Goal: Communication & Community: Share content

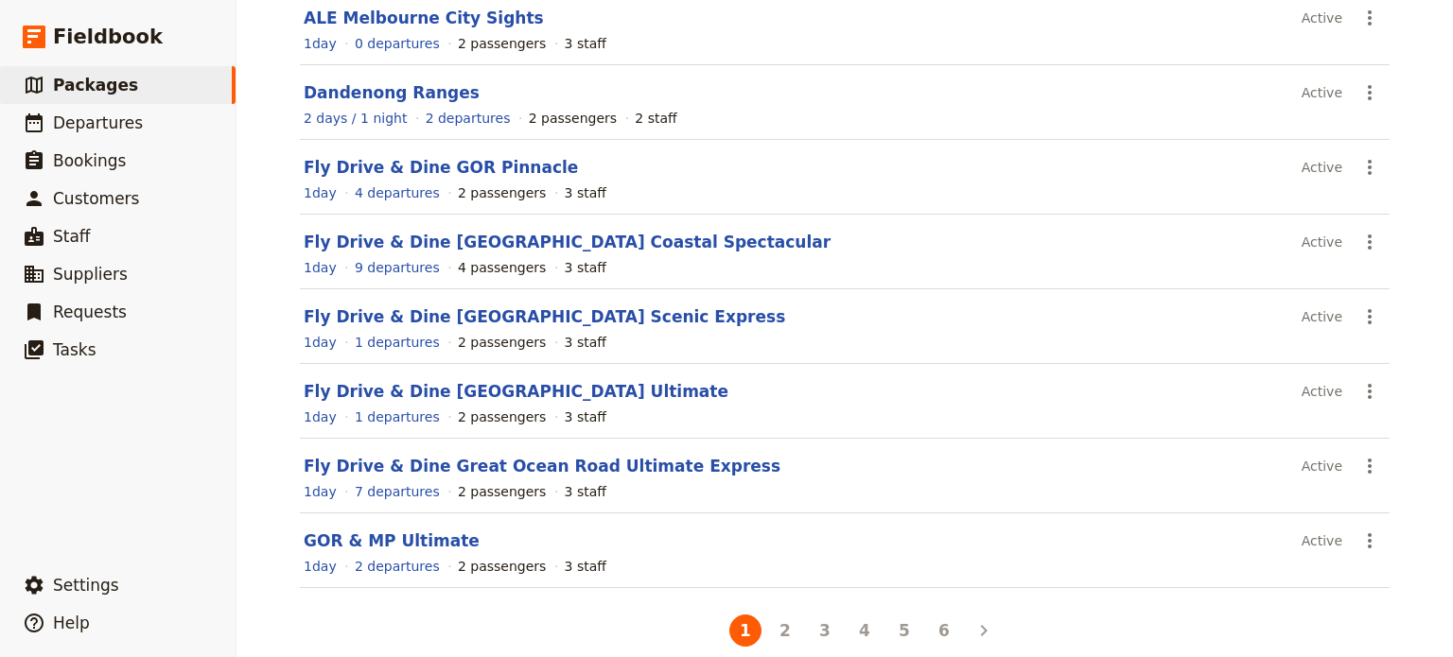
scroll to position [370, 0]
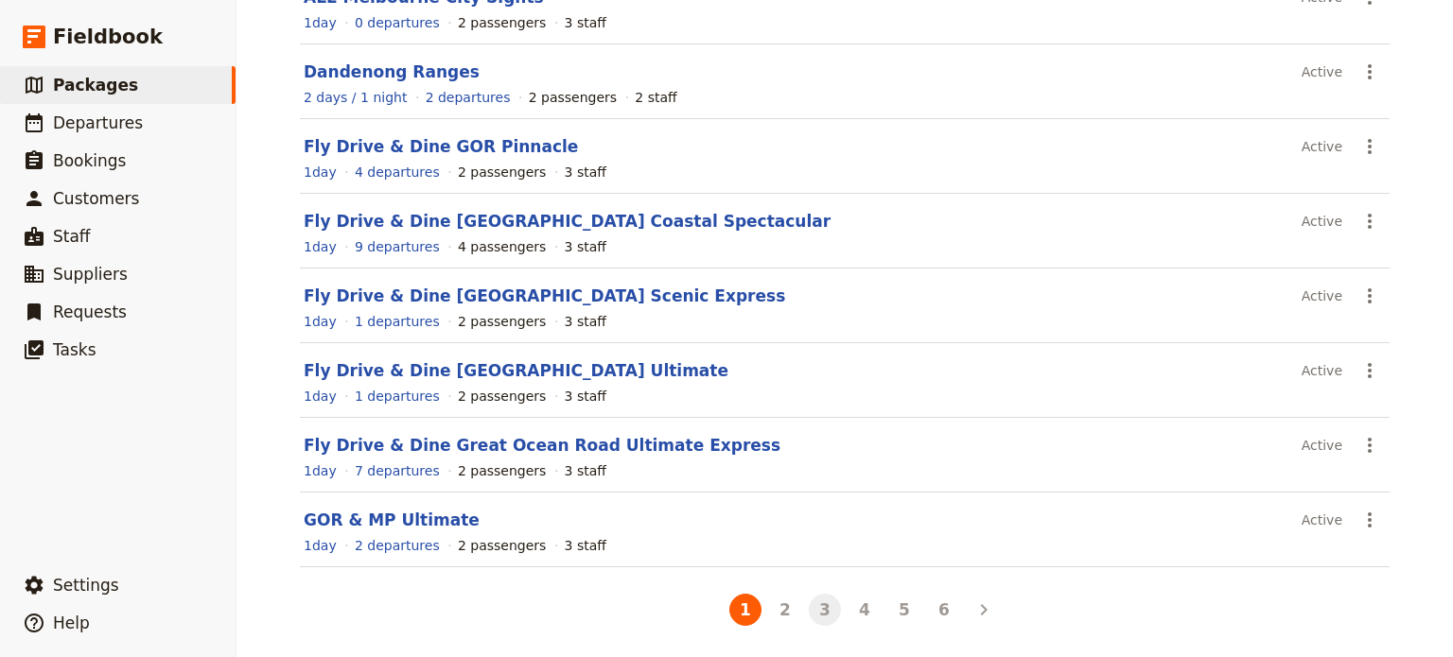
click at [822, 607] on button "3" at bounding box center [825, 610] width 32 height 32
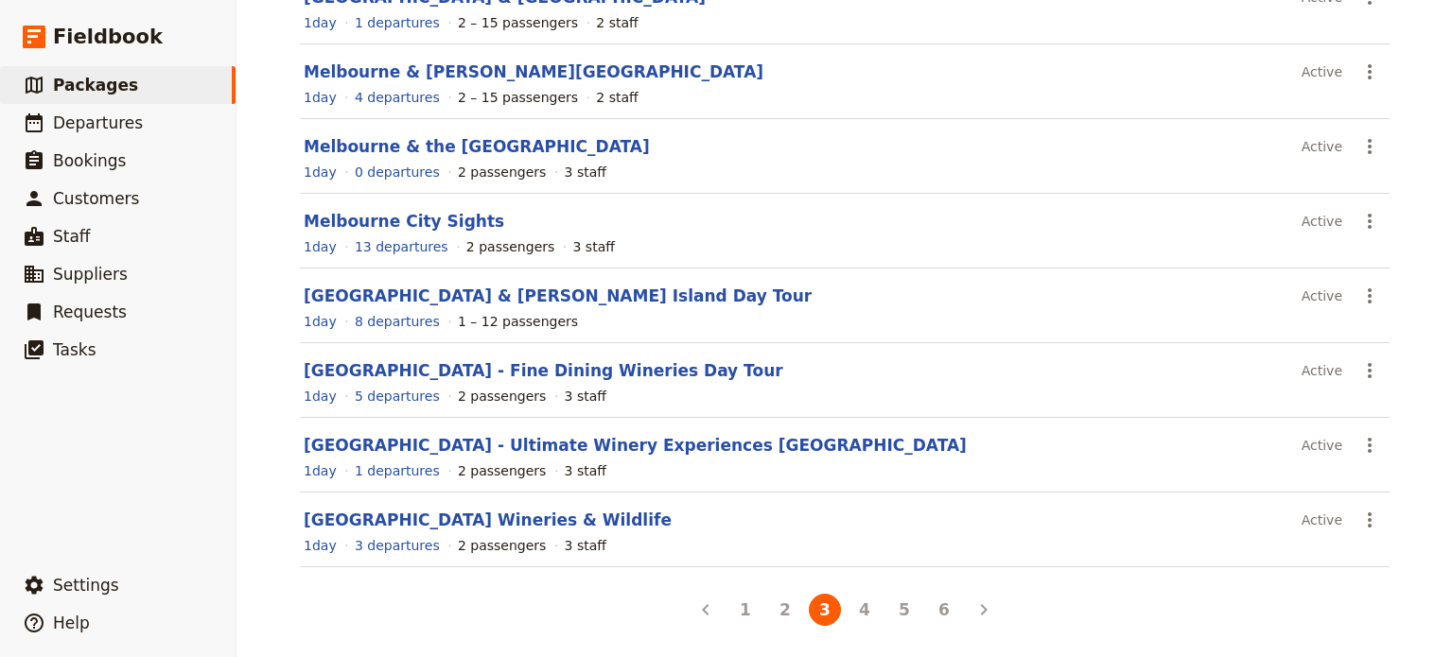
click at [769, 606] on button "2" at bounding box center [785, 610] width 32 height 32
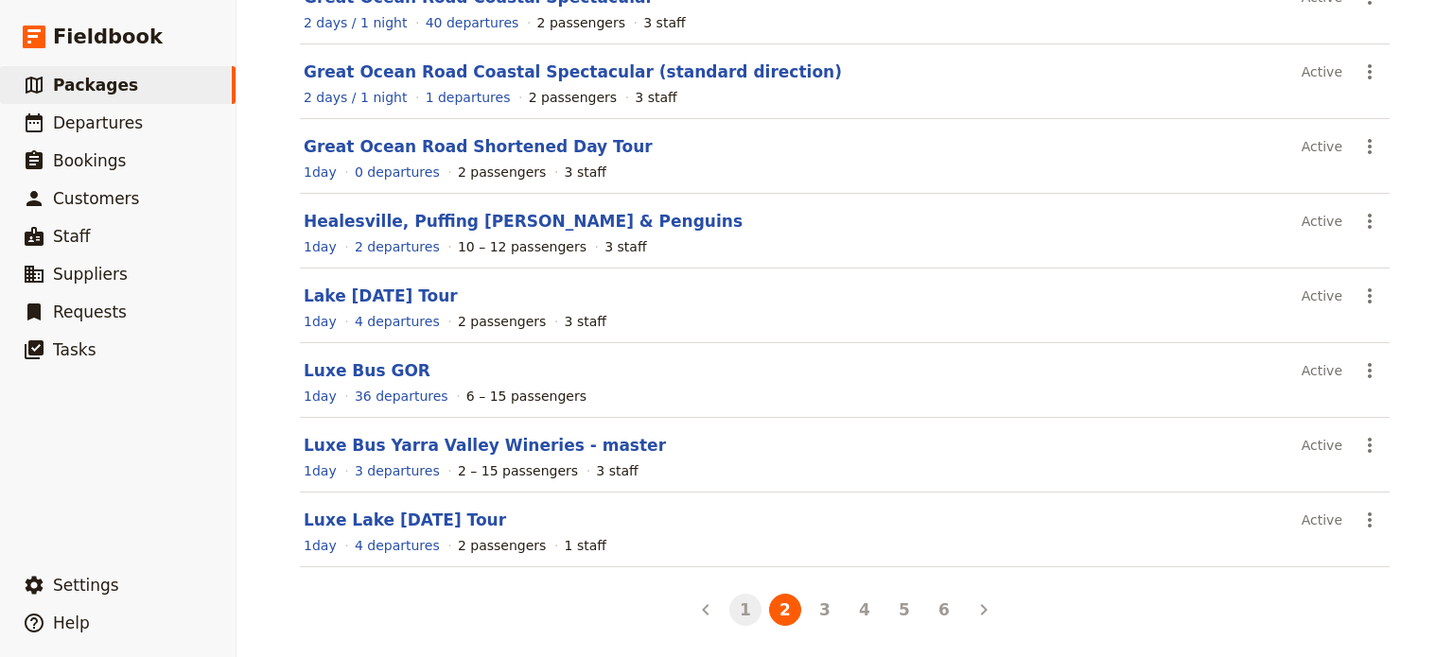
click at [733, 607] on button "1" at bounding box center [745, 610] width 32 height 32
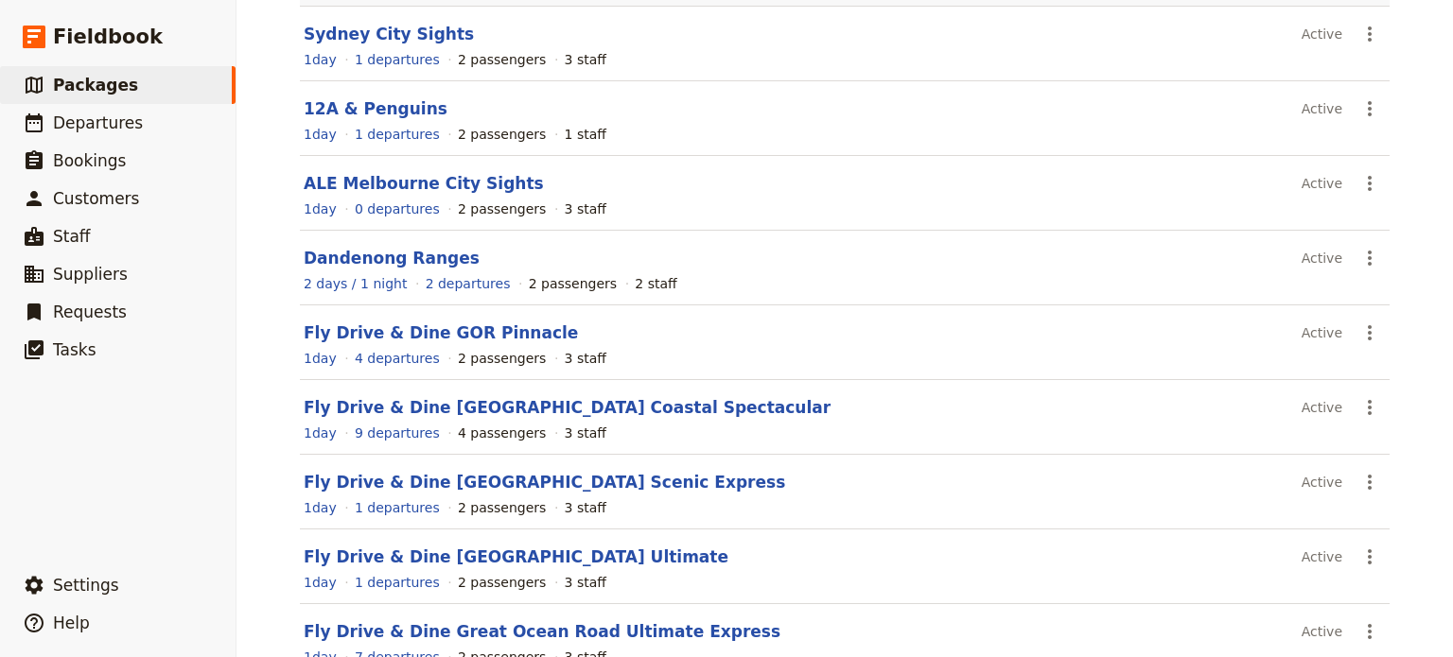
scroll to position [181, 0]
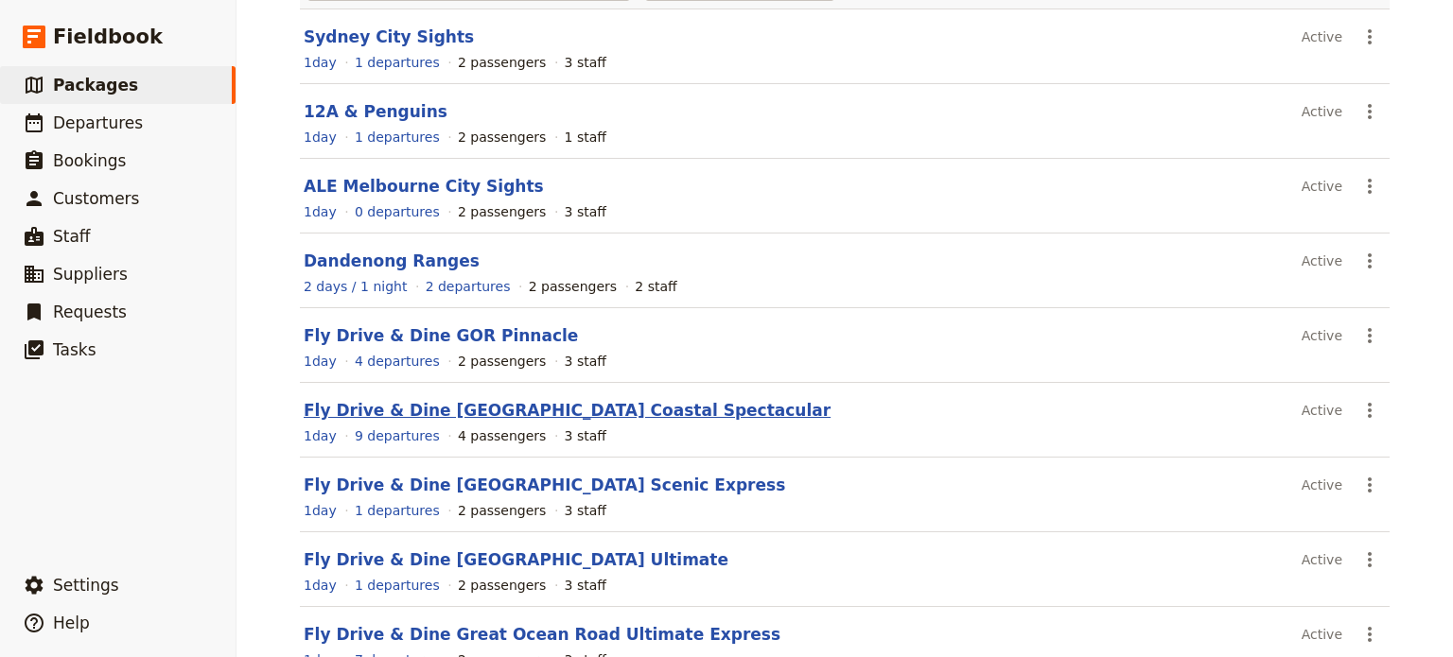
click at [621, 417] on link "Fly Drive & Dine Great Ocean Road Coastal Spectacular" at bounding box center [567, 410] width 527 height 19
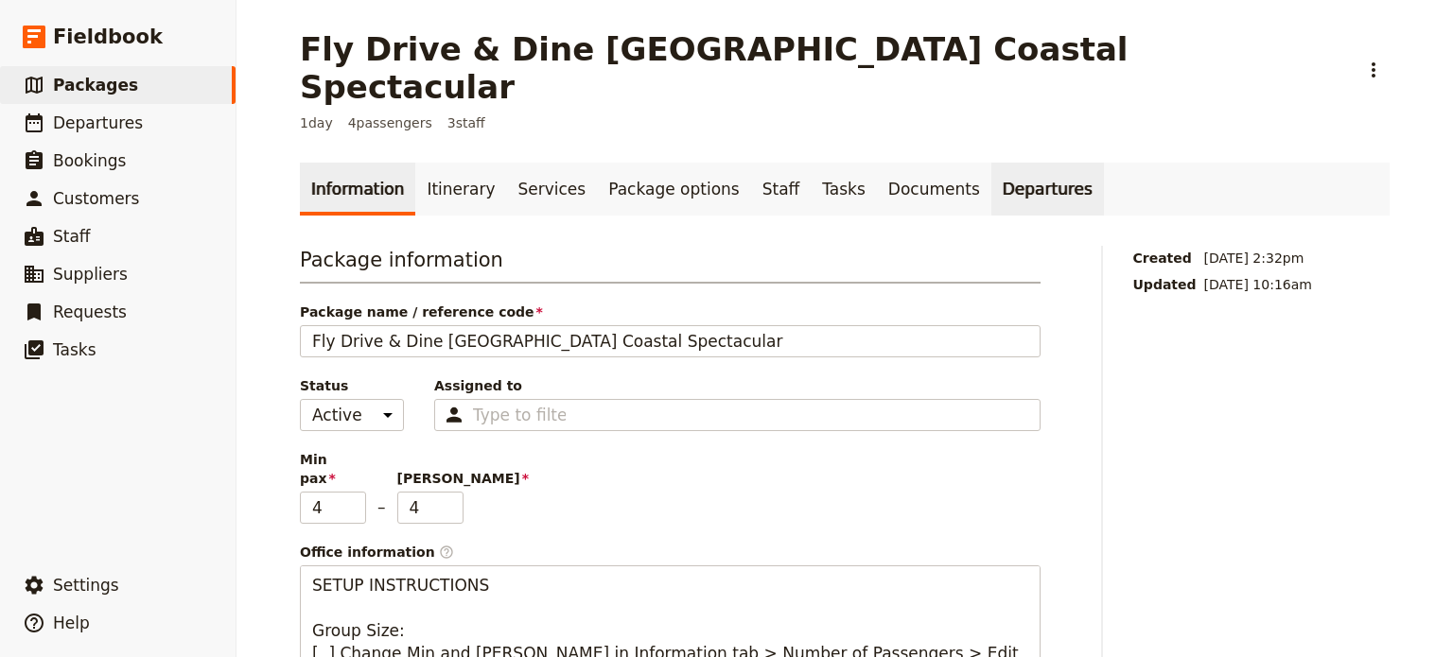
click at [991, 163] on link "Departures" at bounding box center [1047, 189] width 113 height 53
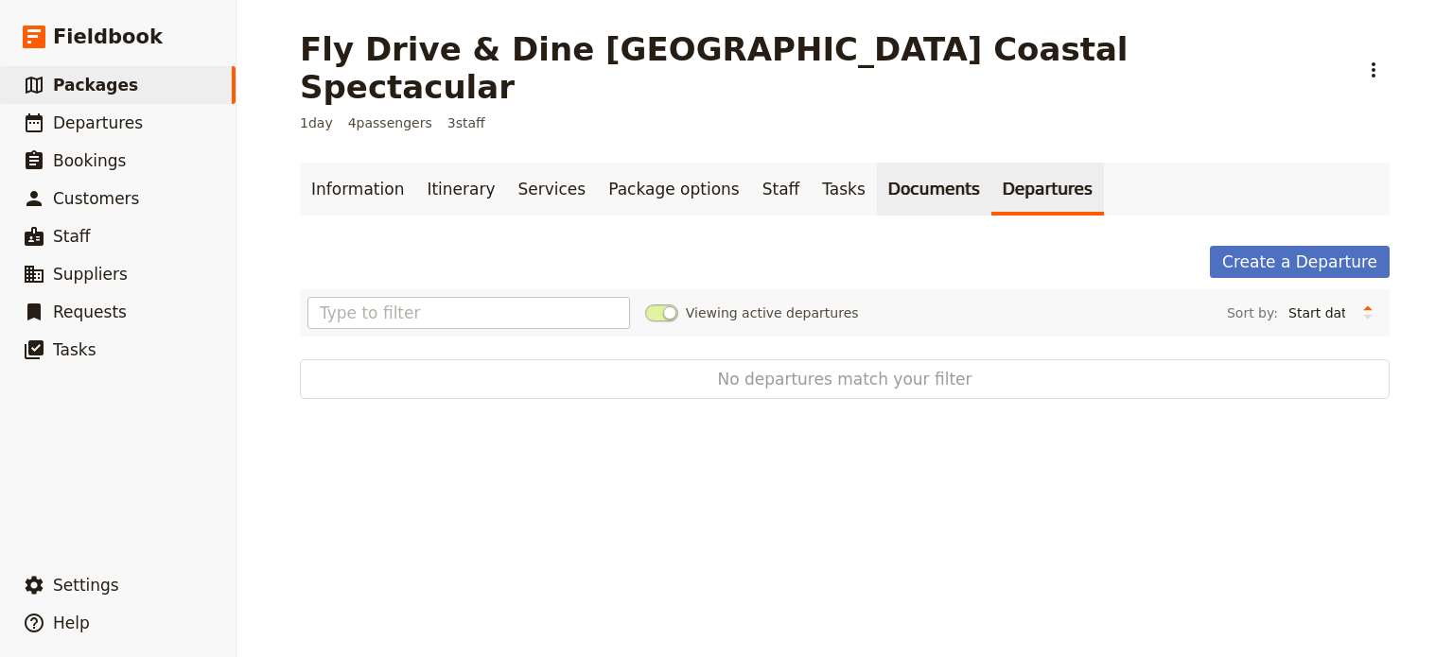
click at [877, 163] on link "Documents" at bounding box center [934, 189] width 114 height 53
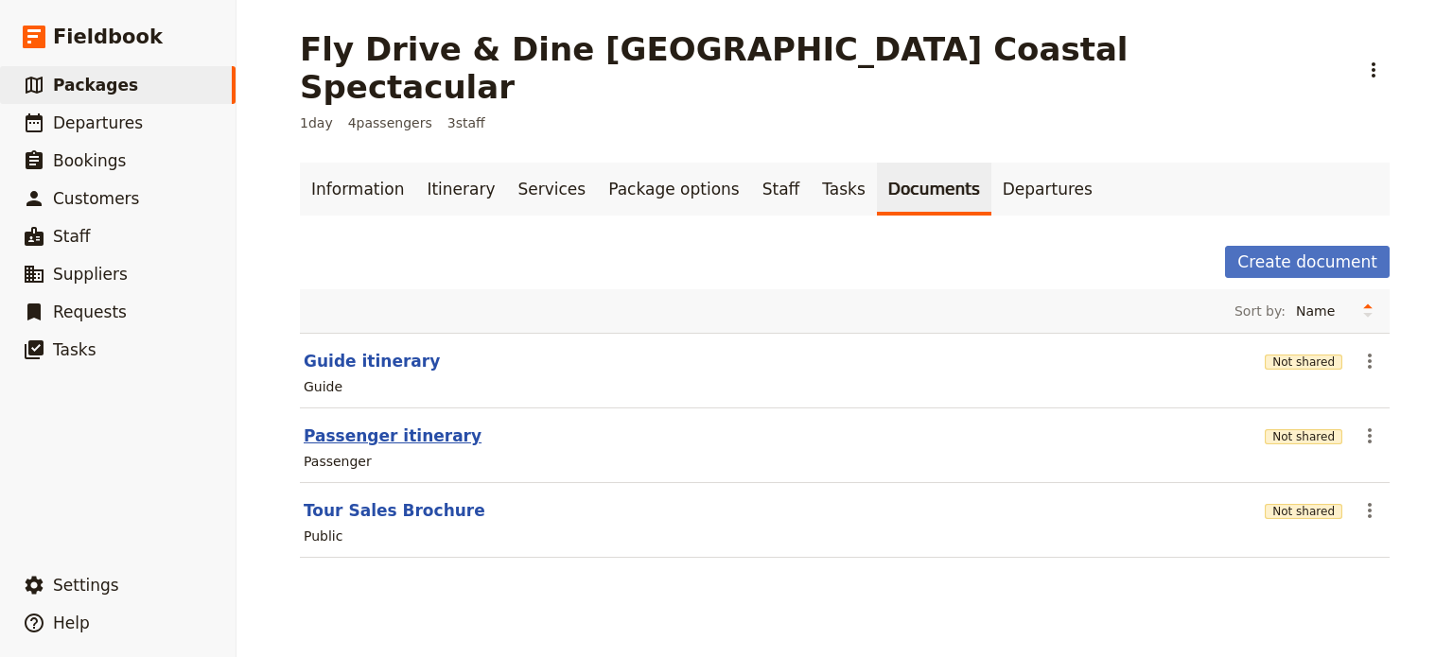
click at [336, 425] on button "Passenger itinerary" at bounding box center [393, 436] width 178 height 23
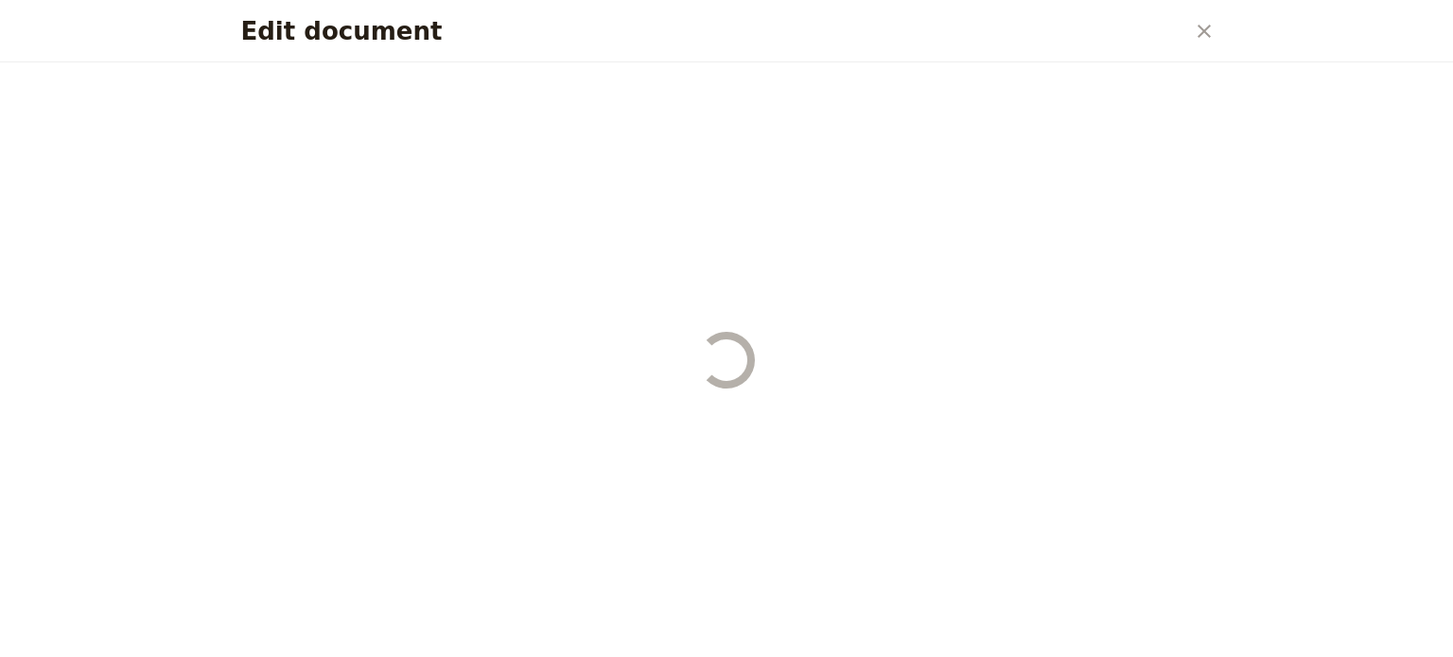
select select "PASSENGER"
select select "DEFAULT"
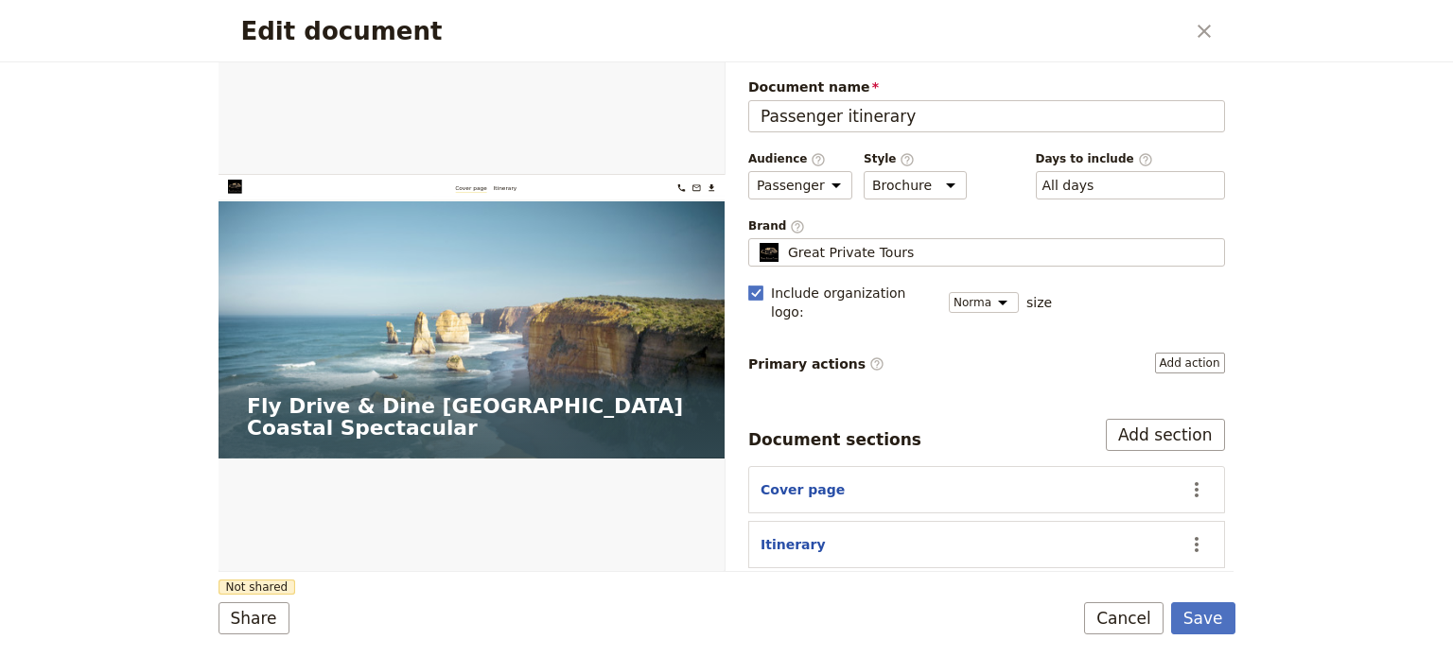
scroll to position [57, 0]
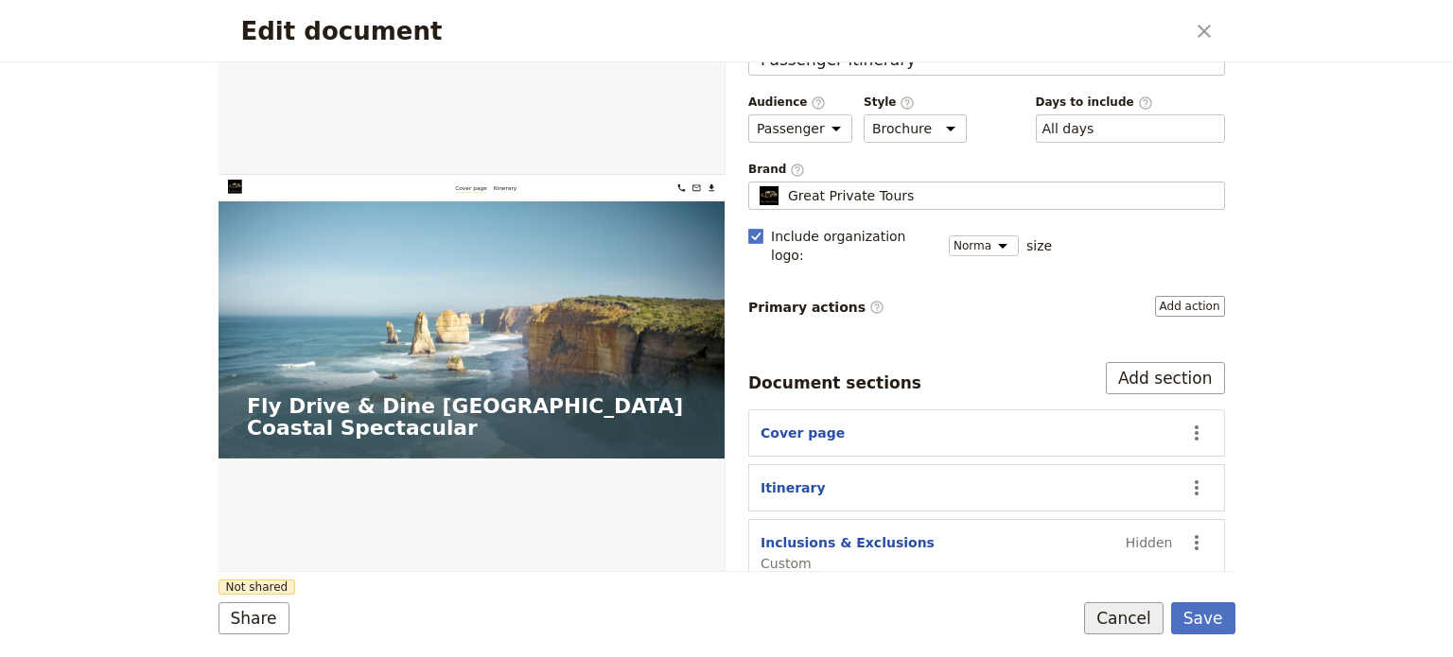
click at [1100, 612] on button "Cancel" at bounding box center [1123, 619] width 79 height 32
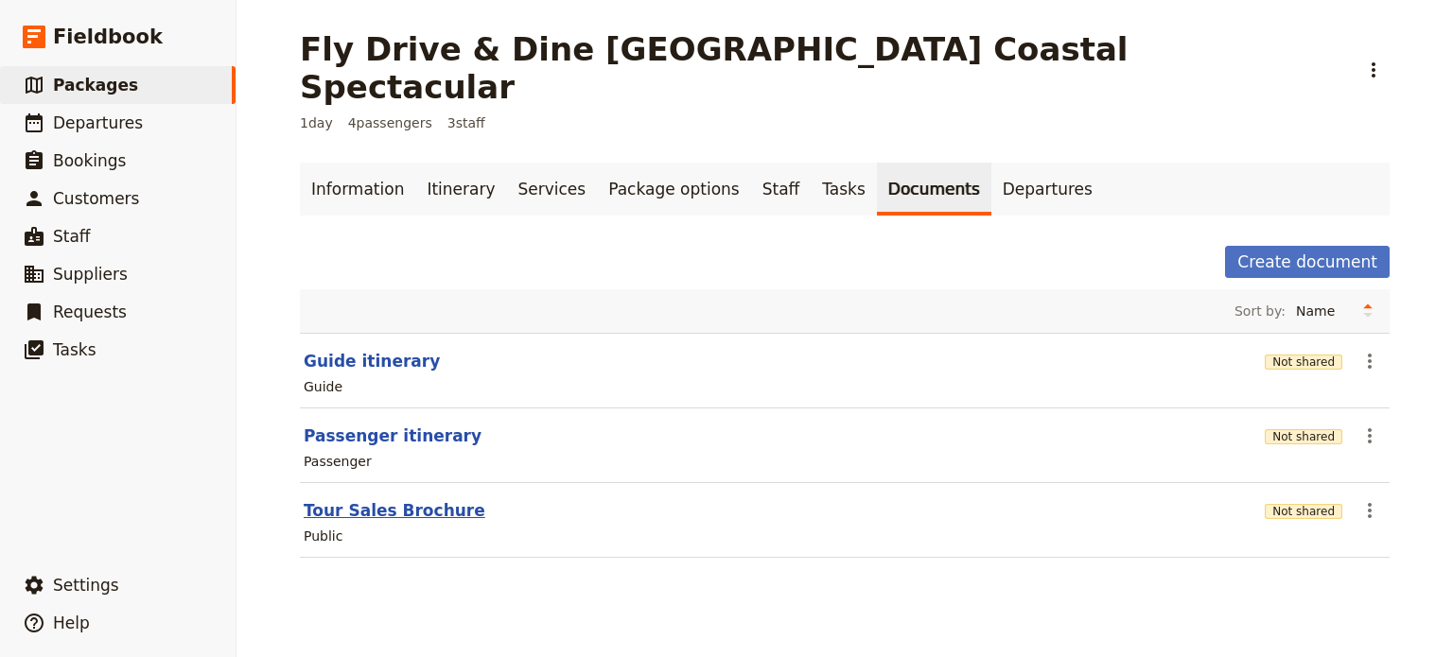
click at [371, 500] on button "Tour Sales Brochure" at bounding box center [395, 511] width 182 height 23
select select "DEFAULT"
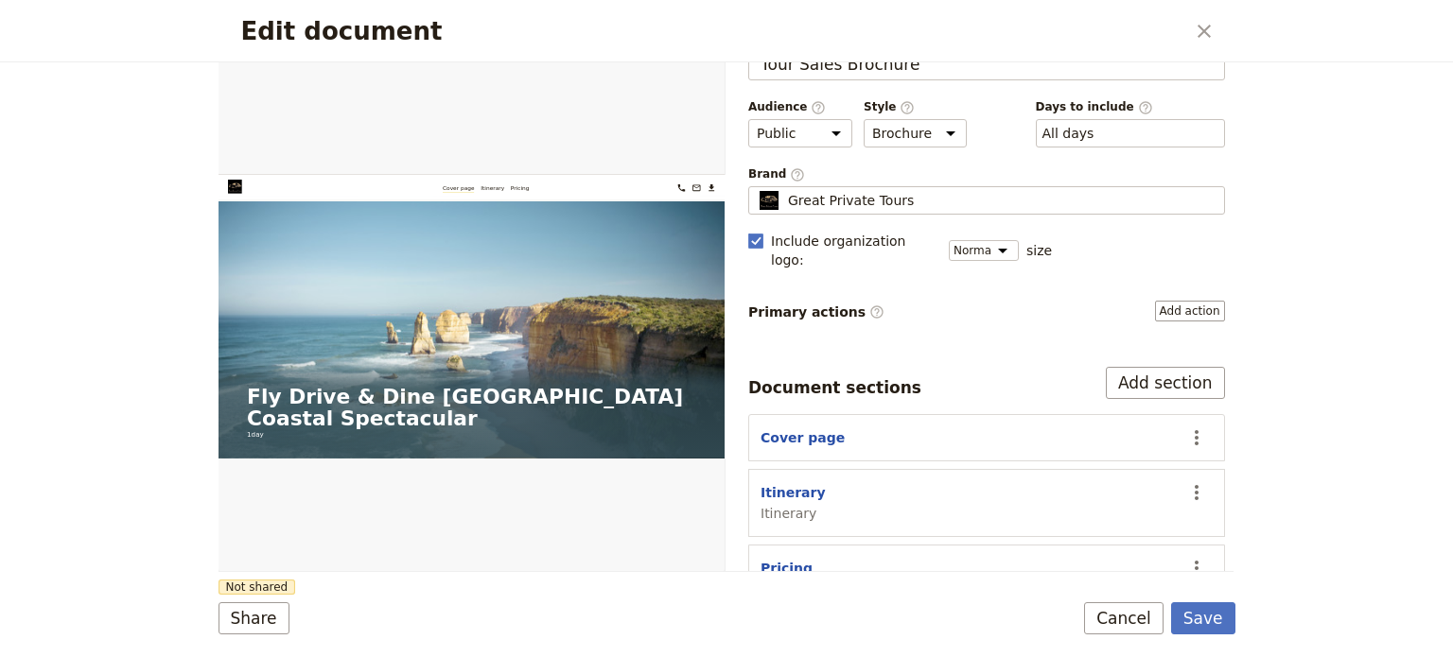
scroll to position [77, 0]
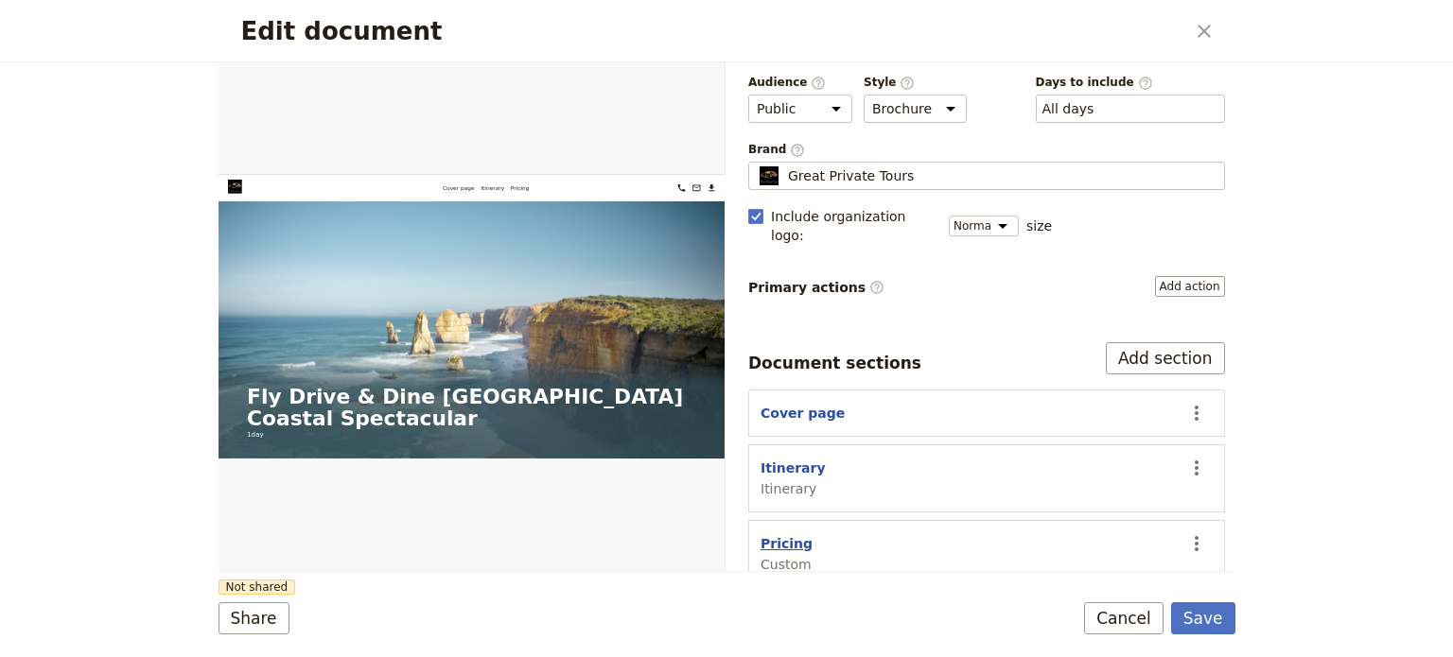
click at [780, 535] on button "Pricing" at bounding box center [787, 544] width 52 height 19
select select "CUSTOM"
select select "default"
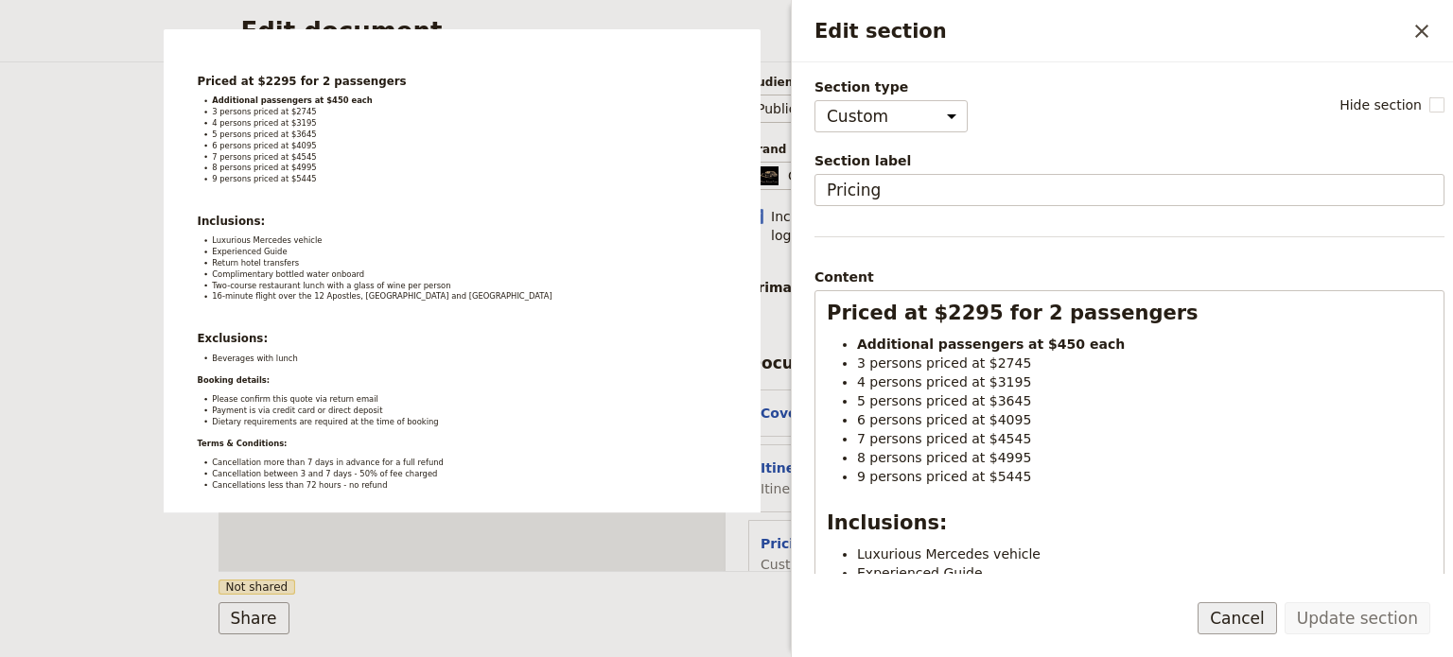
click at [1258, 609] on button "Cancel" at bounding box center [1237, 619] width 79 height 32
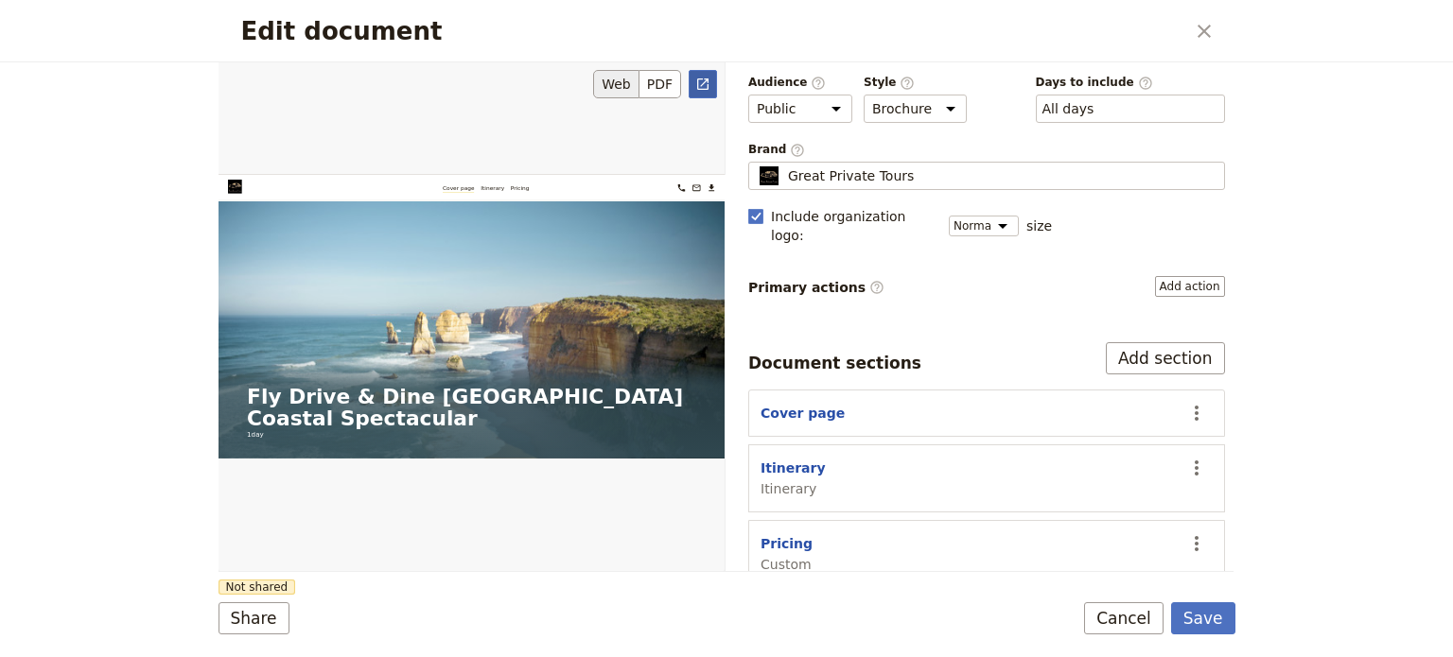
click at [700, 80] on icon "Open full preview" at bounding box center [702, 84] width 15 height 15
click at [1121, 622] on button "Cancel" at bounding box center [1123, 619] width 79 height 32
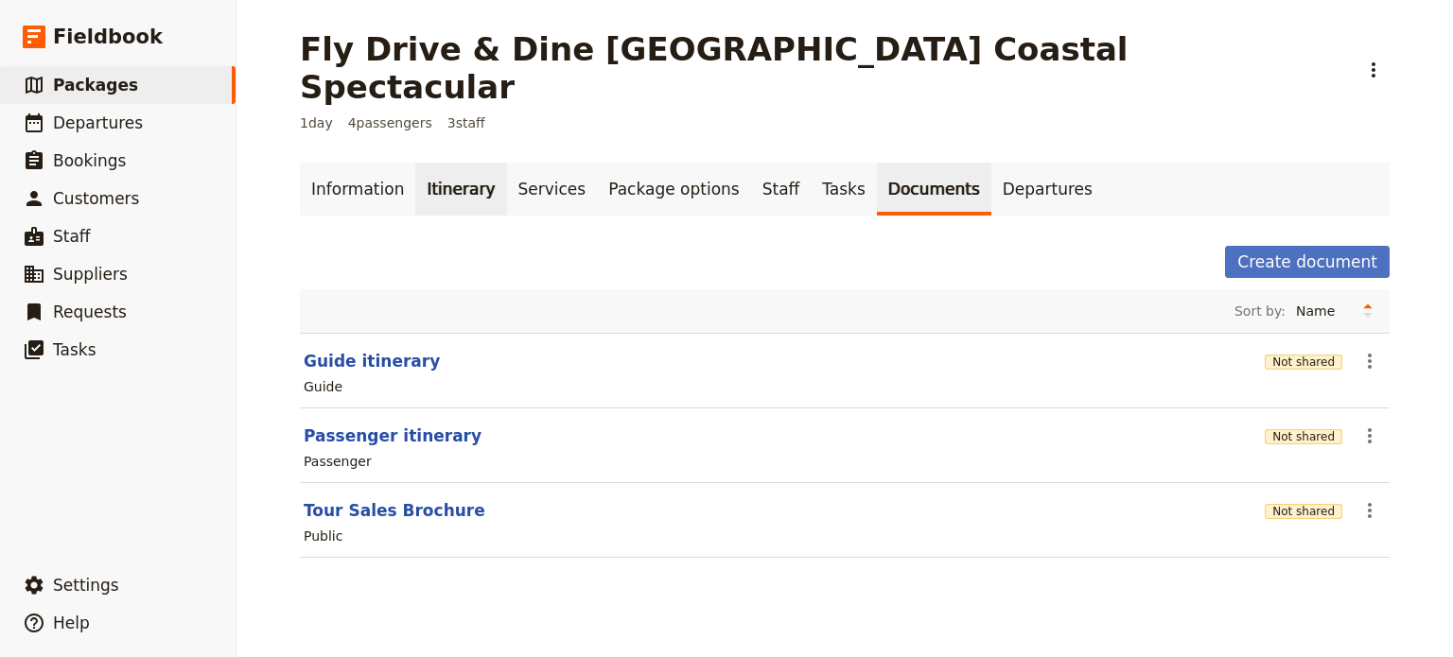
click at [418, 163] on link "Itinerary" at bounding box center [460, 189] width 91 height 53
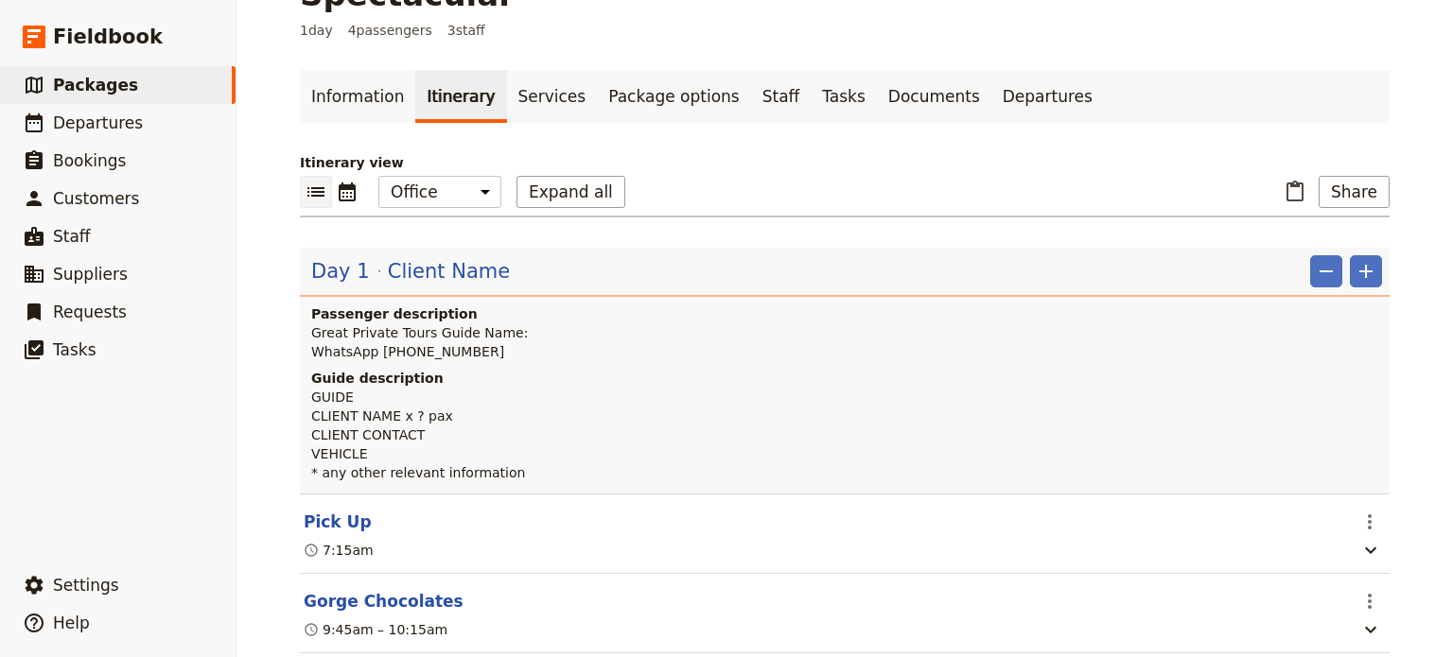
scroll to position [378, 0]
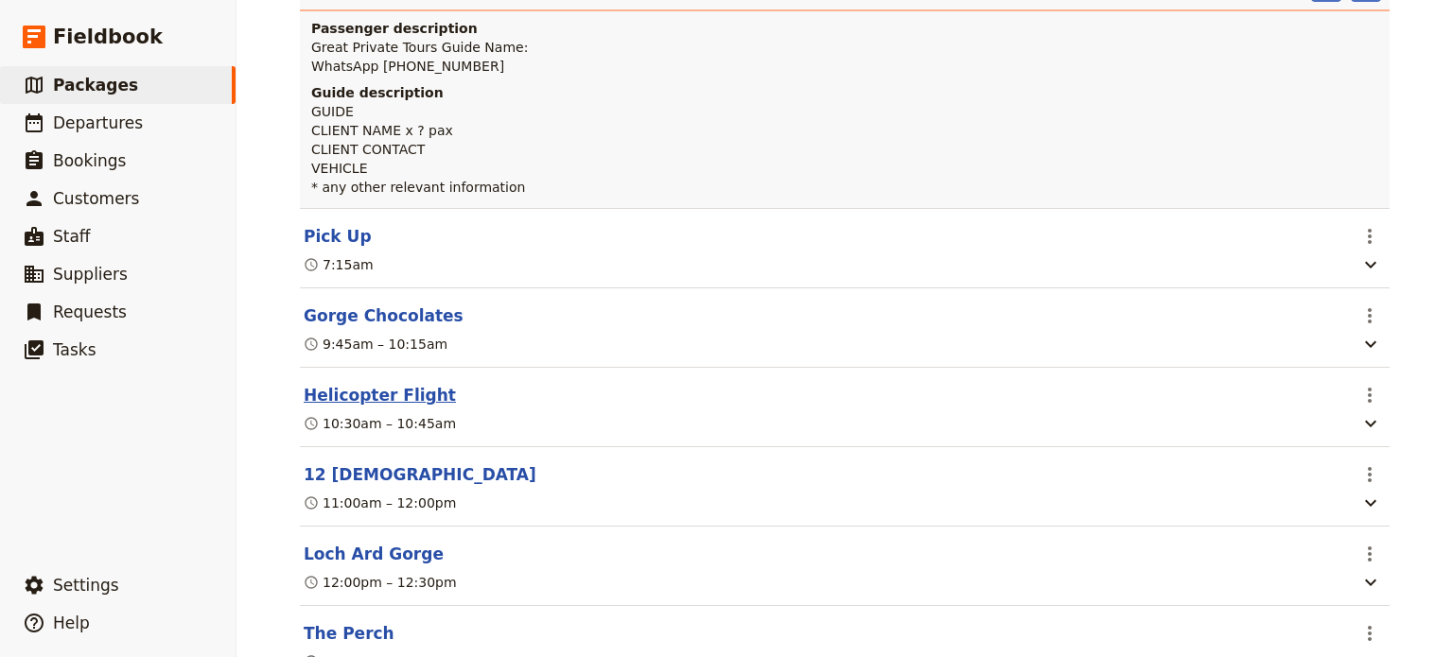
click at [357, 384] on button "Helicopter Flight" at bounding box center [380, 395] width 152 height 23
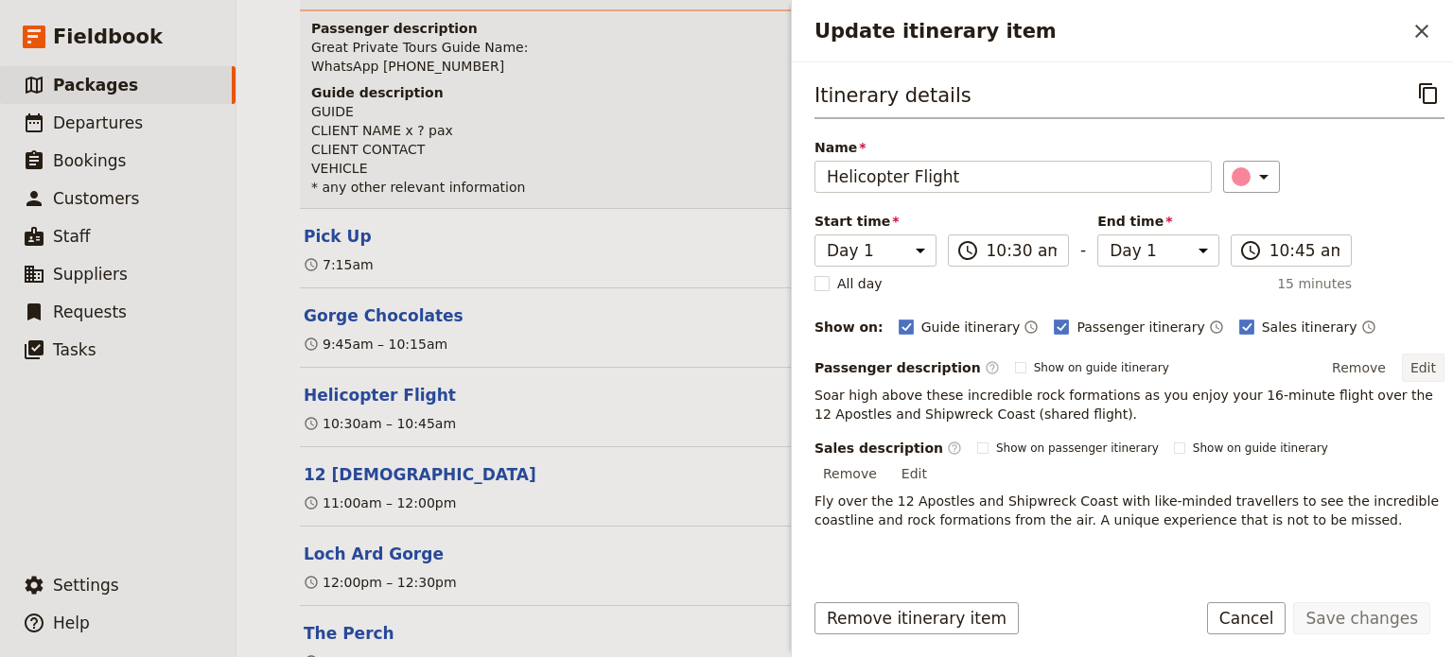
click at [1411, 367] on button "Edit" at bounding box center [1423, 368] width 43 height 28
click at [1238, 503] on p "Fly over the 12 Apostles and Shipwreck Coast with like-minded travellers to see…" at bounding box center [1130, 511] width 630 height 38
click at [936, 460] on button "Edit" at bounding box center [914, 474] width 43 height 28
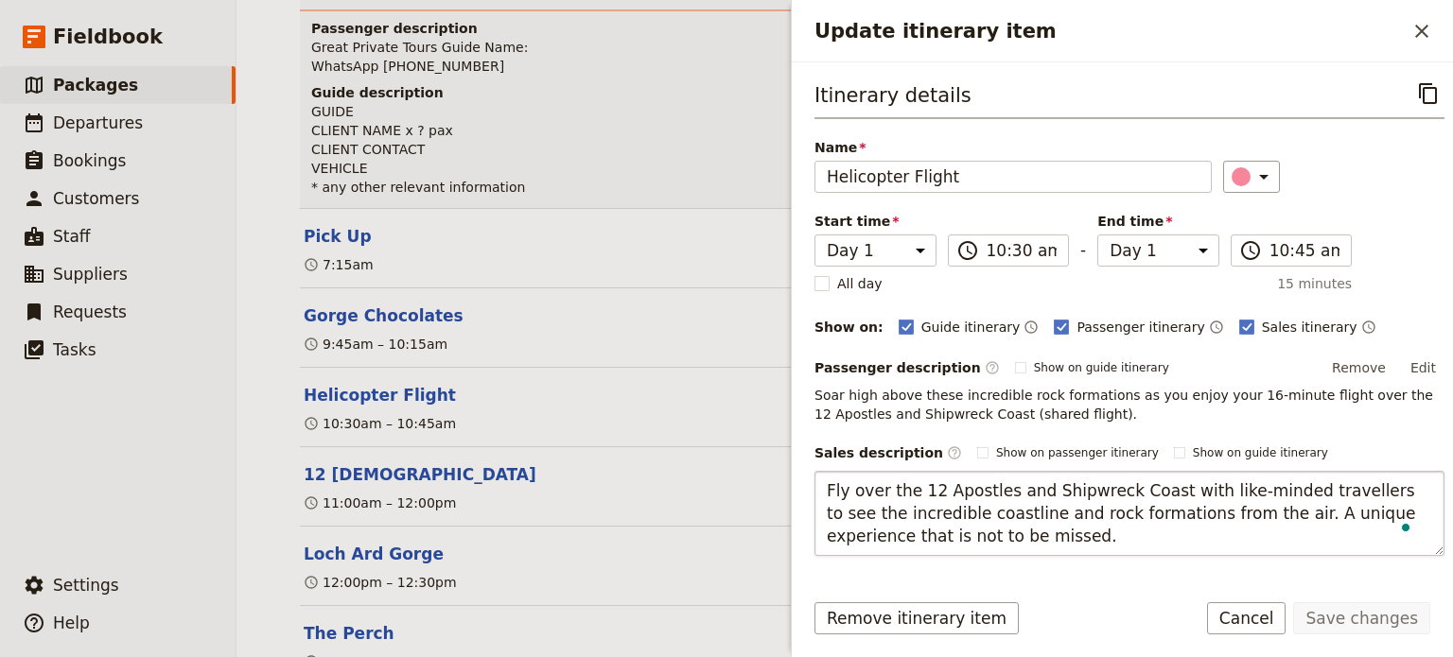
click at [1204, 515] on textarea "Fly over the 12 Apostles and Shipwreck Coast with like-minded travellers to see…" at bounding box center [1130, 513] width 630 height 85
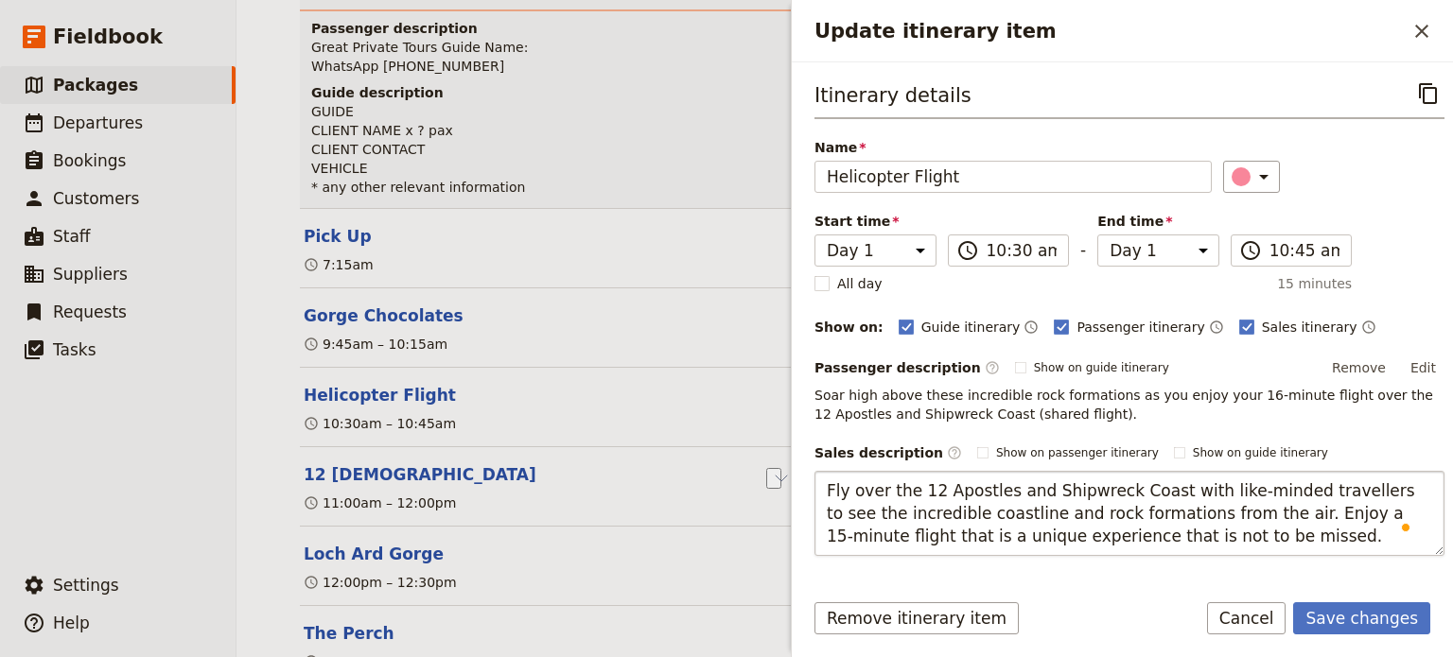
drag, startPoint x: 1033, startPoint y: 541, endPoint x: 984, endPoint y: 537, distance: 49.3
click at [984, 537] on textarea "Fly over the 12 Apostles and Shipwreck Coast with like-minded travellers to see…" at bounding box center [1130, 513] width 630 height 85
type textarea "Fly over the 12 Apostles and Shipwreck Coast with like-minded travellers to see…"
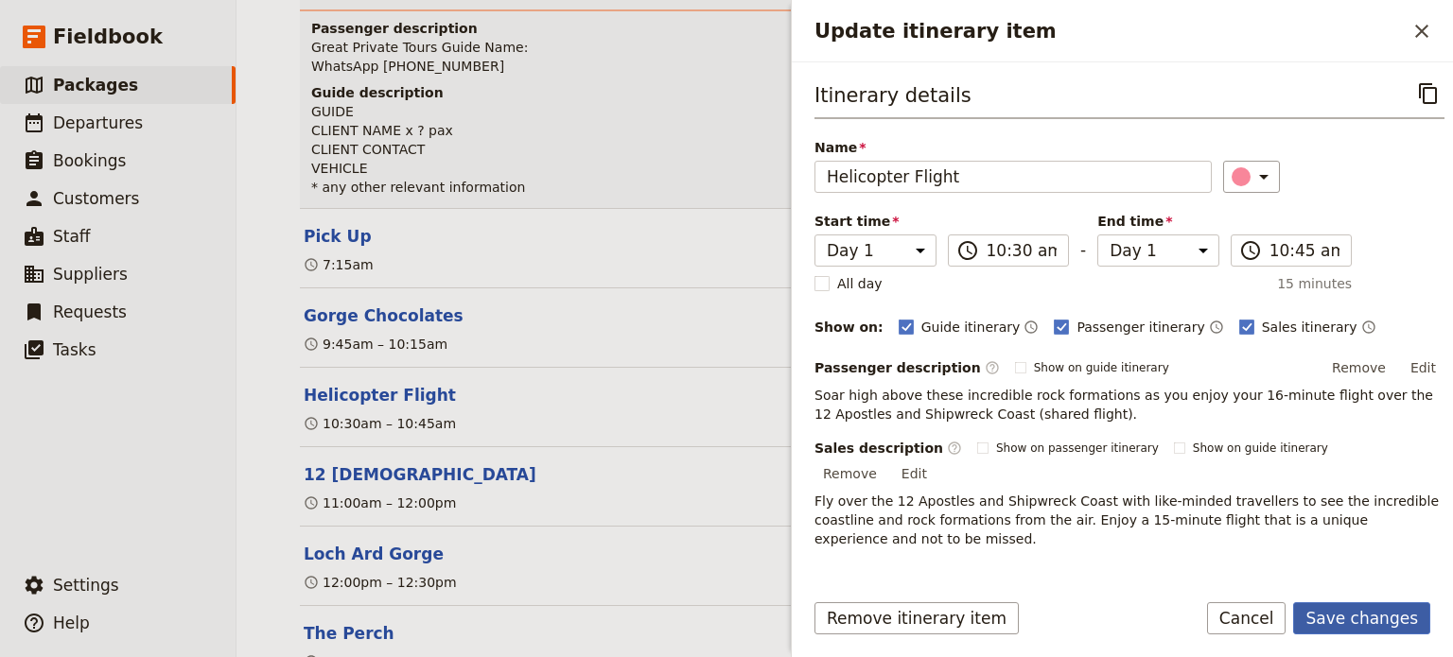
click at [1365, 613] on button "Save changes" at bounding box center [1361, 619] width 137 height 32
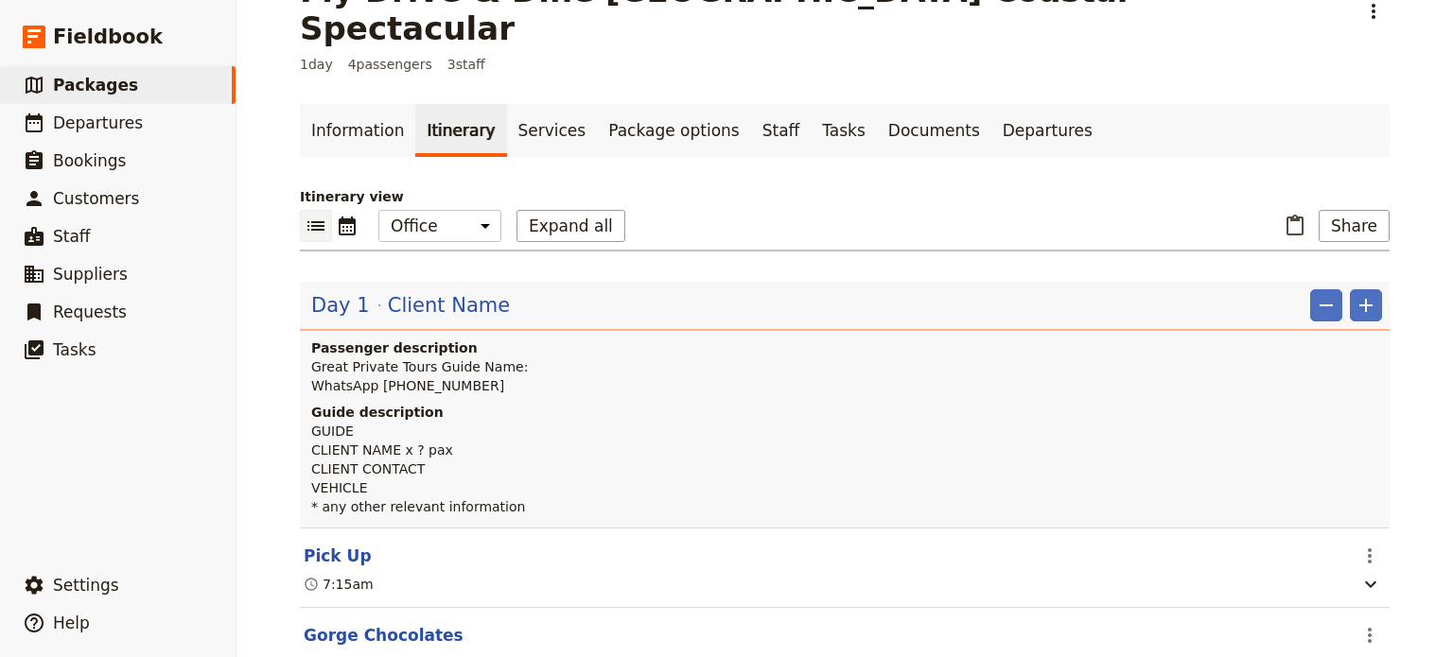
scroll to position [0, 0]
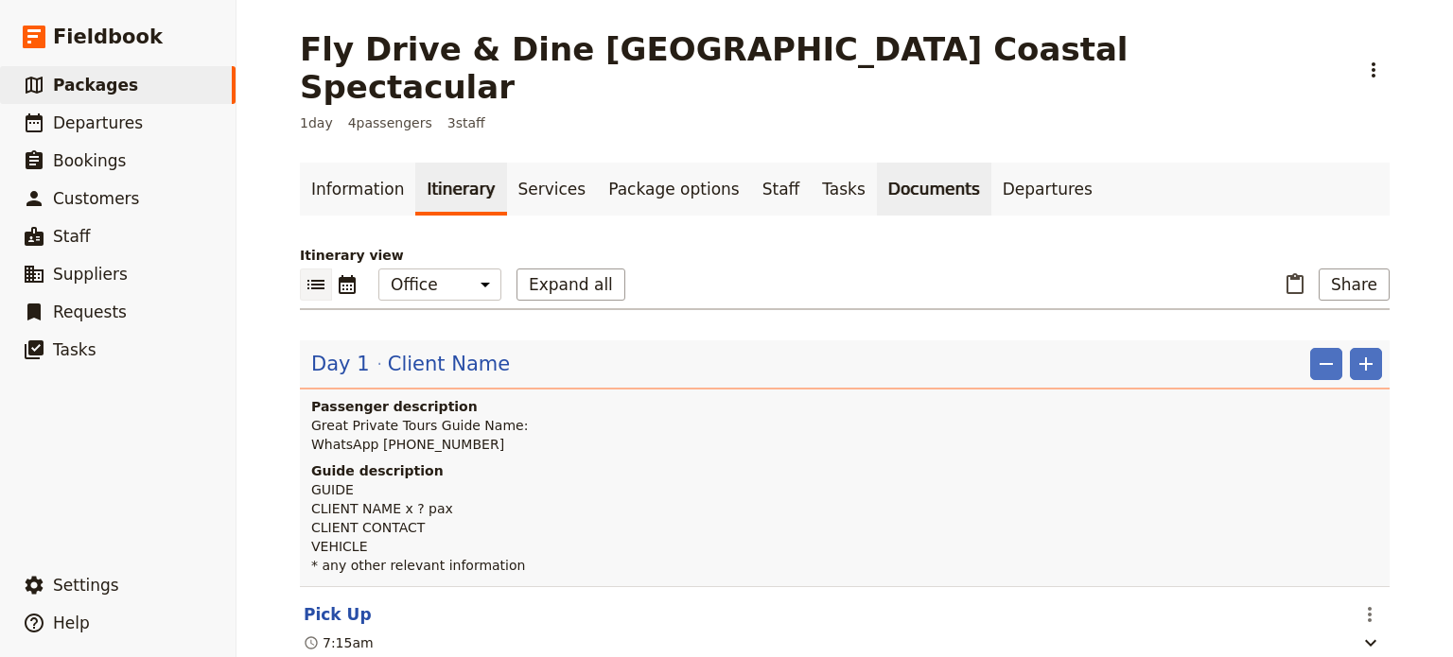
click at [877, 163] on link "Documents" at bounding box center [934, 189] width 114 height 53
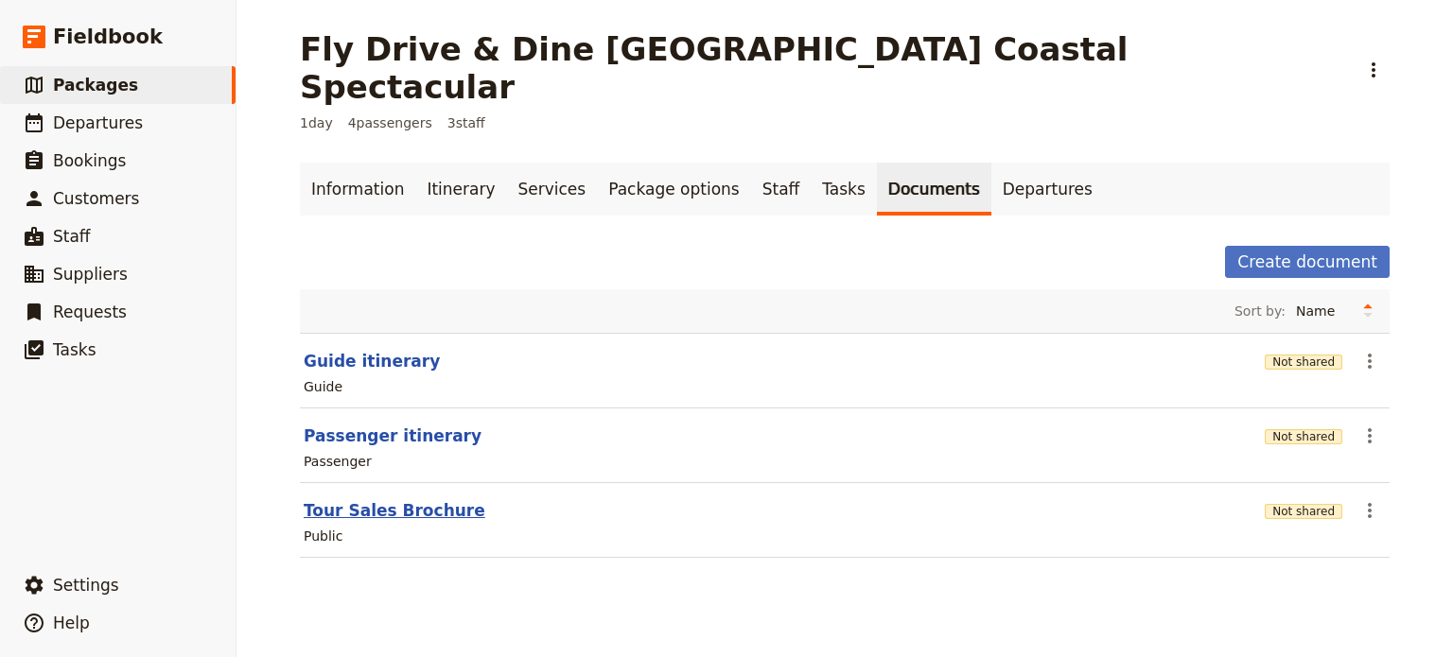
click at [325, 500] on button "Tour Sales Brochure" at bounding box center [395, 511] width 182 height 23
select select "DEFAULT"
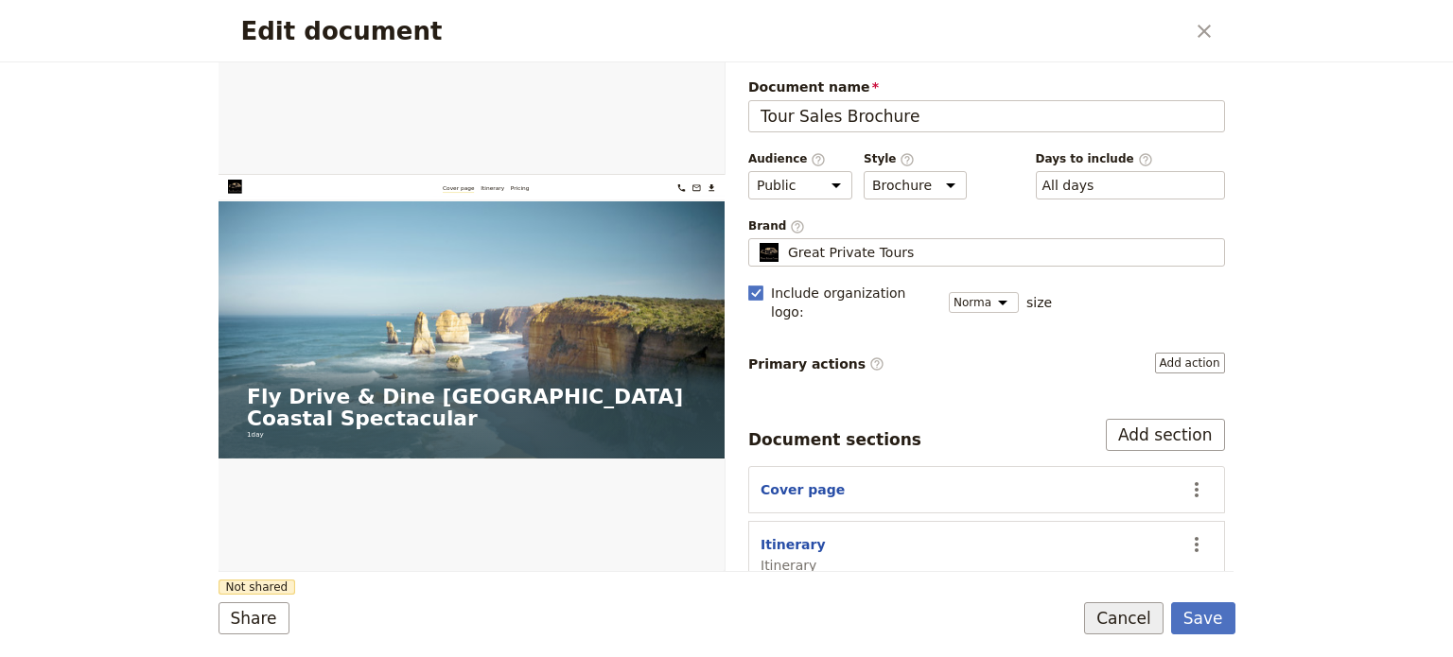
click at [1116, 625] on button "Cancel" at bounding box center [1123, 619] width 79 height 32
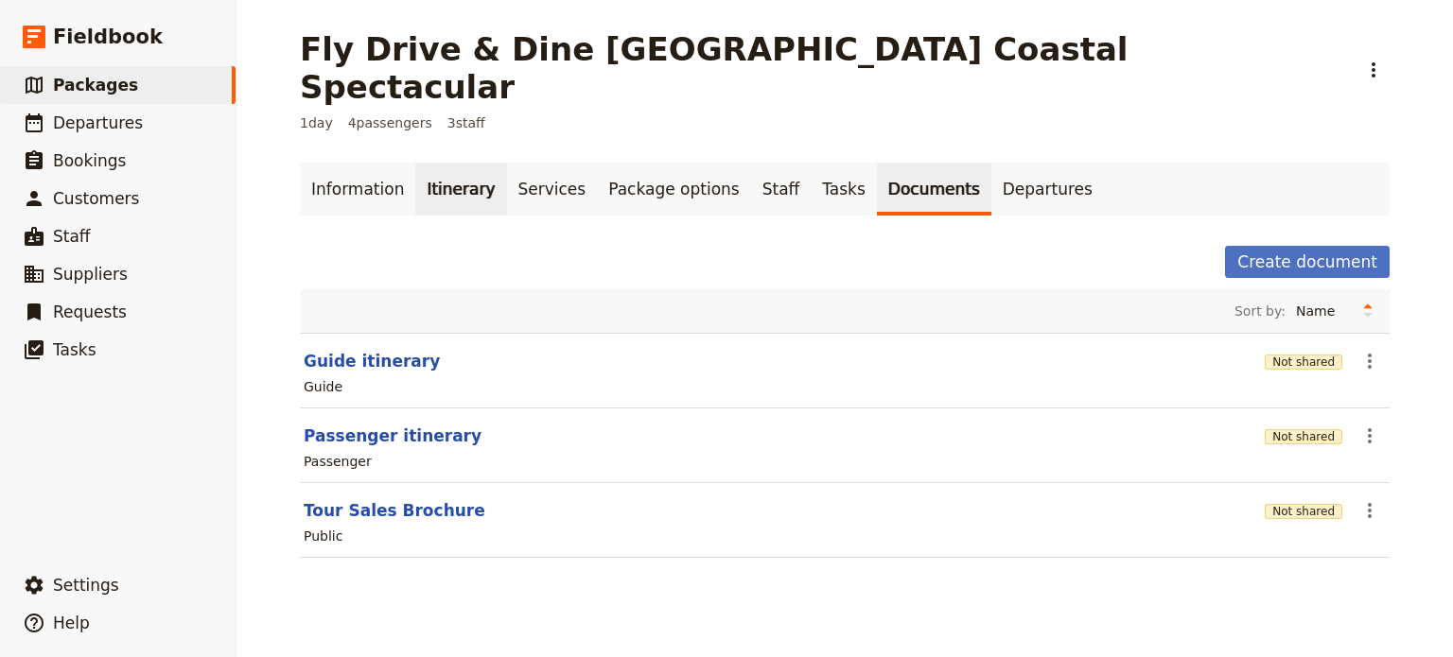
click at [441, 163] on link "Itinerary" at bounding box center [460, 189] width 91 height 53
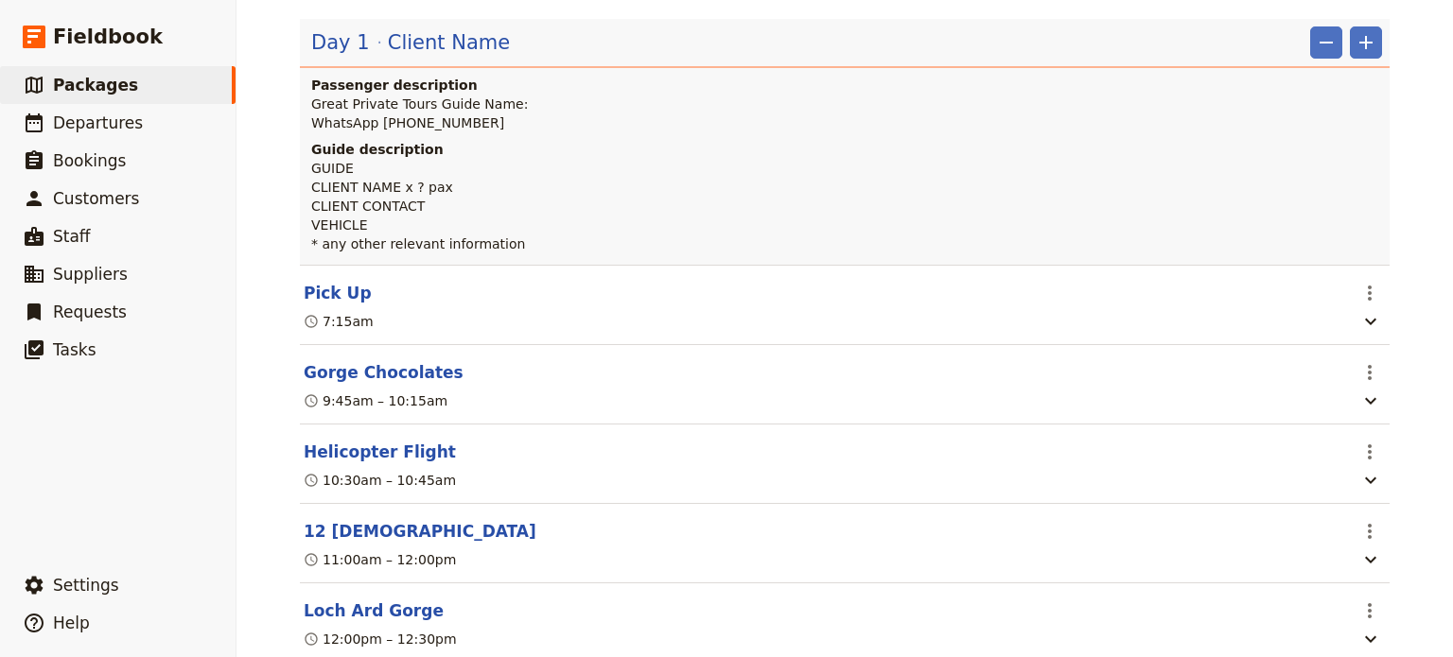
scroll to position [473, 0]
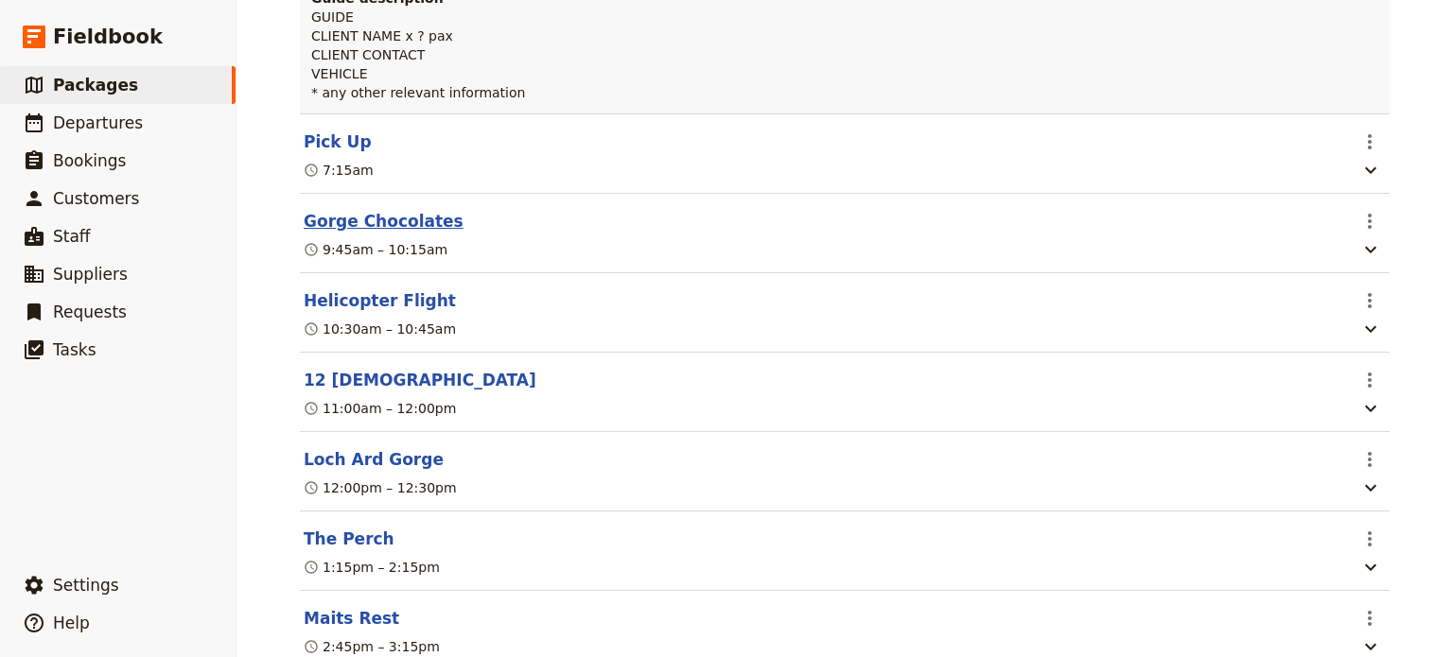
click at [360, 210] on button "Gorge Chocolates" at bounding box center [384, 221] width 160 height 23
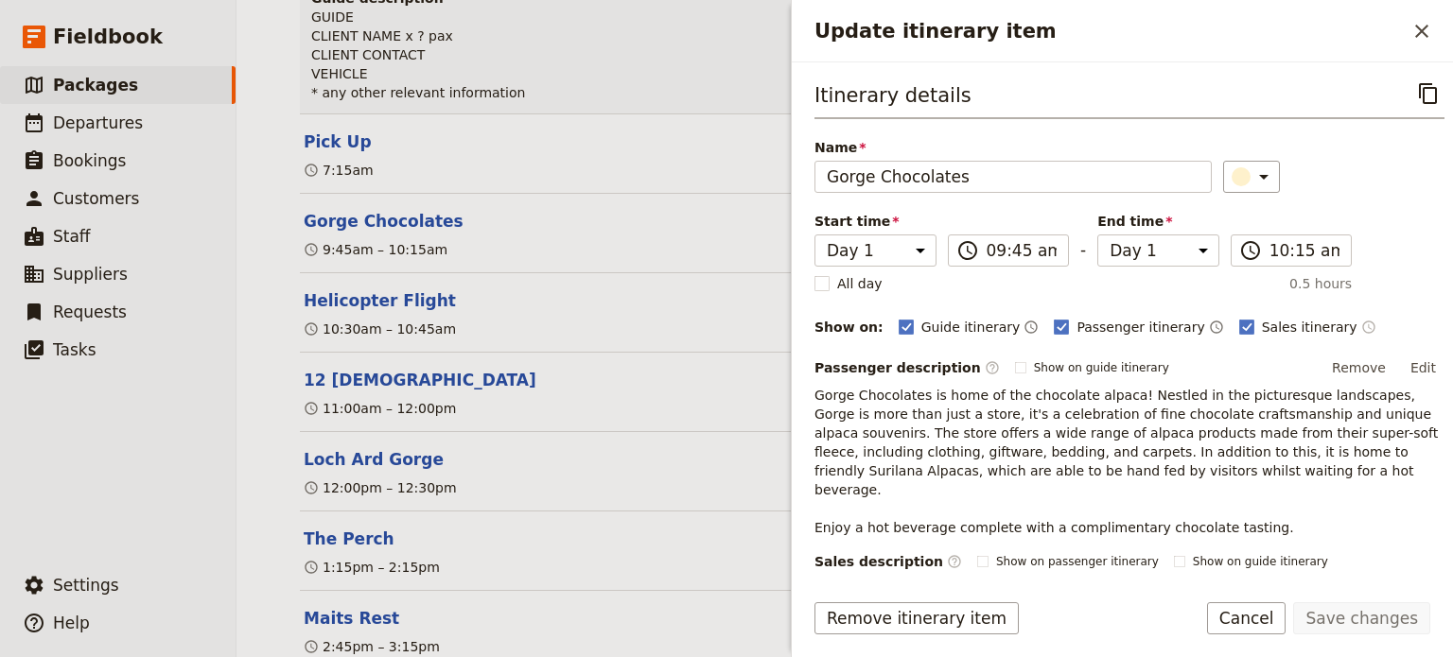
click at [1361, 329] on icon "Time shown on sales itinerary" at bounding box center [1368, 327] width 15 height 15
click at [1361, 329] on icon "Time not shown on sales itinerary" at bounding box center [1367, 328] width 12 height 12
click at [1361, 325] on icon "Time shown on sales itinerary" at bounding box center [1368, 327] width 15 height 15
click at [1341, 620] on button "Save changes" at bounding box center [1361, 619] width 137 height 32
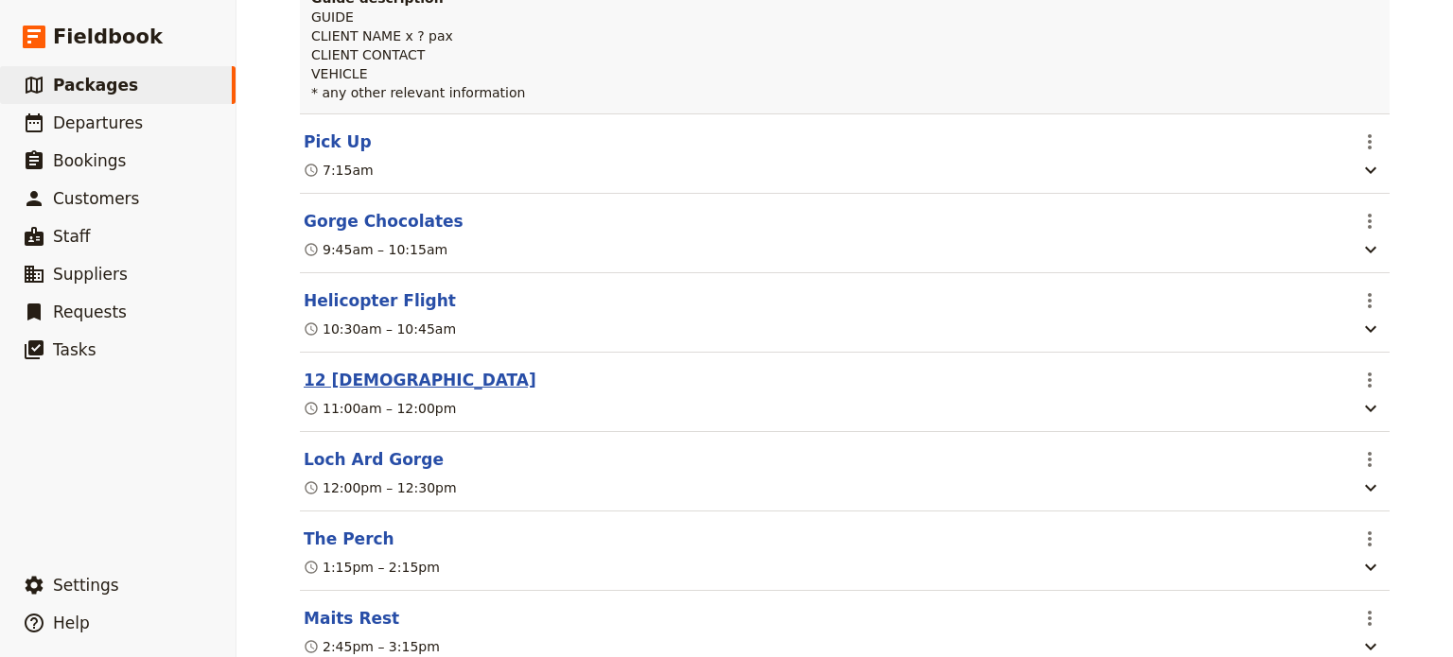
click at [330, 369] on button "12 [DEMOGRAPHIC_DATA]" at bounding box center [420, 380] width 233 height 23
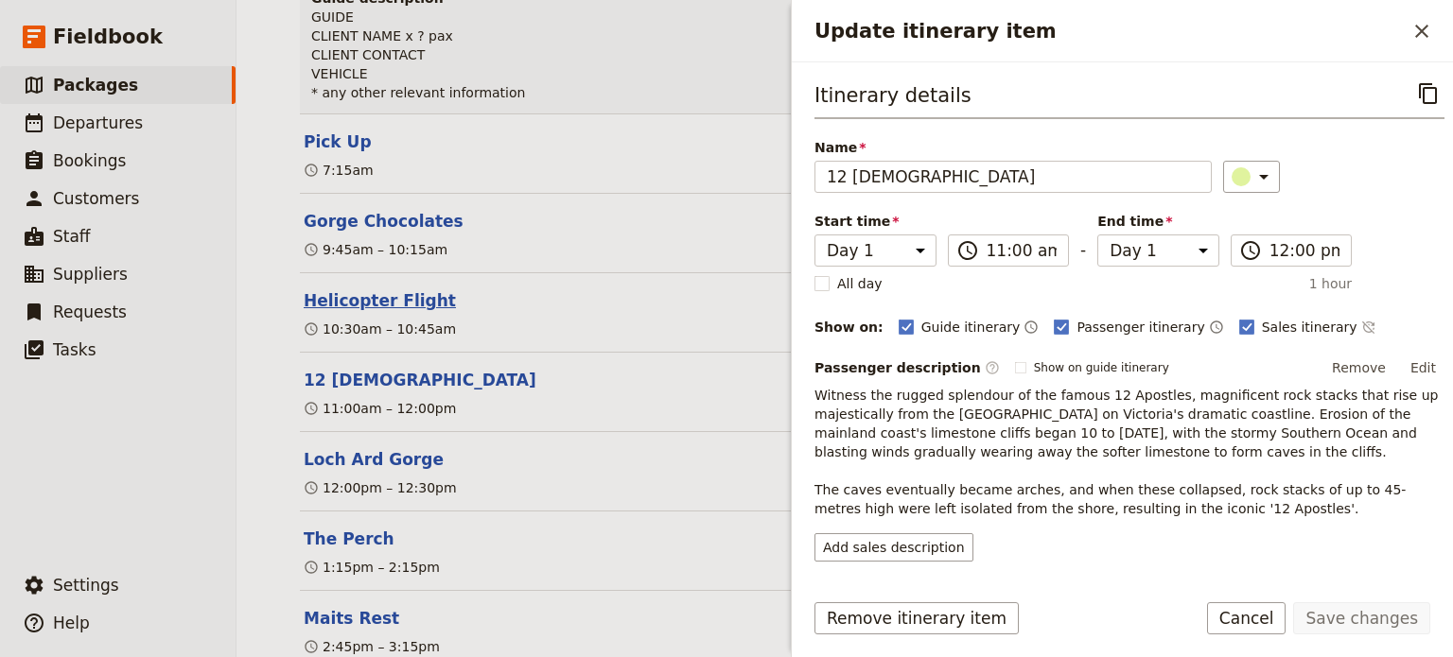
click at [368, 289] on button "Helicopter Flight" at bounding box center [380, 300] width 152 height 23
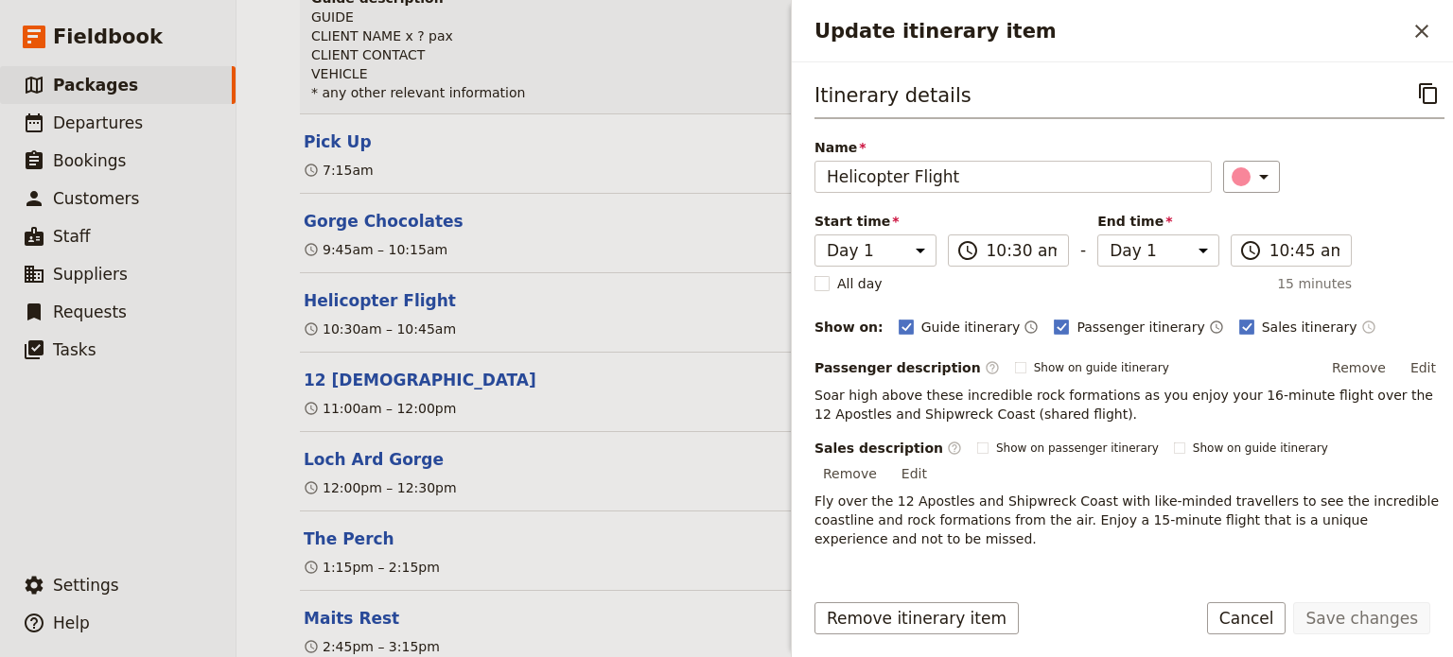
click at [1361, 324] on icon "Time shown on sales itinerary" at bounding box center [1368, 327] width 15 height 15
click at [1330, 613] on button "Save changes" at bounding box center [1361, 619] width 137 height 32
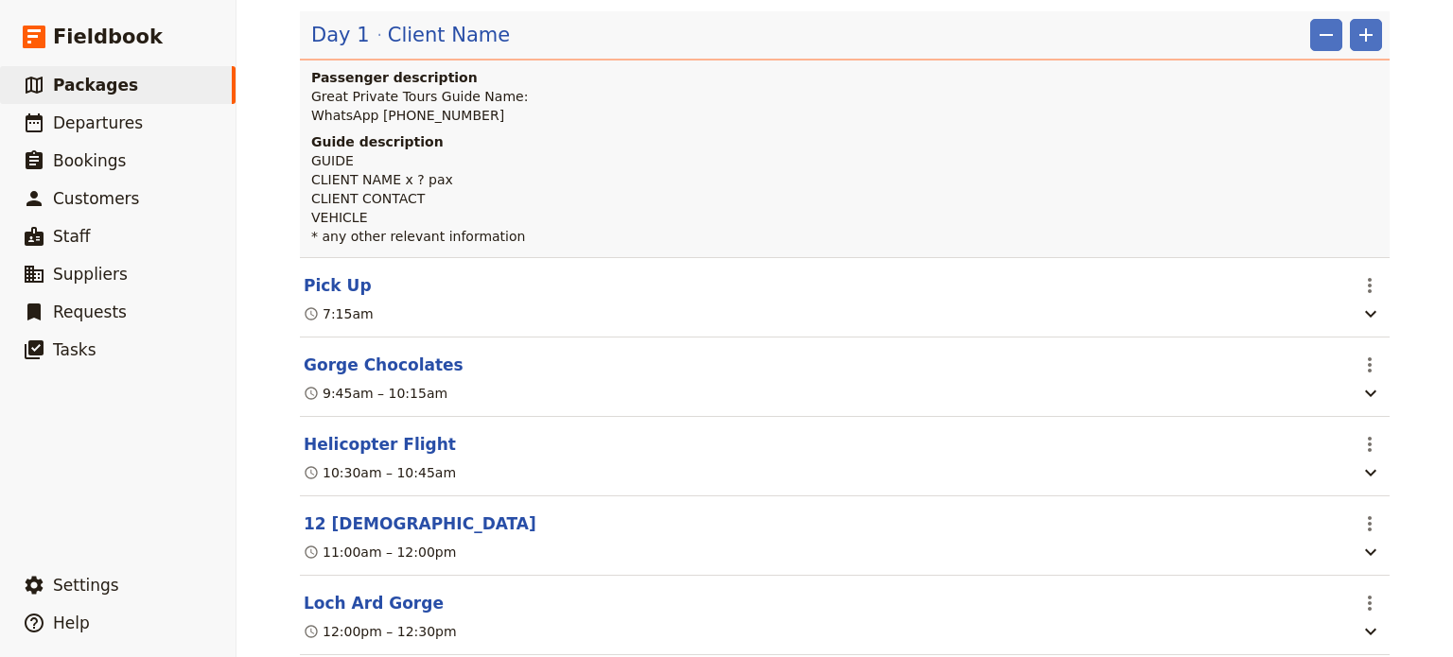
scroll to position [662, 0]
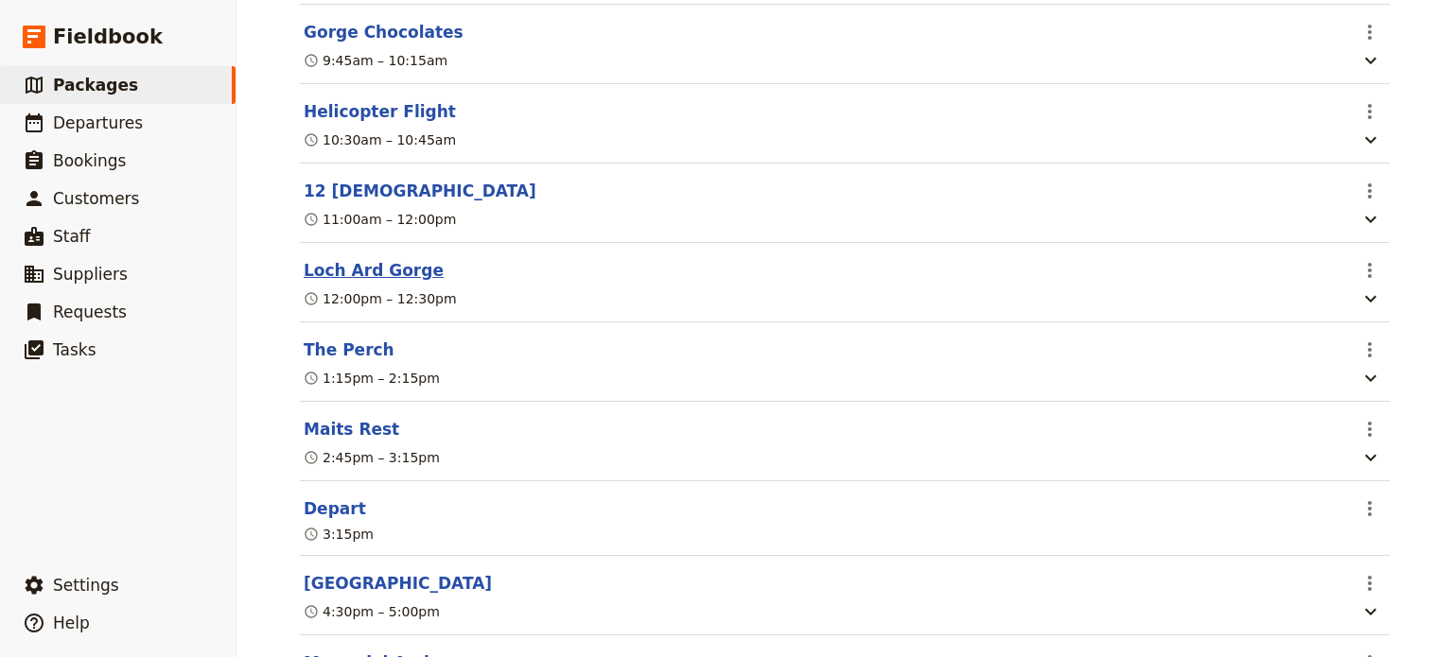
click at [359, 259] on button "Loch Ard Gorge" at bounding box center [374, 270] width 140 height 23
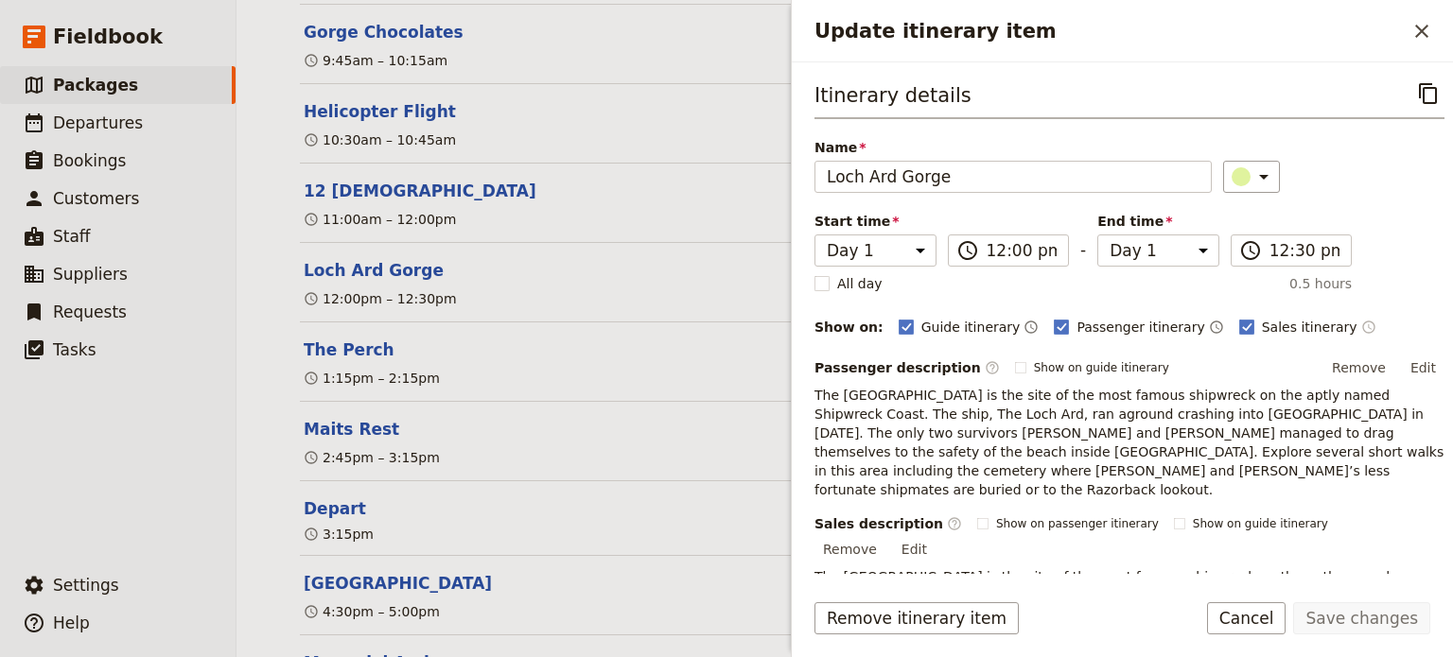
click at [1361, 324] on icon "Time shown on sales itinerary" at bounding box center [1368, 327] width 15 height 15
click at [1340, 621] on button "Save changes" at bounding box center [1361, 619] width 137 height 32
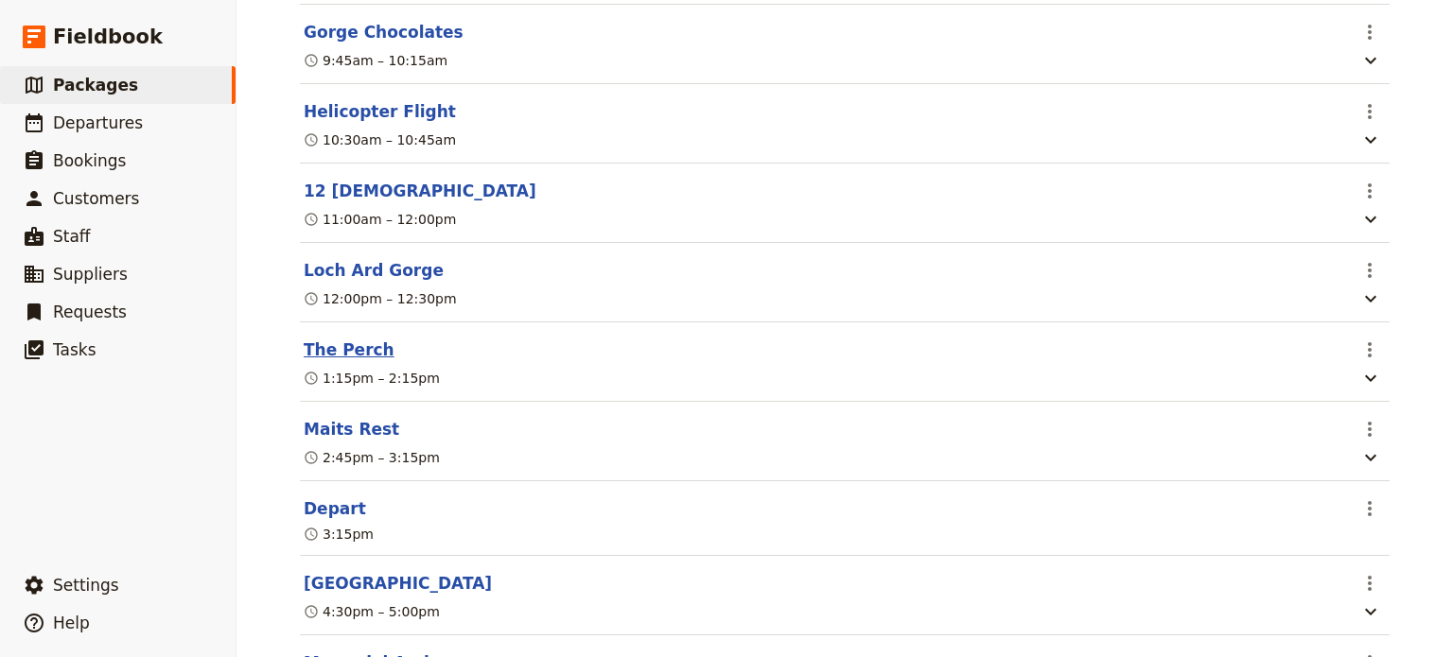
click at [341, 339] on button "The Perch" at bounding box center [349, 350] width 91 height 23
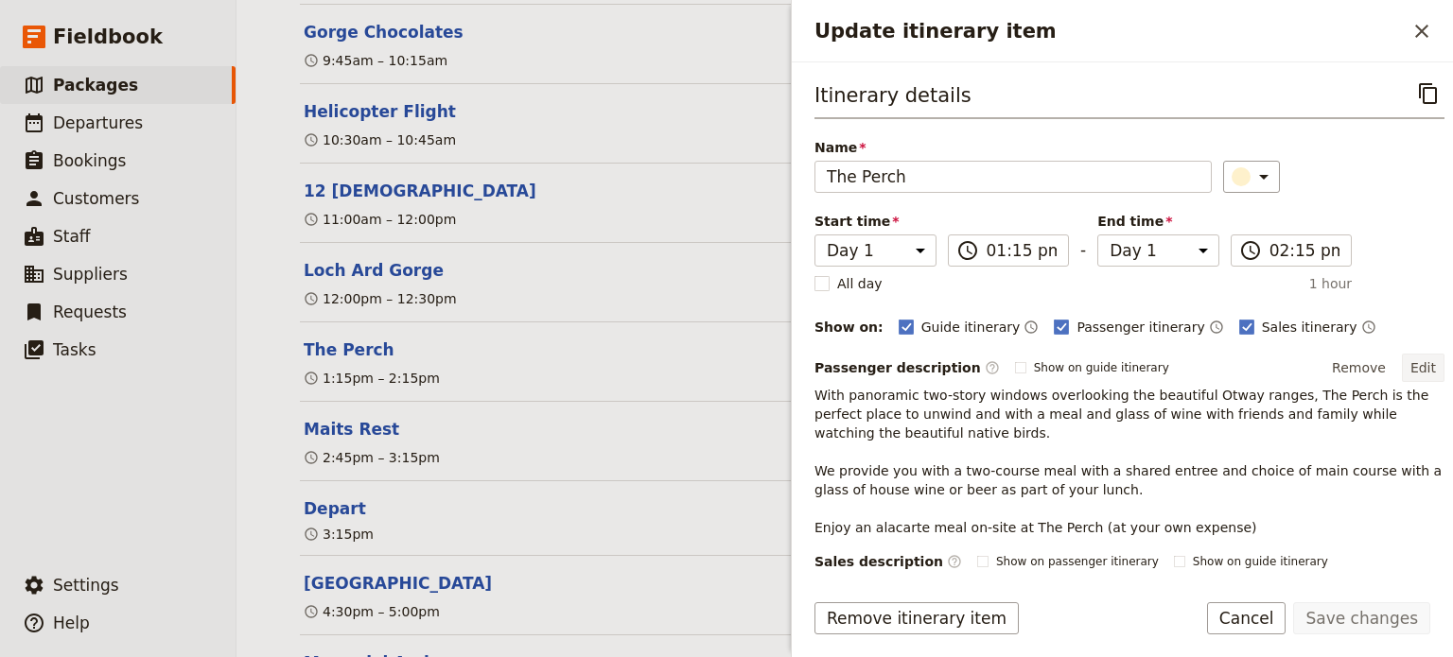
click at [1402, 369] on button "Edit" at bounding box center [1423, 368] width 43 height 28
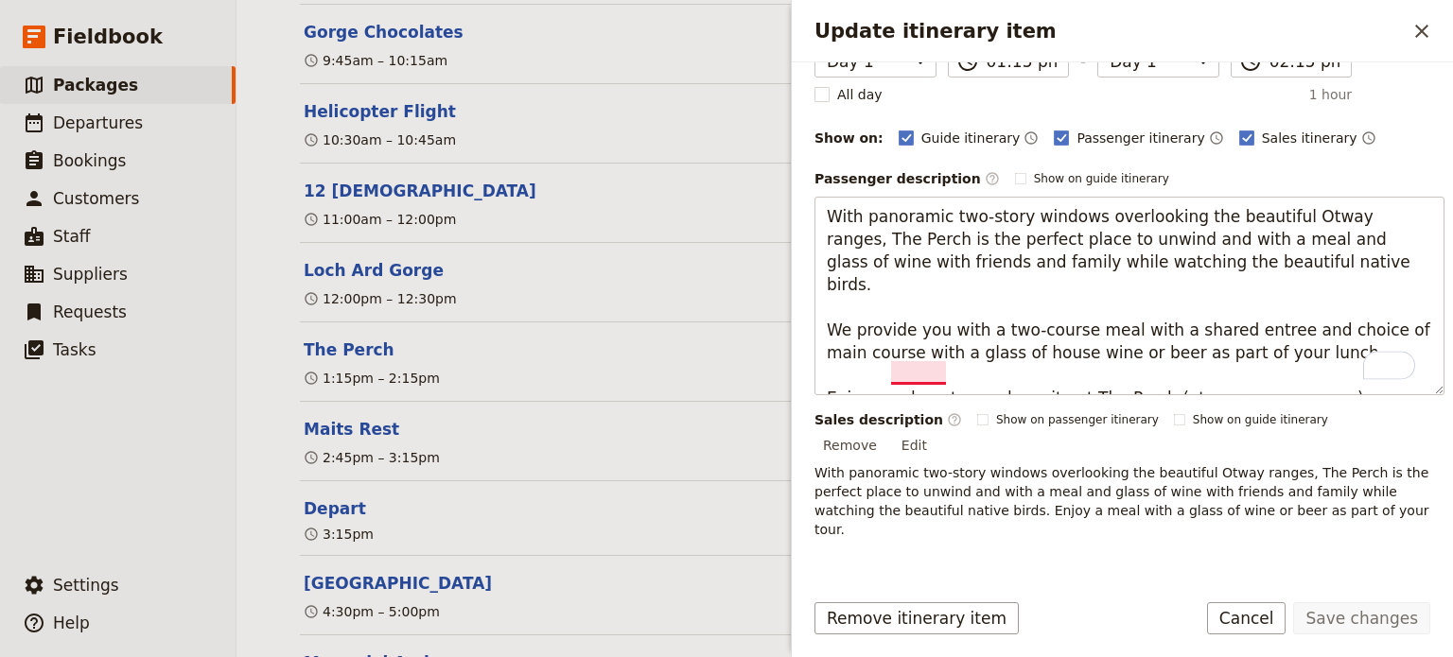
scroll to position [189, 0]
drag, startPoint x: 1245, startPoint y: 373, endPoint x: 775, endPoint y: 359, distance: 470.4
click at [775, 359] on div "Fly Drive & Dine Great Ocean Road Coastal Spectacular ​ 1 day 4 passengers 3 st…" at bounding box center [845, 328] width 1217 height 657
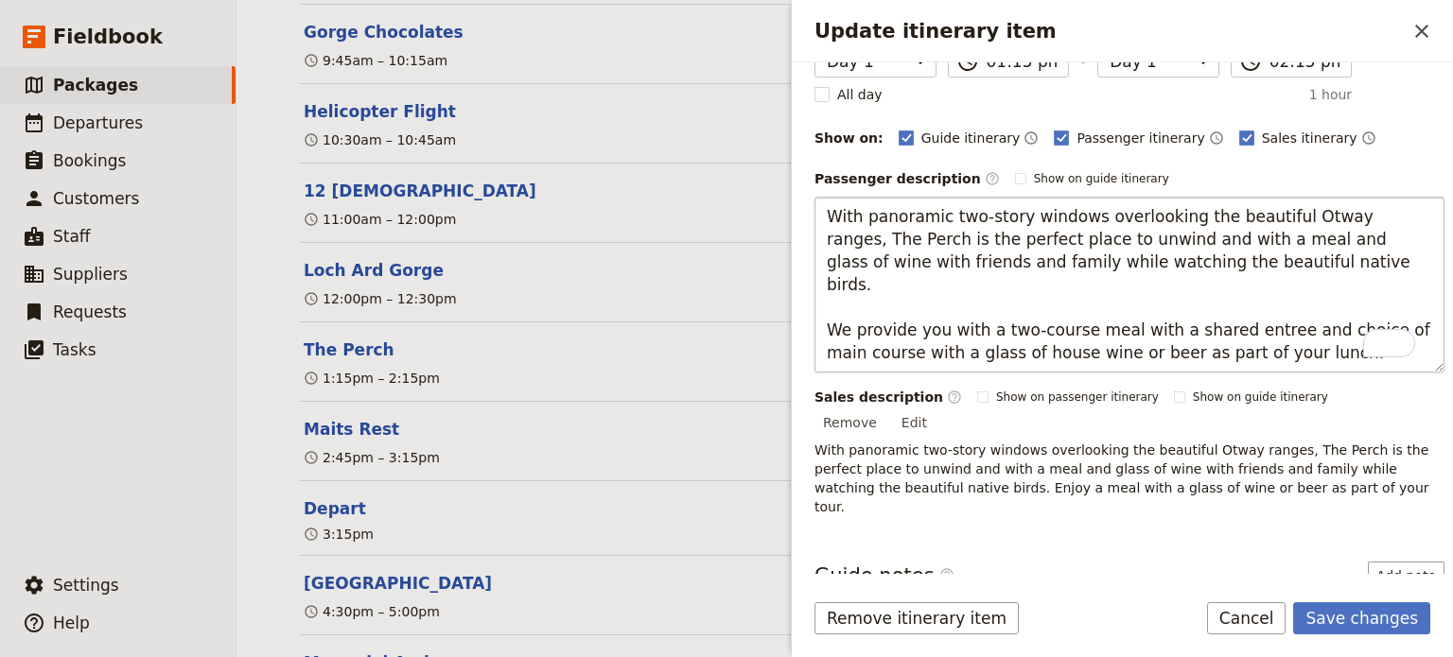
type textarea "With panoramic two-story windows overlooking the beautiful Otway ranges, The Pe…"
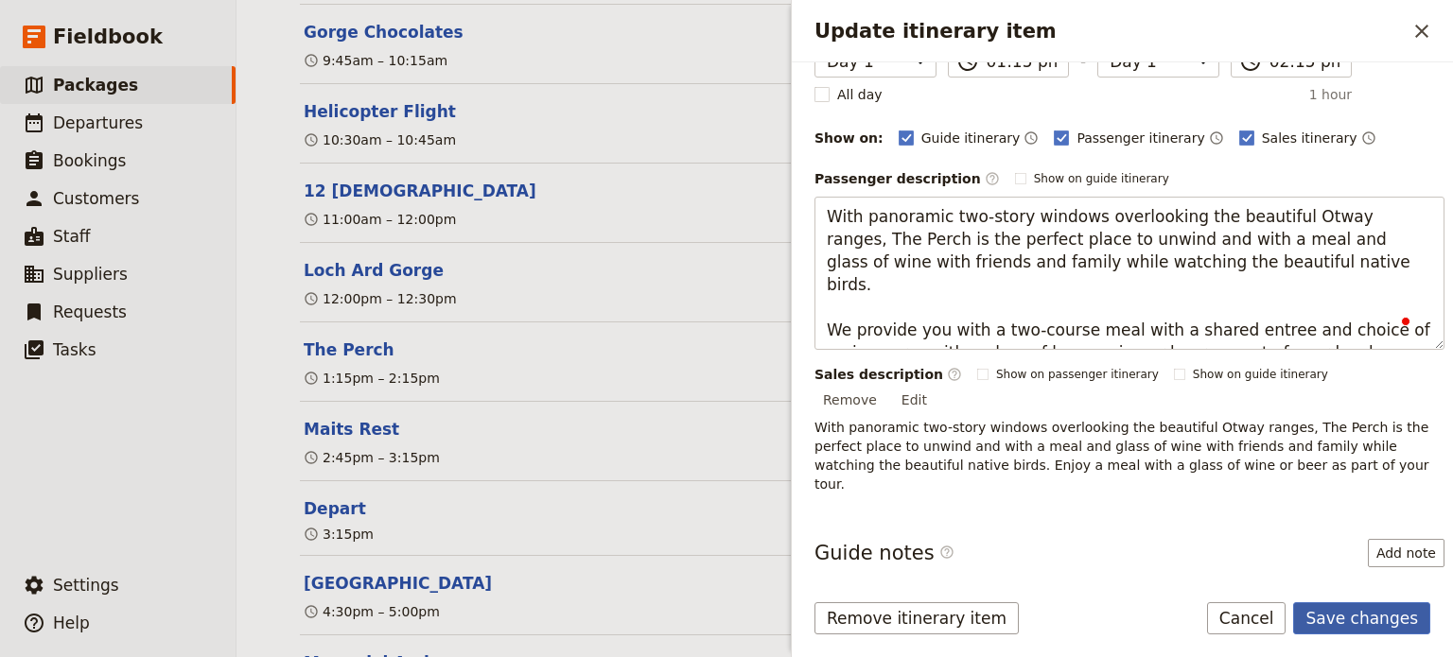
click at [1361, 612] on button "Save changes" at bounding box center [1361, 619] width 137 height 32
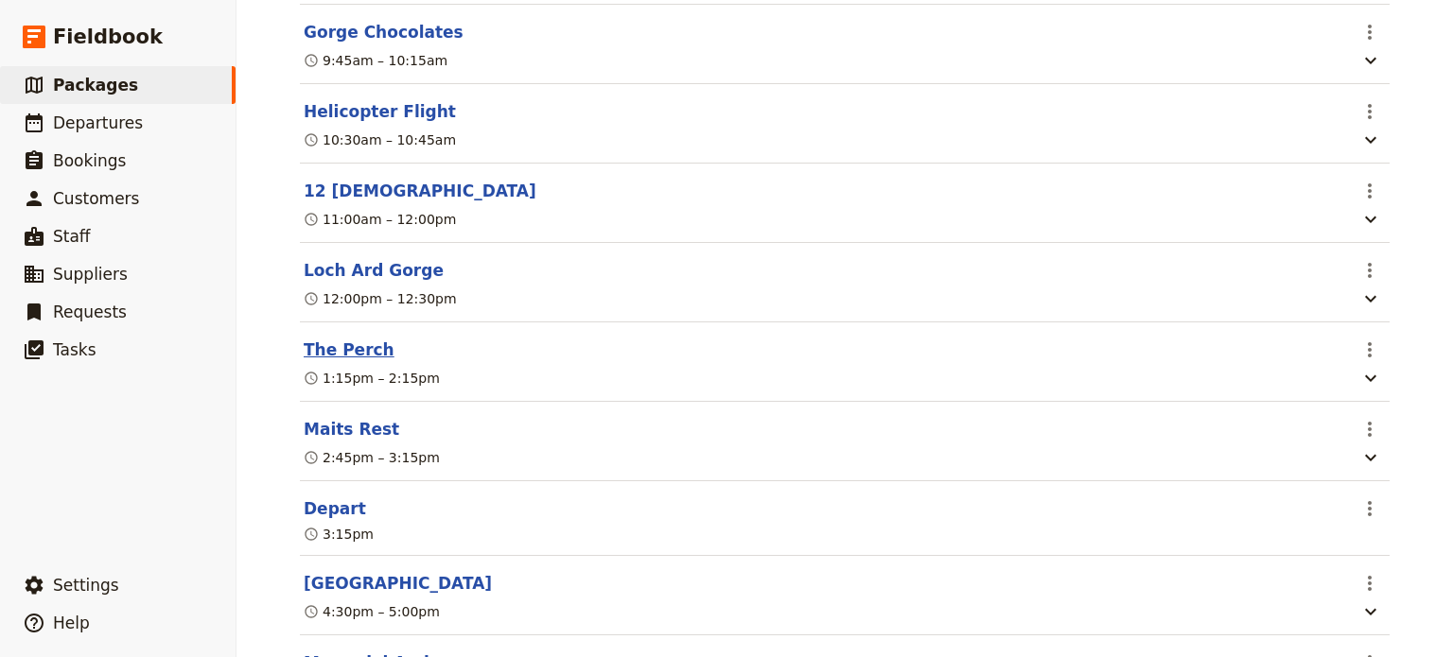
click at [341, 339] on button "The Perch" at bounding box center [349, 350] width 91 height 23
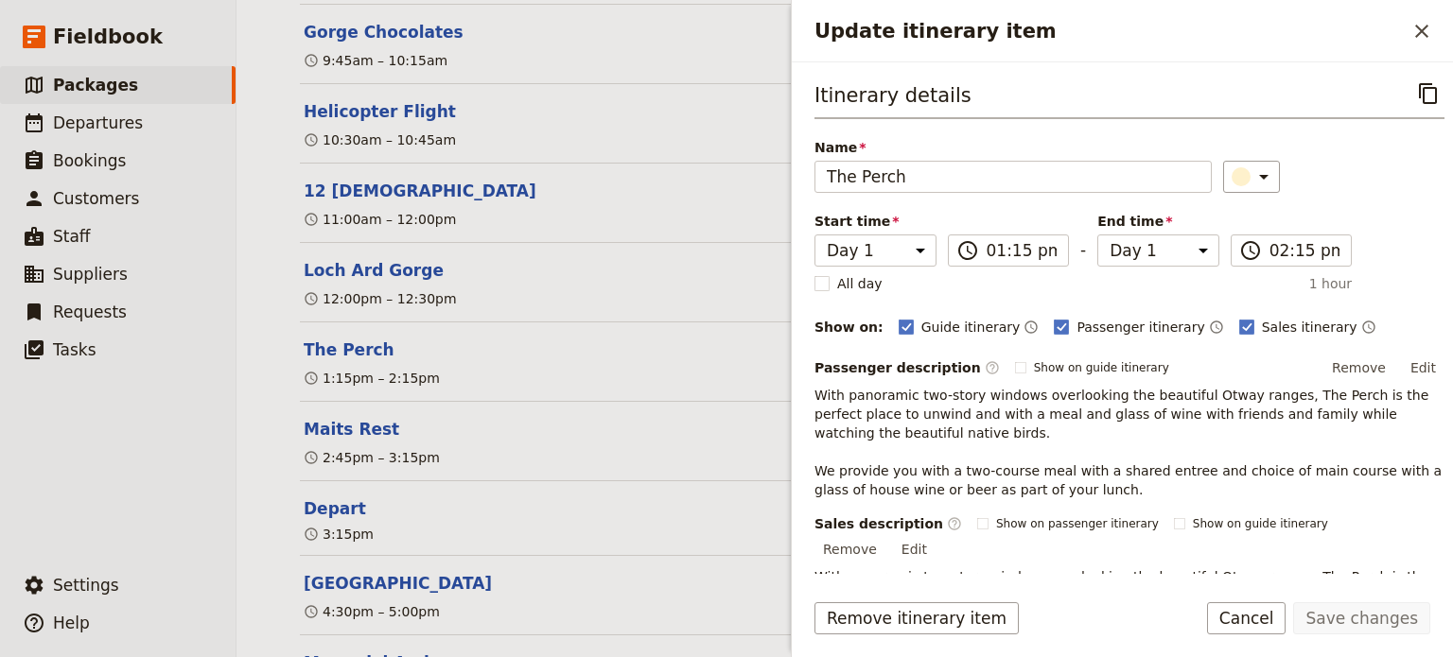
click at [1422, 29] on icon "Close drawer" at bounding box center [1421, 31] width 13 height 13
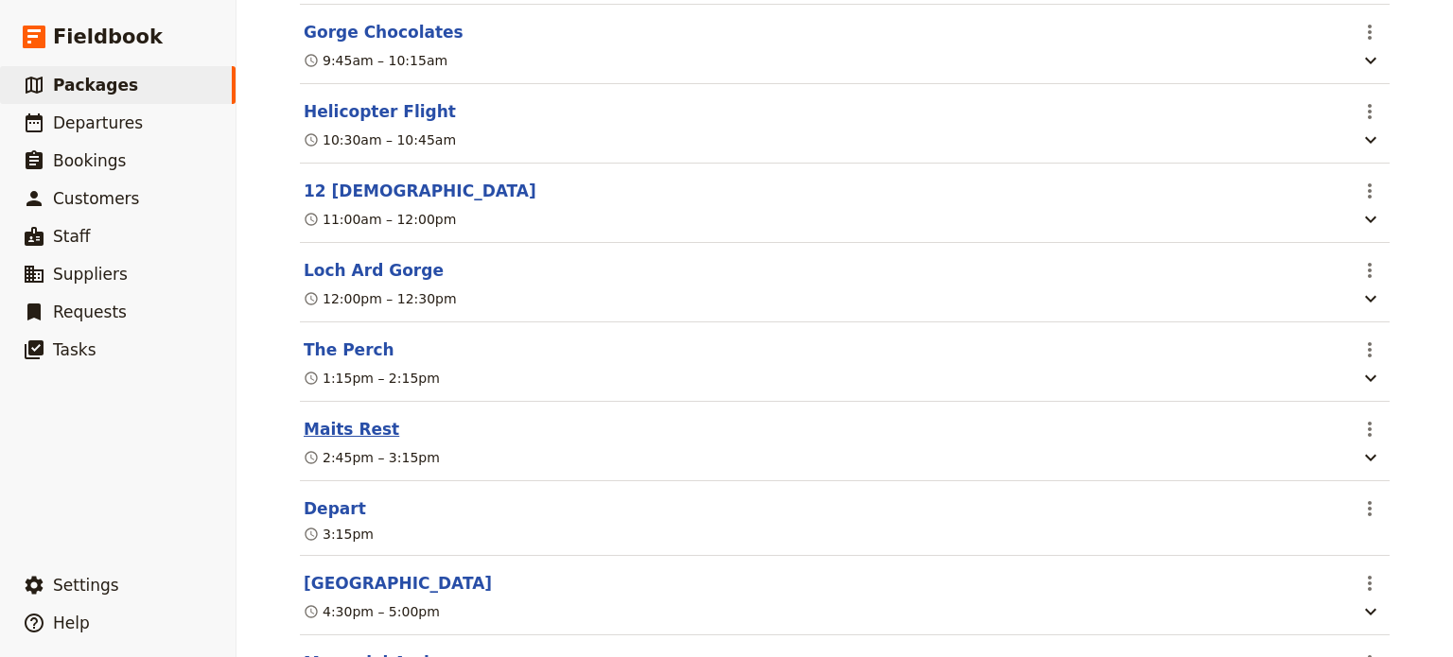
click at [346, 418] on button "Maits Rest" at bounding box center [352, 429] width 96 height 23
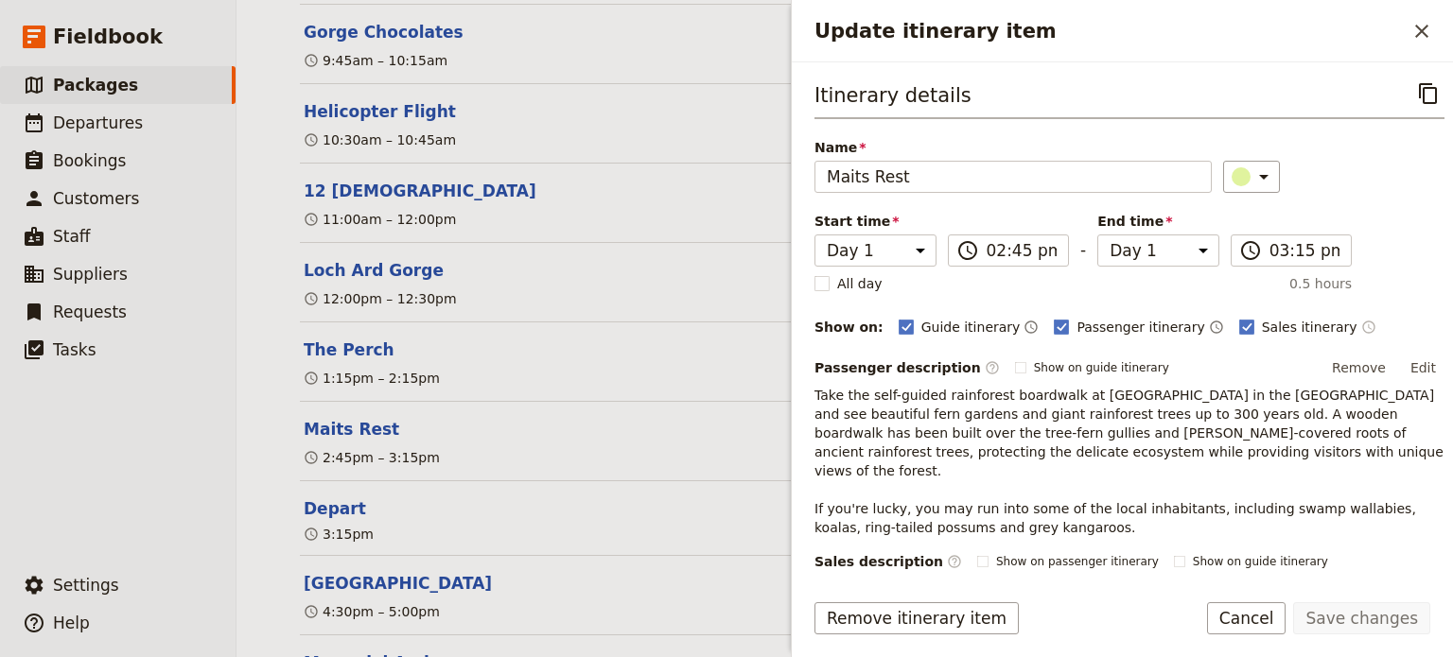
click at [1361, 328] on icon "Time shown on sales itinerary" at bounding box center [1368, 327] width 15 height 15
click at [1368, 622] on button "Save changes" at bounding box center [1361, 619] width 137 height 32
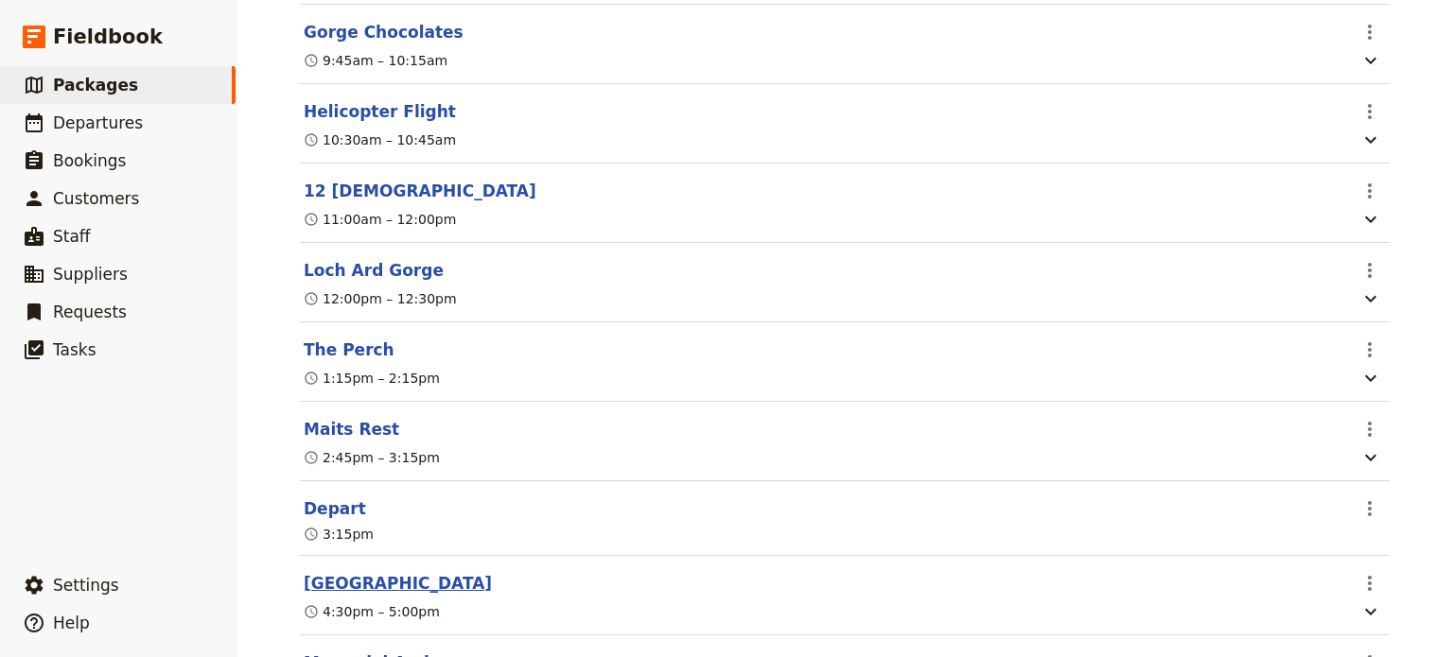
click at [361, 572] on button "[GEOGRAPHIC_DATA]" at bounding box center [398, 583] width 188 height 23
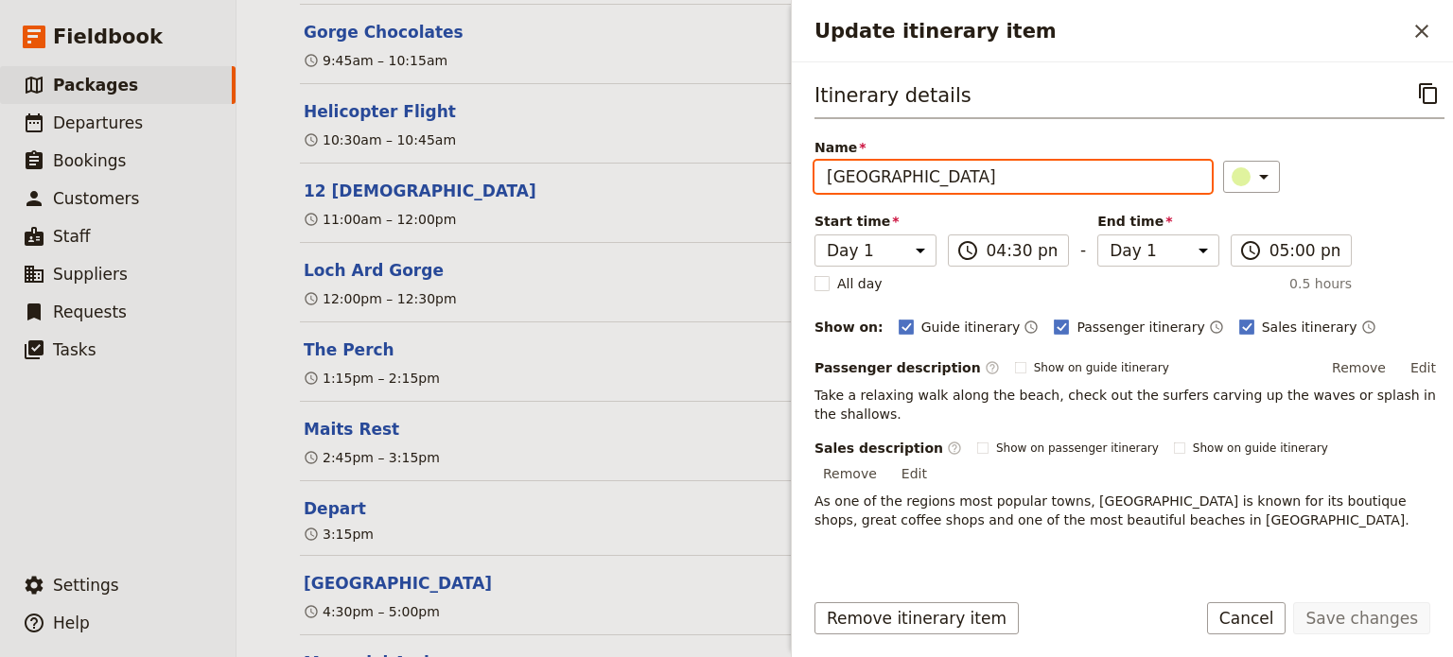
click at [893, 174] on input "[GEOGRAPHIC_DATA]" at bounding box center [1013, 177] width 397 height 32
type input "Lorne"
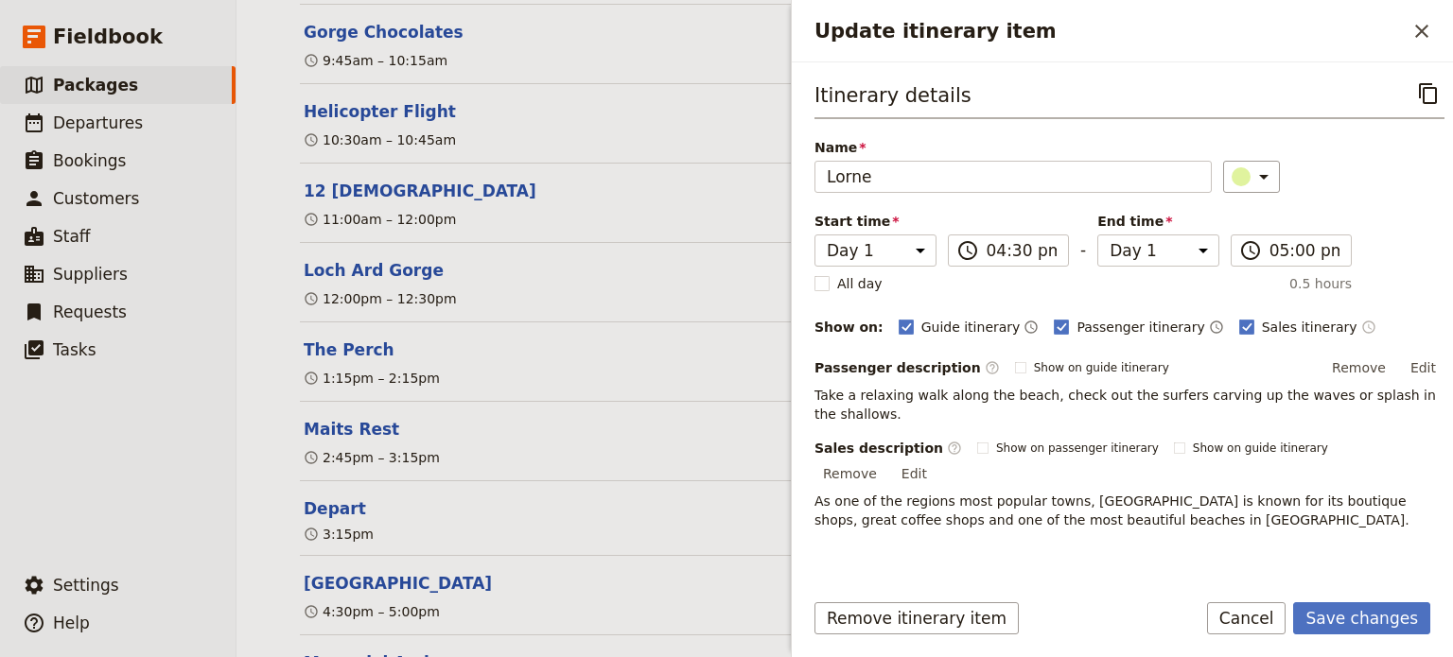
click at [1361, 328] on icon "Time shown on sales itinerary" at bounding box center [1368, 327] width 15 height 15
click at [1425, 371] on button "Edit" at bounding box center [1423, 368] width 43 height 28
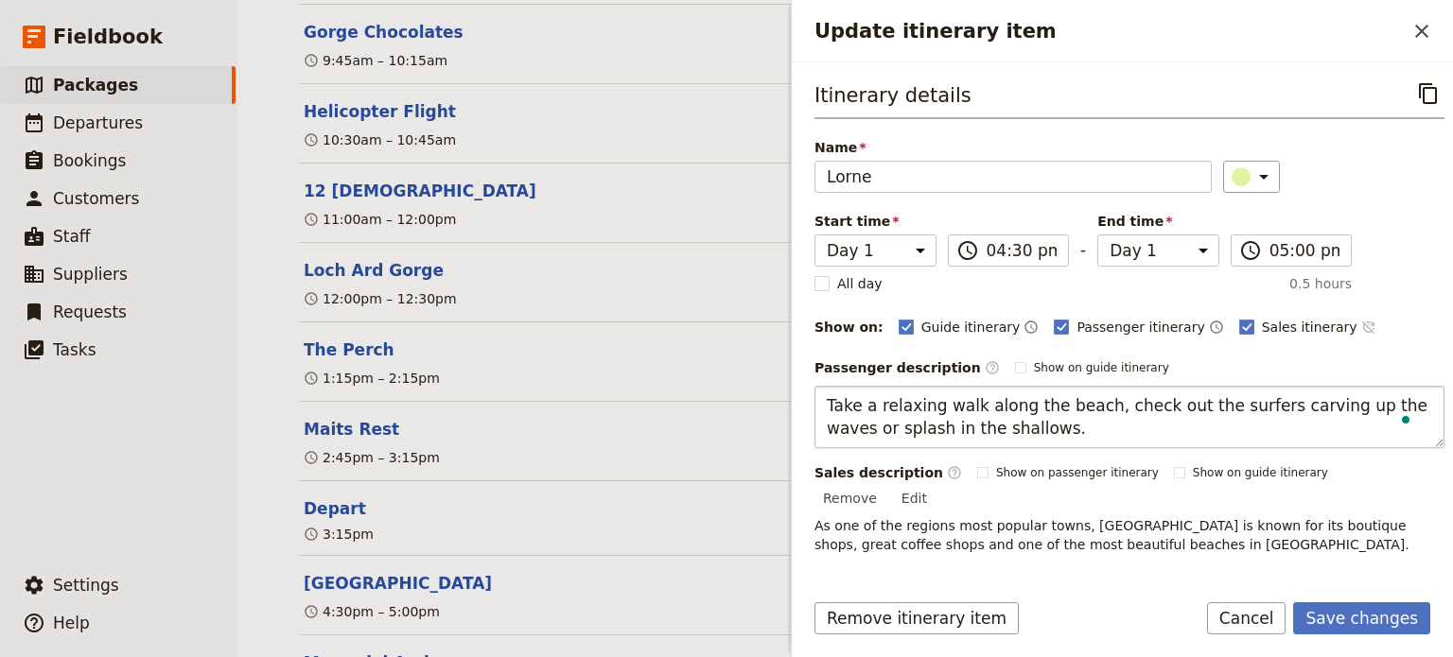
click at [825, 406] on textarea "Take a relaxing walk along the beach, check out the surfers carving up the wave…" at bounding box center [1130, 417] width 630 height 62
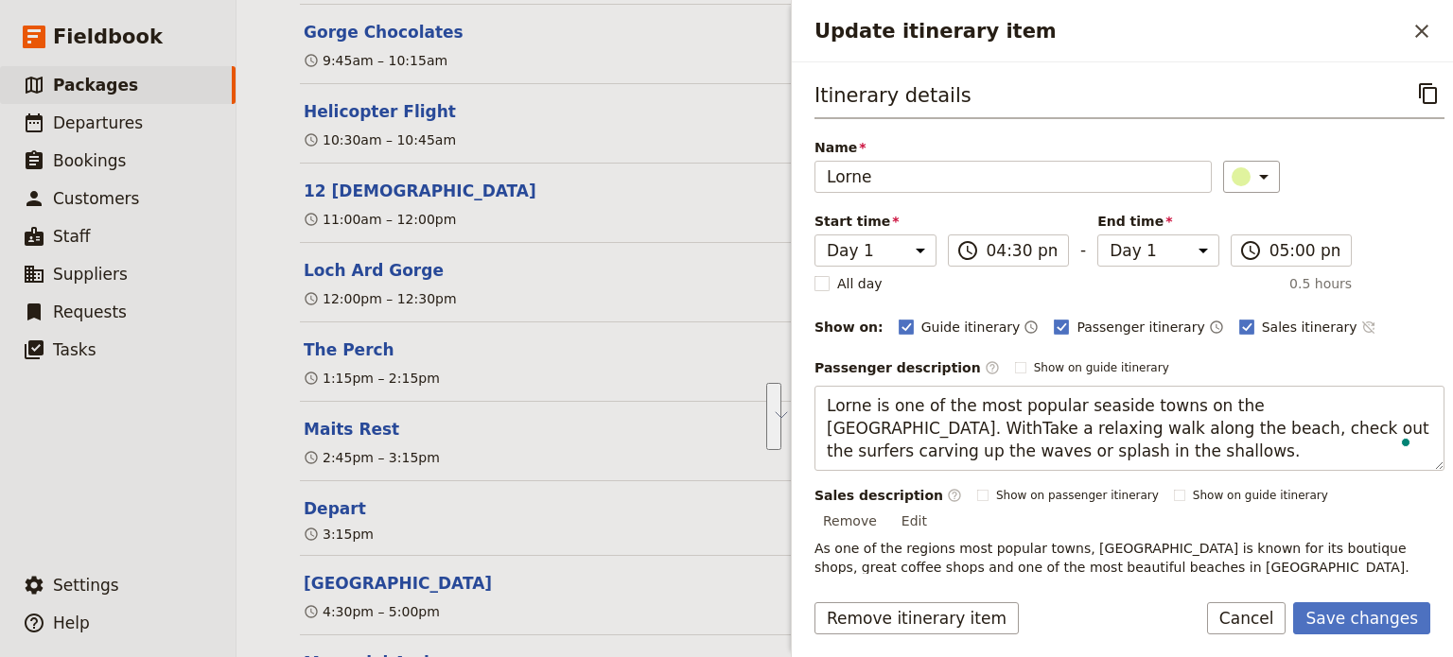
drag, startPoint x: 901, startPoint y: 448, endPoint x: 811, endPoint y: 429, distance: 92.0
click at [811, 429] on div "Itinerary details ​ Name Lorne ​ Start time Day 1 Day +1 16:30 ​ 04:30 pm - End…" at bounding box center [1122, 318] width 661 height 512
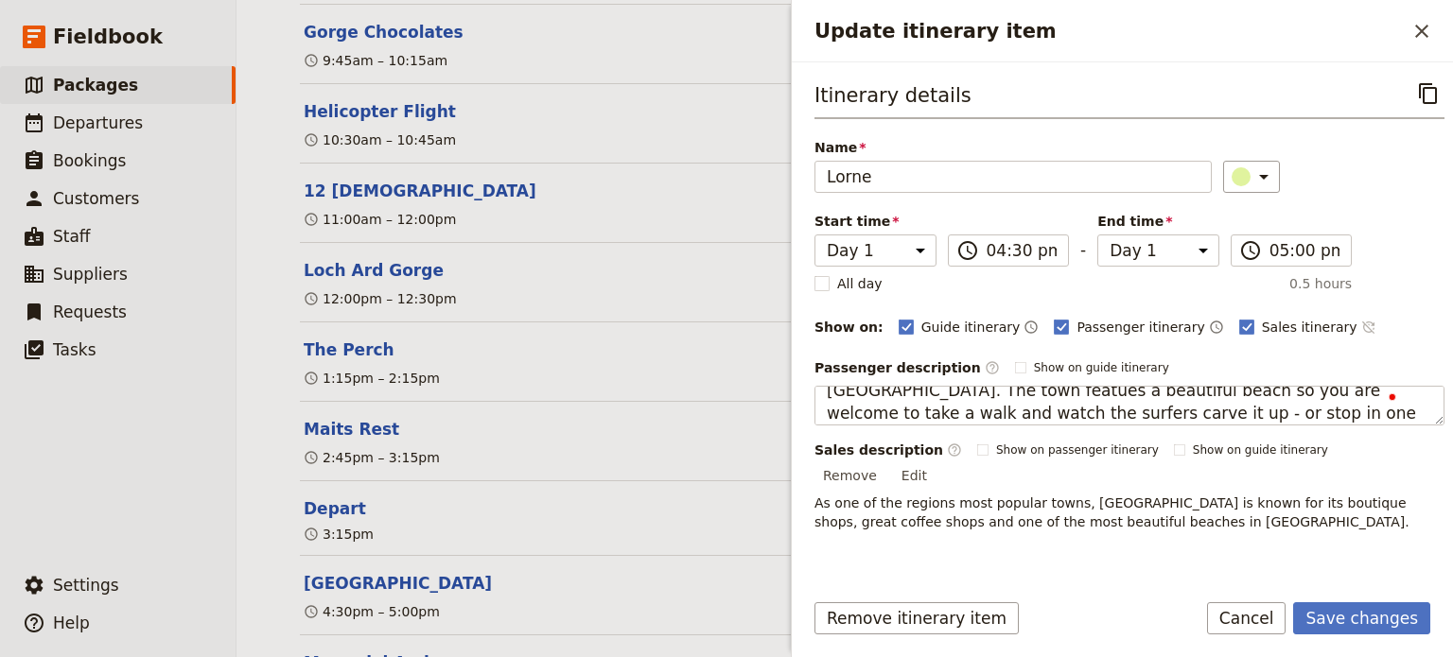
scroll to position [61, 0]
type textarea "Lorne is one of the most popular seaside towns on the Great Ocean Road. The tow…"
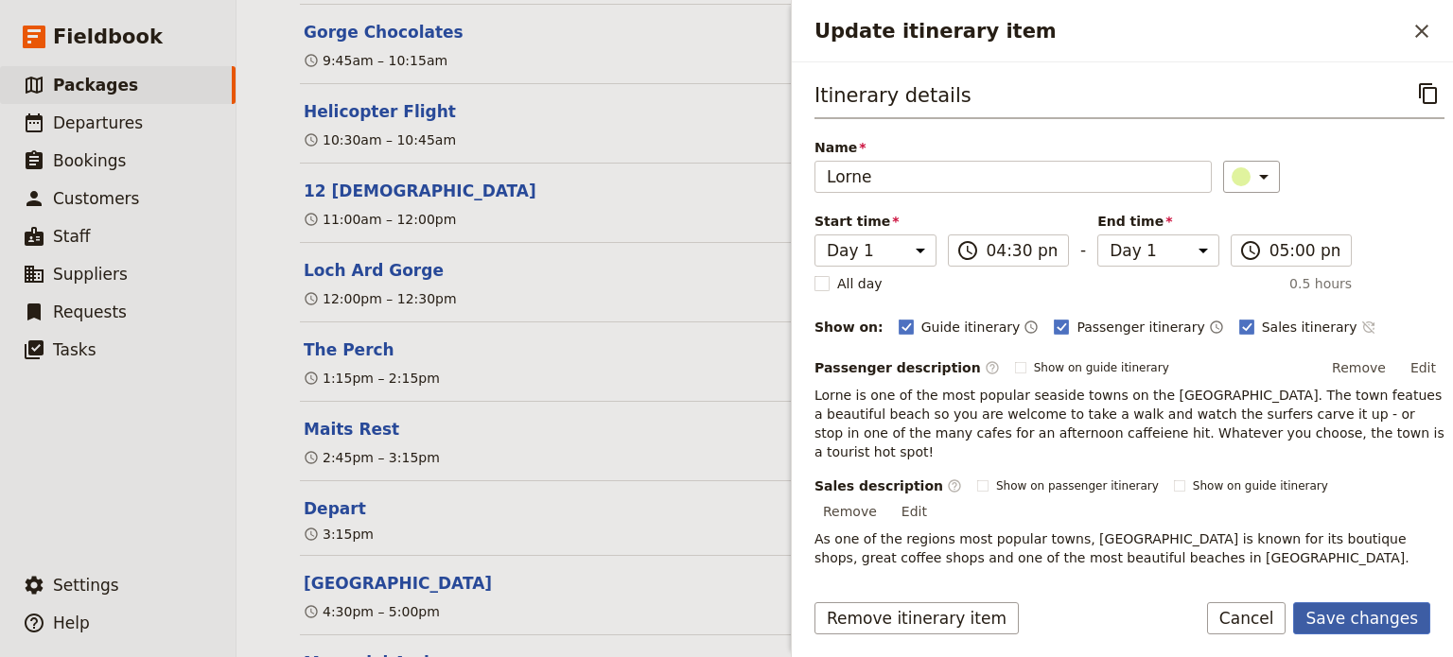
drag, startPoint x: 1345, startPoint y: 608, endPoint x: 1334, endPoint y: 623, distance: 18.9
click at [1336, 622] on button "Save changes" at bounding box center [1361, 619] width 137 height 32
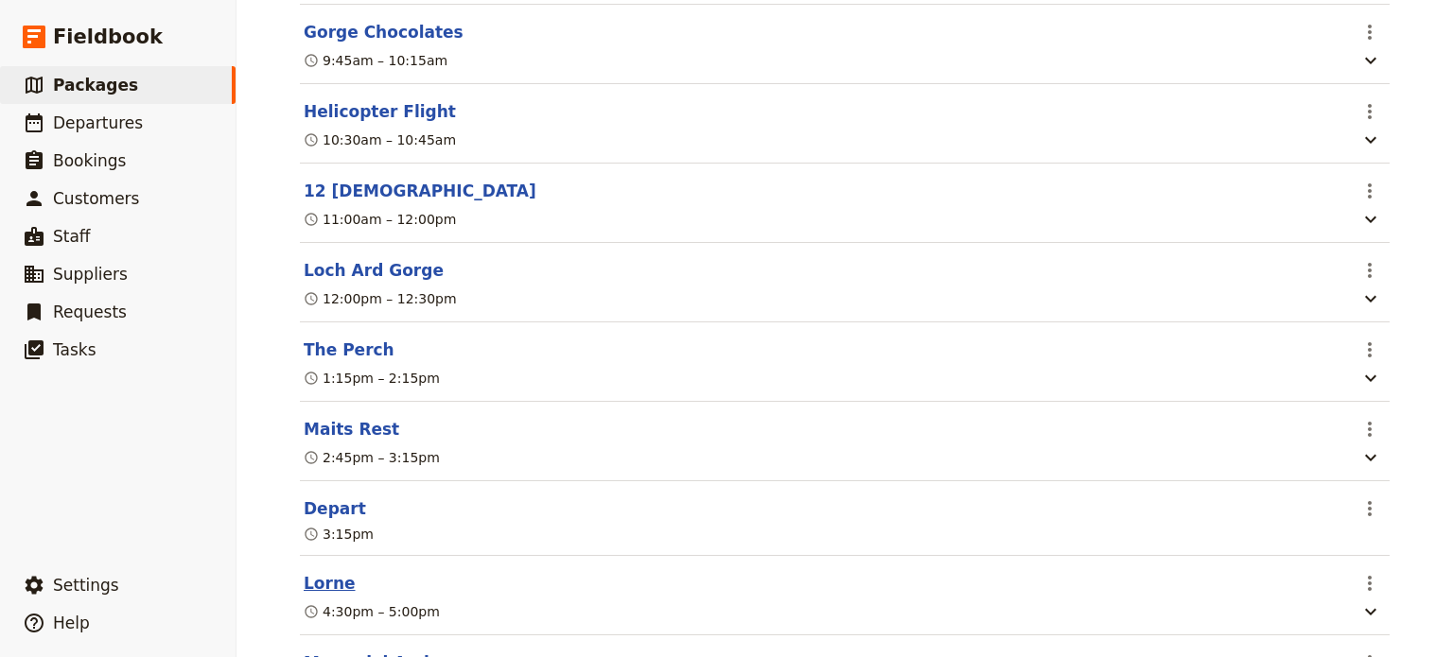
click at [324, 572] on button "Lorne" at bounding box center [330, 583] width 52 height 23
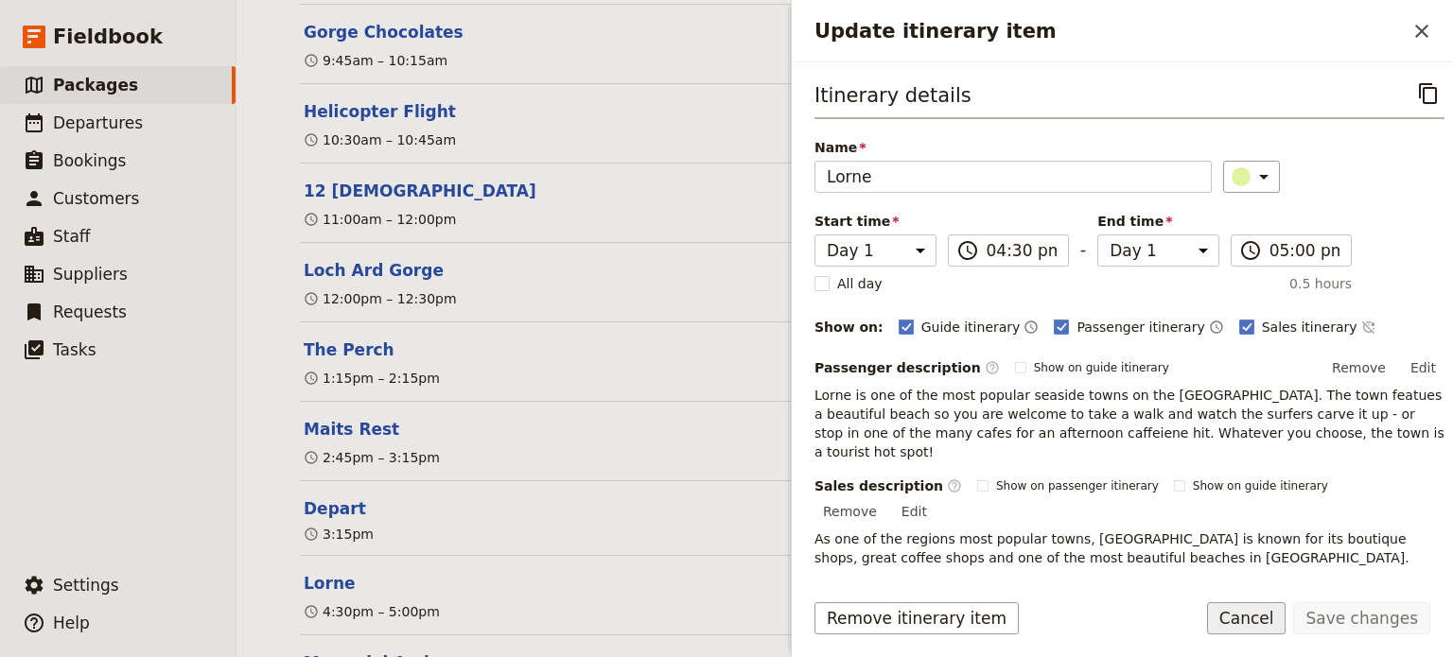
click at [1275, 620] on button "Cancel" at bounding box center [1246, 619] width 79 height 32
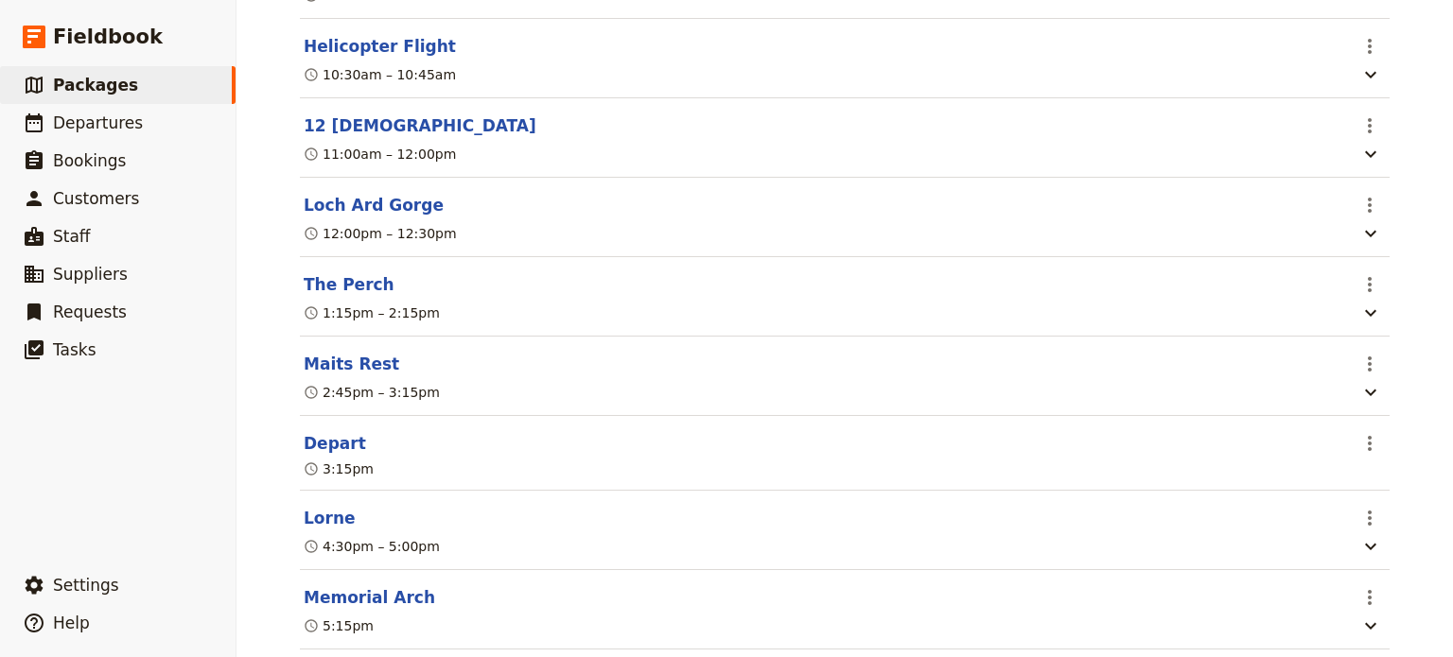
scroll to position [946, 0]
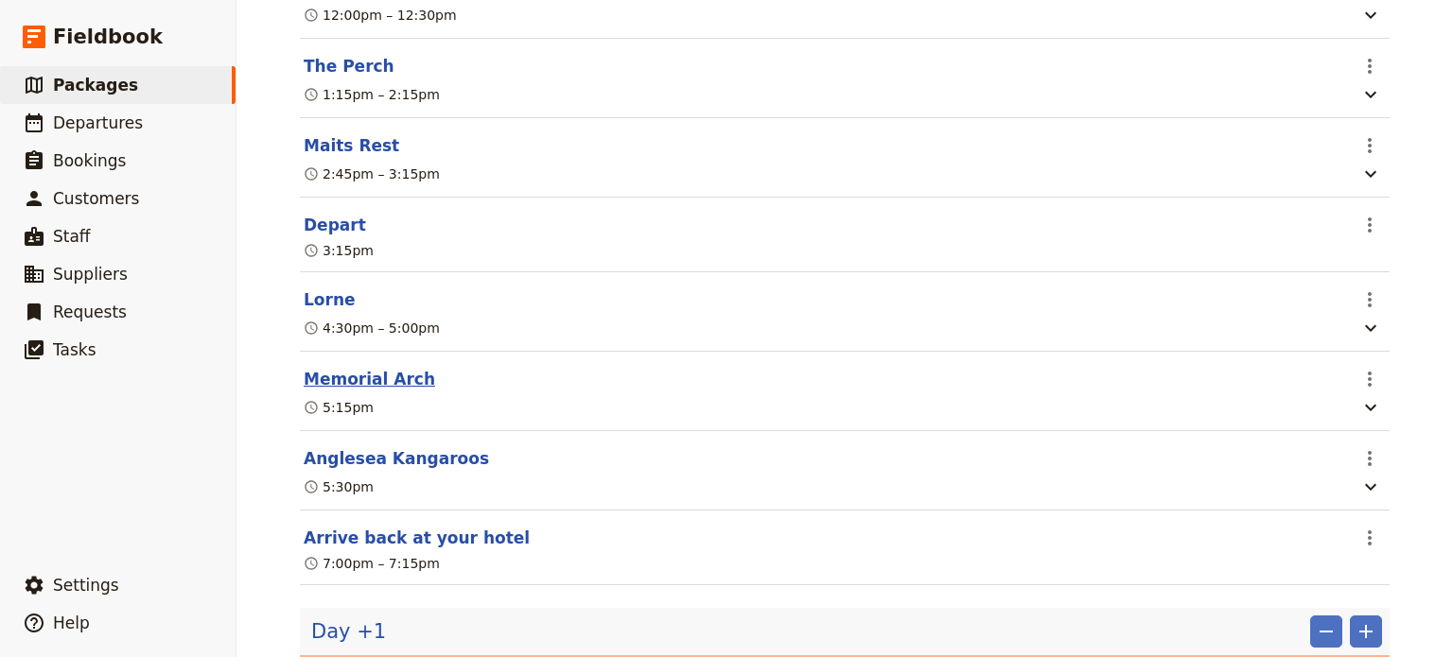
click at [356, 368] on button "Memorial Arch" at bounding box center [369, 379] width 131 height 23
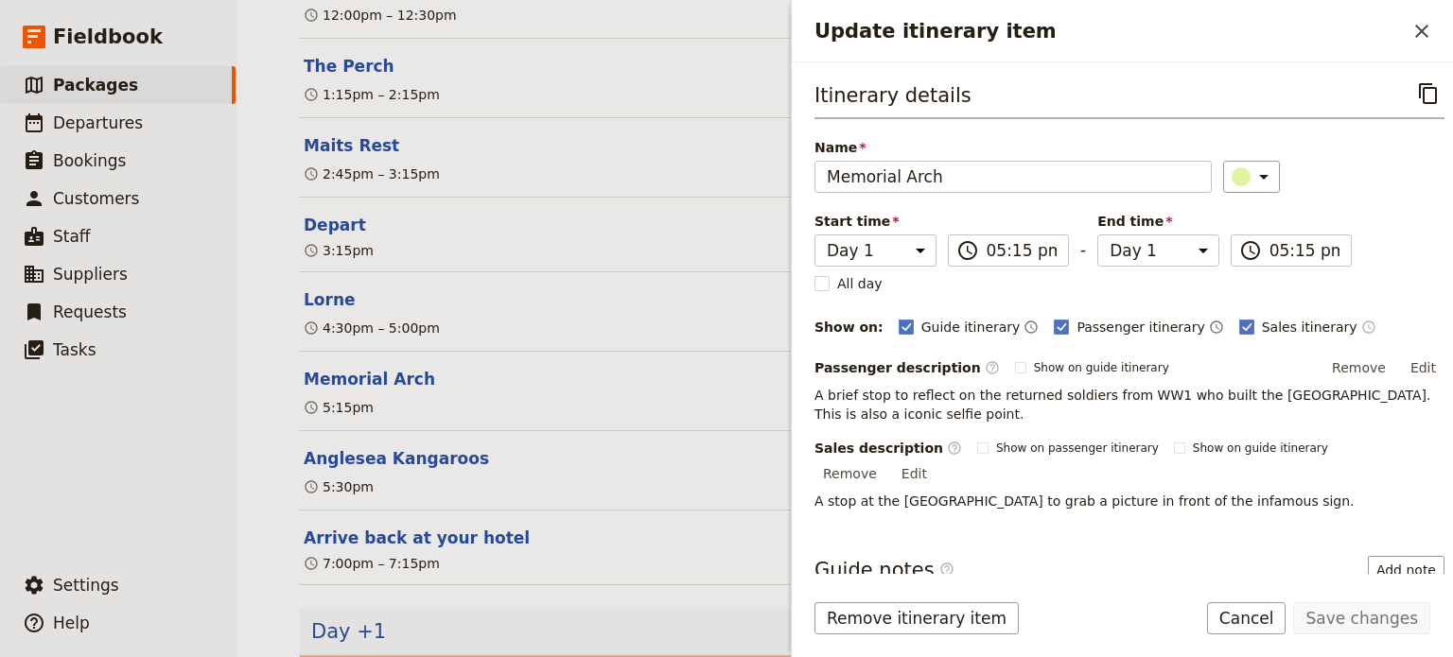
click at [1361, 327] on icon "Time shown on sales itinerary" at bounding box center [1368, 327] width 15 height 15
click at [1321, 620] on button "Save changes" at bounding box center [1361, 619] width 137 height 32
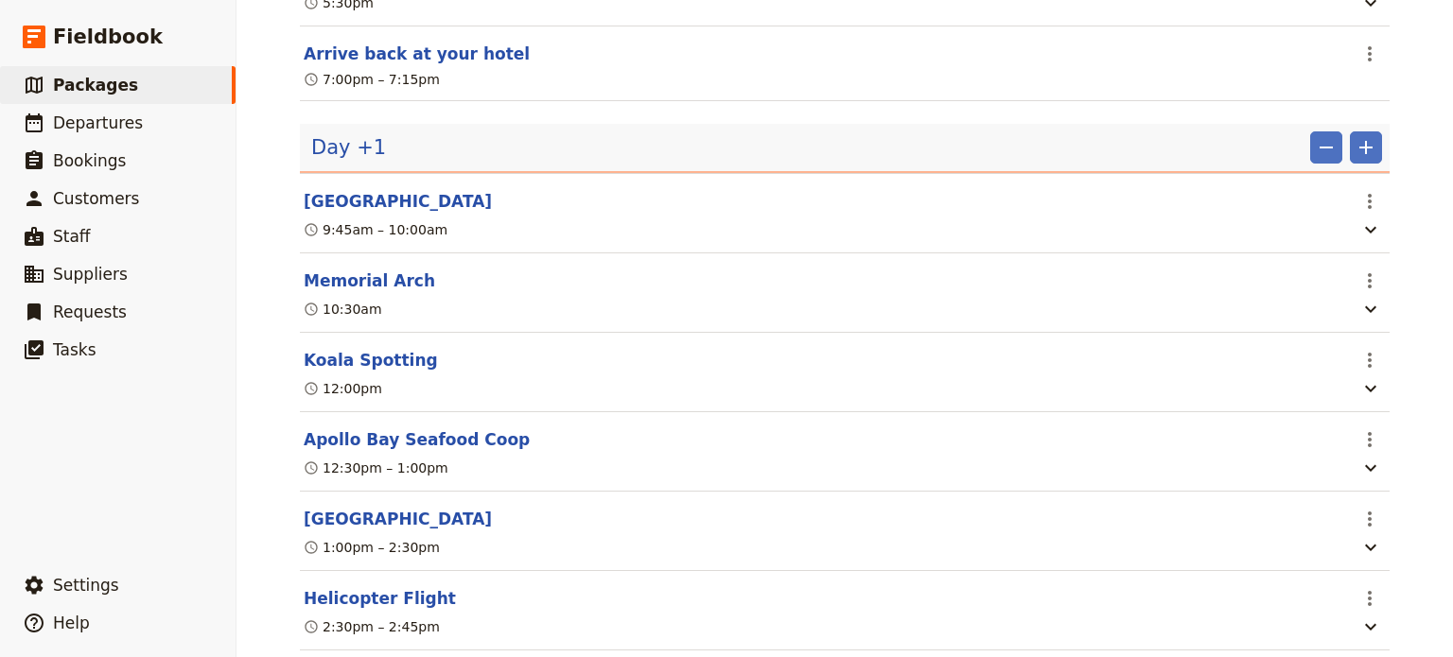
scroll to position [1419, 0]
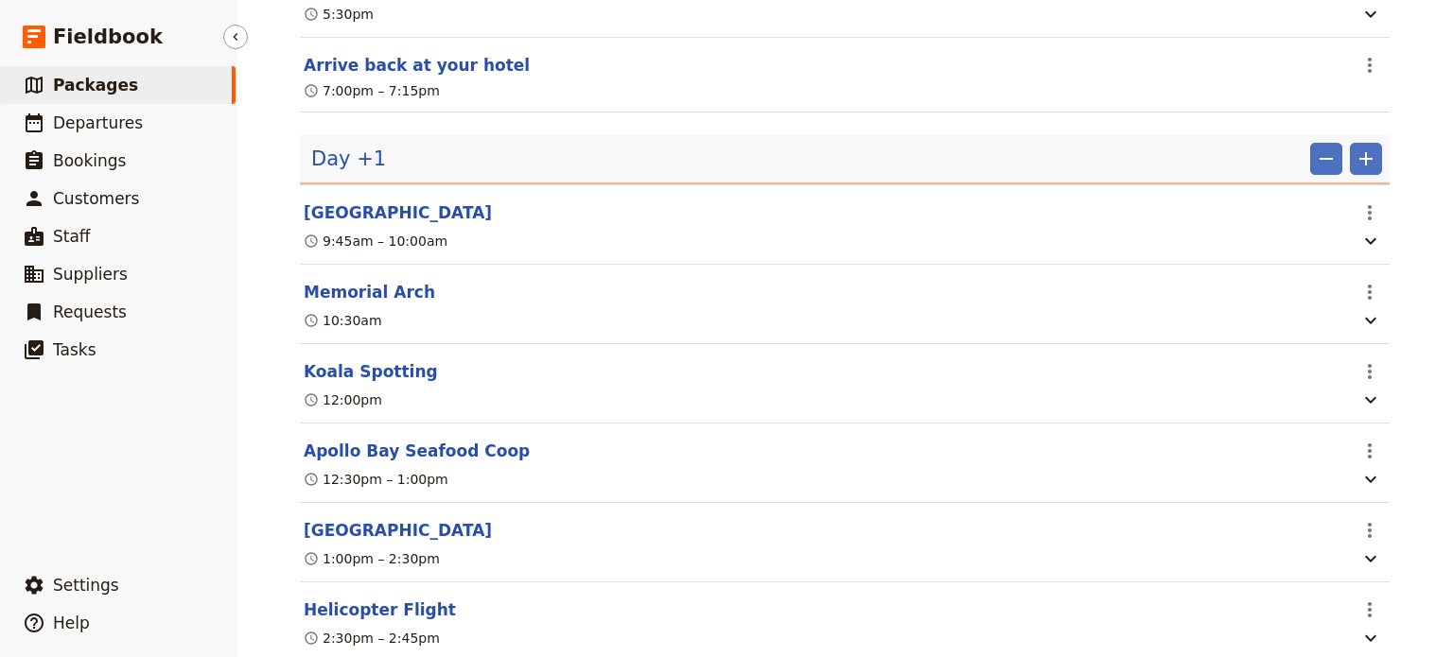
click at [85, 79] on span "Packages" at bounding box center [95, 85] width 85 height 19
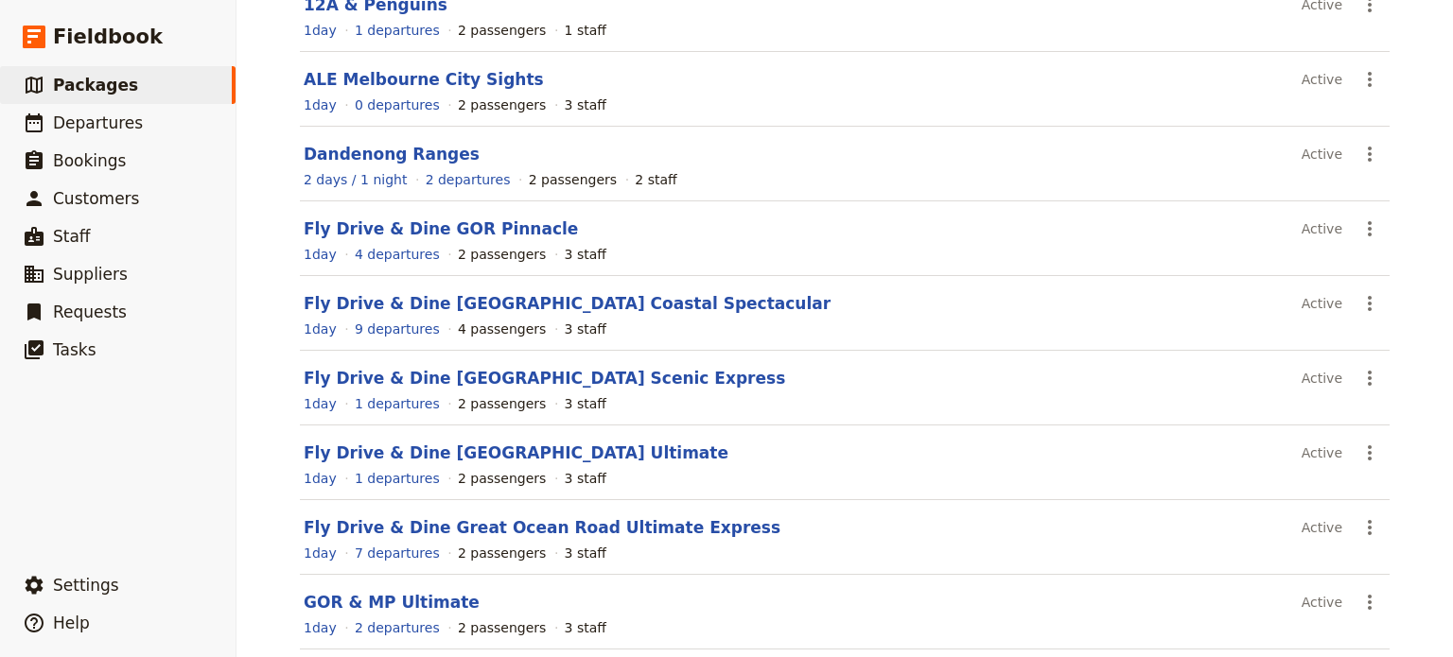
scroll to position [181, 0]
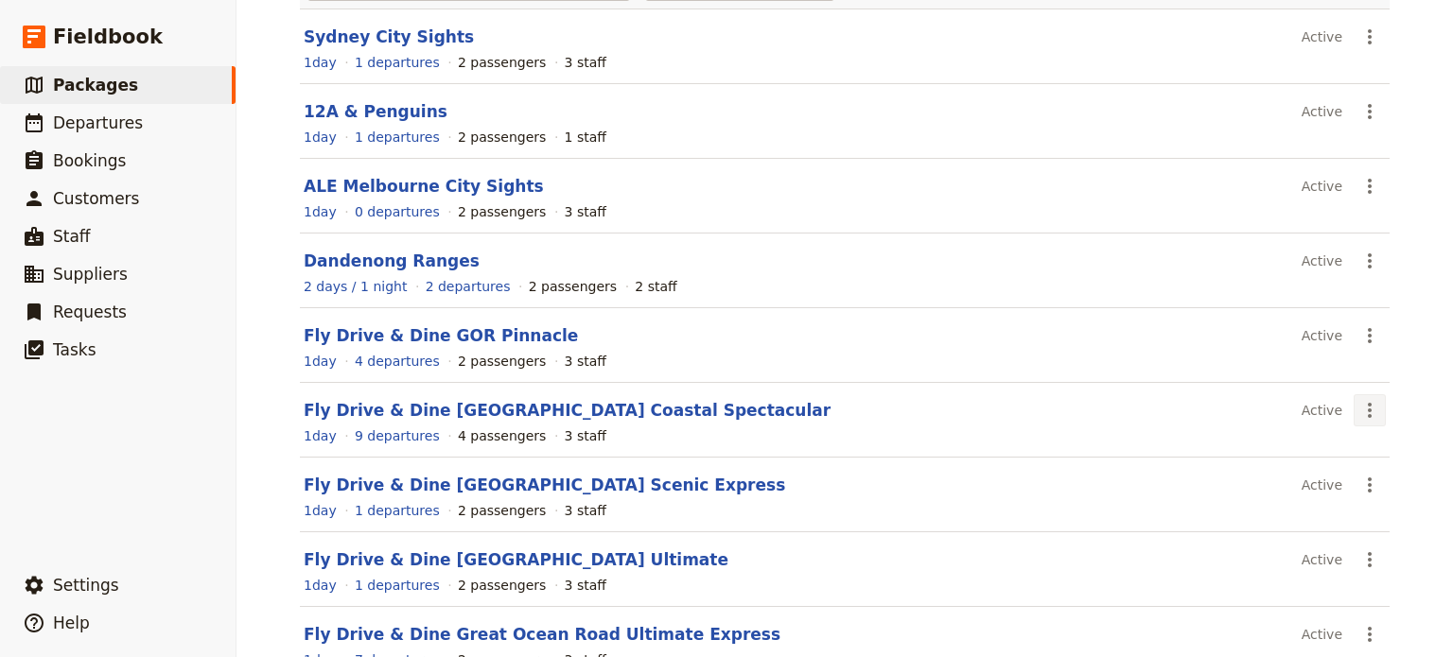
click at [1359, 408] on icon "Actions" at bounding box center [1370, 410] width 23 height 23
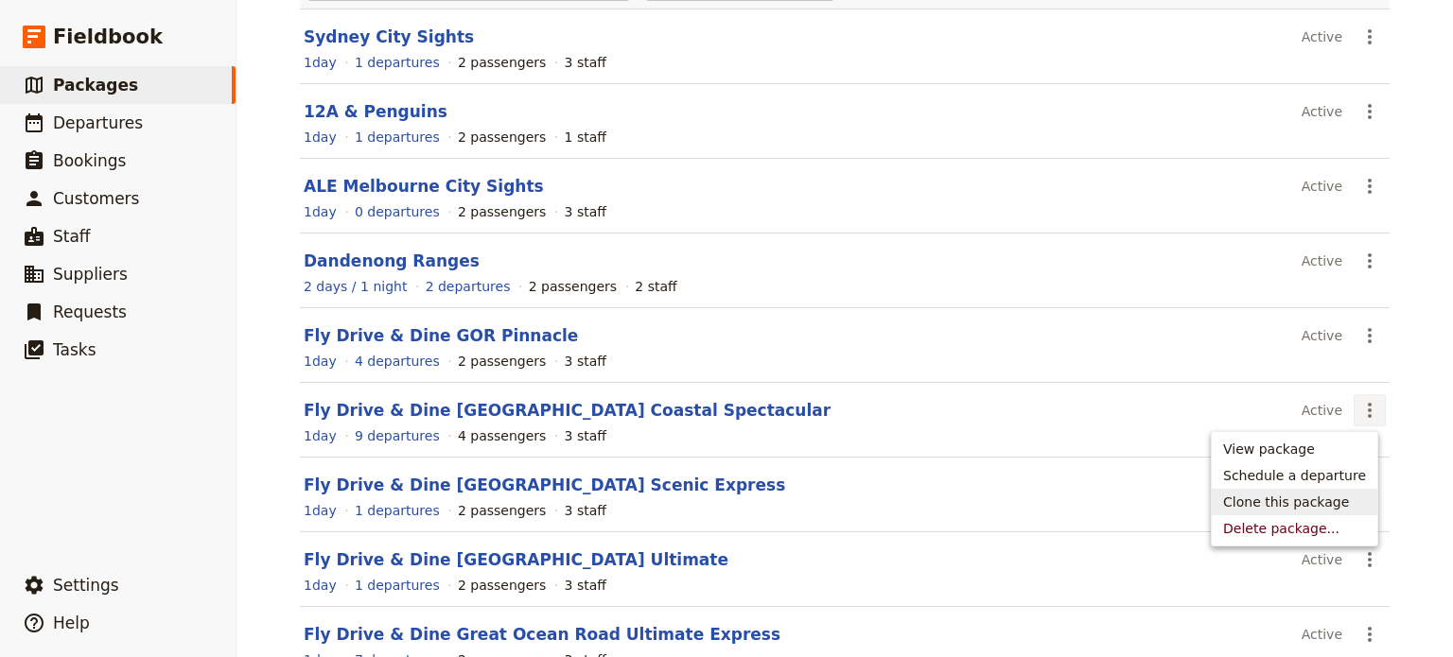
click at [1306, 500] on span "Clone this package" at bounding box center [1286, 502] width 126 height 19
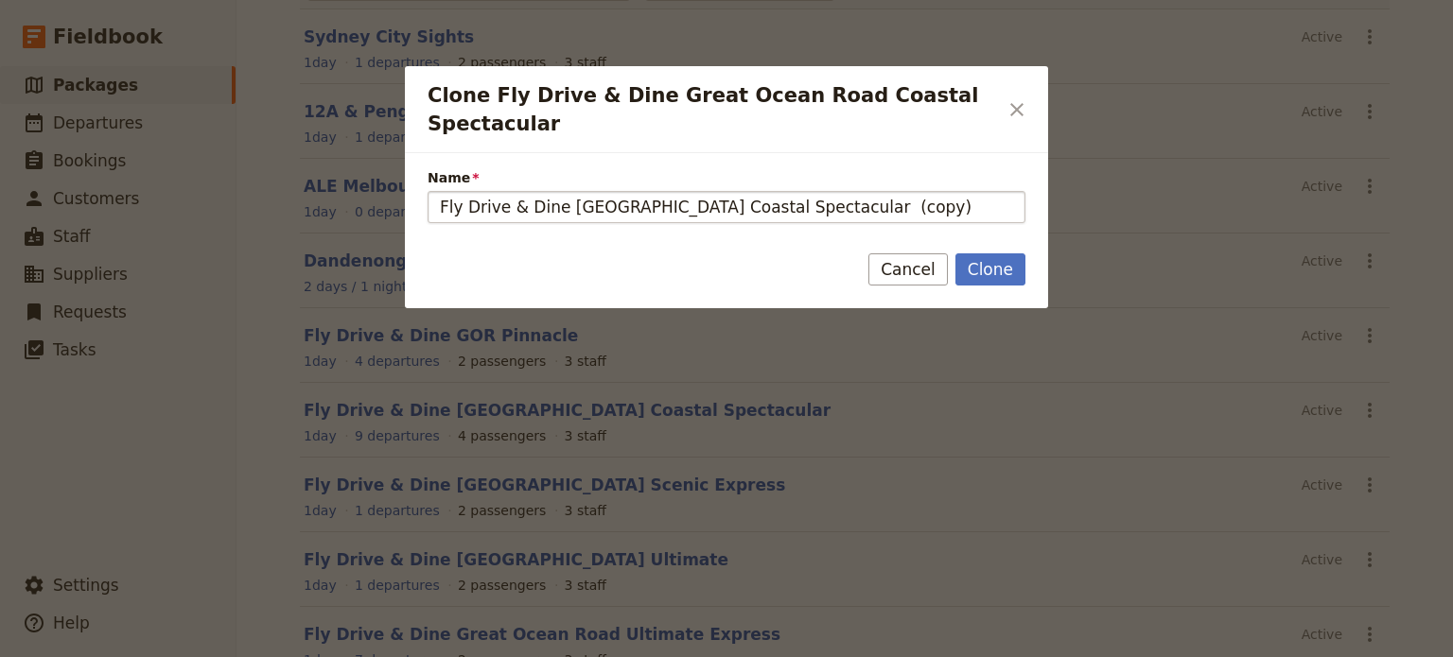
click at [904, 197] on input "Fly Drive & Dine Great Ocean Road Coastal Spectacular (copy)" at bounding box center [727, 207] width 598 height 32
drag, startPoint x: 913, startPoint y: 184, endPoint x: 835, endPoint y: 189, distance: 77.7
click at [835, 191] on input "Fly Drive & Dine Great Ocean Road Coastal Spectacular (copy)" at bounding box center [727, 207] width 598 height 32
type input "Fly Drive & Dine Great Ocean Road Coastal Spectacular - standard"
click at [976, 254] on button "Clone" at bounding box center [991, 270] width 70 height 32
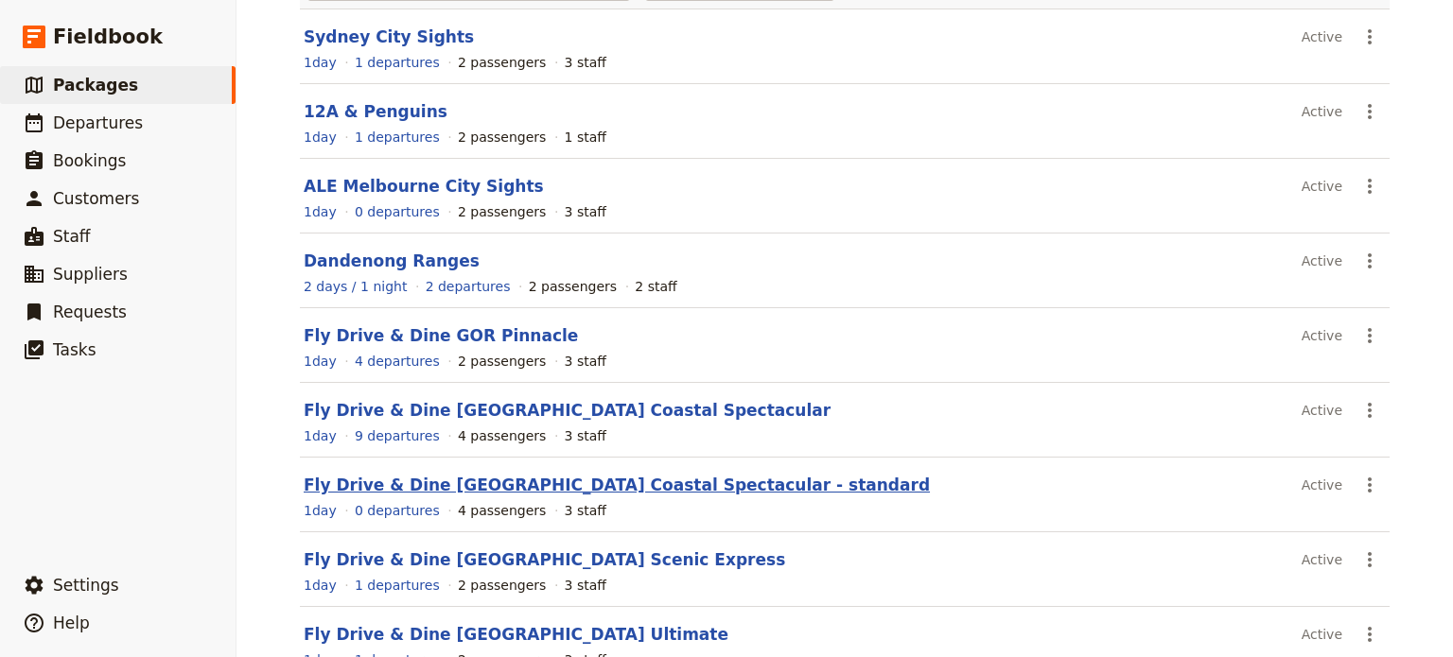
click at [596, 477] on link "Fly Drive & Dine Great Ocean Road Coastal Spectacular - standard" at bounding box center [617, 485] width 626 height 19
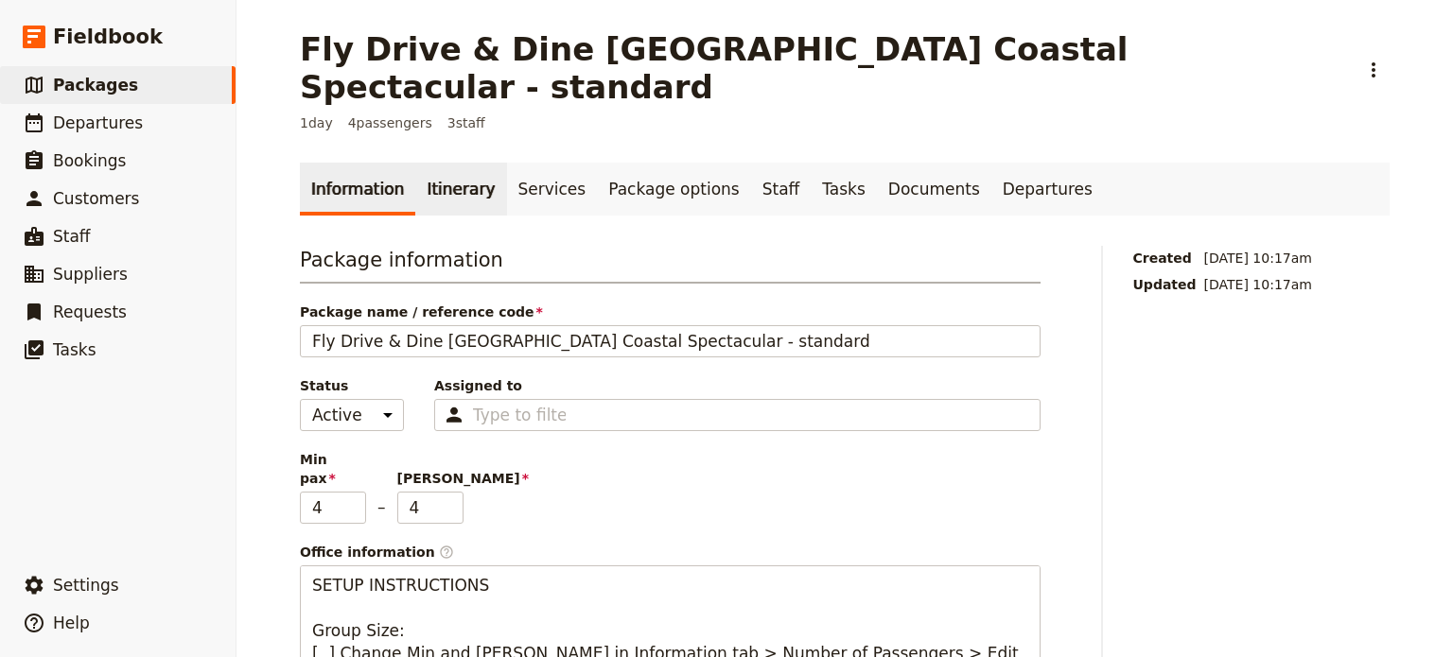
click at [435, 163] on link "Itinerary" at bounding box center [460, 189] width 91 height 53
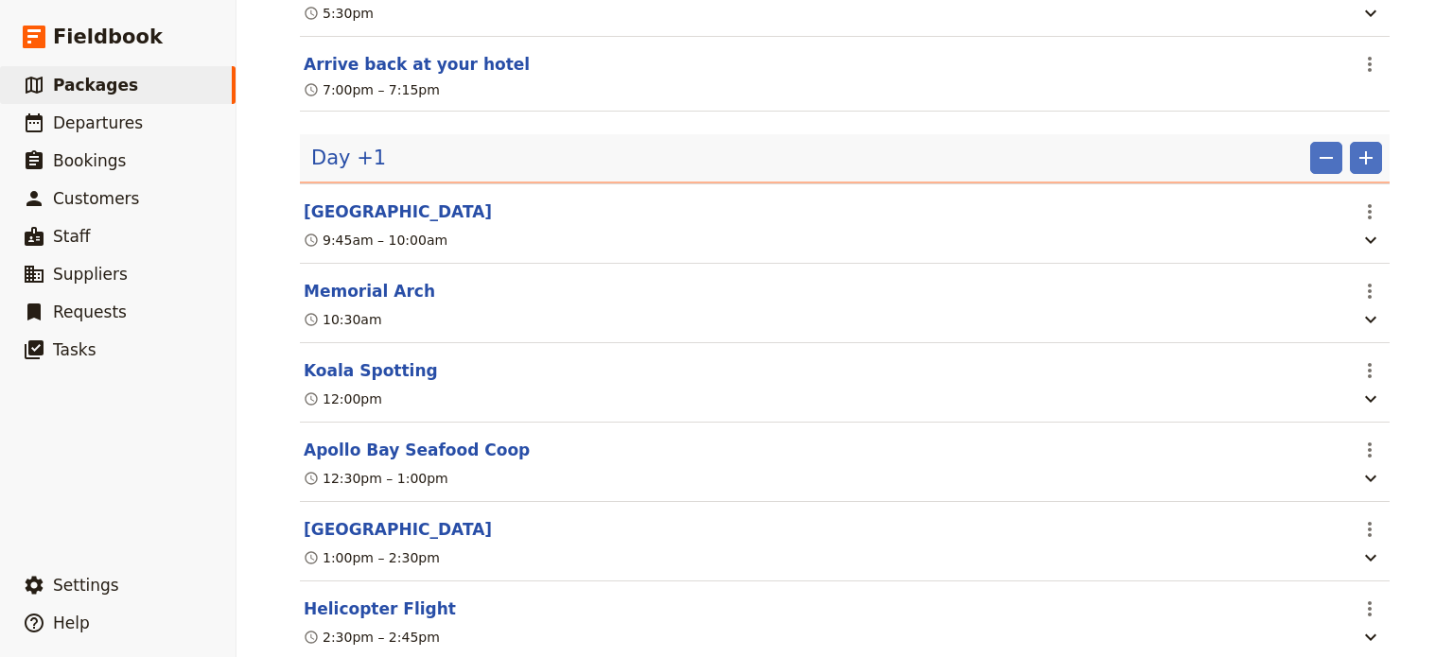
scroll to position [1135, 0]
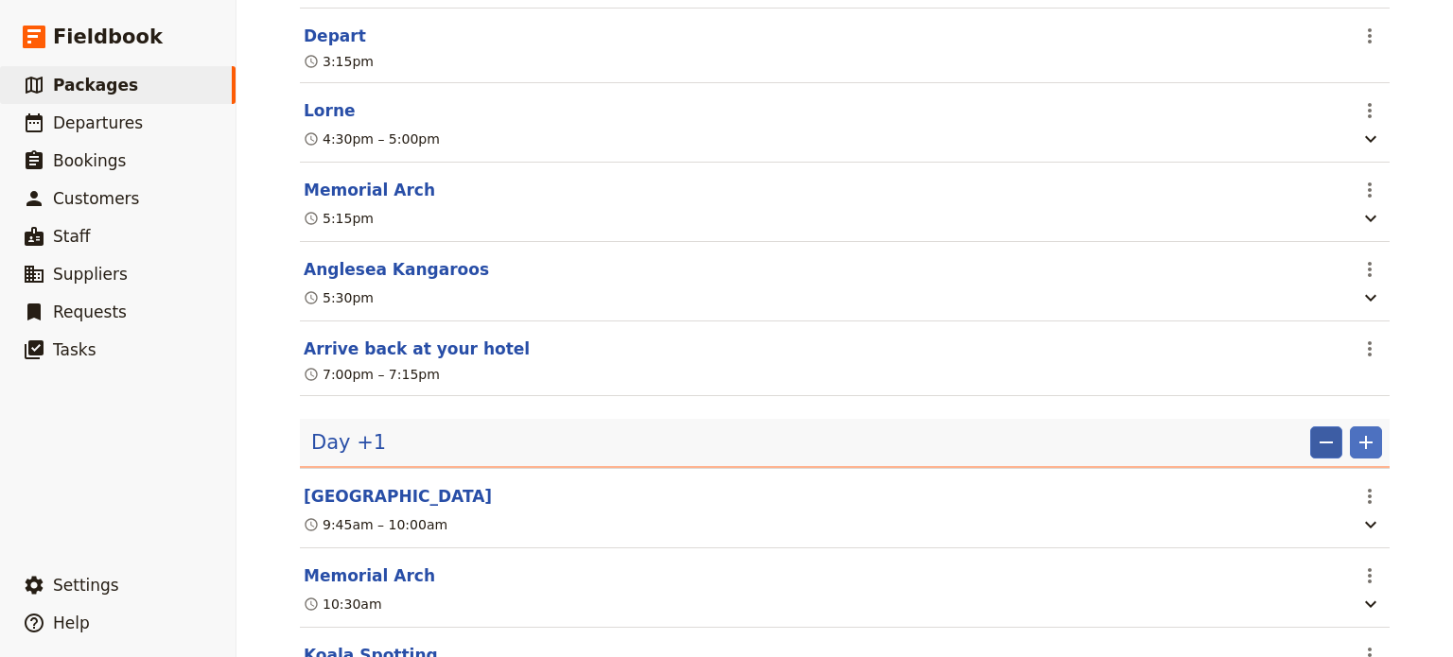
click at [1320, 431] on icon "Remove" at bounding box center [1326, 442] width 23 height 23
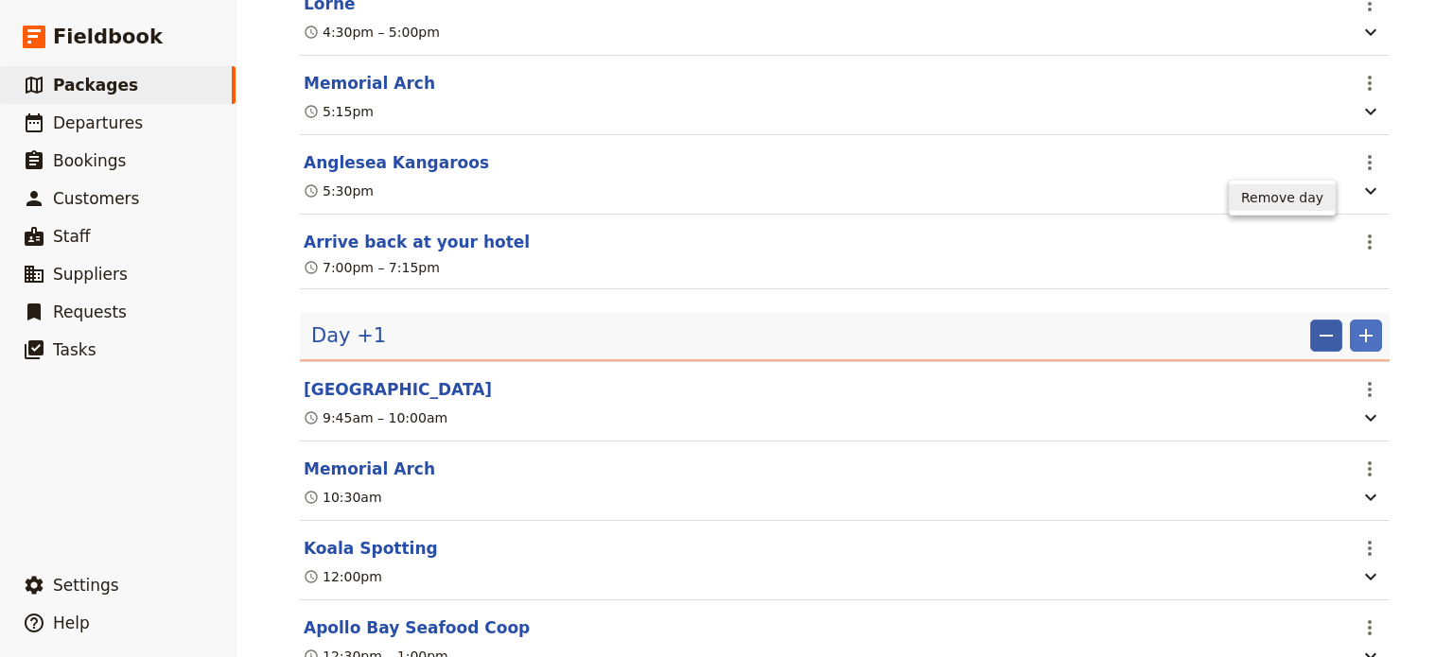
scroll to position [1393, 0]
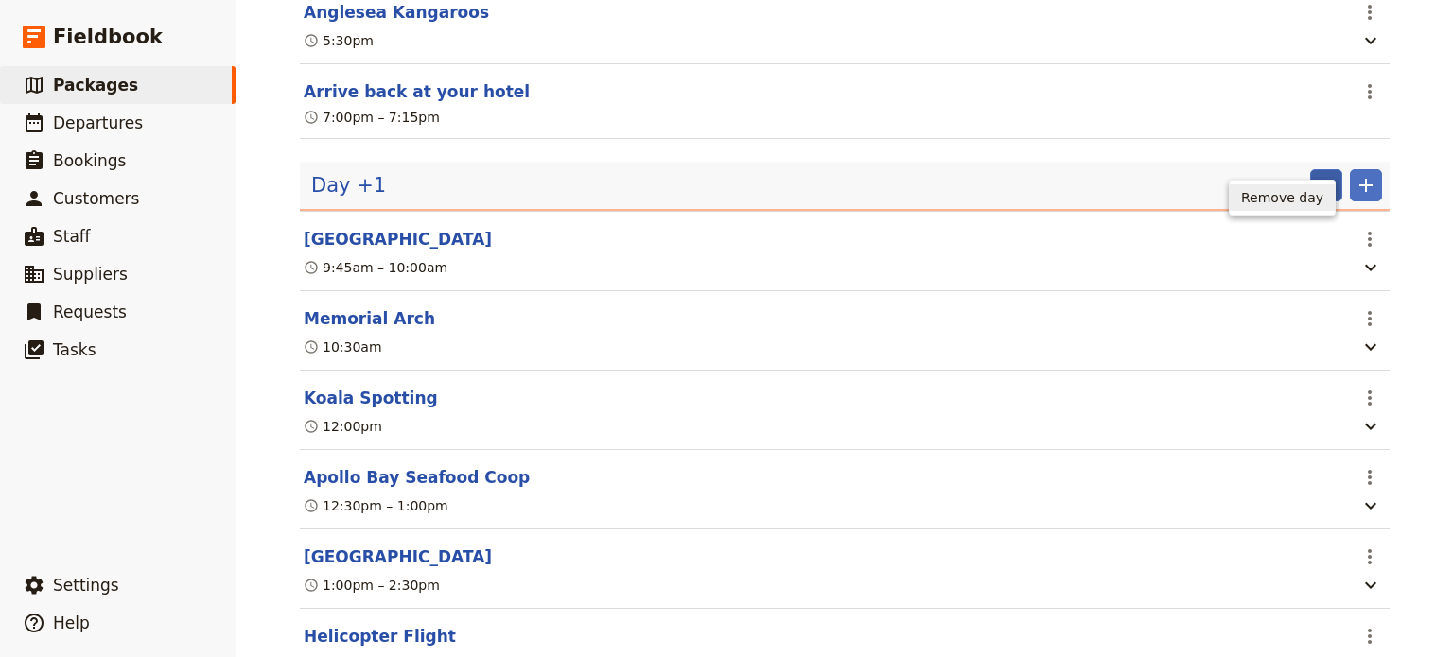
click at [1287, 207] on button "Remove day" at bounding box center [1282, 197] width 105 height 26
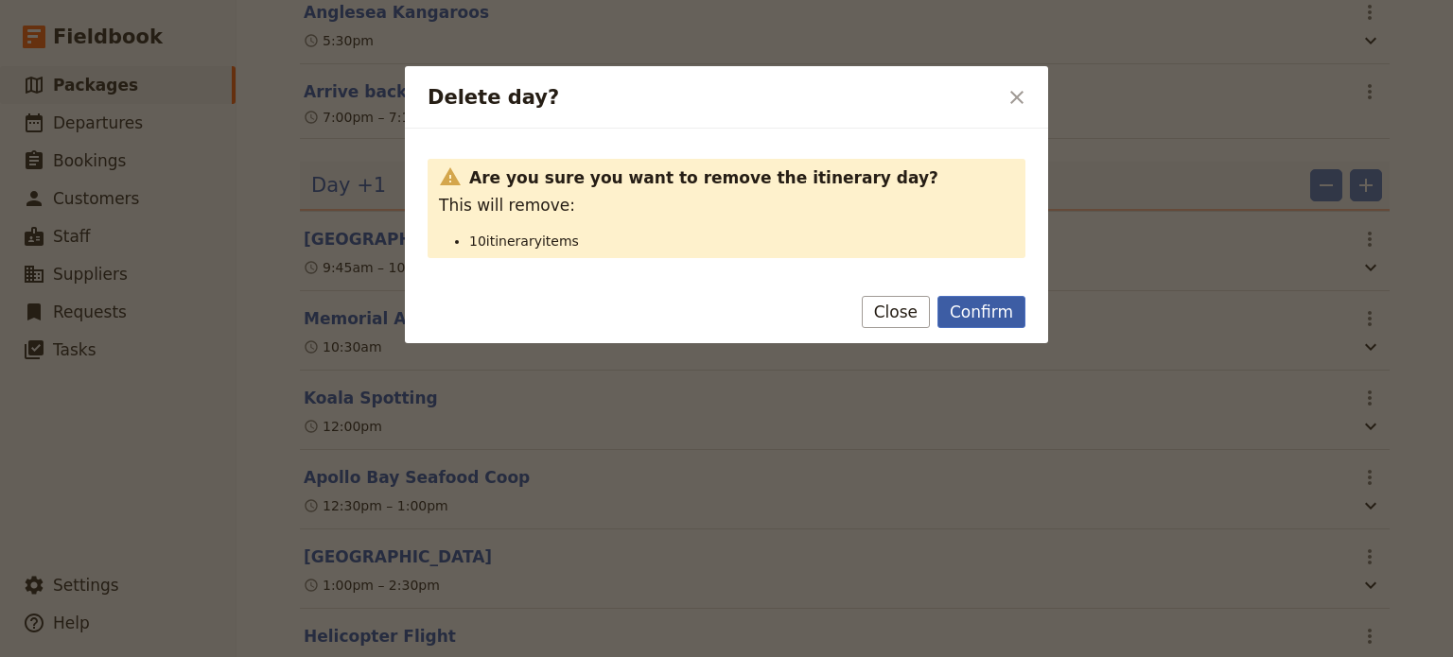
click at [969, 315] on button "Confirm" at bounding box center [982, 312] width 88 height 32
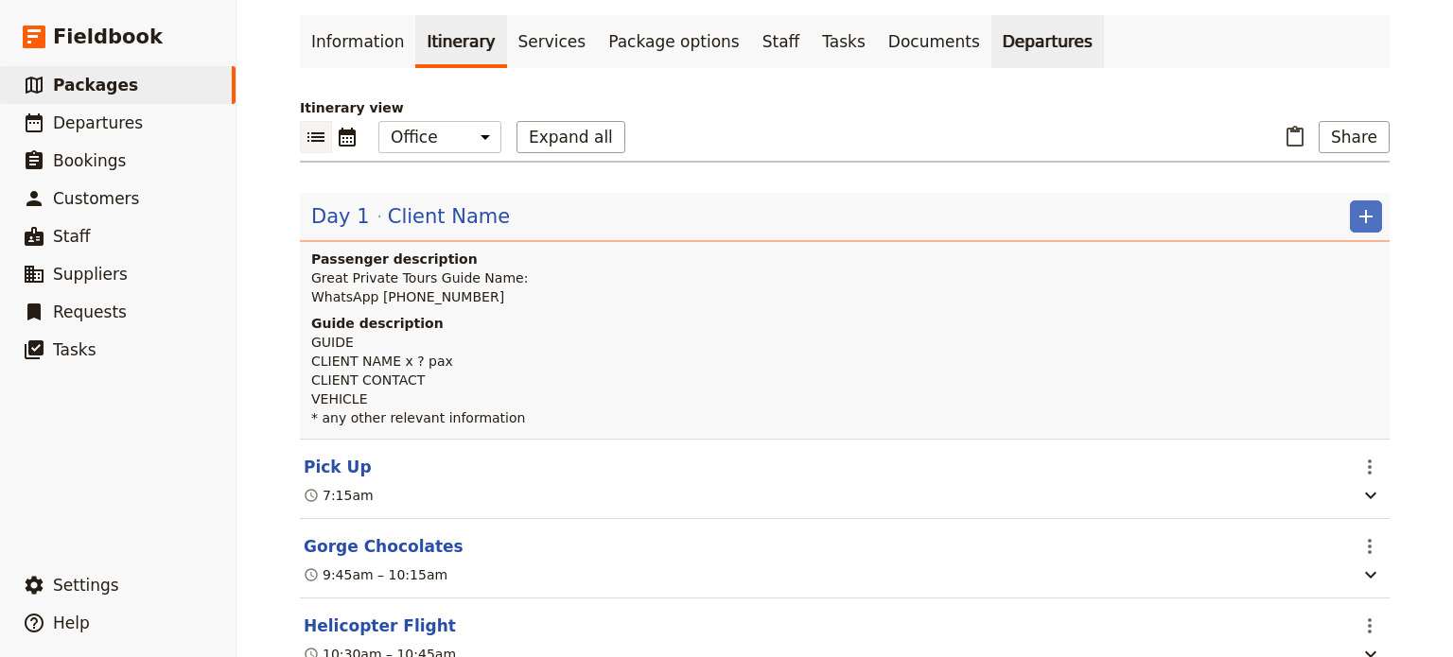
scroll to position [0, 0]
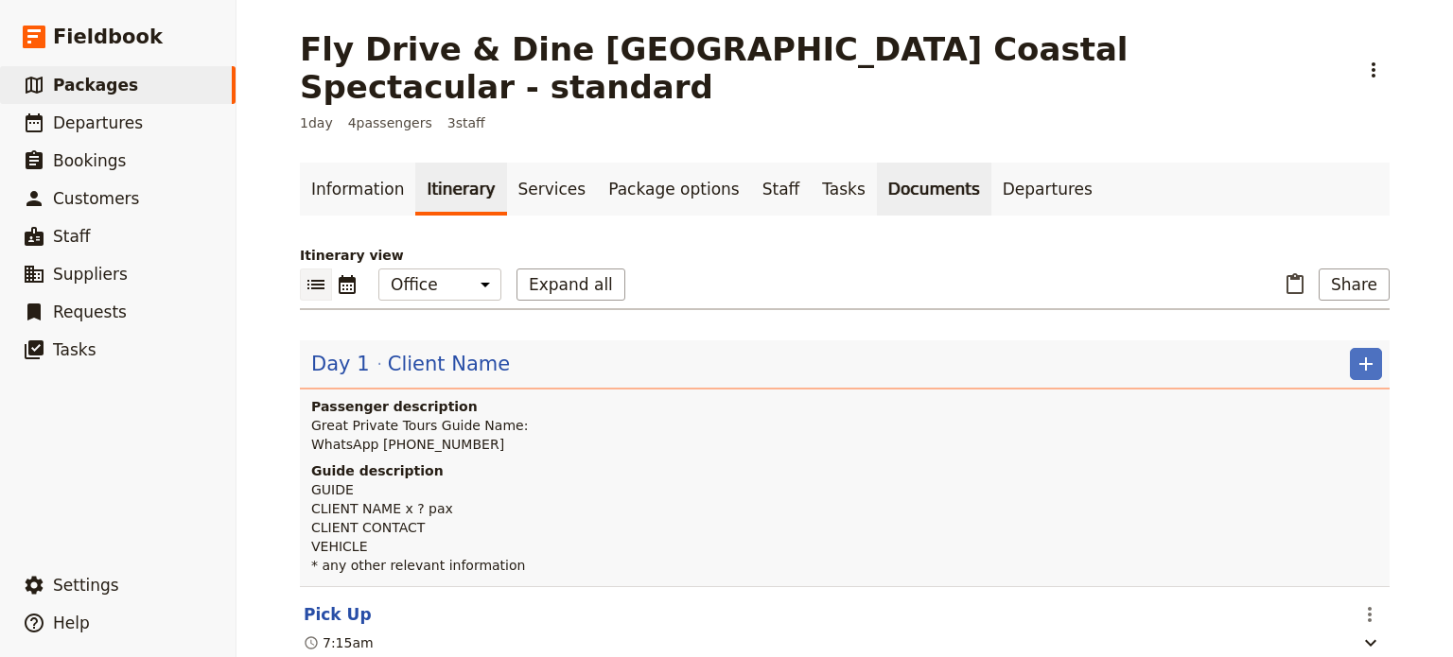
click at [893, 163] on link "Documents" at bounding box center [934, 189] width 114 height 53
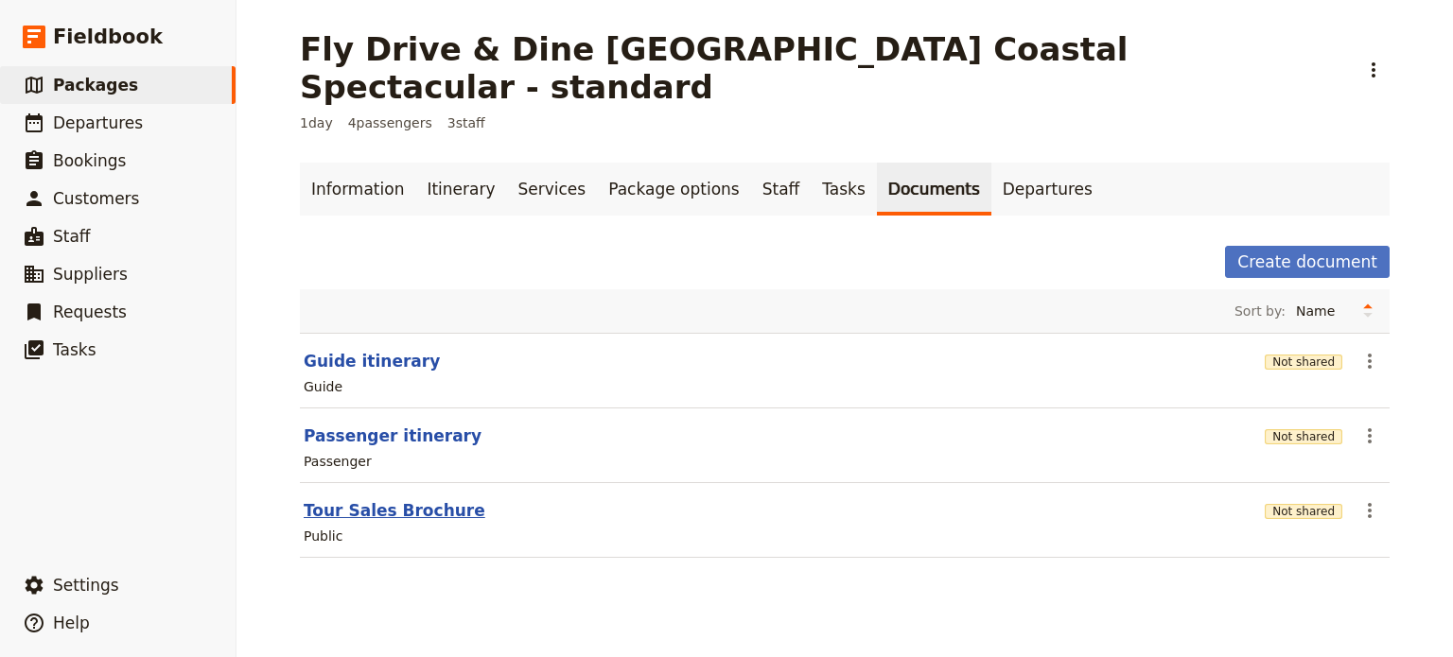
click at [337, 500] on button "Tour Sales Brochure" at bounding box center [395, 511] width 182 height 23
select select "DEFAULT"
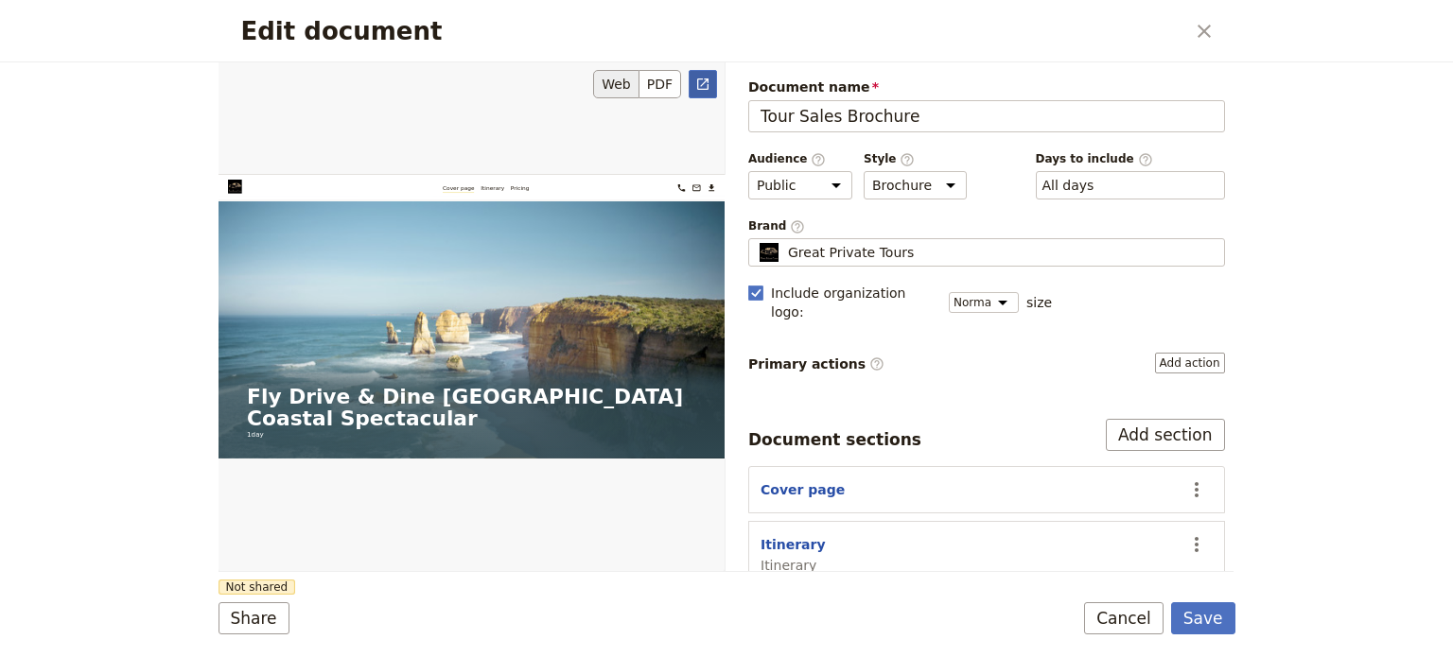
click at [700, 79] on icon "Open full preview" at bounding box center [702, 84] width 15 height 15
click at [1109, 616] on button "Cancel" at bounding box center [1123, 619] width 79 height 32
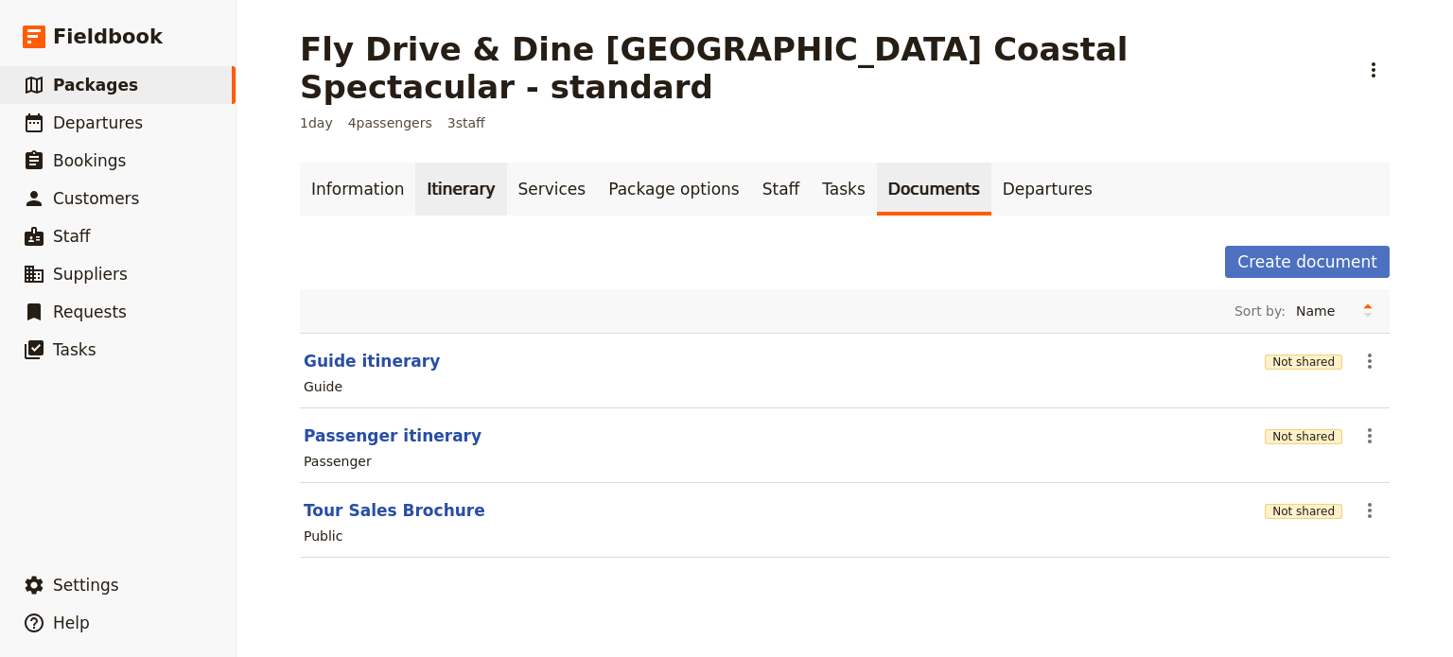
click at [437, 163] on link "Itinerary" at bounding box center [460, 189] width 91 height 53
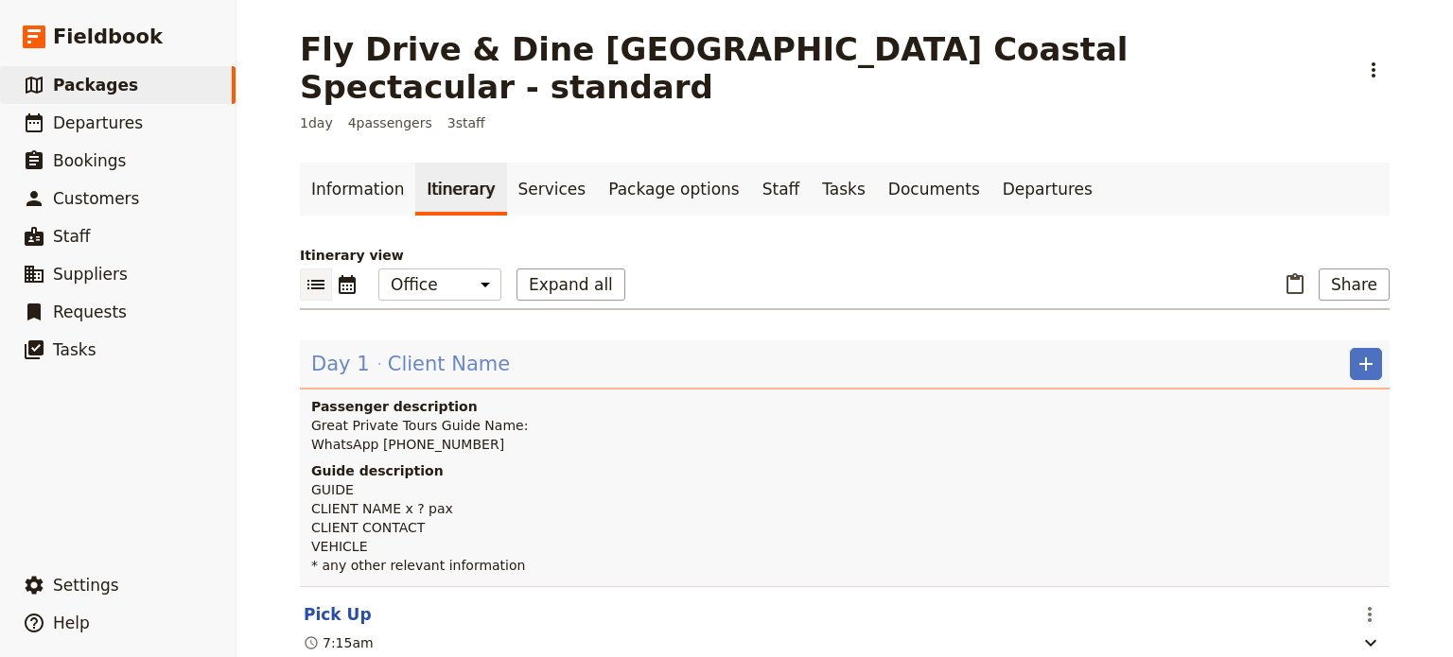
click at [388, 350] on span "Client Name" at bounding box center [449, 364] width 122 height 28
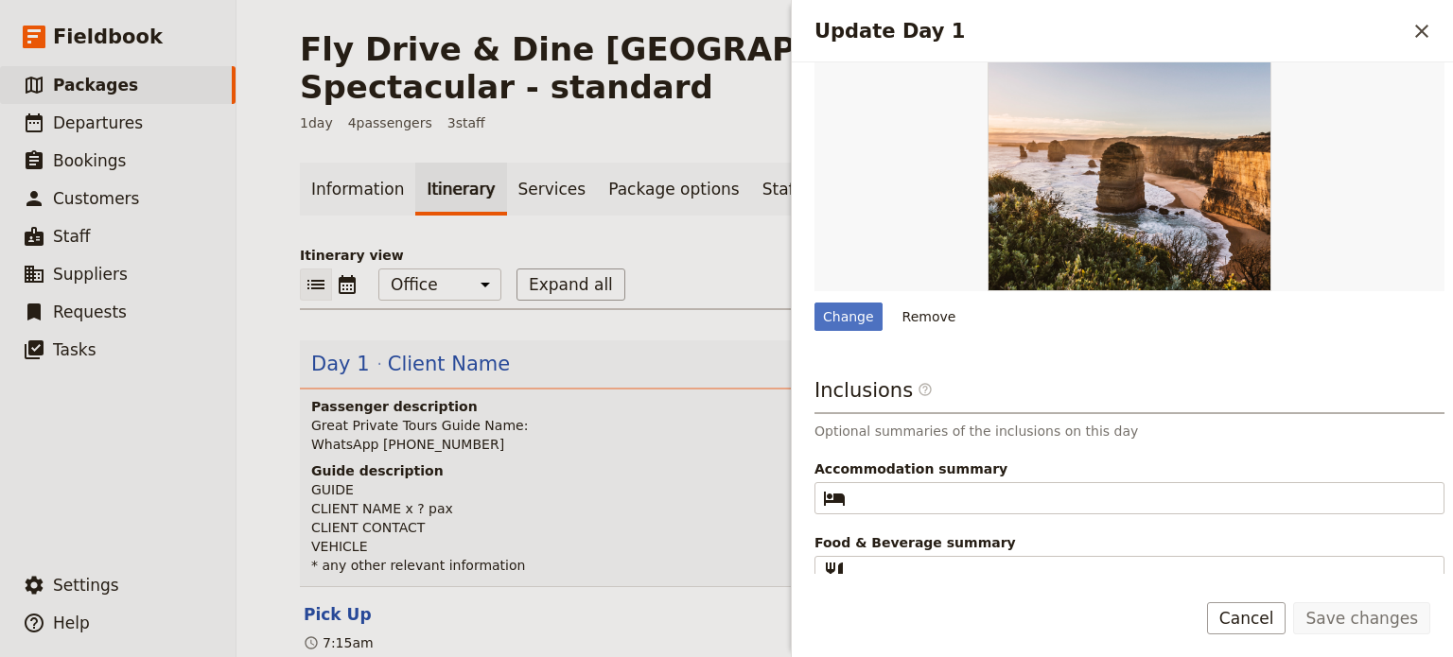
scroll to position [695, 0]
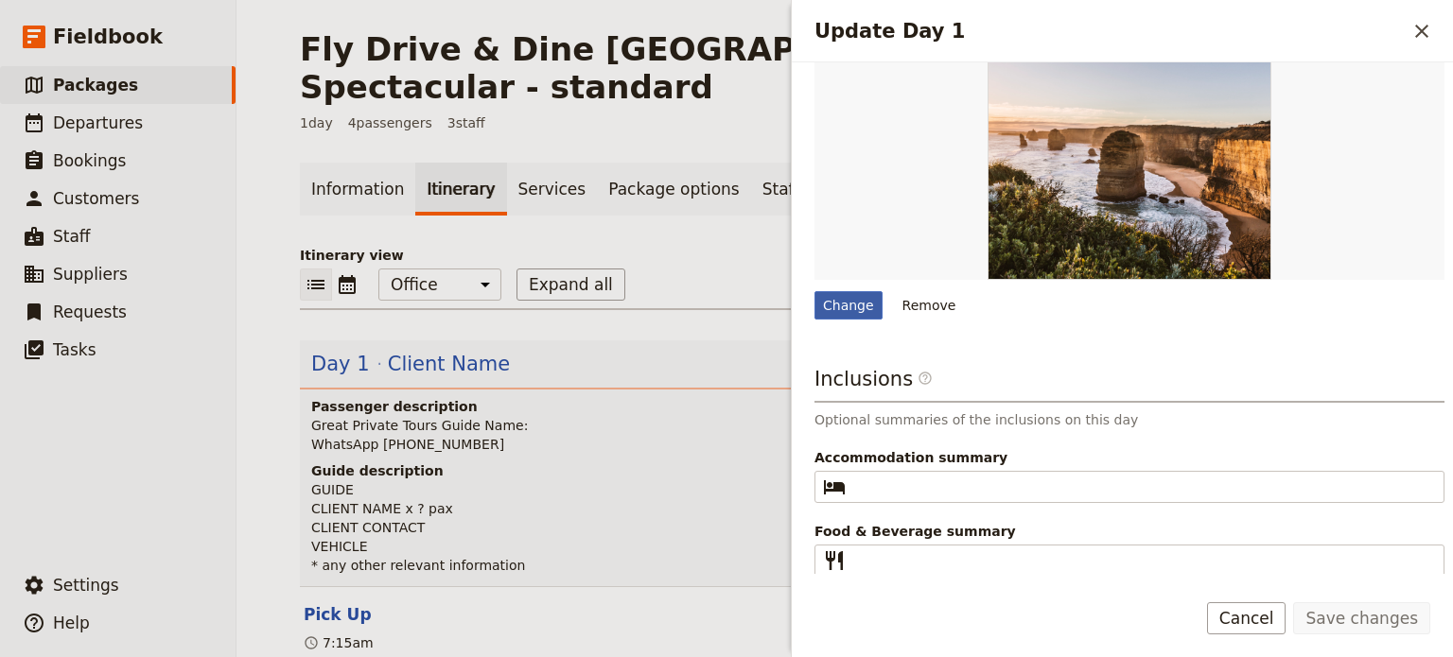
click at [848, 308] on div "Change" at bounding box center [849, 305] width 68 height 28
click at [815, 291] on input "Change" at bounding box center [814, 290] width 1 height 1
type input "C:\fakepath\Great Ocean Rd Helicopter view.jpg"
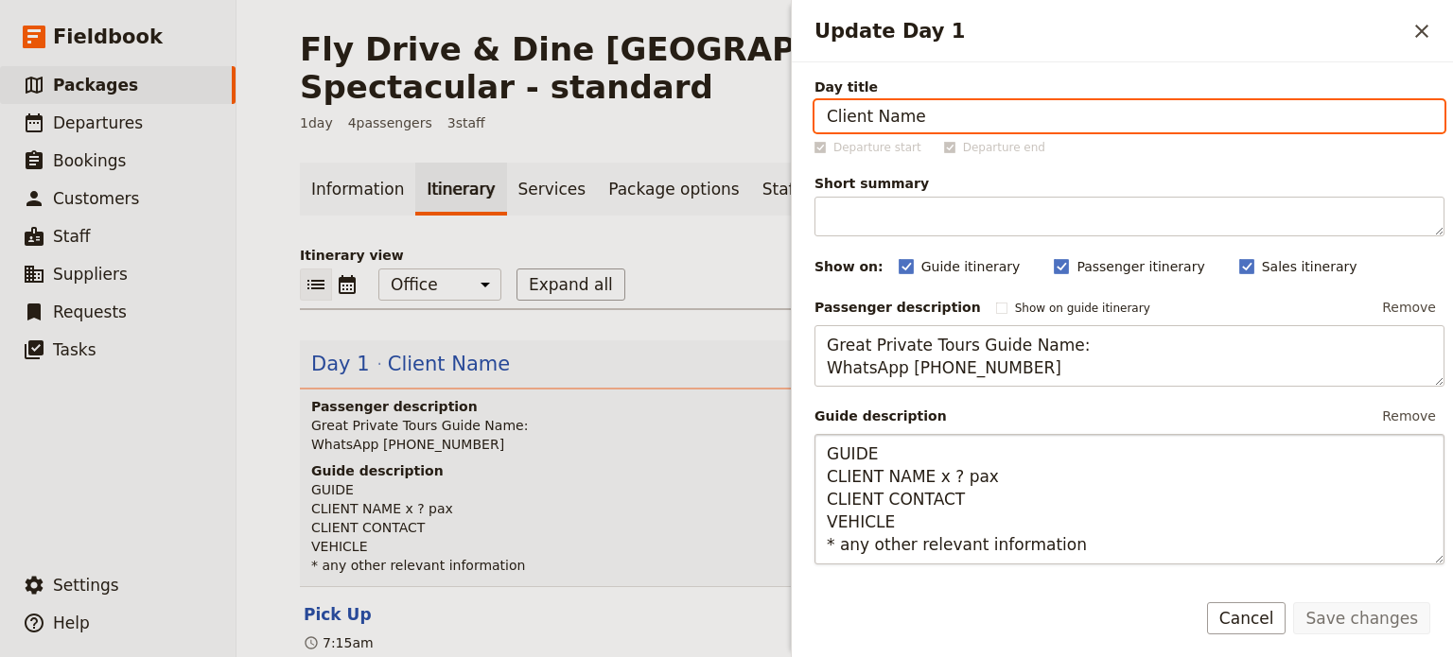
scroll to position [473, 0]
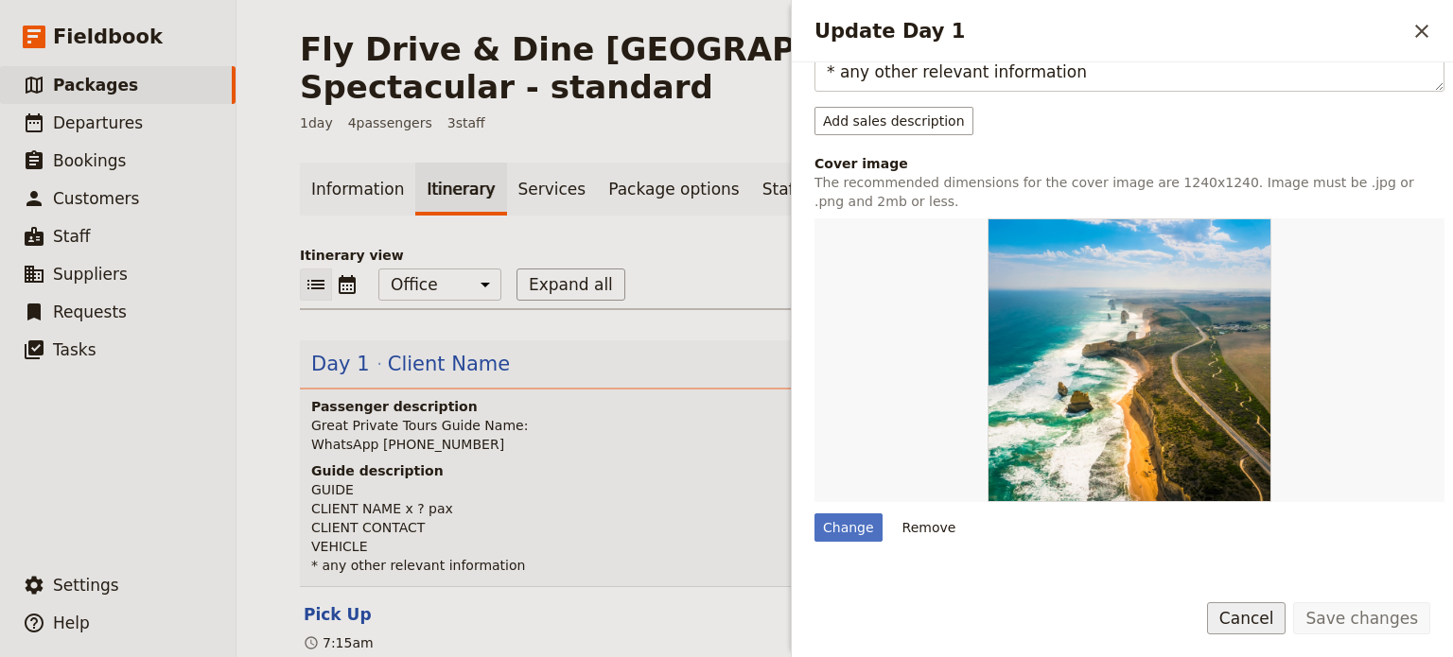
click at [1256, 615] on button "Cancel" at bounding box center [1246, 619] width 79 height 32
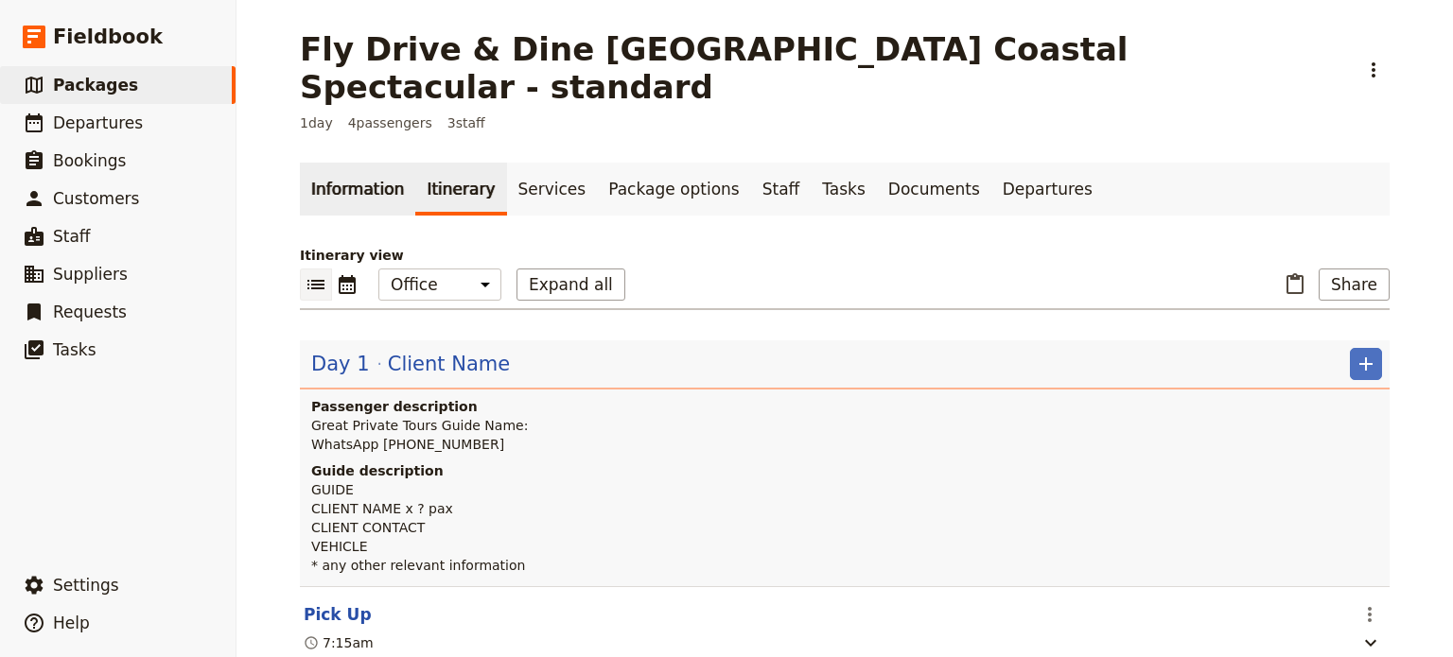
click at [320, 163] on link "Information" at bounding box center [357, 189] width 115 height 53
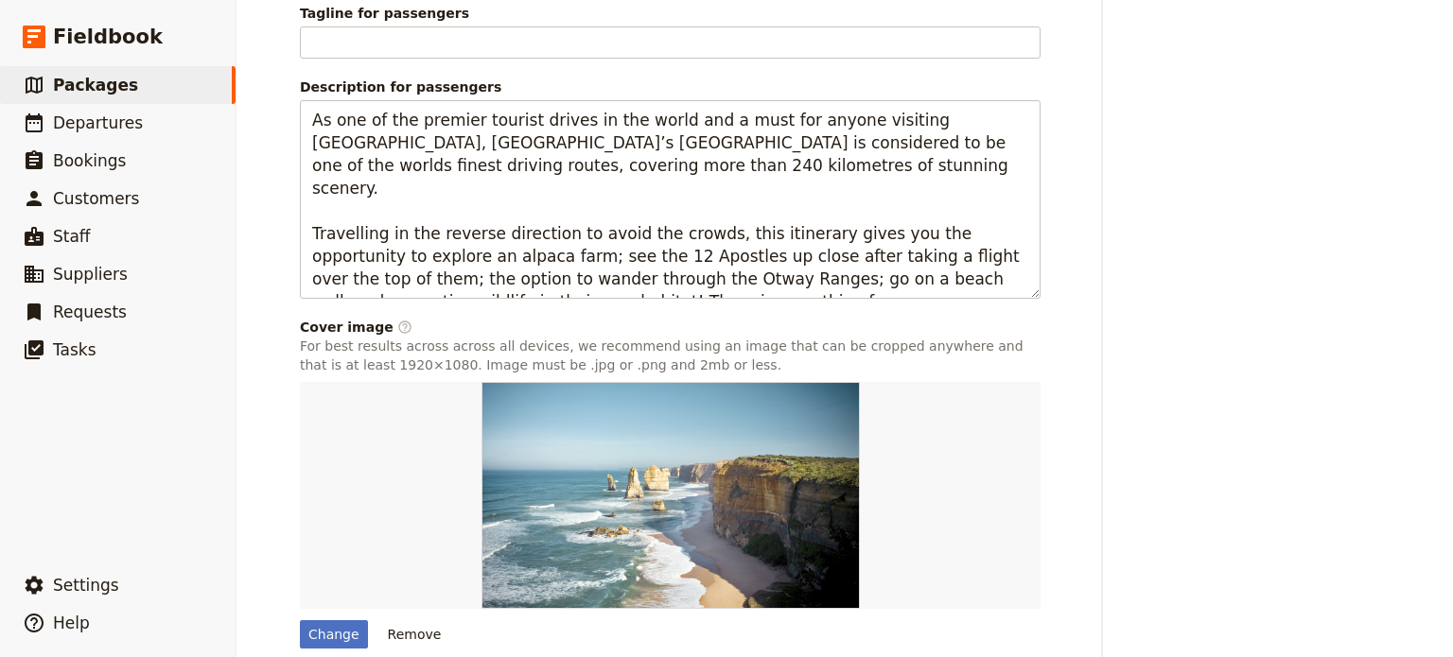
scroll to position [1222, 0]
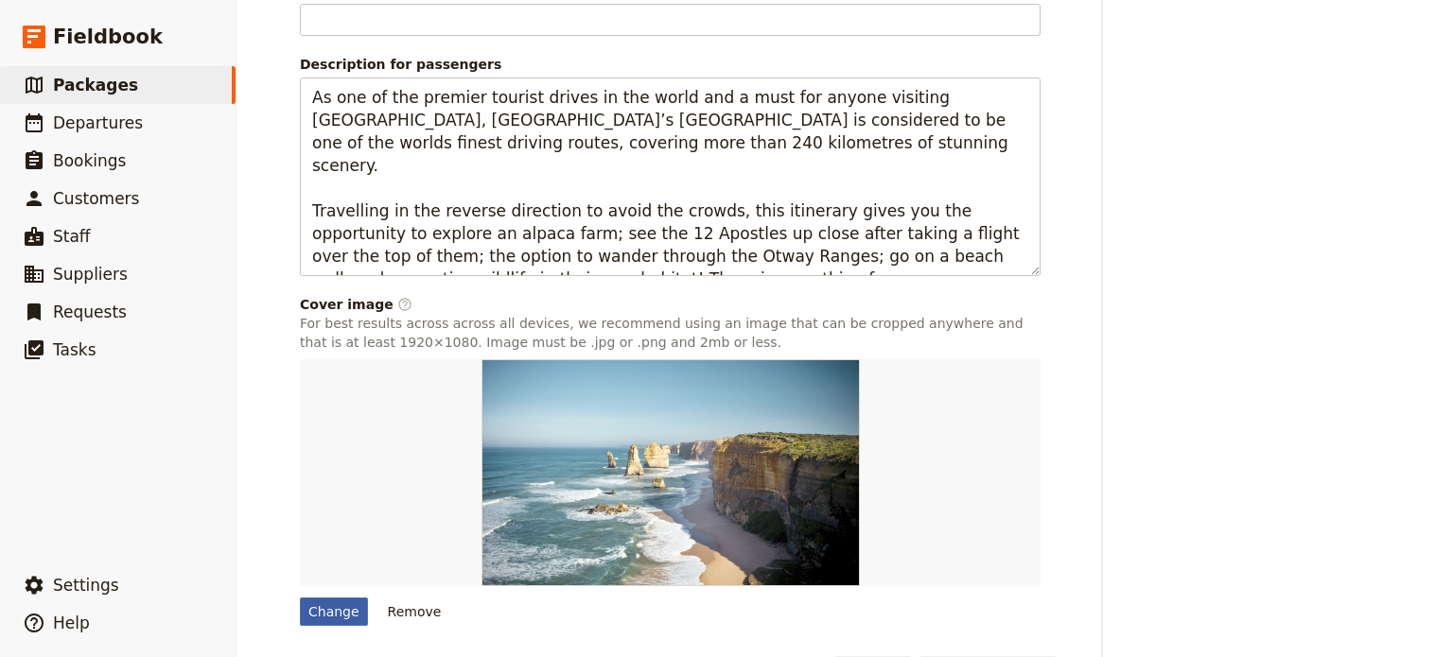
click at [329, 598] on div "Change" at bounding box center [334, 612] width 68 height 28
click at [300, 597] on input "Change" at bounding box center [299, 597] width 1 height 1
click at [318, 598] on div "Change" at bounding box center [334, 612] width 68 height 28
click at [300, 597] on input "Change" at bounding box center [299, 597] width 1 height 1
click at [331, 598] on div "Change" at bounding box center [334, 612] width 68 height 28
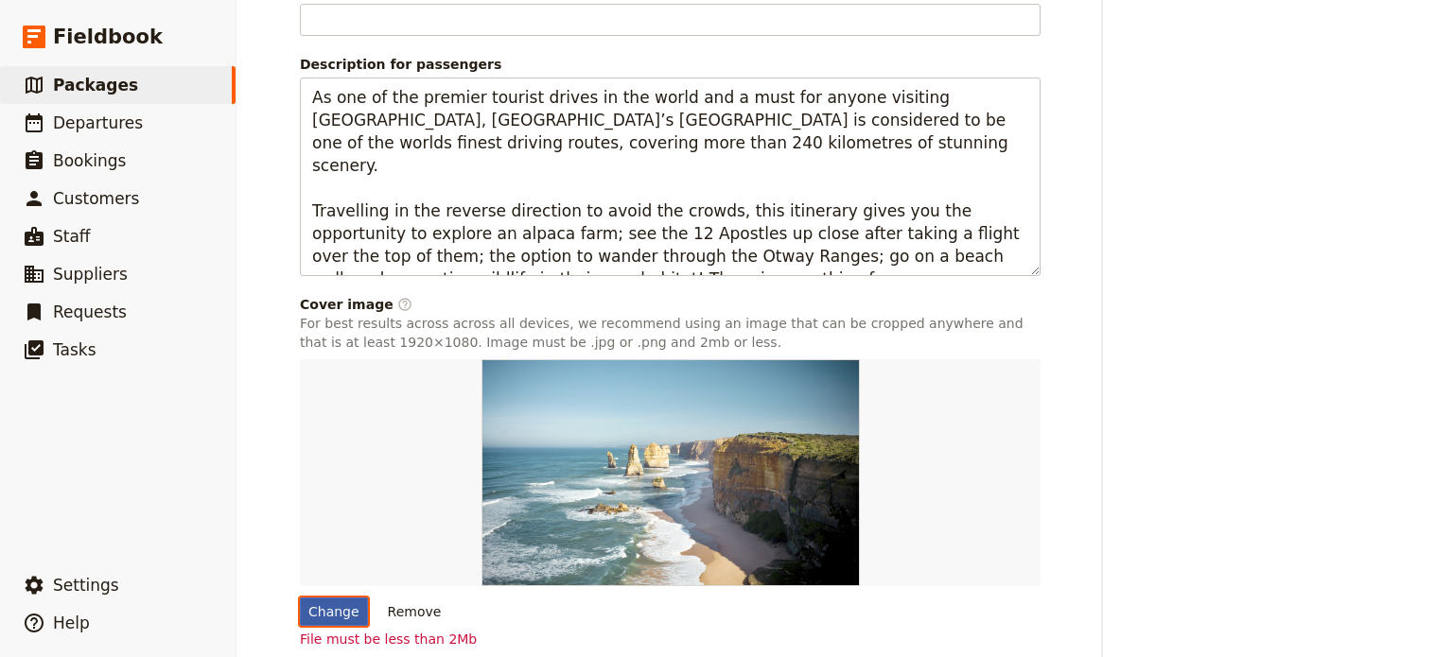
click at [300, 597] on input "Change" at bounding box center [299, 597] width 1 height 1
type input "C:\fakepath\great-otway-national-park-boardwalk_gor.jpg"
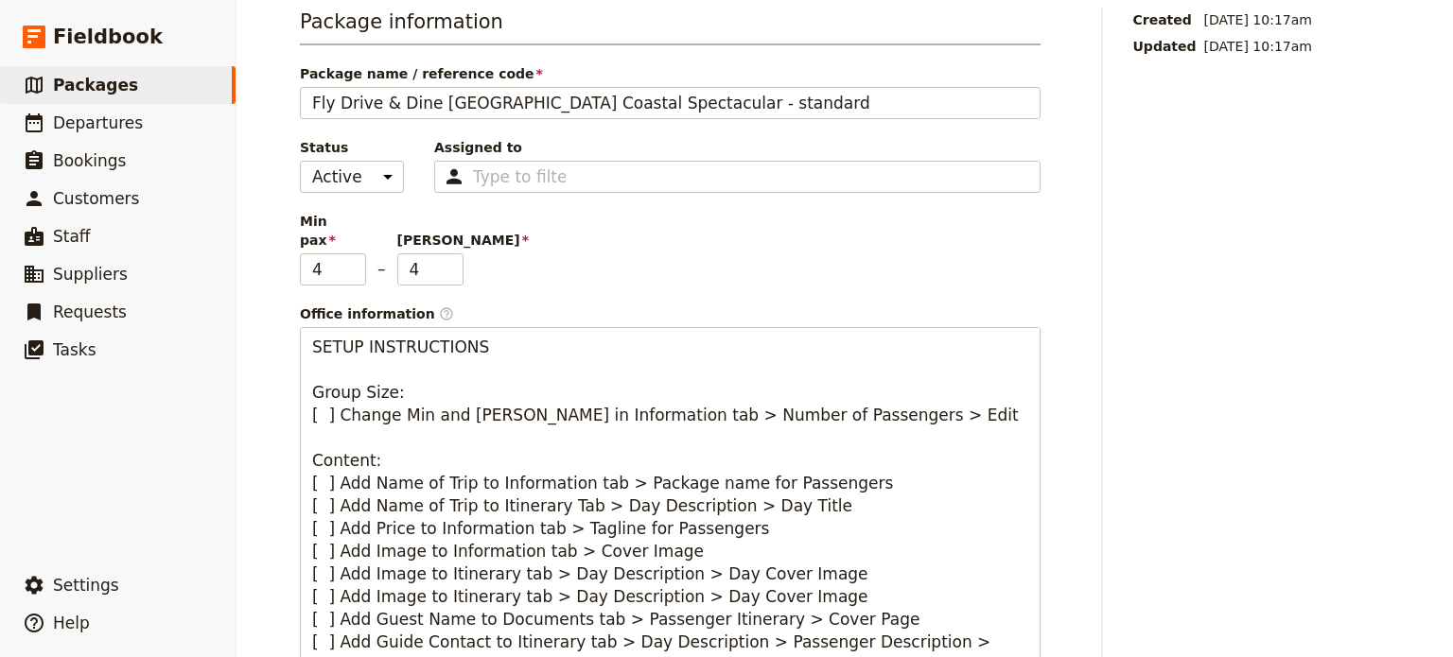
scroll to position [0, 0]
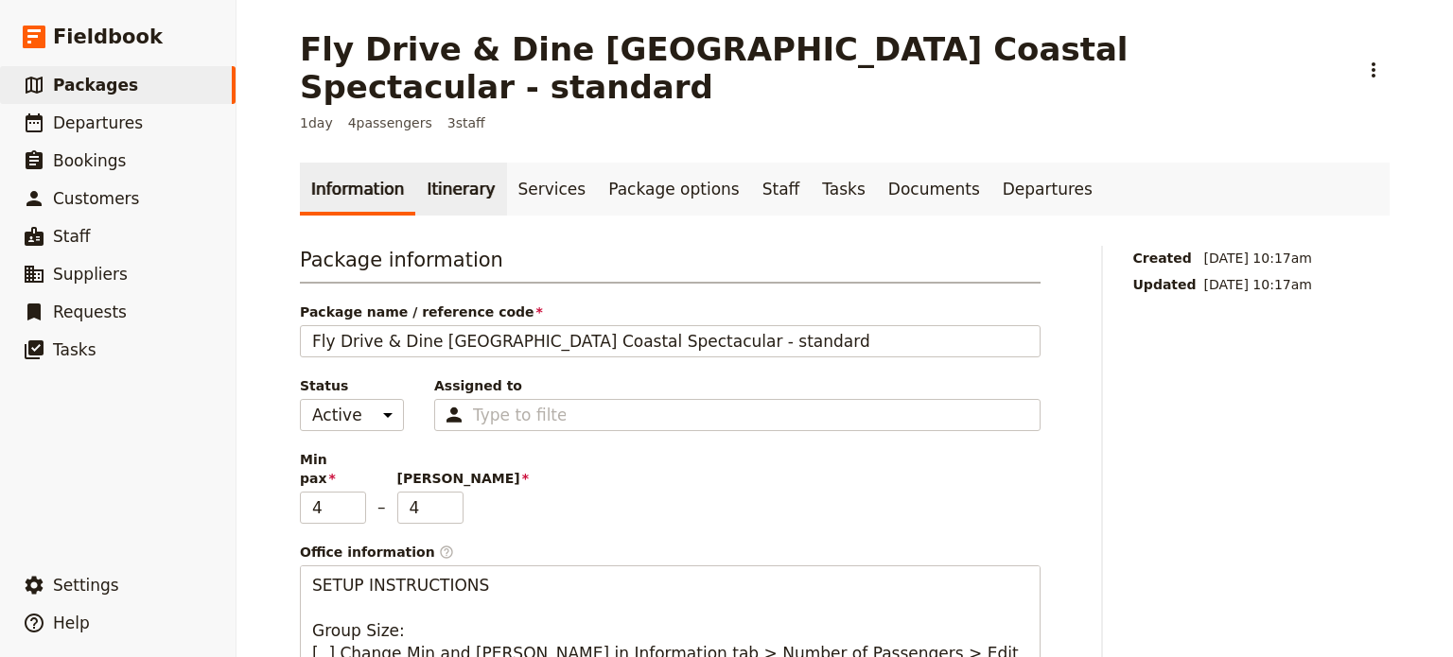
click at [435, 163] on link "Itinerary" at bounding box center [460, 189] width 91 height 53
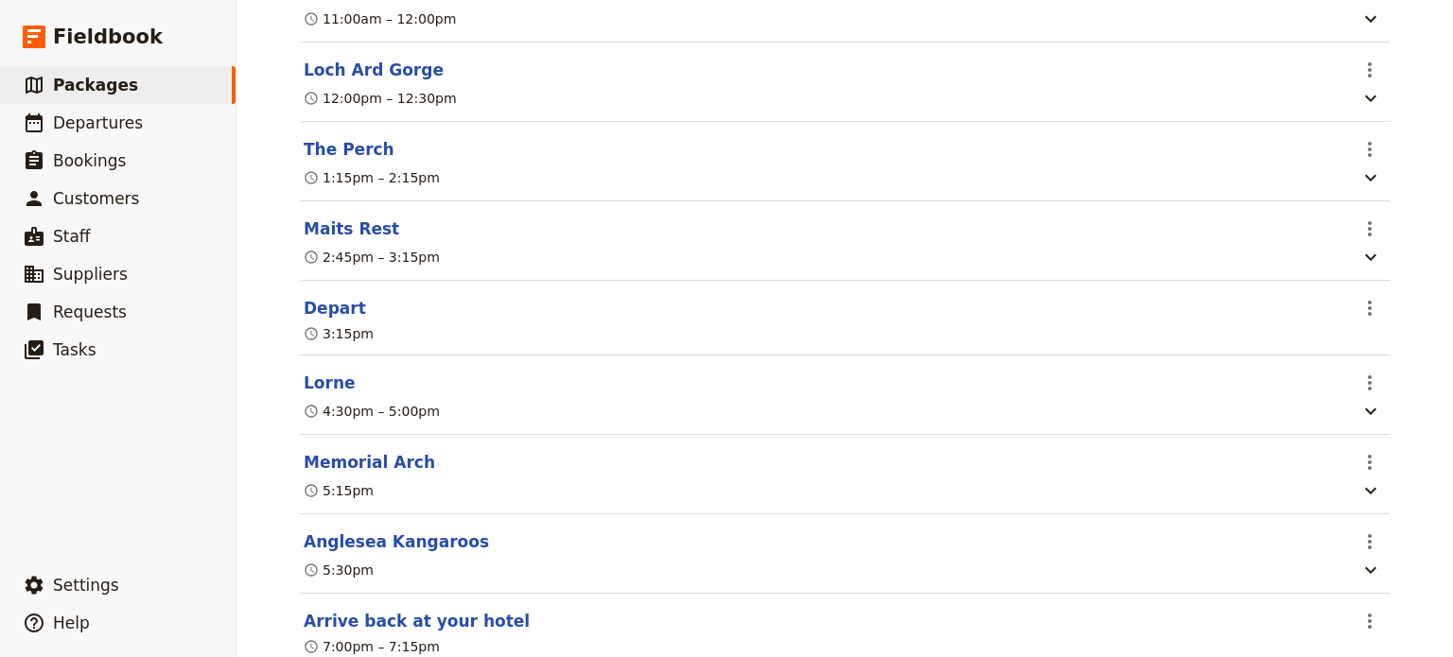
scroll to position [899, 0]
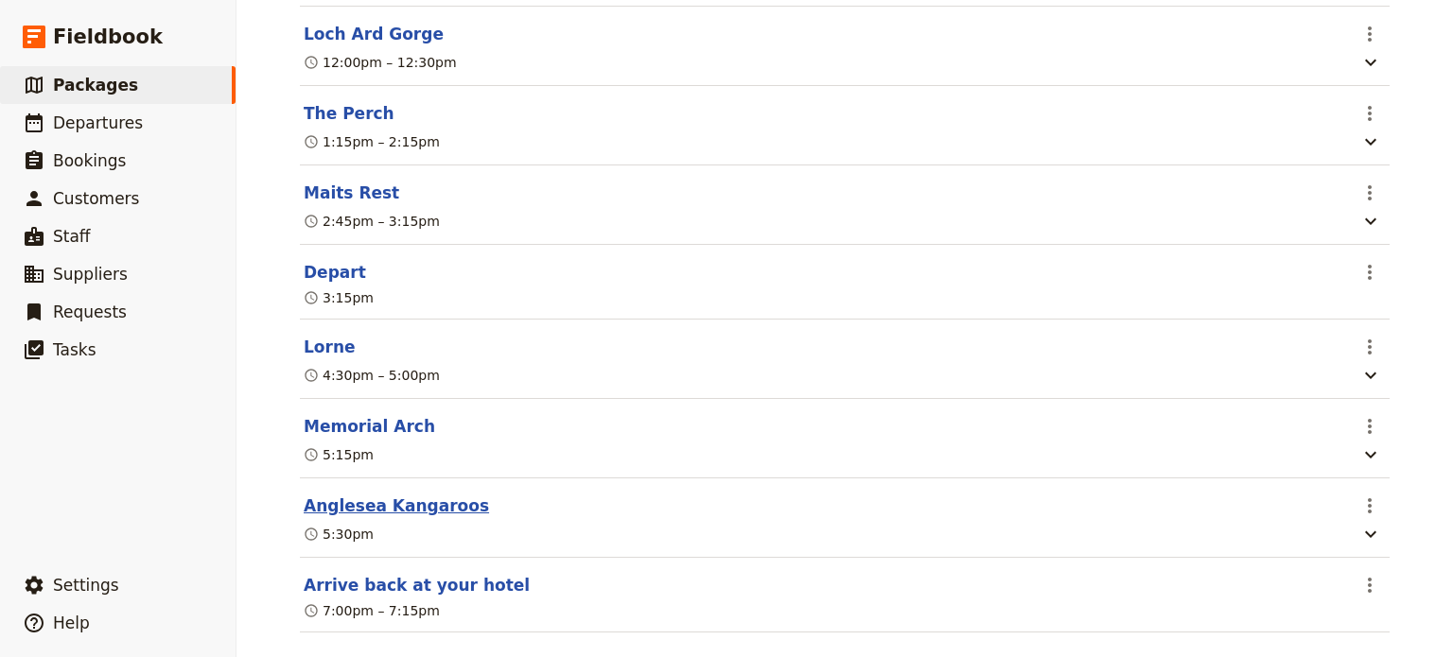
click at [371, 495] on button "Anglesea Kangaroos" at bounding box center [396, 506] width 185 height 23
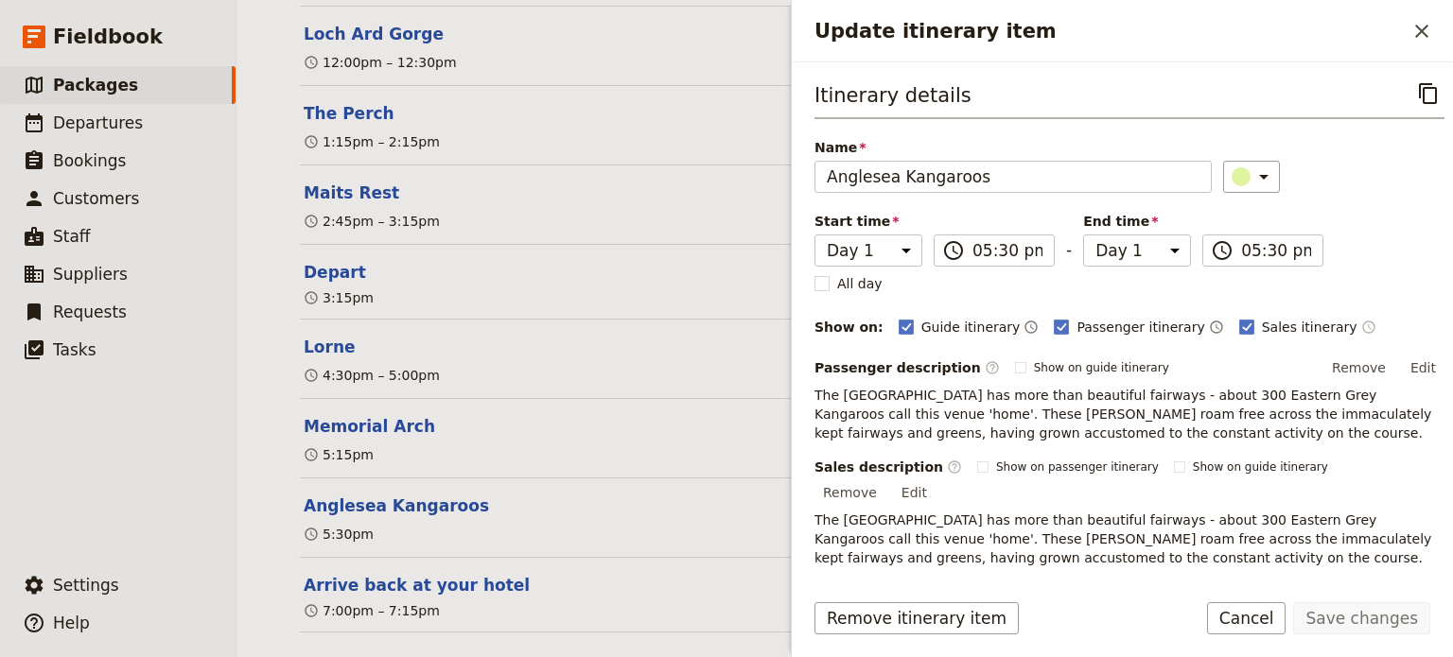
click at [1368, 324] on icon "Time shown on sales itinerary" at bounding box center [1370, 327] width 4 height 6
click at [1371, 613] on button "Save changes" at bounding box center [1361, 619] width 137 height 32
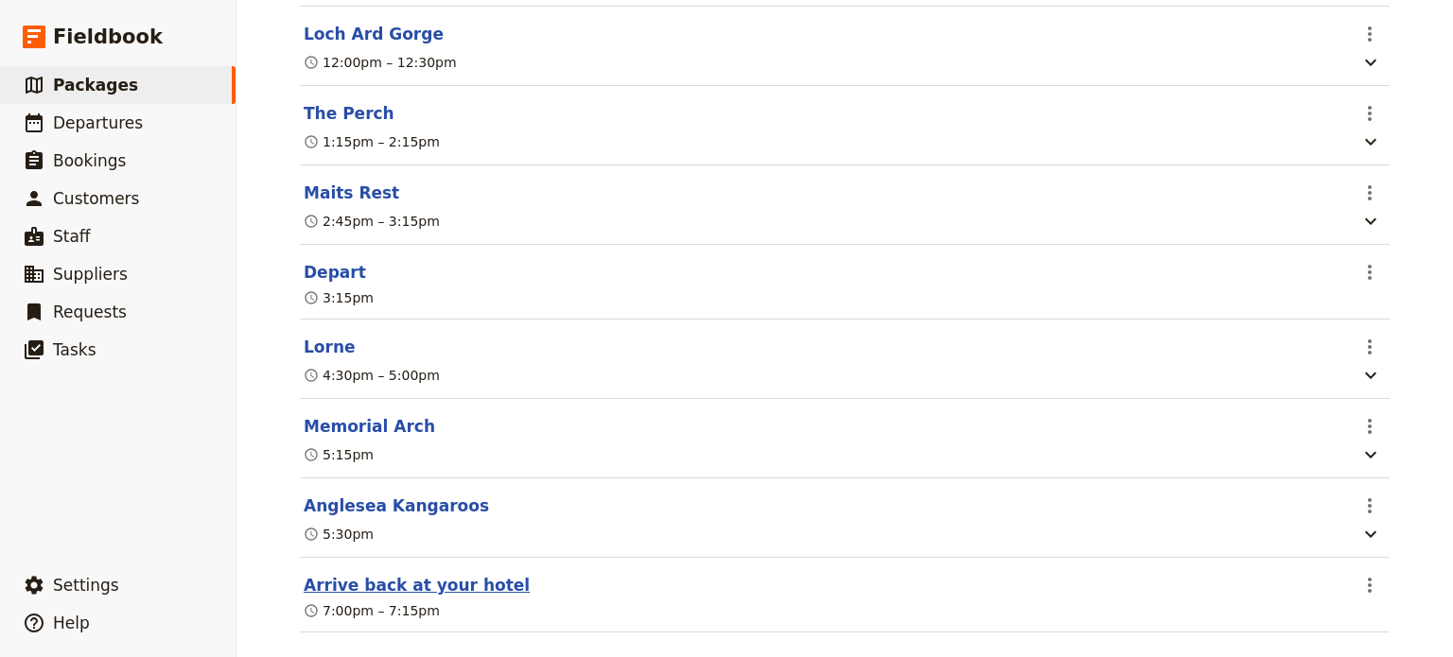
click at [352, 574] on button "Arrive back at your hotel" at bounding box center [417, 585] width 226 height 23
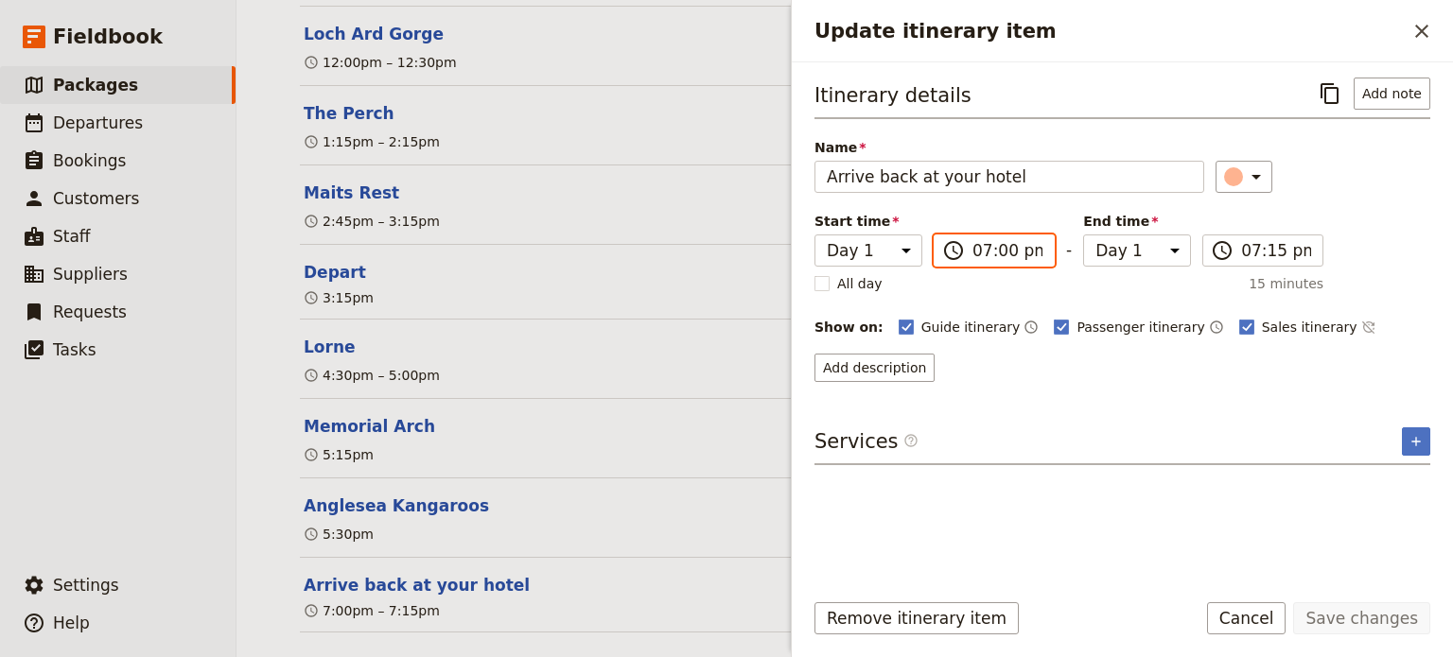
click at [981, 253] on input "07:00 pm" at bounding box center [1008, 250] width 70 height 23
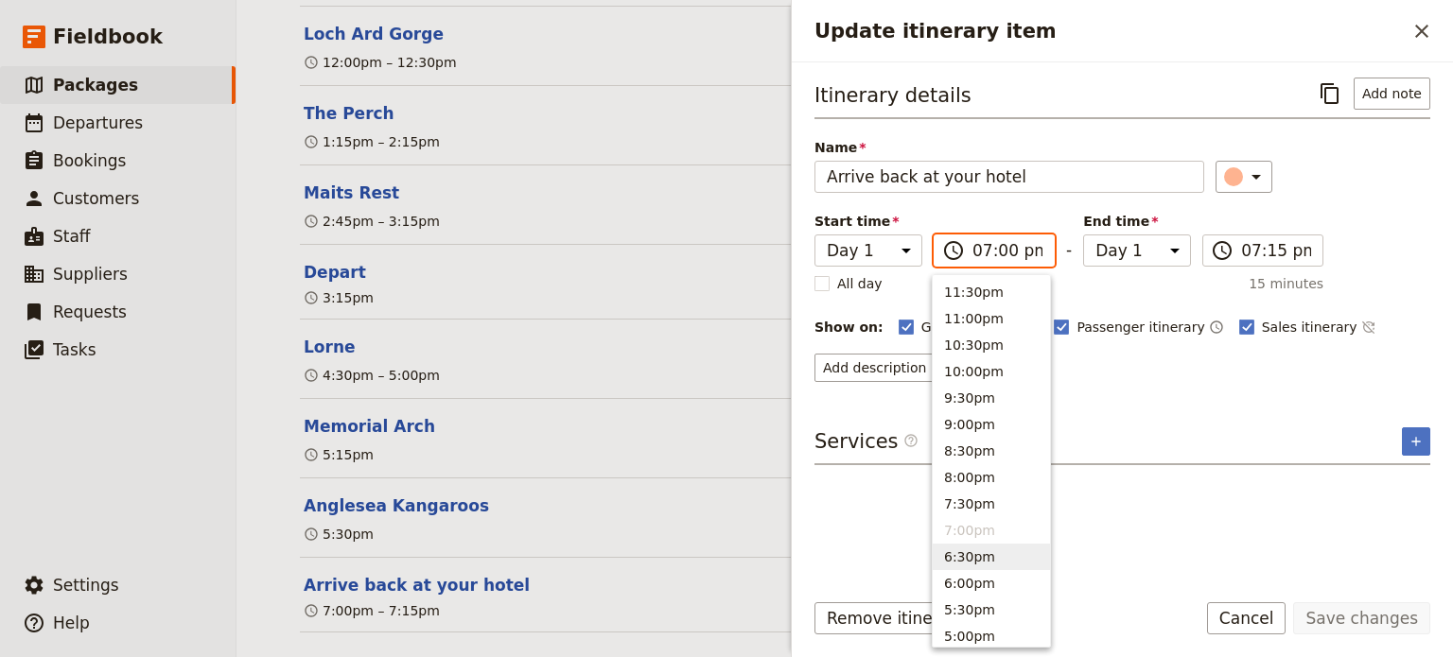
click at [982, 559] on button "6:30pm" at bounding box center [991, 557] width 117 height 26
type input "06:30 pm"
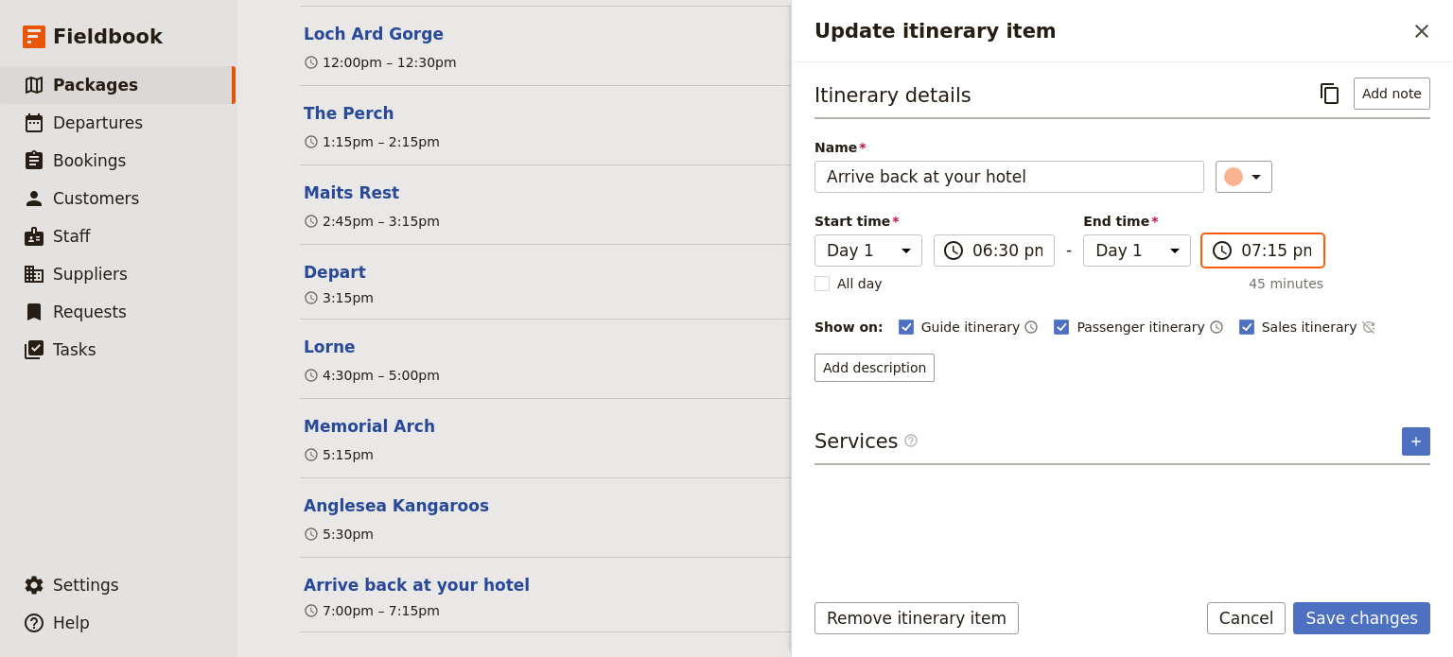
click at [1272, 253] on input "07:15 pm" at bounding box center [1276, 250] width 70 height 23
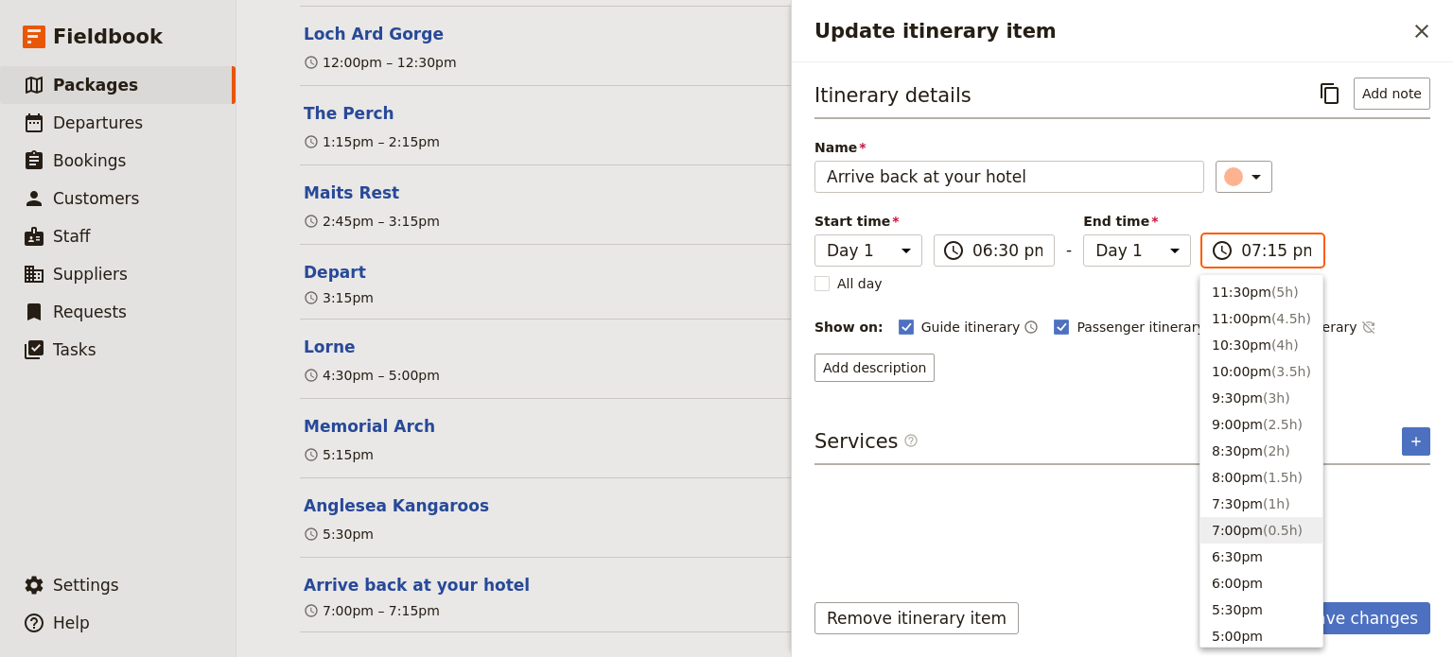
click at [1233, 528] on button "7:00pm ( 0.5h )" at bounding box center [1262, 530] width 122 height 26
type input "07:00 pm"
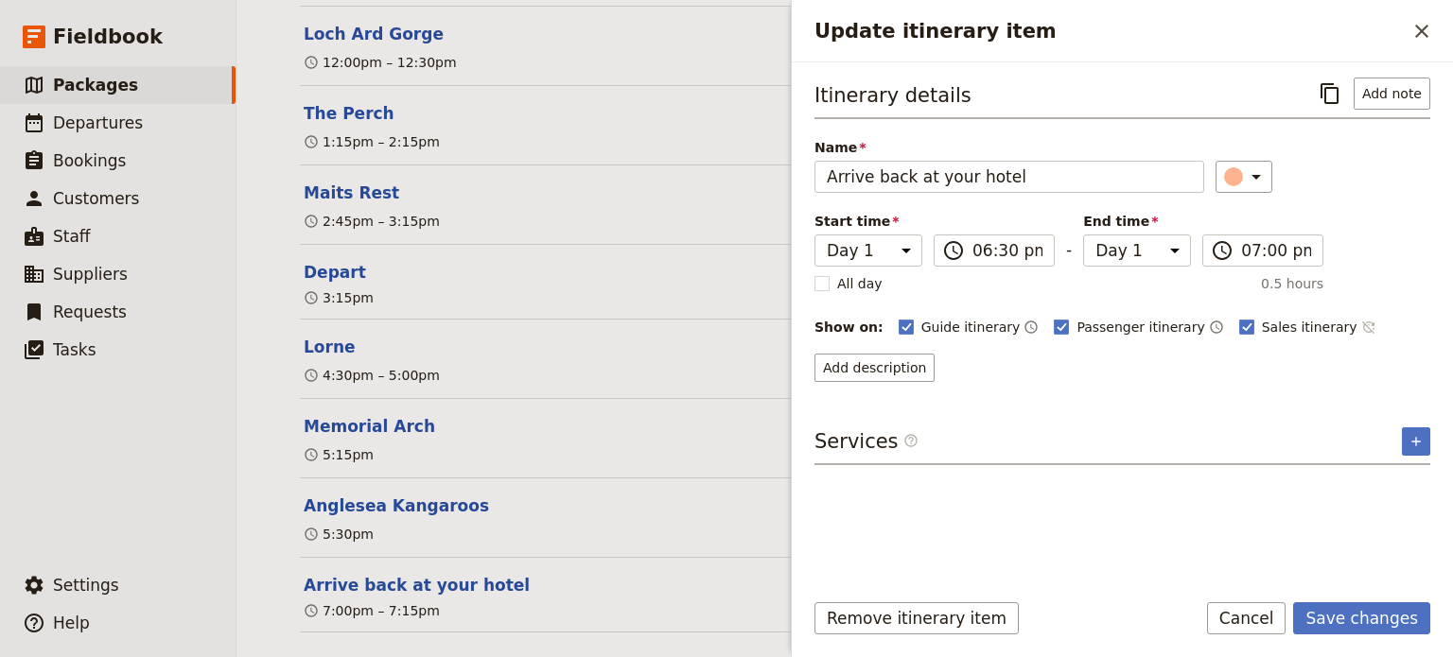
click at [1361, 328] on icon "Time not shown on sales itinerary" at bounding box center [1368, 327] width 15 height 15
click at [1389, 625] on button "Save changes" at bounding box center [1361, 619] width 137 height 32
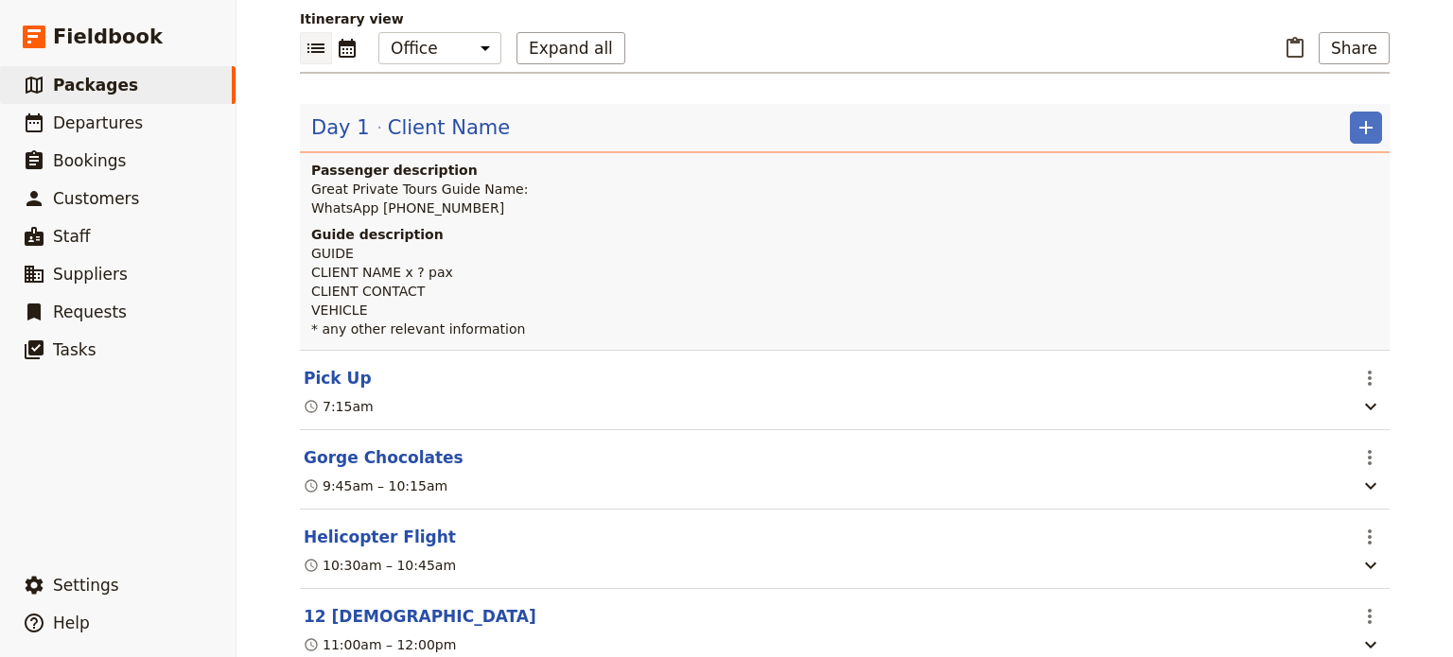
scroll to position [0, 0]
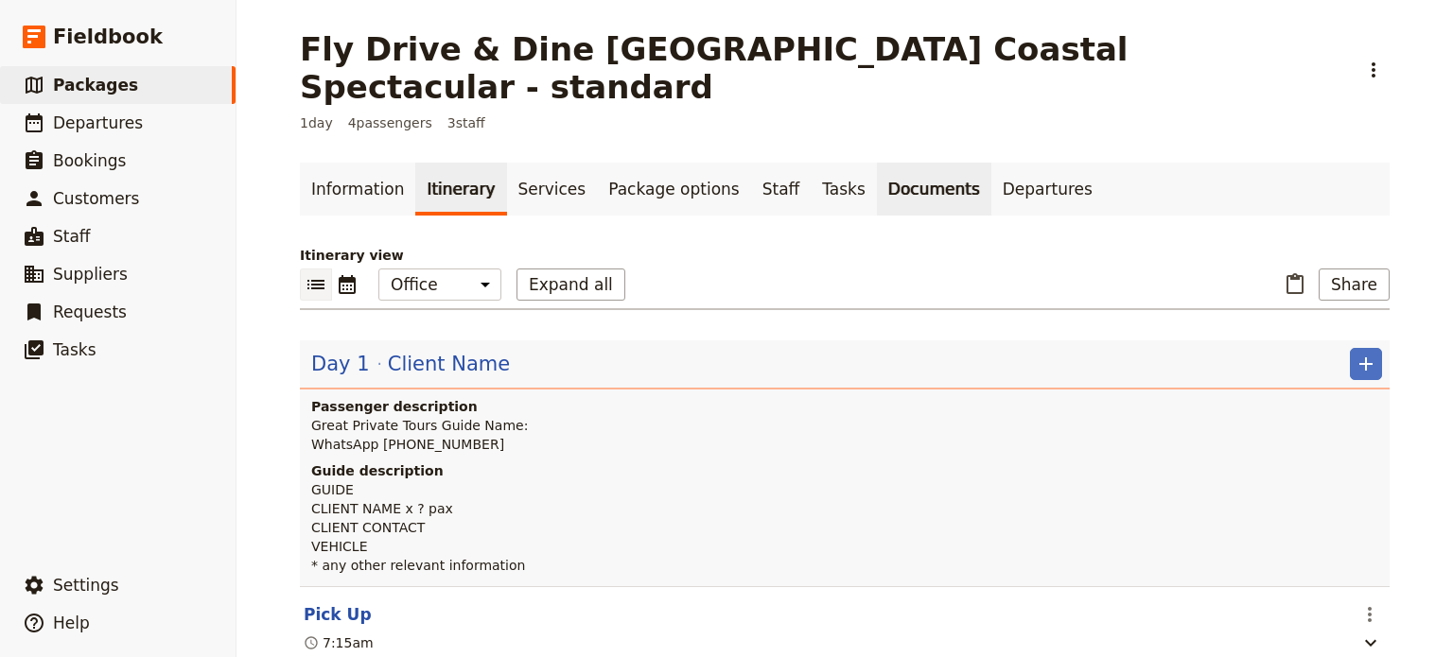
click at [882, 163] on link "Documents" at bounding box center [934, 189] width 114 height 53
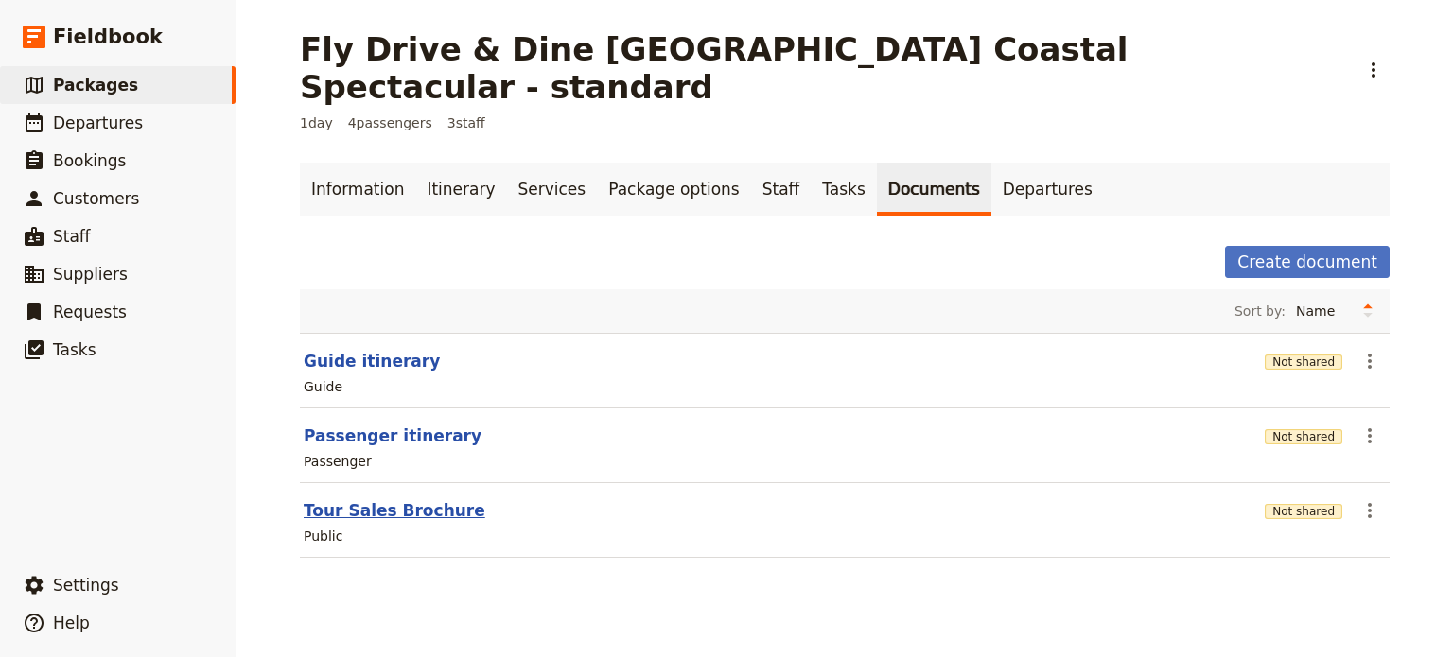
click at [382, 500] on button "Tour Sales Brochure" at bounding box center [395, 511] width 182 height 23
select select "DEFAULT"
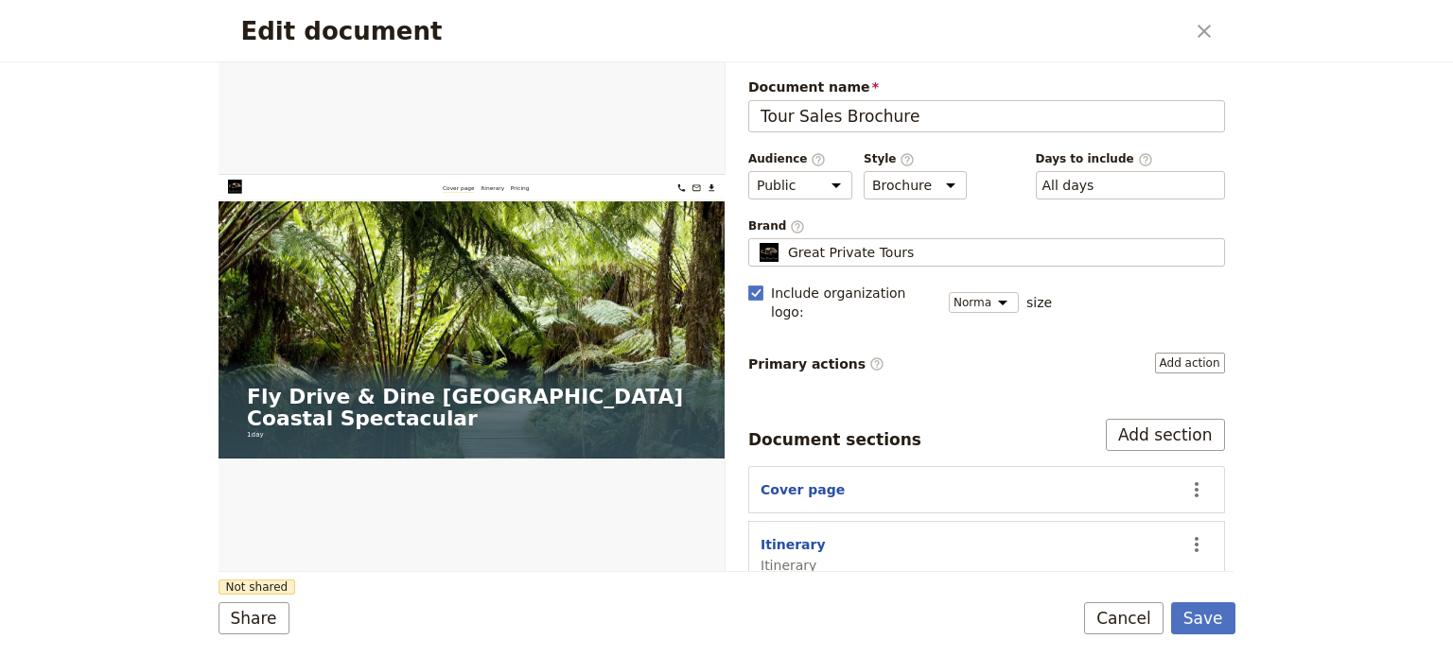
scroll to position [77, 0]
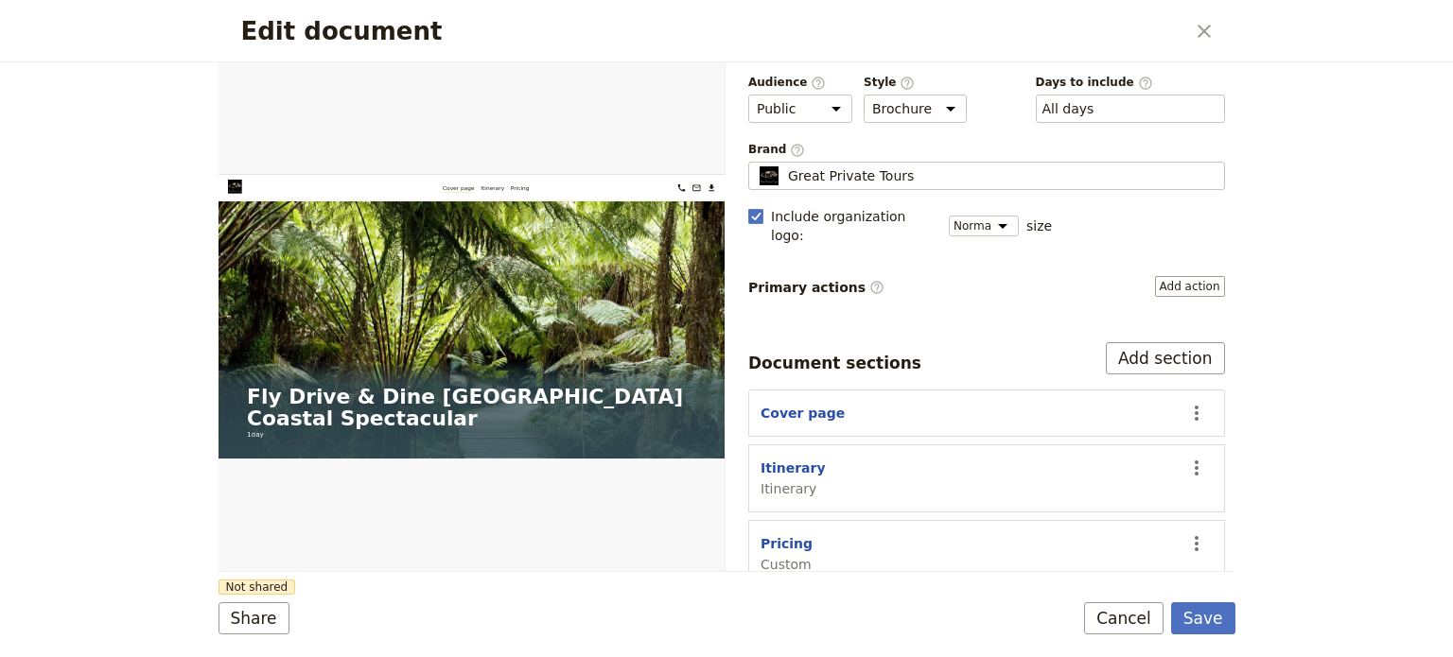
click at [794, 555] on span "Custom" at bounding box center [787, 564] width 52 height 19
click at [796, 535] on button "Pricing" at bounding box center [787, 544] width 52 height 19
select select "CUSTOM"
select select "default"
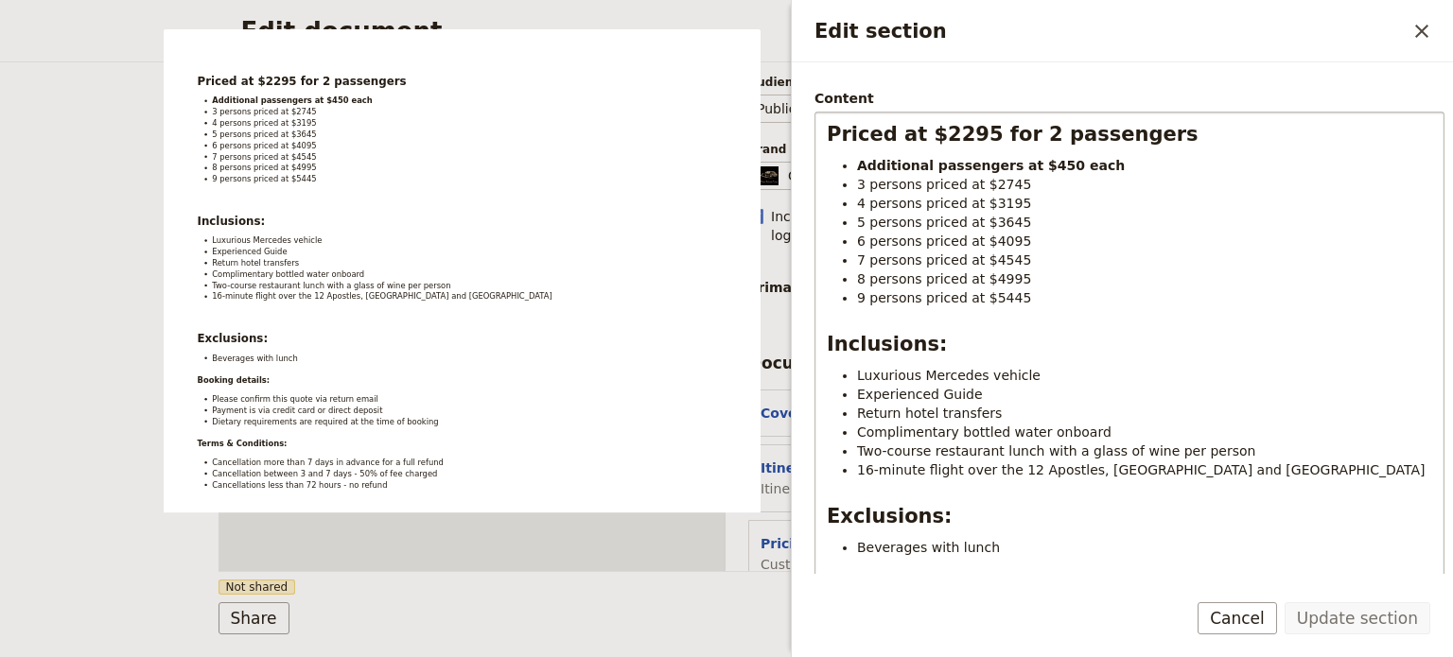
scroll to position [378, 0]
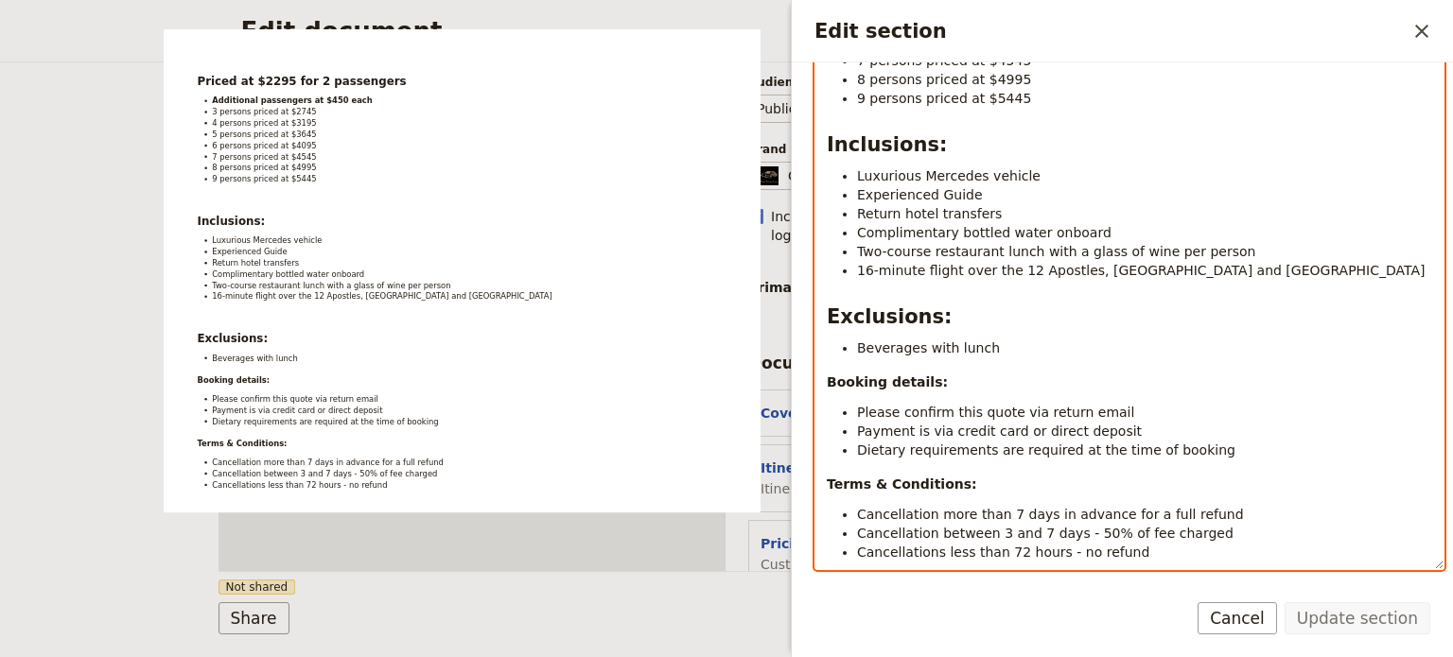
click at [866, 349] on span "Beverages with lunch" at bounding box center [928, 348] width 143 height 15
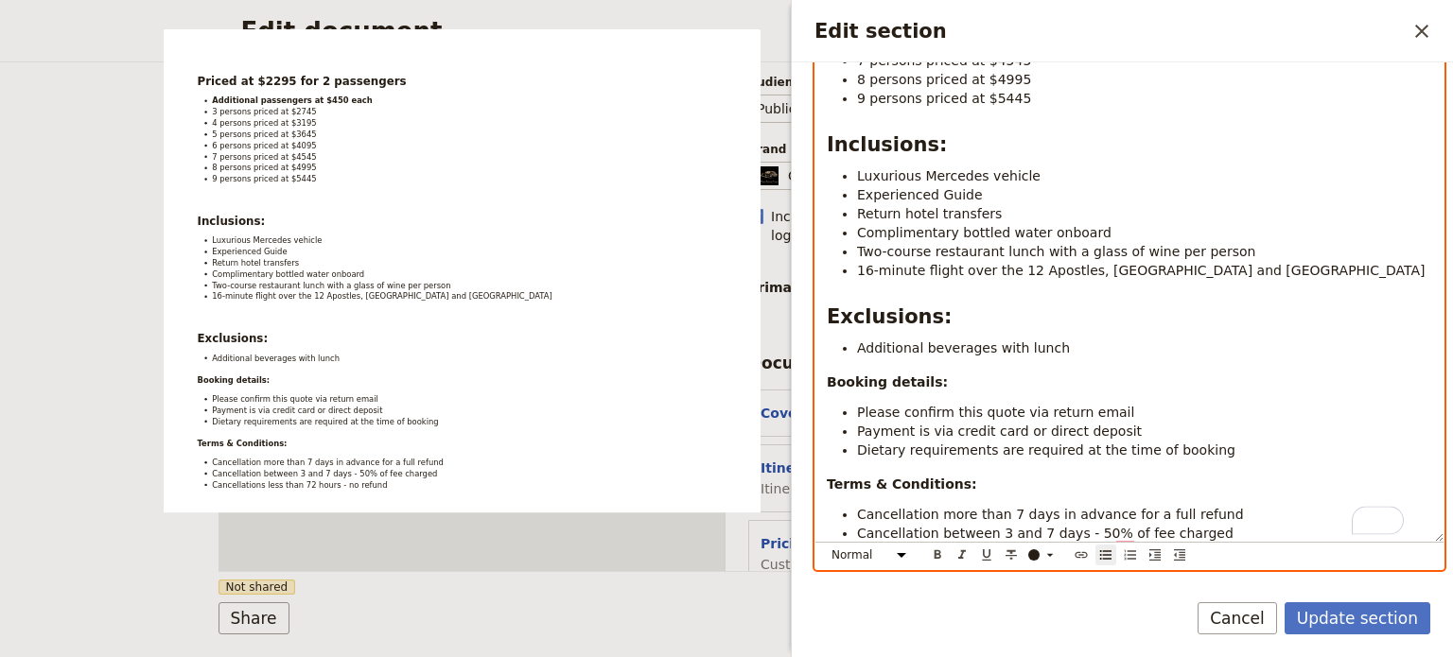
click at [1066, 253] on span "Two-course restaurant lunch with a glass of wine per person" at bounding box center [1056, 251] width 398 height 15
click at [1110, 254] on span "Two-course restaurant lunch with a glass of wine per person" at bounding box center [1056, 251] width 398 height 15
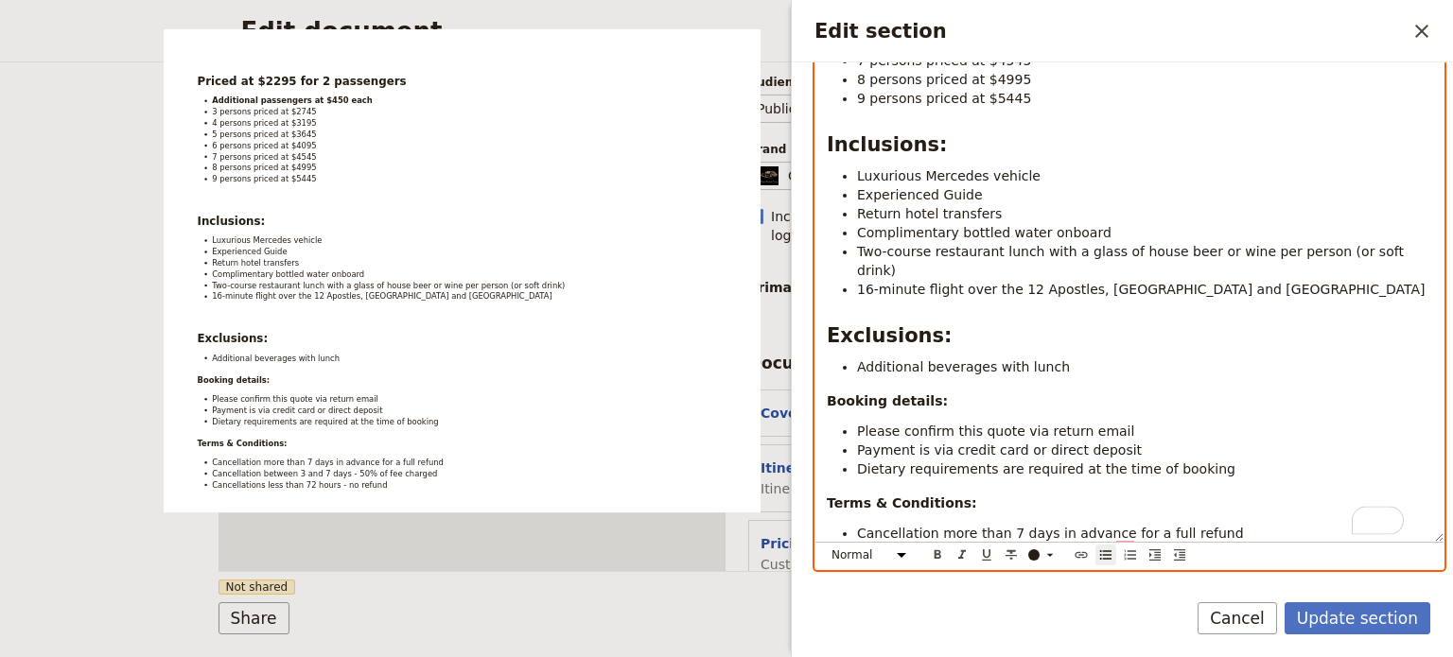
click at [1306, 280] on li "16-minute flight over the 12 Apostles, Loch Ard Gorge and London Bridge" at bounding box center [1144, 289] width 575 height 19
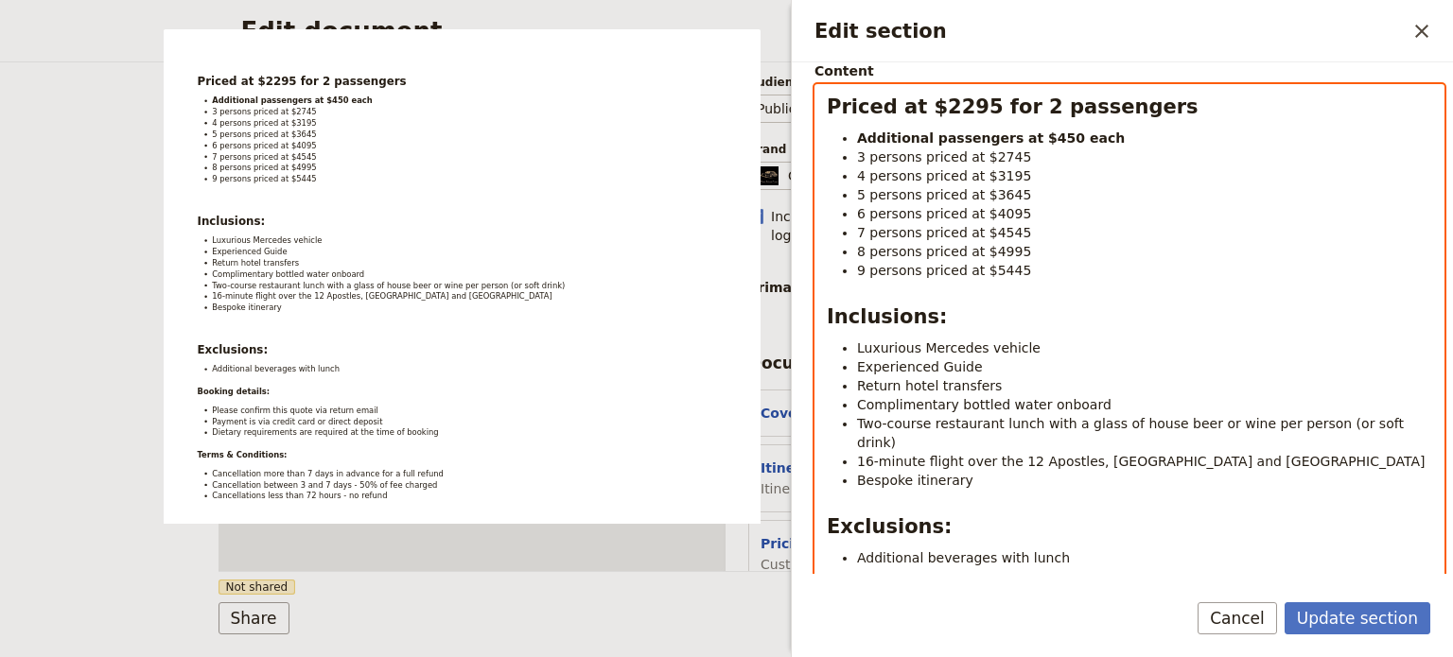
scroll to position [95, 0]
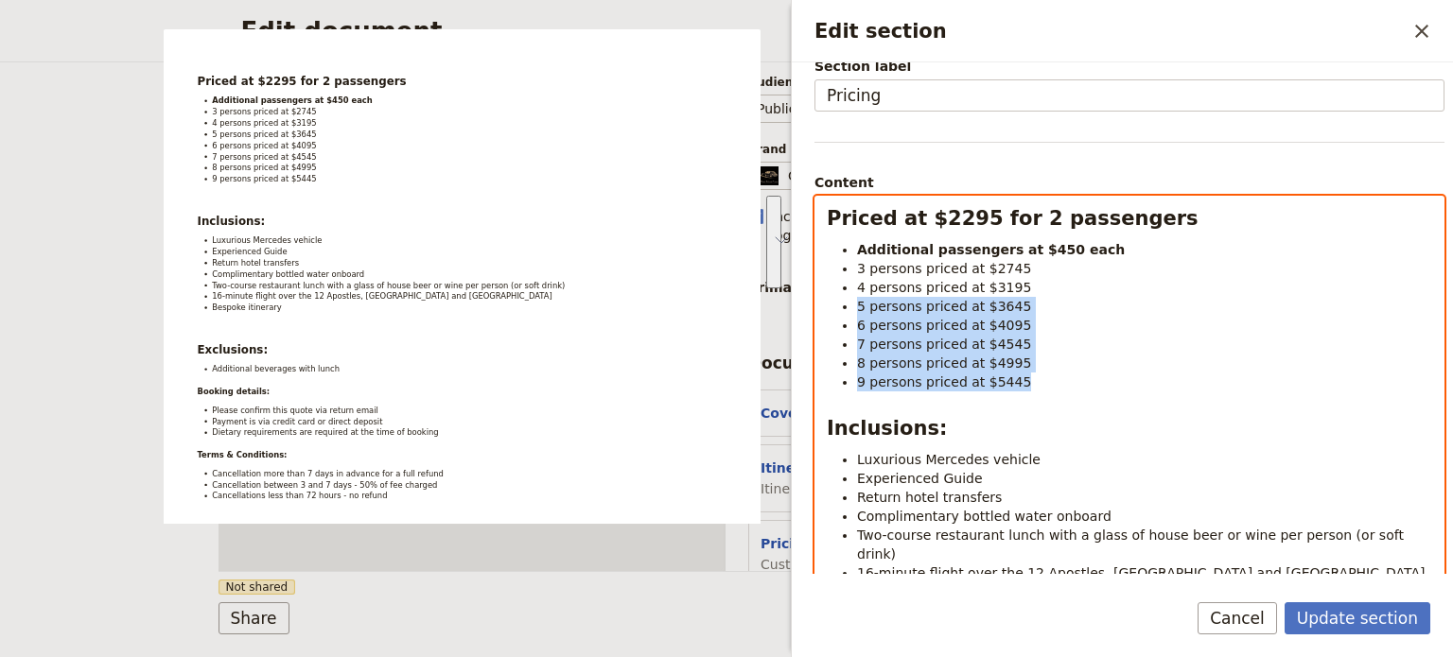
drag, startPoint x: 1030, startPoint y: 381, endPoint x: 845, endPoint y: 310, distance: 198.5
click at [845, 310] on ul "Additional passengers at $450 each 3 persons priced at $2745 4 persons priced a…" at bounding box center [1129, 315] width 605 height 151
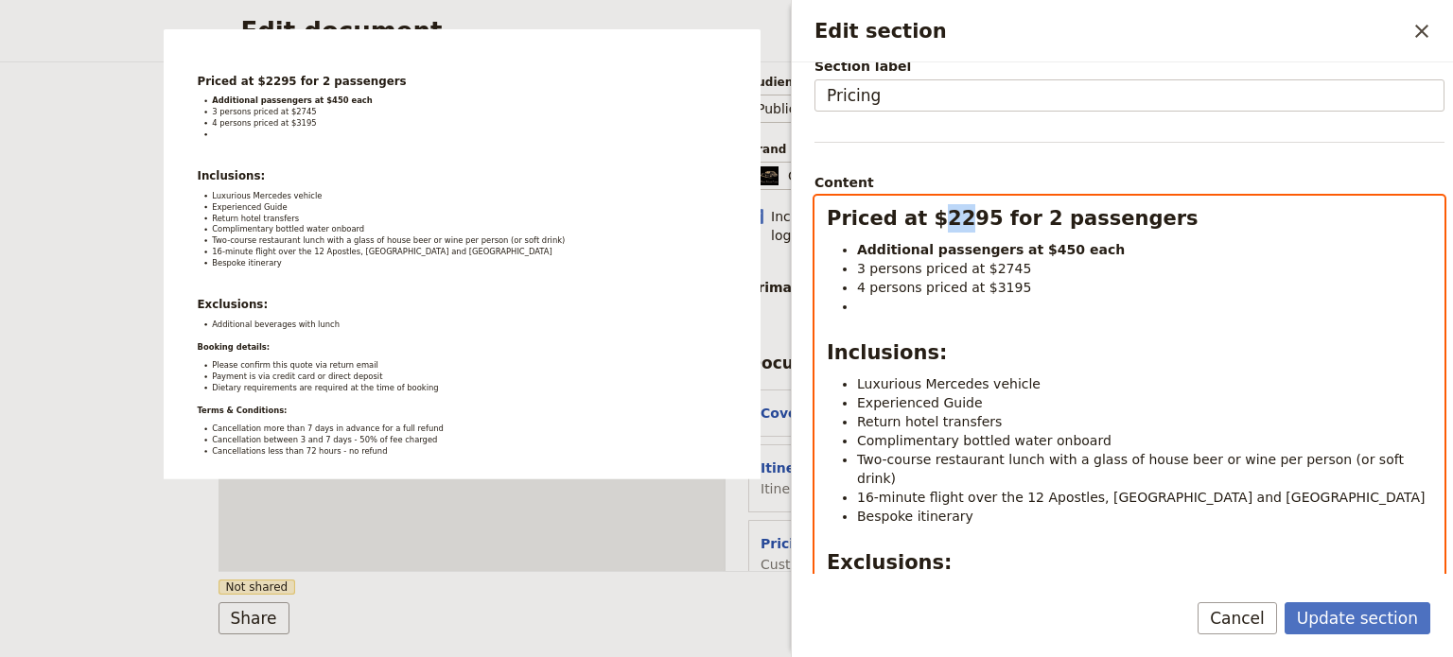
drag, startPoint x: 945, startPoint y: 222, endPoint x: 927, endPoint y: 220, distance: 18.1
click at [927, 220] on strong "Priced at $2295 for 2 passengers" at bounding box center [1013, 218] width 372 height 23
drag, startPoint x: 1020, startPoint y: 219, endPoint x: 1009, endPoint y: 220, distance: 10.4
click at [1009, 220] on strong "Priced at $3195 for 2 passengers" at bounding box center [1013, 218] width 372 height 23
drag, startPoint x: 903, startPoint y: 306, endPoint x: 849, endPoint y: 261, distance: 69.9
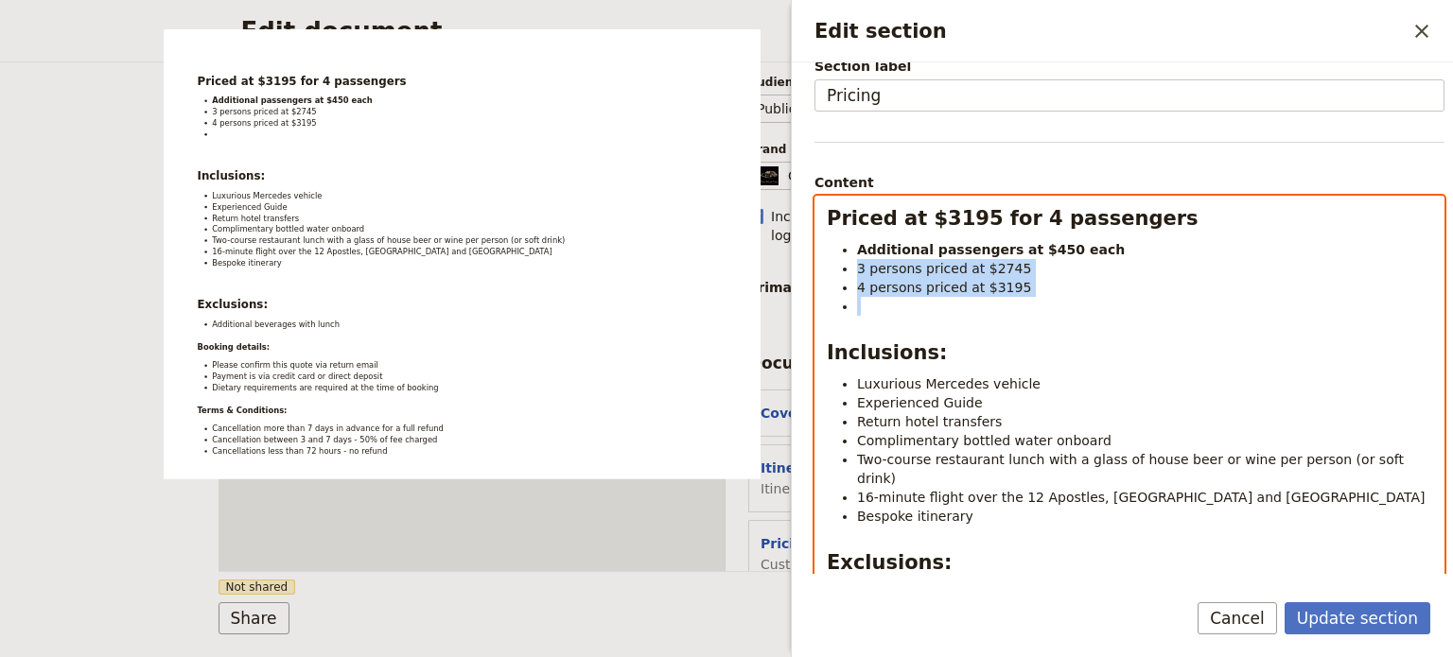
click at [849, 261] on ul "Additional passengers at $450 each 3 persons priced at $2745 4 persons priced a…" at bounding box center [1129, 278] width 605 height 76
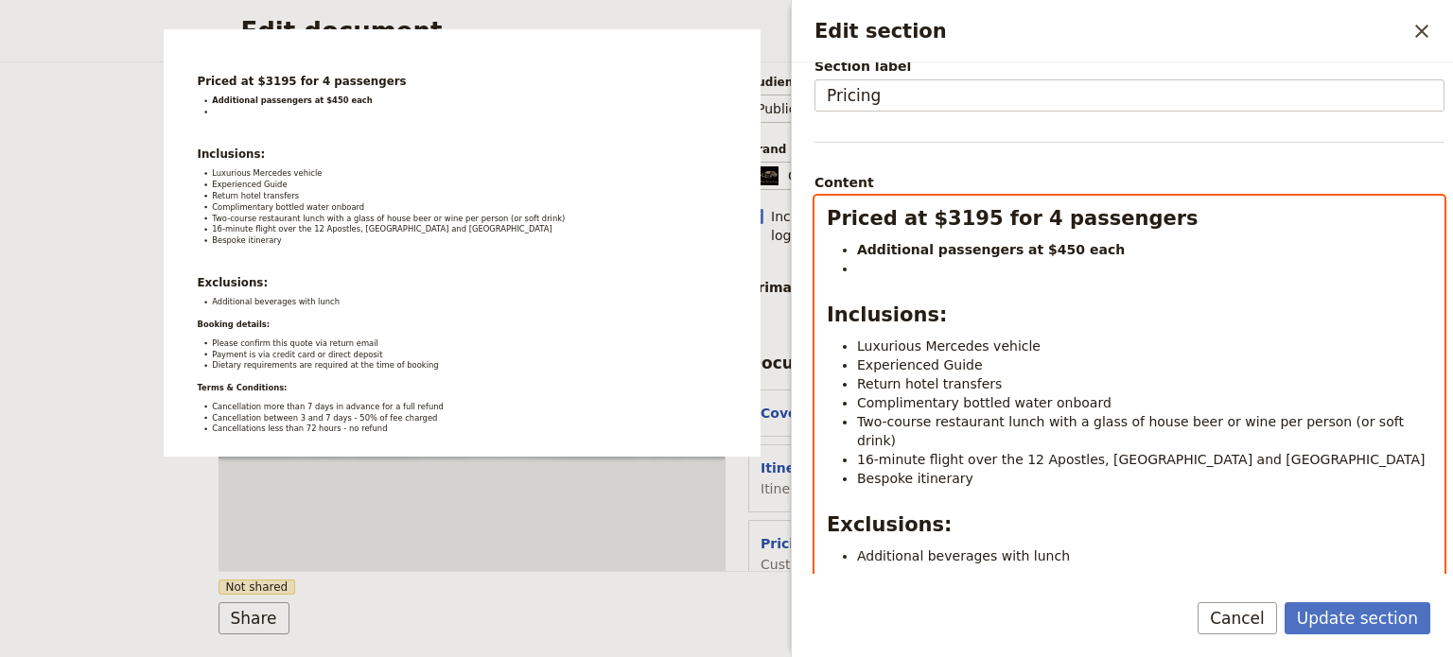
select select "paragraph"
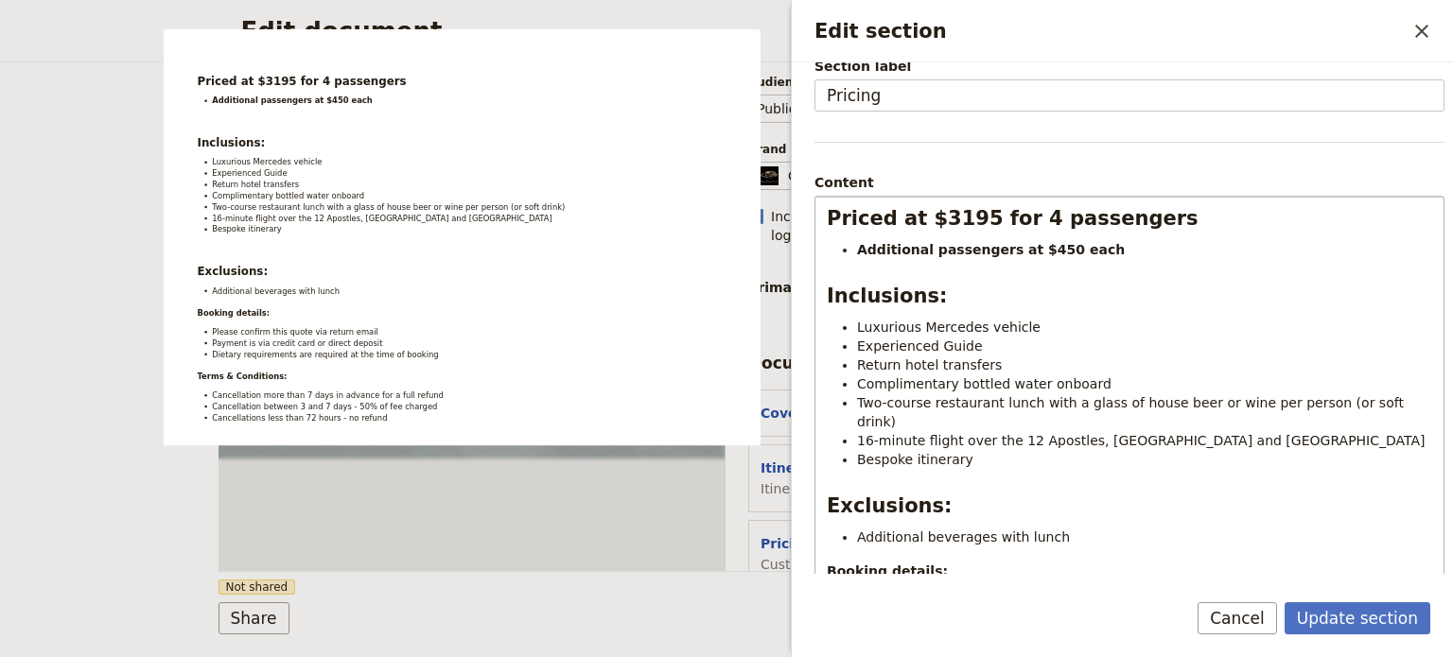
scroll to position [332, 0]
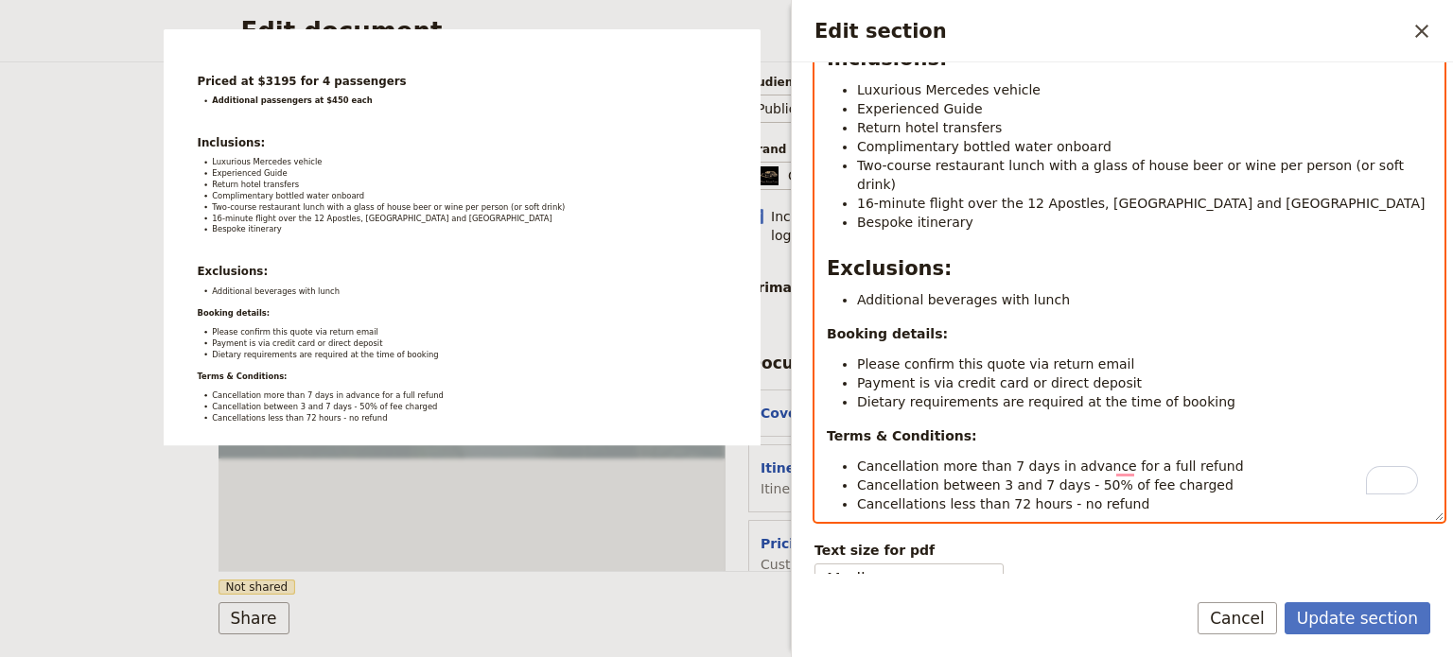
click at [1139, 374] on li "Payment is via credit card or direct deposit" at bounding box center [1144, 383] width 575 height 19
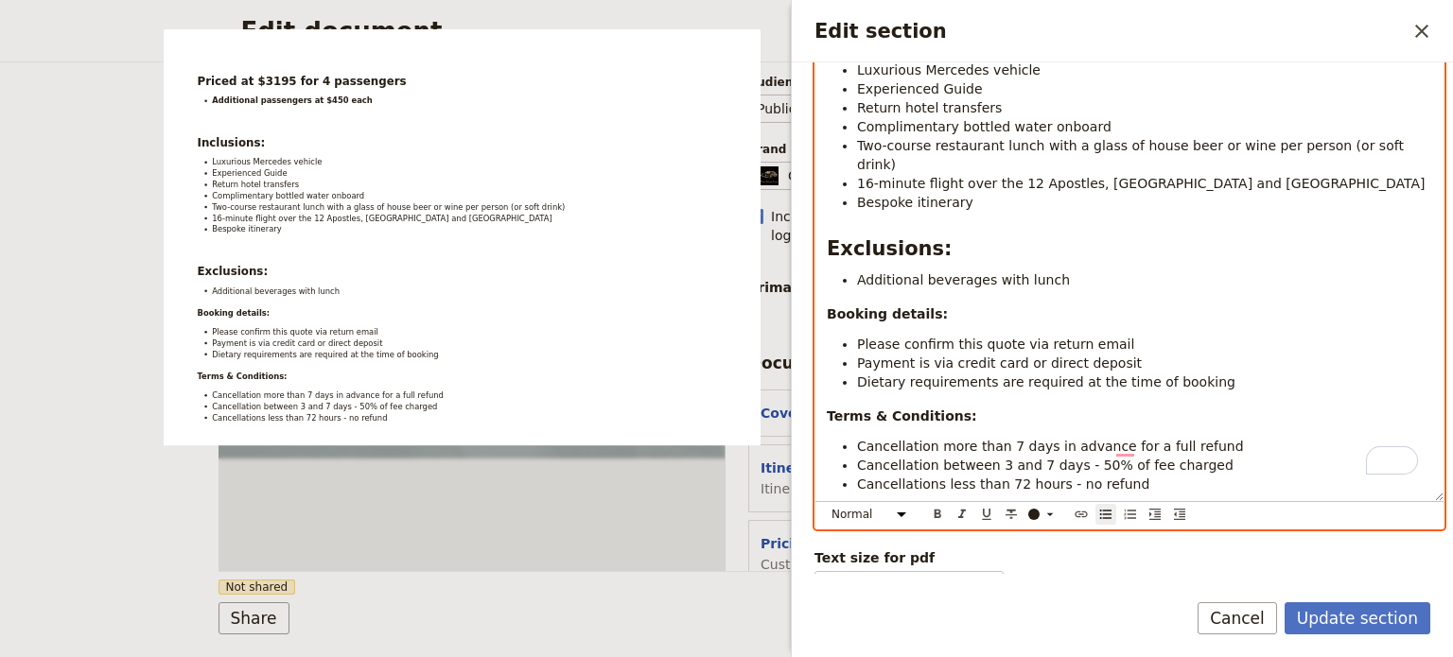
scroll to position [359, 0]
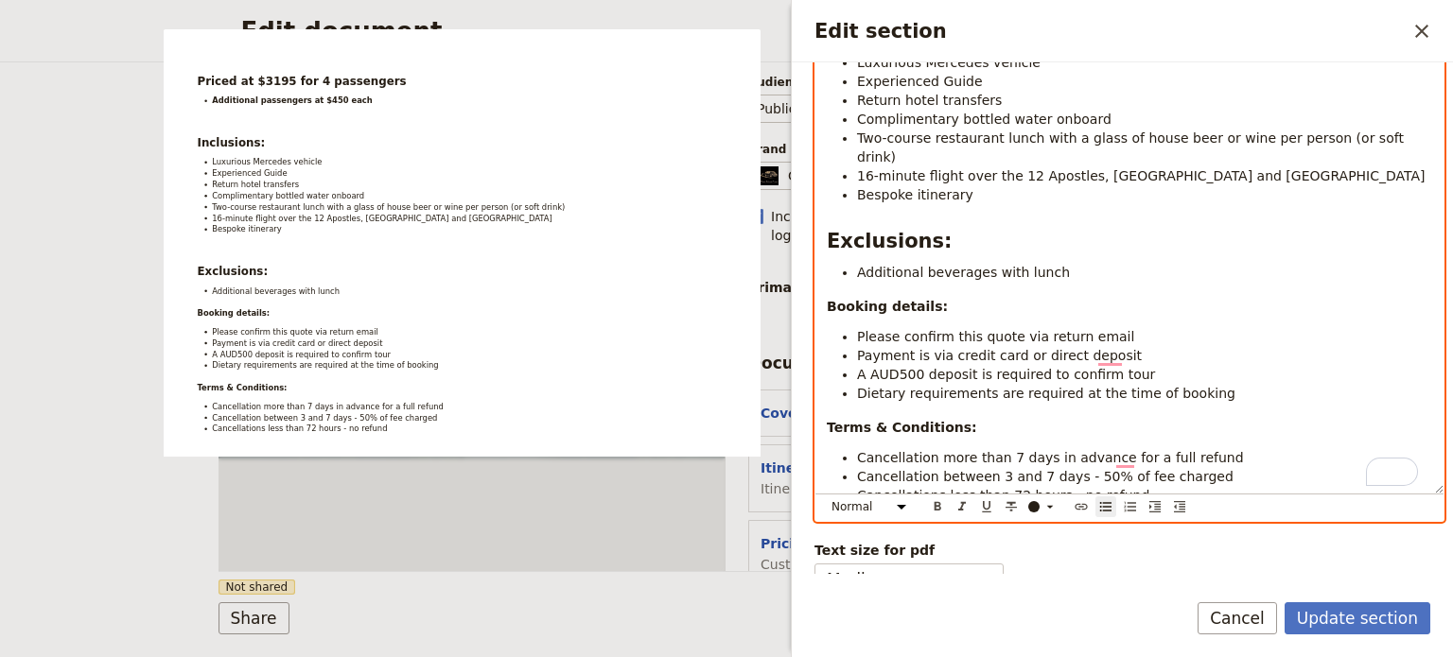
click at [1267, 384] on li "Dietary requirements are required at the time of booking" at bounding box center [1144, 393] width 575 height 19
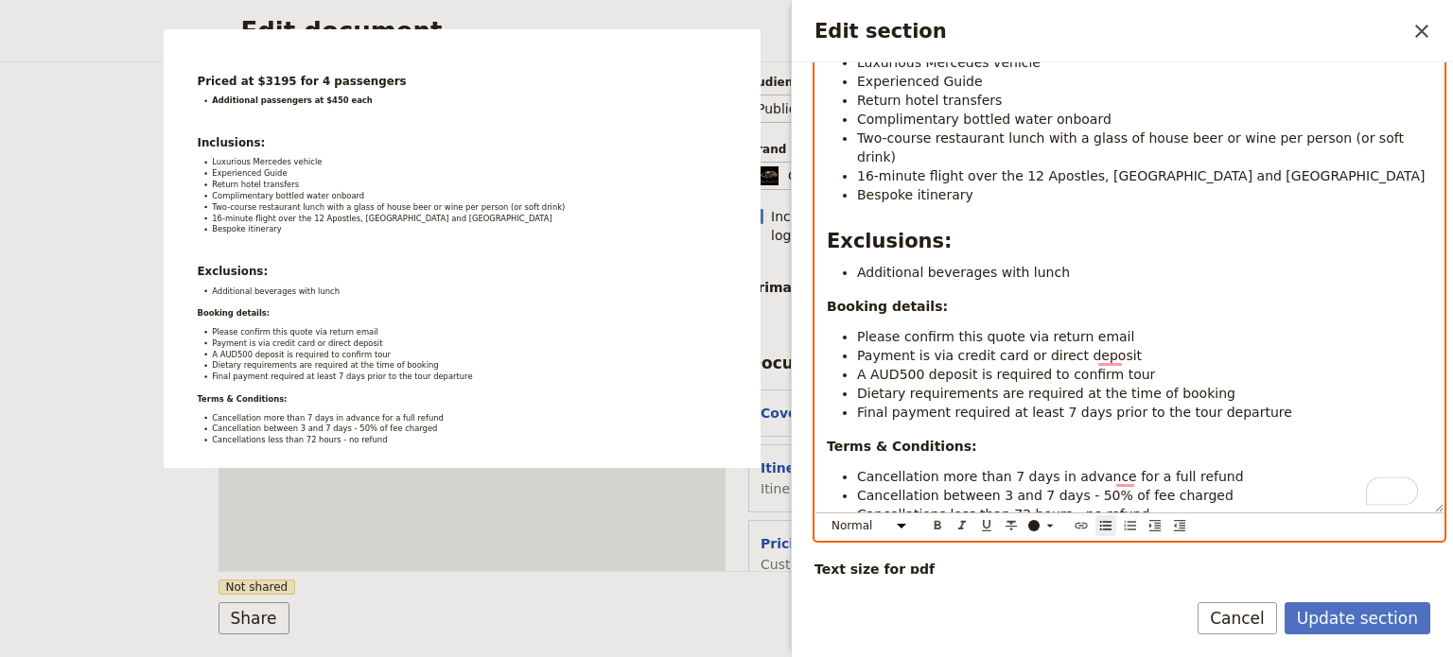
click at [1226, 384] on li "Dietary requirements are required at the time of booking" at bounding box center [1144, 393] width 575 height 19
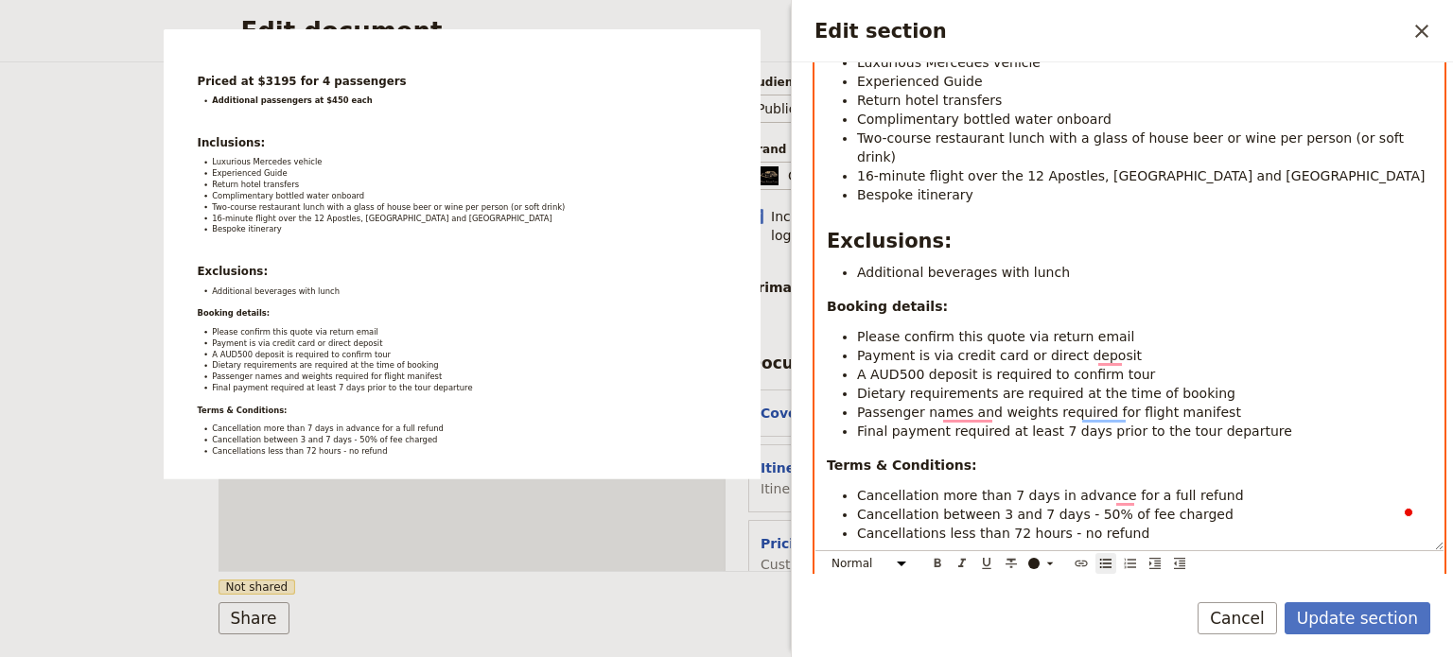
scroll to position [416, 0]
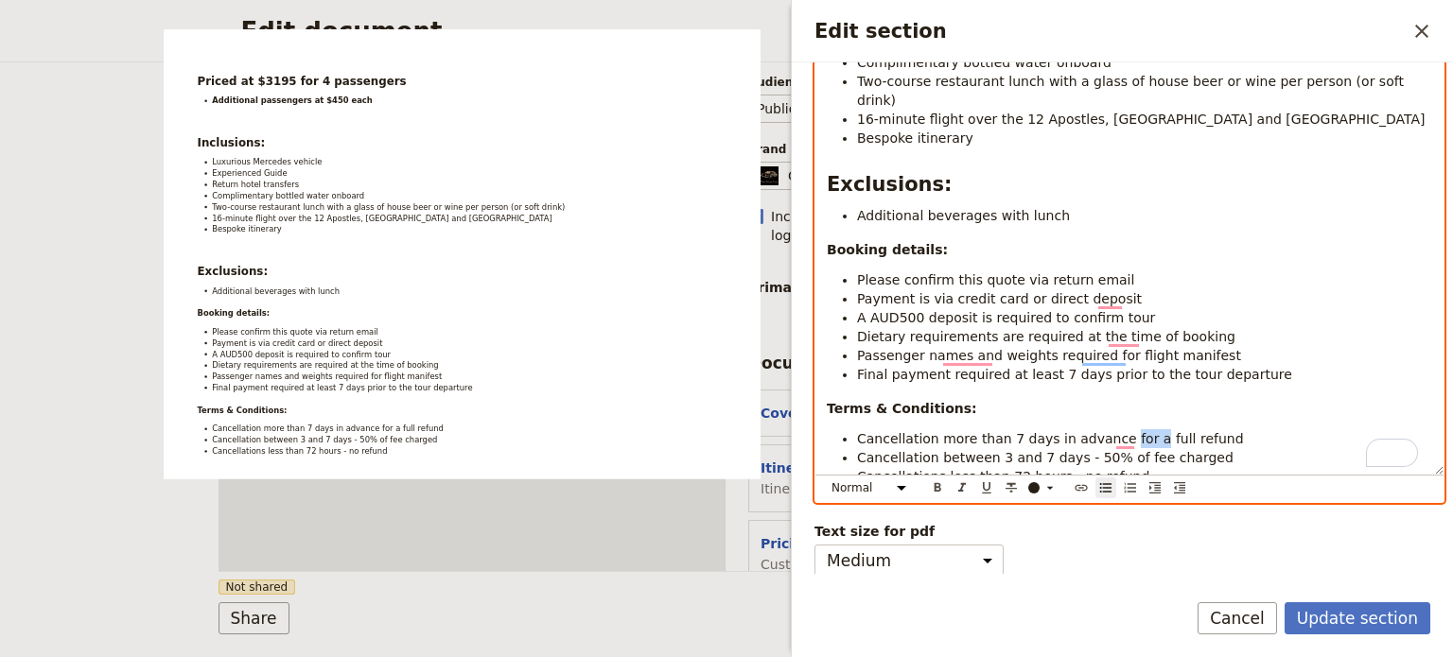
drag, startPoint x: 1131, startPoint y: 419, endPoint x: 1108, endPoint y: 414, distance: 23.2
click at [1105, 431] on span "Cancellation more than 7 days in advance for a full refund" at bounding box center [1050, 438] width 387 height 15
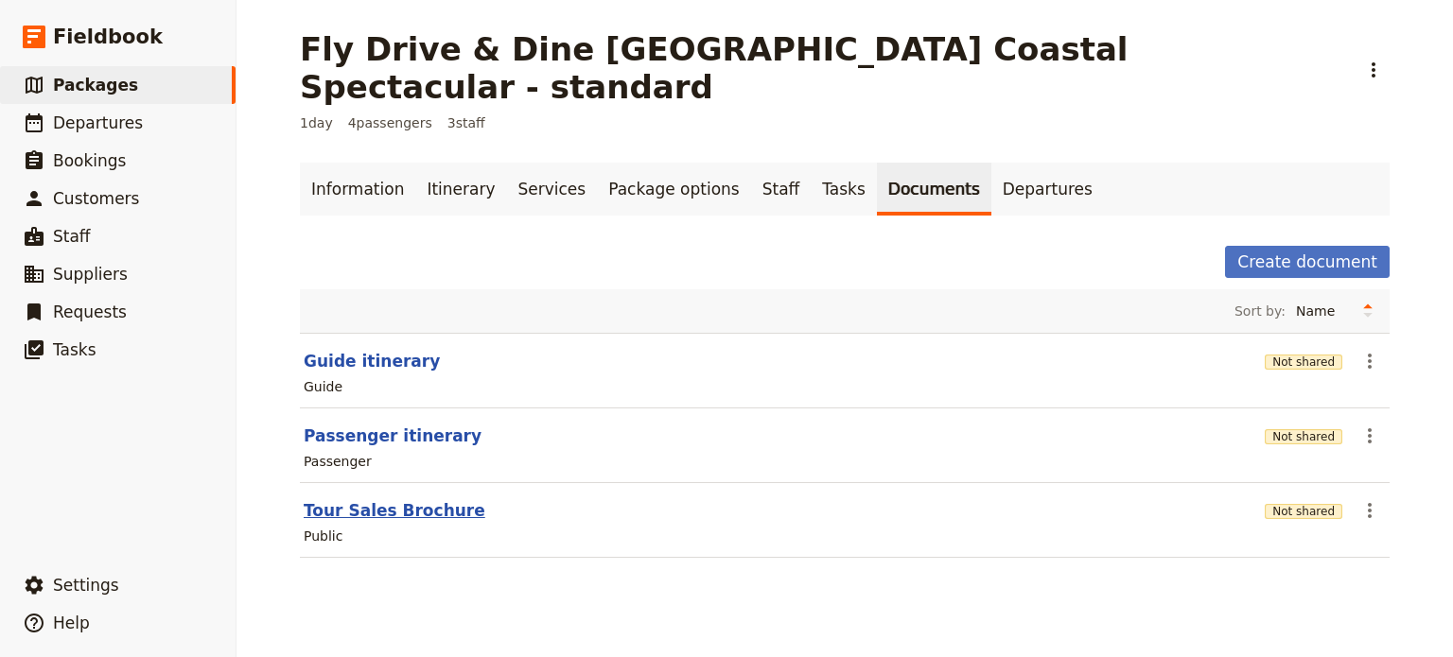
click at [370, 500] on button "Tour Sales Brochure" at bounding box center [395, 511] width 182 height 23
select select "DEFAULT"
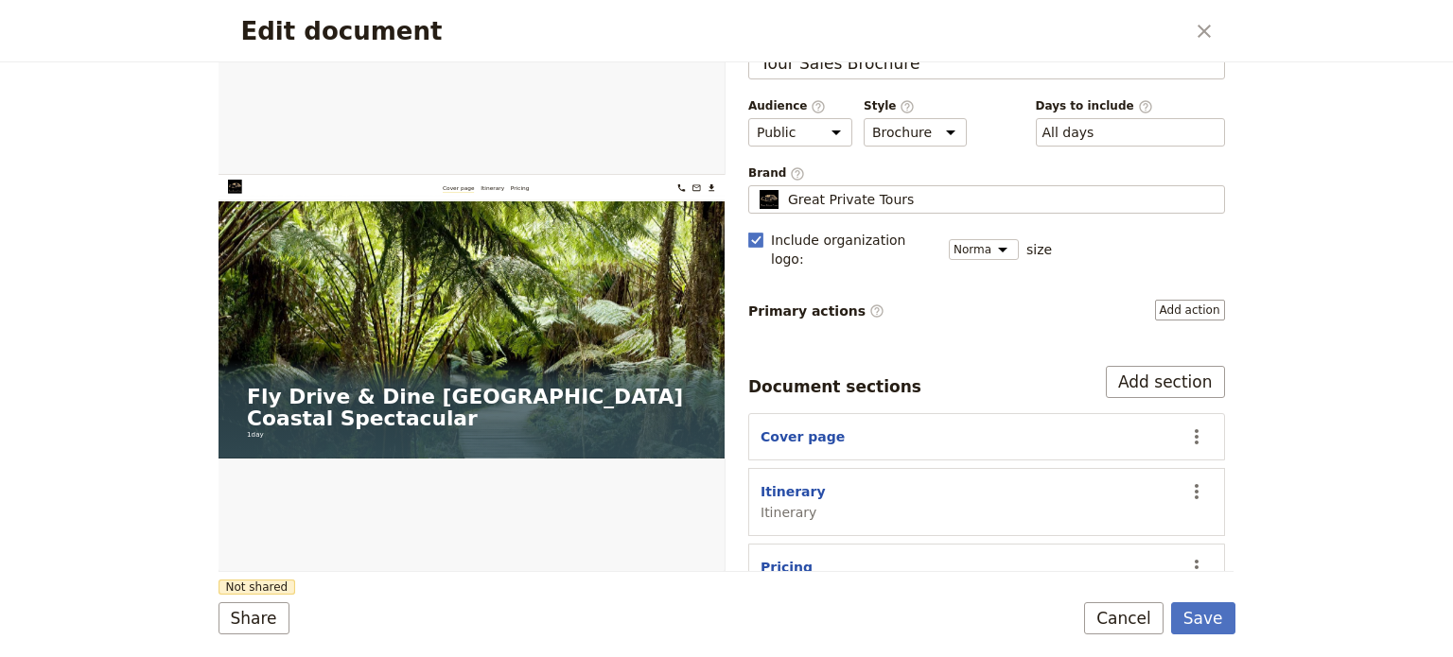
scroll to position [77, 0]
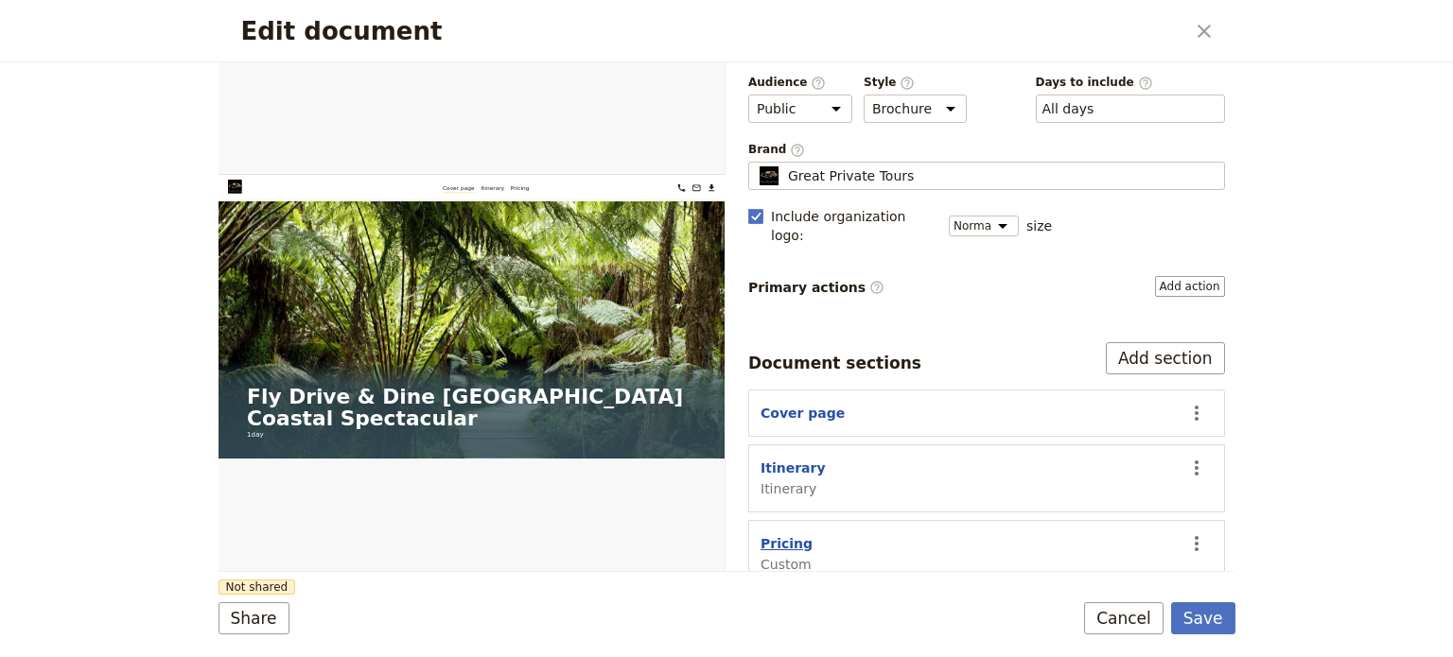
click at [775, 535] on button "Pricing" at bounding box center [787, 544] width 52 height 19
select select "CUSTOM"
select select "default"
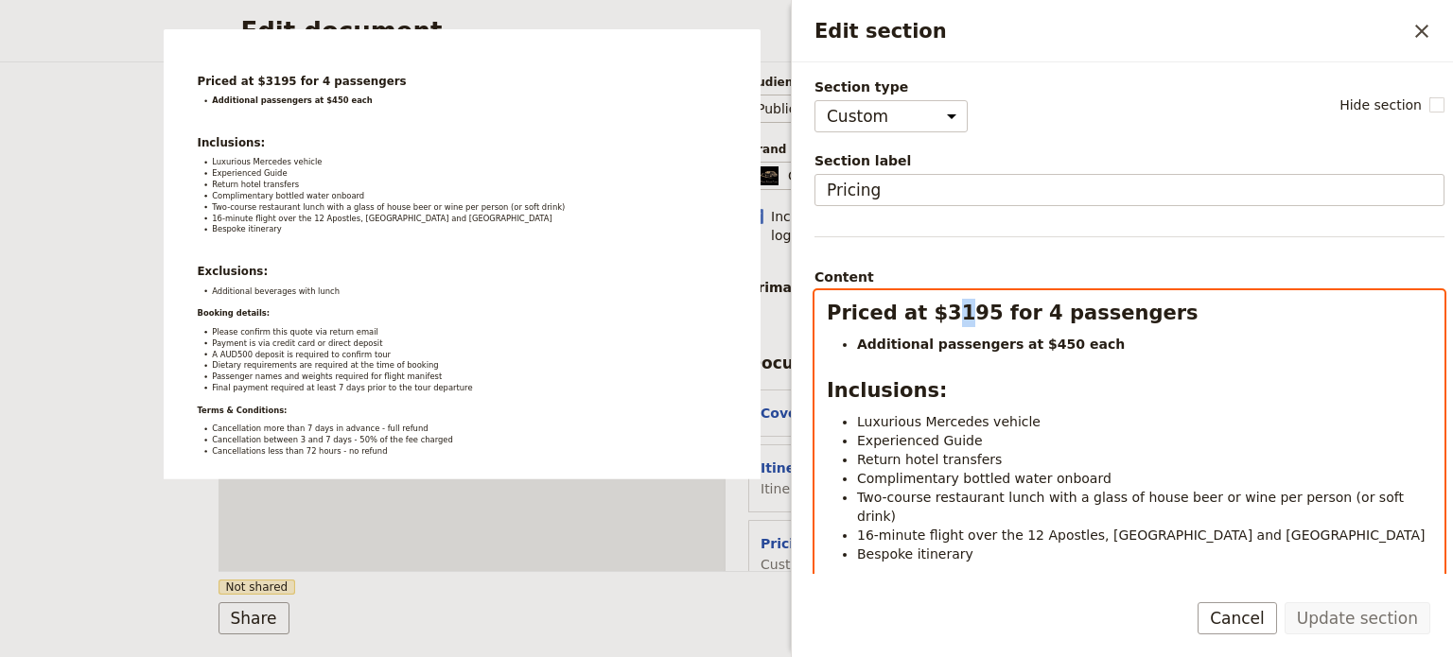
click at [946, 318] on strong "Priced at $3195 for 4 passengers" at bounding box center [1013, 313] width 372 height 23
click at [1184, 315] on h2 "Priced at $3395 for 4 passengers" at bounding box center [1129, 313] width 605 height 28
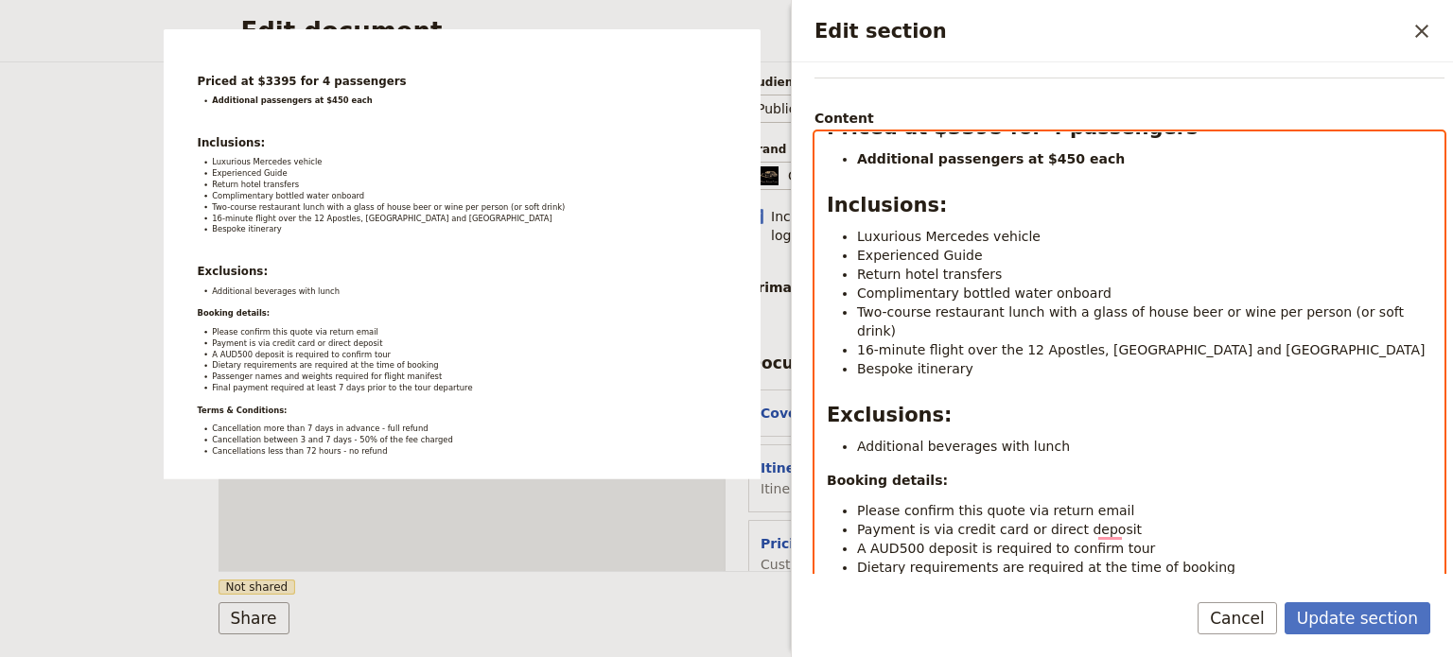
scroll to position [189, 0]
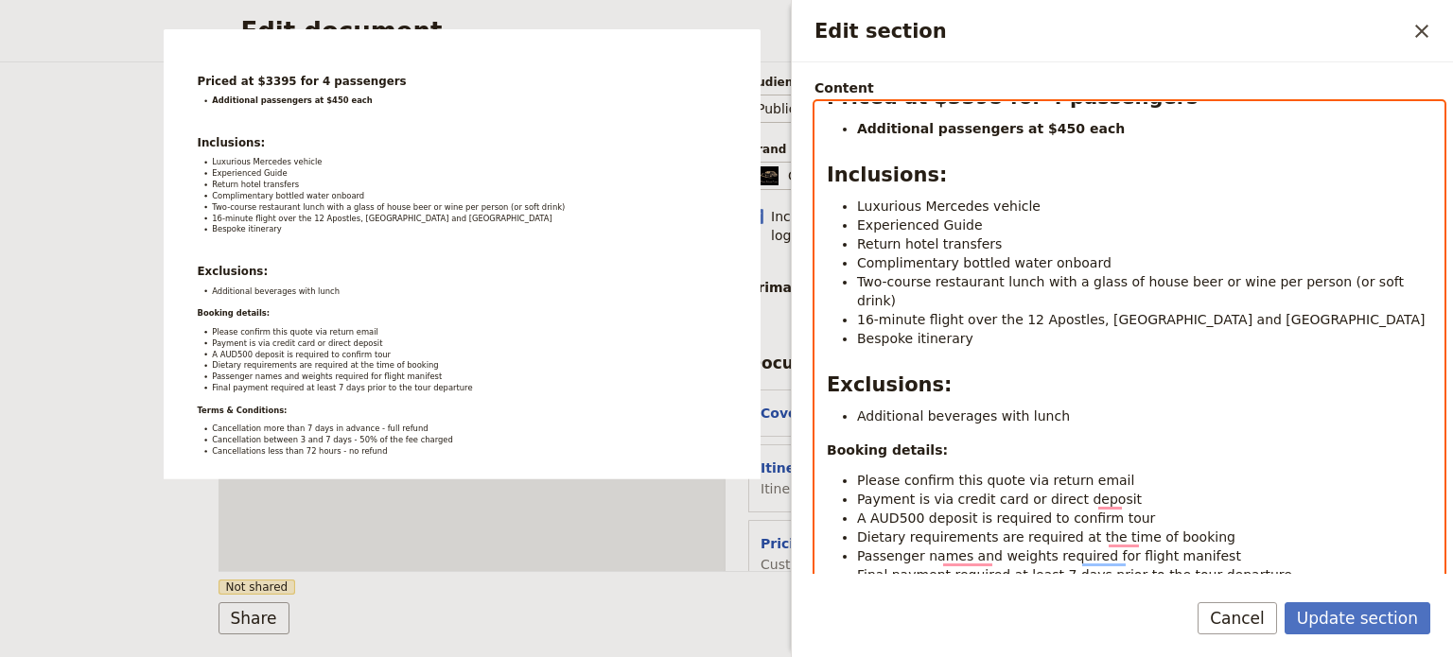
select select "paragraph"
click at [852, 203] on ul "Luxurious Mercedes vehicle Experienced Guide Return hotel transfers Complimenta…" at bounding box center [1129, 272] width 605 height 151
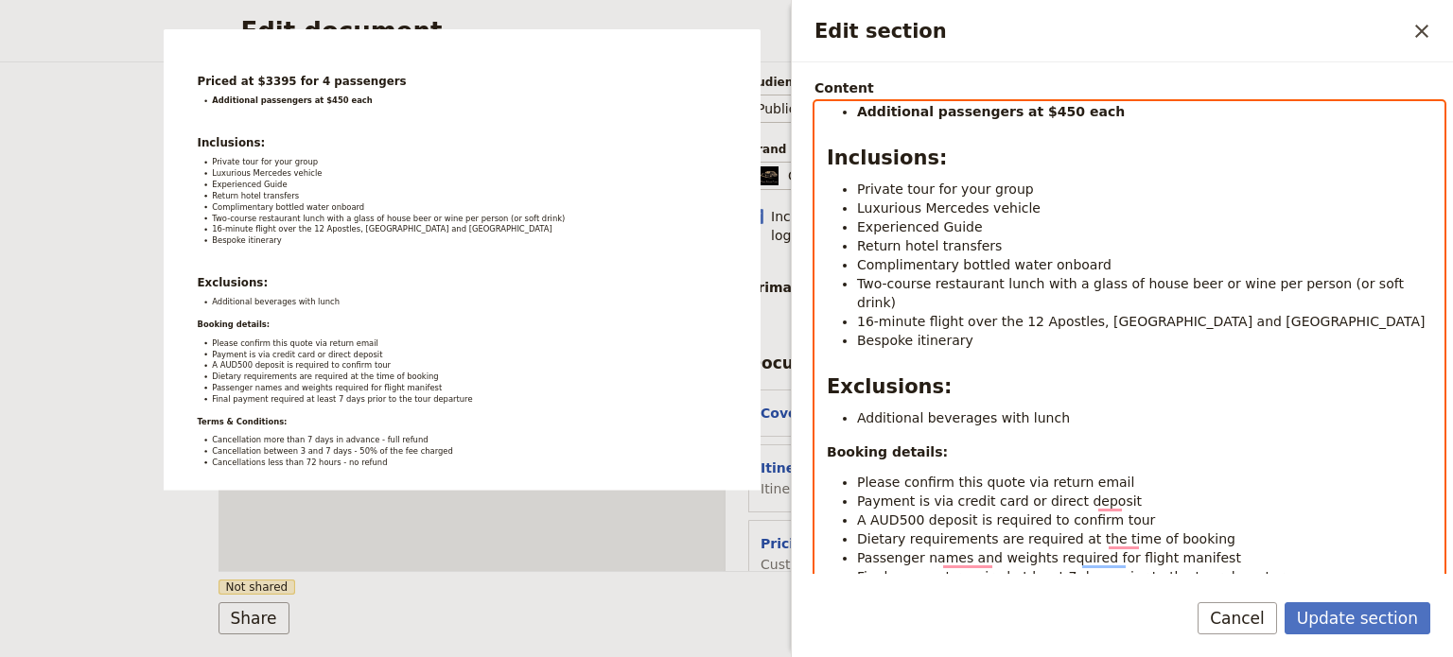
scroll to position [45, 0]
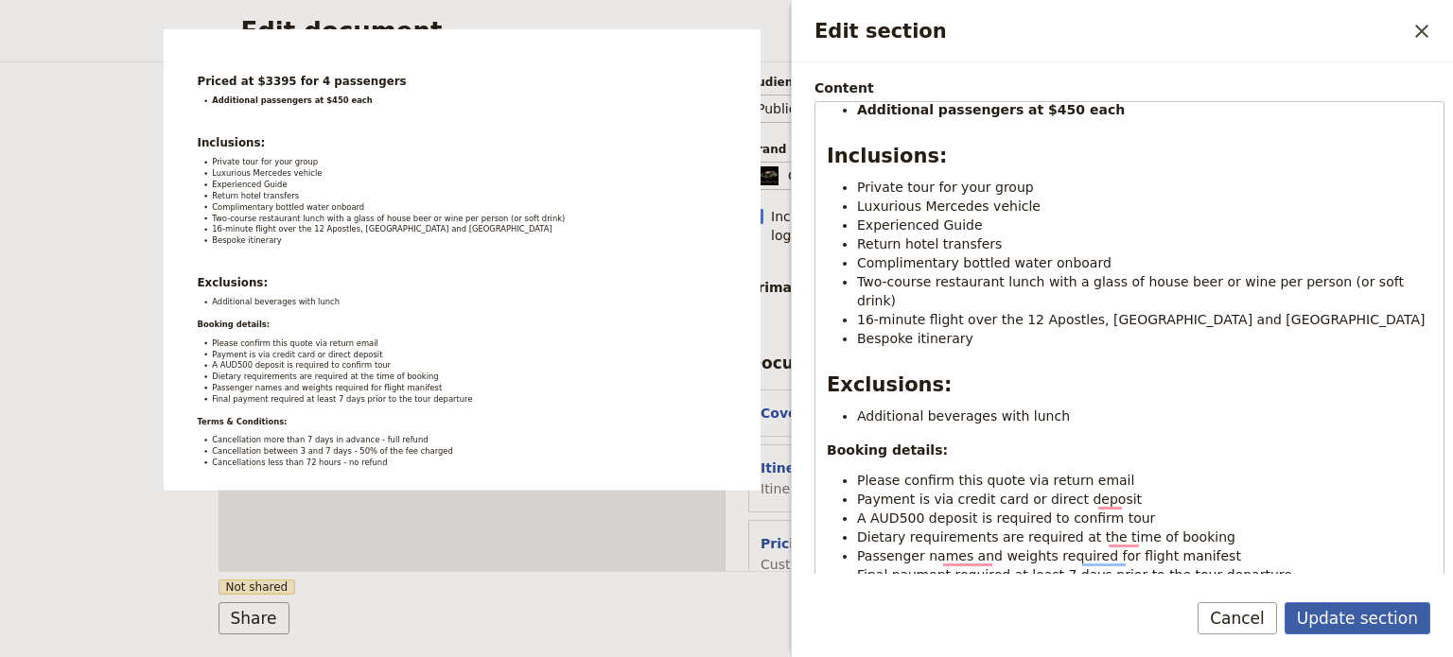
click at [1383, 618] on button "Update section" at bounding box center [1358, 619] width 146 height 32
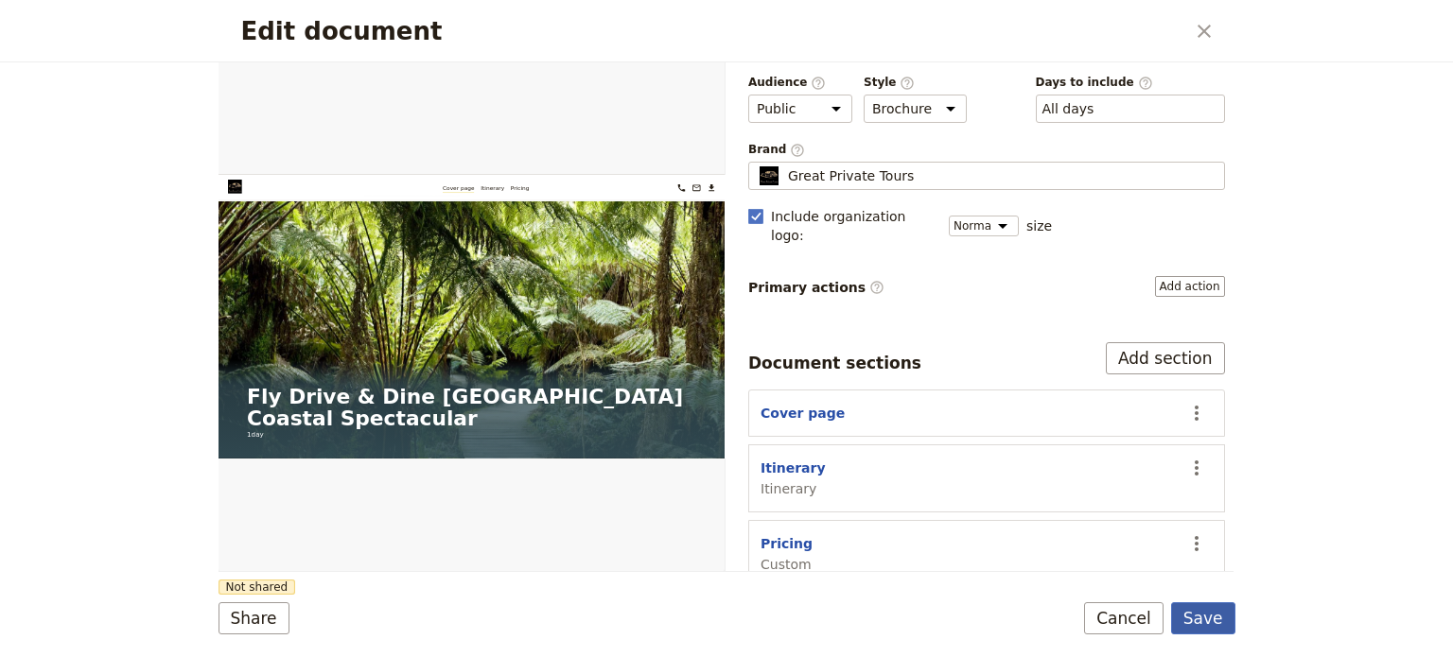
click at [1204, 623] on button "Save" at bounding box center [1203, 619] width 64 height 32
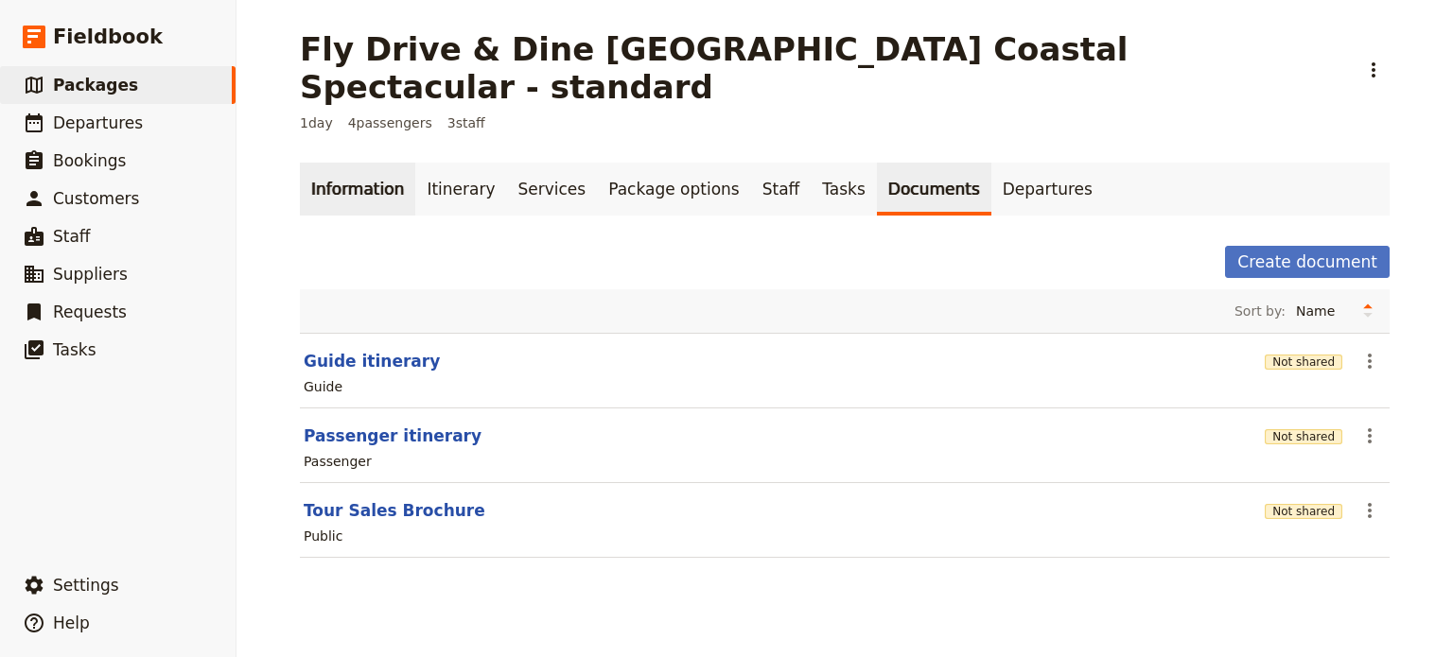
click at [319, 163] on link "Information" at bounding box center [357, 189] width 115 height 53
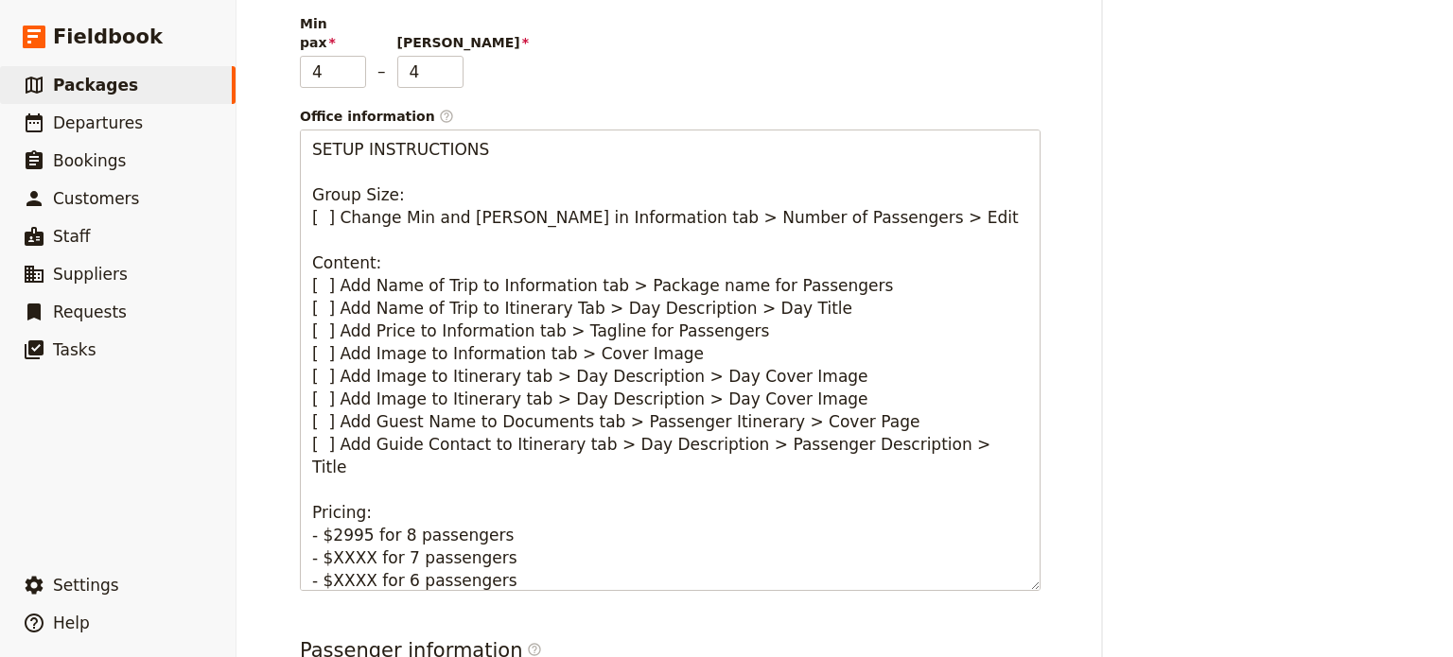
scroll to position [87, 0]
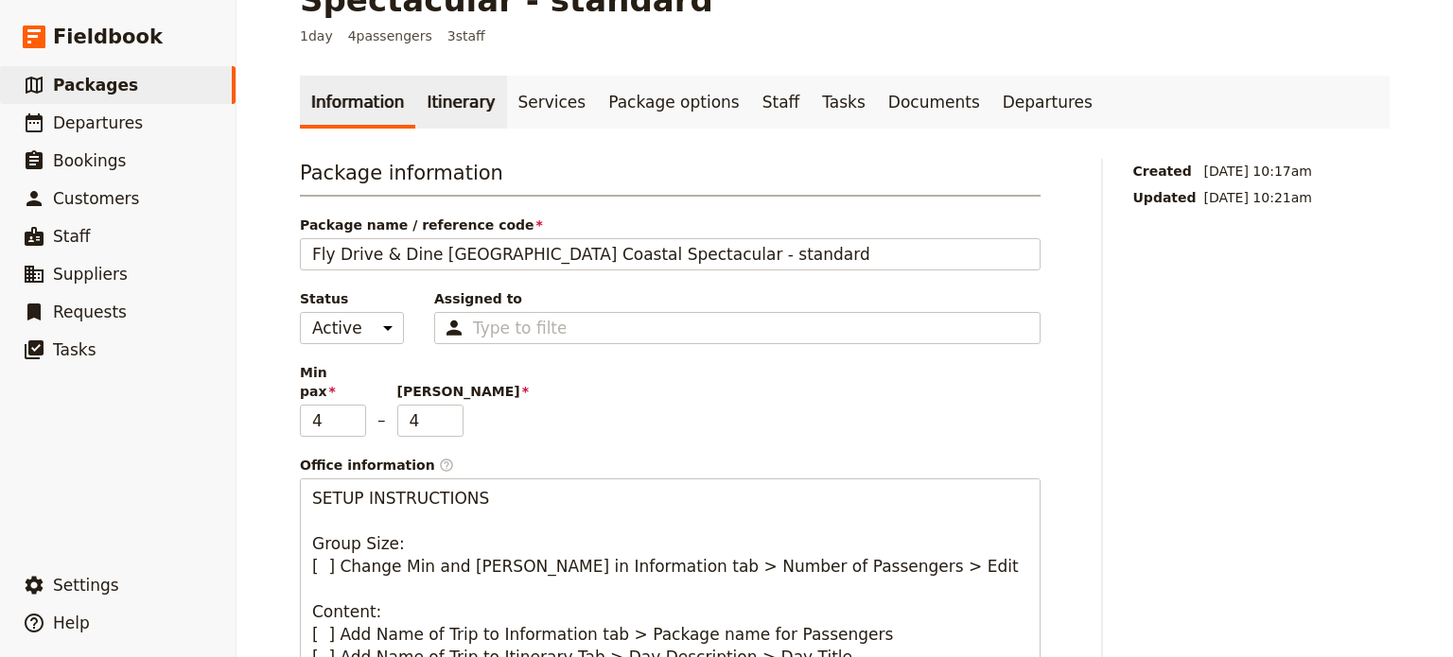
click at [452, 76] on link "Itinerary" at bounding box center [460, 102] width 91 height 53
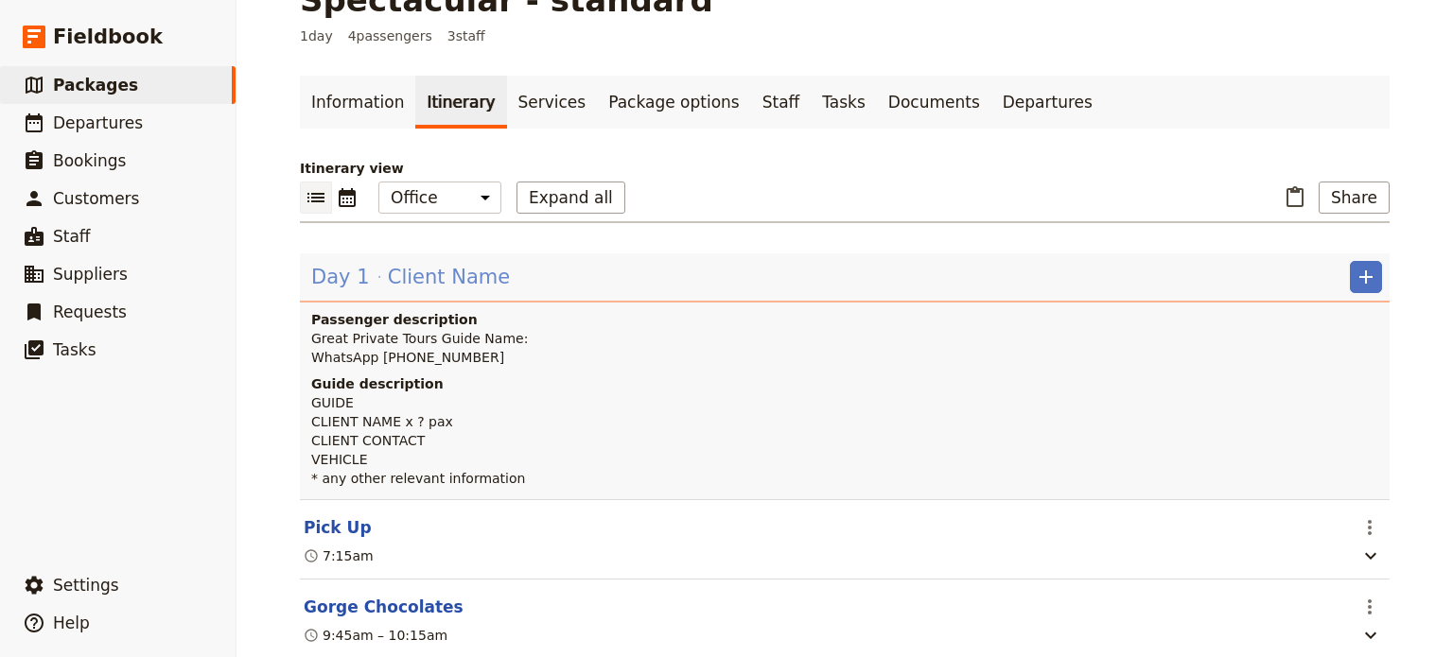
click at [399, 263] on span "Client Name" at bounding box center [449, 277] width 122 height 28
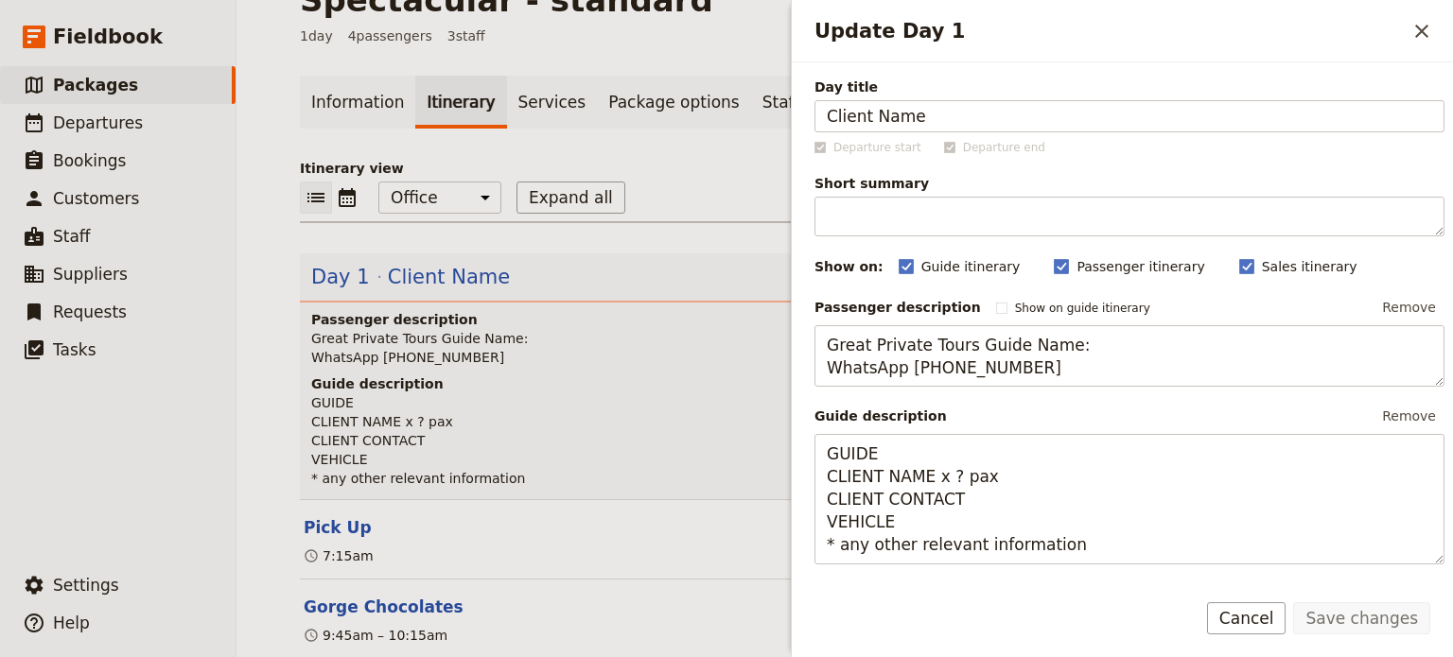
drag, startPoint x: 961, startPoint y: 123, endPoint x: 646, endPoint y: 113, distance: 315.2
click at [646, 113] on div "Fly Drive & Dine Great Ocean Road Coastal Spectacular - standard ​ 1 day 4 pass…" at bounding box center [845, 328] width 1217 height 657
click at [1359, 617] on button "Save changes" at bounding box center [1361, 619] width 137 height 32
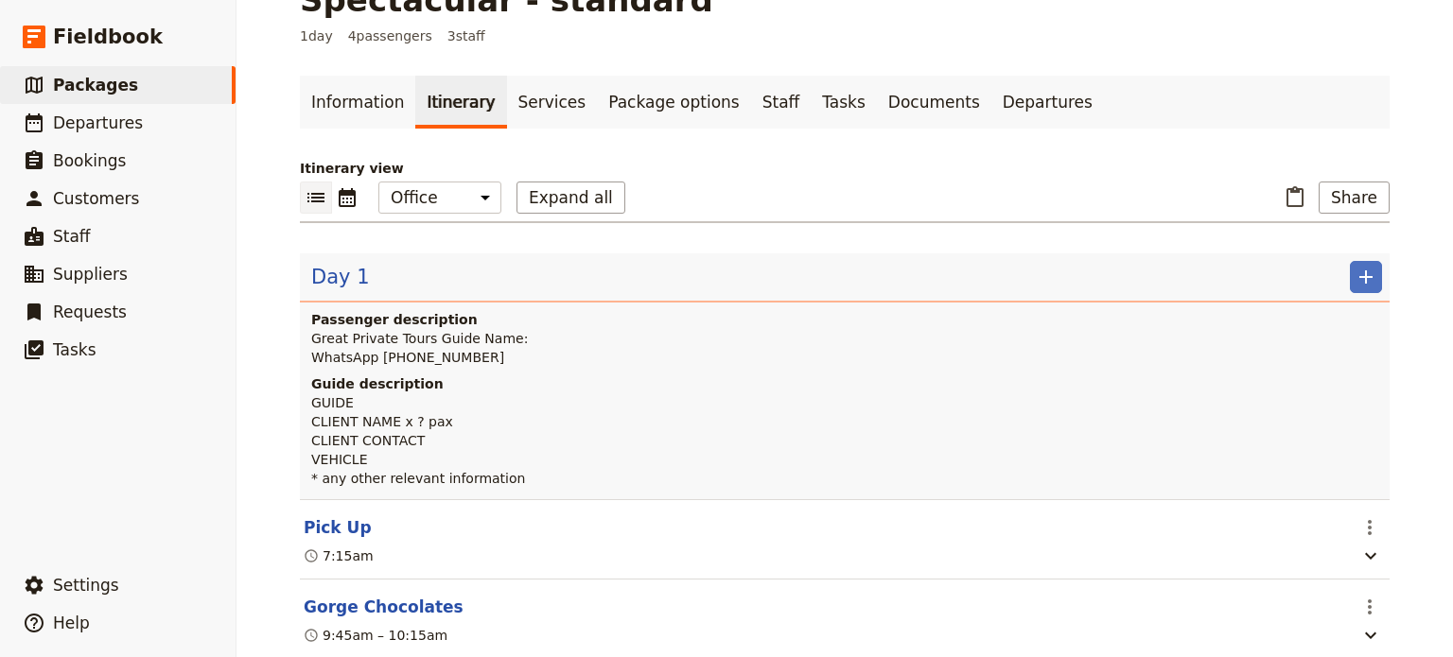
scroll to position [465, 0]
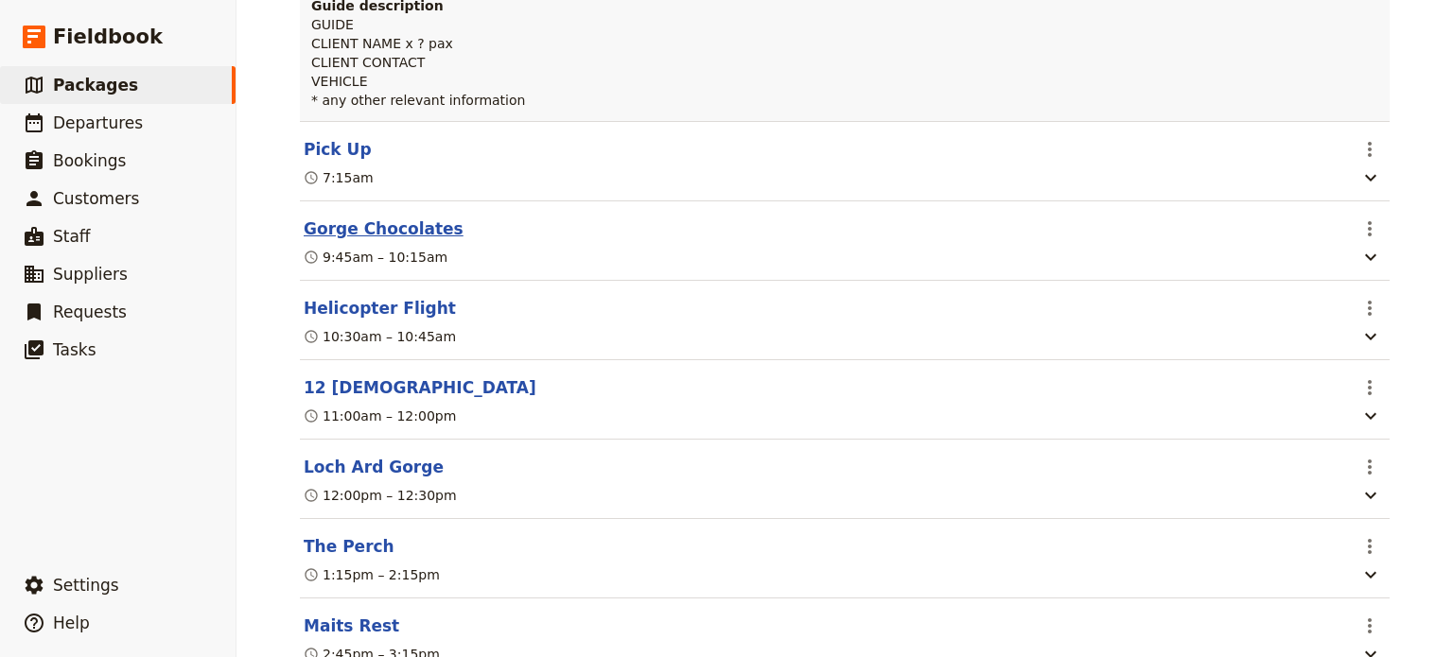
click at [363, 218] on button "Gorge Chocolates" at bounding box center [384, 229] width 160 height 23
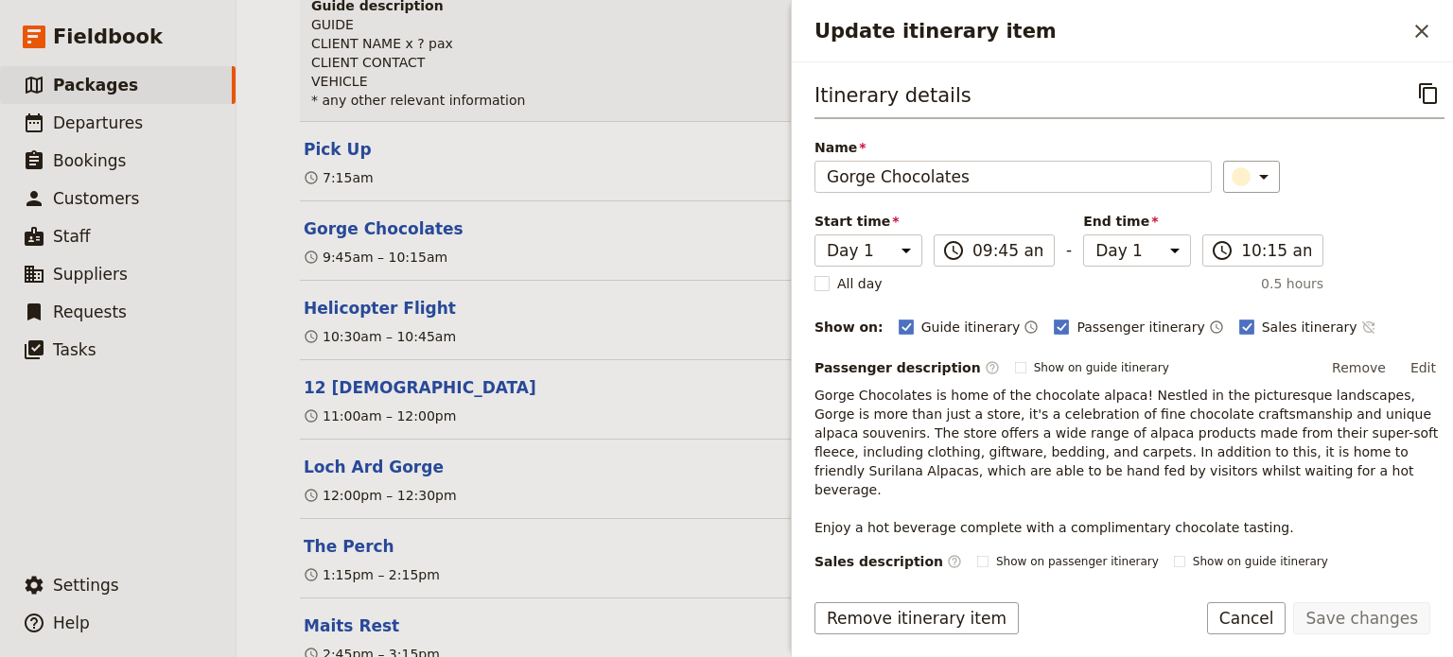
click at [1361, 324] on icon "Time not shown on sales itinerary" at bounding box center [1368, 327] width 15 height 15
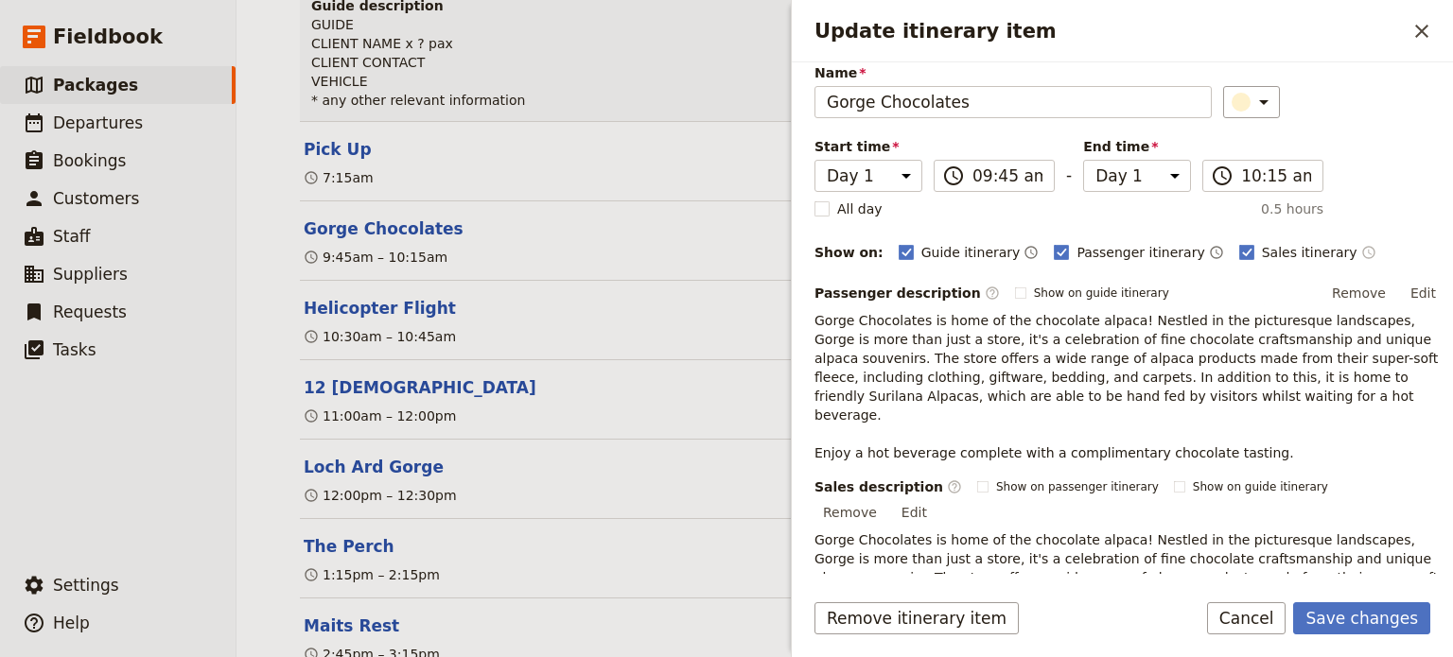
scroll to position [189, 0]
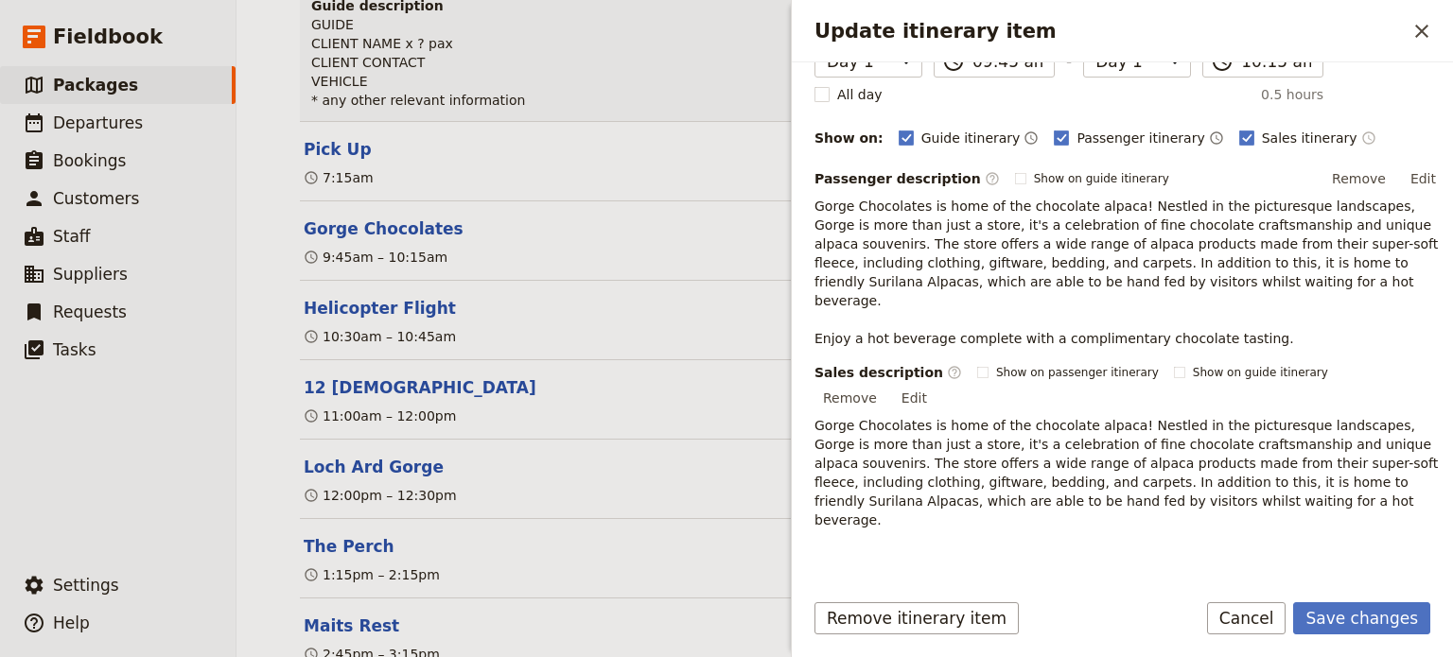
click at [1362, 132] on icon "Time shown on sales itinerary" at bounding box center [1368, 137] width 12 height 12
click at [936, 384] on button "Edit" at bounding box center [914, 398] width 43 height 28
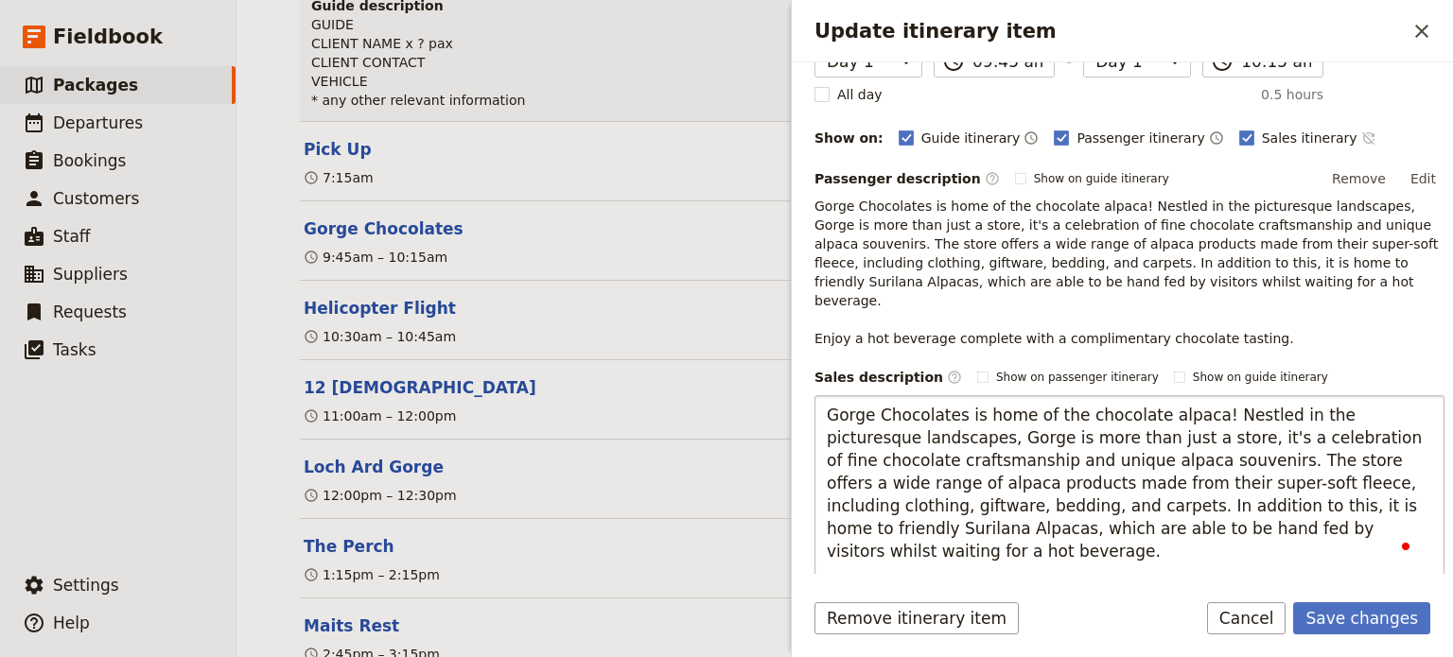
type textarea "Gorge Chocolates is home of the chocolate alpaca! Nestled in the picturesque la…"
click at [1327, 622] on button "Save changes" at bounding box center [1361, 619] width 137 height 32
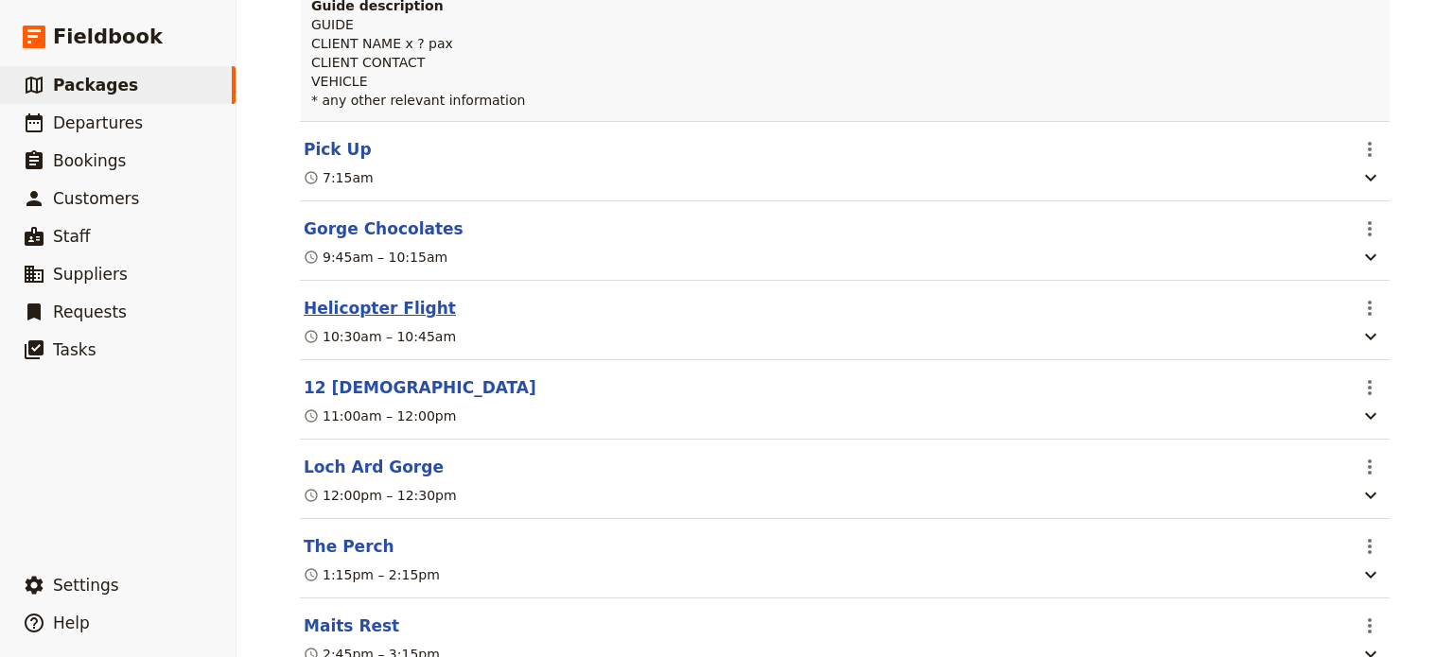
click at [383, 297] on button "Helicopter Flight" at bounding box center [380, 308] width 152 height 23
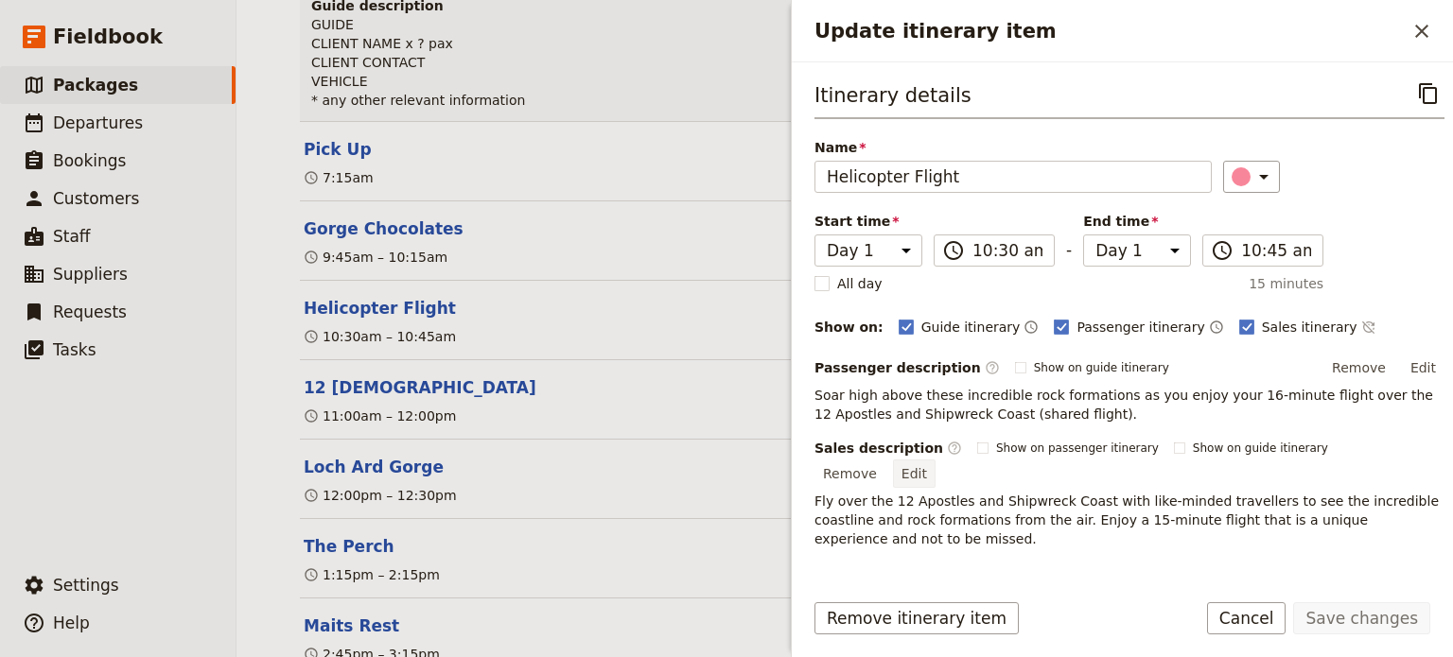
click at [936, 460] on button "Edit" at bounding box center [914, 474] width 43 height 28
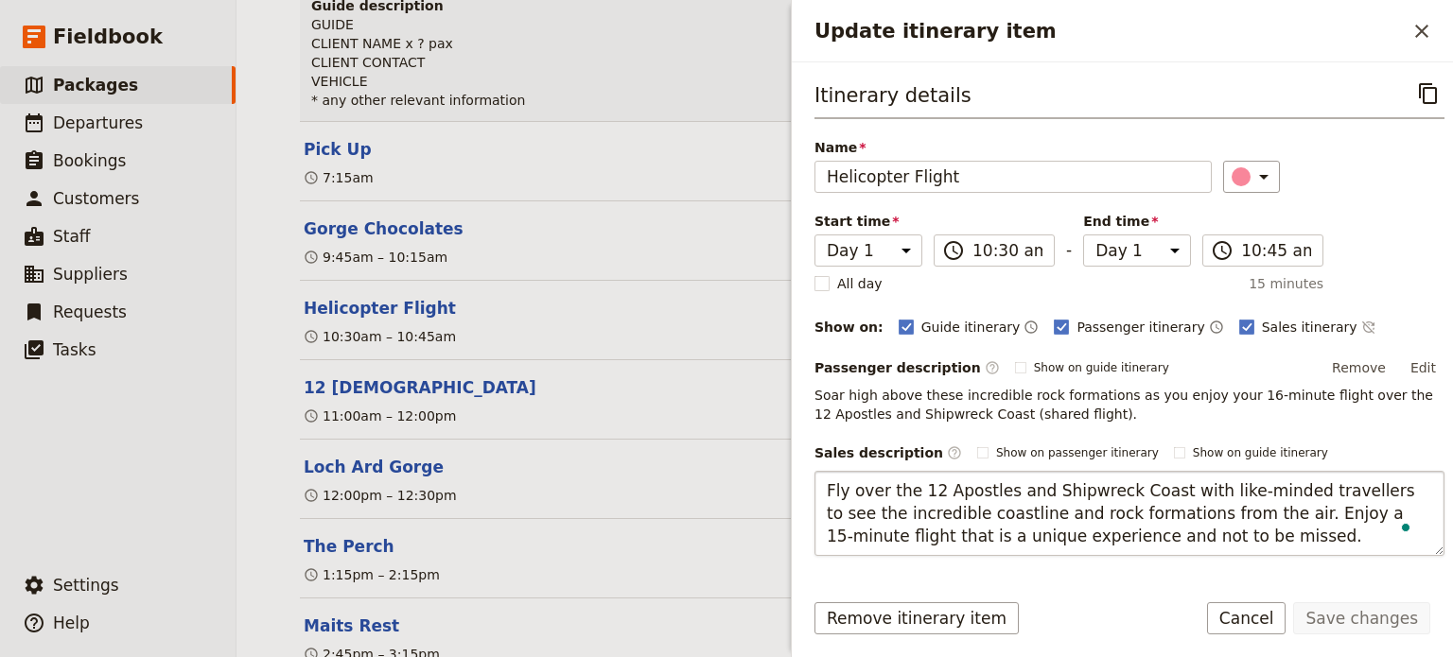
click at [1207, 512] on textarea "Fly over the 12 Apostles and Shipwreck Coast with like-minded travellers to see…" at bounding box center [1130, 513] width 630 height 85
type textarea "Fly over the 12 Apostles and Shipwreck Coast with like-minded travellers to see…"
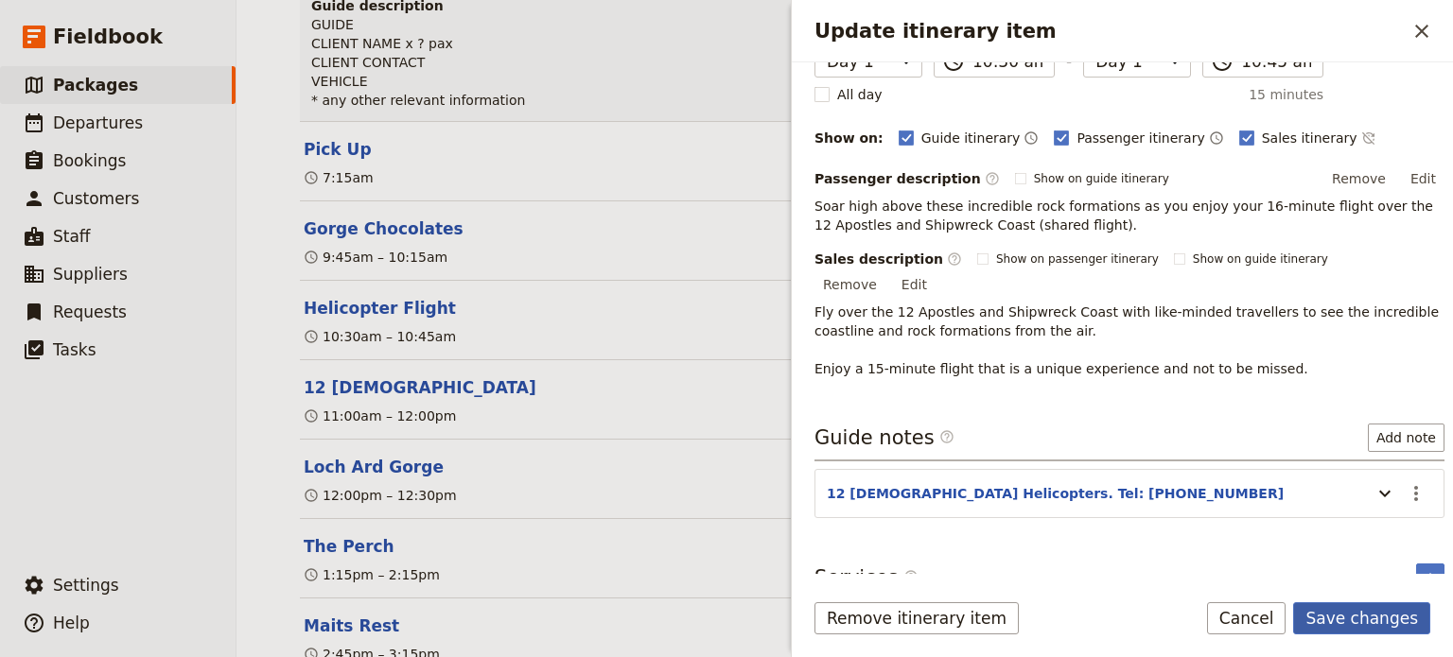
click at [1365, 613] on button "Save changes" at bounding box center [1361, 619] width 137 height 32
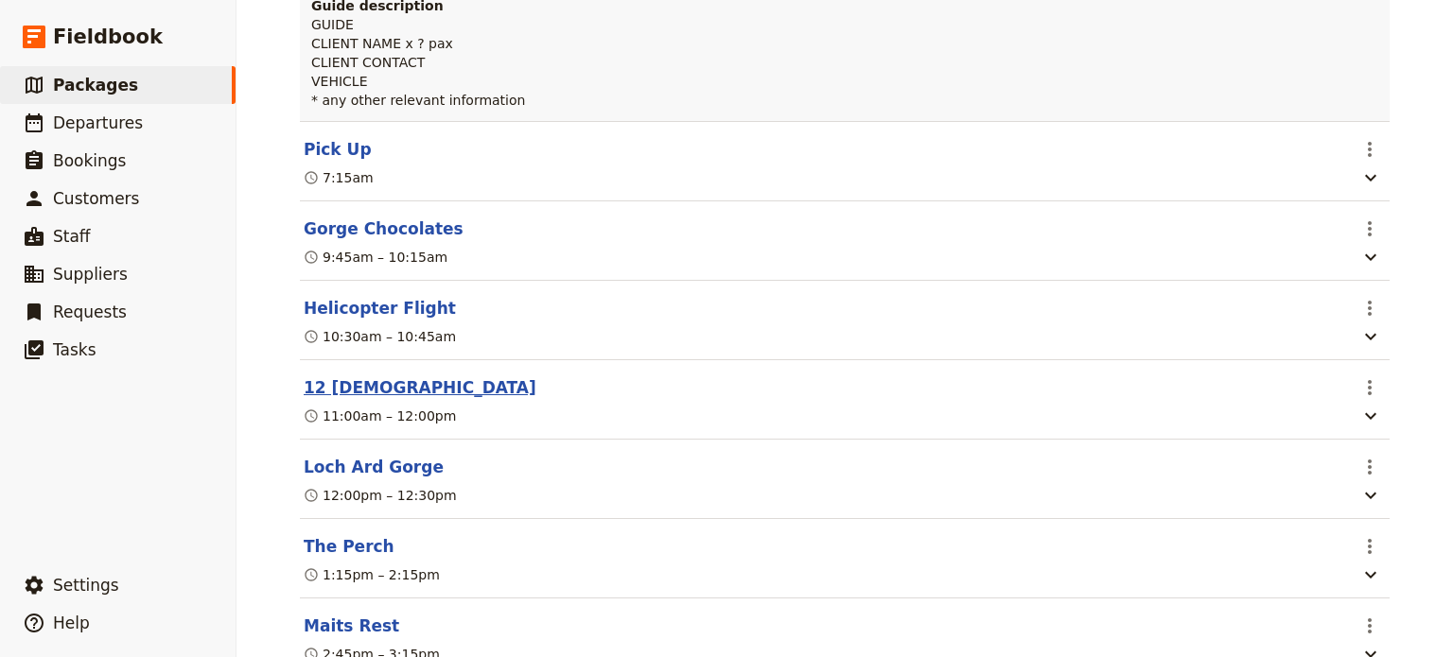
click at [342, 377] on button "12 [DEMOGRAPHIC_DATA]" at bounding box center [420, 388] width 233 height 23
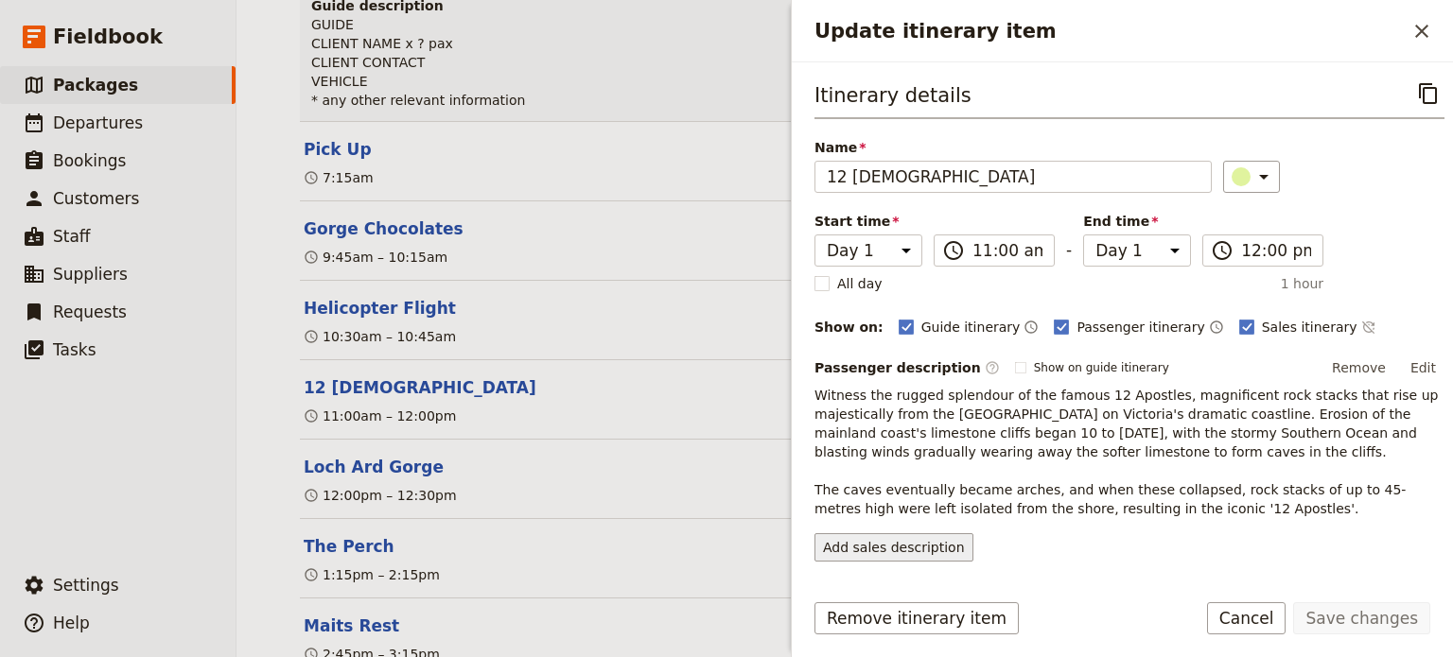
click at [923, 536] on button "Add sales description" at bounding box center [894, 548] width 159 height 28
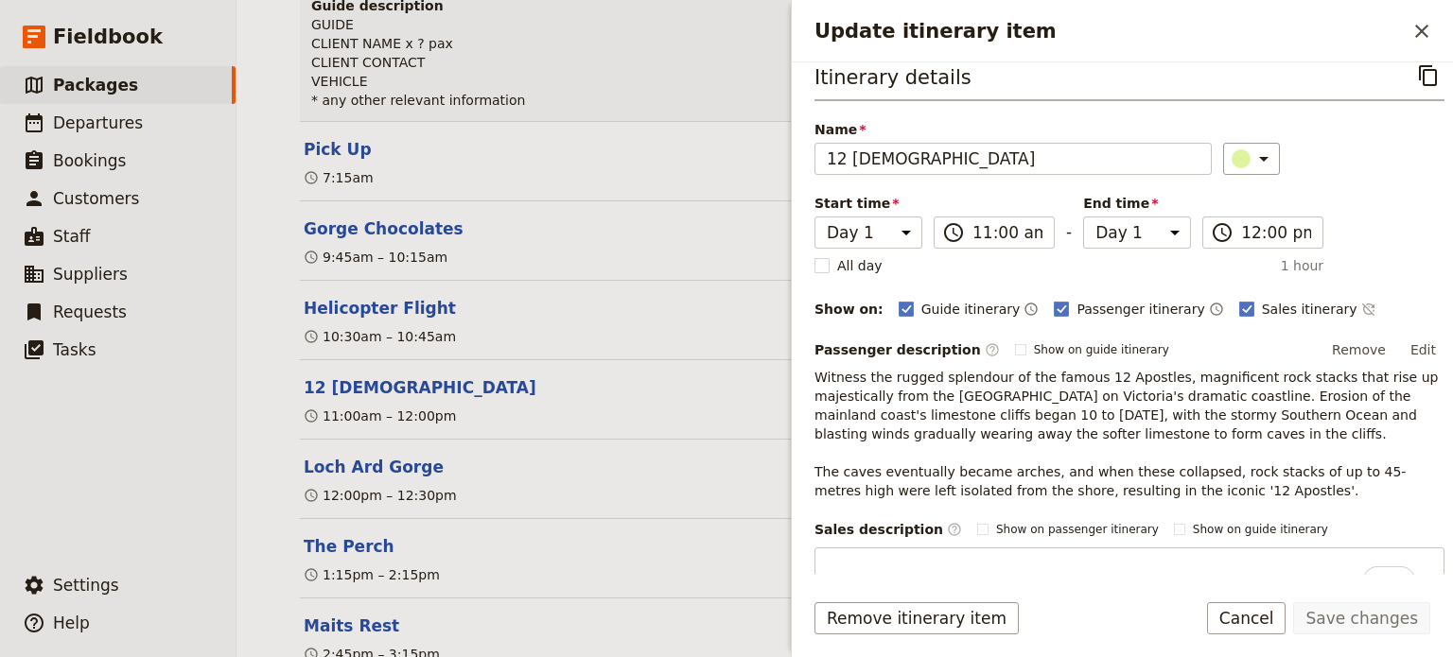
scroll to position [15, 0]
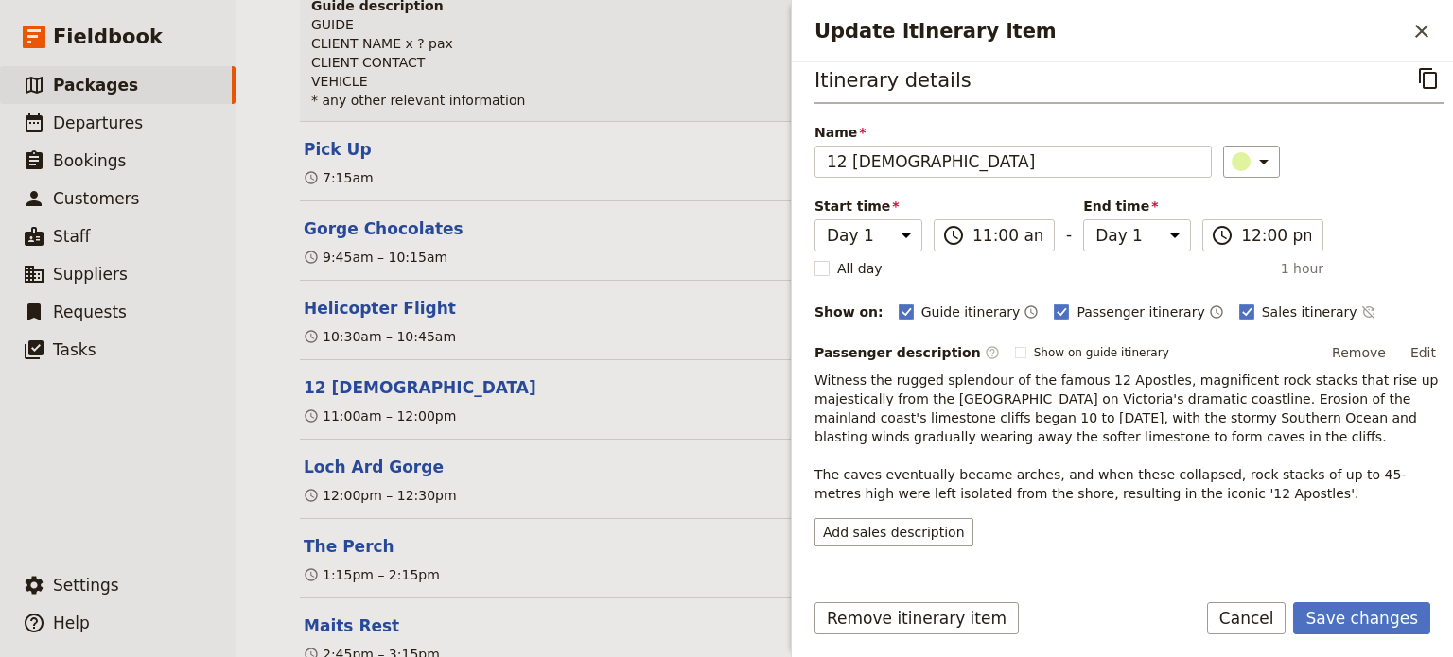
drag, startPoint x: 1083, startPoint y: 423, endPoint x: 724, endPoint y: 396, distance: 360.5
click at [715, 394] on div "Fly Drive & Dine Great Ocean Road Coastal Spectacular - standard ​ 1 day 4 pass…" at bounding box center [845, 328] width 1217 height 657
click at [1415, 350] on button "Edit" at bounding box center [1423, 353] width 43 height 28
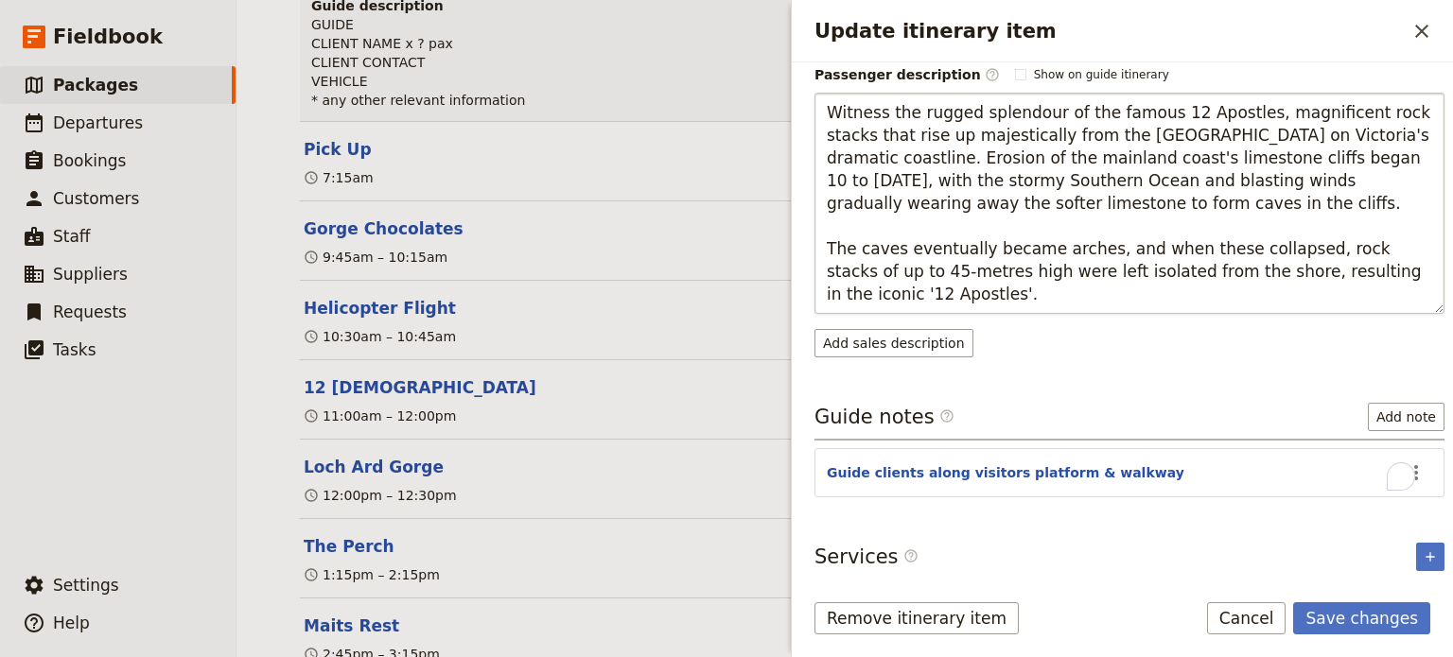
scroll to position [293, 0]
drag, startPoint x: 826, startPoint y: 110, endPoint x: 1177, endPoint y: 220, distance: 368.0
click at [1177, 220] on textarea "Witness the rugged splendour of the famous 12 Apostles, magnificent rock stacks…" at bounding box center [1130, 203] width 630 height 221
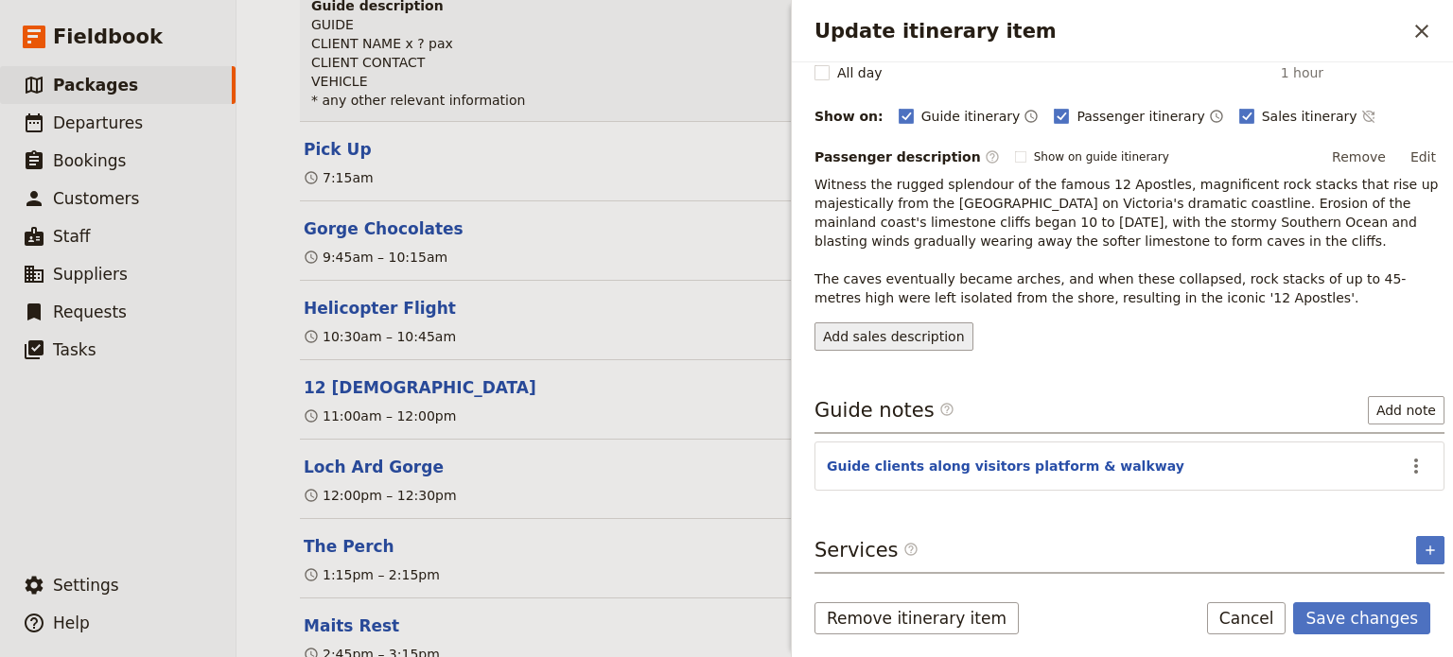
scroll to position [204, 0]
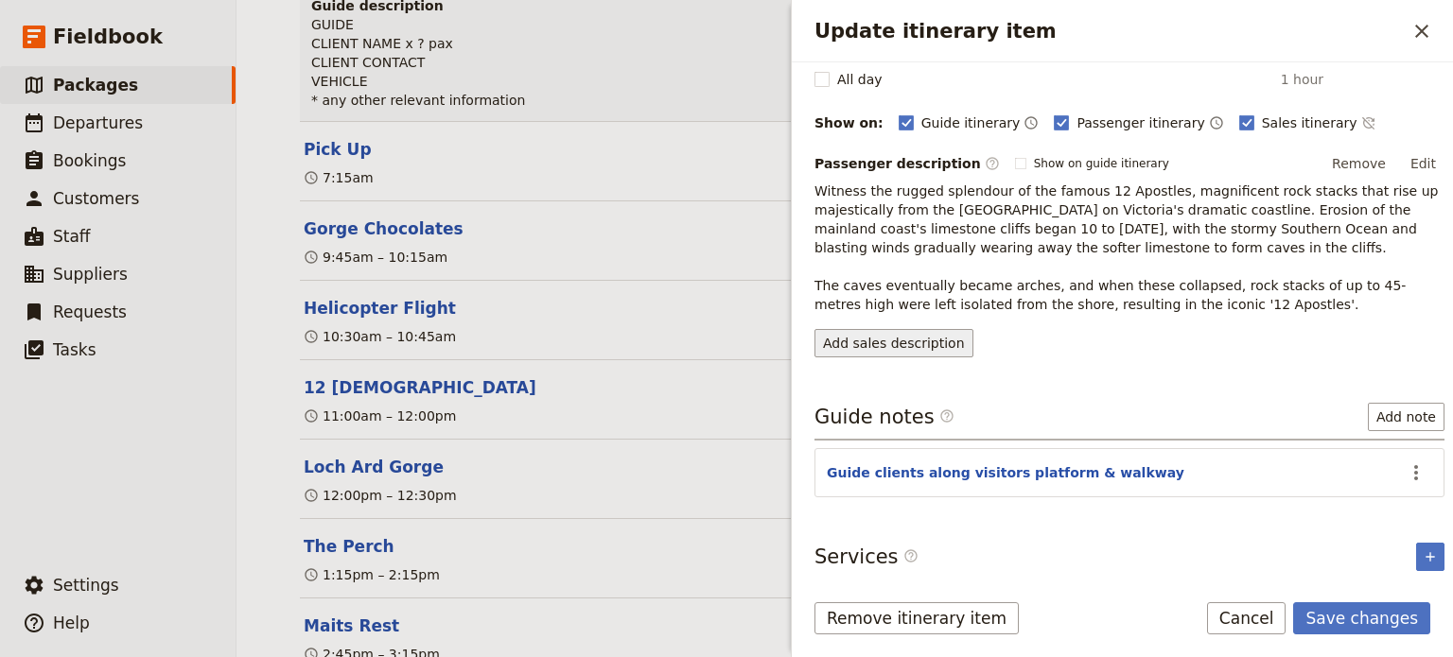
click at [916, 341] on button "Add sales description" at bounding box center [894, 343] width 159 height 28
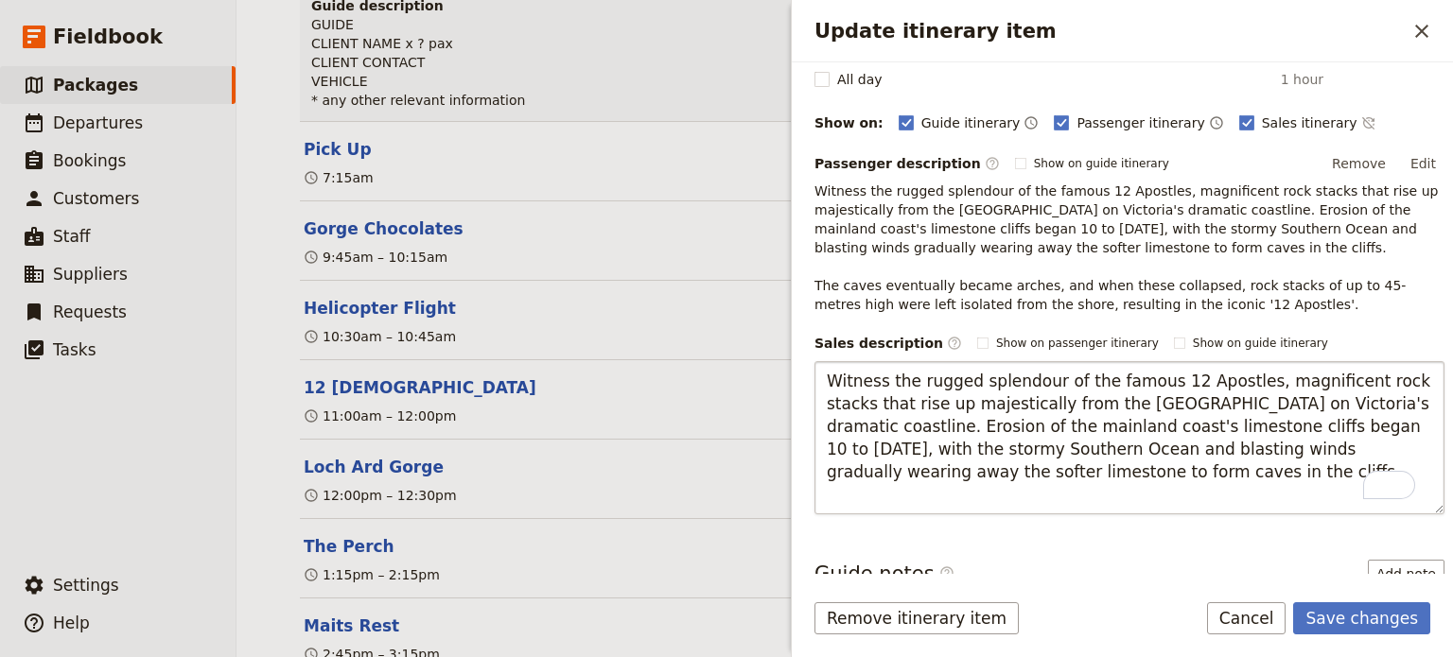
click at [822, 428] on textarea "Witness the rugged splendour of the famous 12 Apostles, magnificent rock stacks…" at bounding box center [1130, 437] width 630 height 153
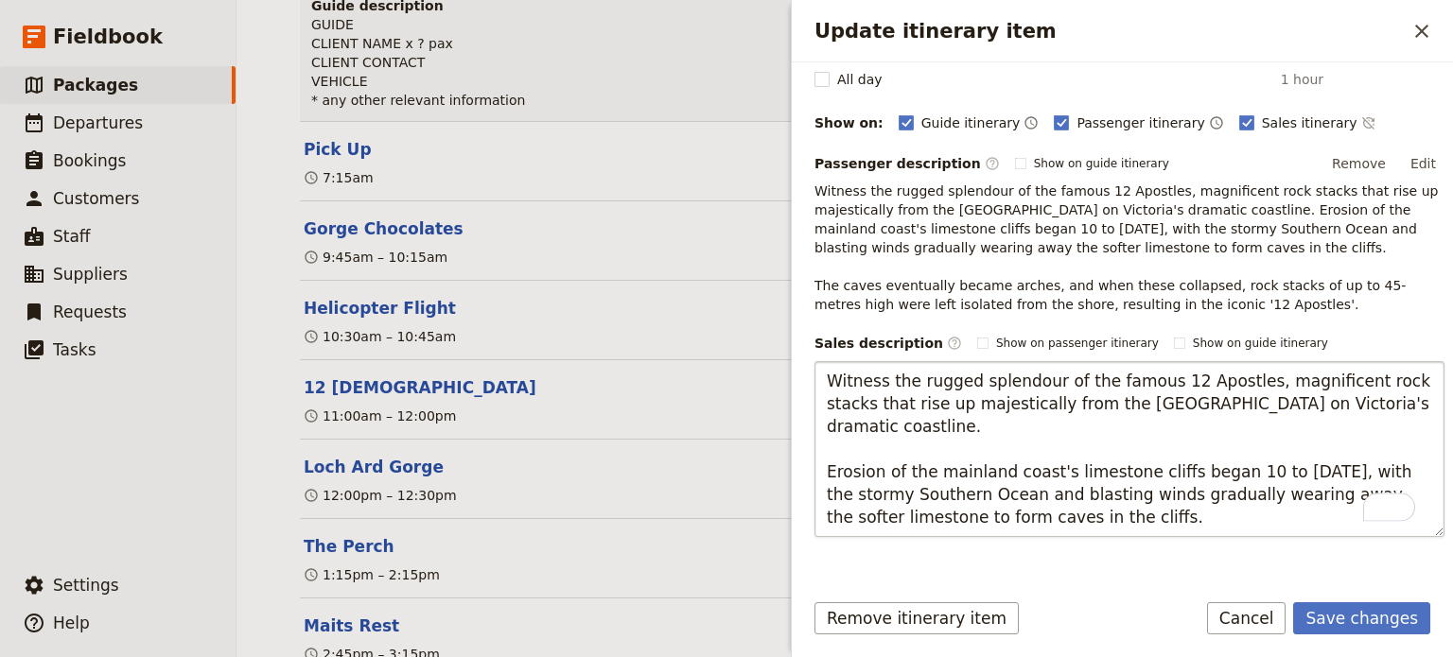
click at [1056, 520] on textarea "Witness the rugged splendour of the famous 12 Apostles, magnificent rock stacks…" at bounding box center [1130, 449] width 630 height 176
click at [1150, 489] on textarea "Witness the rugged splendour of the famous 12 Apostles, magnificent rock stacks…" at bounding box center [1130, 449] width 630 height 176
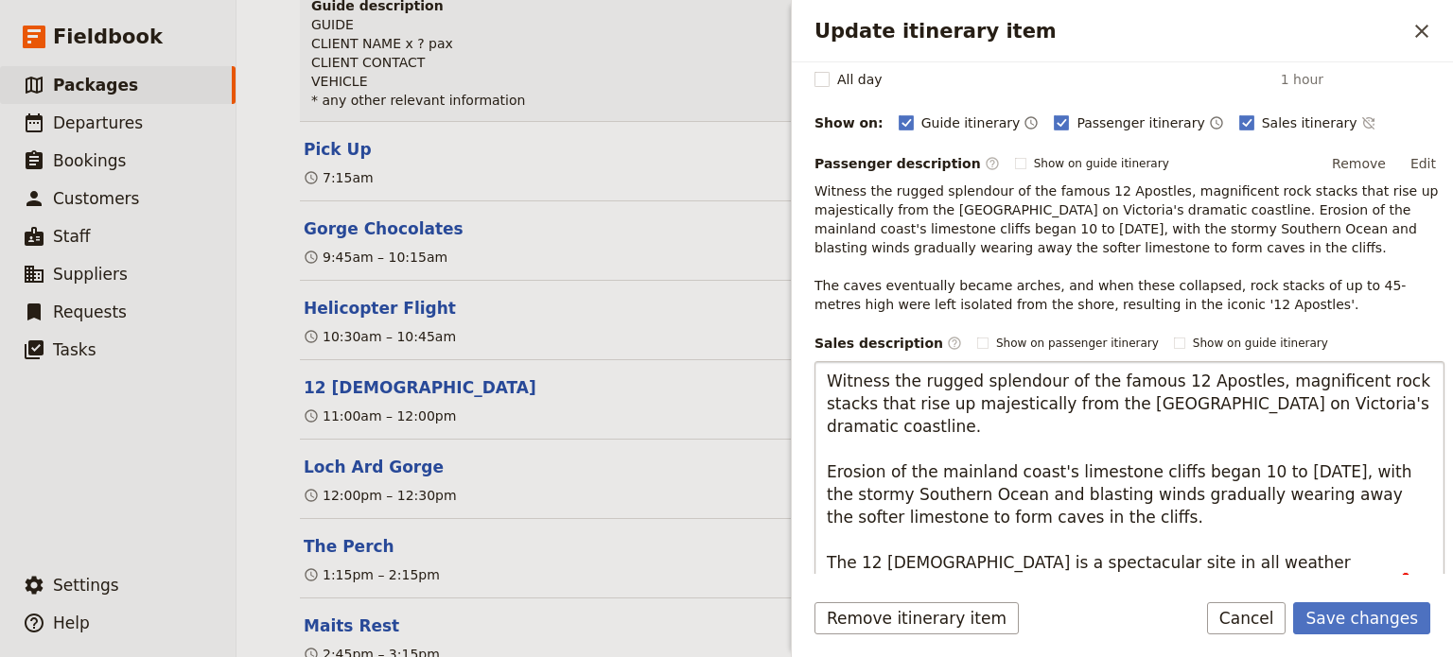
type textarea "Witness the rugged splendour of the famous 12 Apostles, magnificent rock stacks…"
click at [1355, 612] on button "Save changes" at bounding box center [1361, 619] width 137 height 32
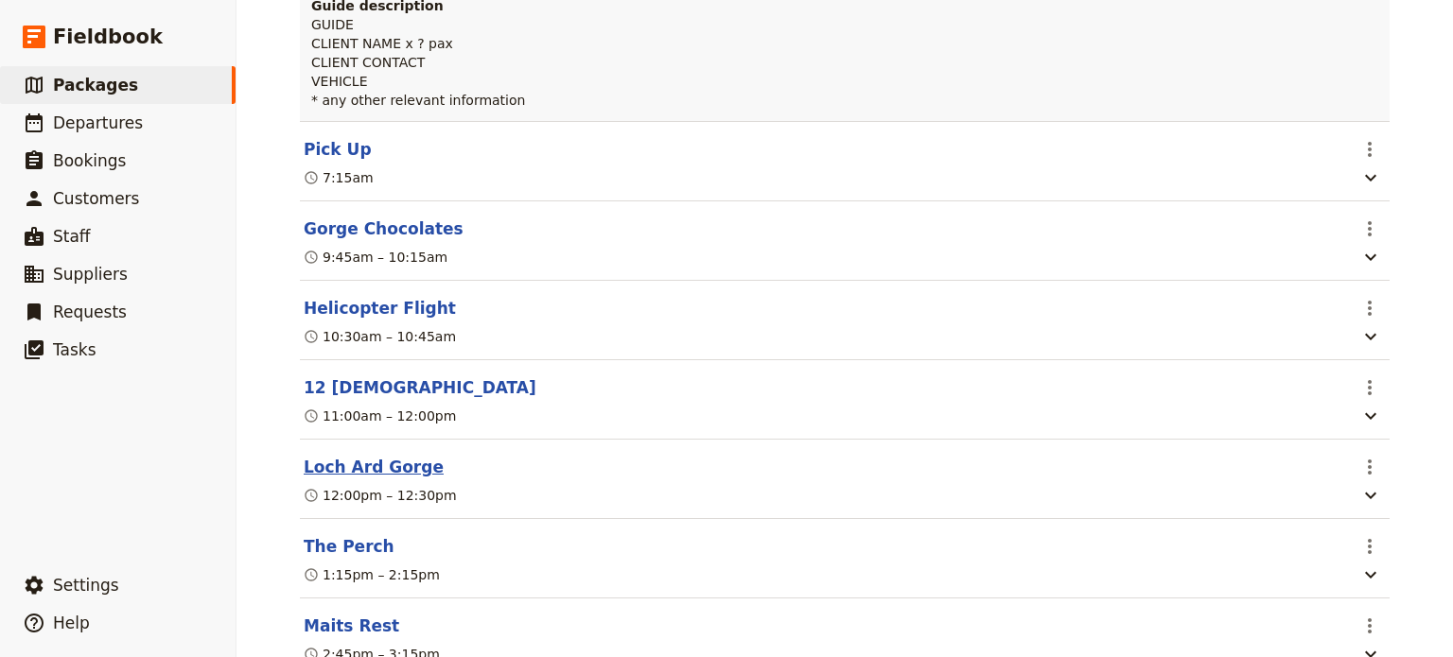
click at [360, 456] on button "Loch Ard Gorge" at bounding box center [374, 467] width 140 height 23
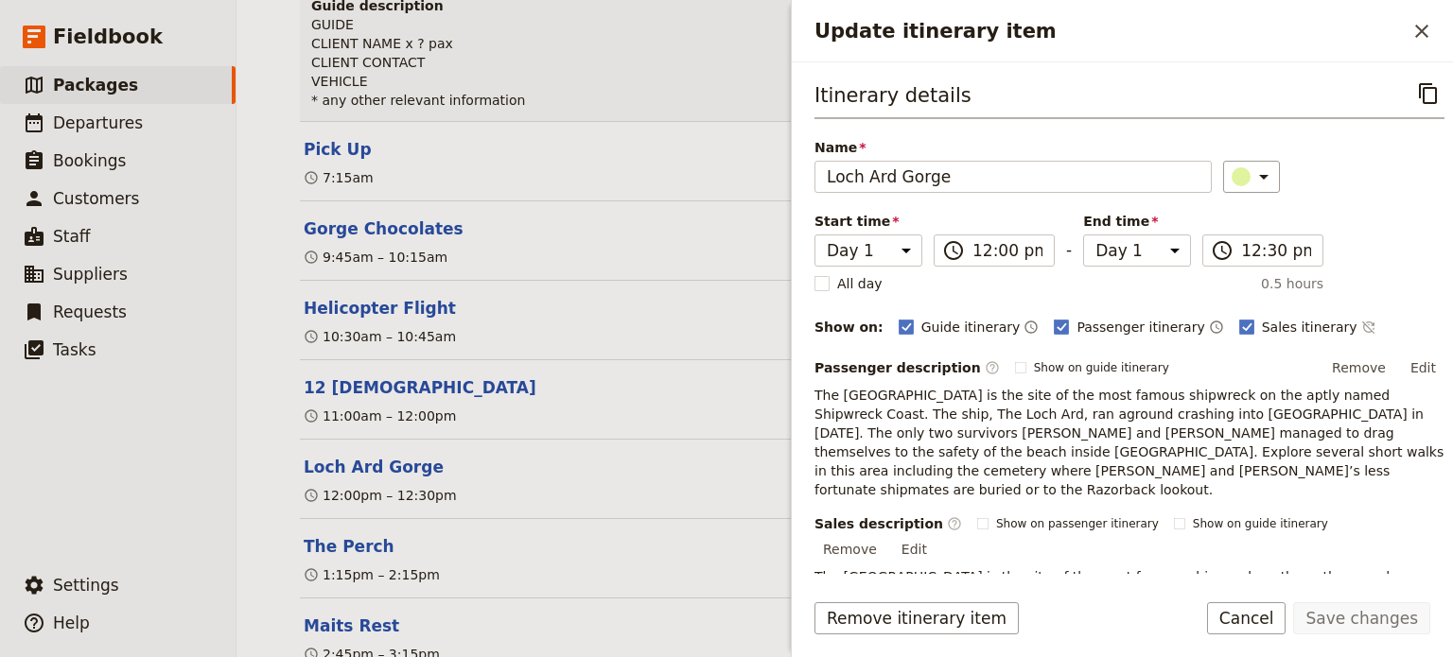
click at [936, 535] on button "Edit" at bounding box center [914, 549] width 43 height 28
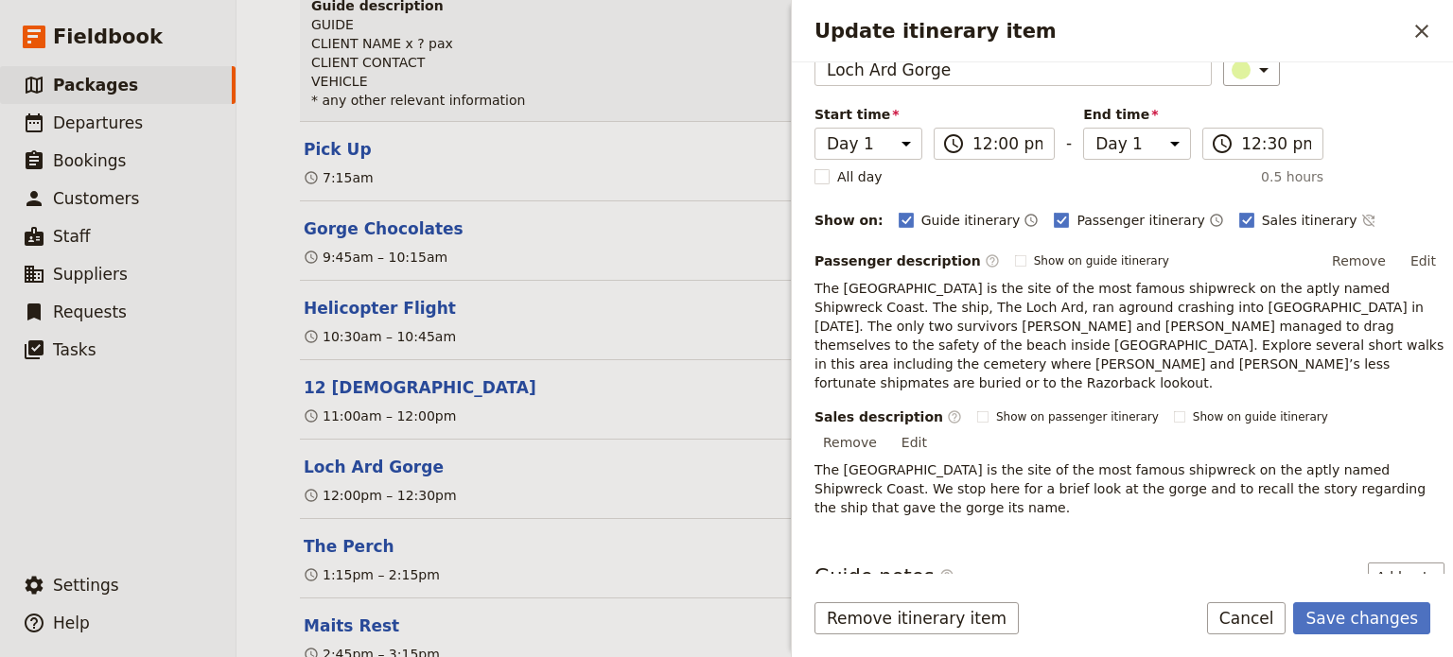
scroll to position [189, 0]
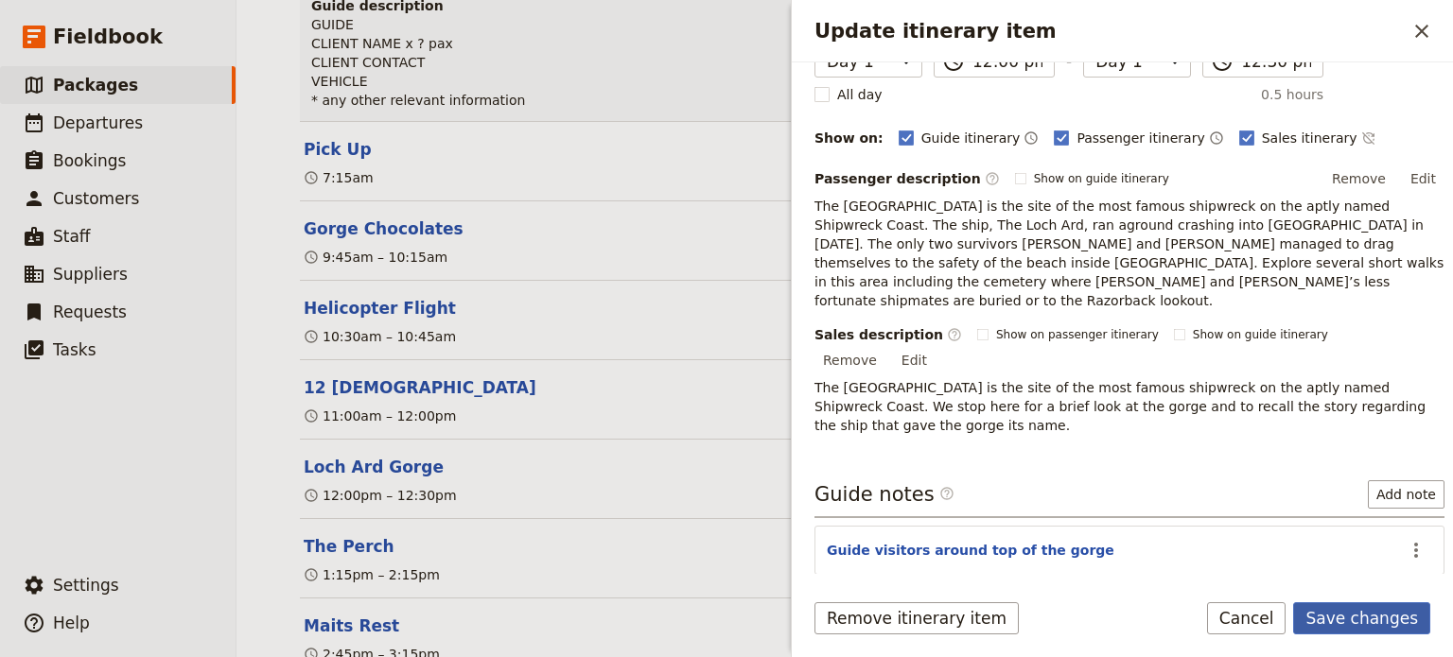
click at [1325, 615] on button "Save changes" at bounding box center [1361, 619] width 137 height 32
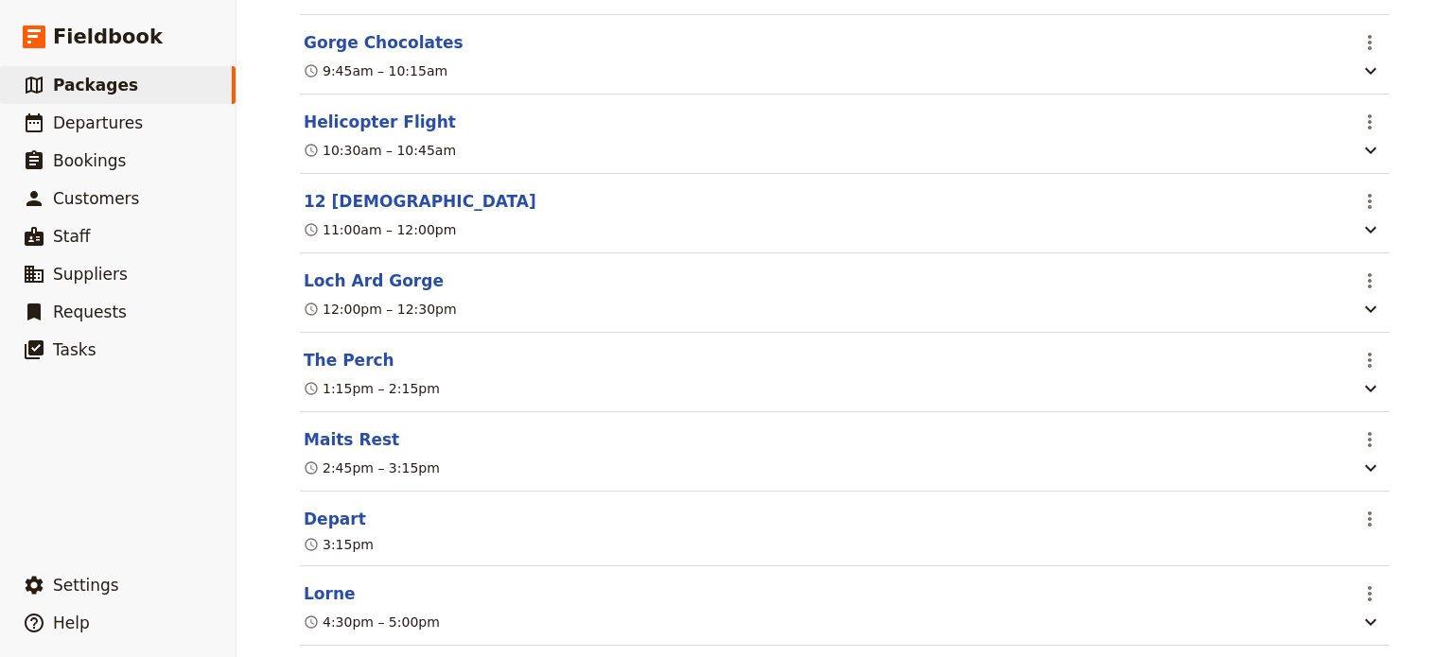
scroll to position [655, 0]
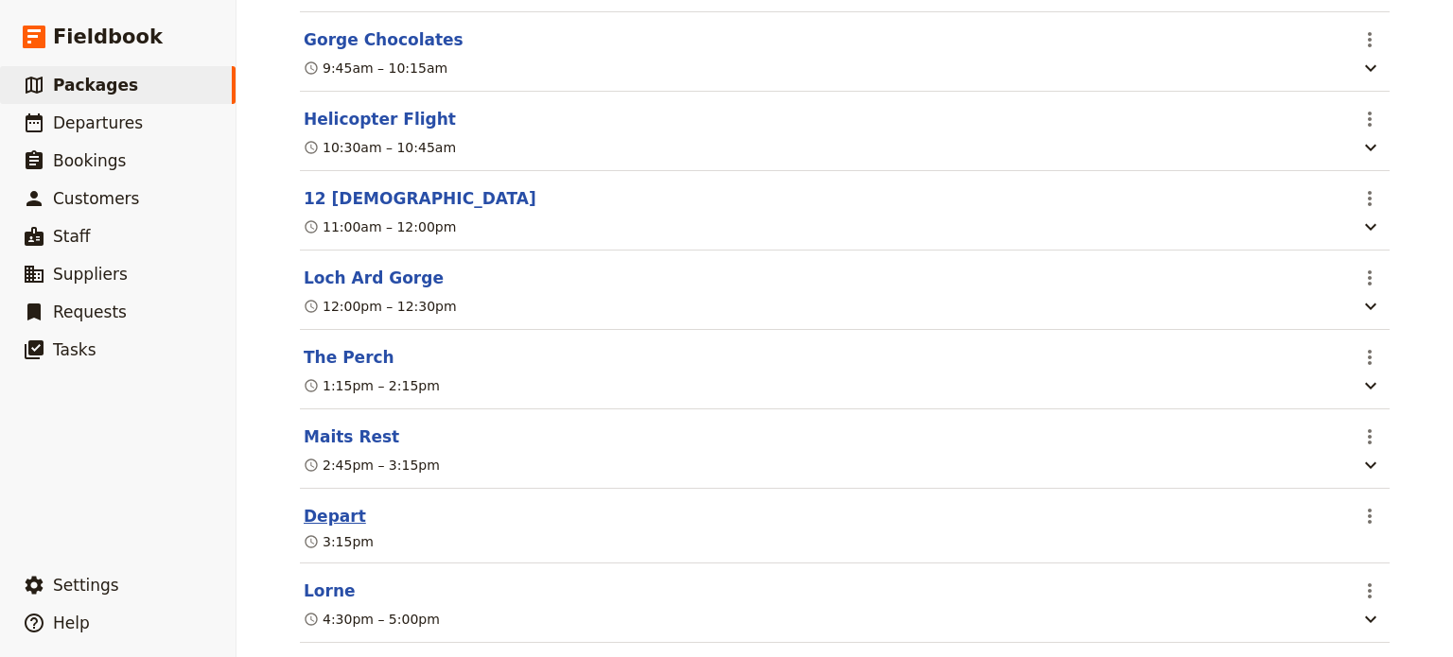
click at [316, 505] on button "Depart" at bounding box center [335, 516] width 62 height 23
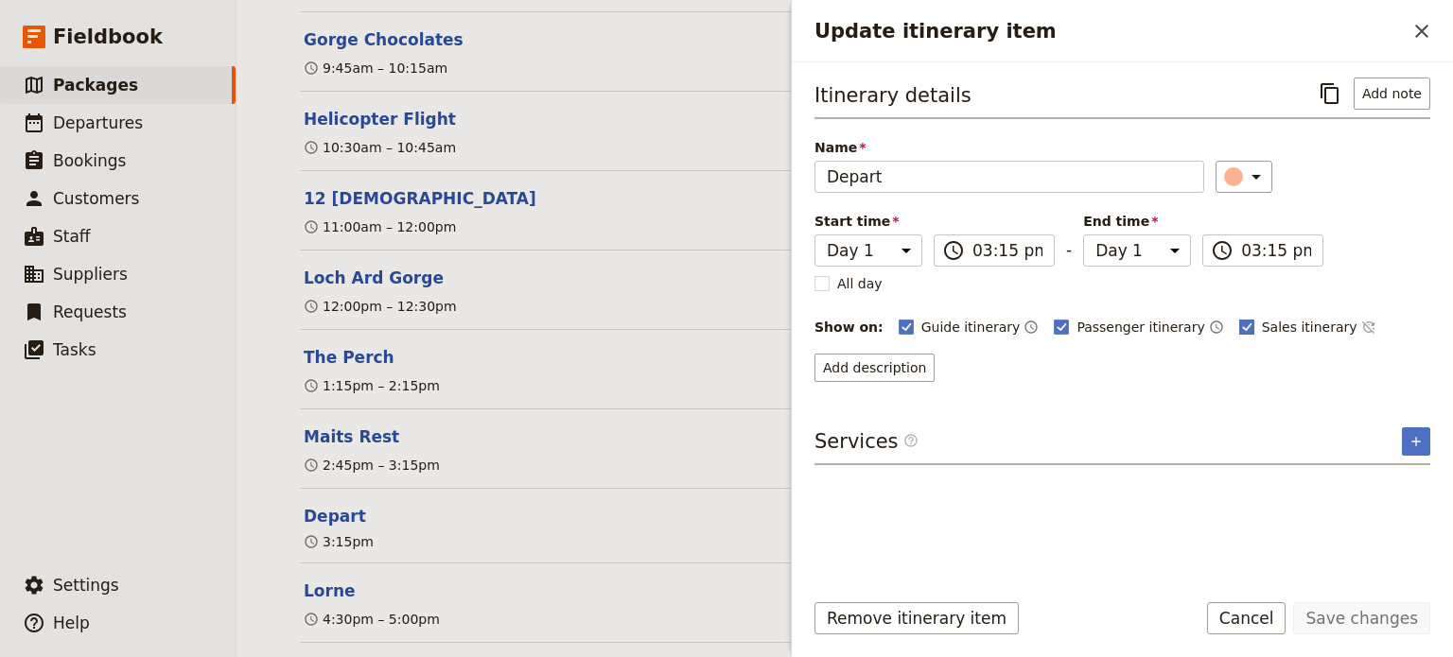
click at [1239, 328] on rect "Update itinerary item" at bounding box center [1246, 327] width 14 height 14
click at [1238, 318] on input "Sales itinerary" at bounding box center [1238, 317] width 1 height 1
checkbox input "false"
click at [1329, 617] on button "Save changes" at bounding box center [1361, 619] width 137 height 32
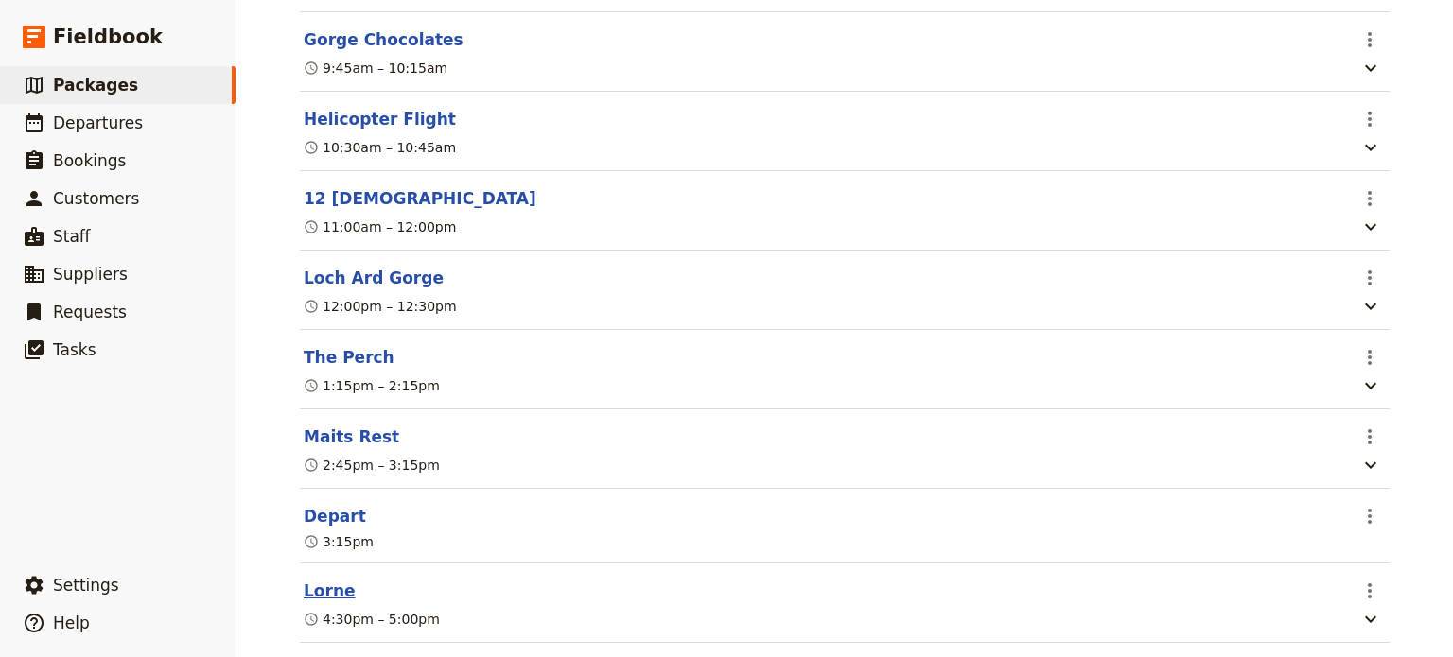
click at [305, 580] on button "Lorne" at bounding box center [330, 591] width 52 height 23
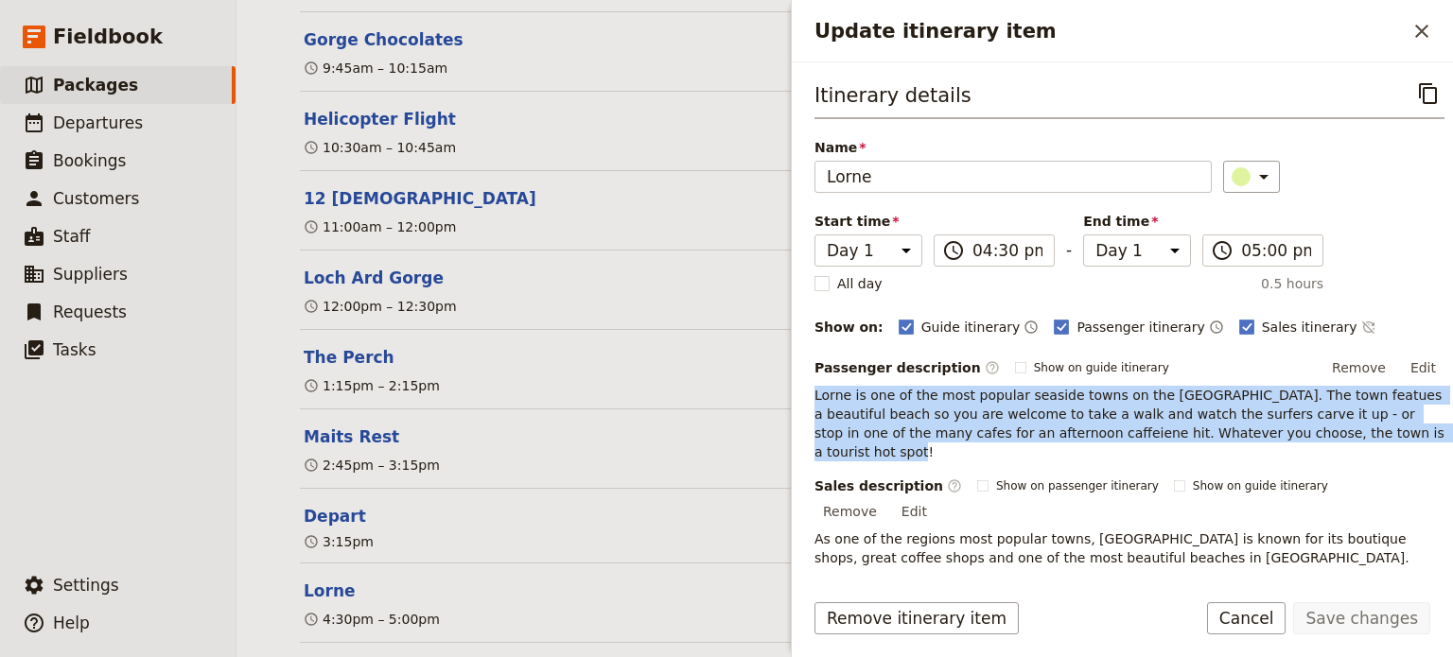
drag, startPoint x: 1287, startPoint y: 429, endPoint x: 801, endPoint y: 396, distance: 486.4
click at [801, 396] on div "Itinerary details ​ Name Lorne ​ Start time Day 1 16:30 ​ 04:30 pm - End time D…" at bounding box center [1122, 318] width 661 height 512
copy p "Lorne is one of the most popular seaside towns on the Great Ocean Road. The tow…"
click at [936, 498] on button "Edit" at bounding box center [914, 512] width 43 height 28
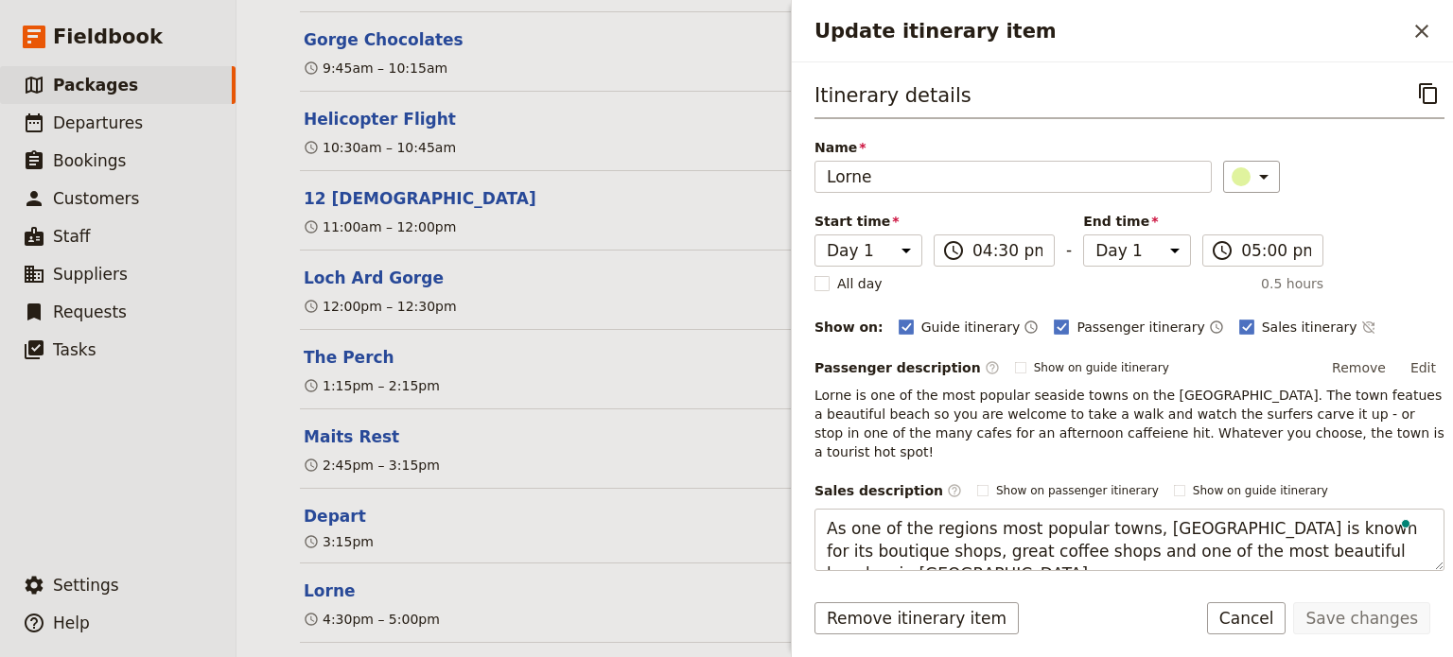
drag, startPoint x: 1329, startPoint y: 526, endPoint x: 773, endPoint y: 514, distance: 556.4
click at [766, 515] on div "Fly Drive & Dine Great Ocean Road Coastal Spectacular - standard ​ 1 day 4 pass…" at bounding box center [845, 328] width 1217 height 657
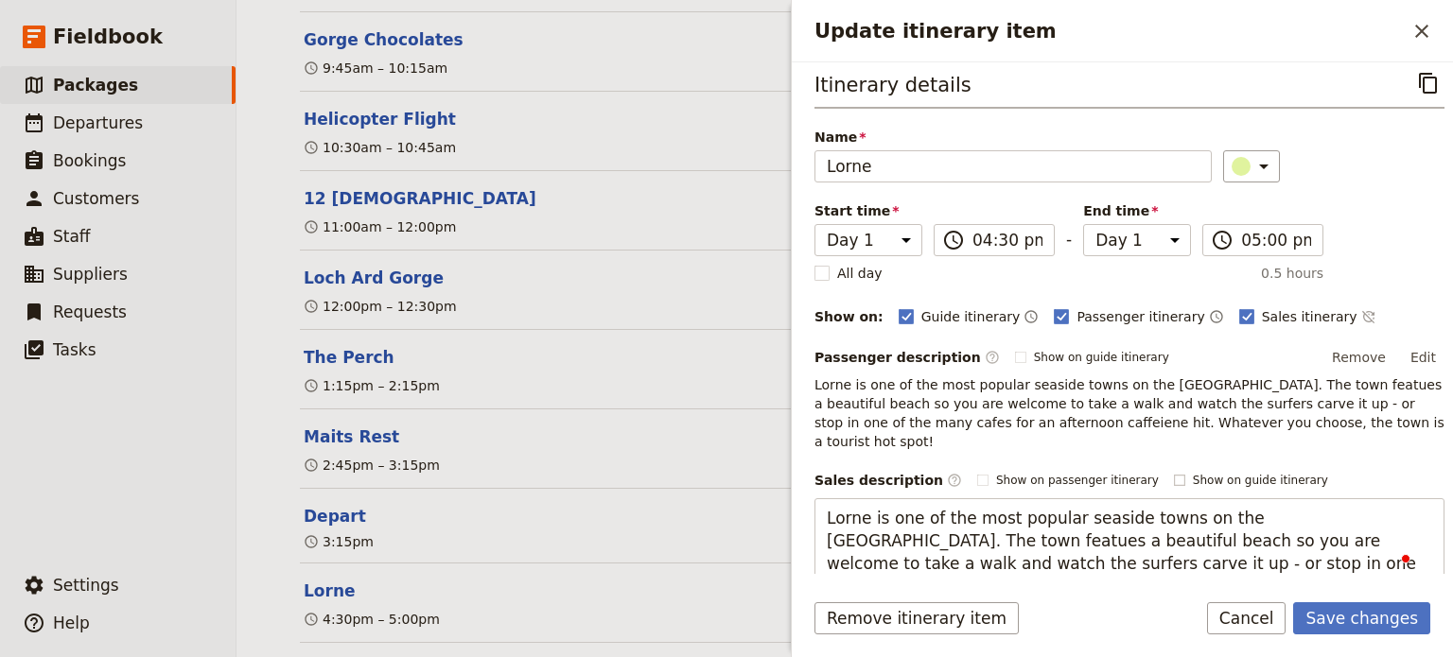
scroll to position [105, 0]
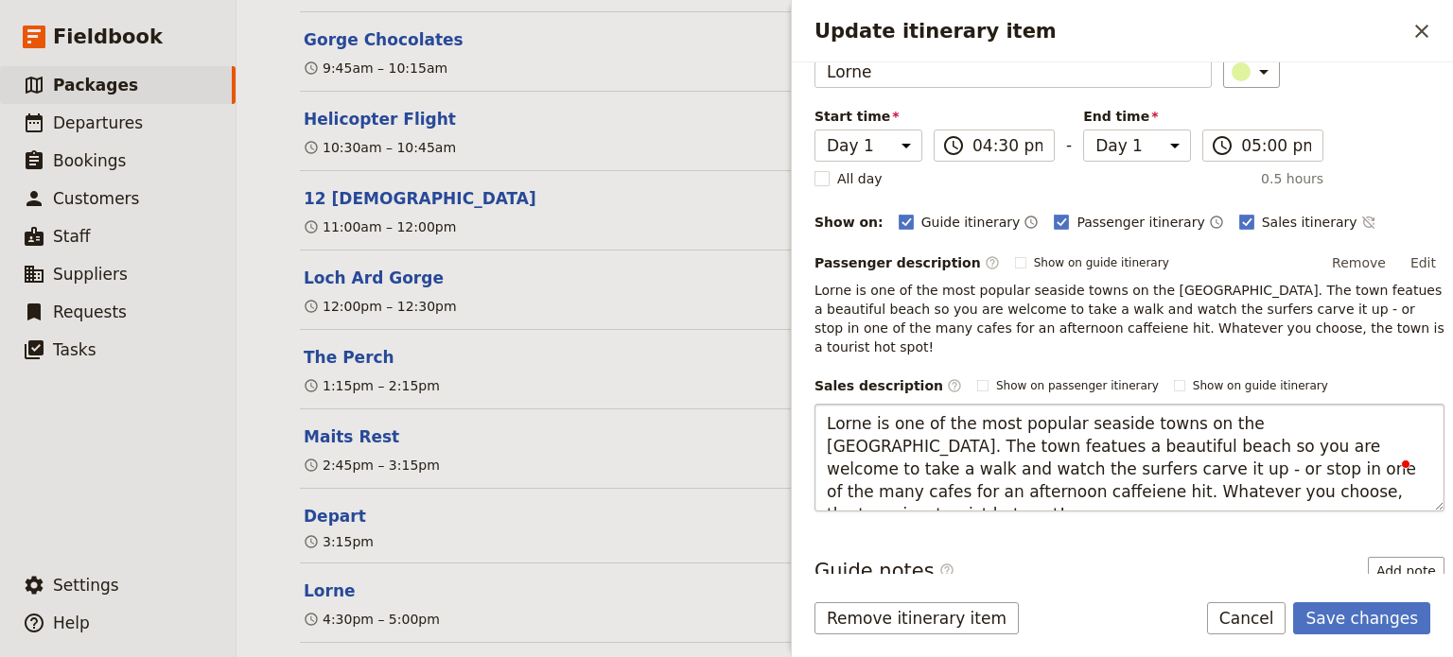
click at [1355, 408] on textarea "Lorne is one of the most popular seaside towns on the Great Ocean Road. The tow…" at bounding box center [1130, 458] width 630 height 108
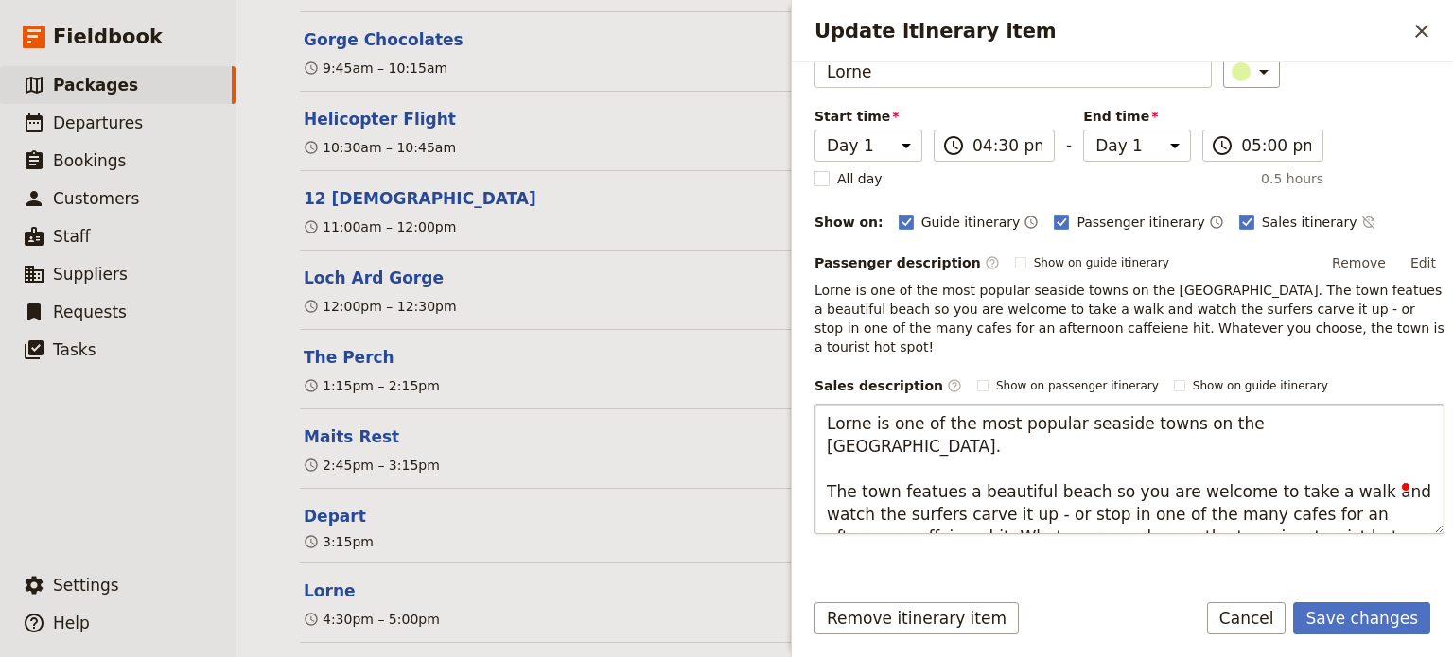
scroll to position [200, 0]
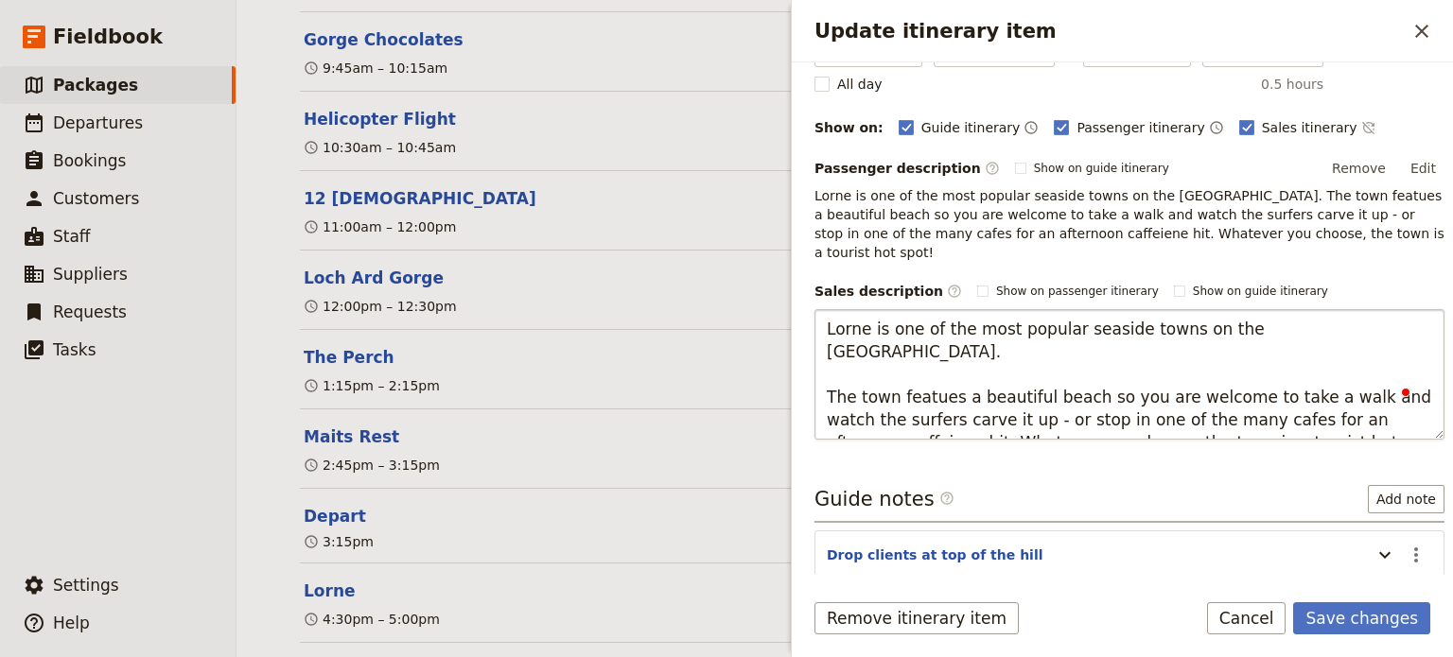
click at [1083, 354] on textarea "Lorne is one of the most popular seaside towns on the Great Ocean Road. The tow…" at bounding box center [1130, 374] width 630 height 131
click at [927, 399] on textarea "Lorne is one of the most popular seaside towns on the Great Ocean Road. The tow…" at bounding box center [1130, 374] width 630 height 131
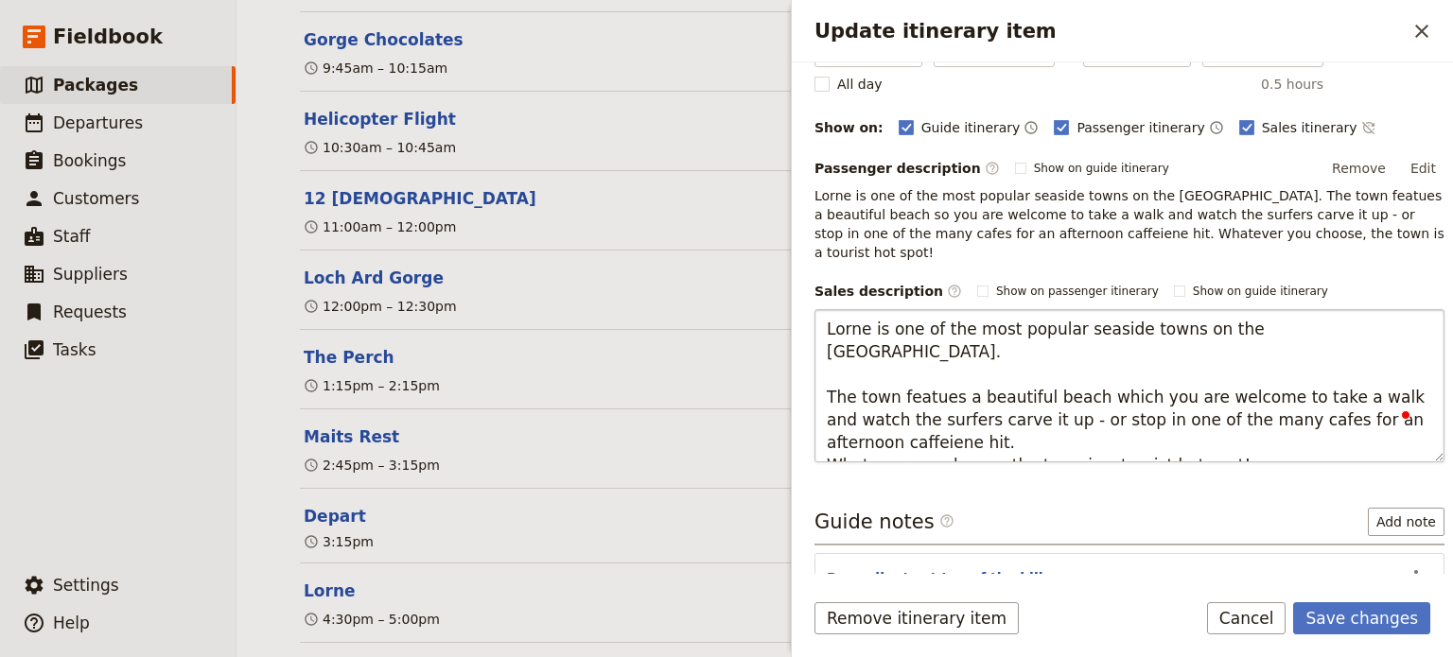
type textarea "Lorne is one of the most popular seaside towns on the Great Ocean Road. The tow…"
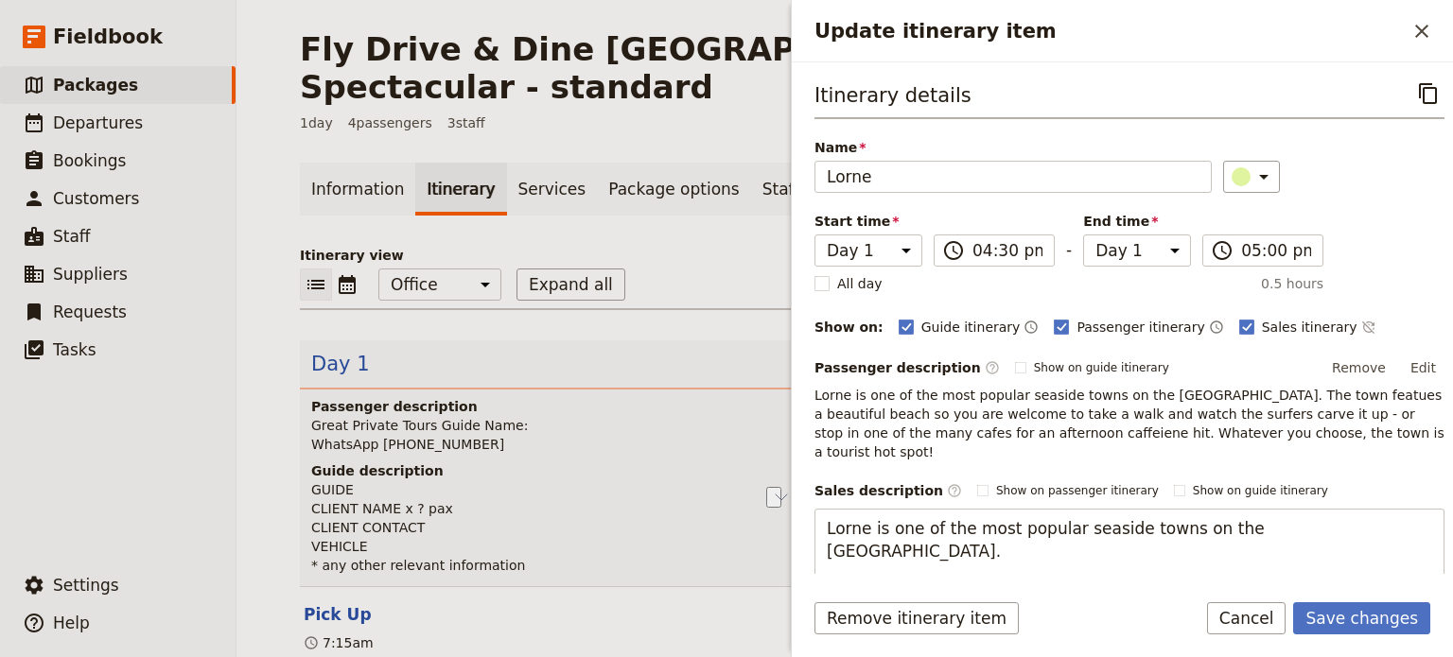
scroll to position [200, 0]
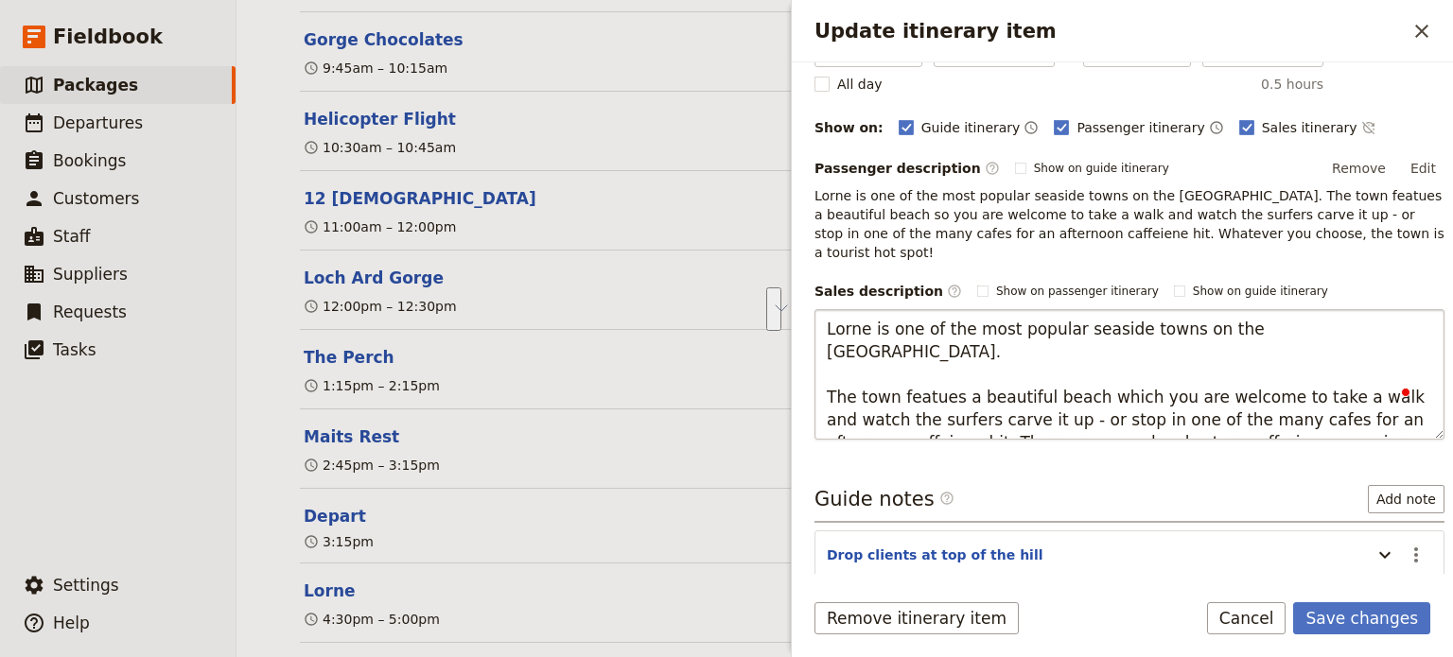
drag, startPoint x: 920, startPoint y: 400, endPoint x: 1060, endPoint y: 382, distance: 141.2
click at [1060, 382] on textarea "Lorne is one of the most popular seaside towns on the Great Ocean Road. The tow…" at bounding box center [1130, 374] width 630 height 131
click at [1043, 371] on textarea "Lorne is one of the most popular seaside towns on the Great Ocean Road. The tow…" at bounding box center [1130, 374] width 630 height 131
drag, startPoint x: 1094, startPoint y: 400, endPoint x: 806, endPoint y: 394, distance: 287.7
click at [806, 394] on div "Itinerary details ​ Name Lorne ​ Start time Day 1 16:30 ​ 04:30 pm - End time D…" at bounding box center [1122, 318] width 661 height 512
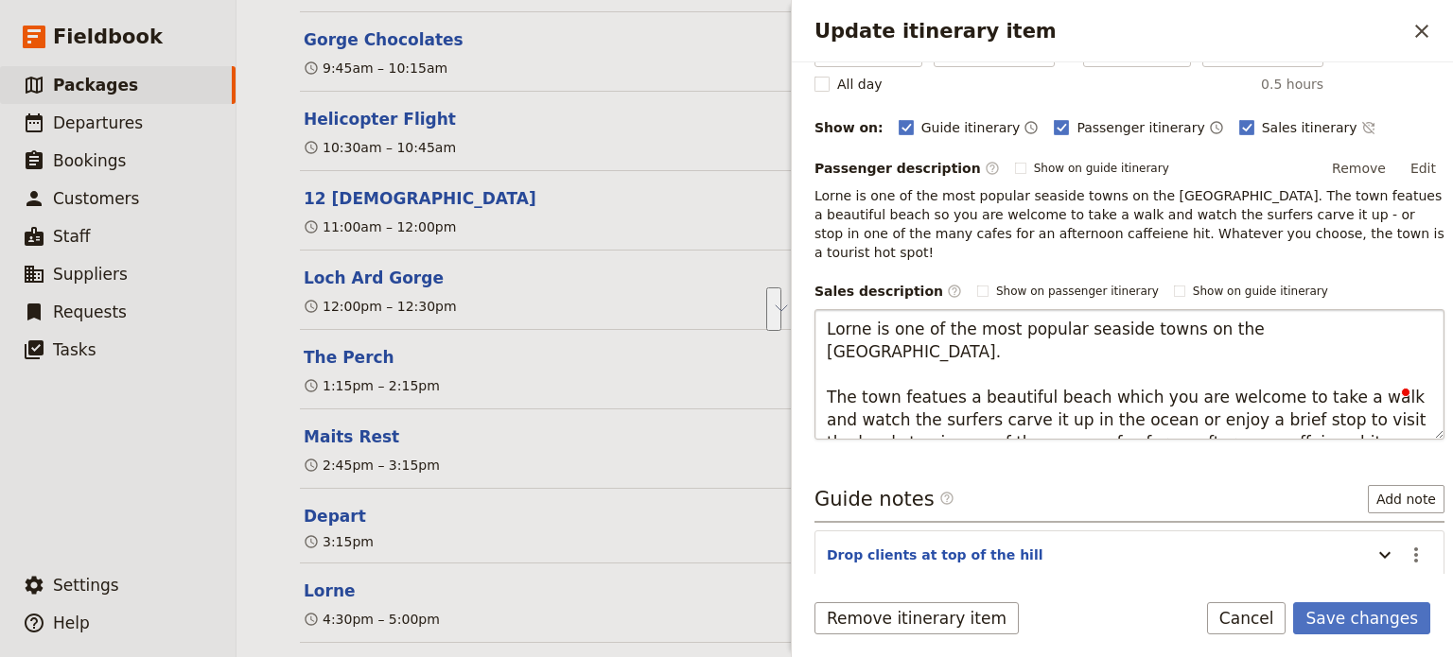
drag, startPoint x: 1320, startPoint y: 382, endPoint x: 837, endPoint y: 399, distance: 482.8
click at [837, 399] on textarea "Lorne is one of the most popular seaside towns on the Great Ocean Road. The tow…" at bounding box center [1130, 374] width 630 height 131
type textarea "Lorne is one of the most popular seaside towns on the Great Ocean Road. The tow…"
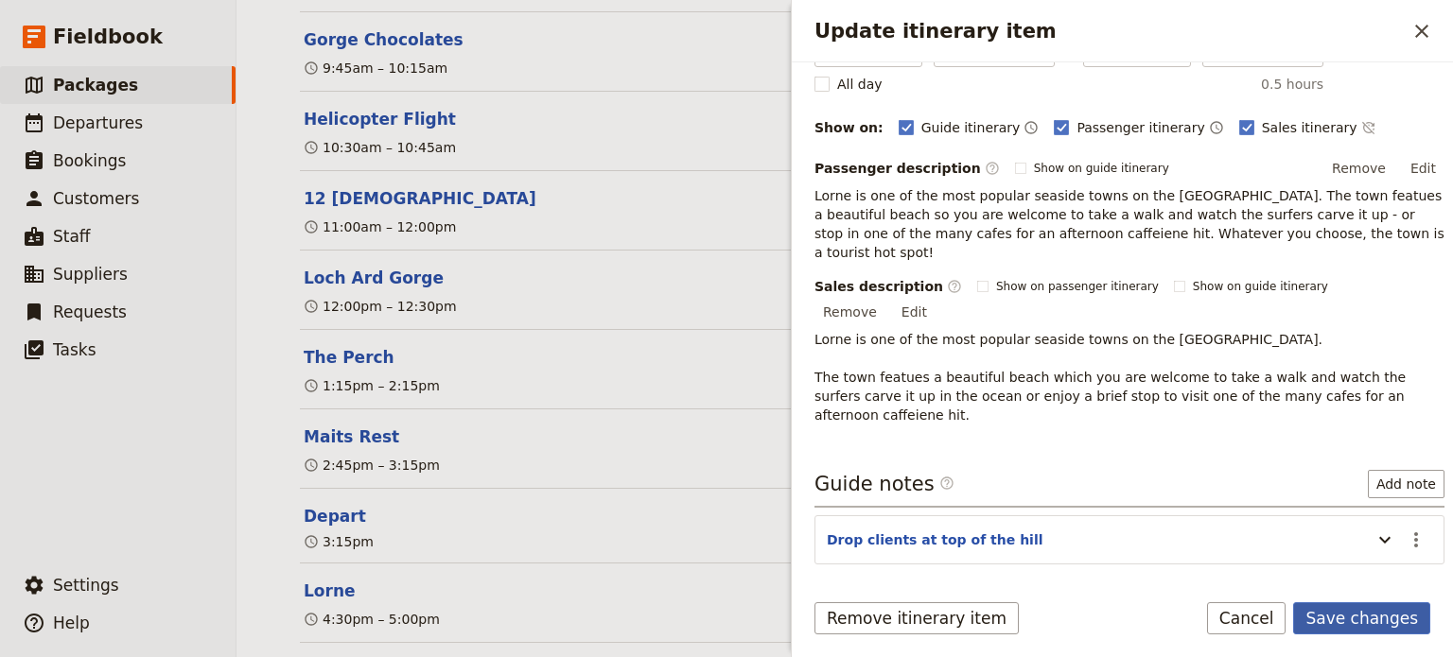
click at [1337, 613] on button "Save changes" at bounding box center [1361, 619] width 137 height 32
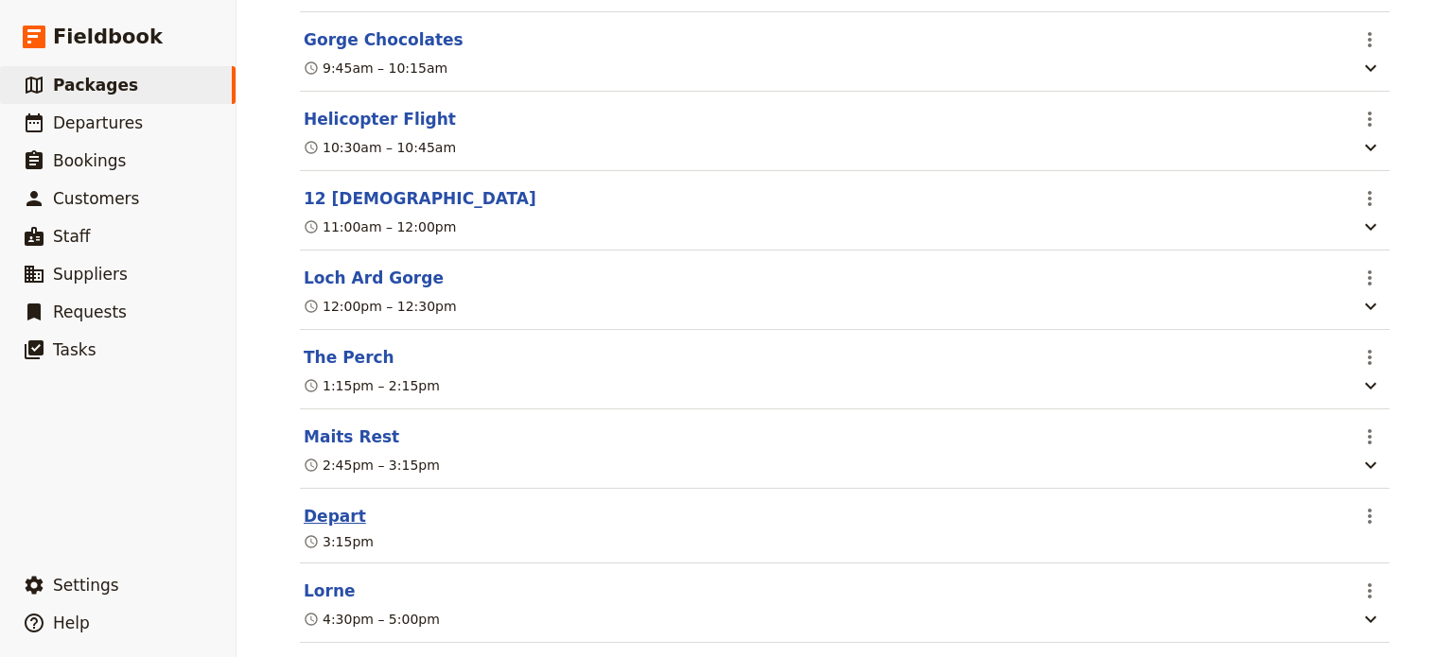
scroll to position [899, 0]
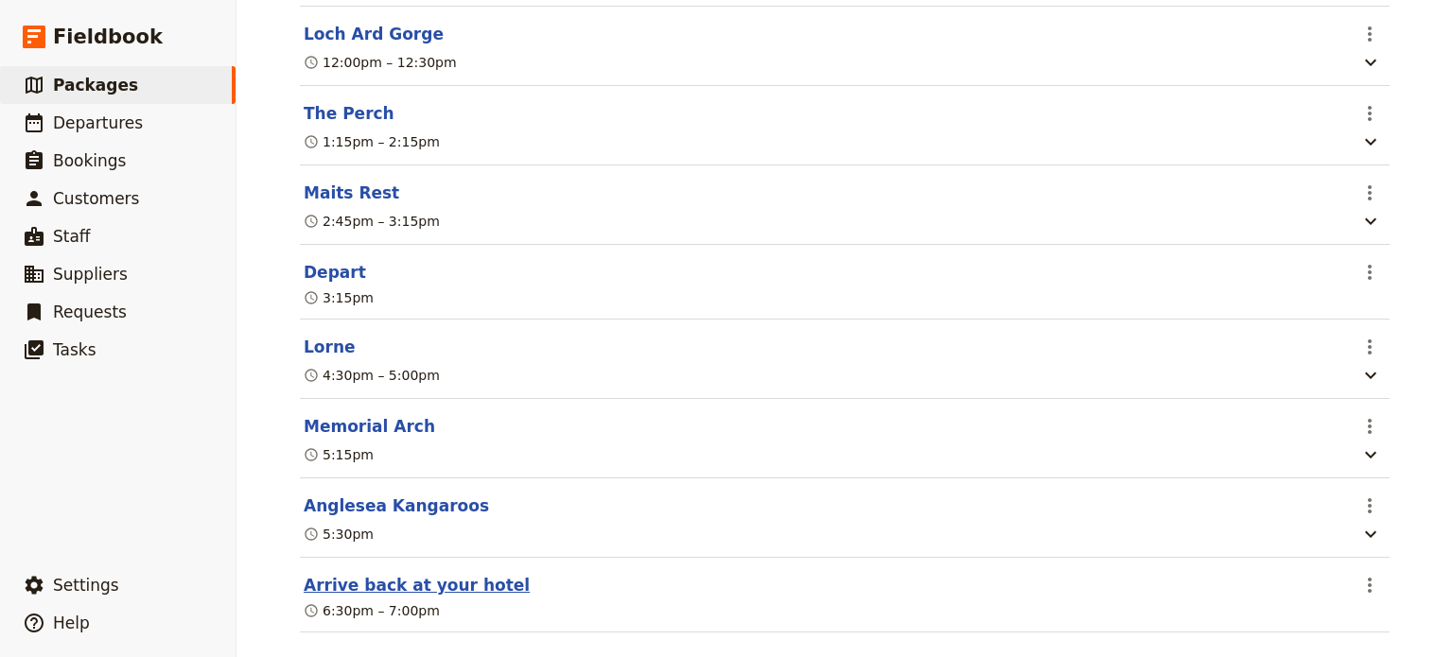
click at [316, 574] on button "Arrive back at your hotel" at bounding box center [417, 585] width 226 height 23
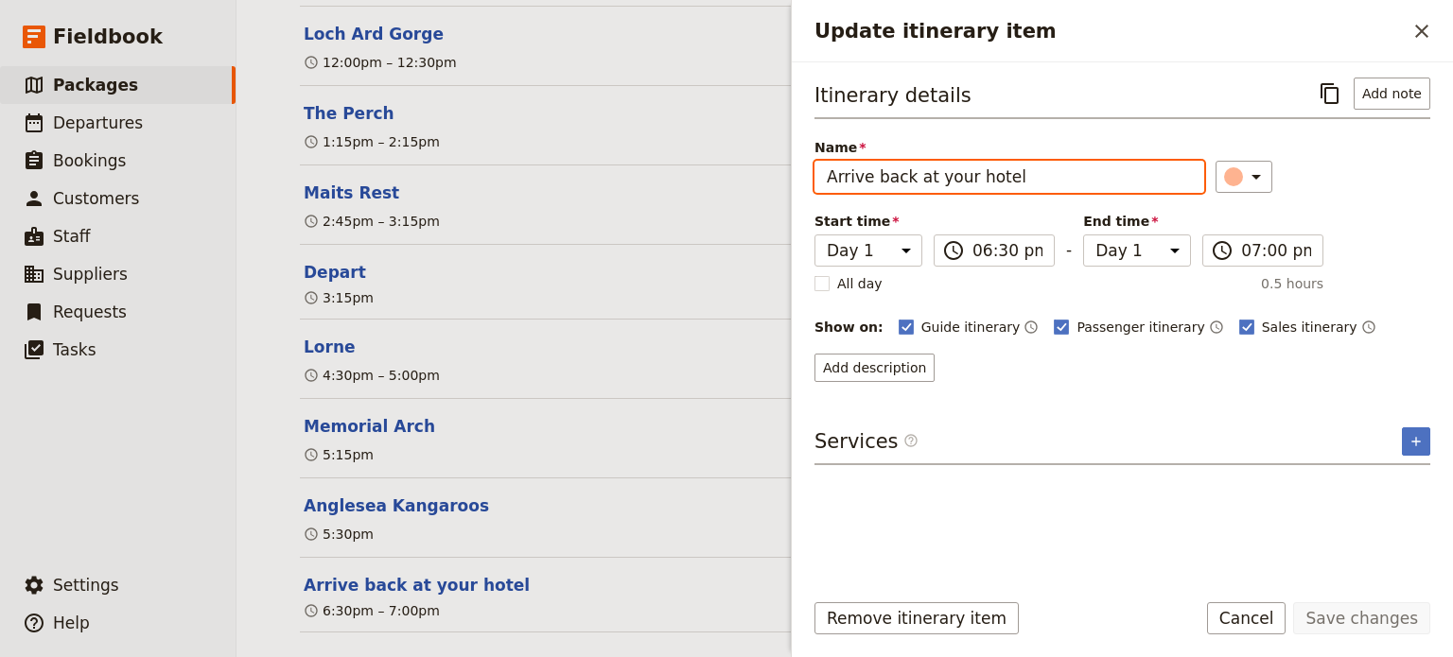
drag, startPoint x: 1010, startPoint y: 181, endPoint x: 572, endPoint y: 181, distance: 438.0
click at [572, 181] on div "Fly Drive & Dine Great Ocean Road Coastal Spectacular - standard ​ 1 day 4 pass…" at bounding box center [845, 328] width 1217 height 657
type input "Hotel drop off"
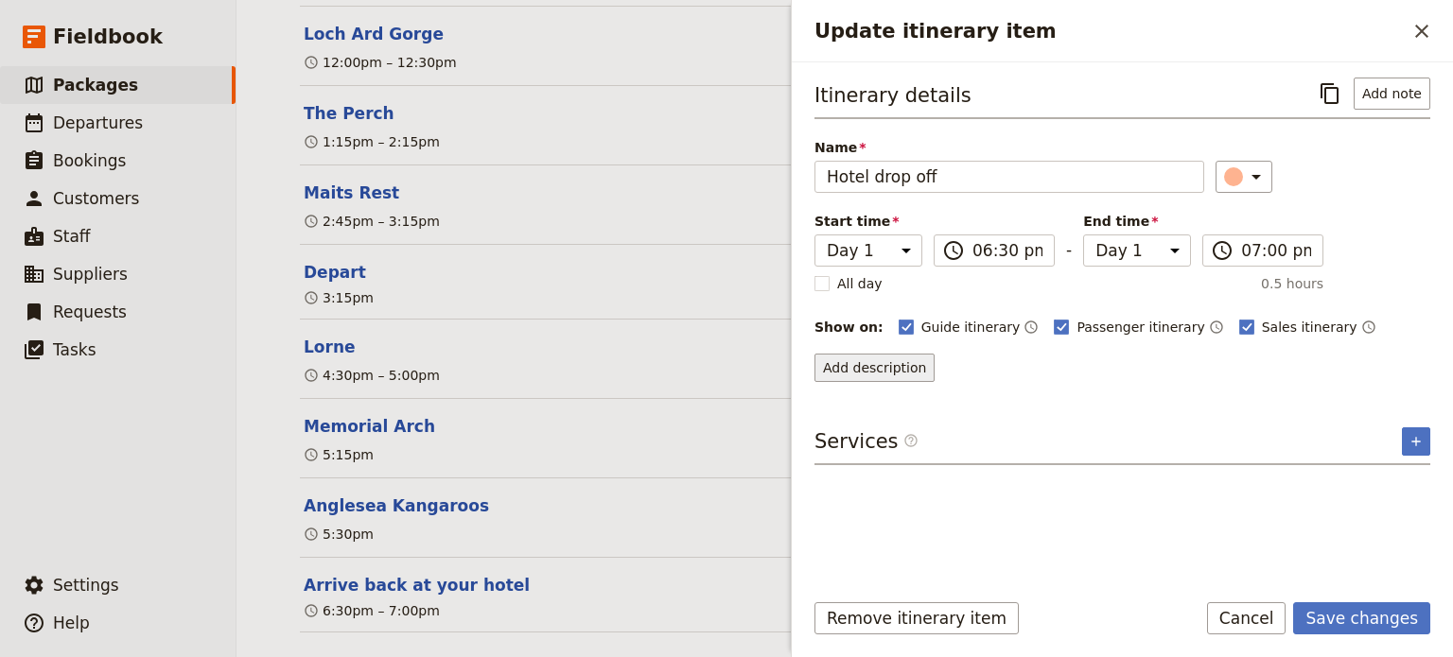
click at [872, 370] on button "Add description" at bounding box center [875, 368] width 120 height 28
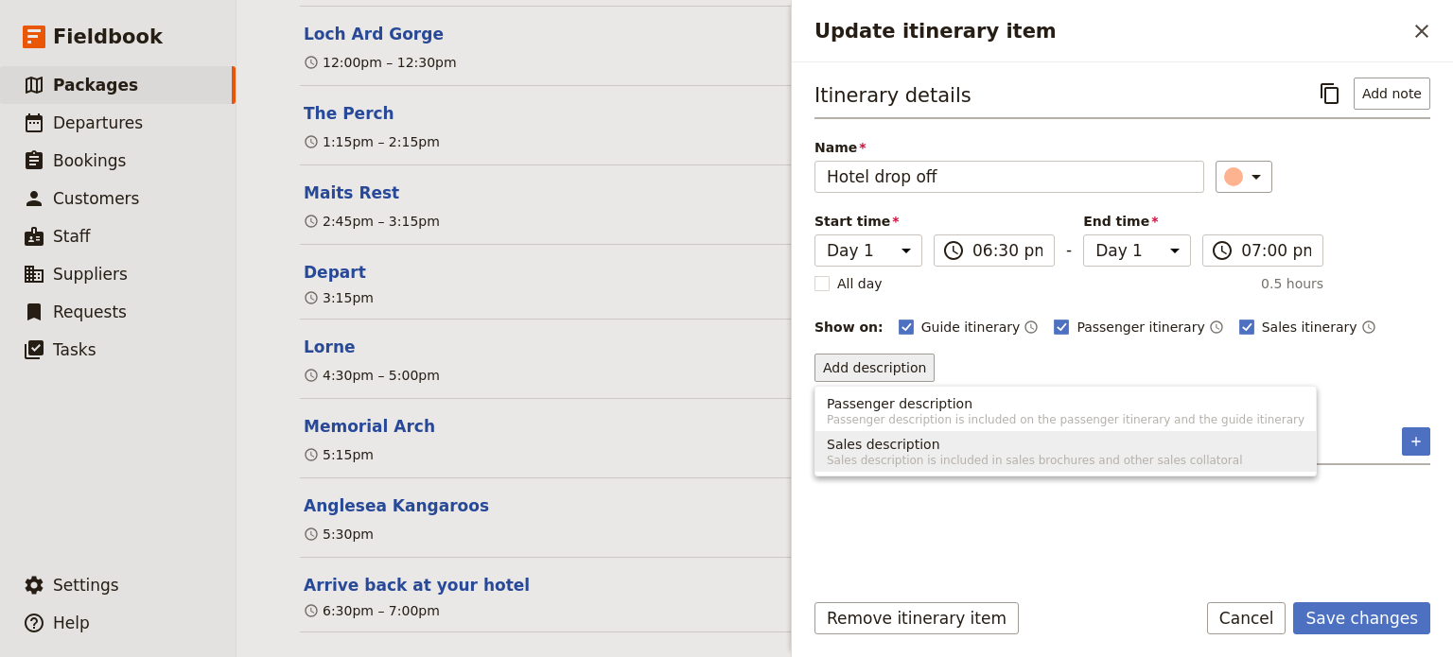
click at [864, 461] on span "Sales description is included in sales brochures and other sales collatoral" at bounding box center [1066, 460] width 478 height 15
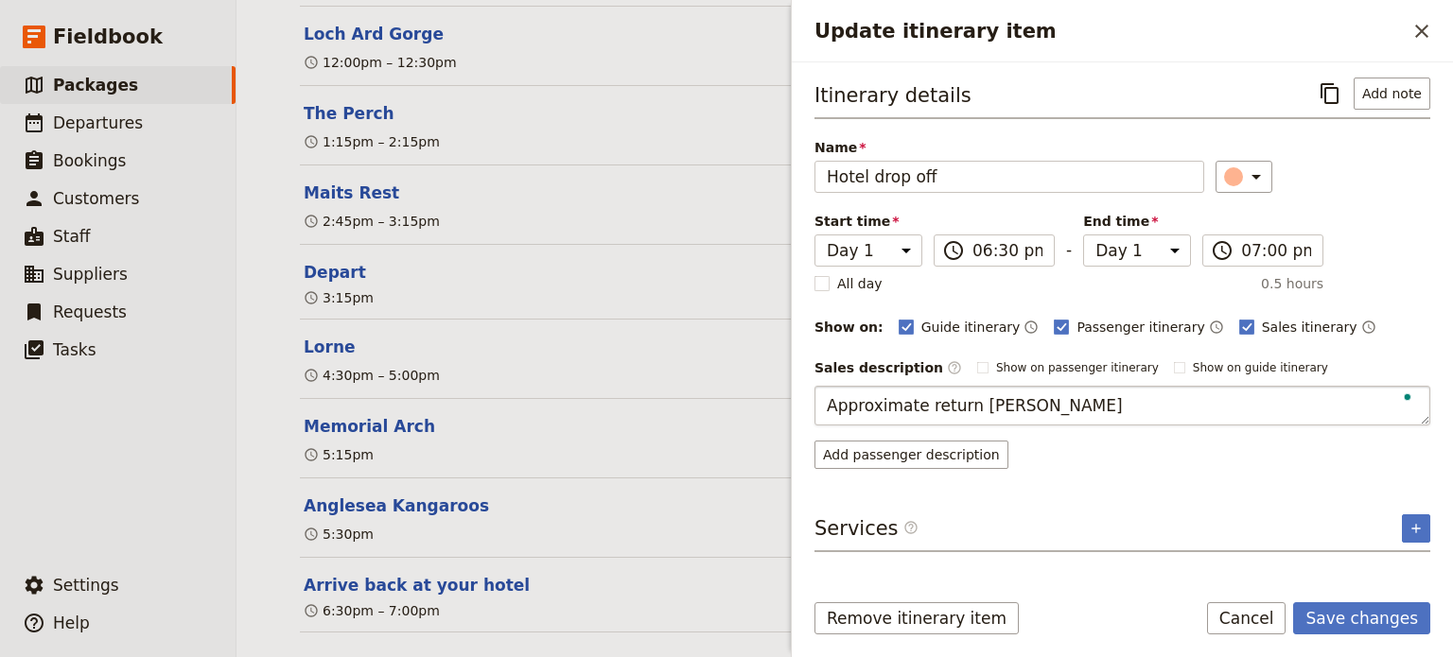
type textarea "Approximate return time"
drag, startPoint x: 1339, startPoint y: 622, endPoint x: 946, endPoint y: 16, distance: 721.6
click at [1339, 622] on button "Save changes" at bounding box center [1361, 619] width 137 height 32
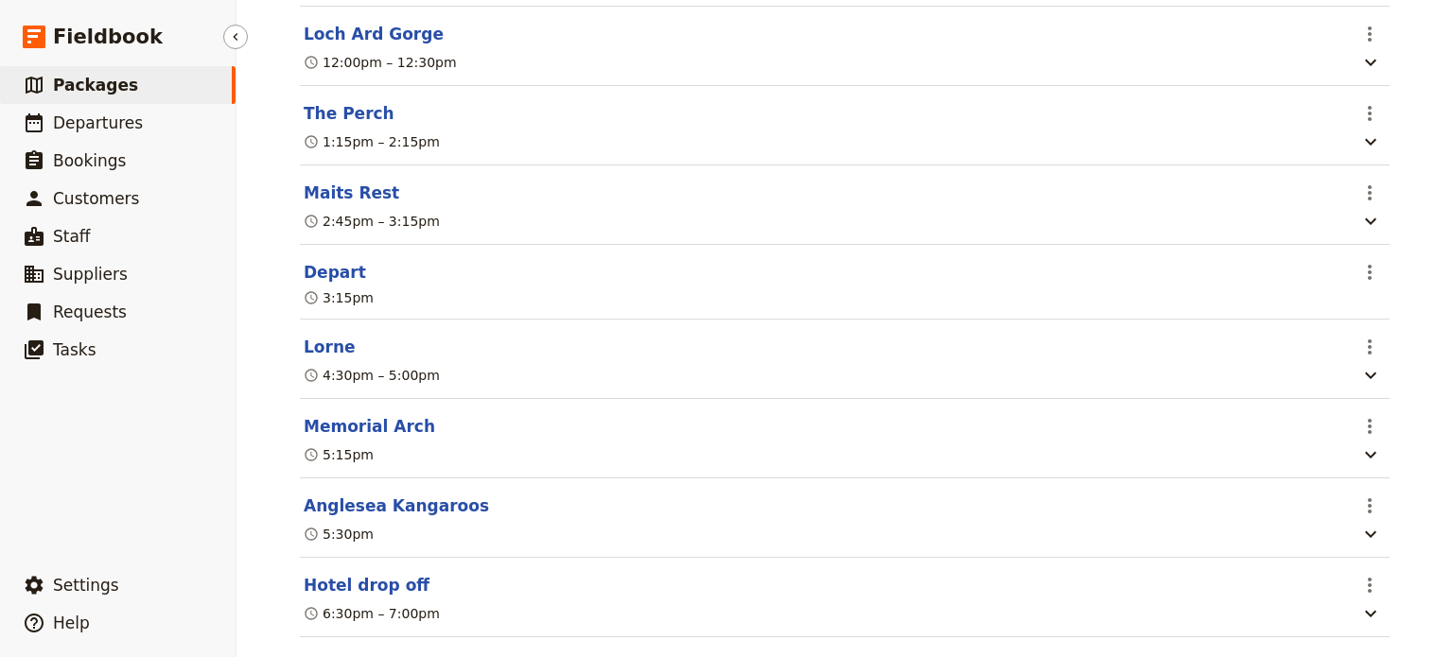
click at [129, 87] on link "​ Packages" at bounding box center [118, 85] width 236 height 38
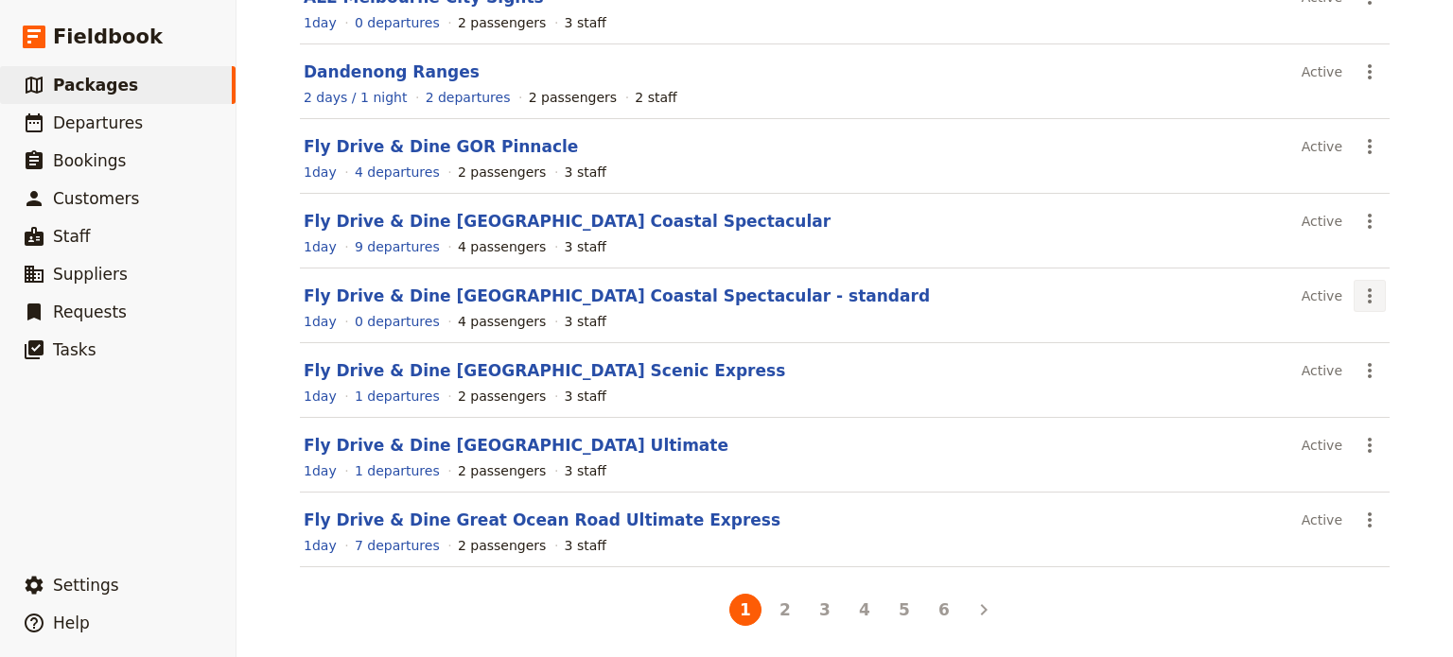
click at [1368, 289] on icon "Actions" at bounding box center [1370, 296] width 4 height 15
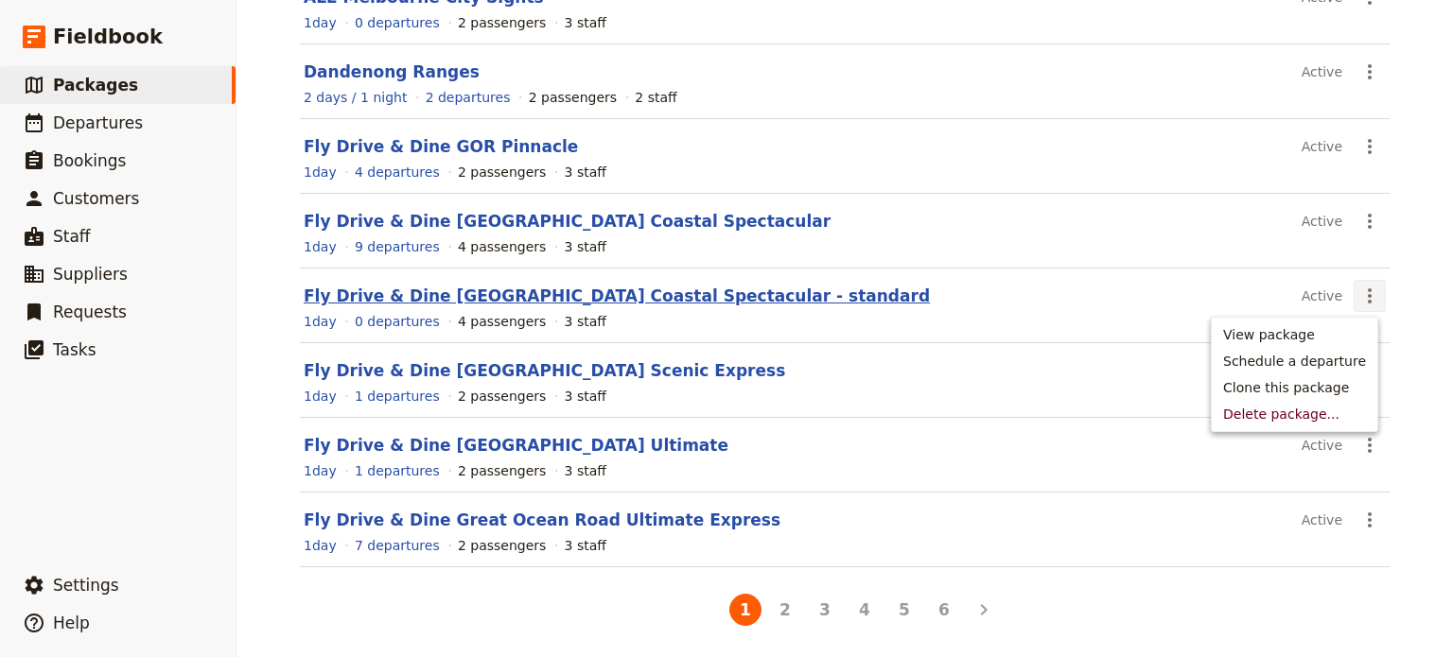
click at [655, 291] on link "Fly Drive & Dine Great Ocean Road Coastal Spectacular - standard" at bounding box center [617, 296] width 626 height 19
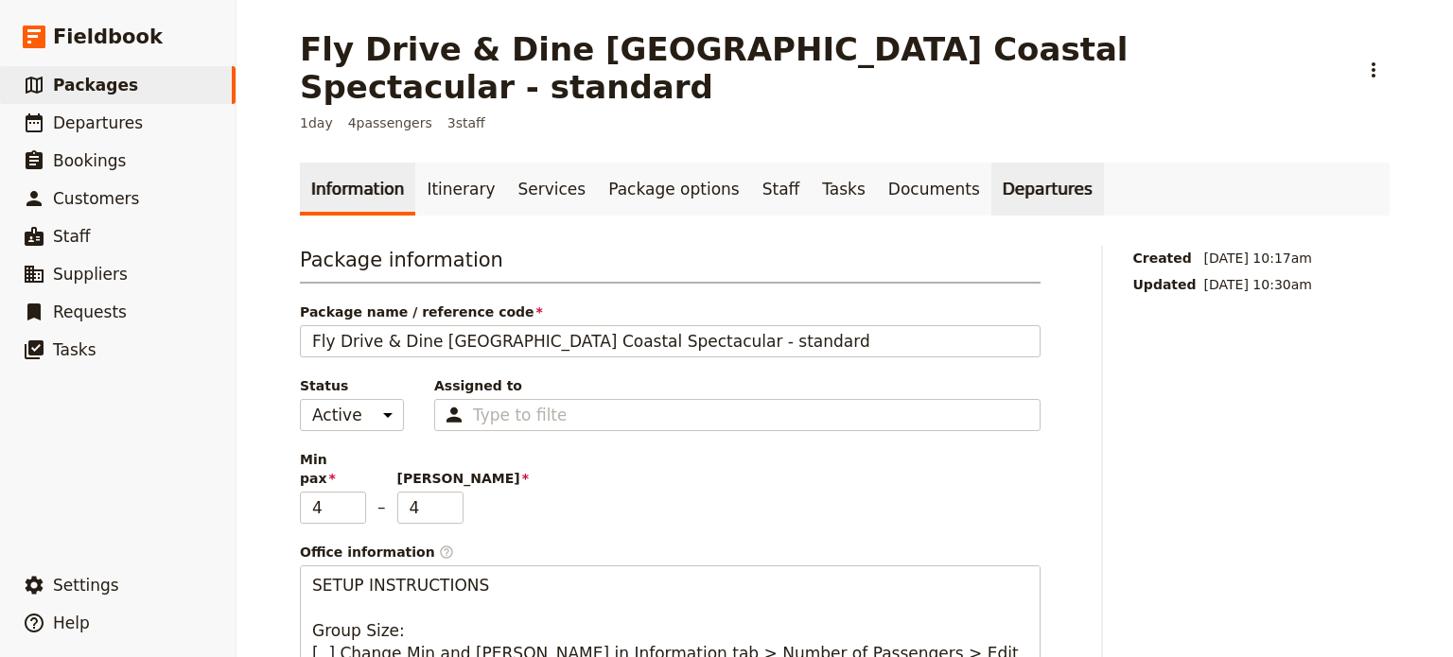
click at [991, 163] on link "Departures" at bounding box center [1047, 189] width 113 height 53
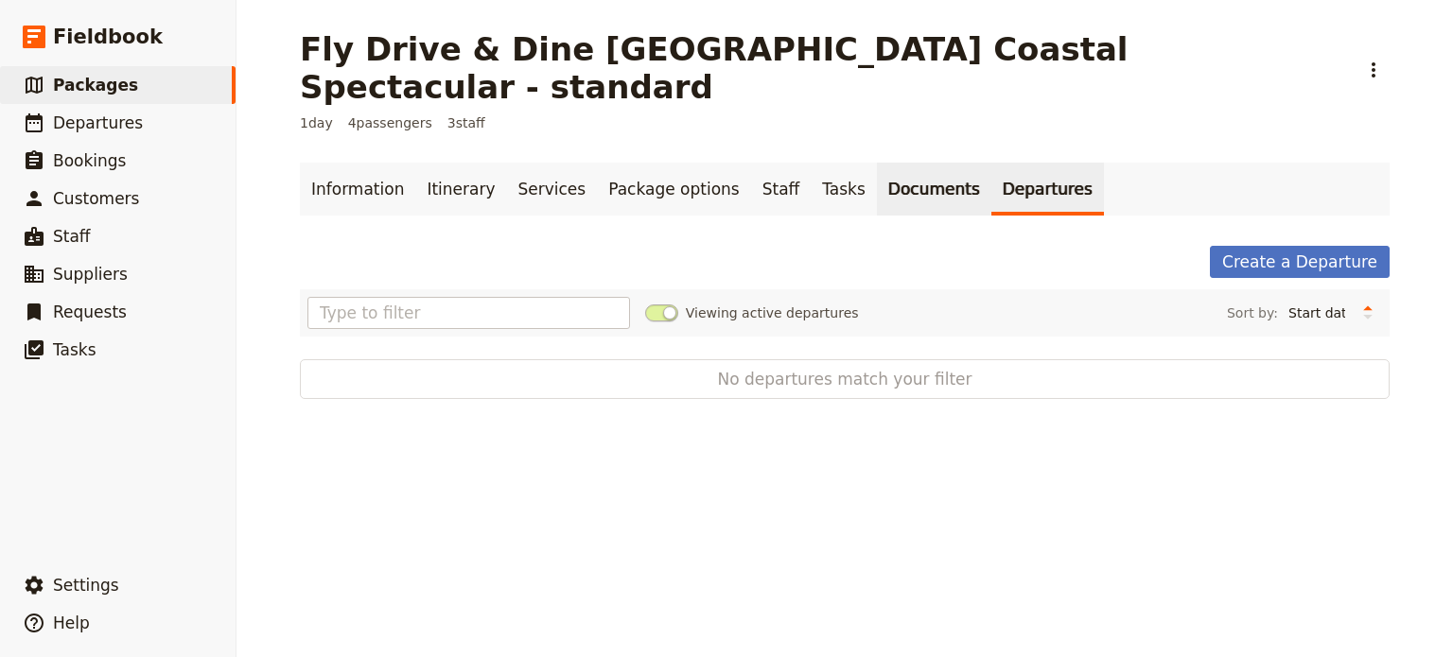
click at [877, 163] on link "Documents" at bounding box center [934, 189] width 114 height 53
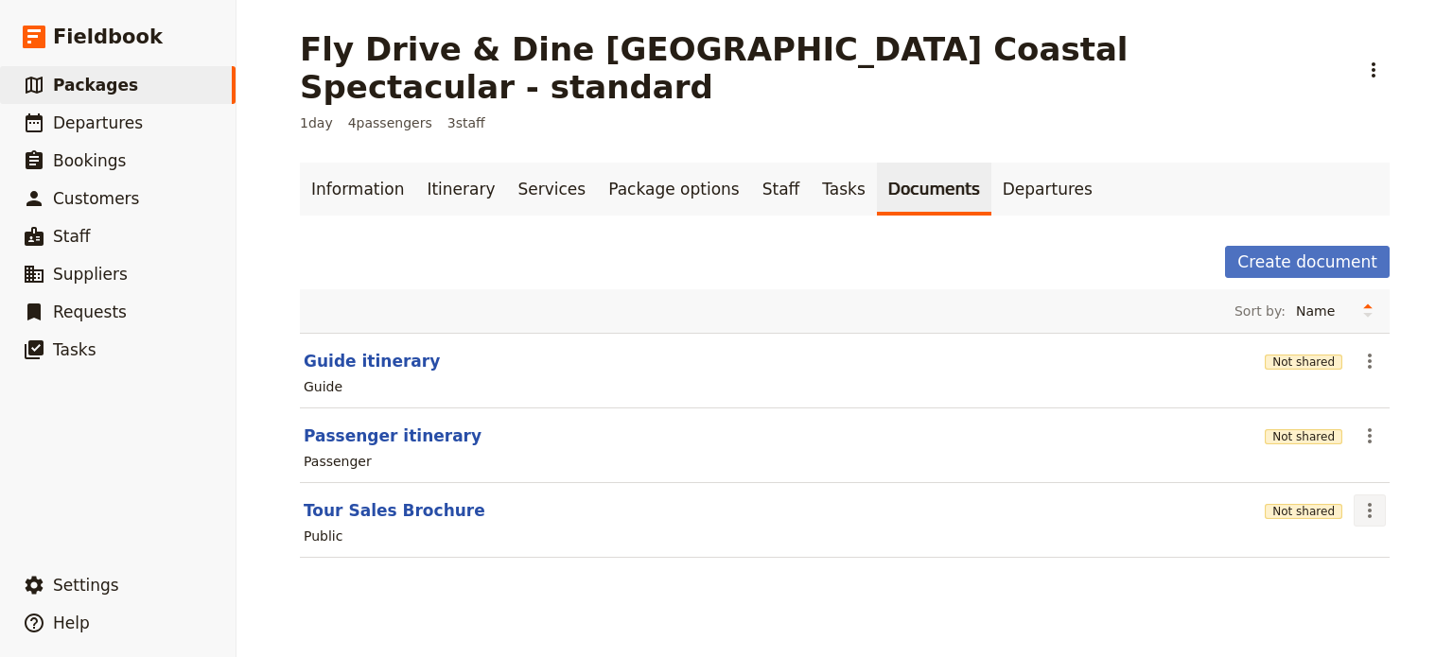
click at [1369, 500] on icon "Actions" at bounding box center [1370, 511] width 23 height 23
click at [1341, 525] on button "Share" at bounding box center [1308, 513] width 137 height 26
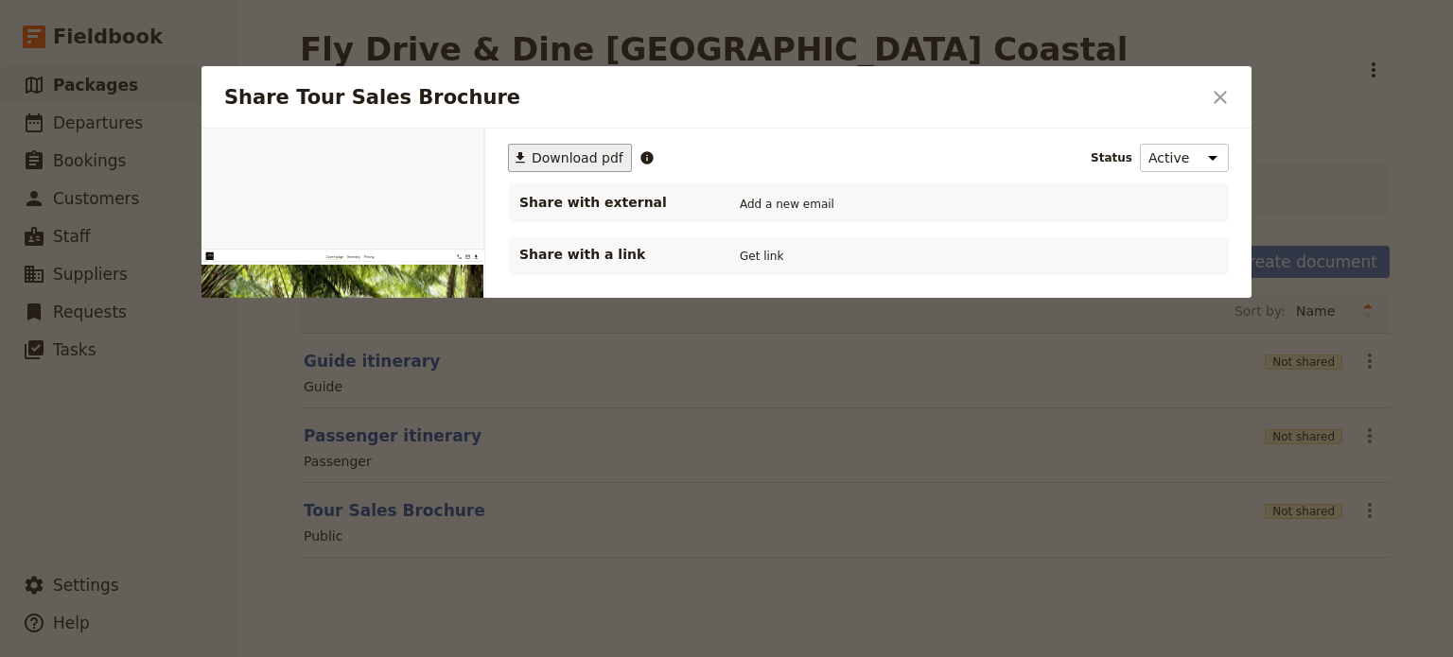
click at [547, 158] on span "Download pdf" at bounding box center [578, 158] width 92 height 19
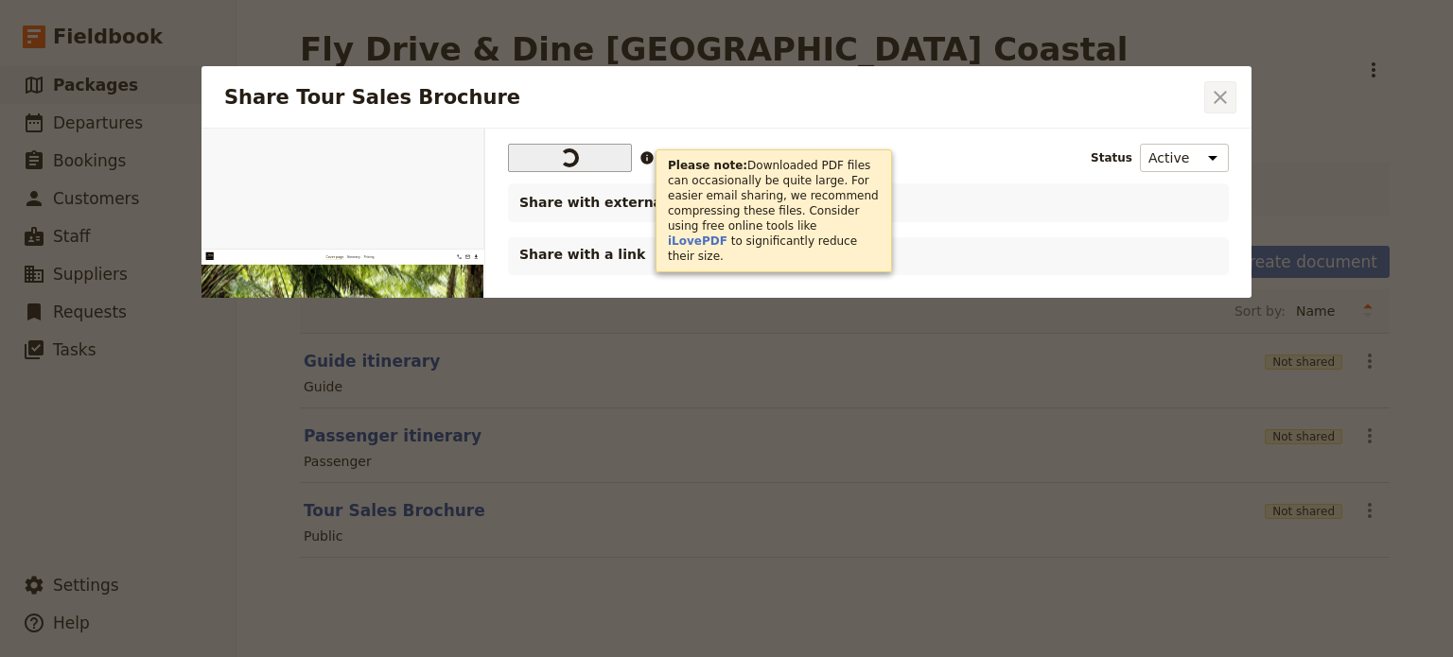
click at [1230, 103] on icon "Close dialog" at bounding box center [1220, 97] width 23 height 23
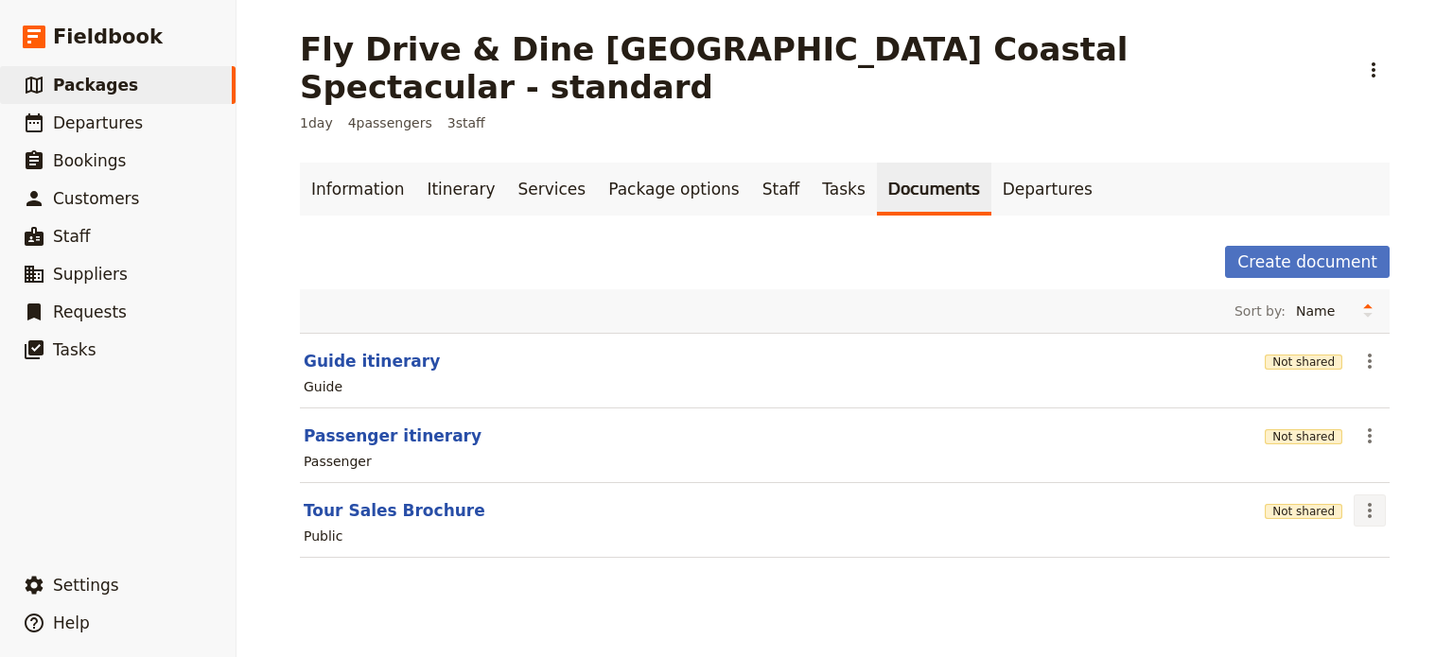
click at [1359, 500] on icon "Actions" at bounding box center [1370, 511] width 23 height 23
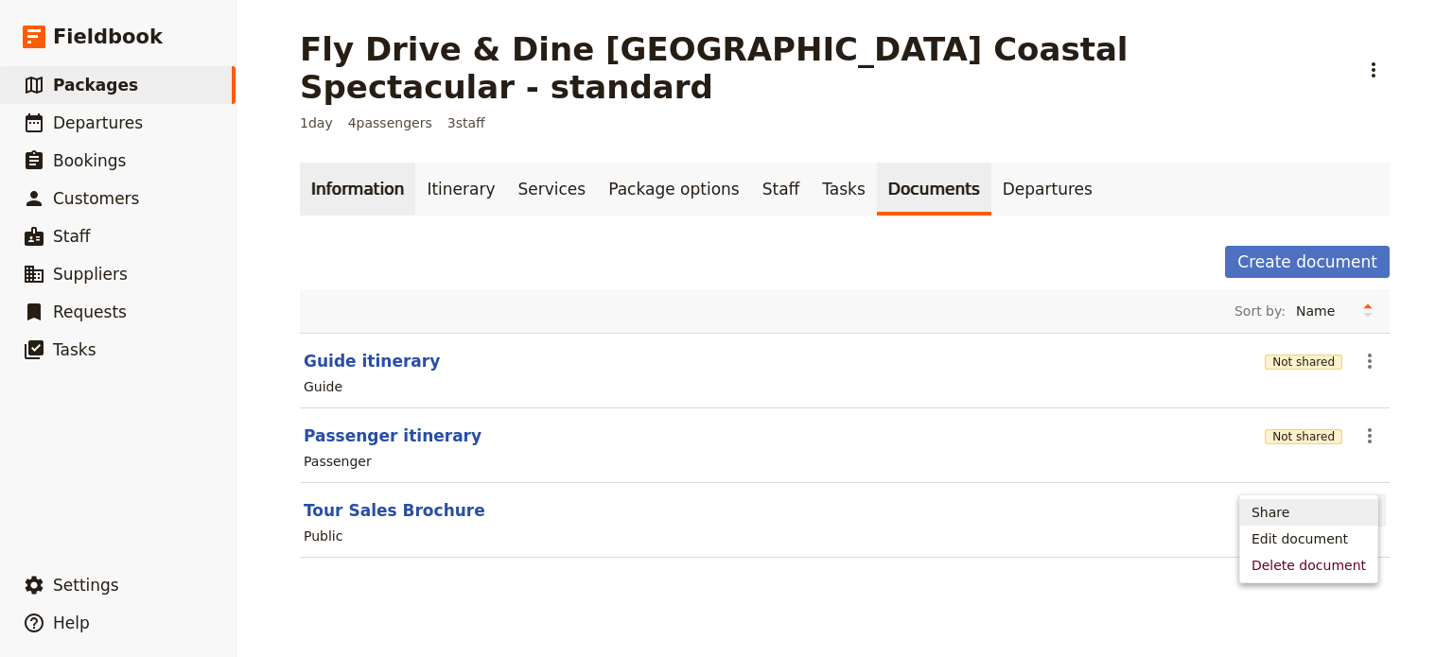
click at [343, 163] on link "Information" at bounding box center [357, 189] width 115 height 53
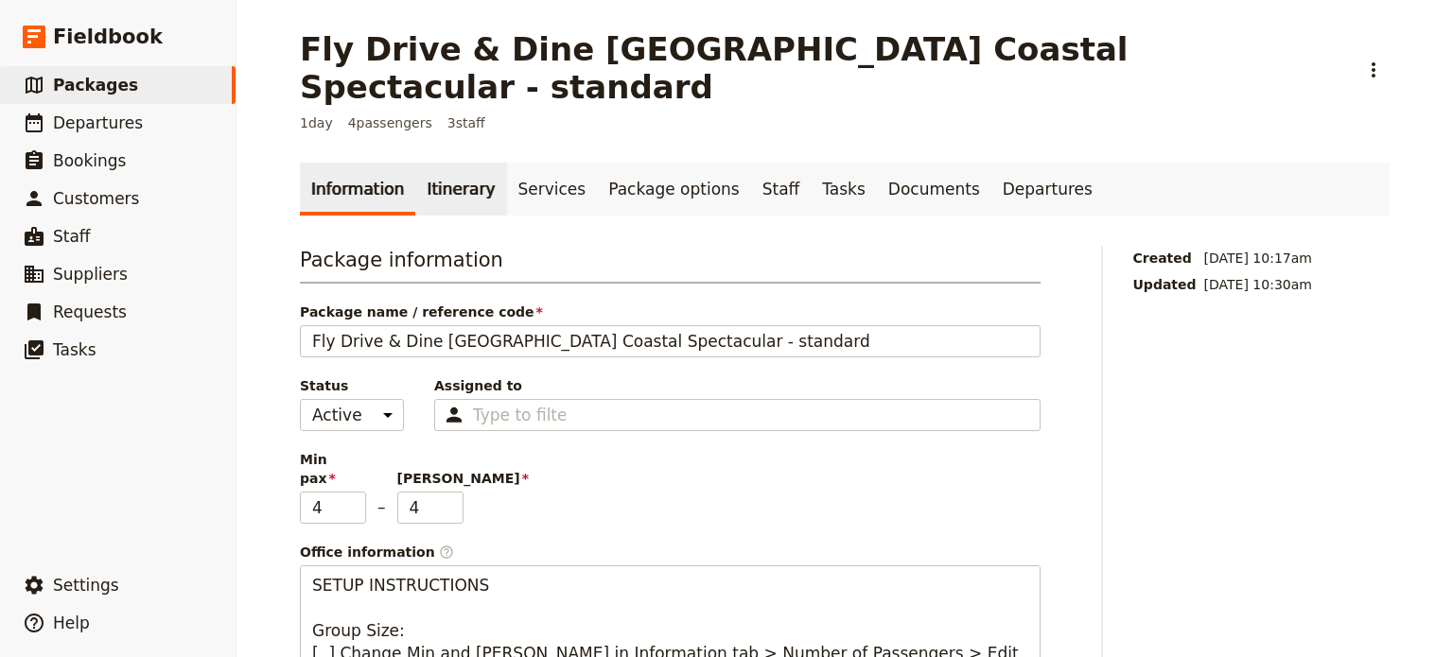
click at [441, 163] on link "Itinerary" at bounding box center [460, 189] width 91 height 53
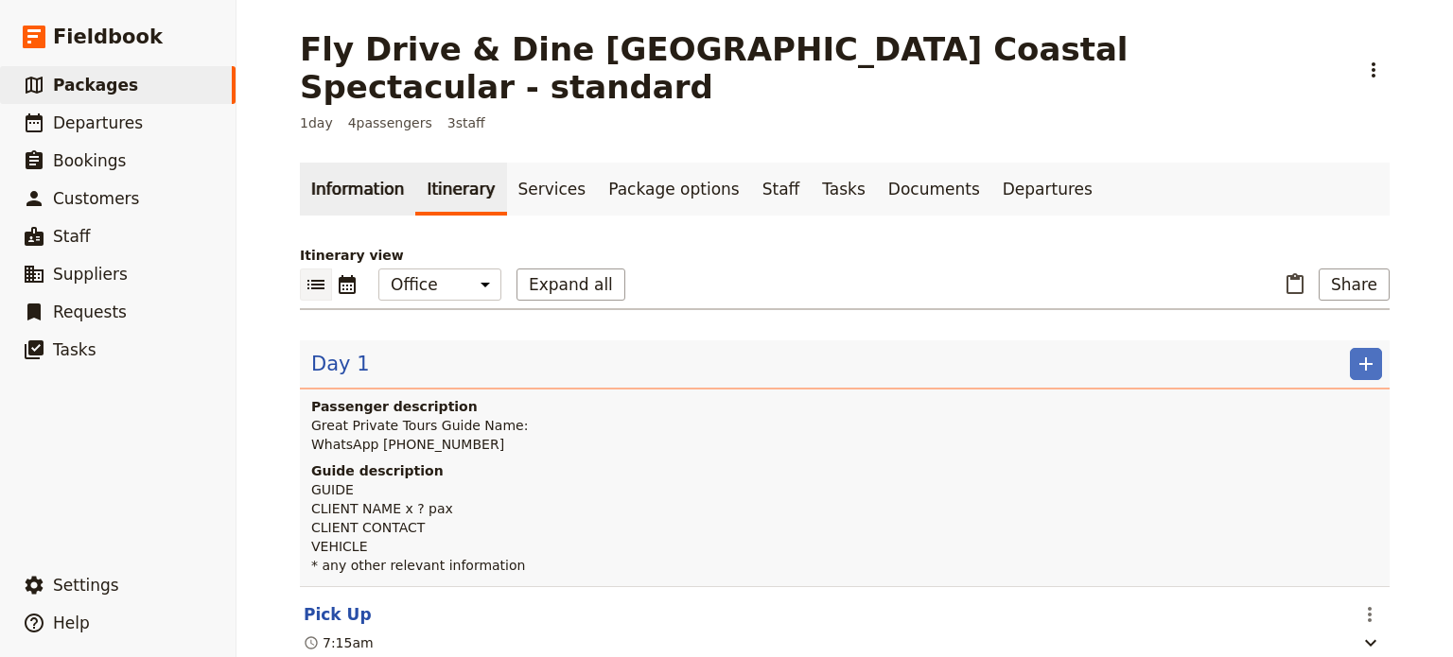
click at [356, 163] on link "Information" at bounding box center [357, 189] width 115 height 53
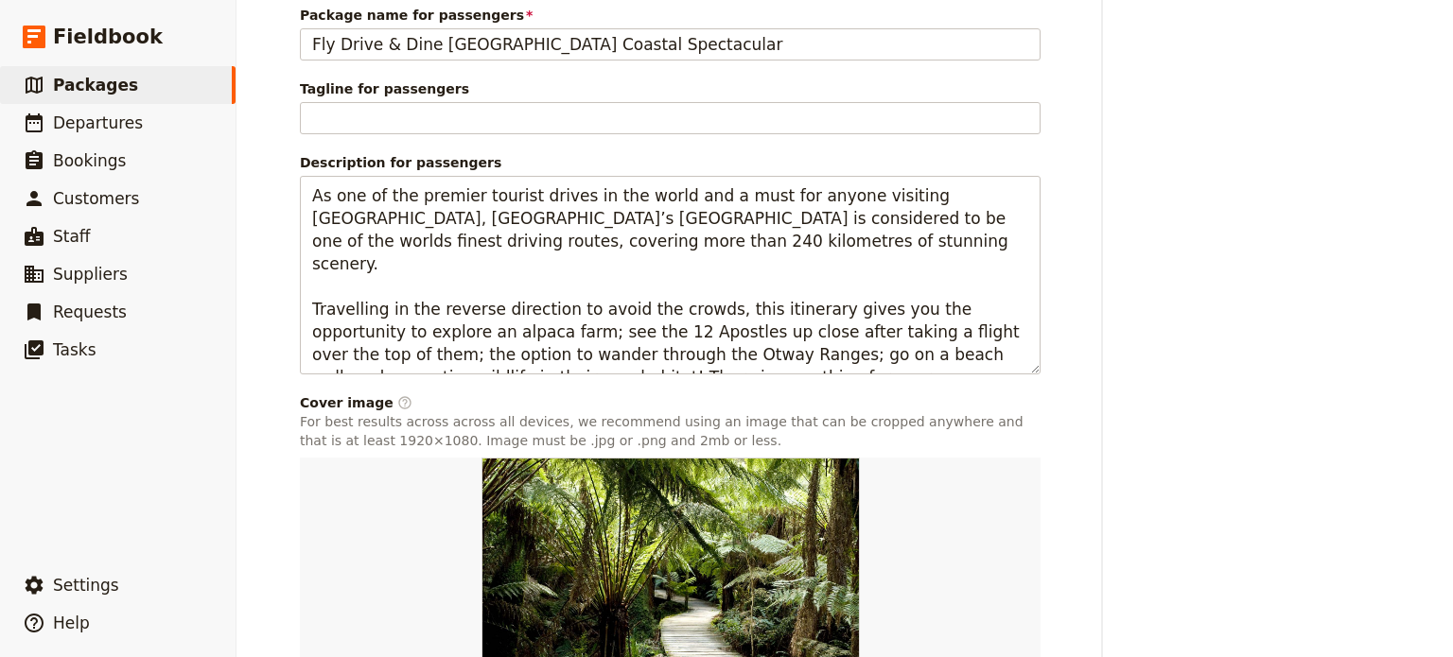
scroll to position [1222, 0]
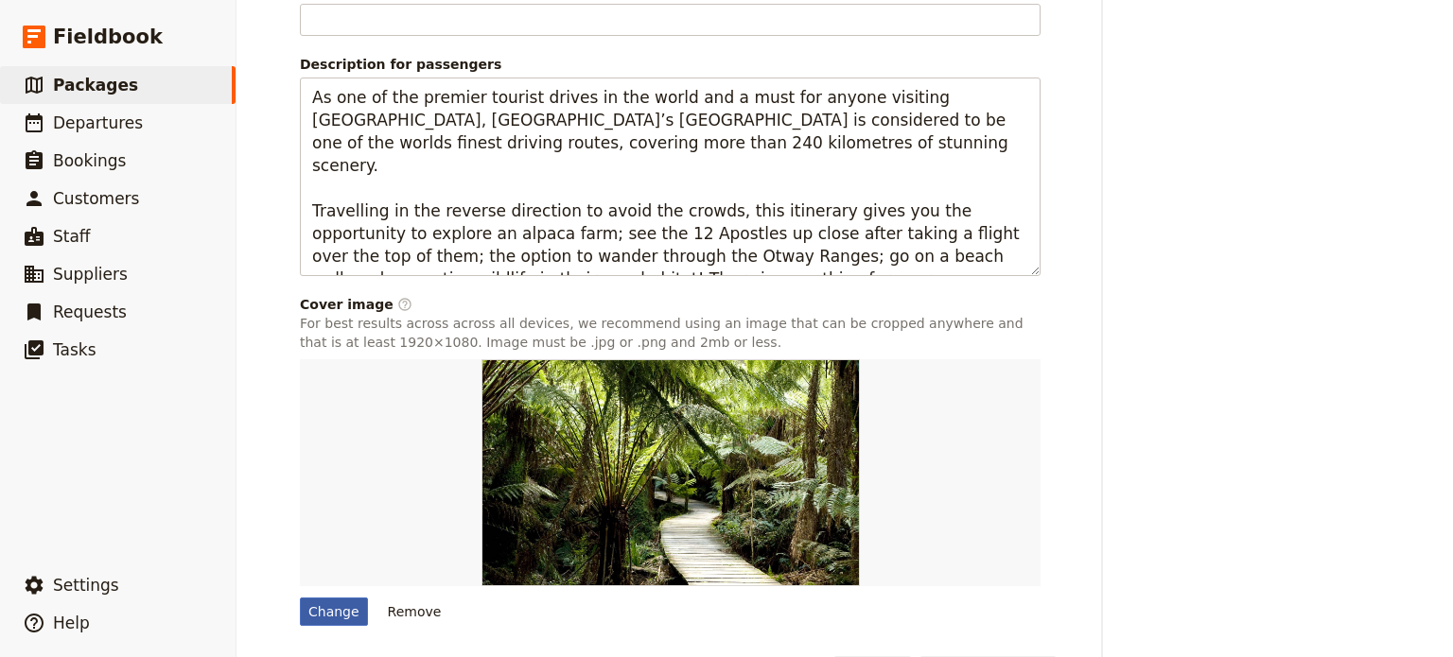
click at [327, 598] on div "Change" at bounding box center [334, 612] width 68 height 28
click at [300, 597] on input "Change" at bounding box center [299, 597] width 1 height 1
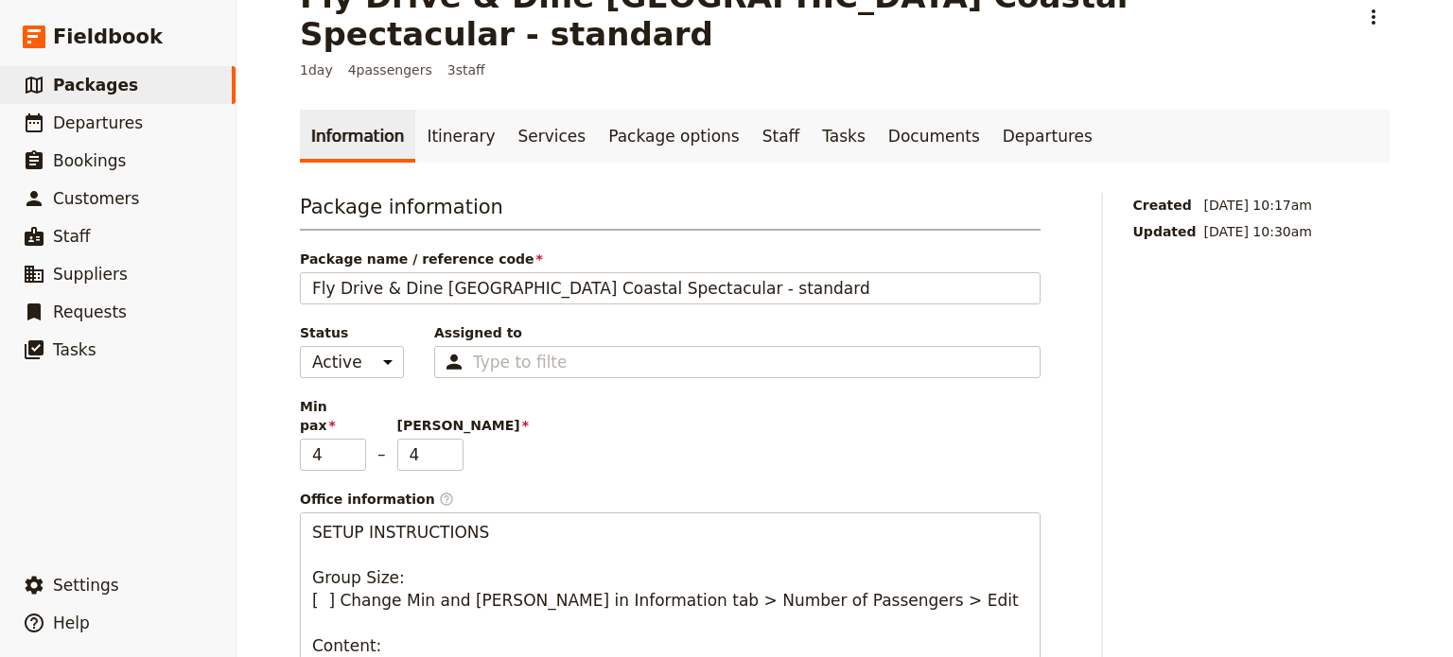
scroll to position [0, 0]
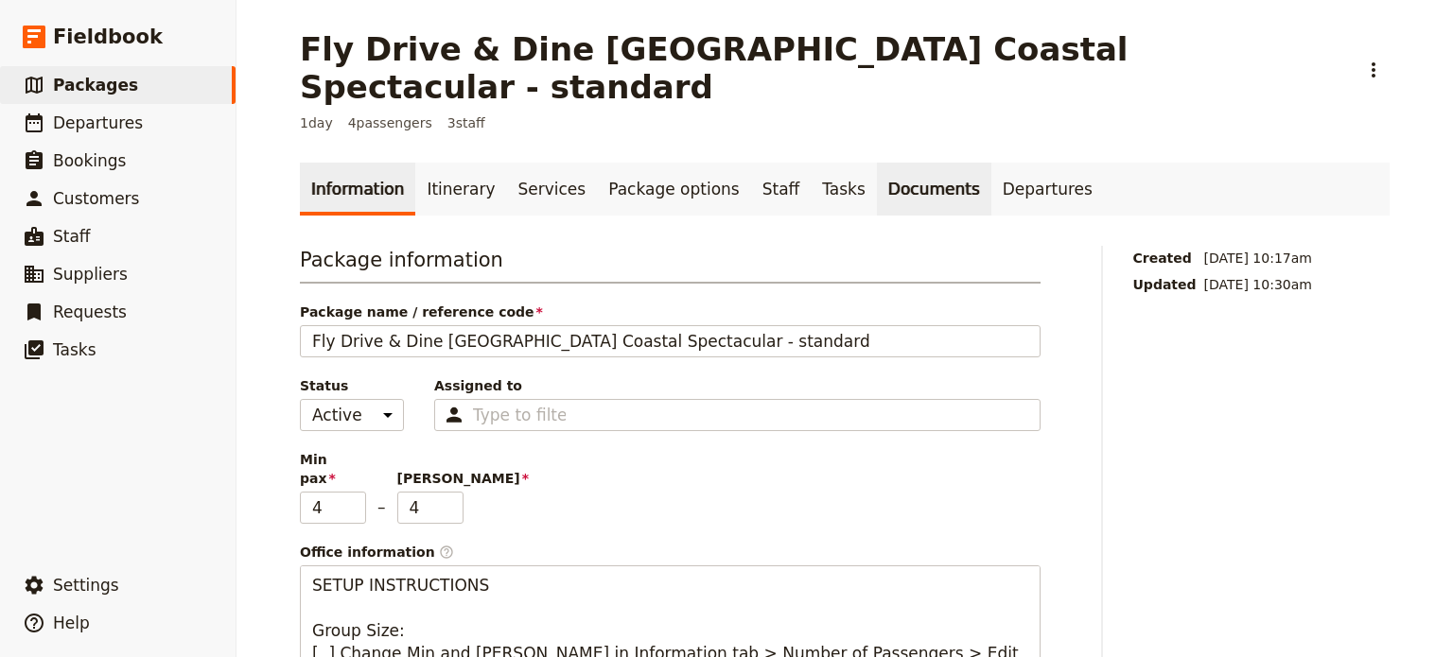
click at [909, 166] on link "Documents" at bounding box center [934, 189] width 114 height 53
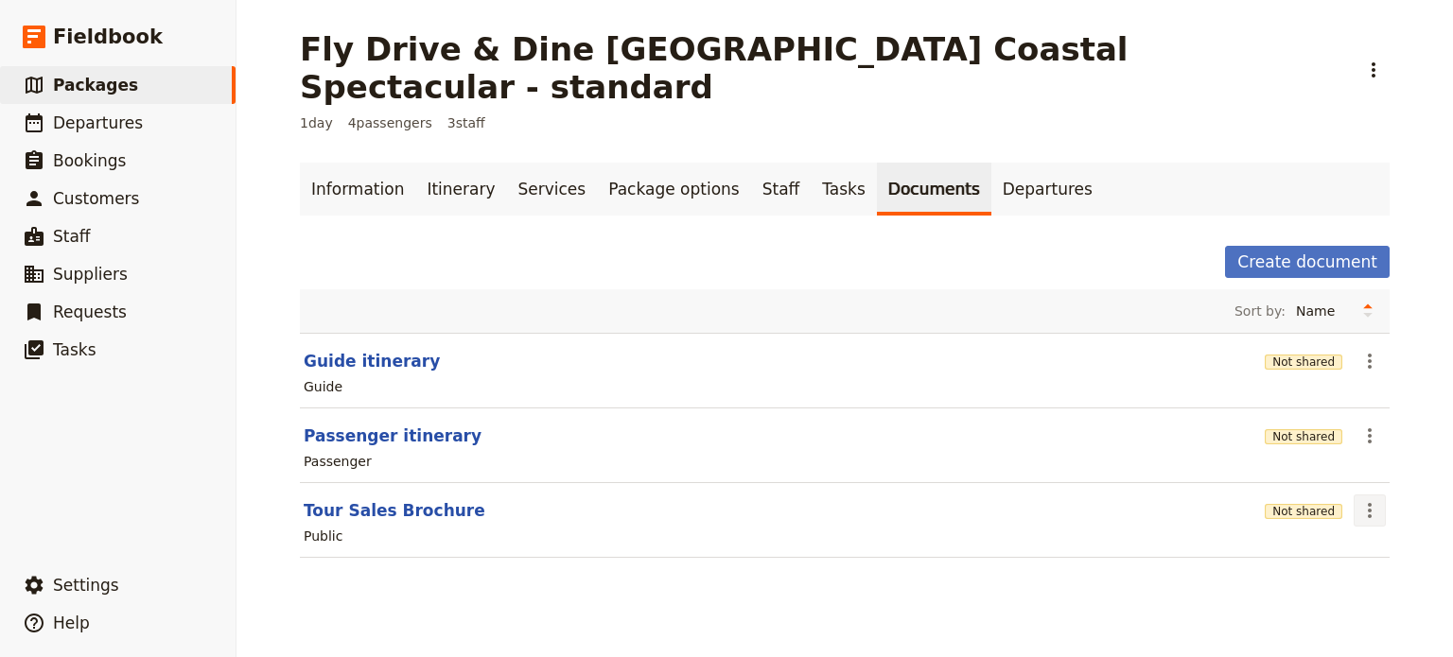
click at [1362, 495] on button "​" at bounding box center [1370, 511] width 32 height 32
click at [1321, 521] on span "Share" at bounding box center [1309, 512] width 114 height 19
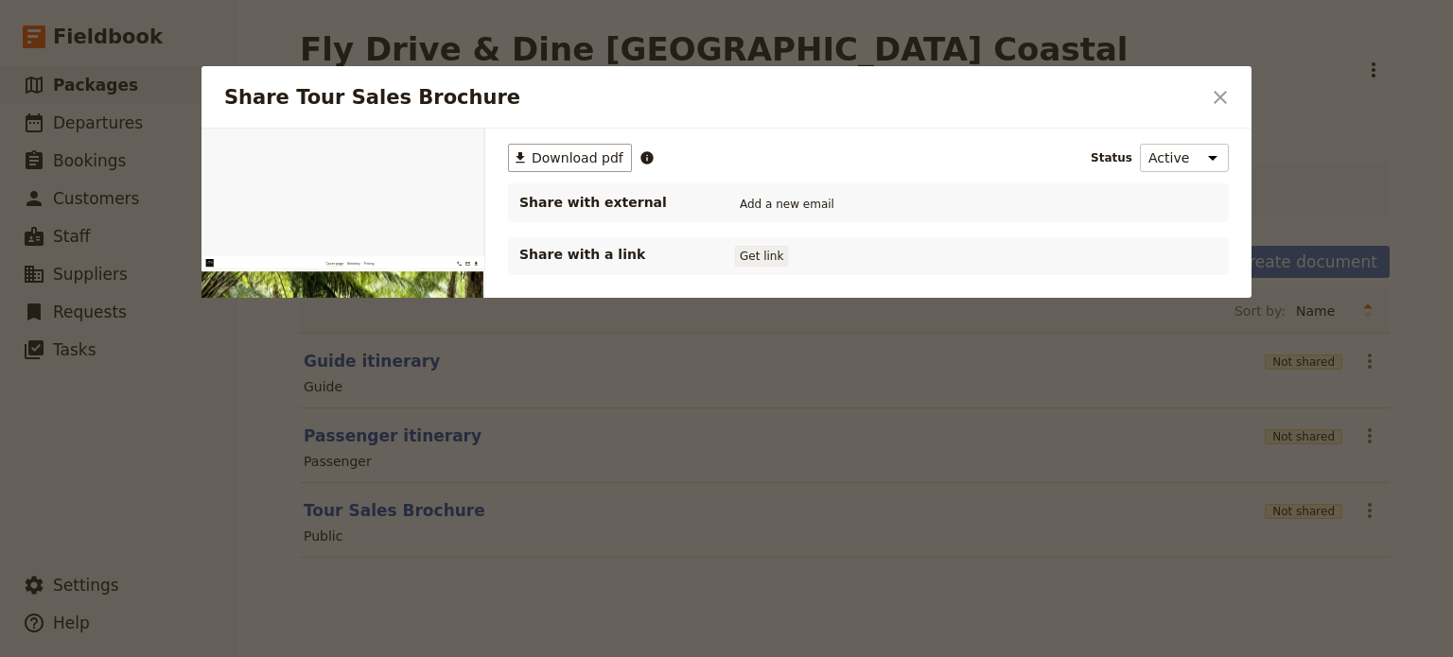
click at [748, 253] on button "Get link" at bounding box center [761, 256] width 53 height 21
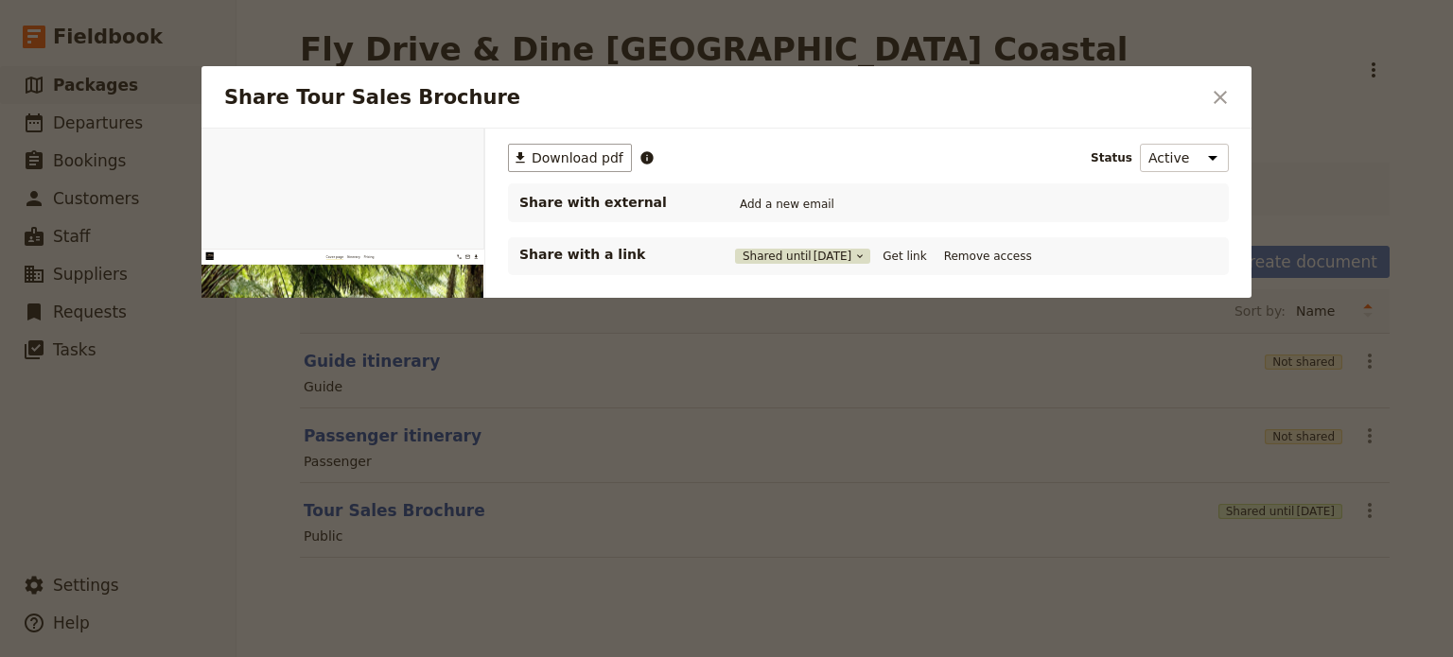
click at [866, 251] on icon "Share Tour Sales Brochure" at bounding box center [859, 256] width 11 height 11
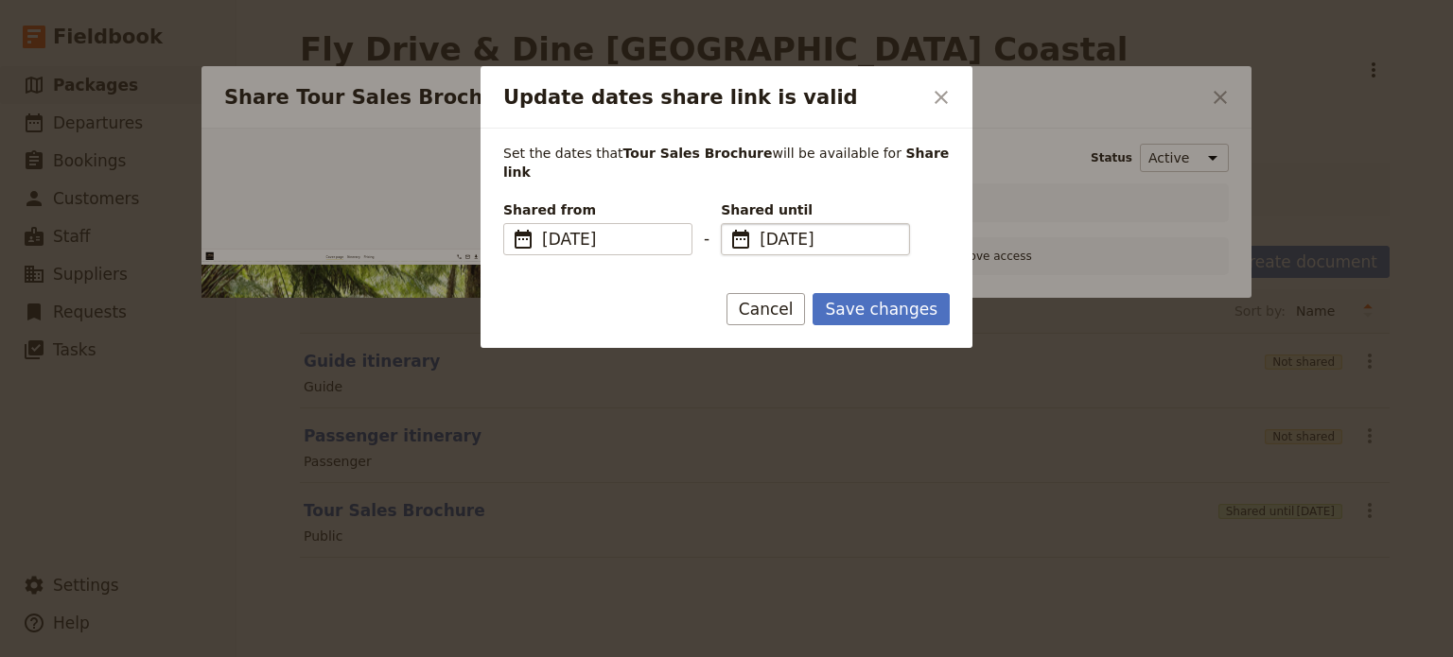
click at [857, 228] on span "15 Sep 2026" at bounding box center [829, 239] width 138 height 23
click at [729, 223] on input "15/09/2026" at bounding box center [728, 223] width 1 height 1
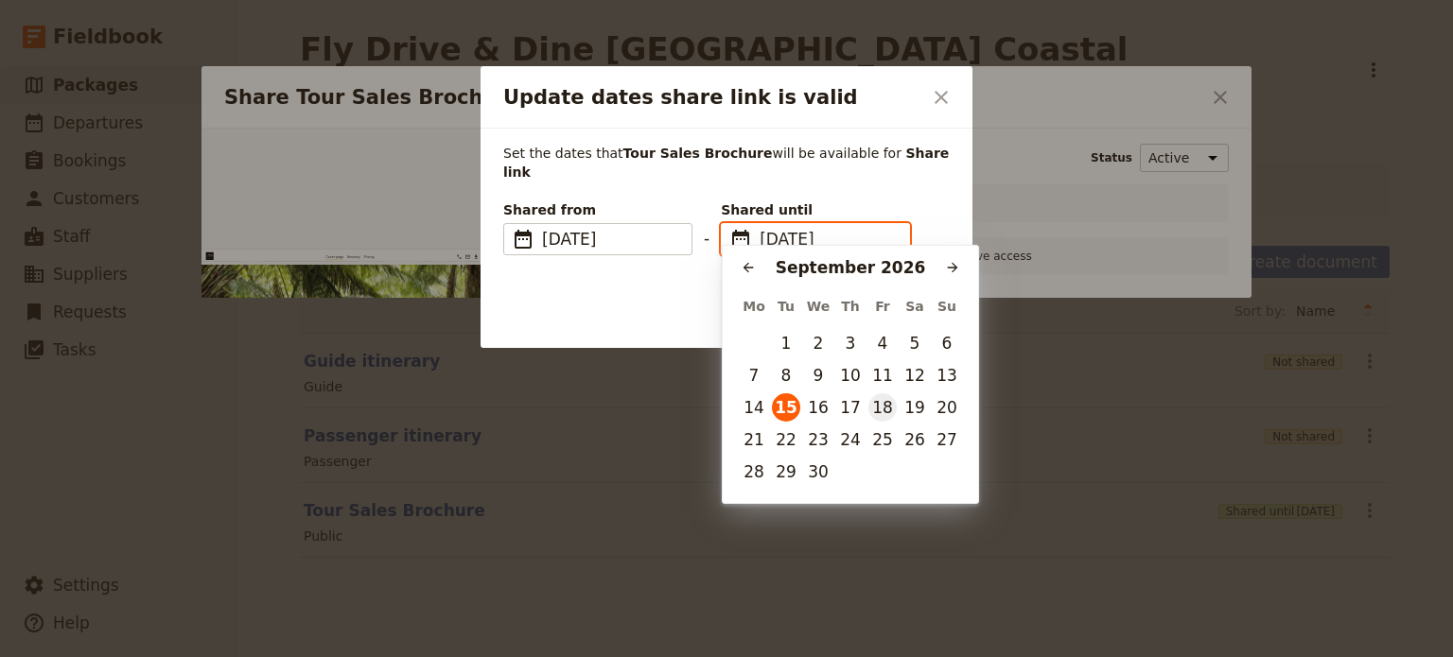
click at [887, 415] on button "18" at bounding box center [882, 408] width 28 height 28
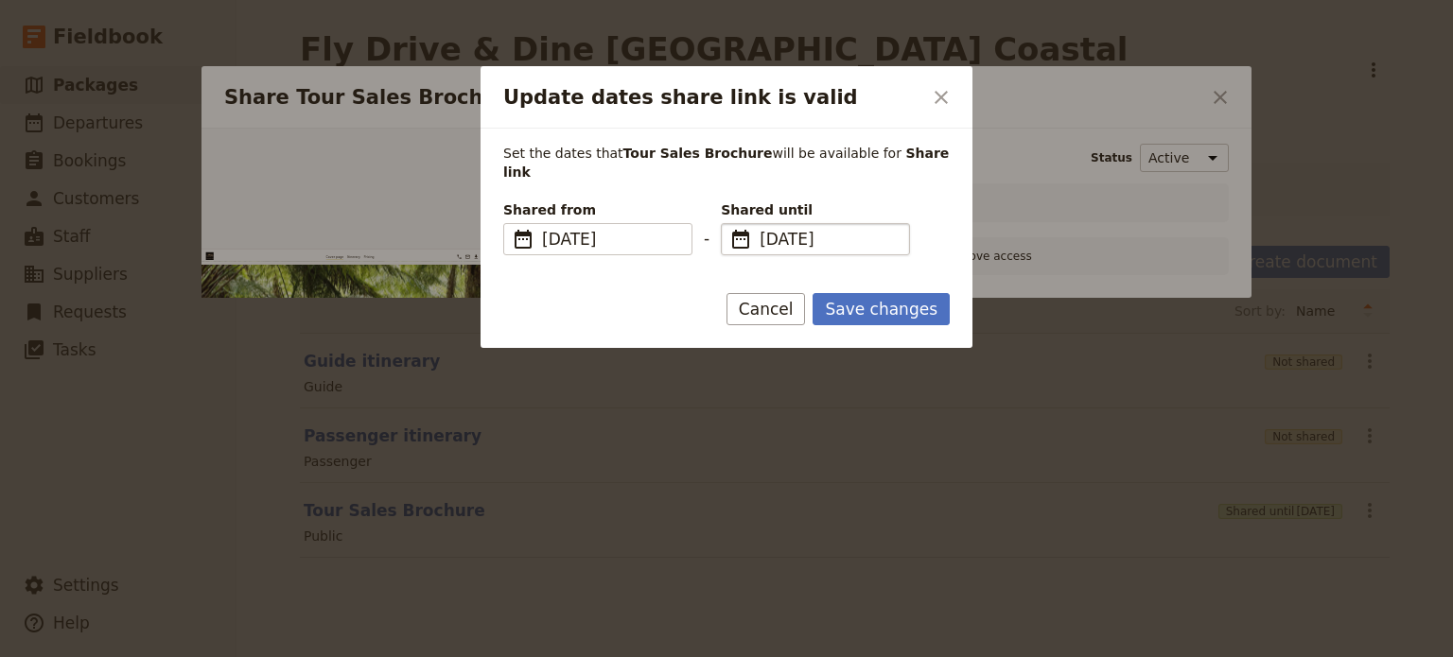
click at [862, 223] on fieldset "​ 18/09/2026" at bounding box center [815, 239] width 189 height 32
click at [852, 228] on input "18/09/2026" at bounding box center [829, 239] width 138 height 23
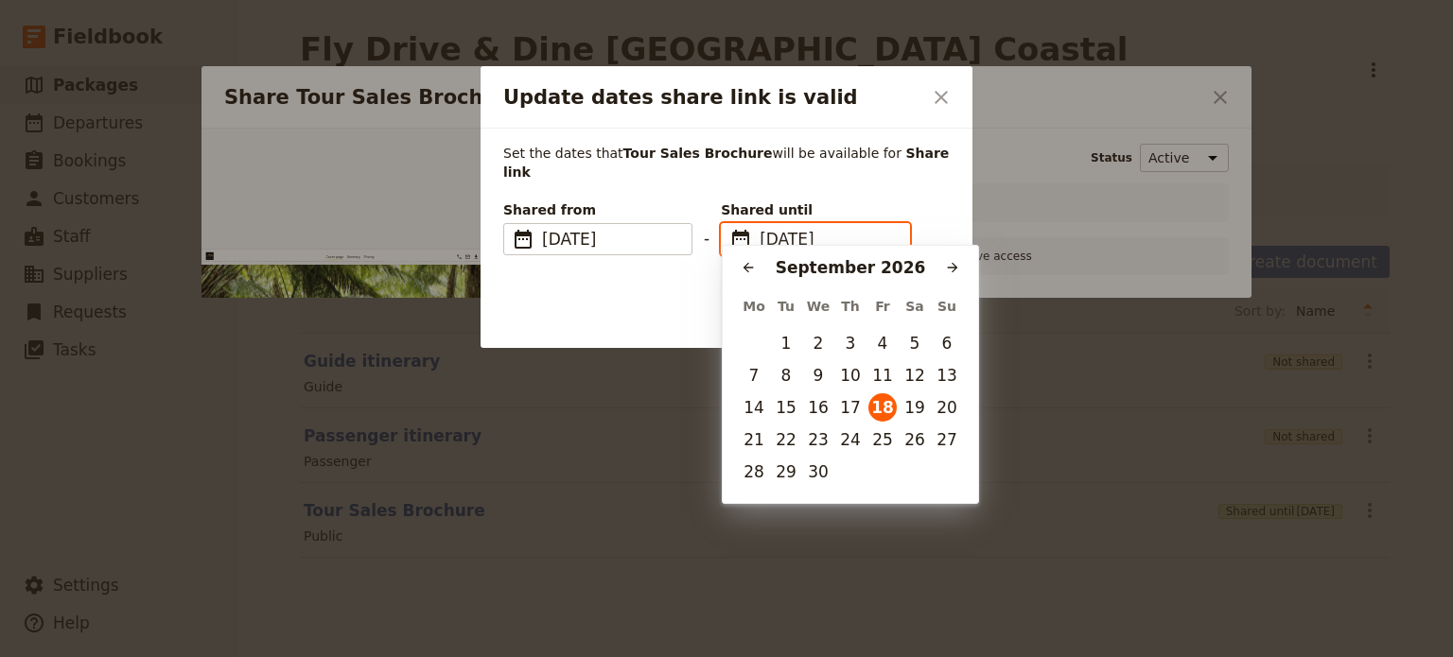
click at [864, 228] on input "18/09/2026" at bounding box center [829, 239] width 138 height 23
click at [753, 261] on icon "Previous month" at bounding box center [748, 267] width 15 height 15
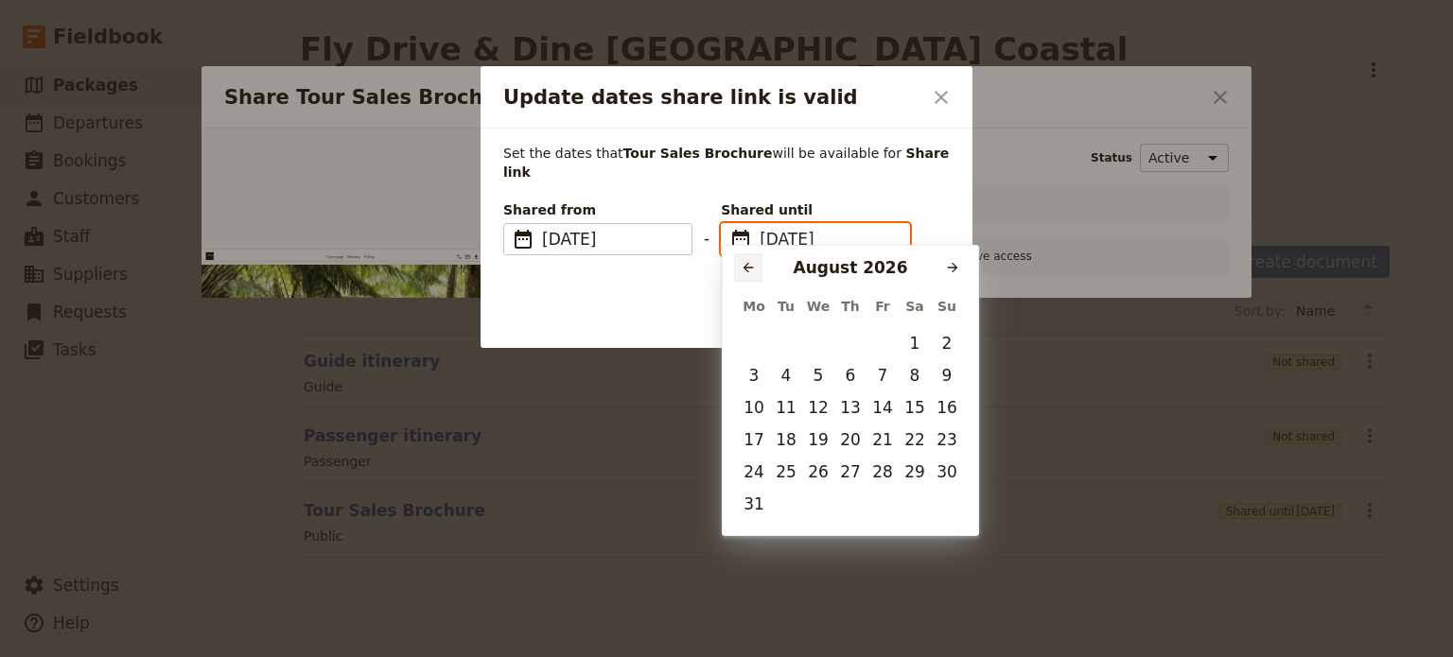
click at [753, 260] on icon "Previous month" at bounding box center [748, 267] width 15 height 15
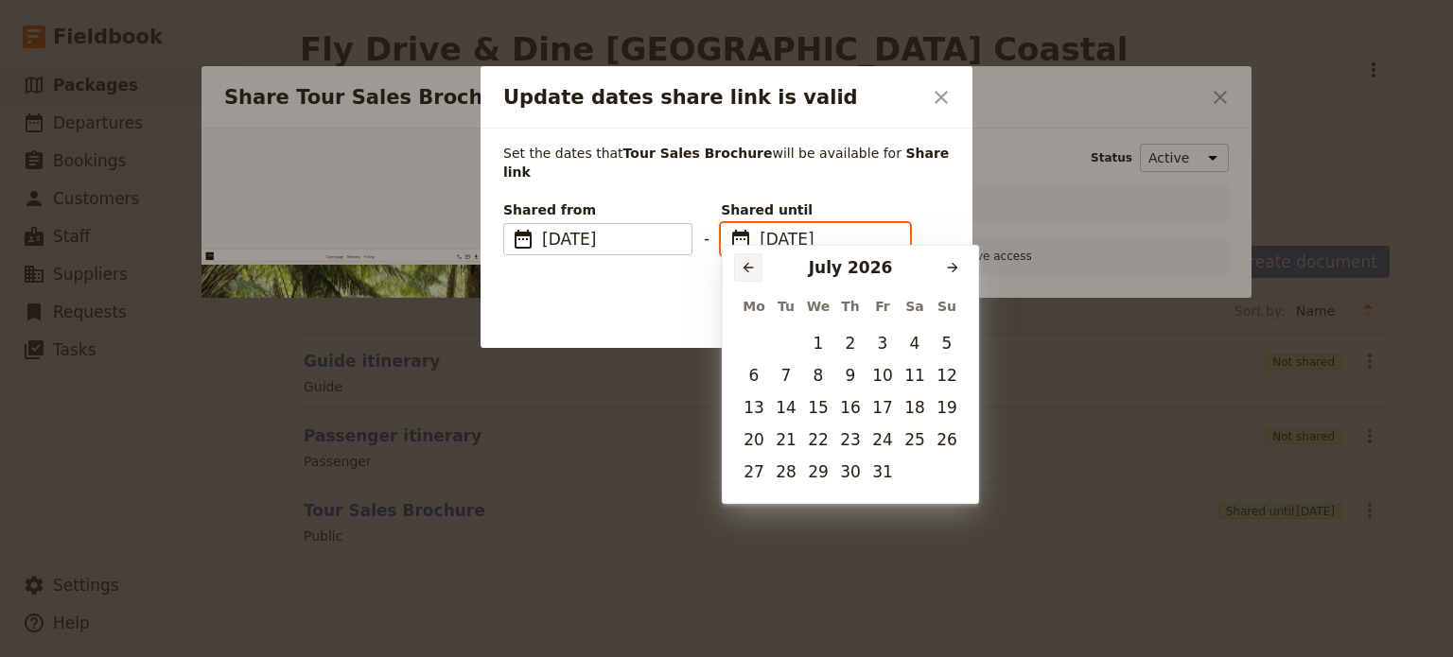
click at [753, 260] on icon "Previous month" at bounding box center [748, 267] width 15 height 15
click at [753, 258] on button "​" at bounding box center [748, 268] width 28 height 28
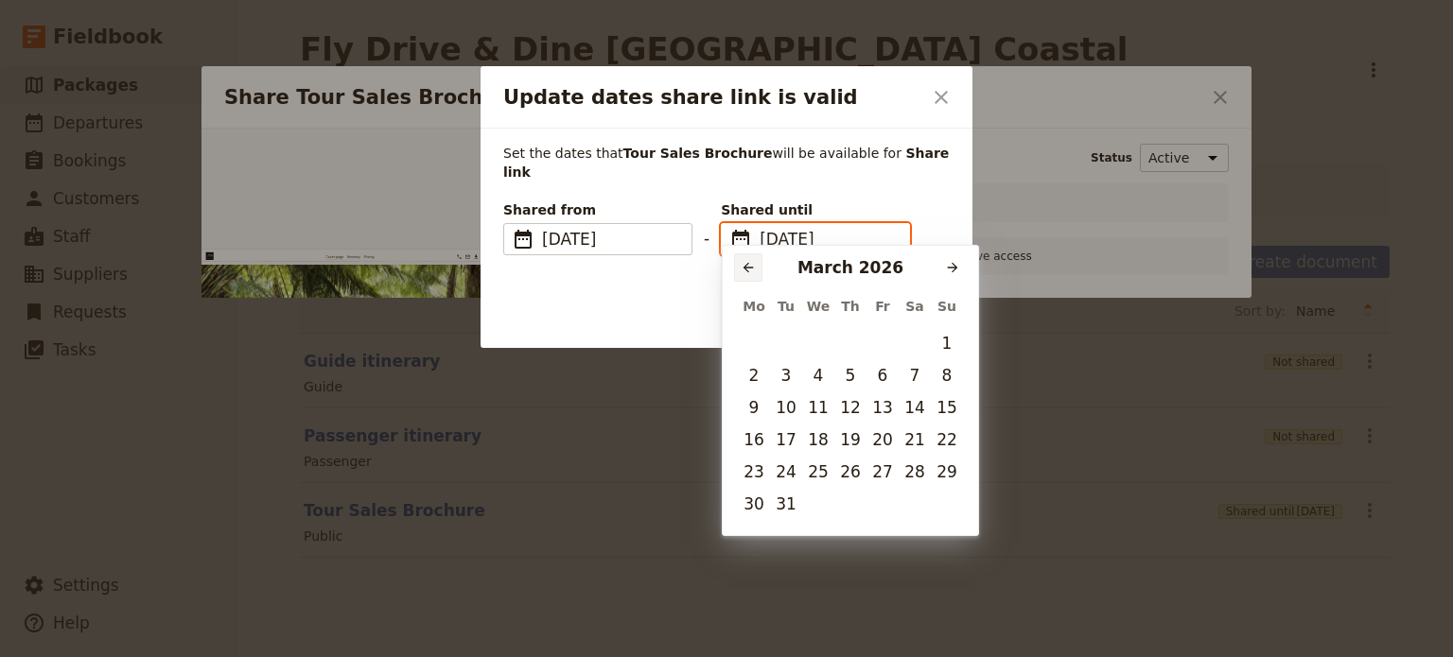
click at [753, 258] on button "​" at bounding box center [748, 268] width 28 height 28
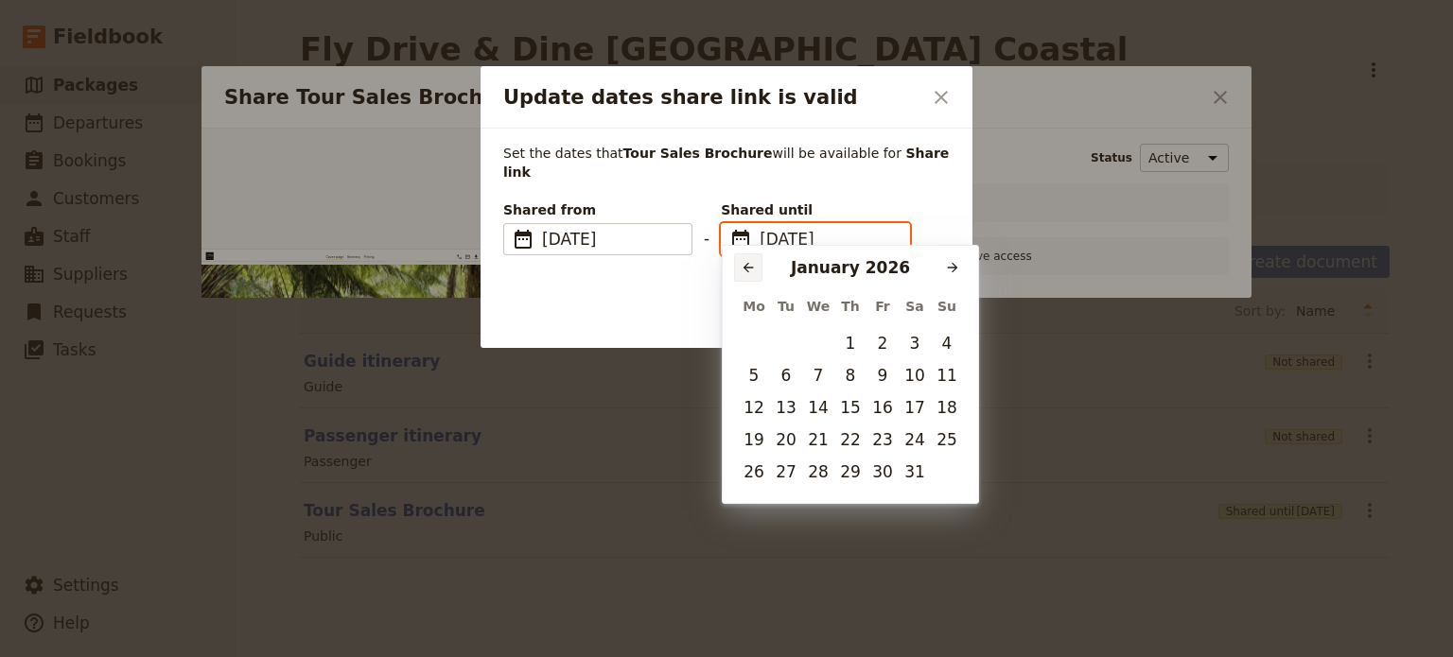
click at [753, 258] on button "​" at bounding box center [748, 268] width 28 height 28
click at [753, 256] on button "​" at bounding box center [748, 268] width 28 height 28
click at [885, 412] on button "19" at bounding box center [882, 408] width 28 height 28
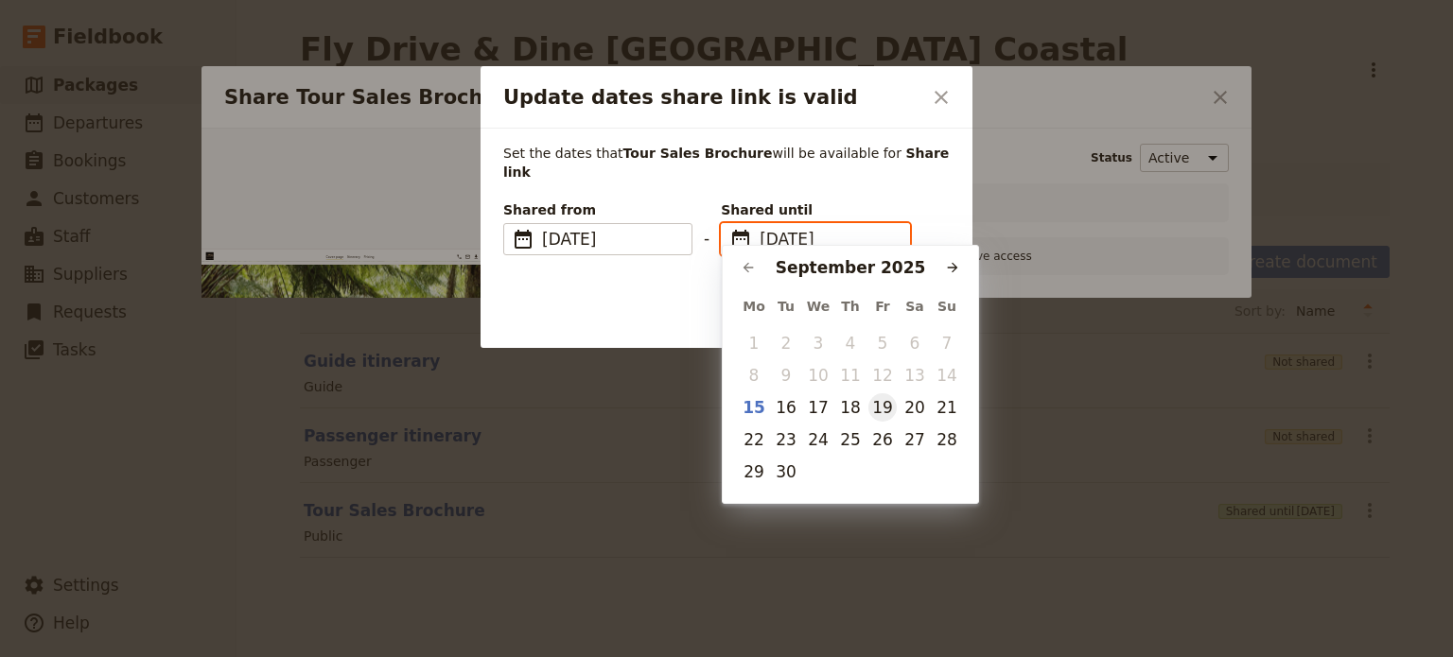
type input "19/09/2025"
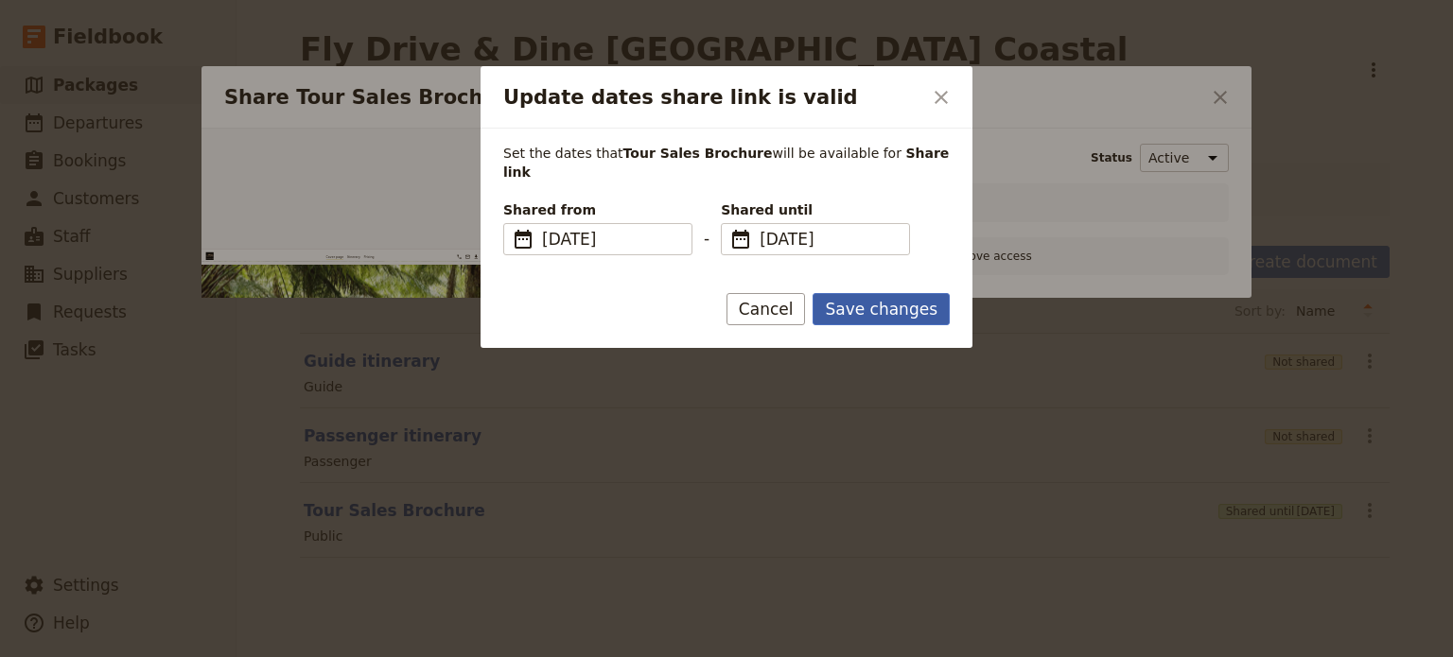
click at [899, 294] on button "Save changes" at bounding box center [881, 309] width 137 height 32
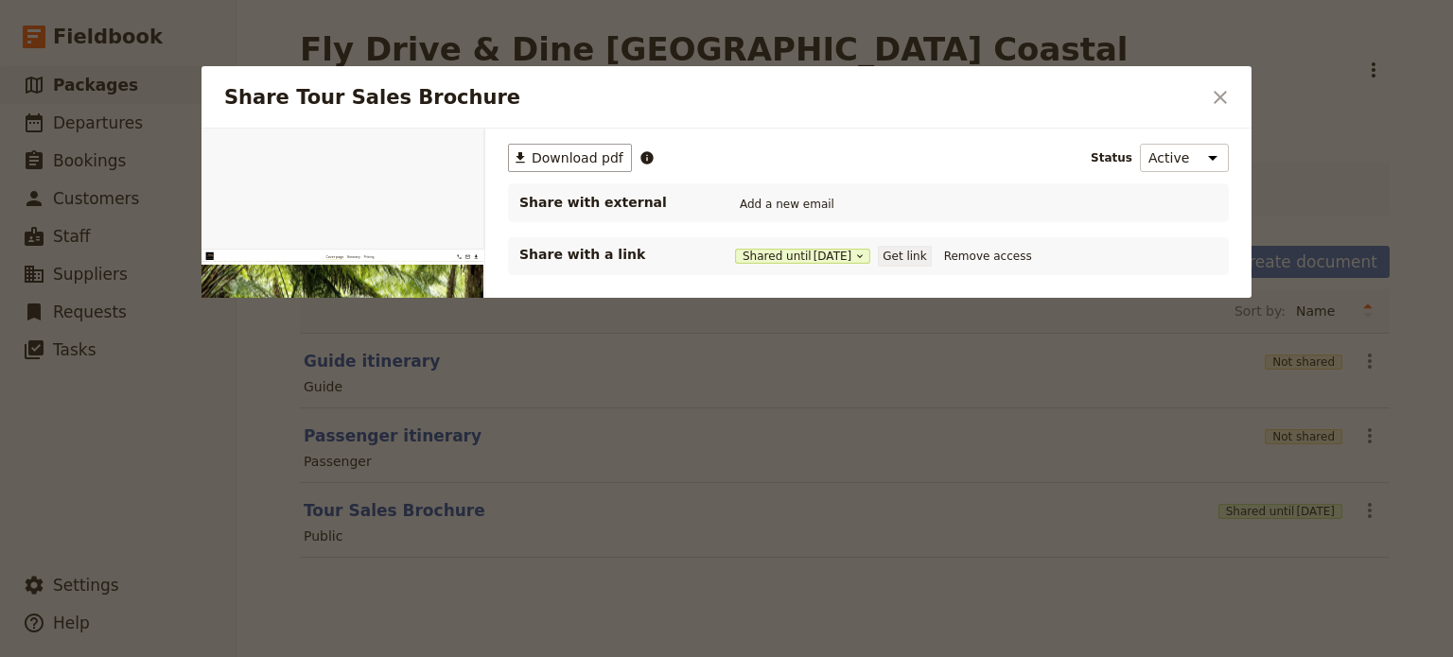
click at [914, 259] on button "Get link" at bounding box center [904, 256] width 53 height 21
drag, startPoint x: 1221, startPoint y: 94, endPoint x: 1230, endPoint y: 89, distance: 9.7
click at [1221, 94] on icon "Close dialog" at bounding box center [1220, 97] width 23 height 23
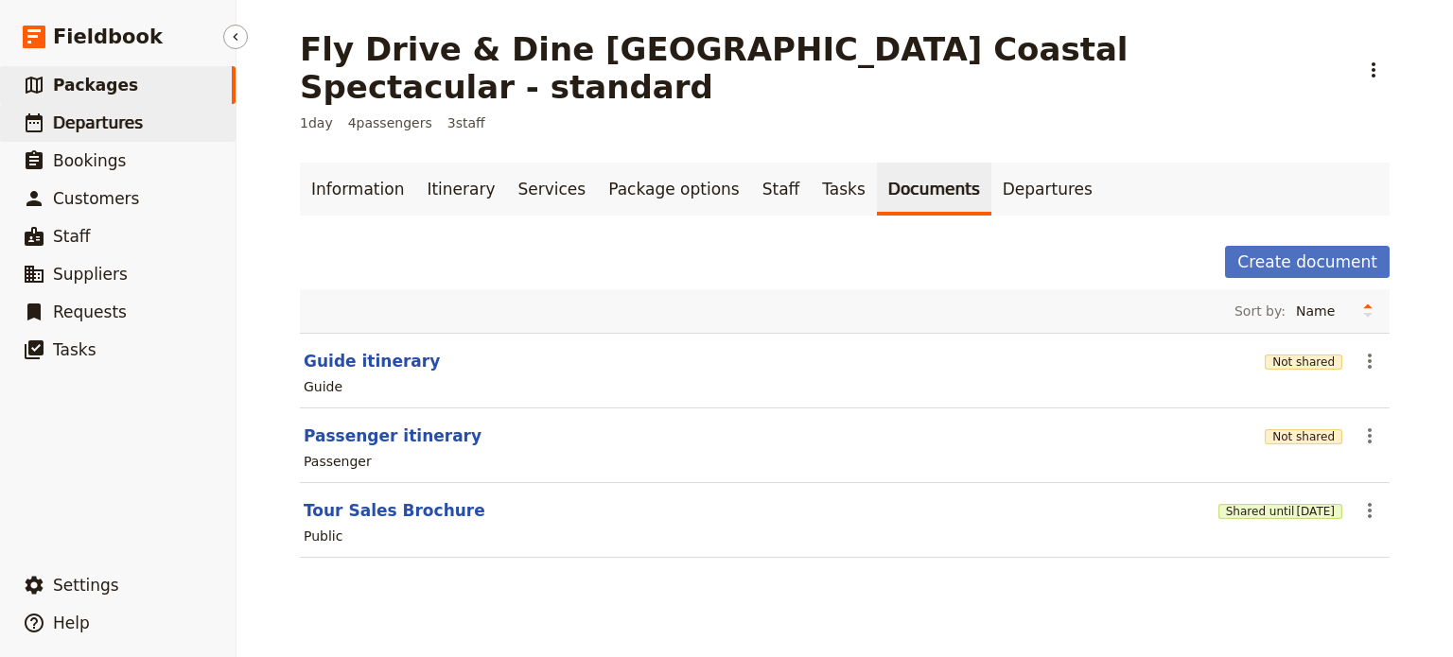
click at [155, 128] on link "​ Departures" at bounding box center [118, 123] width 236 height 38
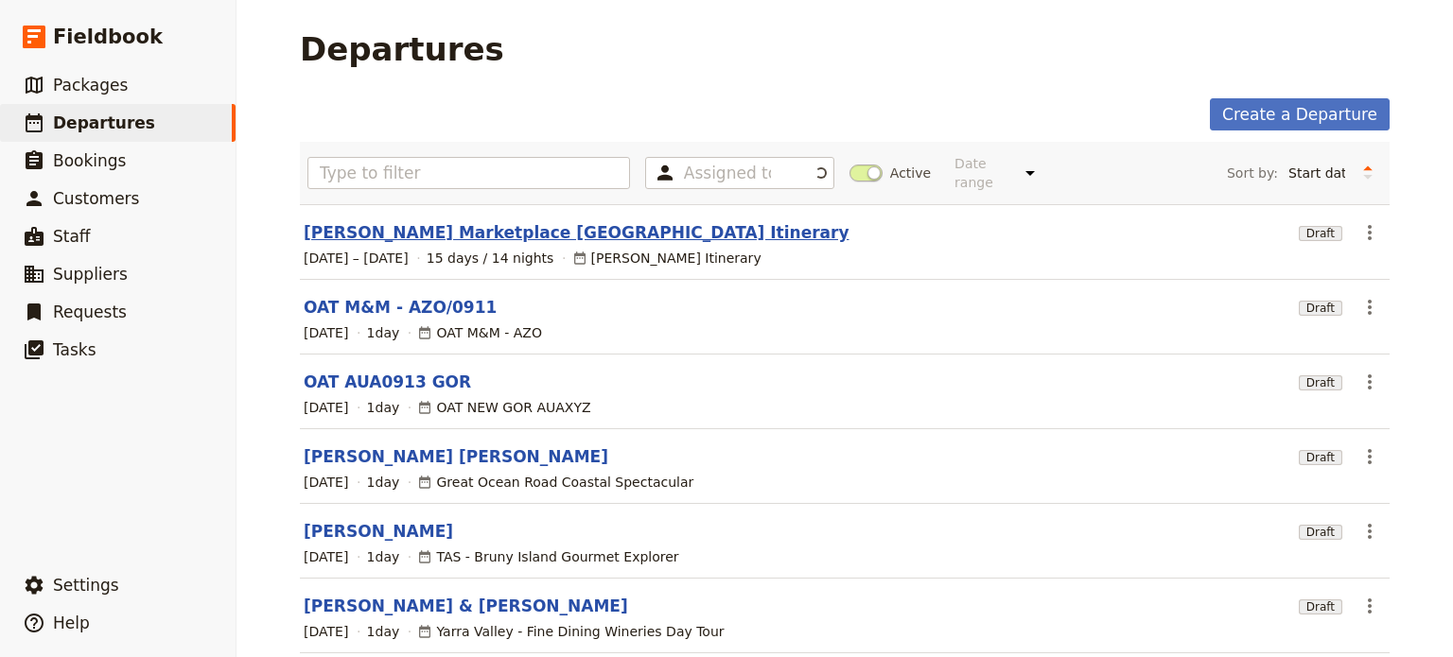
click at [348, 221] on link "Steve Marketplace USA Itinerary" at bounding box center [577, 232] width 546 height 23
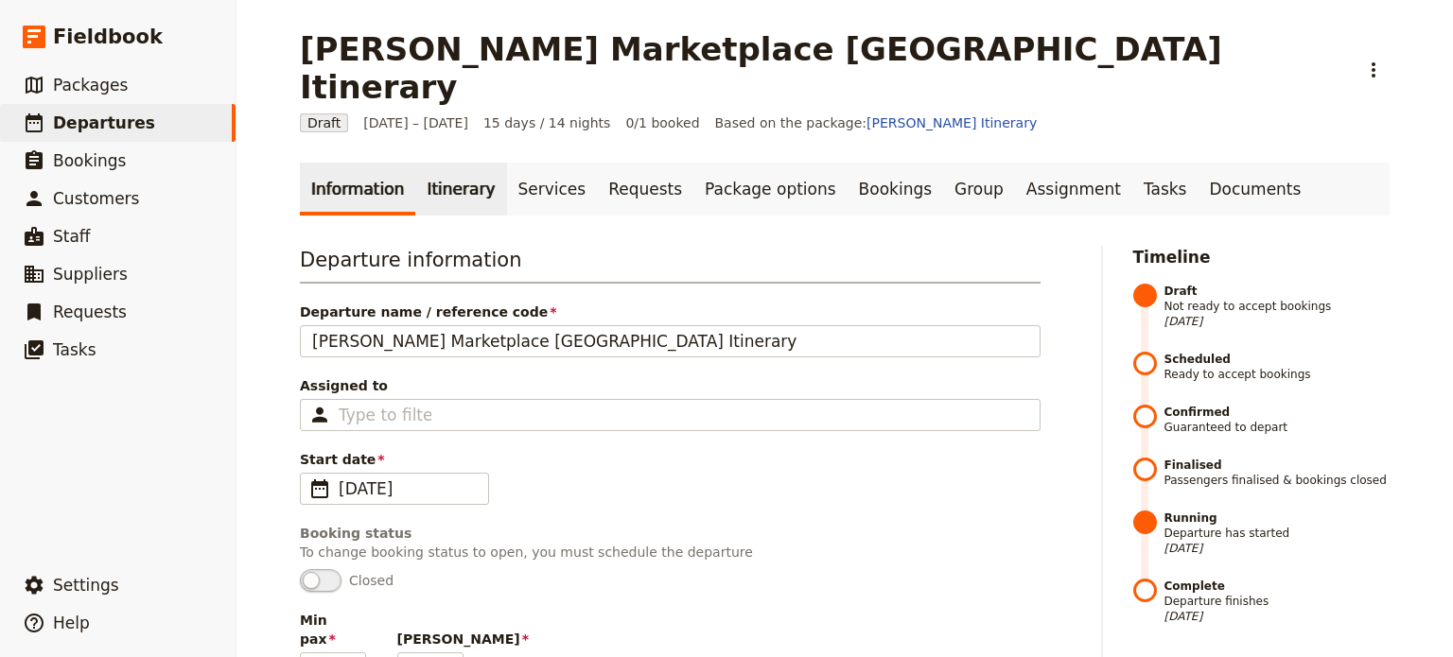
click at [454, 163] on link "Itinerary" at bounding box center [460, 189] width 91 height 53
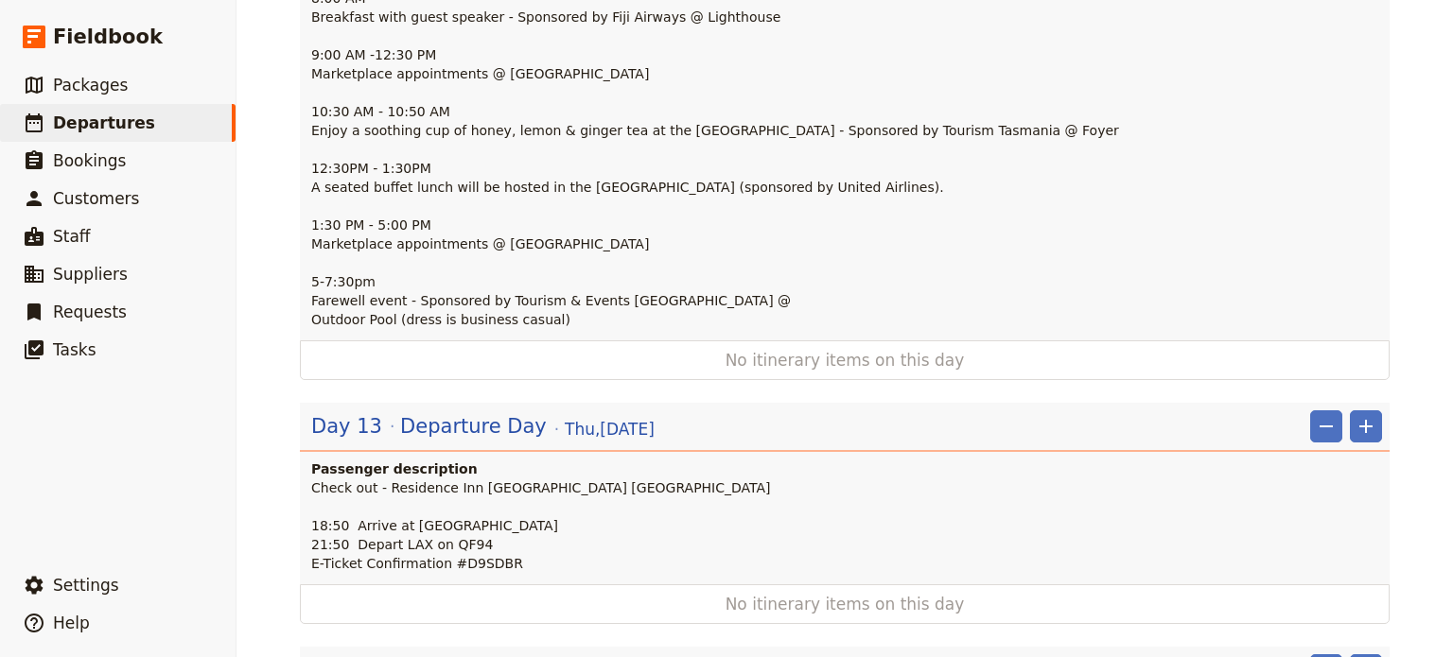
scroll to position [4322, 0]
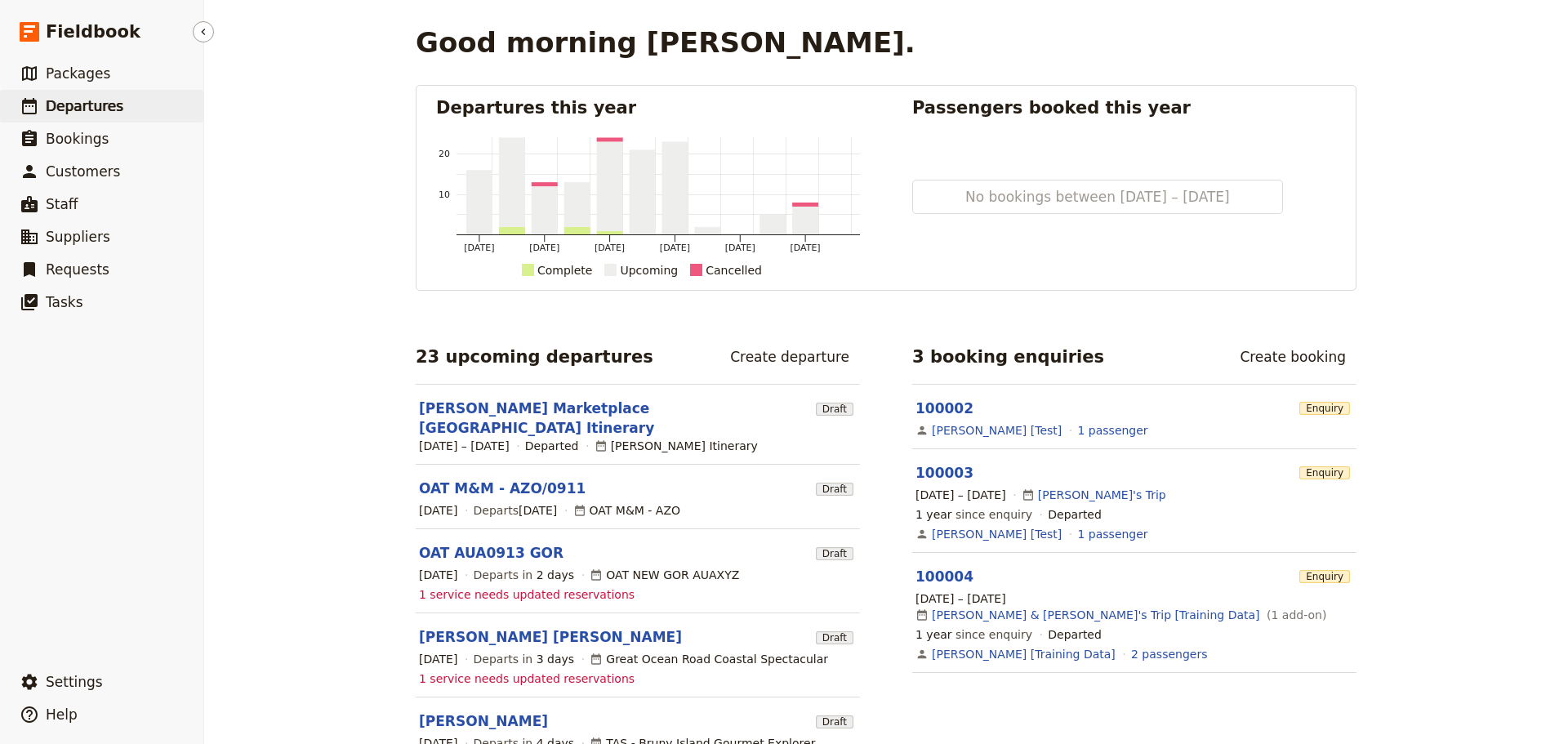
click at [60, 98] on span "Departures" at bounding box center [85, 106] width 78 height 16
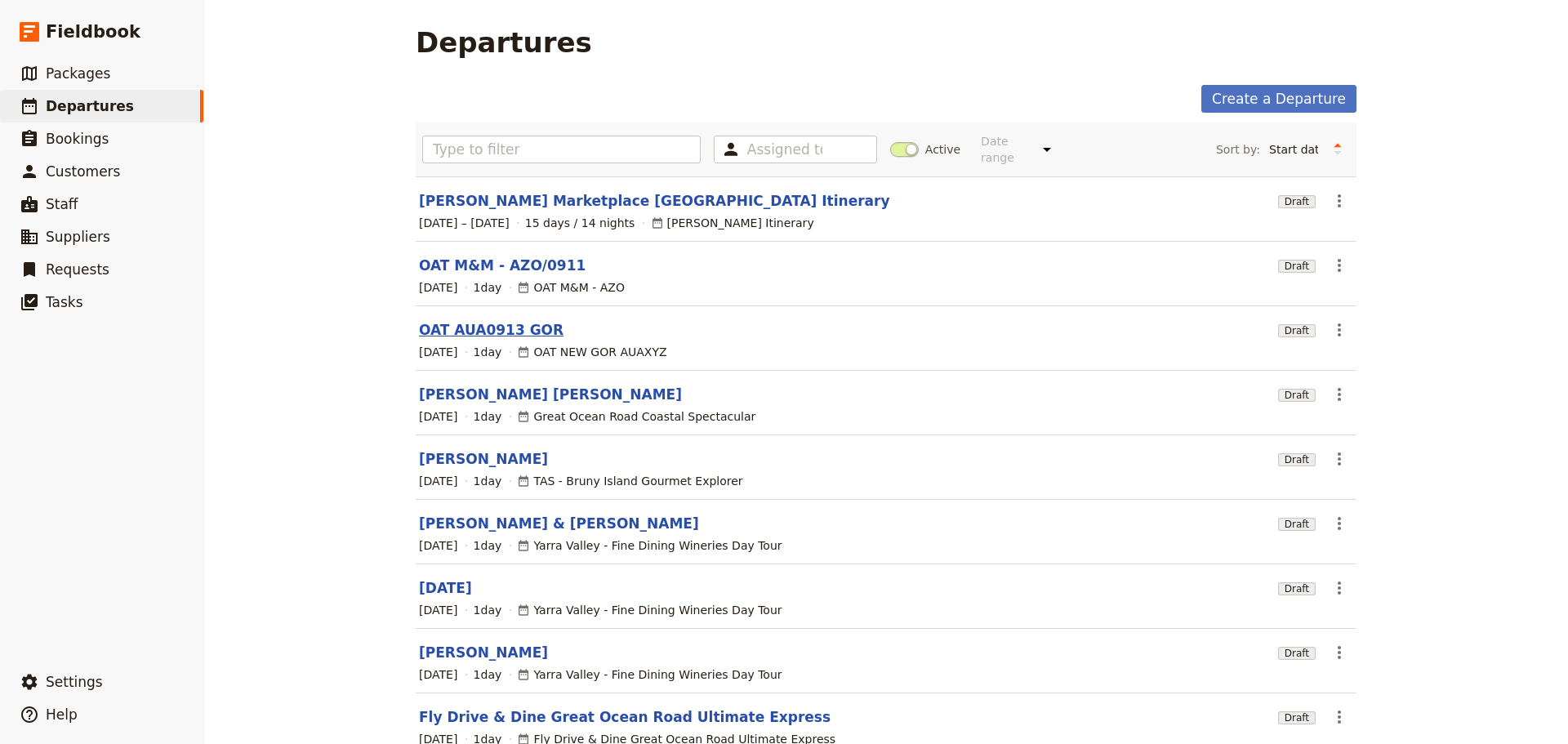
click at [452, 320] on link "OAT AUA0913 GOR" at bounding box center [490, 330] width 144 height 20
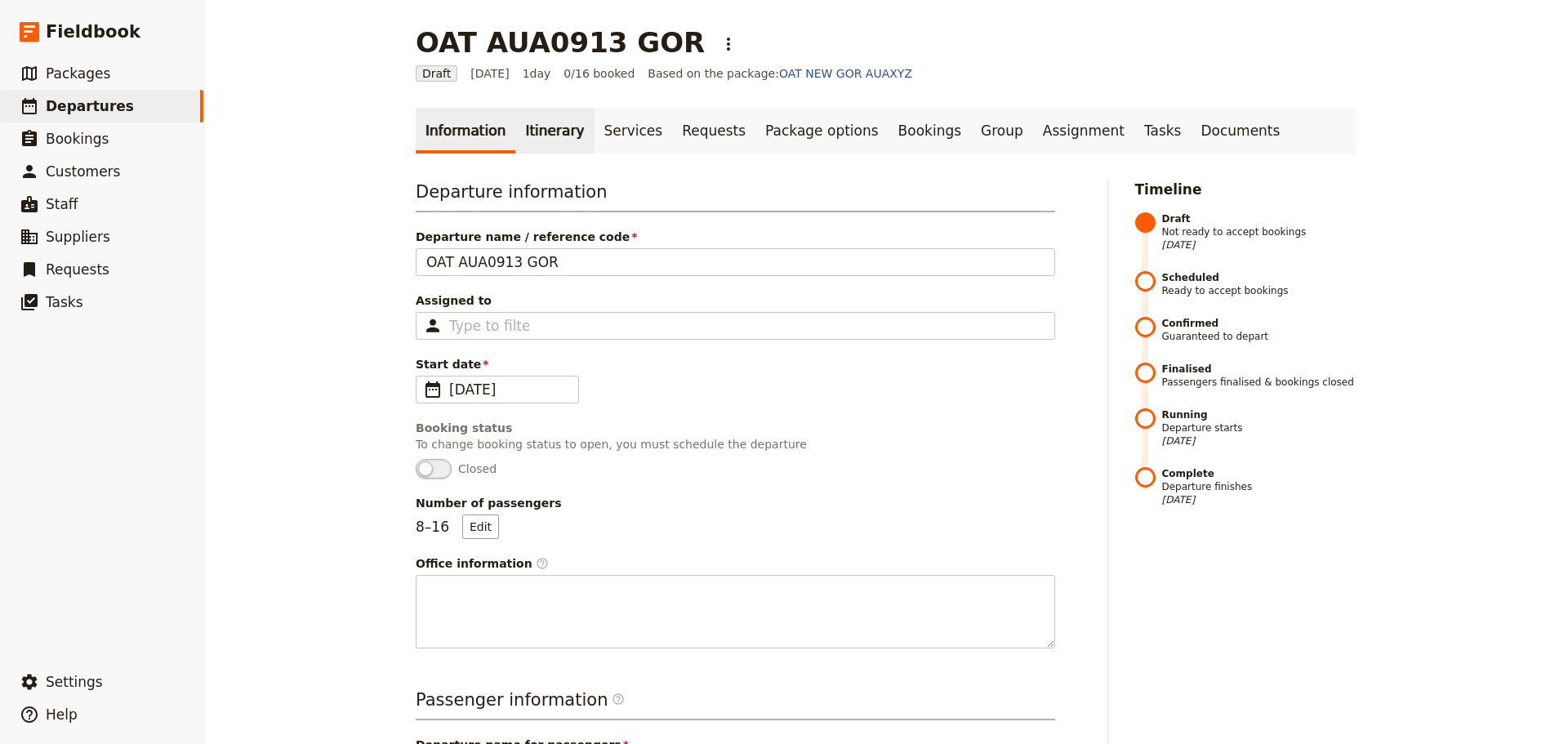
click at [515, 127] on link "Itinerary" at bounding box center [554, 130] width 79 height 46
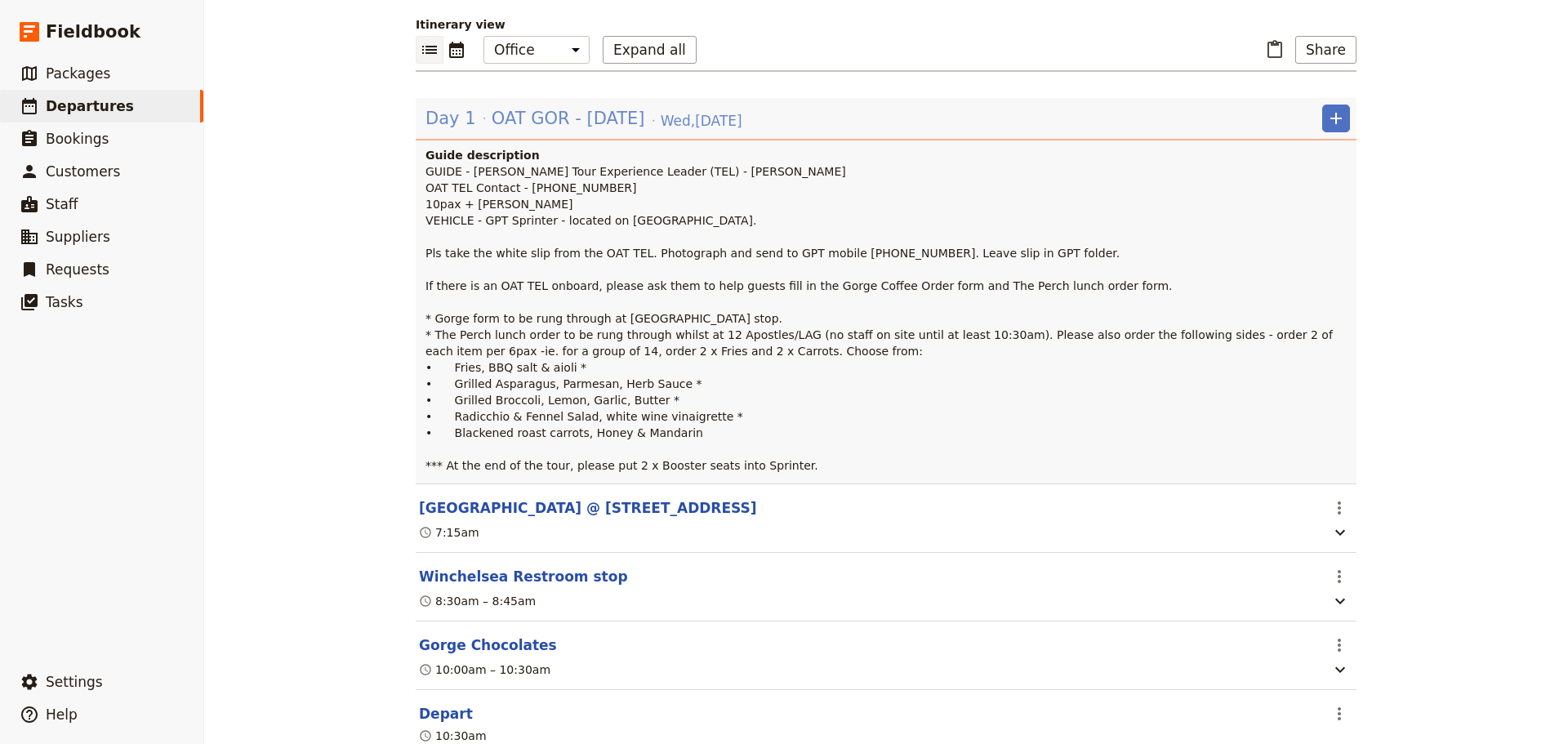
click at [557, 113] on span "OAT GOR - [DATE]" at bounding box center [569, 118] width 154 height 24
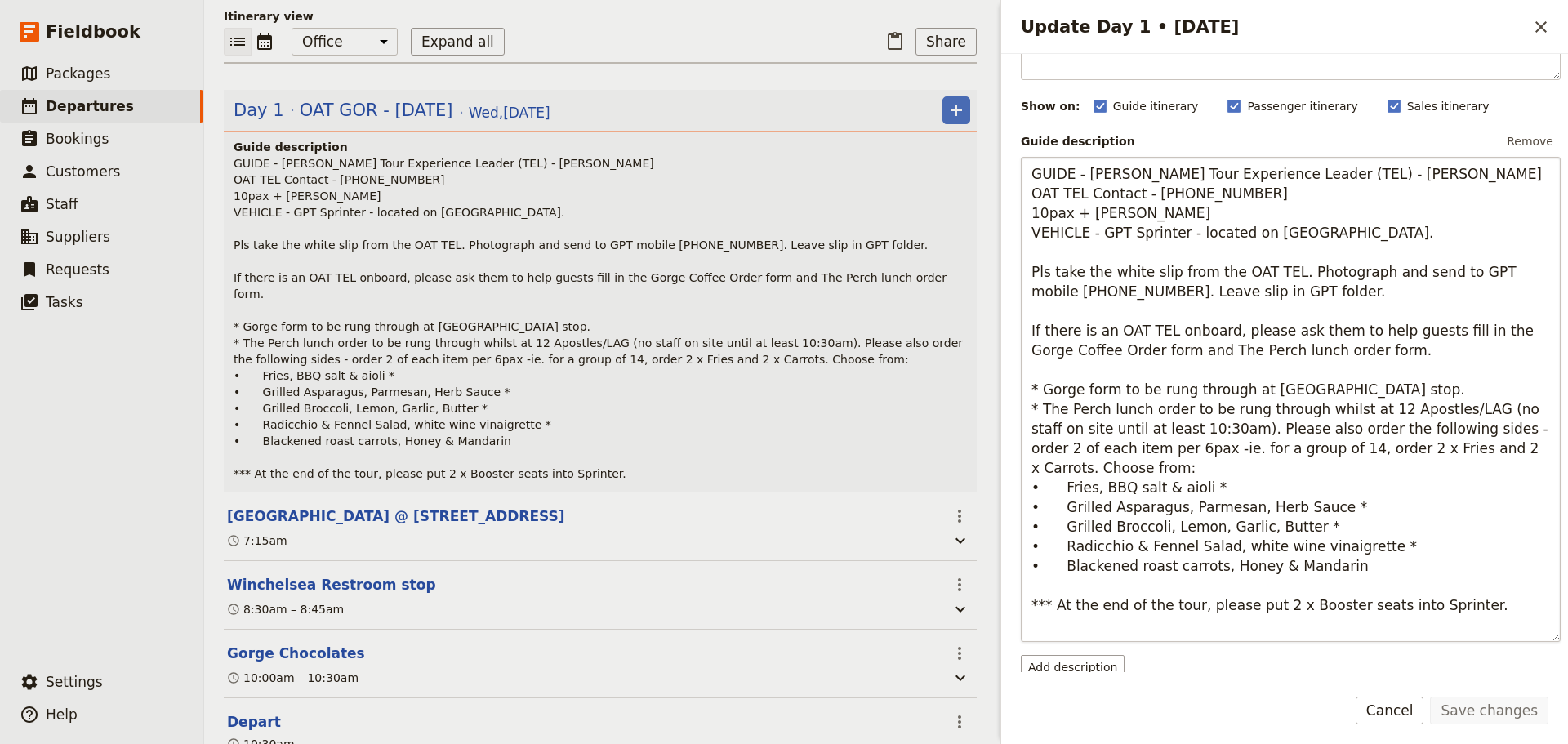
scroll to position [163, 0]
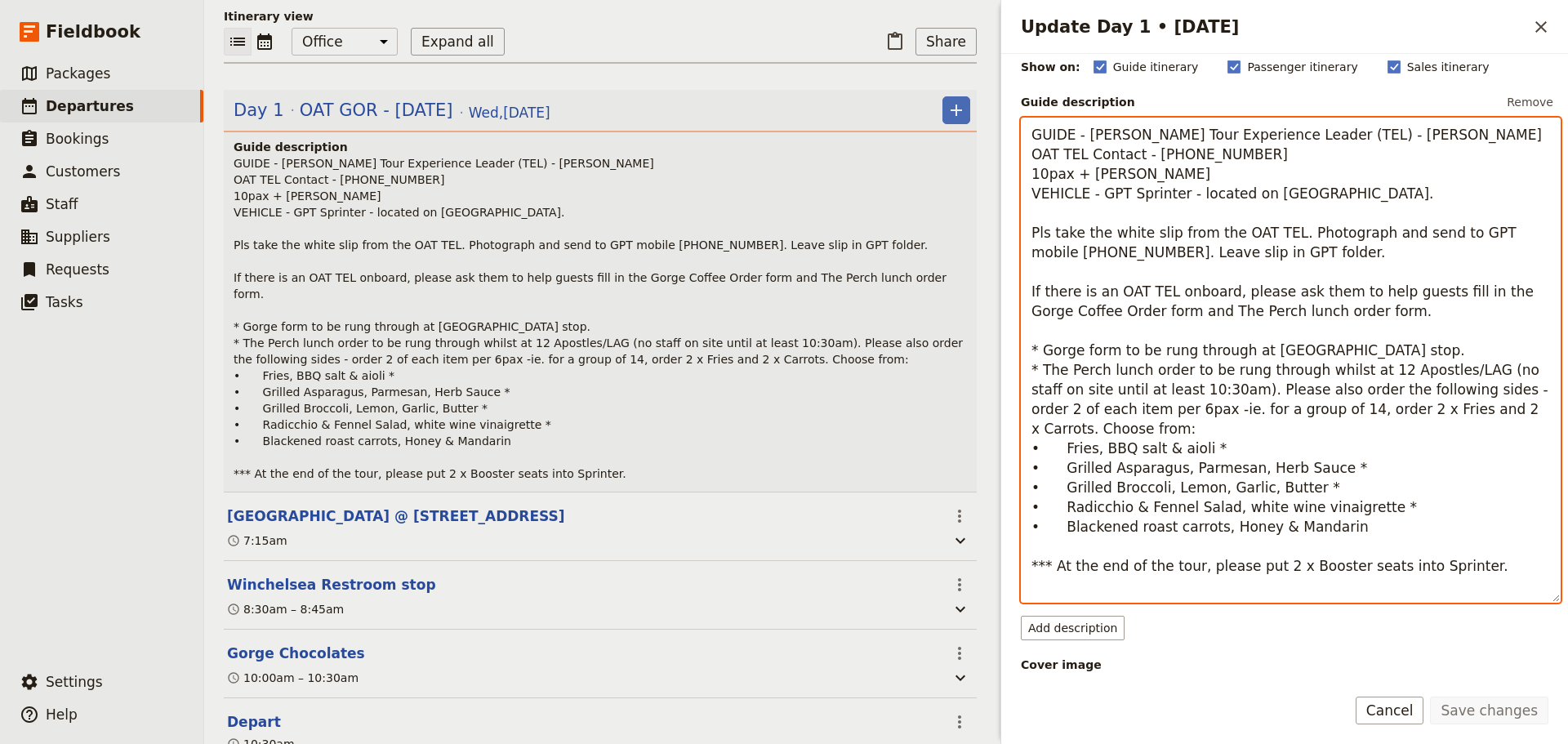
click at [1388, 335] on textarea "GUIDE - [PERSON_NAME] Tour Experience Leader (TEL) - [PERSON_NAME] OAT TEL Cont…" at bounding box center [1291, 360] width 540 height 485
click at [1407, 340] on textarea "GUIDE - [PERSON_NAME] Tour Experience Leader (TEL) - [PERSON_NAME] OAT TEL Cont…" at bounding box center [1291, 360] width 540 height 485
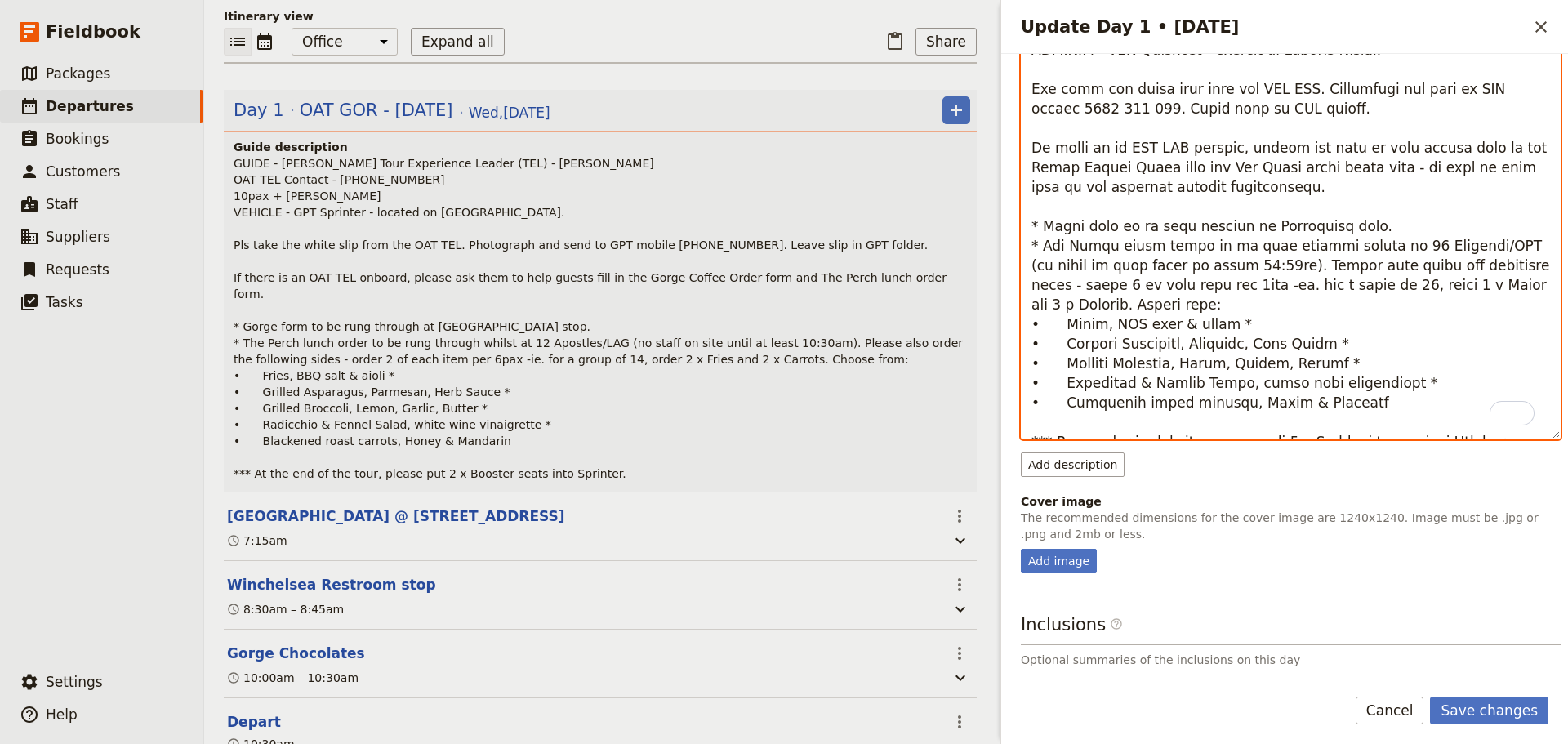
scroll to position [331, 0]
click at [1466, 246] on textarea "To enrich screen reader interactions, please activate Accessibility in Grammarl…" at bounding box center [1291, 197] width 540 height 485
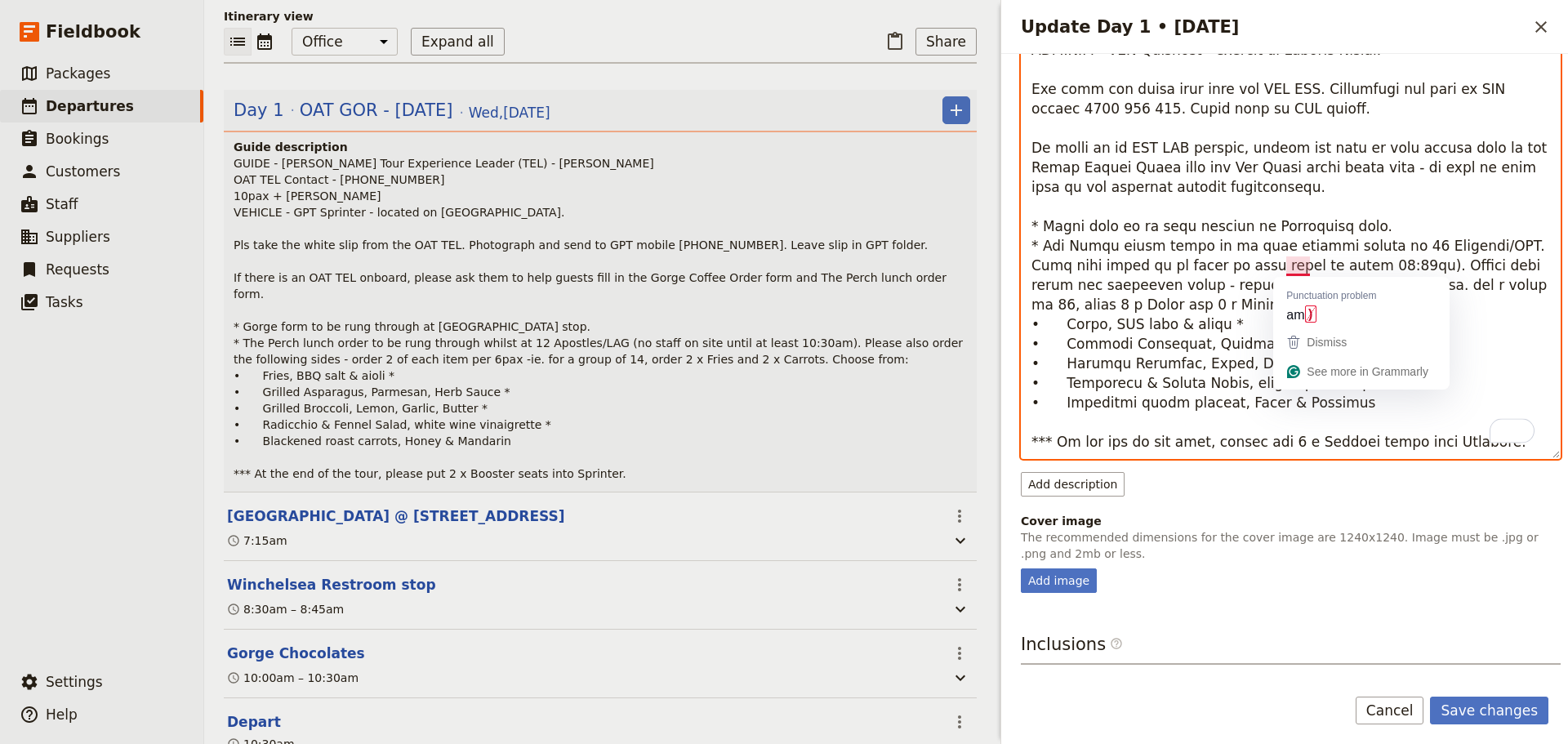
click at [1306, 267] on textarea "To enrich screen reader interactions, please activate Accessibility in Grammarl…" at bounding box center [1291, 206] width 540 height 505
click at [1316, 265] on textarea "To enrich screen reader interactions, please activate Accessibility in Grammarl…" at bounding box center [1291, 206] width 540 height 505
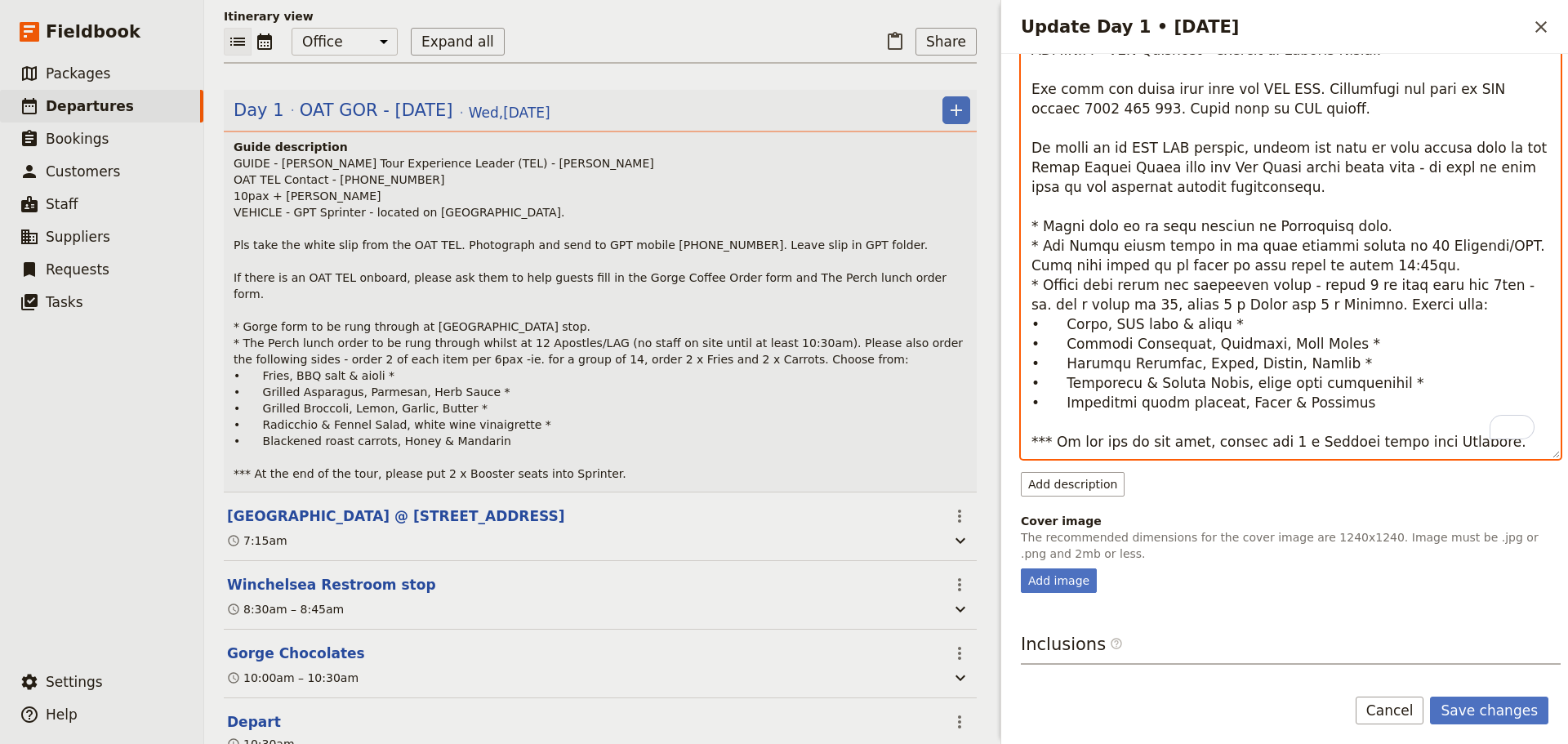
scroll to position [337, 0]
drag, startPoint x: 1375, startPoint y: 382, endPoint x: 1024, endPoint y: 345, distance: 352.9
click at [1024, 346] on textarea "To enrich screen reader interactions, please activate Accessibility in Grammarl…" at bounding box center [1291, 206] width 540 height 505
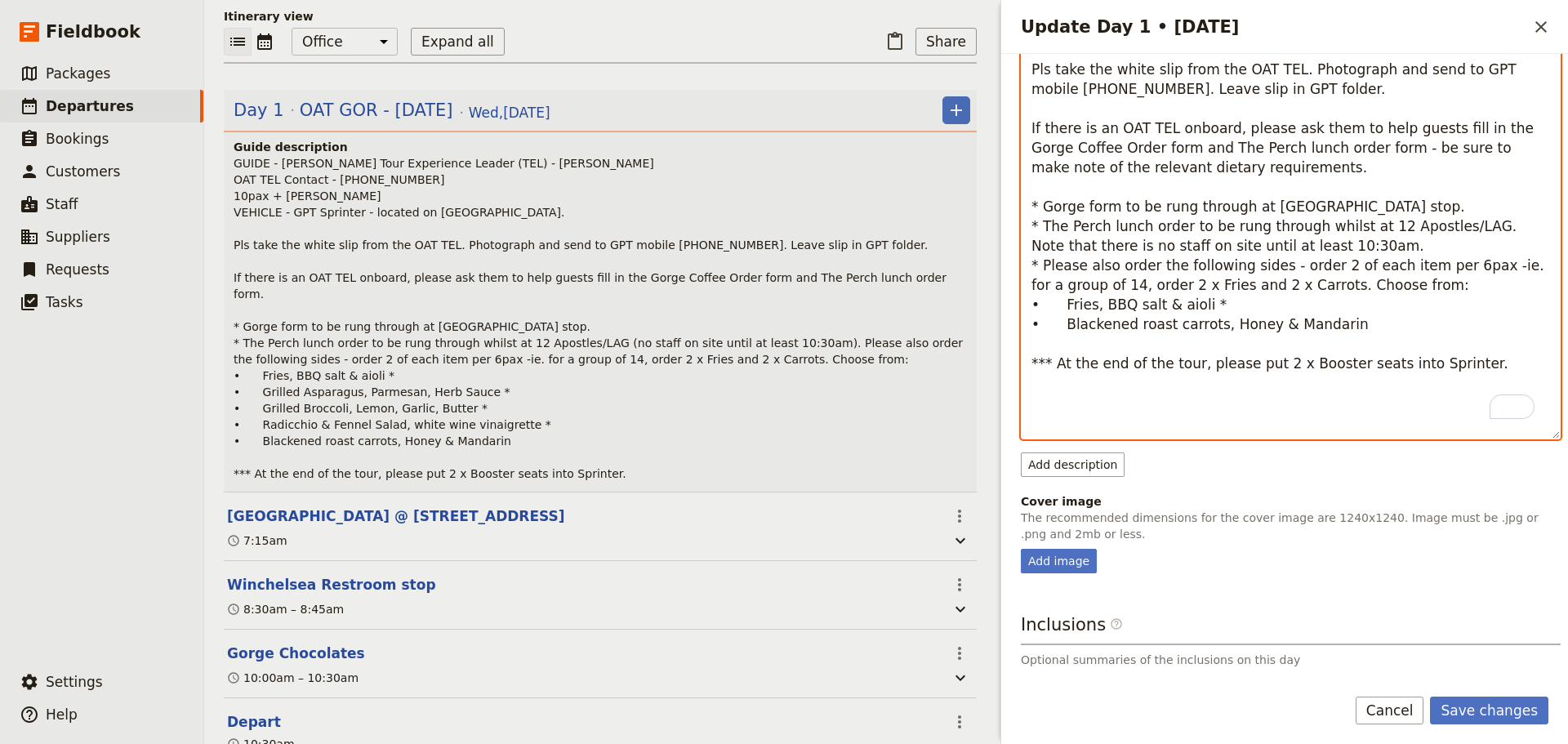
drag, startPoint x: 1393, startPoint y: 307, endPoint x: 1280, endPoint y: 287, distance: 114.8
click at [1280, 287] on textarea "GUIDE - [PERSON_NAME] Tour Experience Leader (TEL) - [PERSON_NAME] OAT TEL Cont…" at bounding box center [1291, 197] width 540 height 485
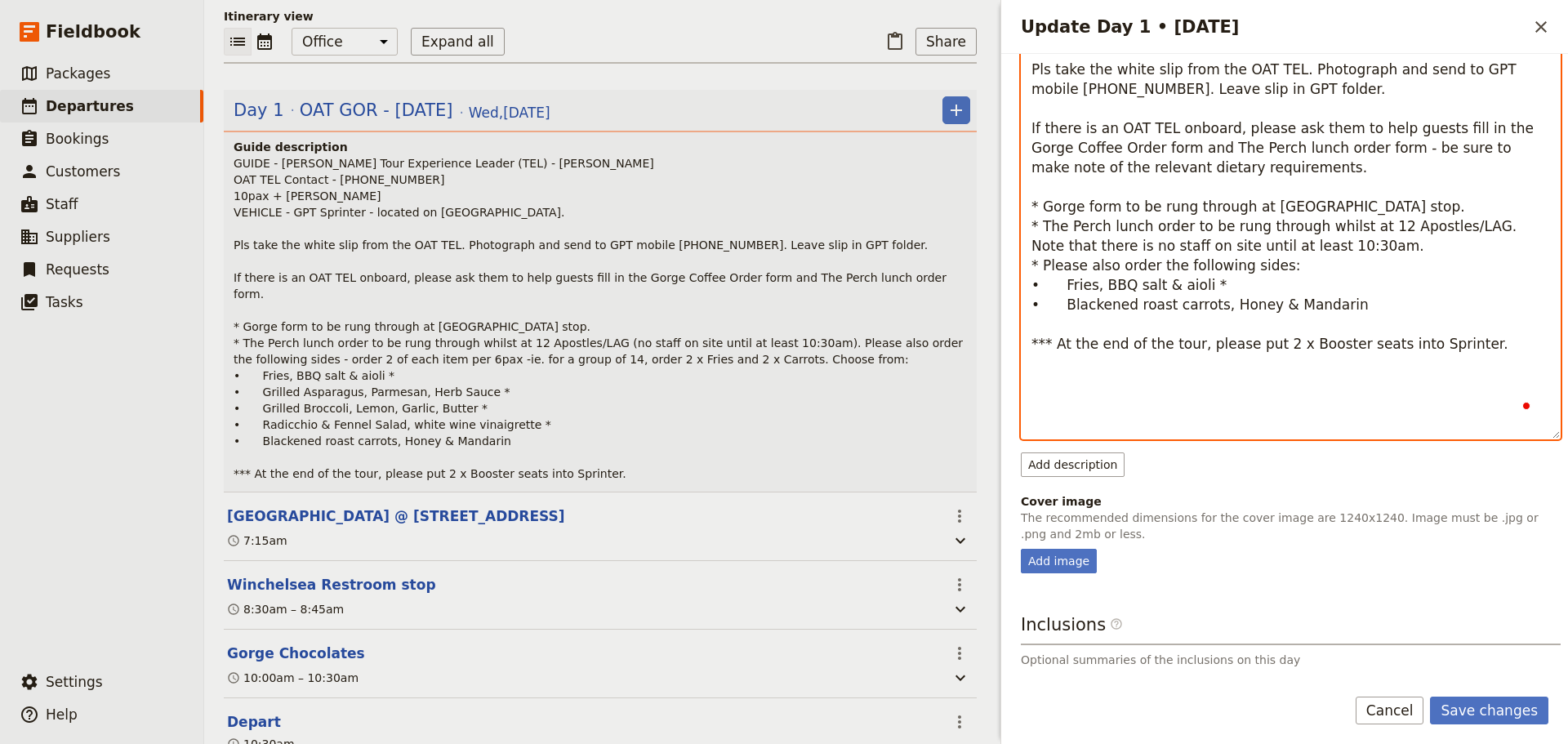
scroll to position [332, 0]
click at [1217, 309] on textarea "GUIDE - [PERSON_NAME] Tour Experience Leader (TEL) - [PERSON_NAME] OAT TEL Cont…" at bounding box center [1291, 197] width 540 height 485
click at [1060, 308] on textarea "GUIDE - [PERSON_NAME] Tour Experience Leader (TEL) - [PERSON_NAME] OAT TEL Cont…" at bounding box center [1291, 197] width 540 height 485
click at [1249, 417] on textarea "GUIDE - [PERSON_NAME] Tour Experience Leader (TEL) - [PERSON_NAME] OAT TEL Cont…" at bounding box center [1291, 197] width 540 height 485
click at [1457, 366] on textarea "GUIDE - [PERSON_NAME] Tour Experience Leader (TEL) - [PERSON_NAME] OAT TEL Cont…" at bounding box center [1291, 197] width 540 height 485
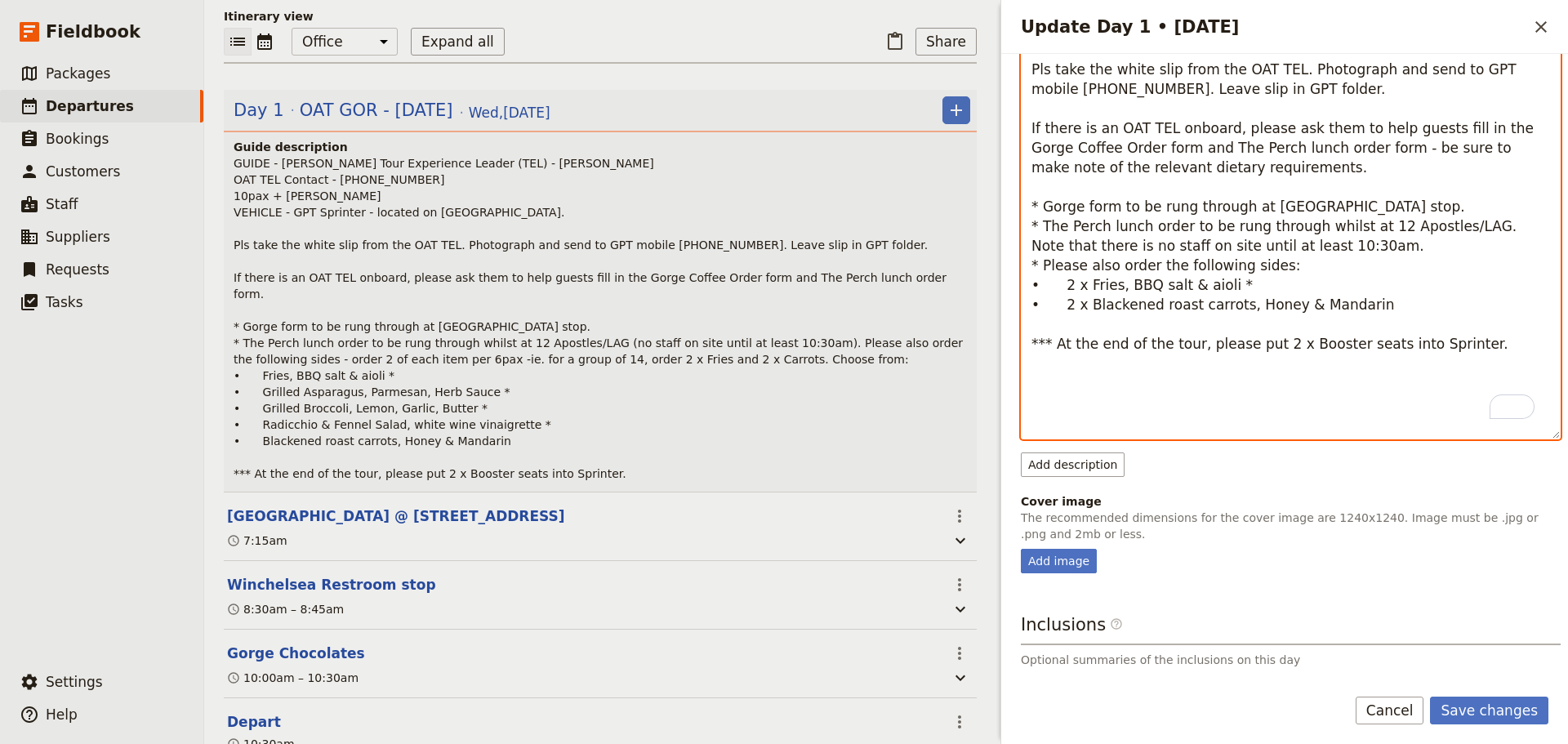
scroll to position [337, 0]
click at [1475, 359] on textarea "GUIDE - [PERSON_NAME] Tour Experience Leader (TEL) - [PERSON_NAME] OAT TEL Cont…" at bounding box center [1291, 197] width 540 height 485
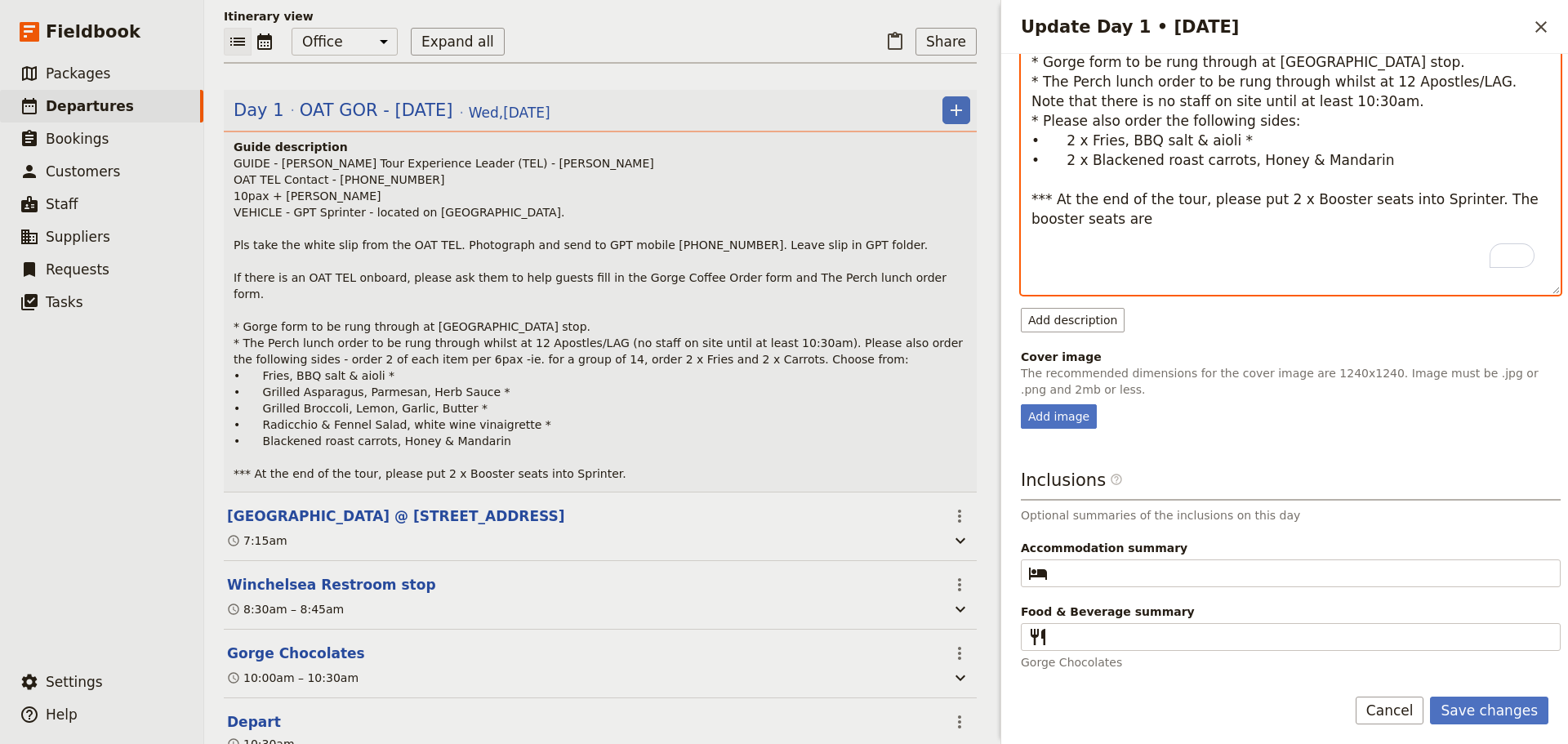
scroll to position [488, 0]
click at [1453, 210] on textarea "GUIDE - [PERSON_NAME] Tour Experience Leader (TEL) - [PERSON_NAME] OAT TEL Cont…" at bounding box center [1291, 53] width 540 height 485
click at [1110, 261] on textarea "GUIDE - [PERSON_NAME] Tour Experience Leader (TEL) - [PERSON_NAME] OAT TEL Cont…" at bounding box center [1291, 53] width 540 height 485
click at [1294, 223] on textarea "GUIDE - [PERSON_NAME] Tour Experience Leader (TEL) - [PERSON_NAME] OAT TEL Cont…" at bounding box center [1291, 53] width 540 height 485
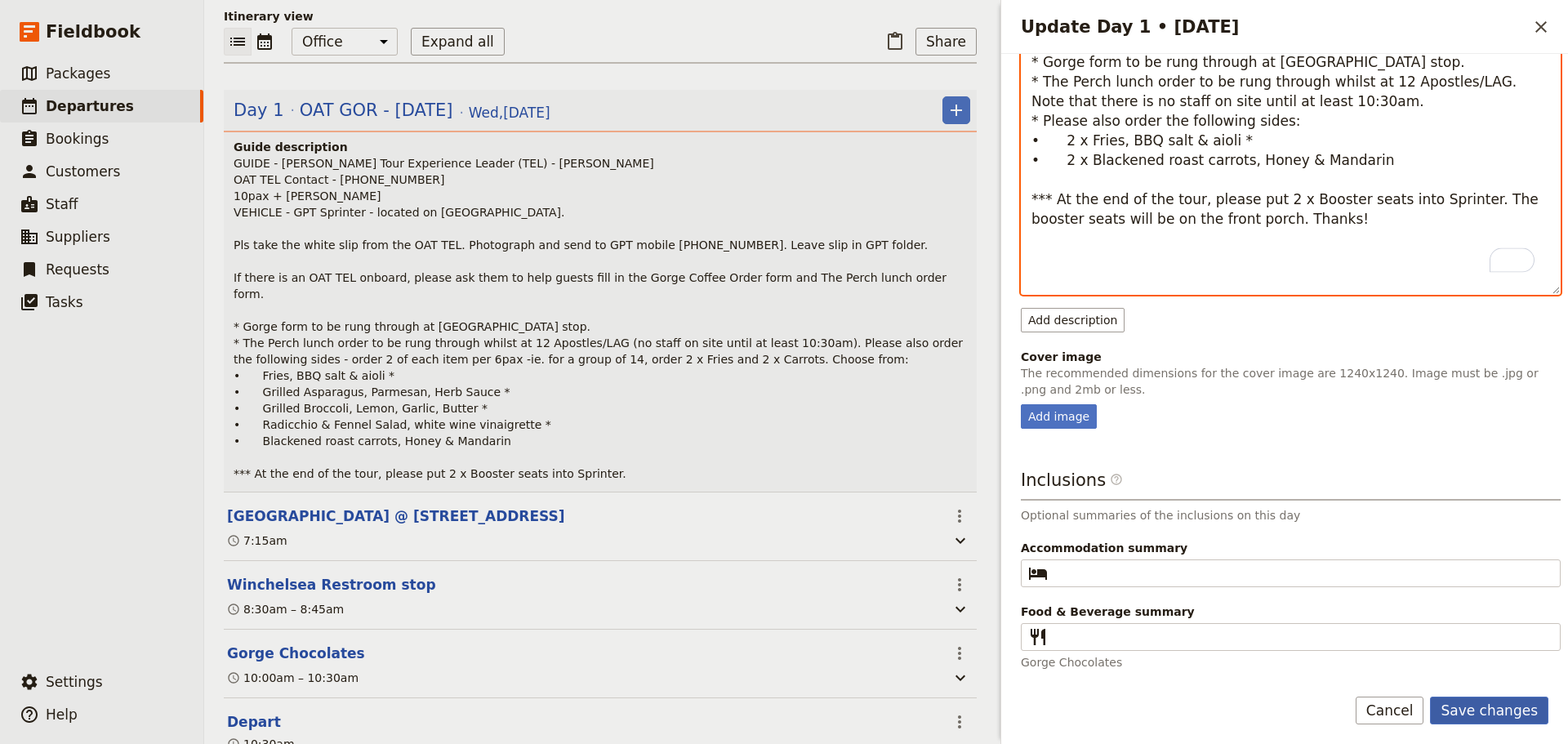
type textarea "GUIDE - Allan OAT Tour Experience Leader (TEL) - Michael Dever OAT TEL Contact …"
click at [1479, 697] on button "Save changes" at bounding box center [1489, 710] width 118 height 28
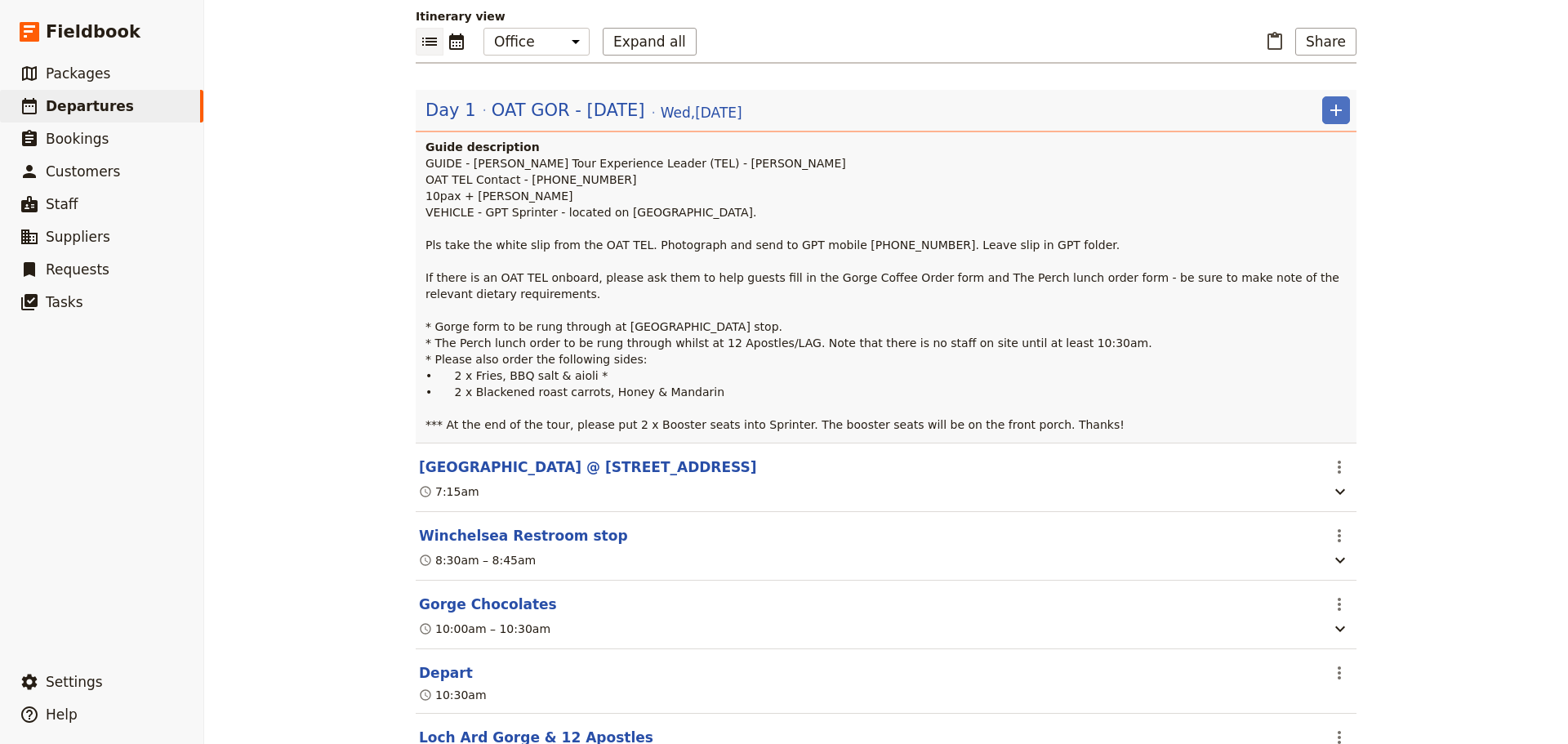
scroll to position [163, 0]
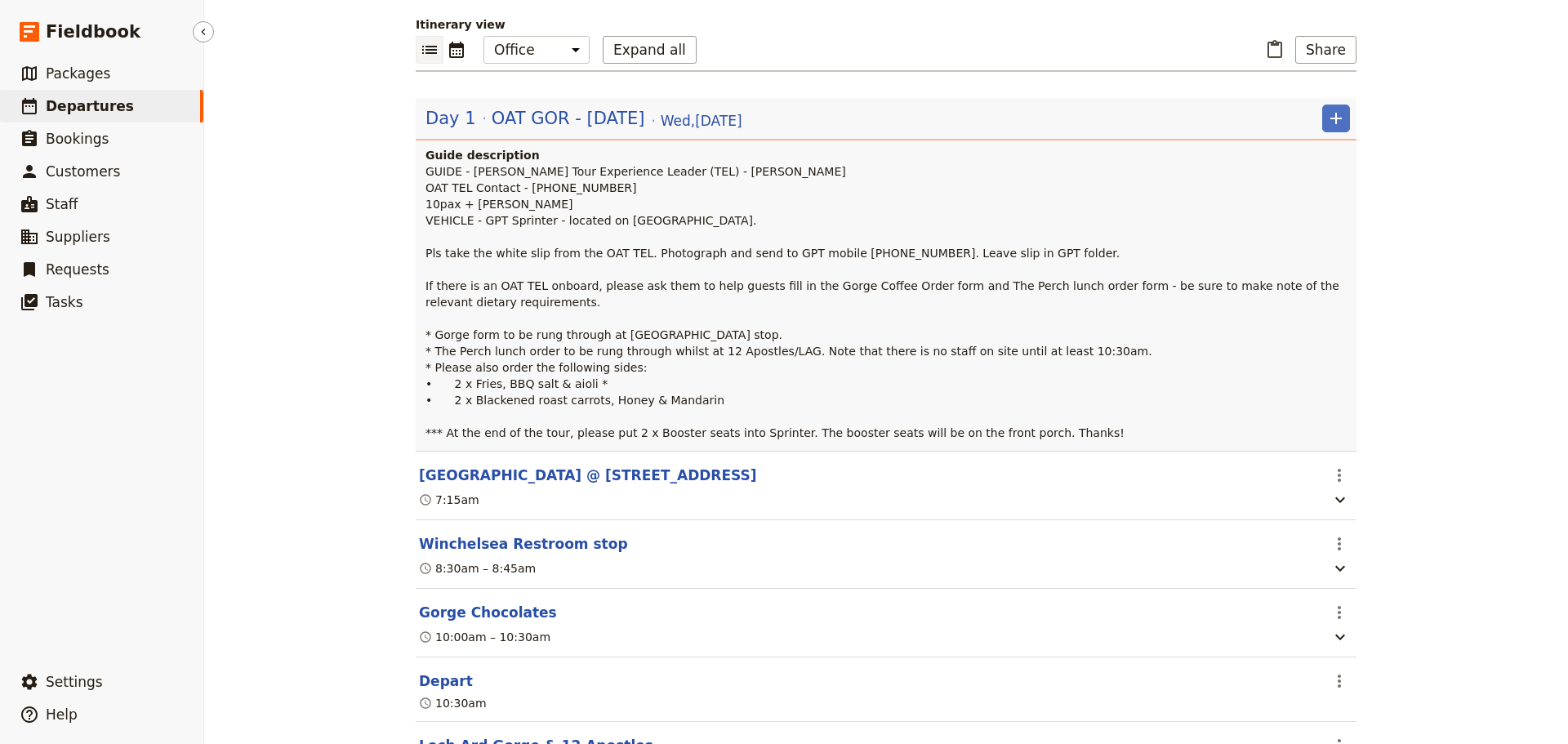
click at [124, 98] on link "​ Departures" at bounding box center [102, 106] width 204 height 33
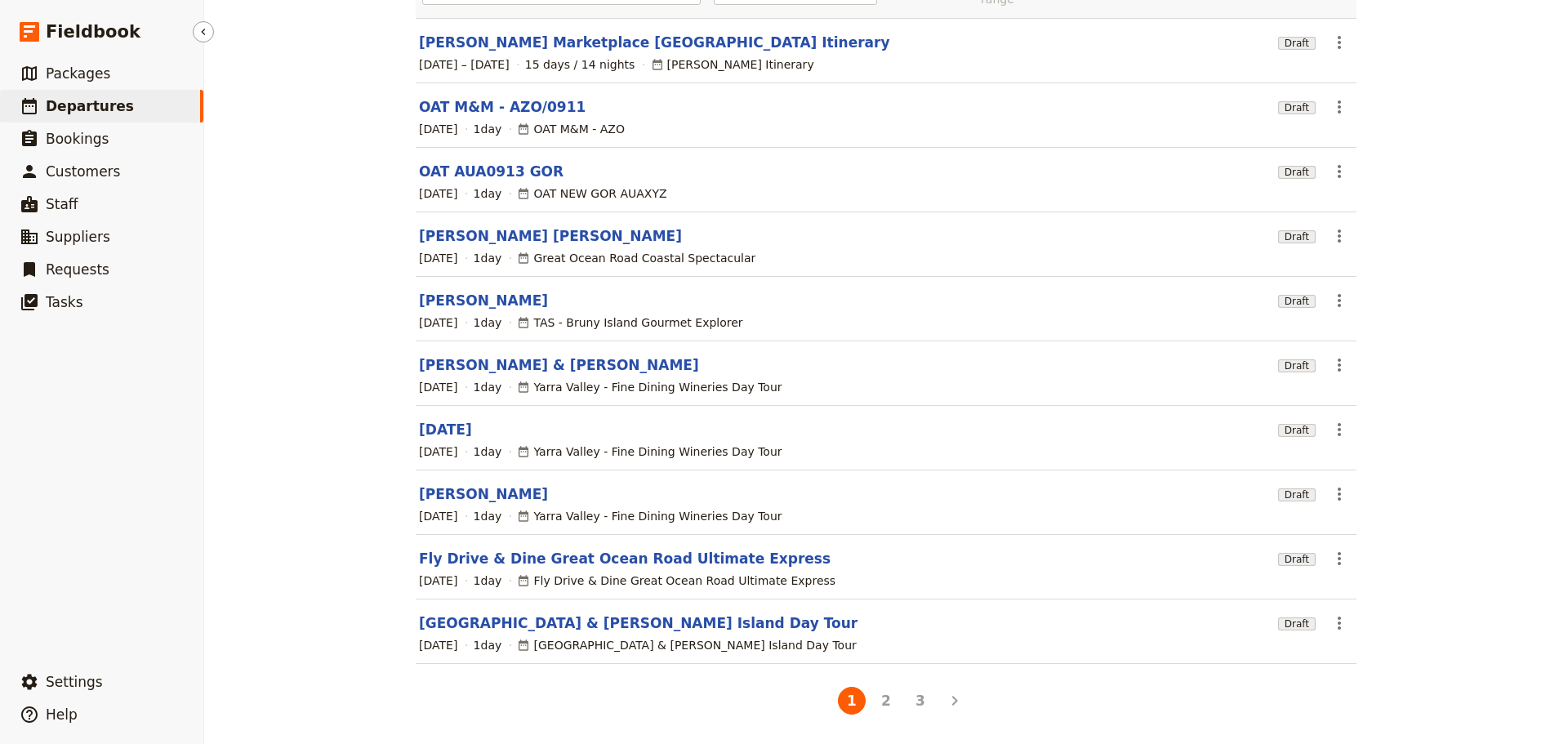
scroll to position [145, 0]
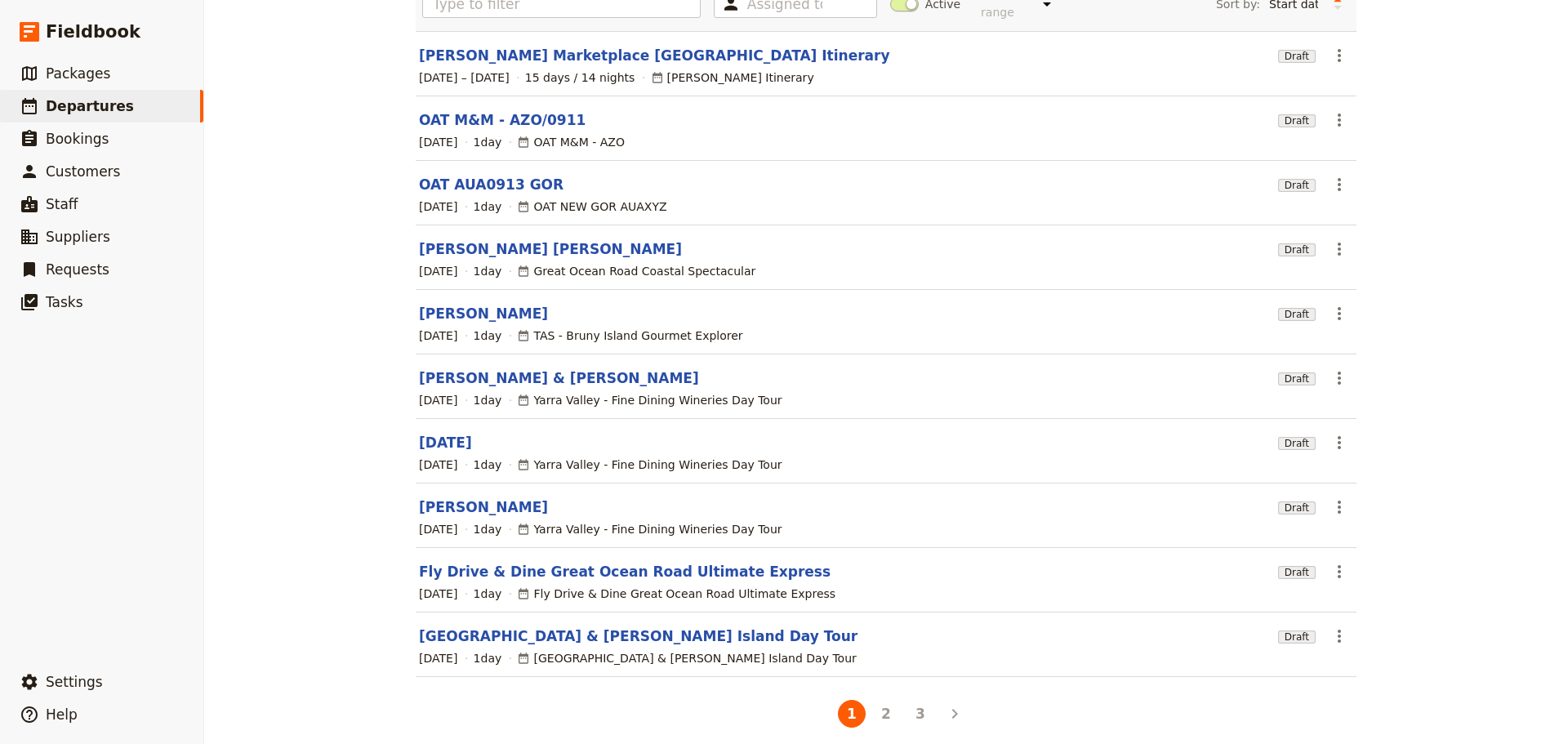
click at [458, 225] on section "Chong Chen Yu Draft ​ 18 Sep 2025 1 day Great Ocean Road Coastal Spectacular" at bounding box center [887, 257] width 941 height 65
click at [457, 239] on link "[PERSON_NAME] [PERSON_NAME]" at bounding box center [550, 249] width 263 height 20
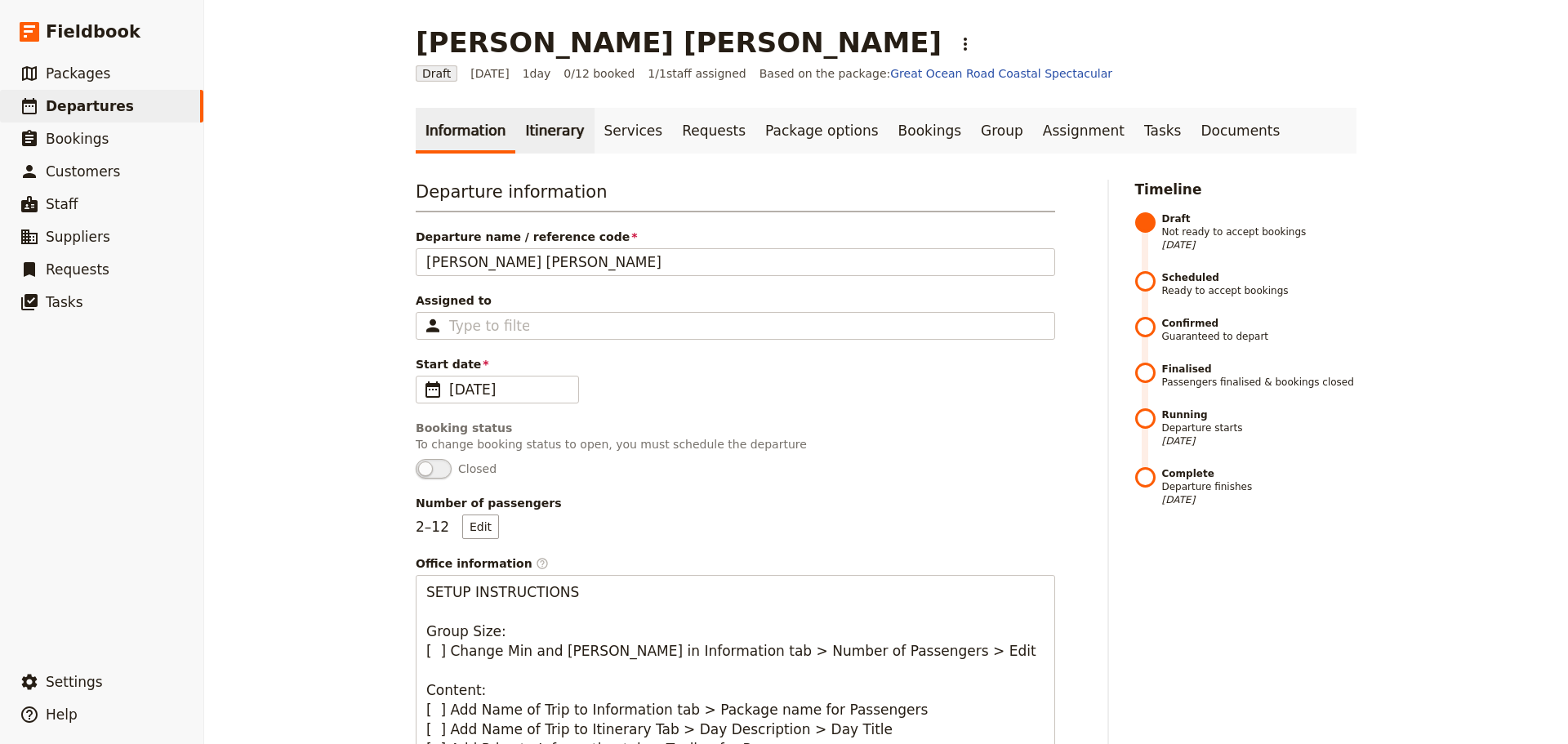
click at [554, 122] on link "Itinerary" at bounding box center [554, 130] width 79 height 46
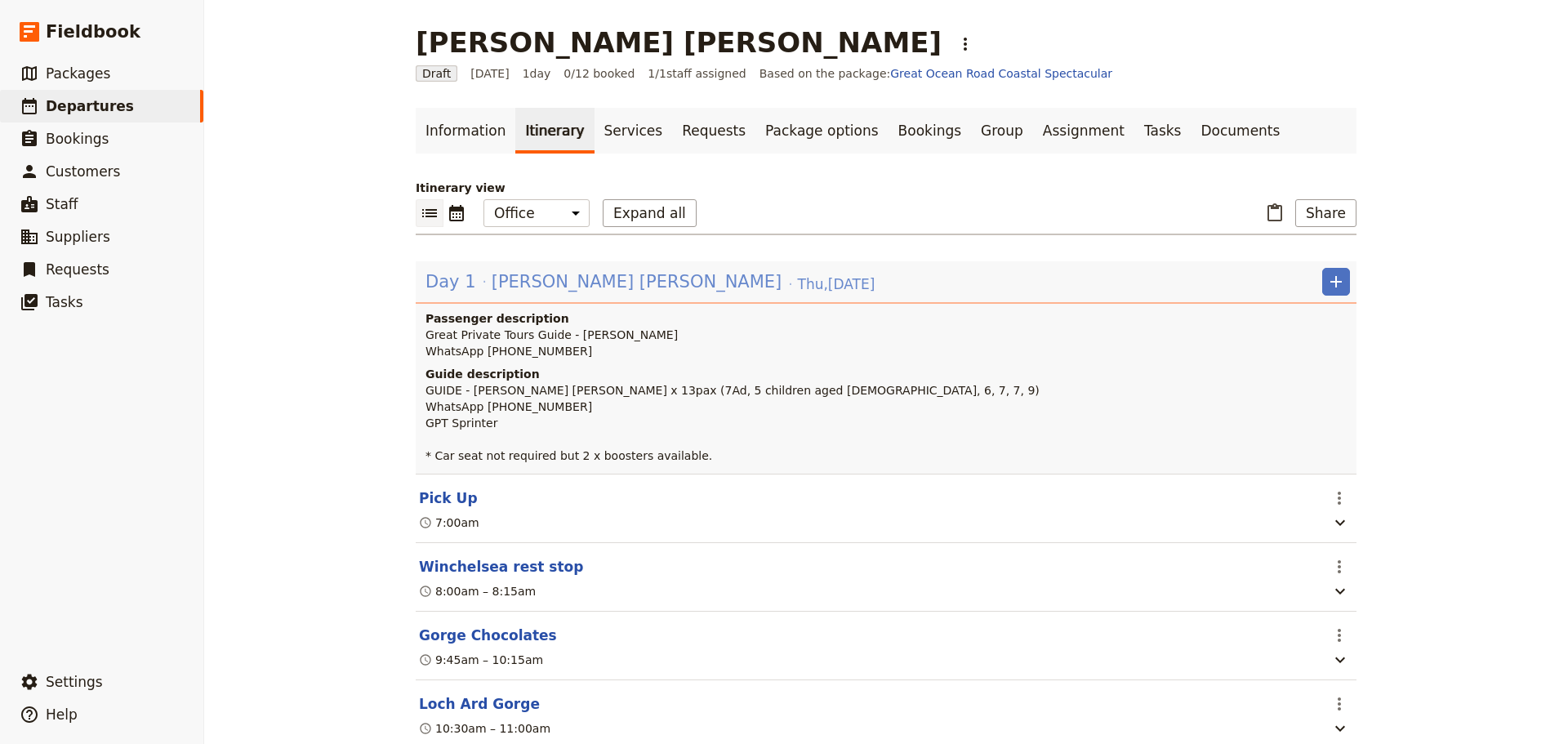
click at [599, 276] on div "Day 1 [PERSON_NAME] [PERSON_NAME] [DATE]" at bounding box center [650, 281] width 452 height 28
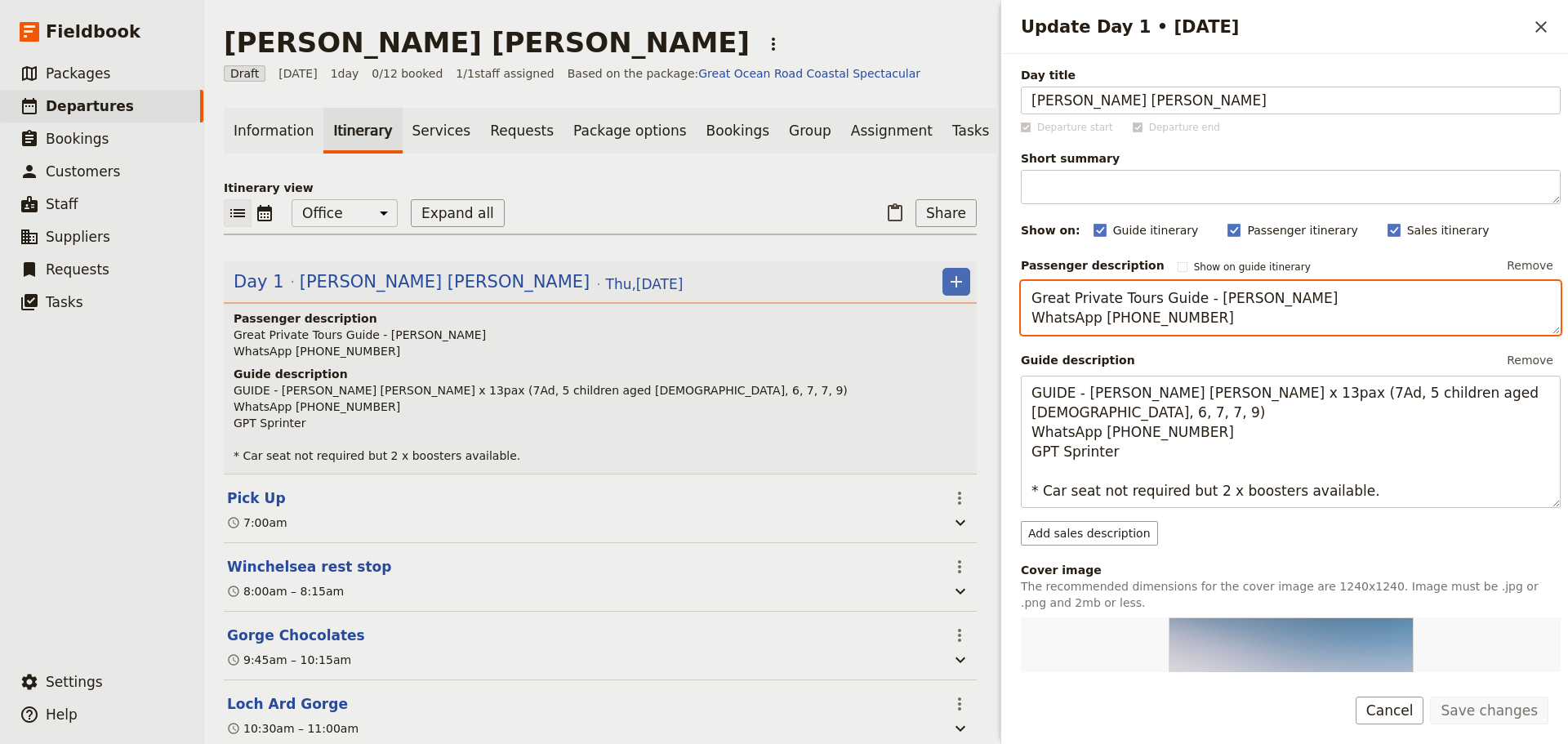
click at [1276, 326] on textarea "Great Private Tours Guide - [PERSON_NAME] WhatsApp [PHONE_NUMBER]" at bounding box center [1291, 307] width 540 height 54
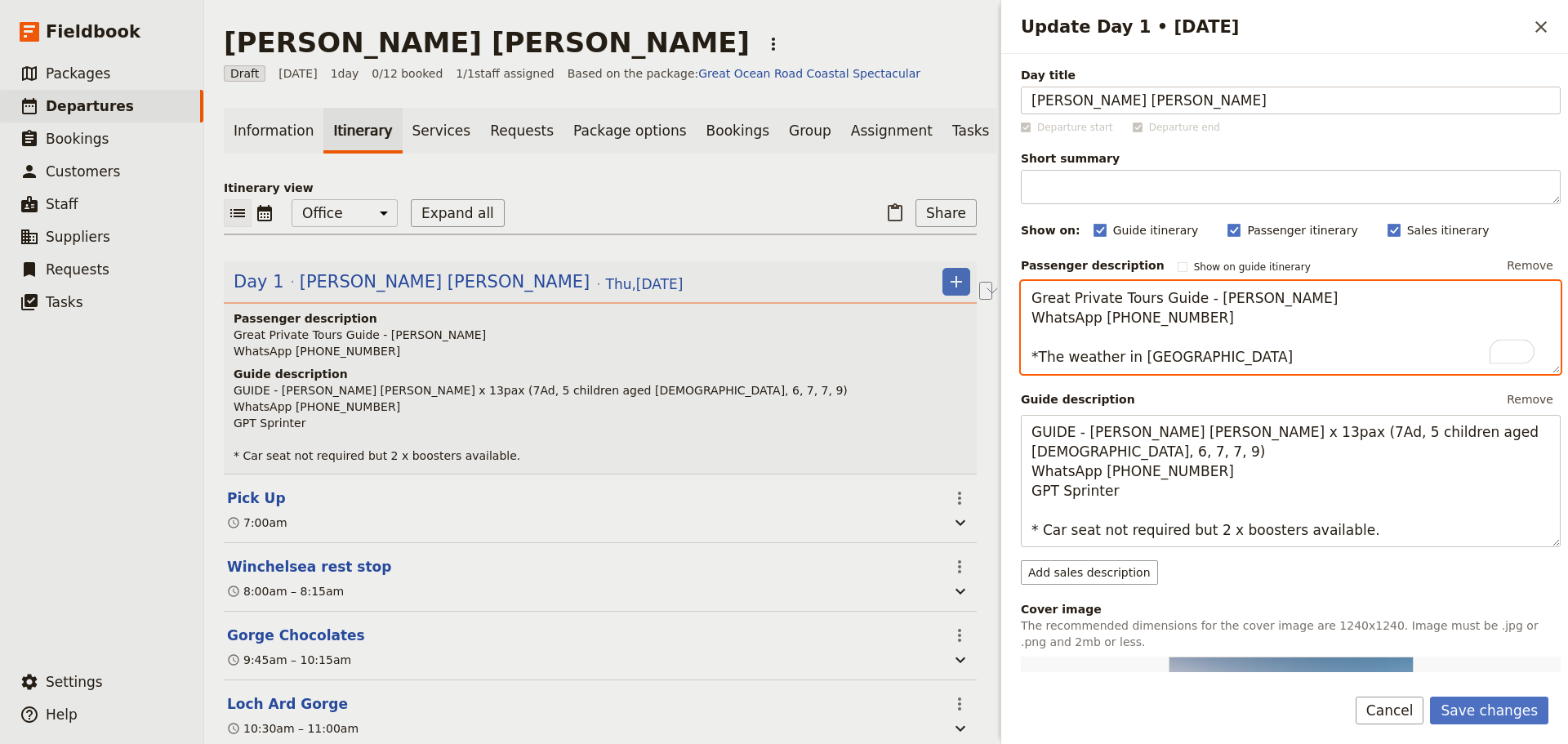
drag, startPoint x: 1240, startPoint y: 363, endPoint x: 989, endPoint y: 351, distance: 251.3
click at [989, 351] on div "Chong Chen Yu ​ Draft 18 Sep 2025 1 day 0/12 booked 1 / 1 staff assigned Based …" at bounding box center [887, 372] width 1364 height 744
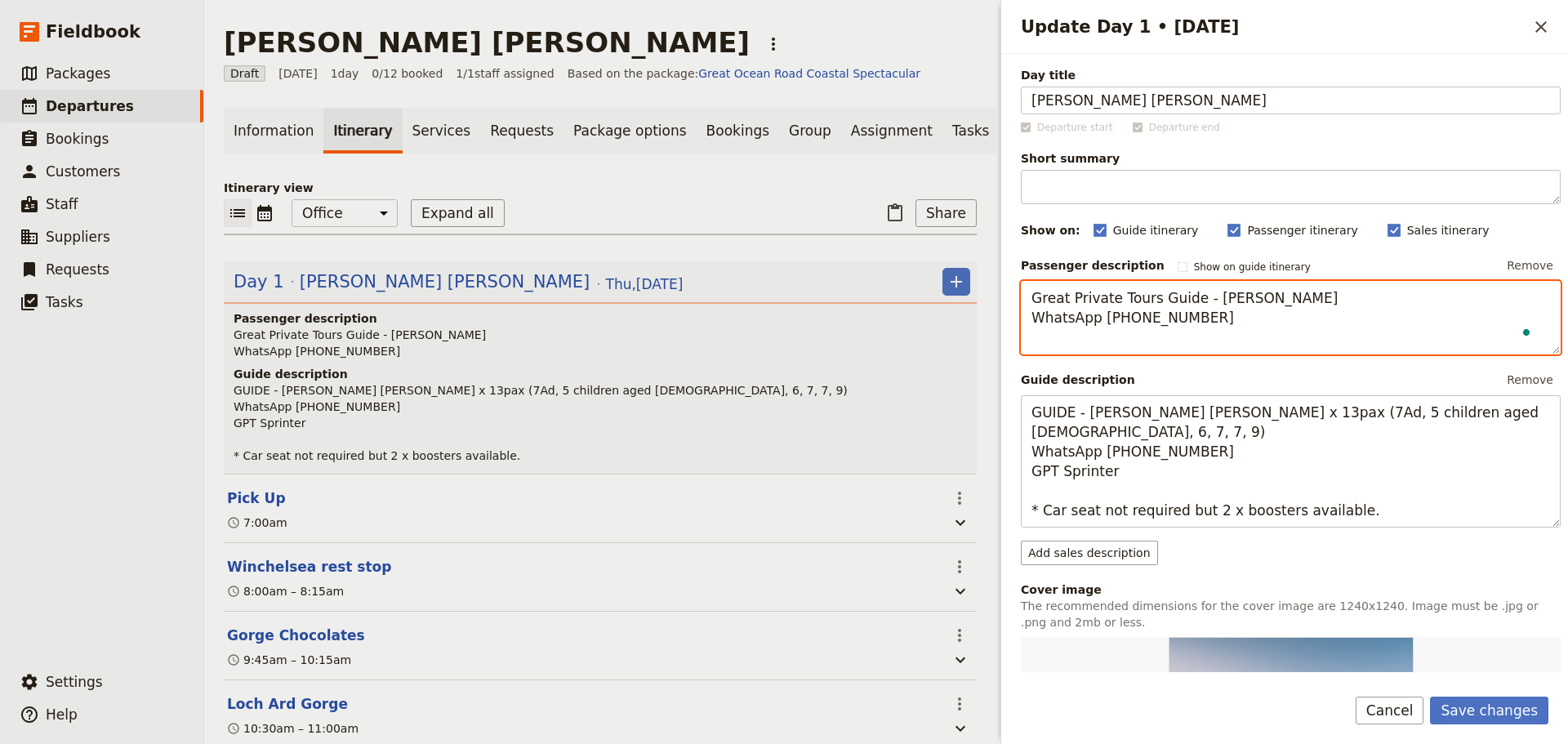
type textarea "Great Private Tours Guide - Fiona Hennessy WhatsApp +61 414 830 270"
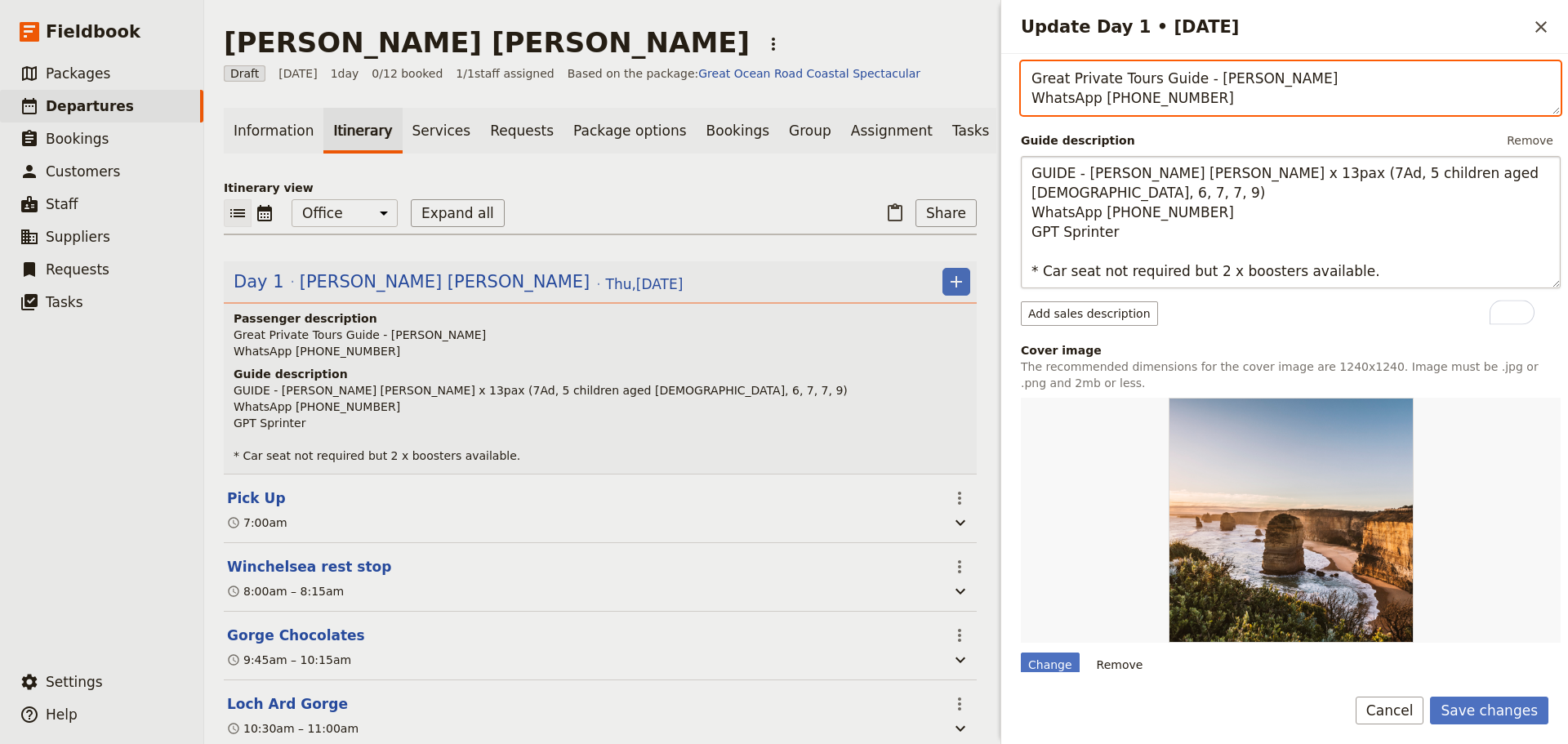
scroll to position [326, 0]
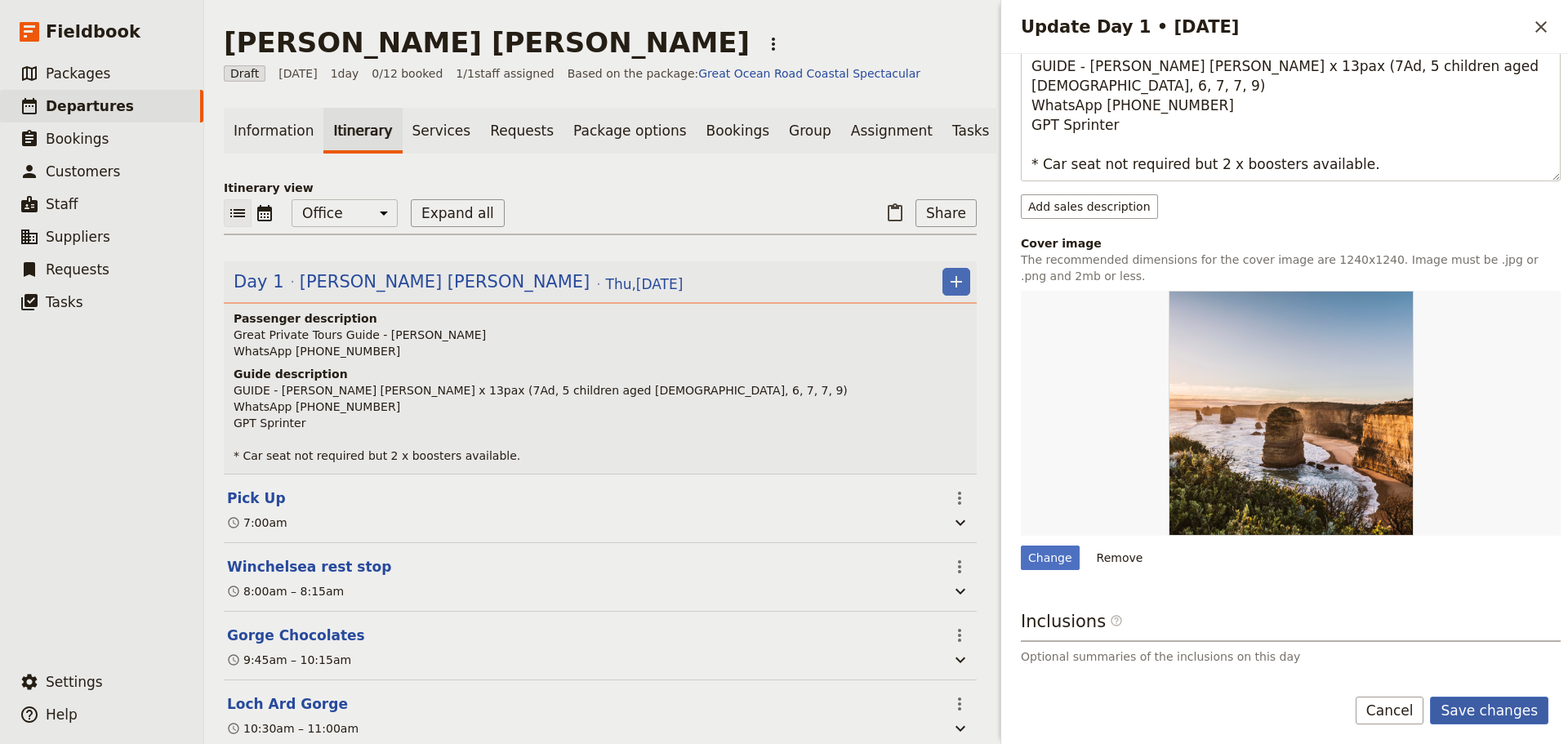
click at [1508, 705] on button "Save changes" at bounding box center [1489, 710] width 118 height 28
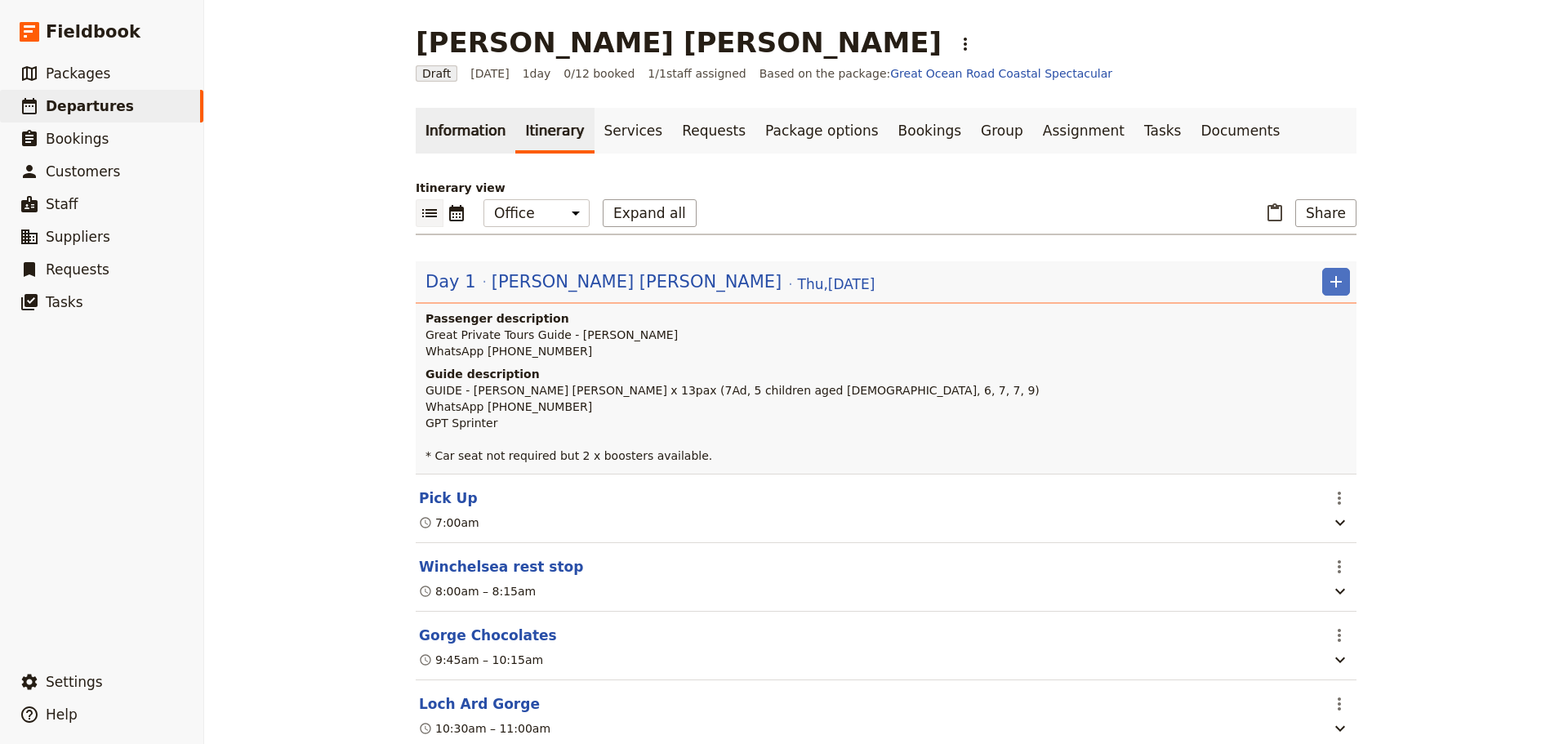
click at [460, 136] on link "Information" at bounding box center [465, 130] width 99 height 46
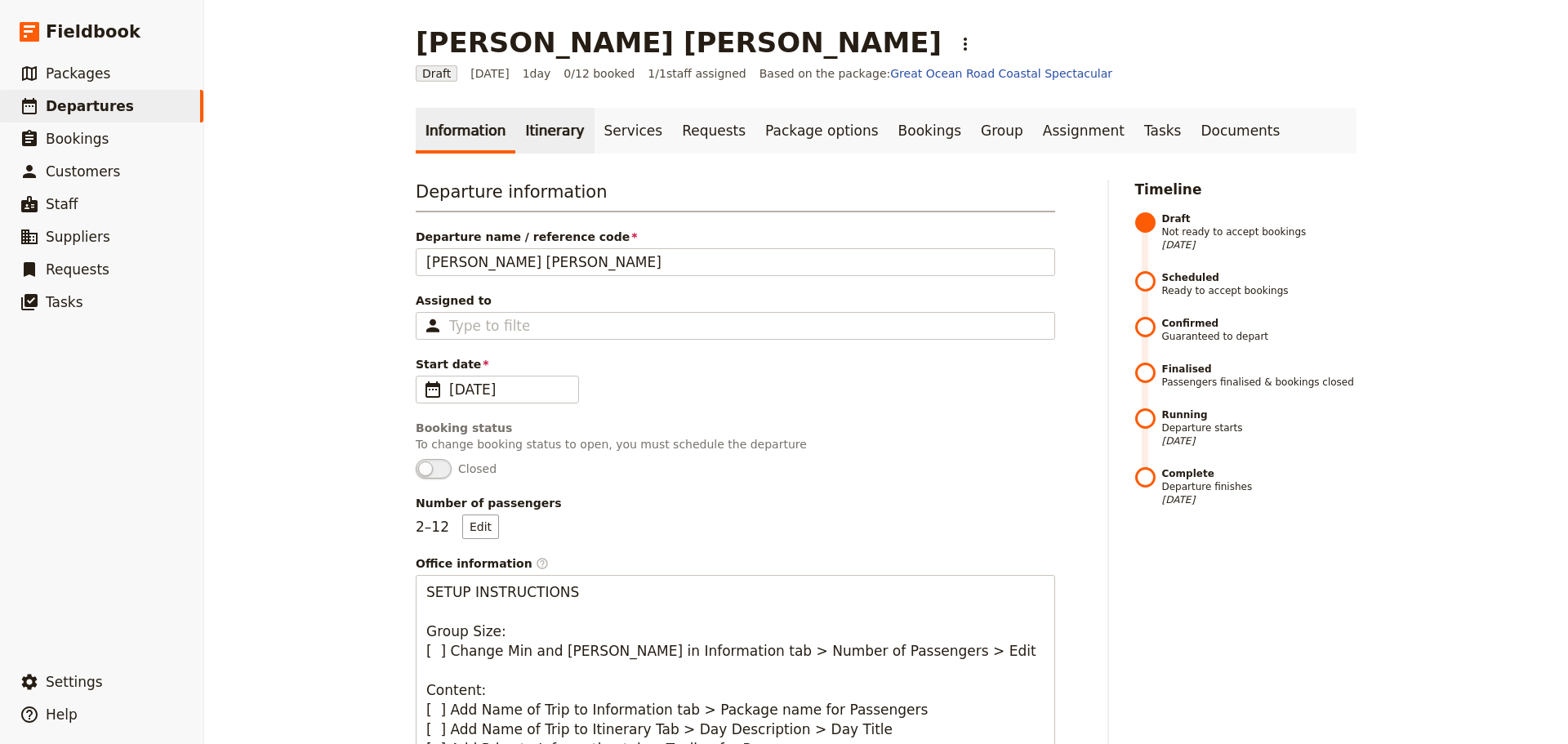
click at [548, 138] on link "Itinerary" at bounding box center [554, 130] width 79 height 46
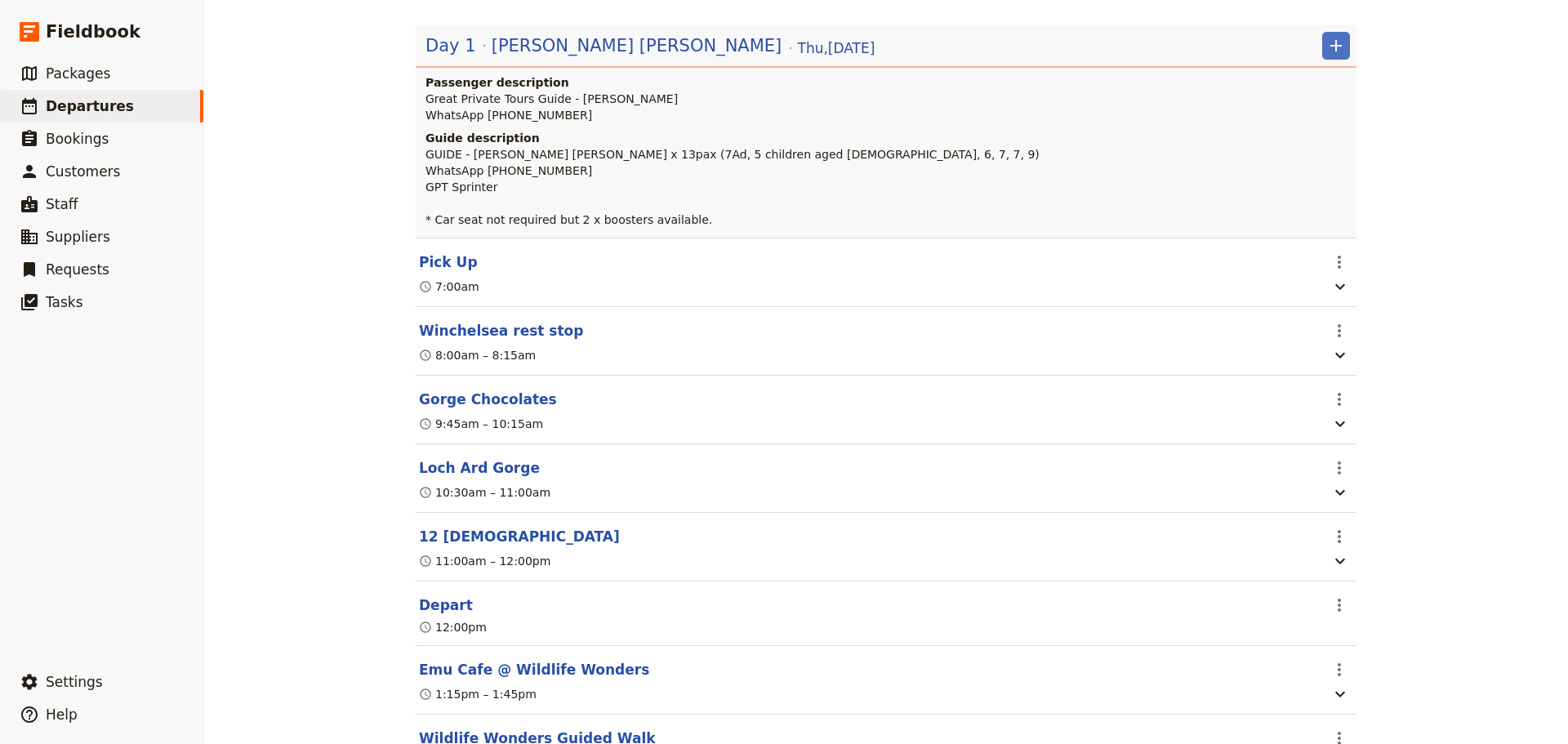
scroll to position [245, 0]
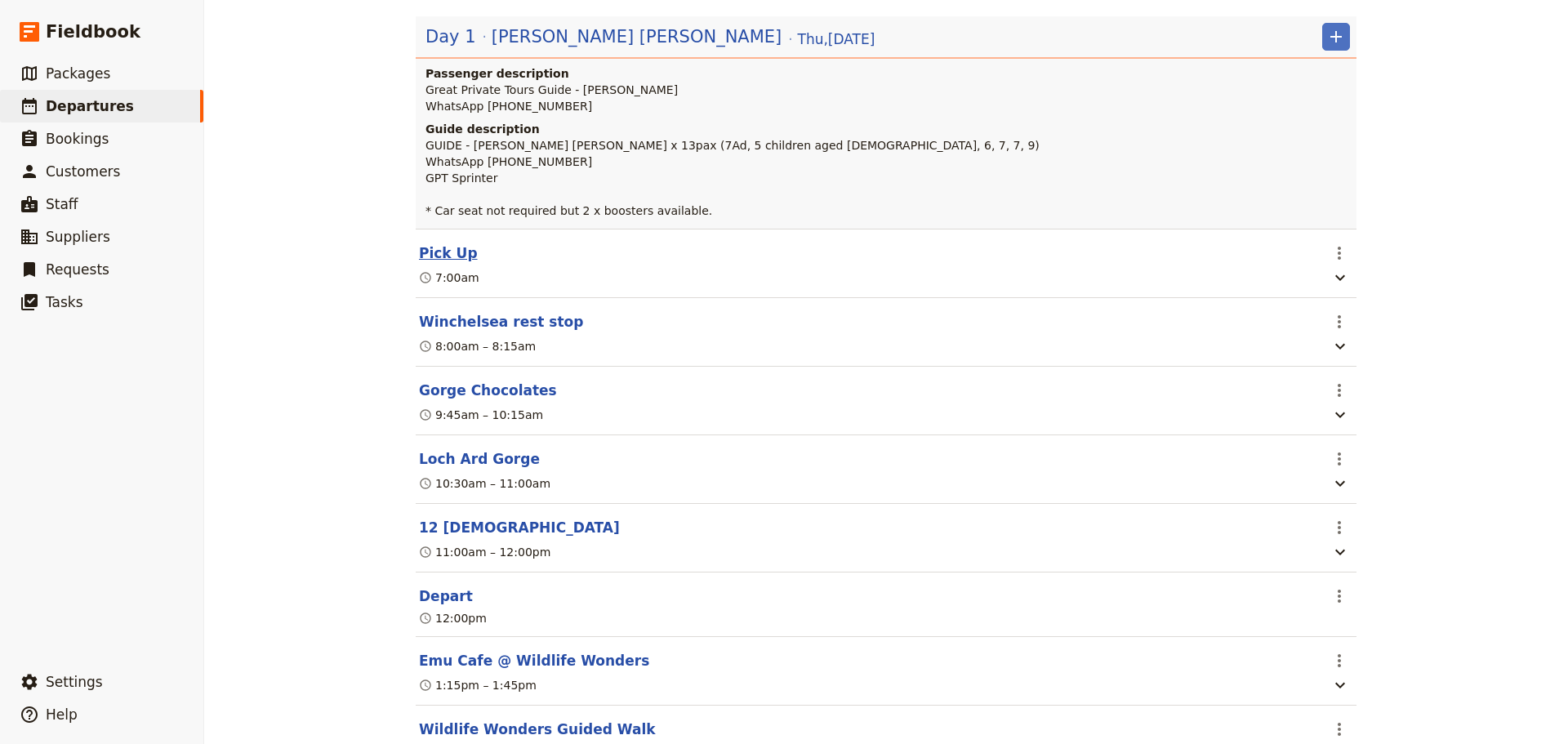
click at [422, 263] on button "Pick Up" at bounding box center [448, 253] width 59 height 20
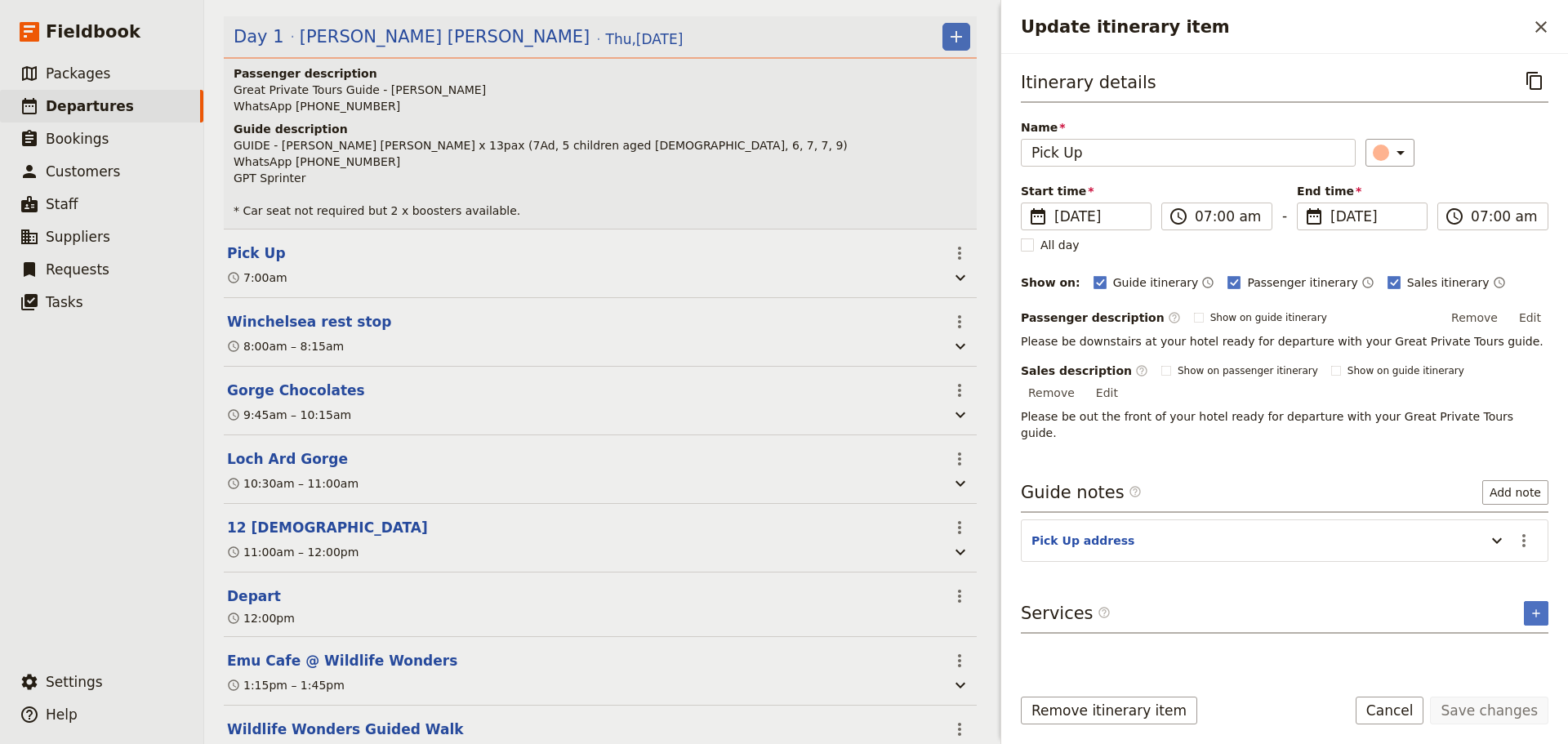
scroll to position [253, 0]
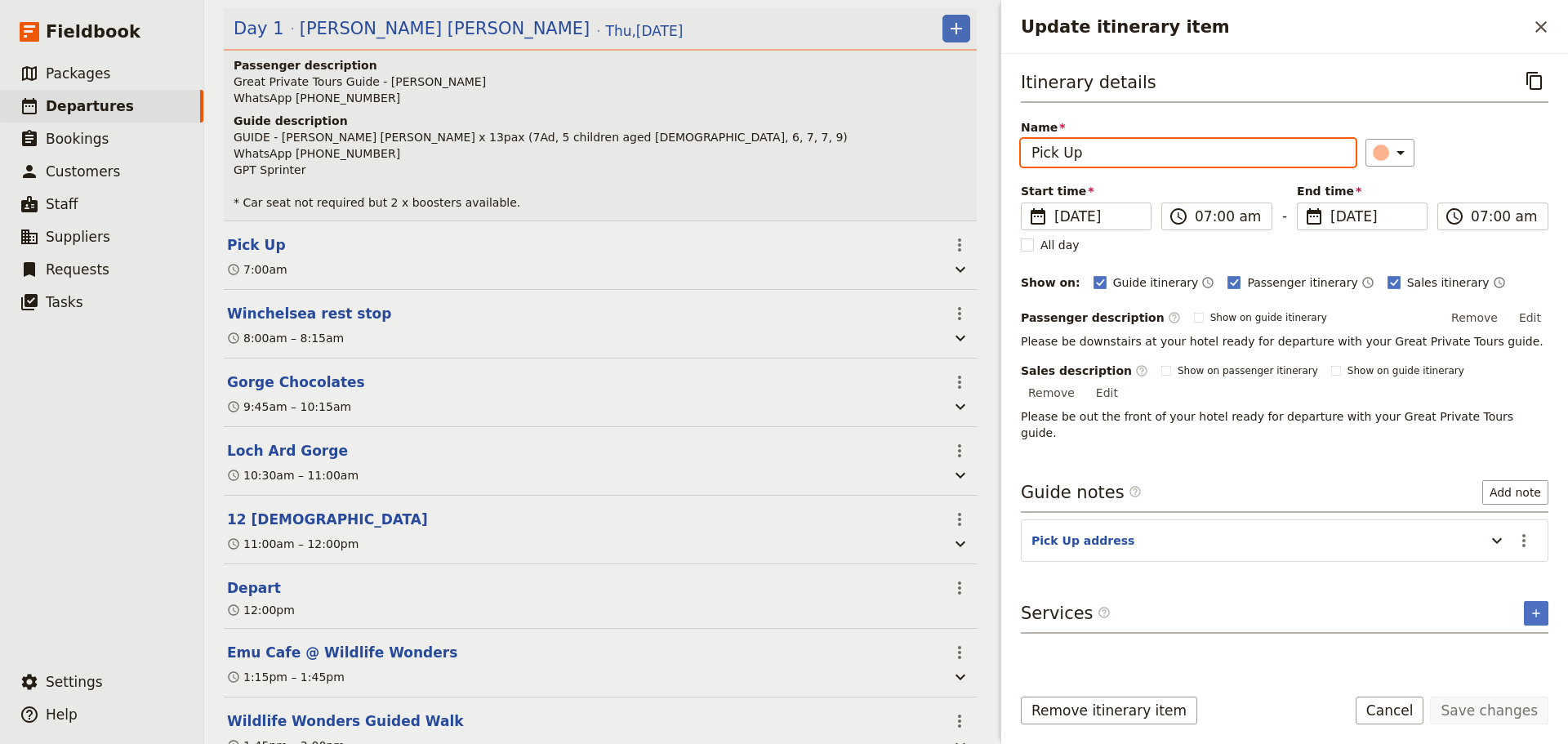
drag, startPoint x: 1091, startPoint y: 157, endPoint x: 1084, endPoint y: 185, distance: 28.9
click at [931, 158] on div "Chong Chen Yu ​ Draft 18 Sep 2025 1 day 0/12 booked 1 / 1 staff assigned Based …" at bounding box center [887, 372] width 1364 height 744
type input "Meriton Suites [GEOGRAPHIC_DATA]"
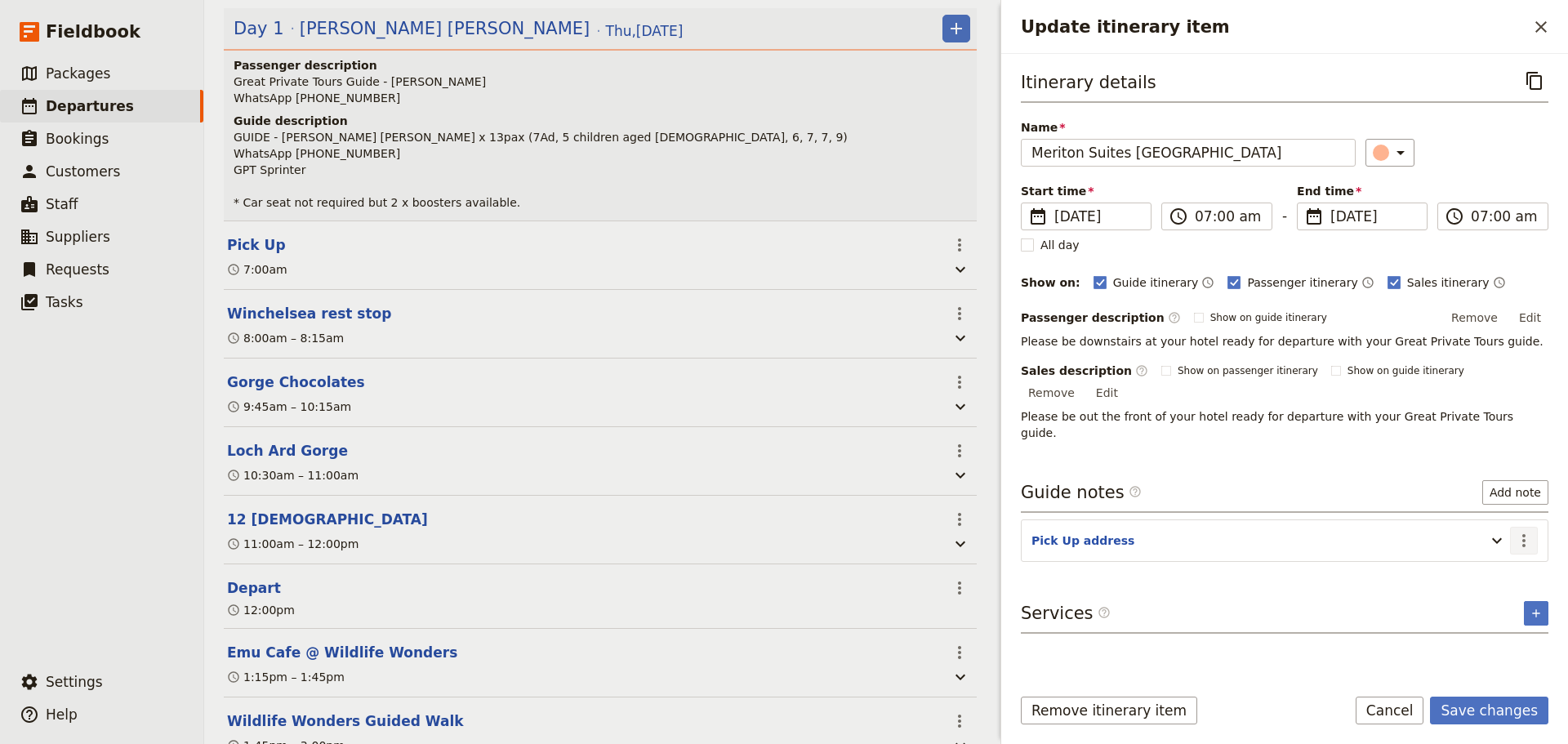
click at [1523, 534] on icon "Actions" at bounding box center [1524, 540] width 3 height 13
click at [1506, 535] on span "Edit note" at bounding box center [1489, 541] width 76 height 16
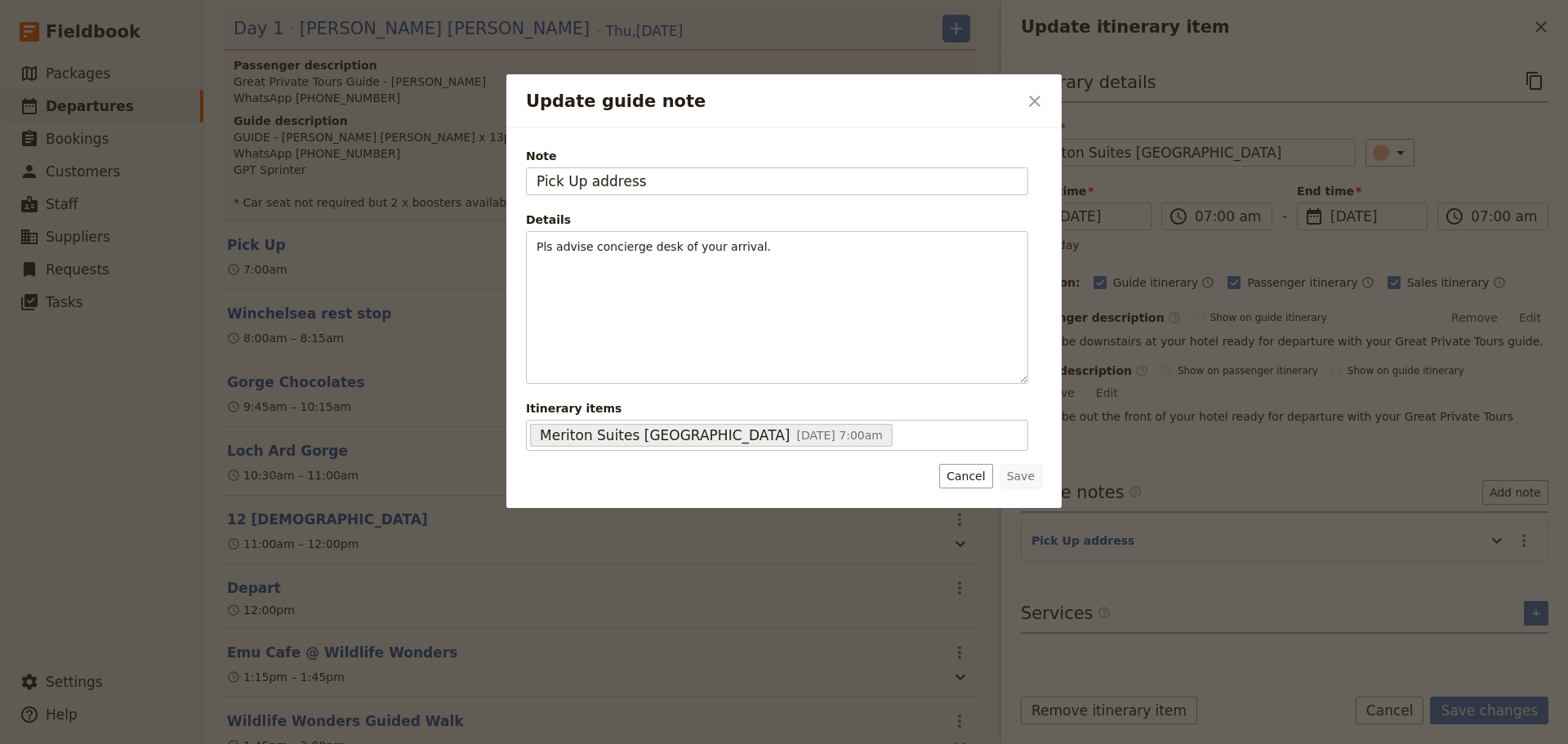
drag, startPoint x: 710, startPoint y: 177, endPoint x: 405, endPoint y: 182, distance: 305.0
click at [405, 743] on div "Update guide note ​ Note Pick Up address Details Pls advise concierge desk of y…" at bounding box center [784, 744] width 1568 height 0
type input "[STREET_ADDRESS],"
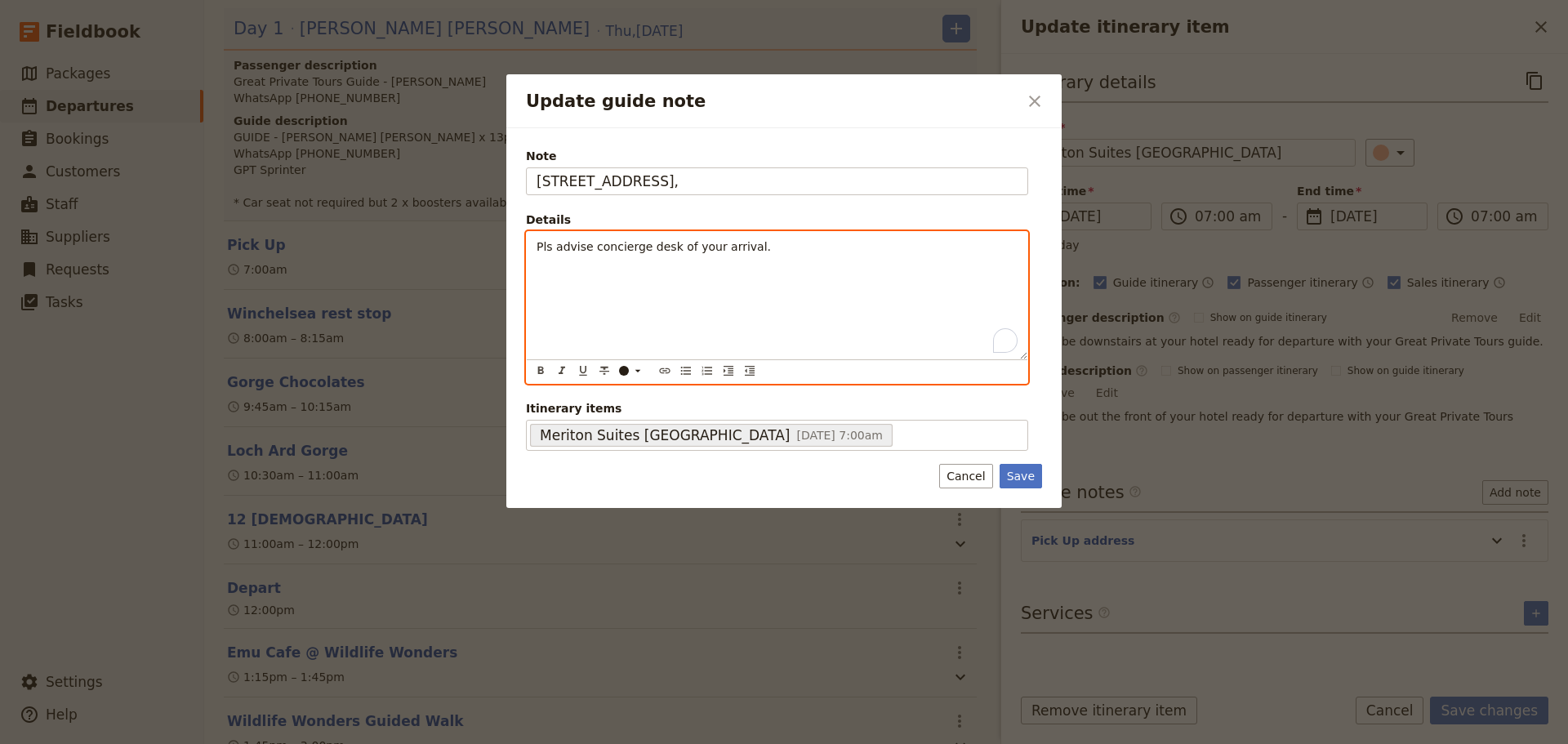
click at [793, 245] on p "Pls advise concierge desk of your arrival." at bounding box center [777, 246] width 481 height 16
click at [557, 253] on span "Pls advise concierge desk of your arrival." at bounding box center [654, 246] width 235 height 13
click at [554, 251] on span "Pls advise concierge desk of your arrival." at bounding box center [654, 246] width 235 height 13
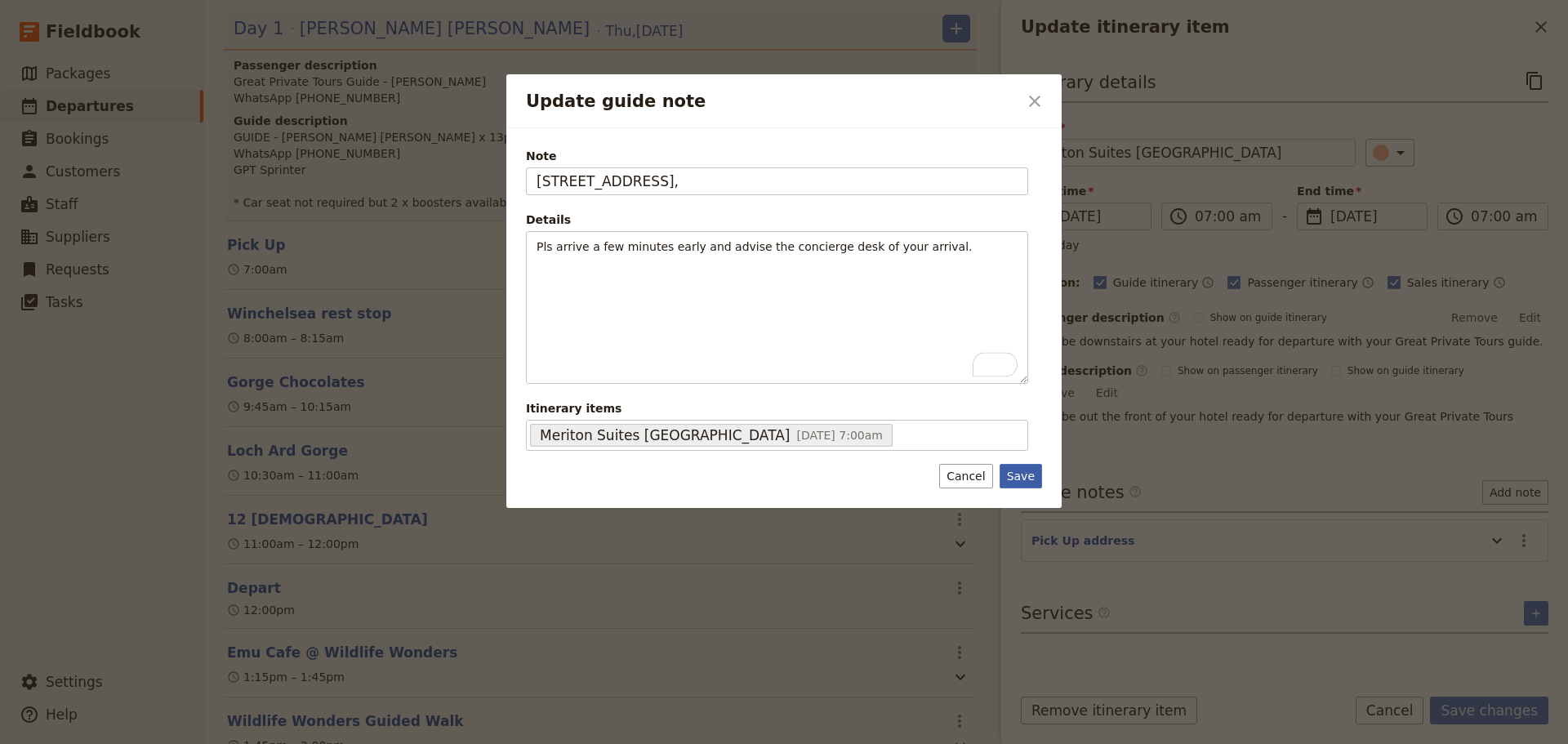
click at [1025, 471] on button "Save" at bounding box center [1021, 476] width 42 height 24
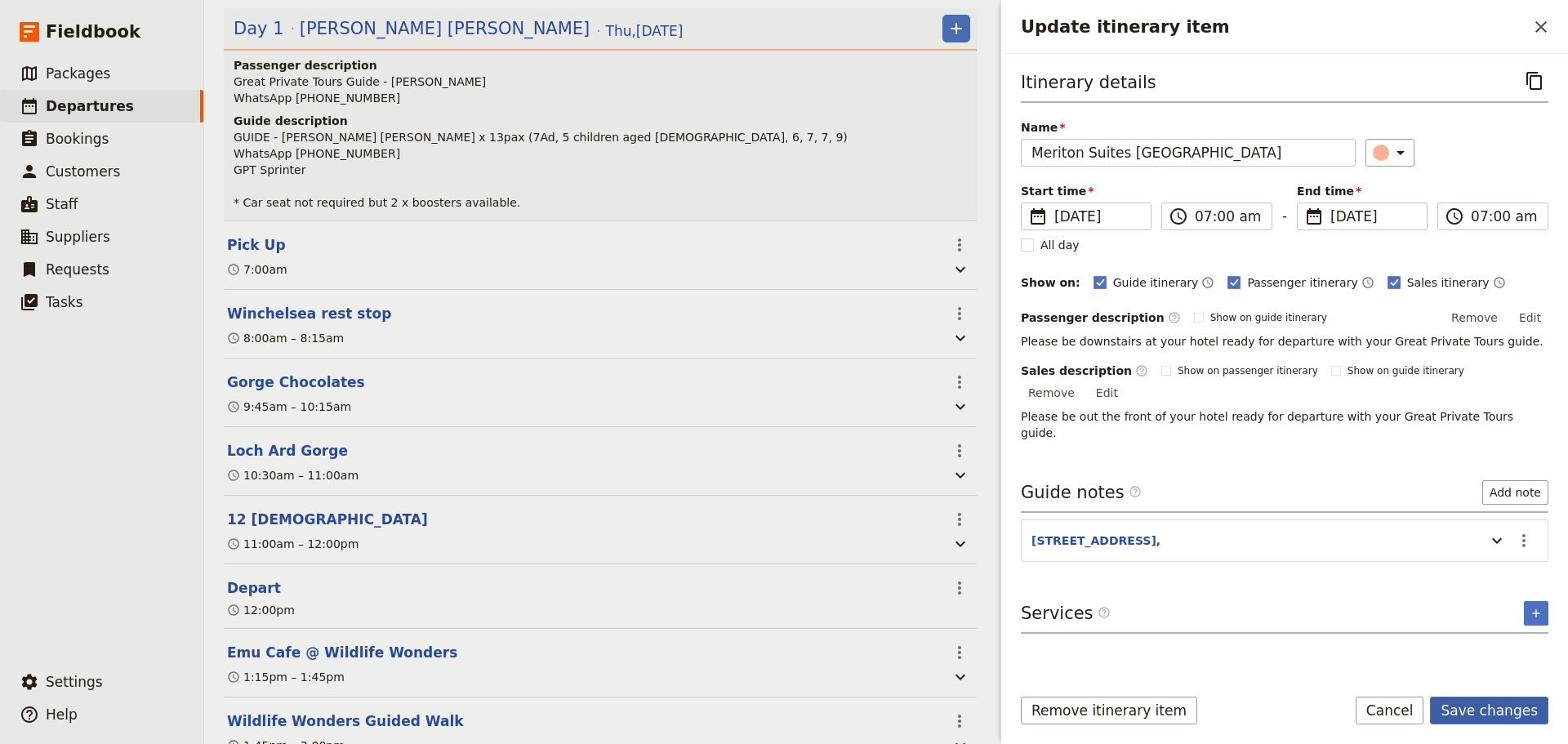
click at [1495, 717] on button "Save changes" at bounding box center [1489, 710] width 118 height 28
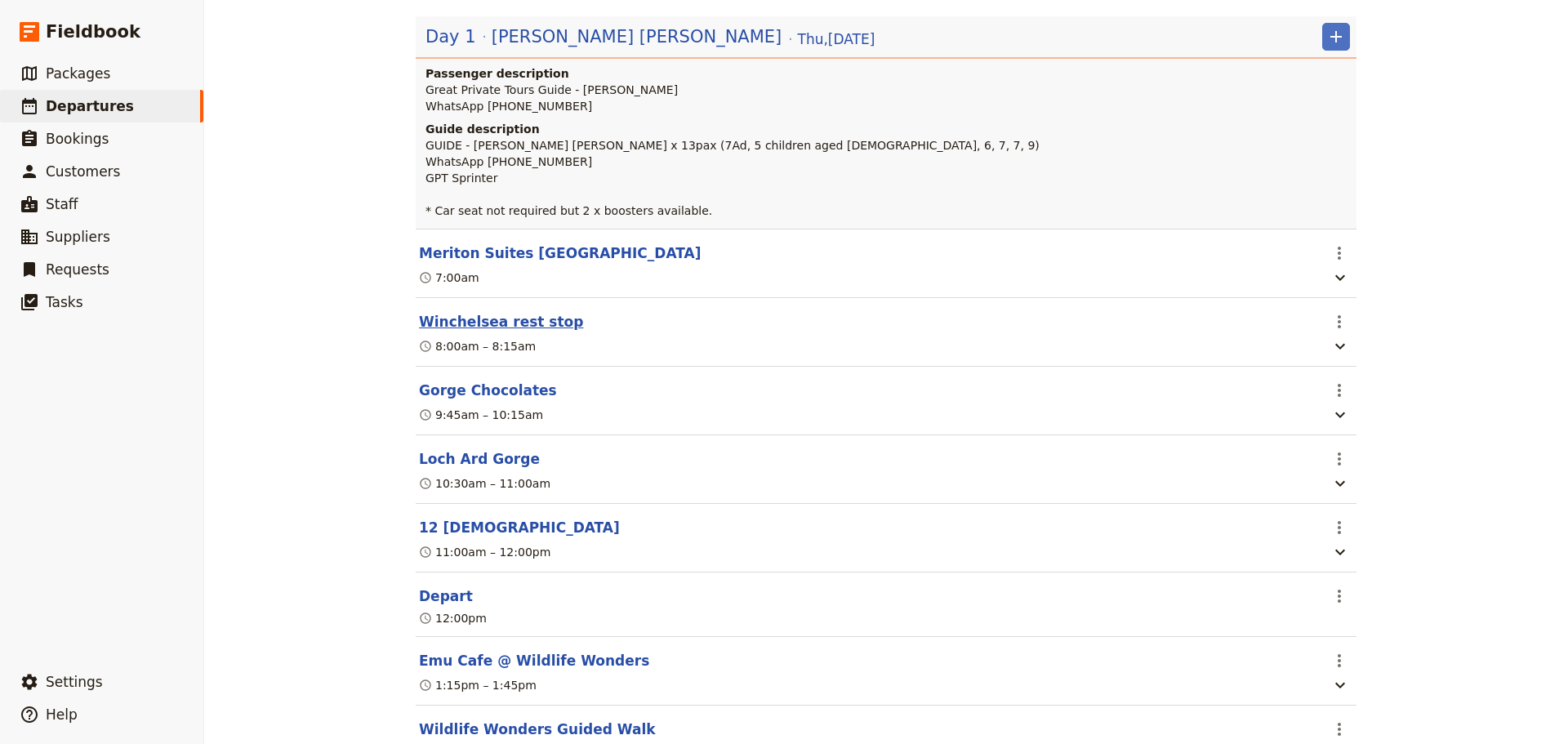
click at [446, 331] on button "Winchelsea rest stop" at bounding box center [501, 321] width 164 height 20
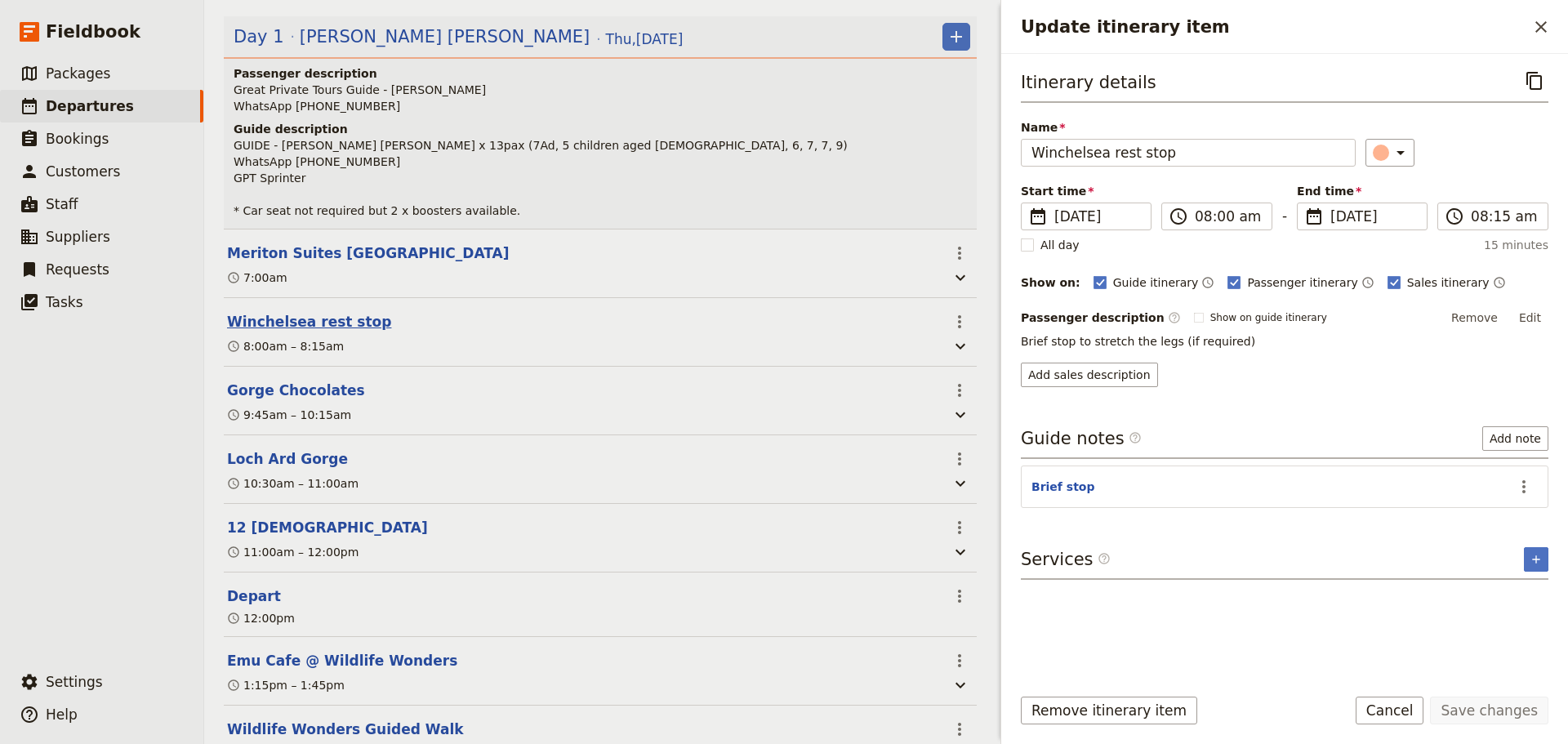
scroll to position [253, 0]
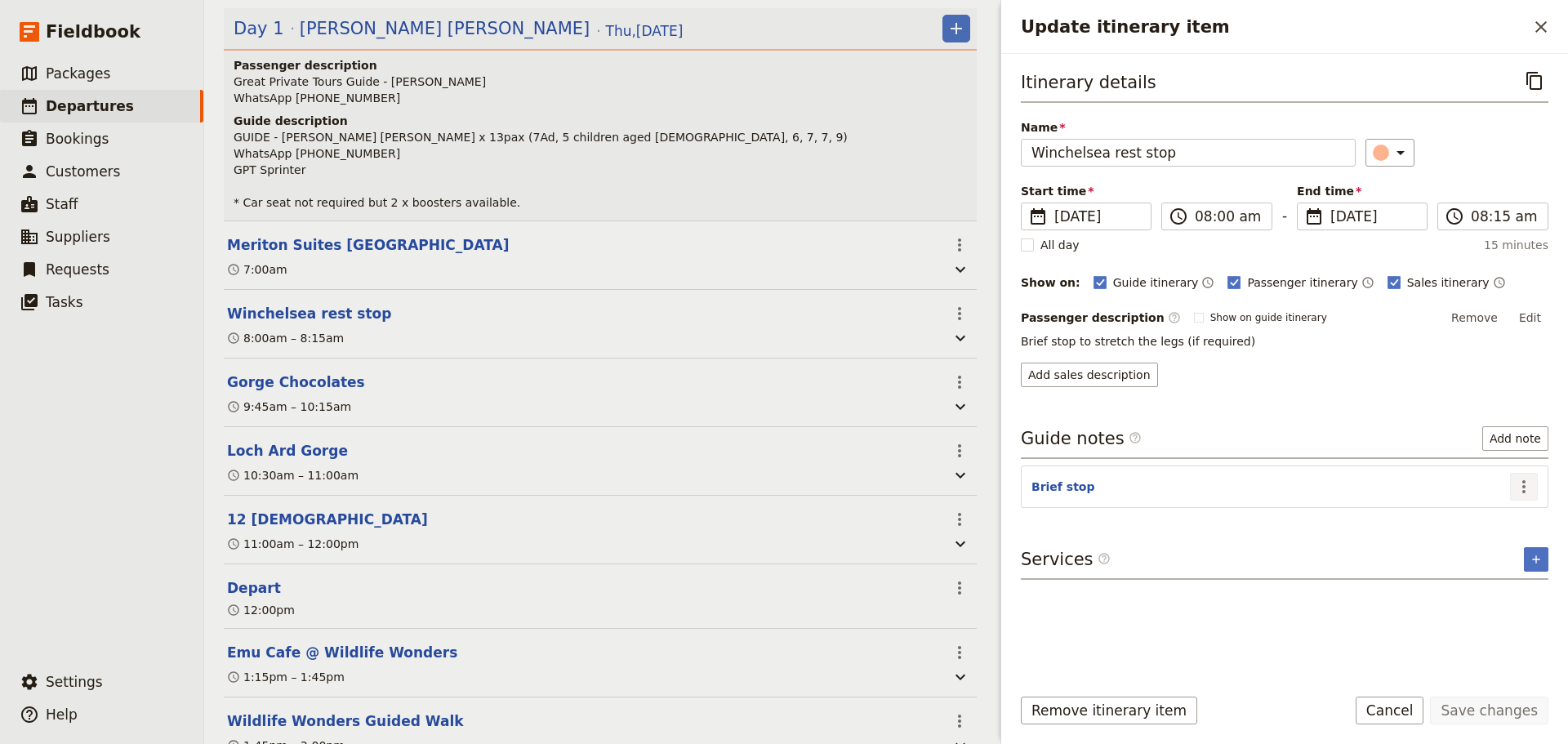
click at [1524, 475] on button "​" at bounding box center [1524, 487] width 28 height 28
click at [1500, 531] on button "Edit note" at bounding box center [1489, 521] width 96 height 22
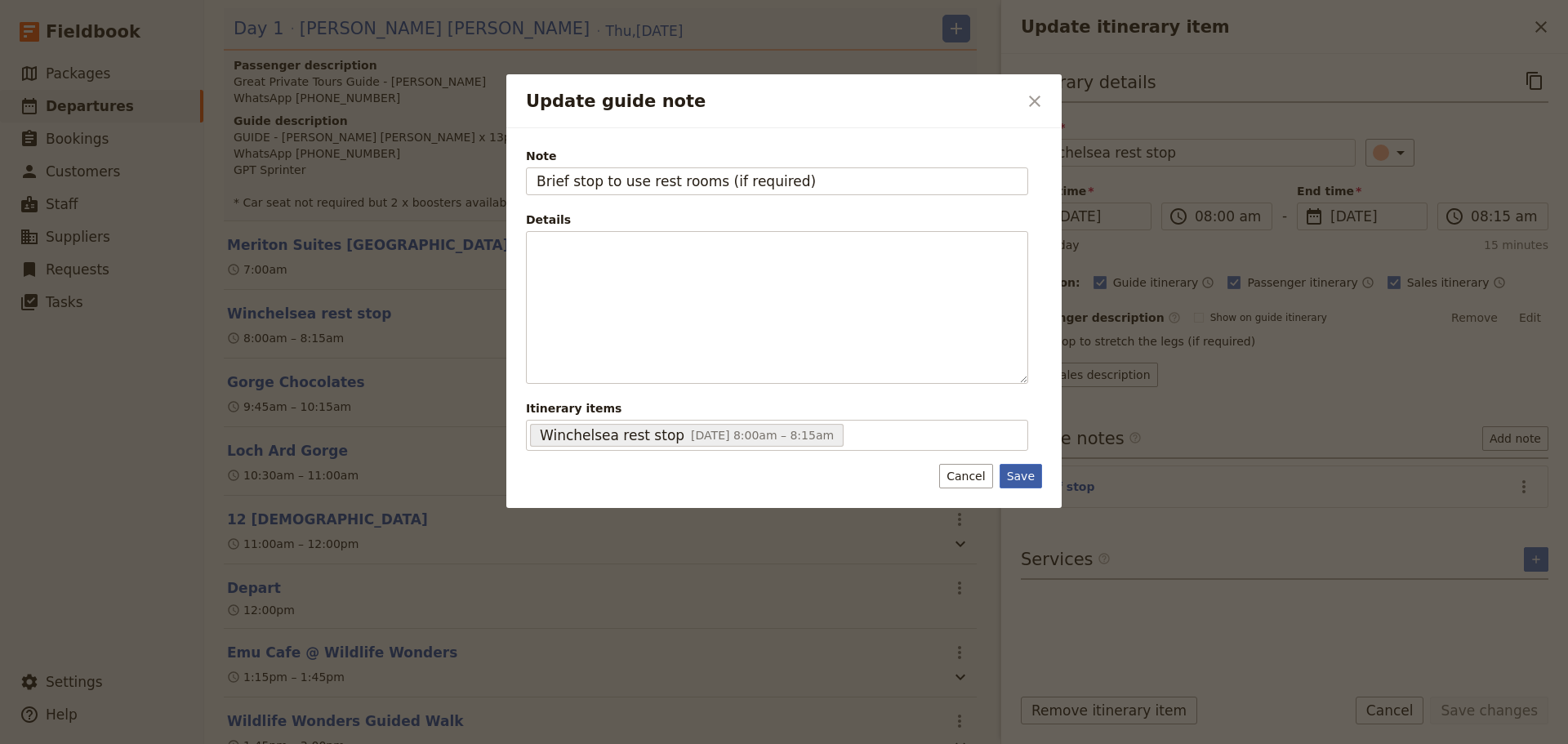
type input "Brief stop to use rest rooms (if required)"
click at [1030, 478] on button "Save" at bounding box center [1021, 476] width 42 height 24
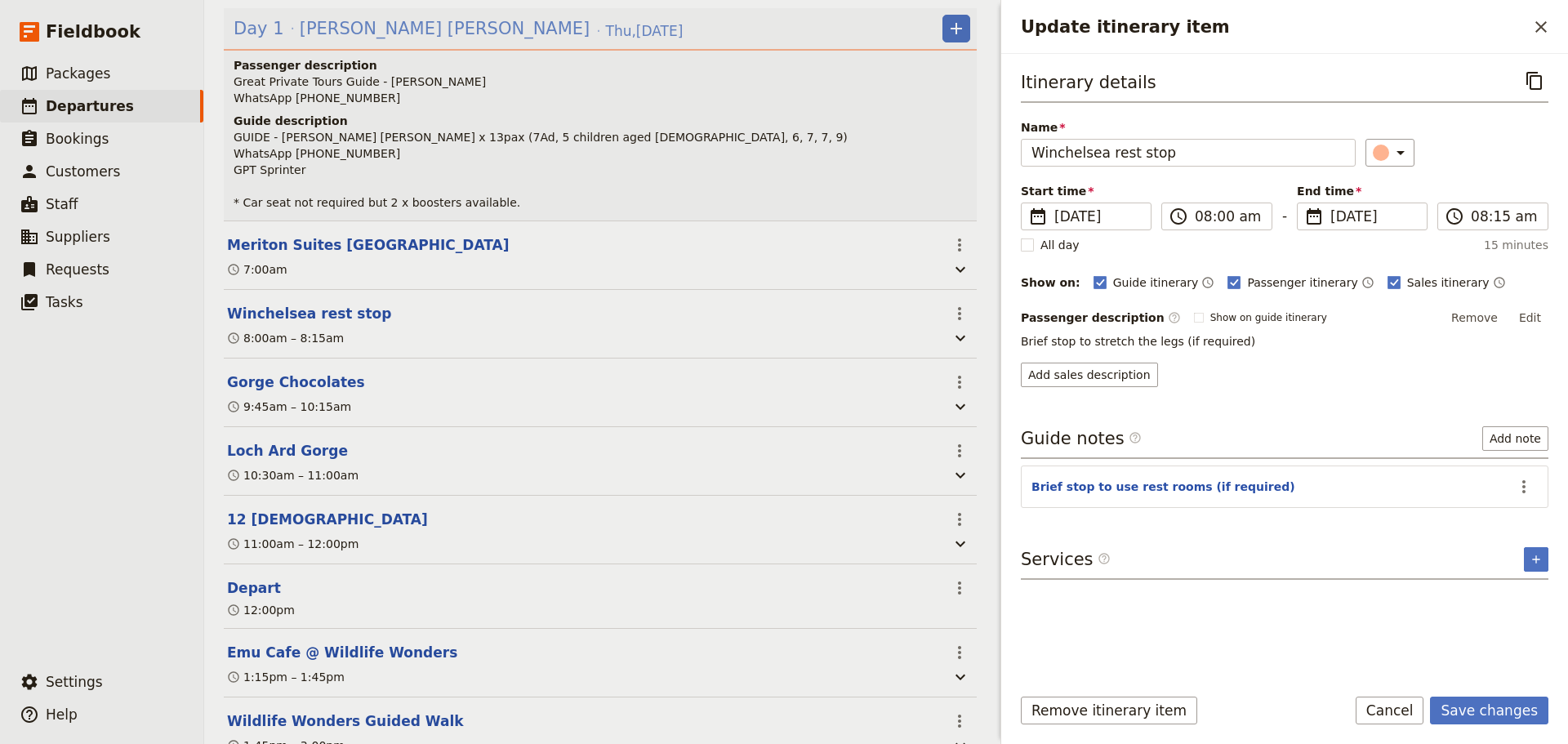
click at [362, 38] on span "[PERSON_NAME] [PERSON_NAME]" at bounding box center [445, 28] width 291 height 24
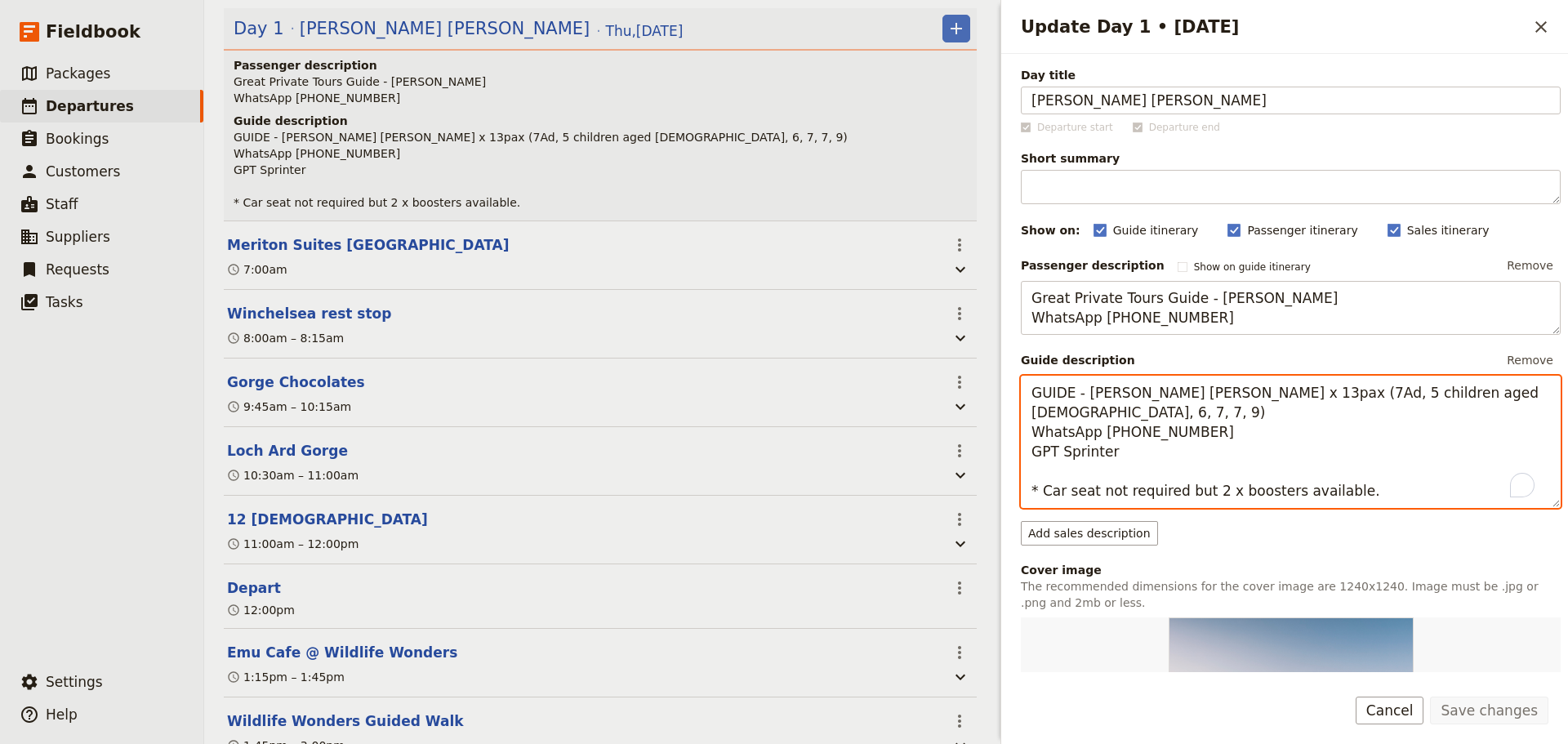
click at [1361, 495] on textarea "GUIDE - Fiona Chong Chen Yu x 13pax (7Ad, 5 children aged 5, 6, 7, 7, 9) WhatsA…" at bounding box center [1291, 441] width 540 height 132
type textarea "GUIDE - Fiona Chong Chen Yu x 13pax (7Ad, 5 children aged 5, 6, 7, 7, 9) WhatsA…"
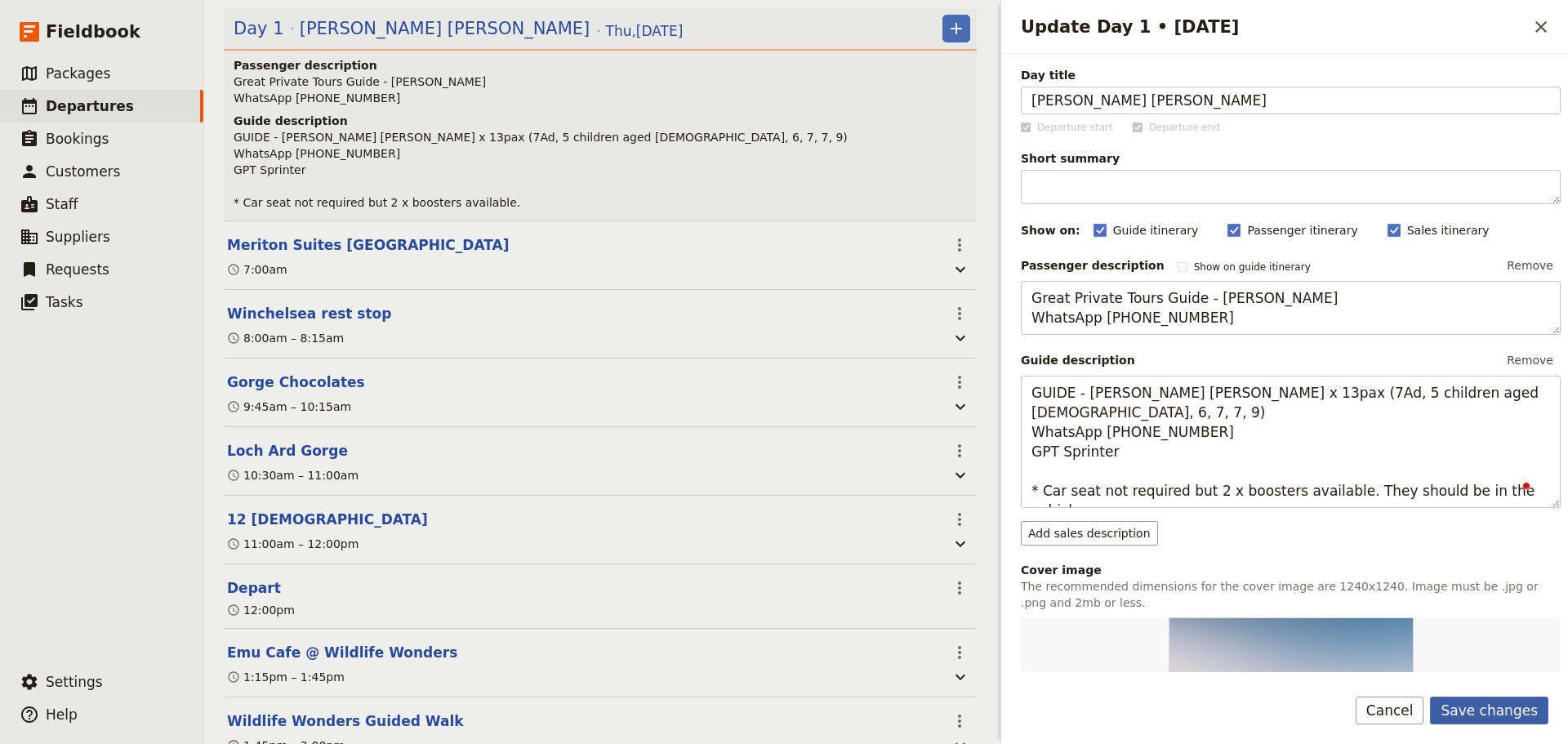
click at [1520, 697] on button "Save changes" at bounding box center [1489, 710] width 118 height 28
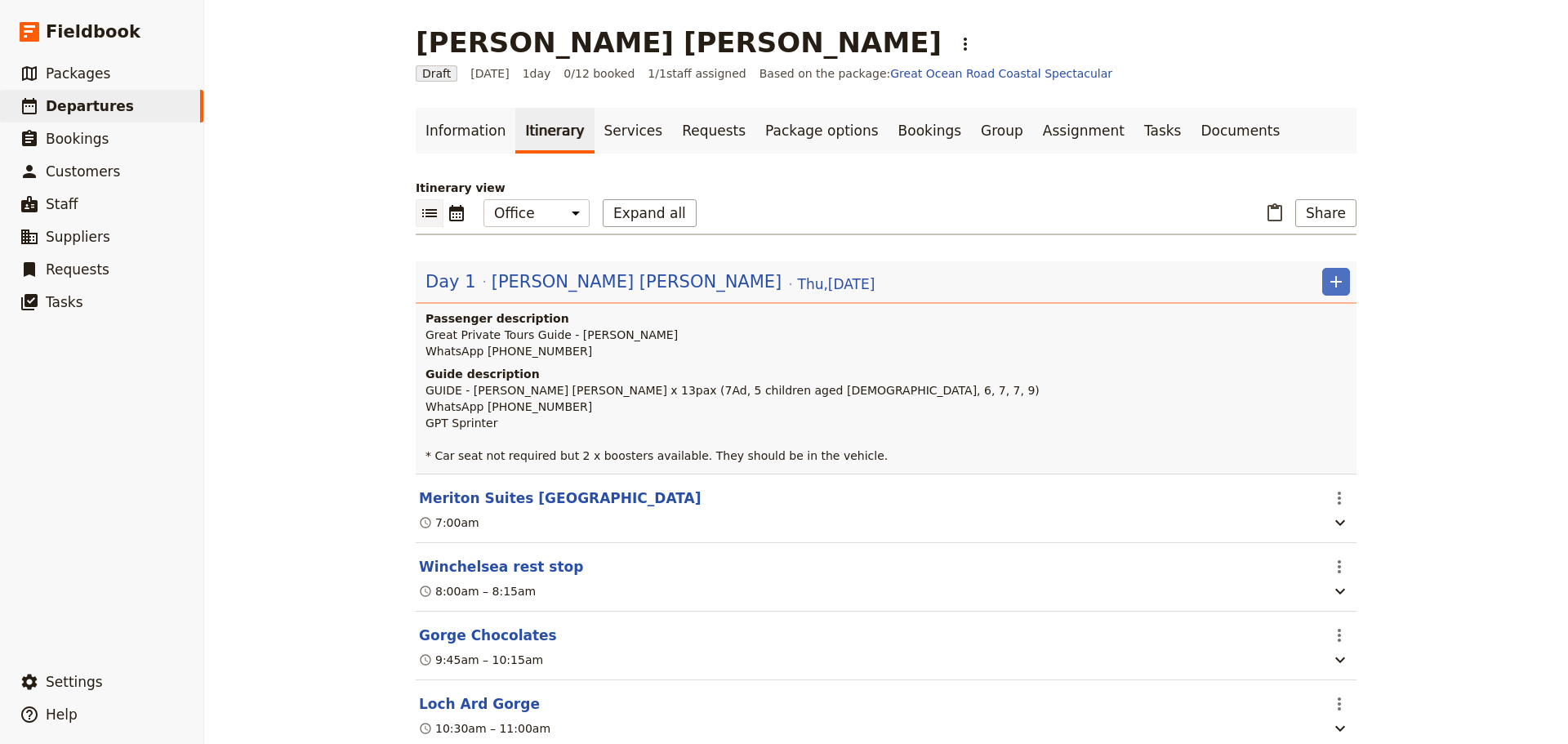
scroll to position [245, 0]
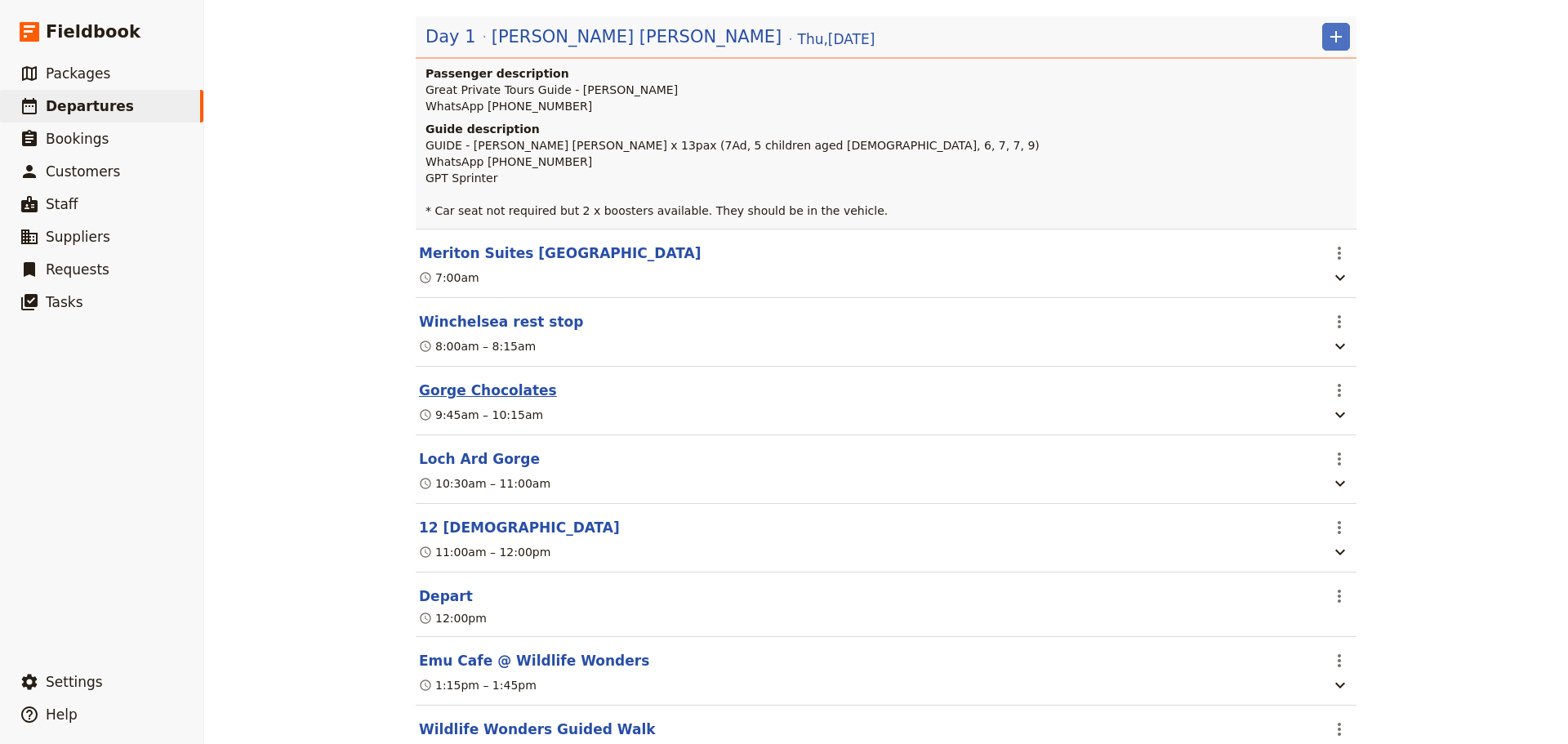
click at [427, 400] on button "Gorge Chocolates" at bounding box center [488, 390] width 138 height 20
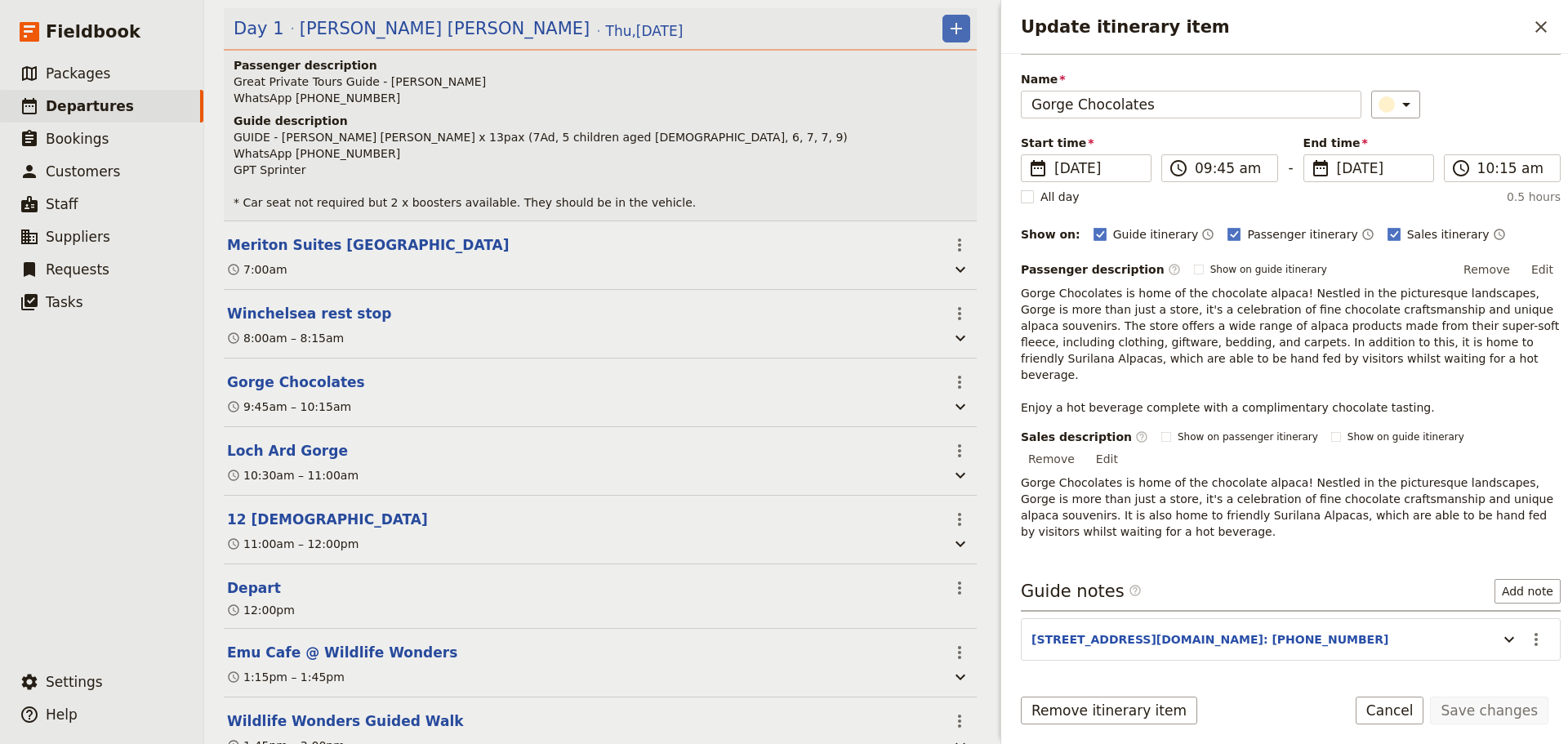
scroll to position [74, 0]
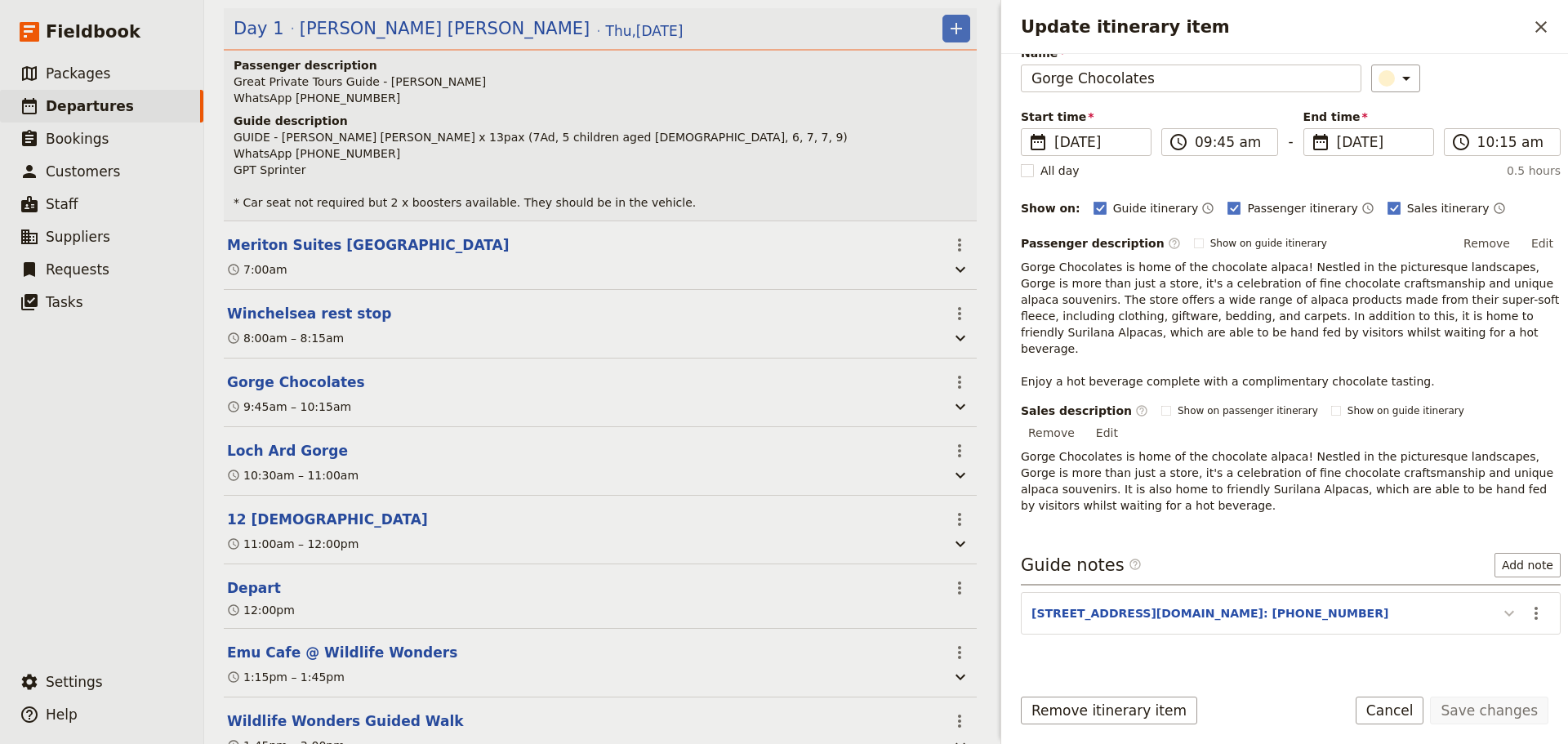
click at [1500, 603] on icon "Update itinerary item" at bounding box center [1509, 613] width 20 height 20
click at [1533, 603] on icon "Actions" at bounding box center [1536, 613] width 20 height 20
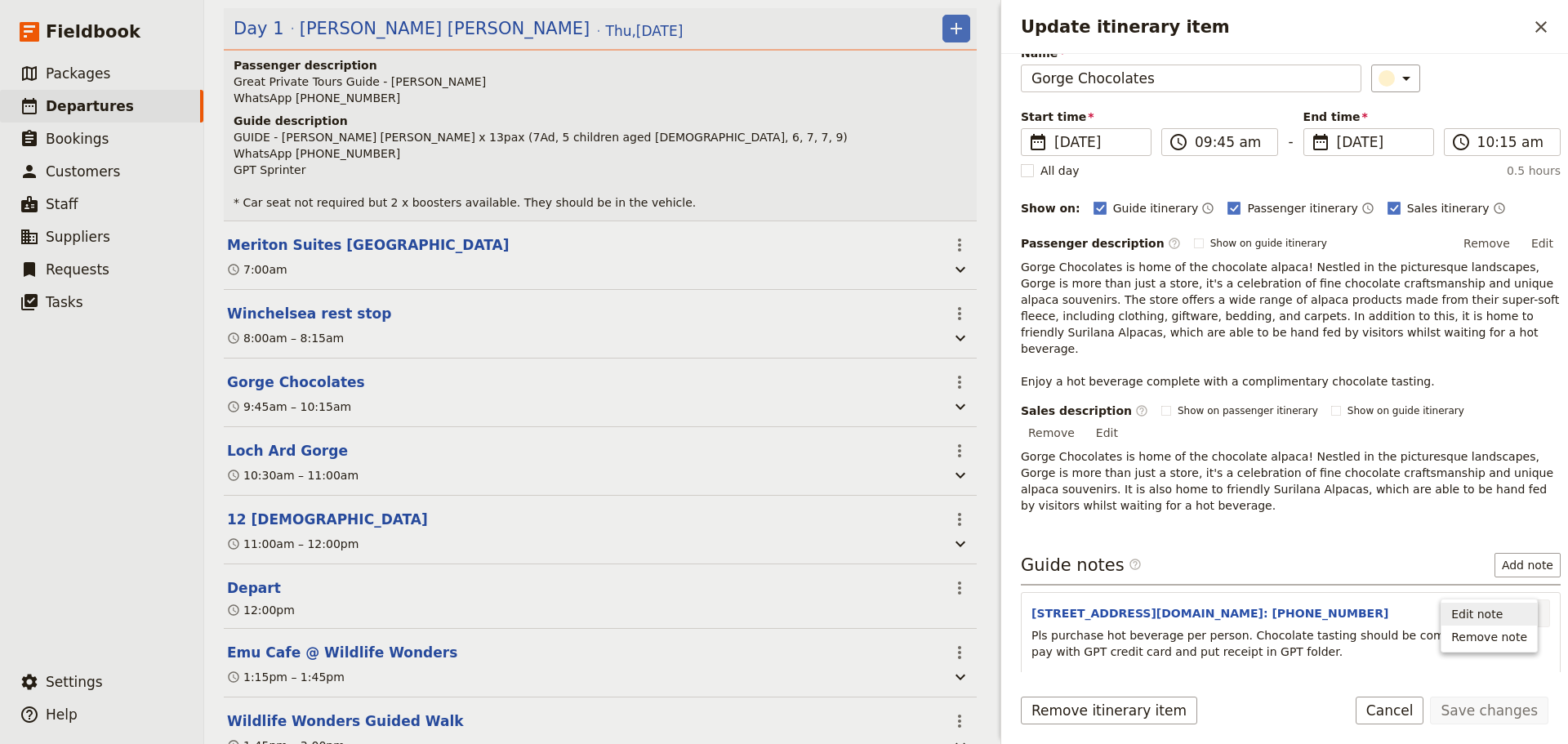
click at [1516, 613] on span "Edit note" at bounding box center [1489, 614] width 76 height 16
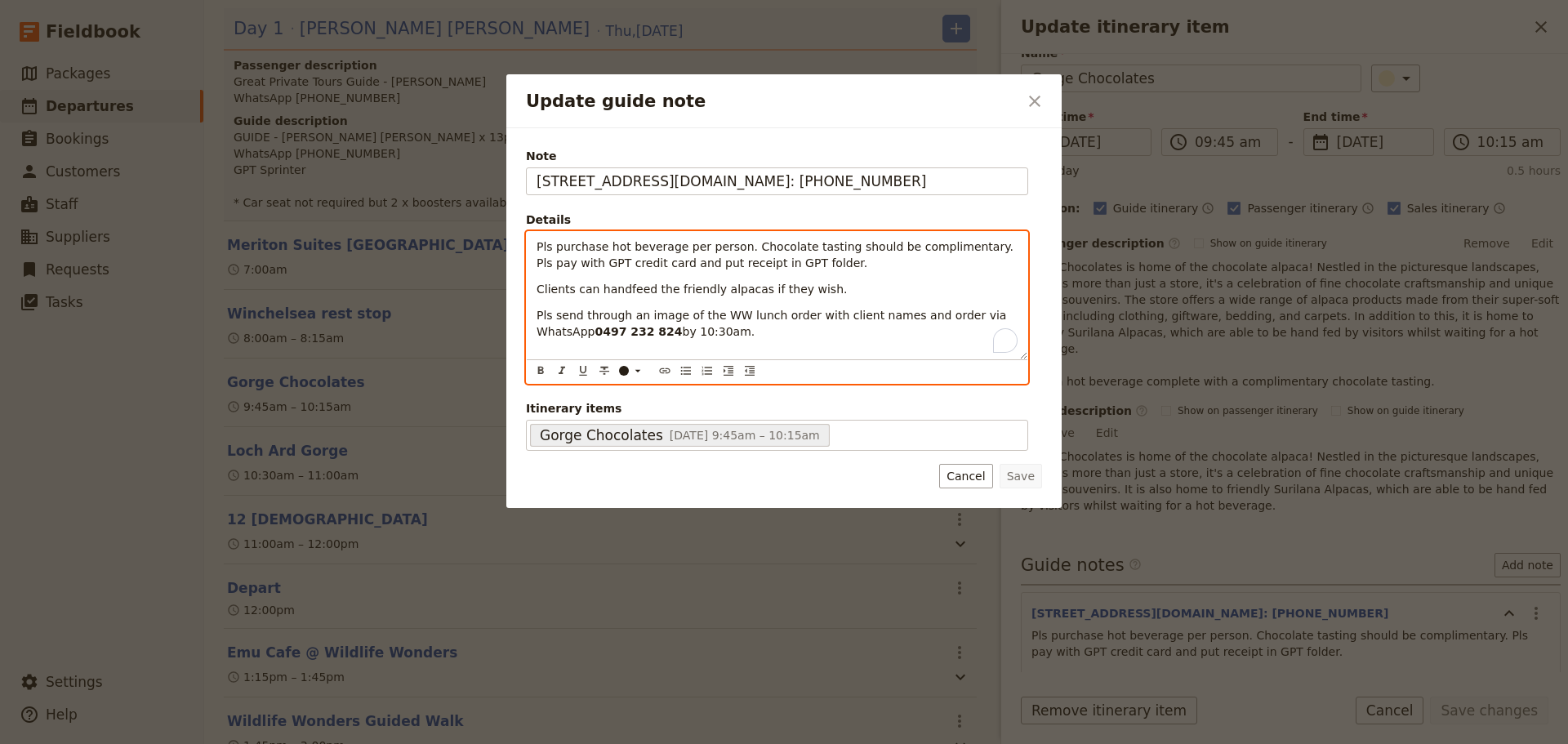
click at [734, 248] on span "Pls purchase hot beverage per person. Chocolate tasting should be complimentary…" at bounding box center [777, 255] width 480 height 29
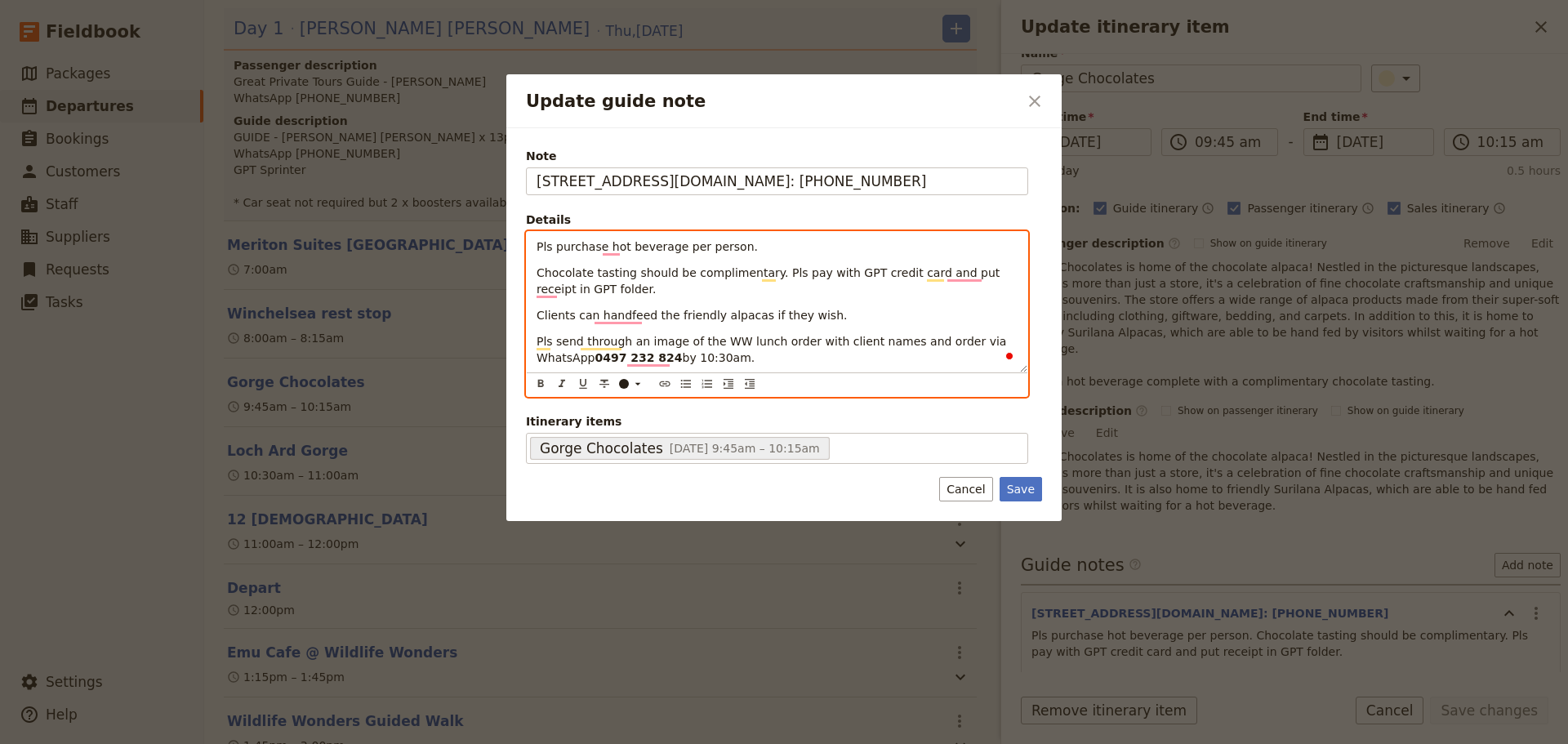
click at [762, 275] on span "Chocolate tasting should be complimentary. Pls pay with GPT credit card and put…" at bounding box center [770, 281] width 467 height 29
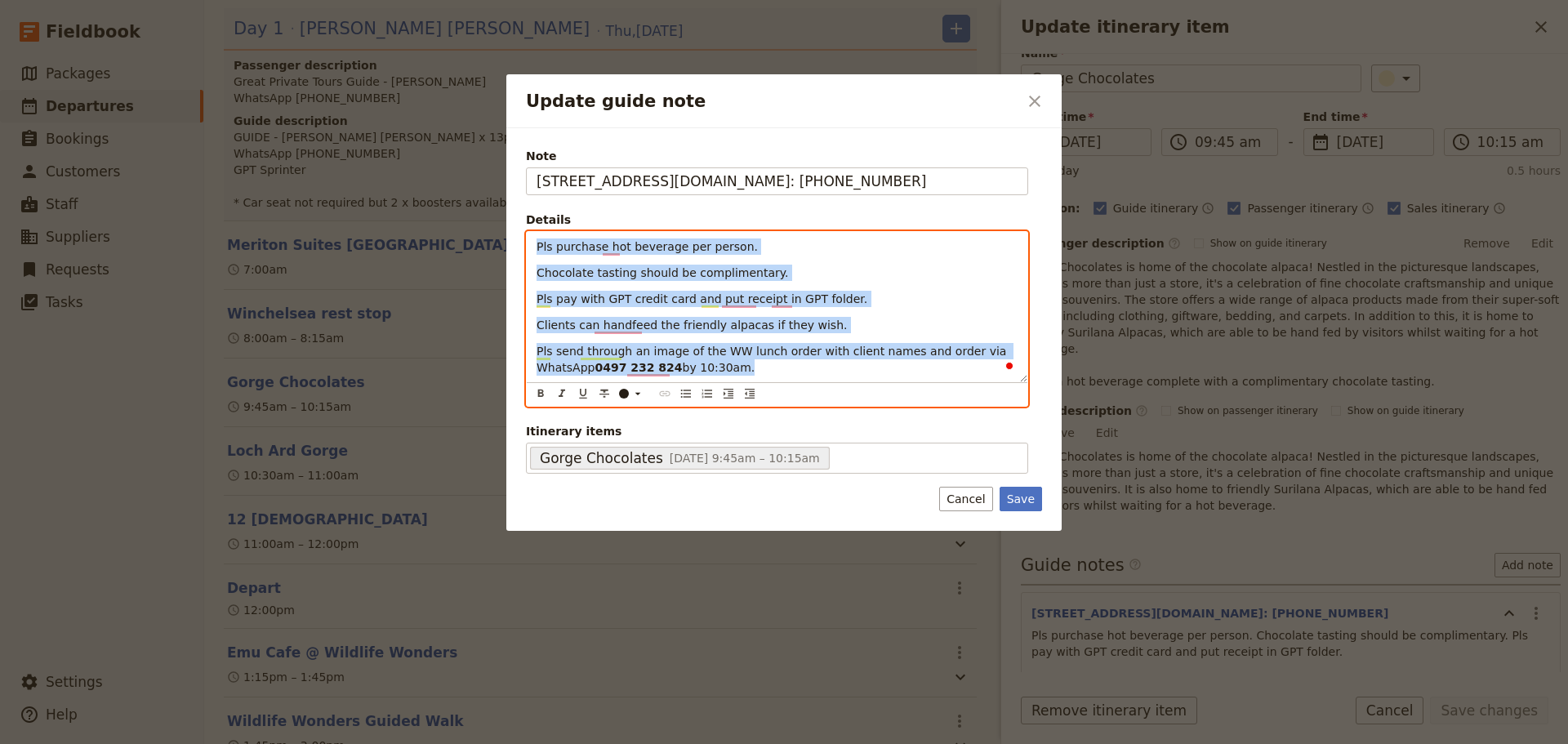
drag, startPoint x: 709, startPoint y: 367, endPoint x: 354, endPoint y: 236, distance: 378.4
click at [354, 743] on div "Update guide note ​ Note 1432 Princetown Road, Cooriemungle.Tel: 0438 705 277 D…" at bounding box center [784, 744] width 1568 height 0
click at [678, 400] on button "​" at bounding box center [686, 394] width 18 height 18
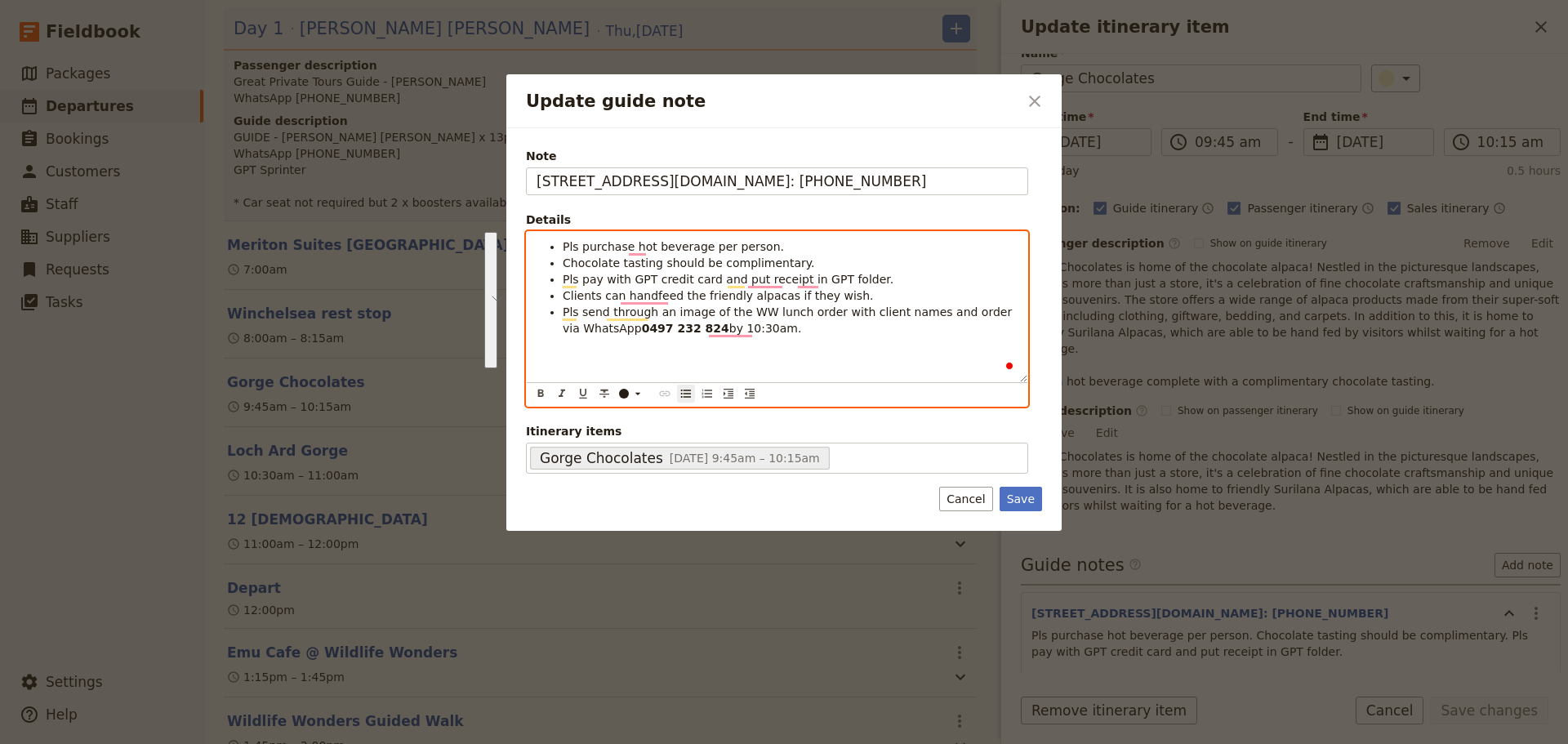
click at [734, 304] on li "Pls send through an image of the WW lunch order with client names and order via…" at bounding box center [790, 320] width 455 height 33
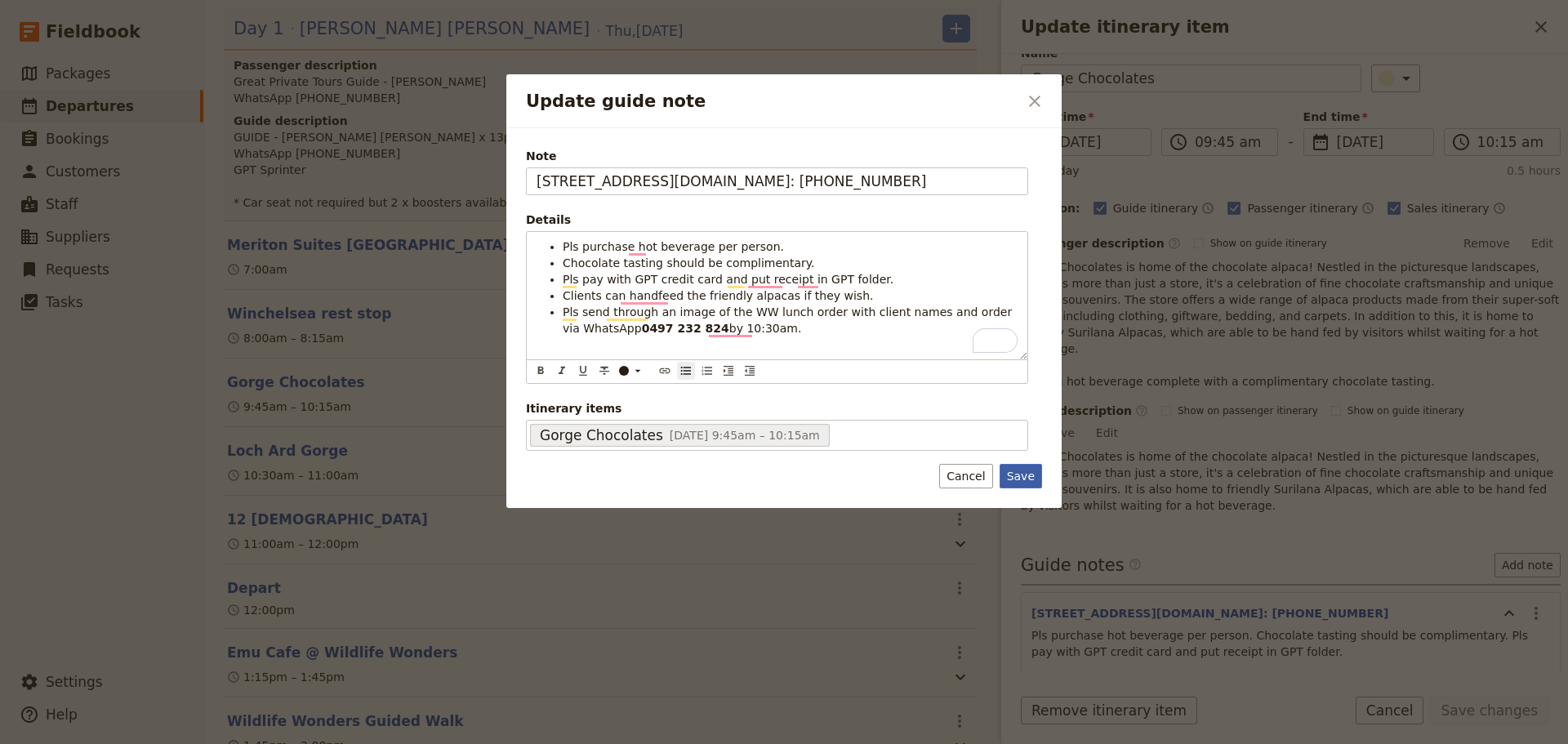
click at [1030, 474] on button "Save" at bounding box center [1021, 476] width 42 height 24
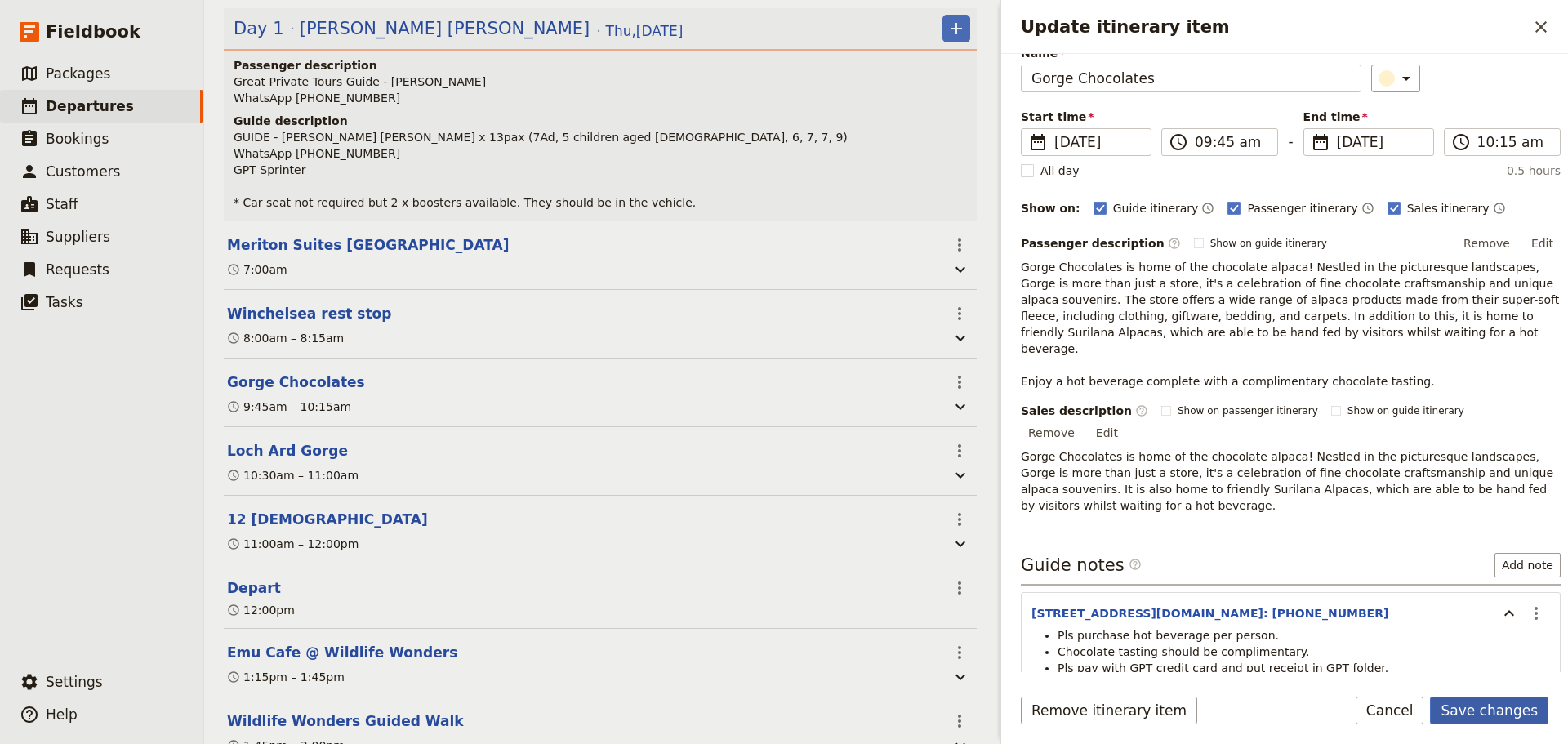
click at [1495, 713] on button "Save changes" at bounding box center [1489, 710] width 118 height 28
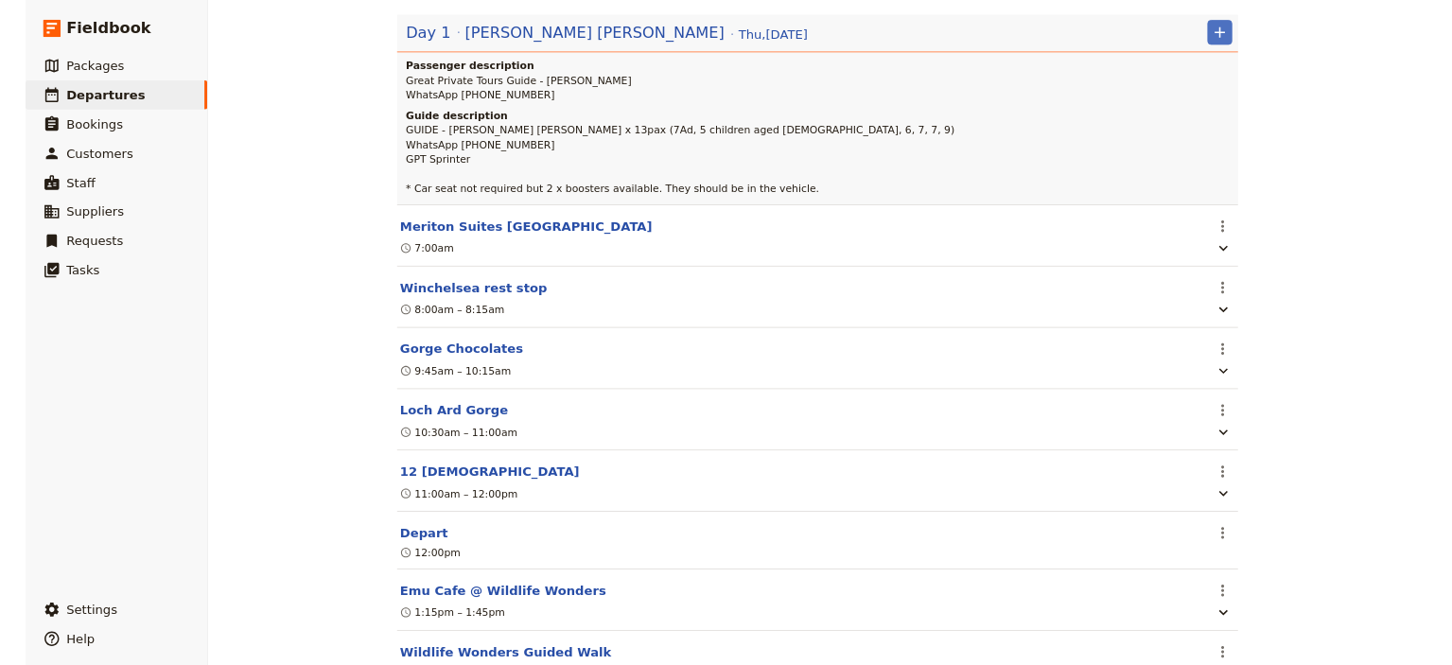
scroll to position [95, 0]
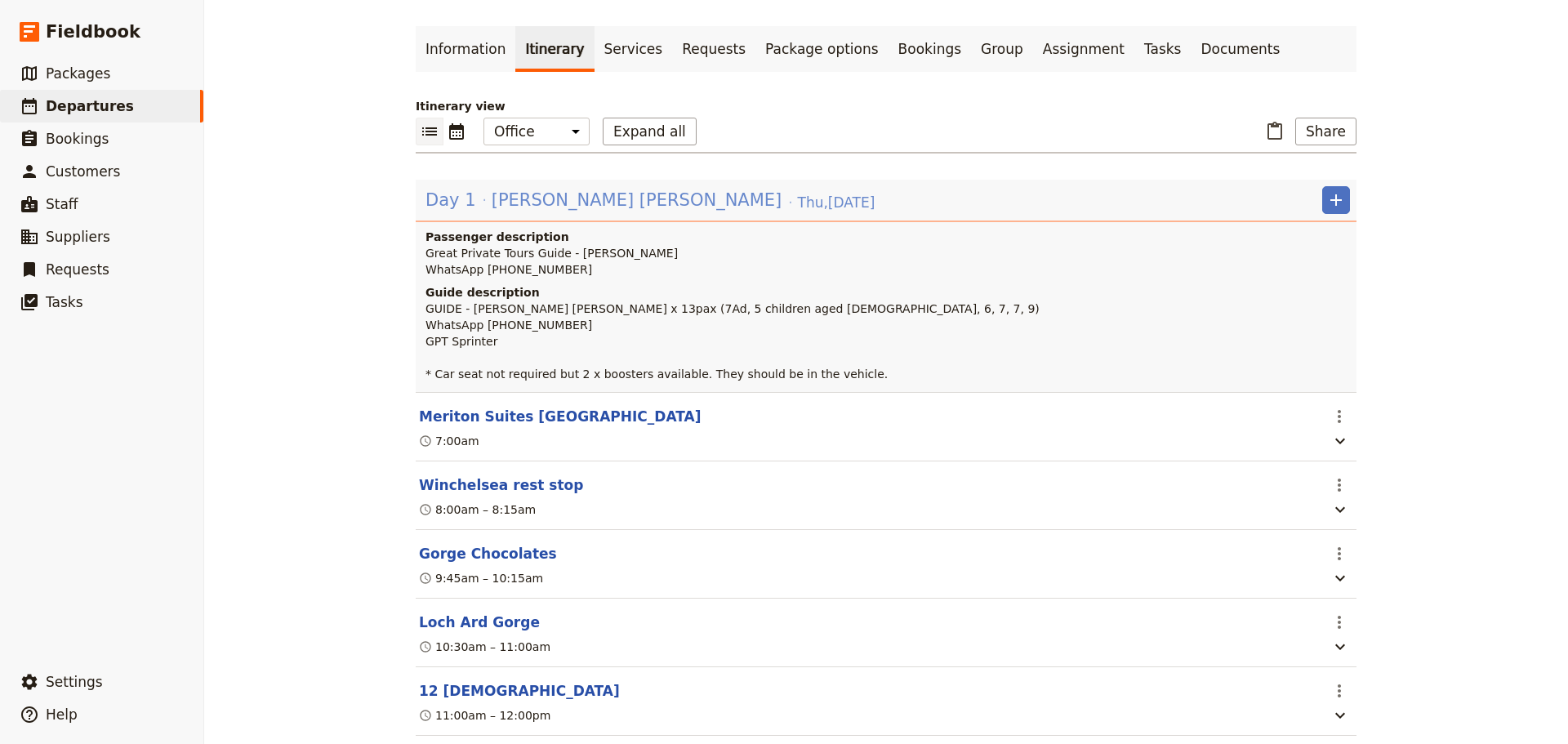
click at [532, 208] on span "[PERSON_NAME] [PERSON_NAME]" at bounding box center [637, 200] width 291 height 24
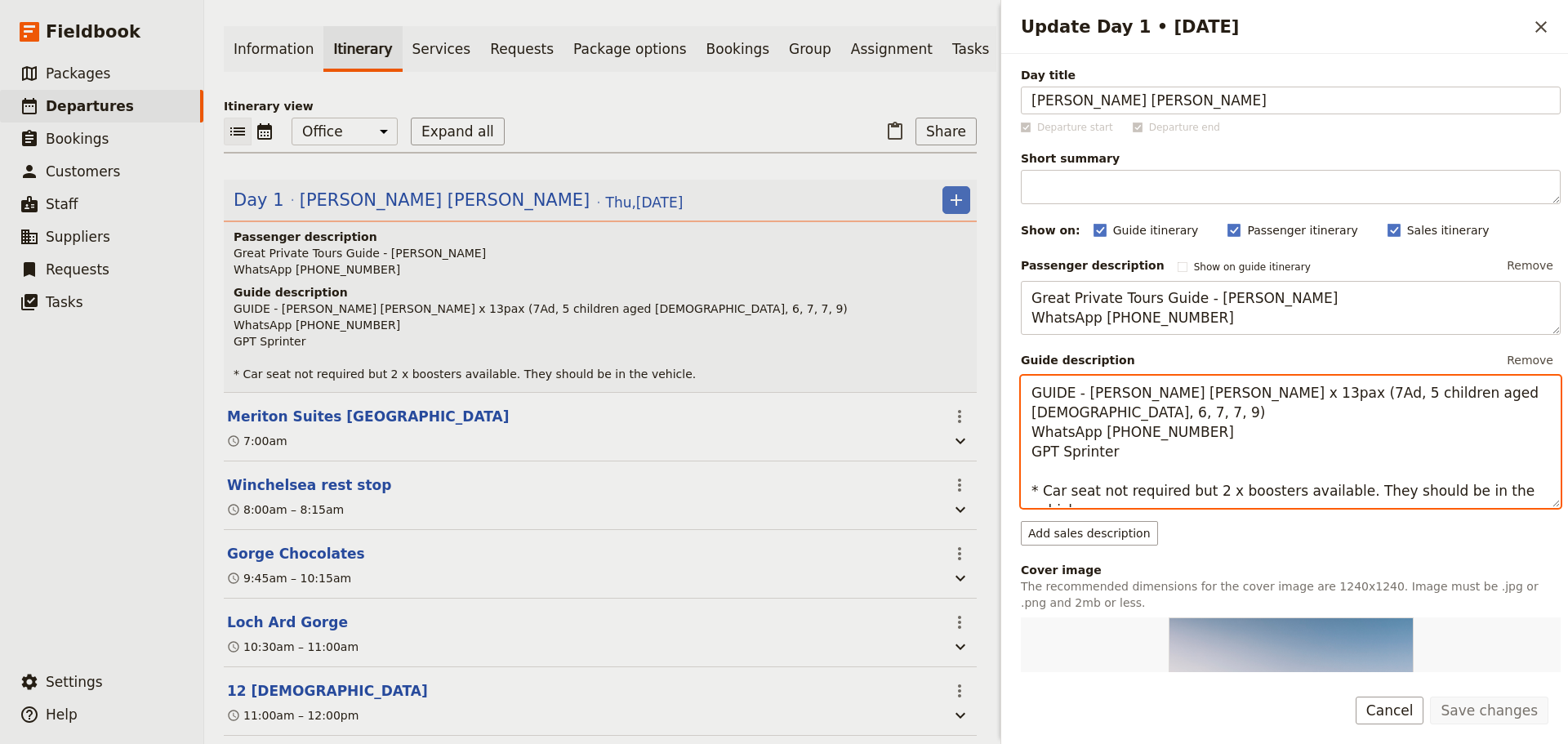
click at [1524, 491] on textarea "GUIDE - Fiona Chong Chen Yu x 13pax (7Ad, 5 children aged 5, 6, 7, 7, 9) WhatsA…" at bounding box center [1291, 441] width 540 height 132
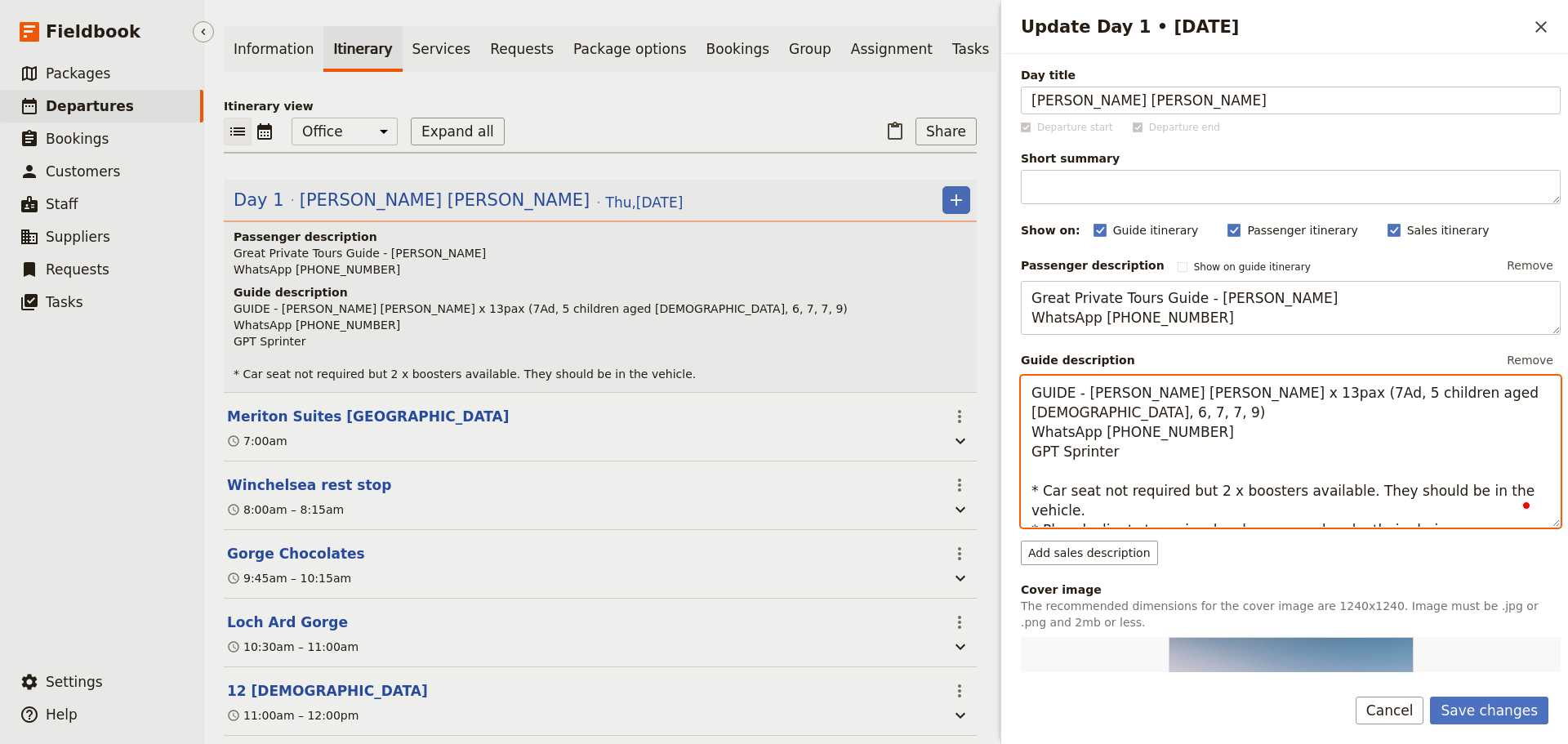
type textarea "GUIDE - Fiona Chong Chen Yu x 13pax (7Ad, 5 children aged 5, 6, 7, 7, 9) WhatsA…"
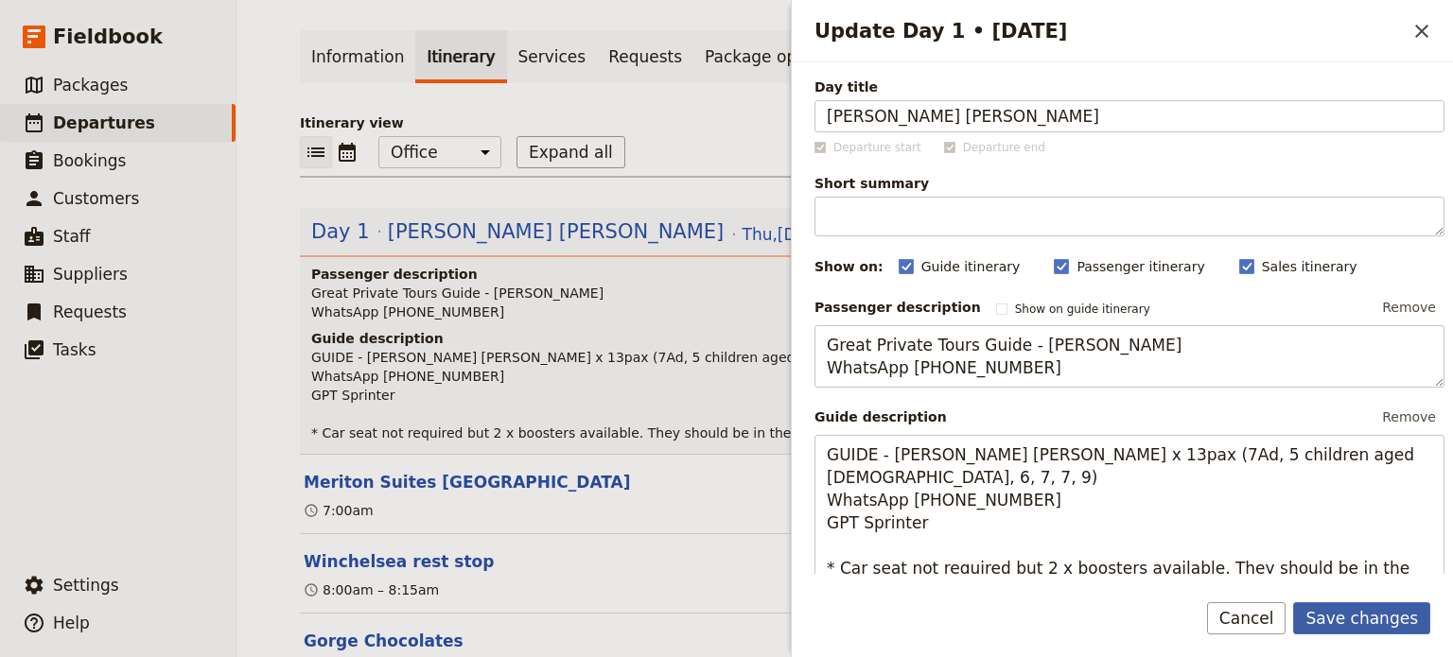
click at [1385, 613] on button "Save changes" at bounding box center [1361, 619] width 137 height 32
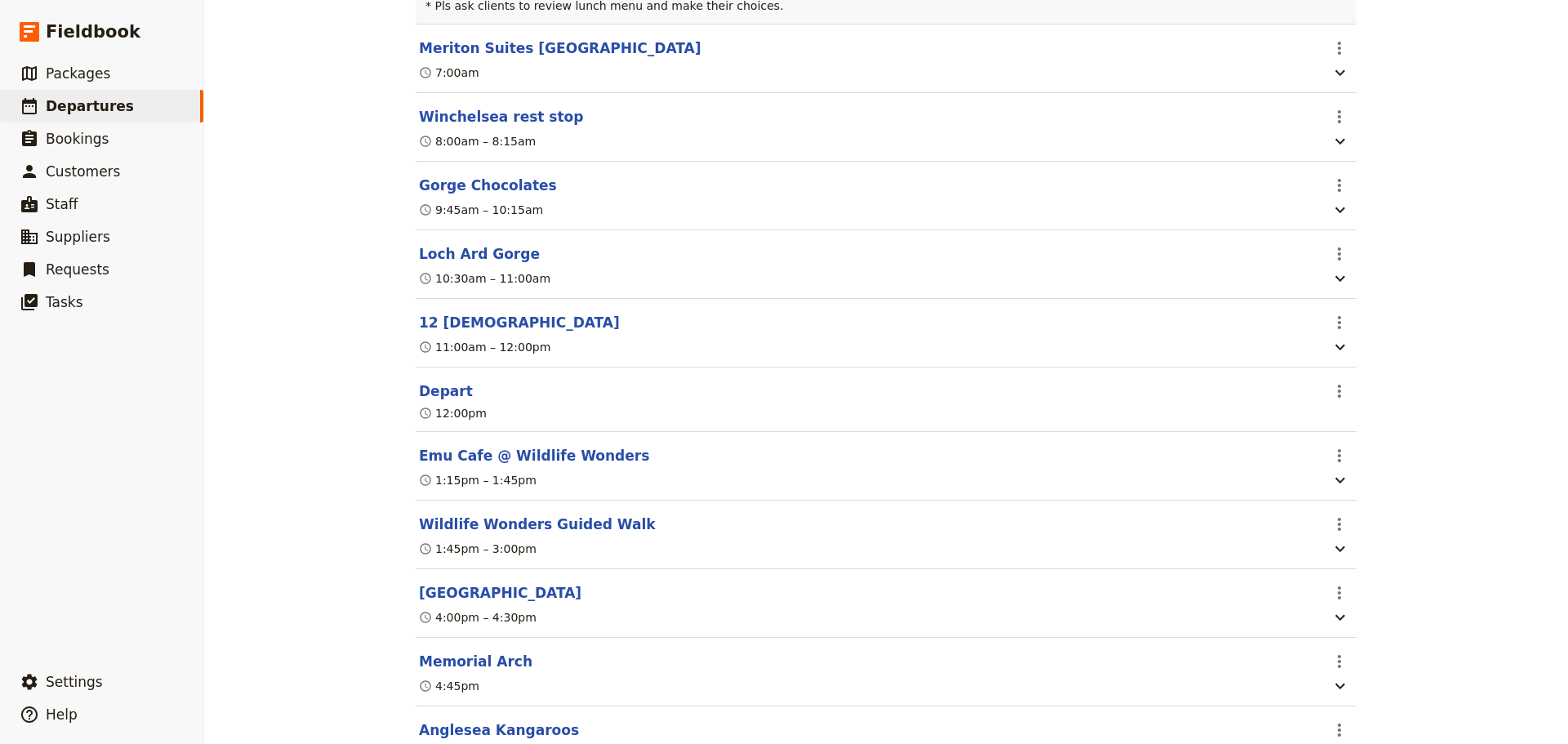
scroll to position [490, 0]
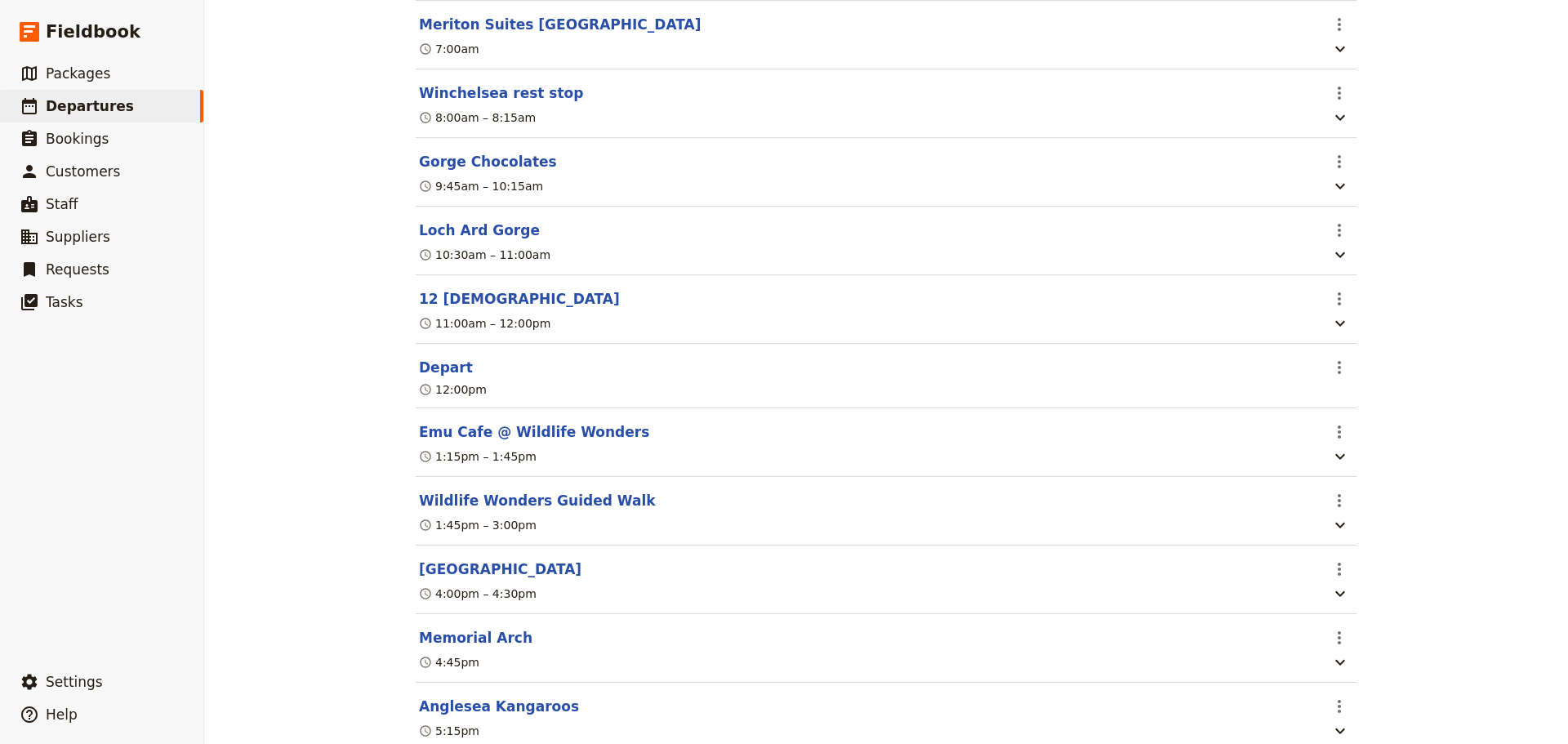
click at [523, 442] on button "Emu Cafe @ Wildlife Wonders" at bounding box center [534, 432] width 231 height 20
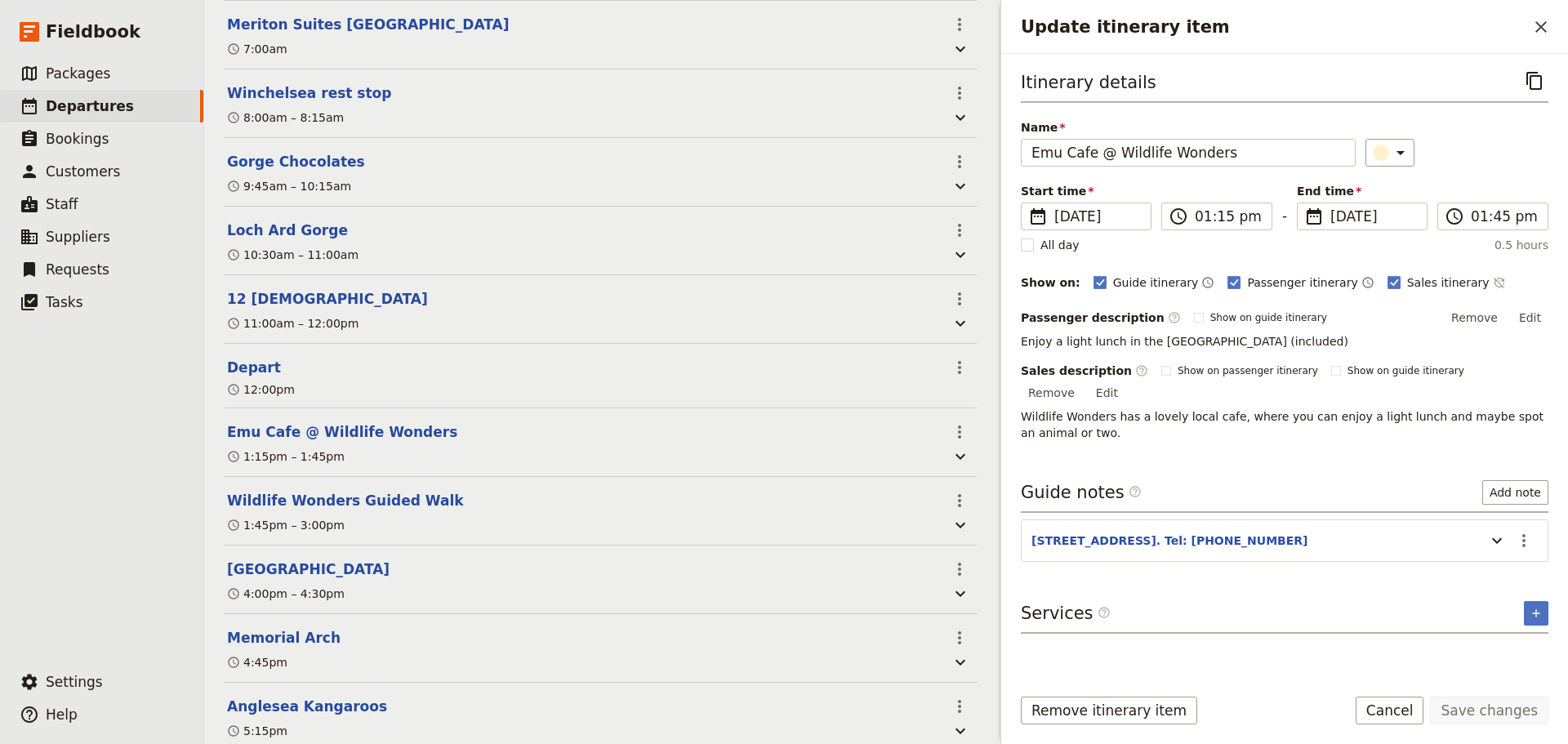
scroll to position [498, 0]
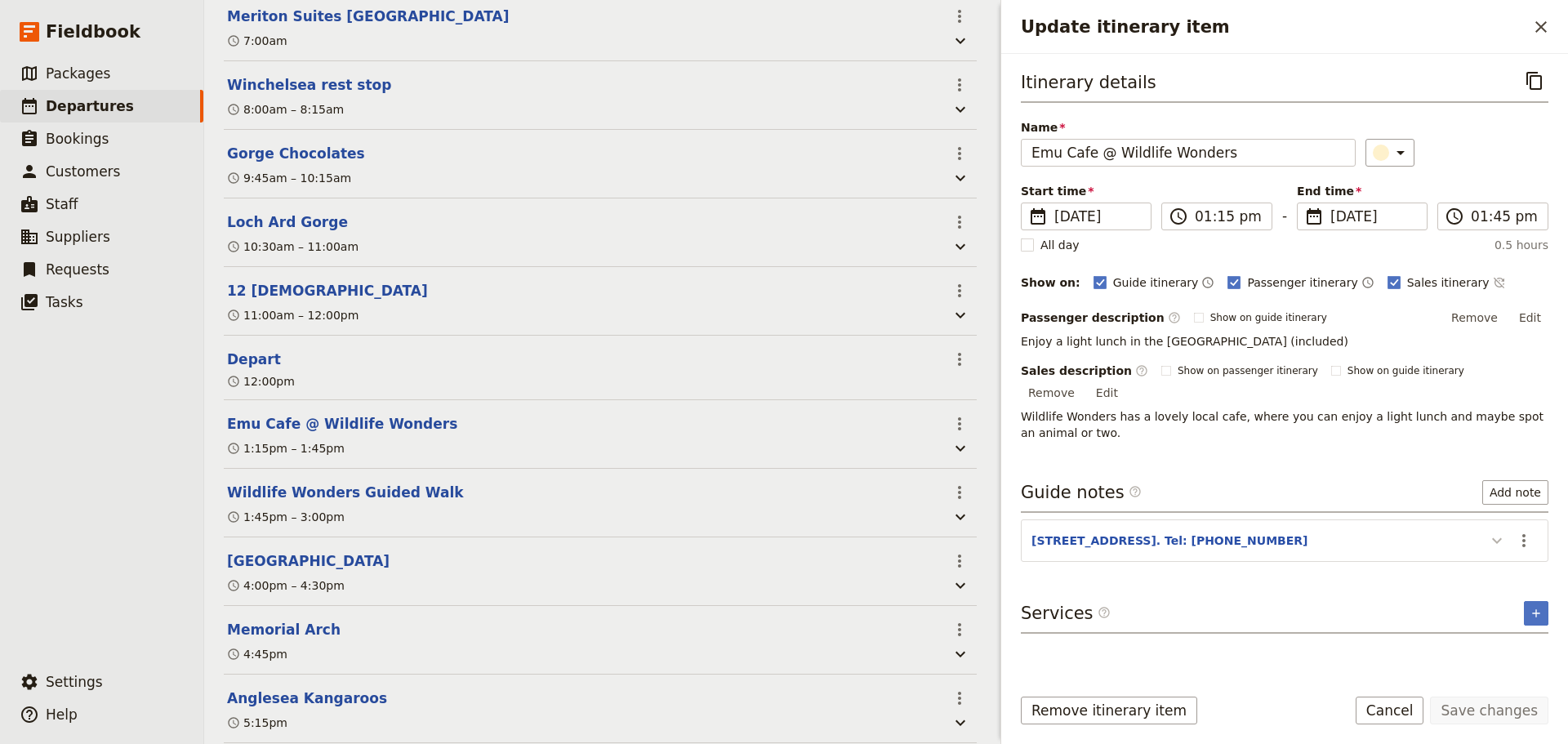
click at [1487, 526] on button "Update itinerary item" at bounding box center [1497, 539] width 26 height 27
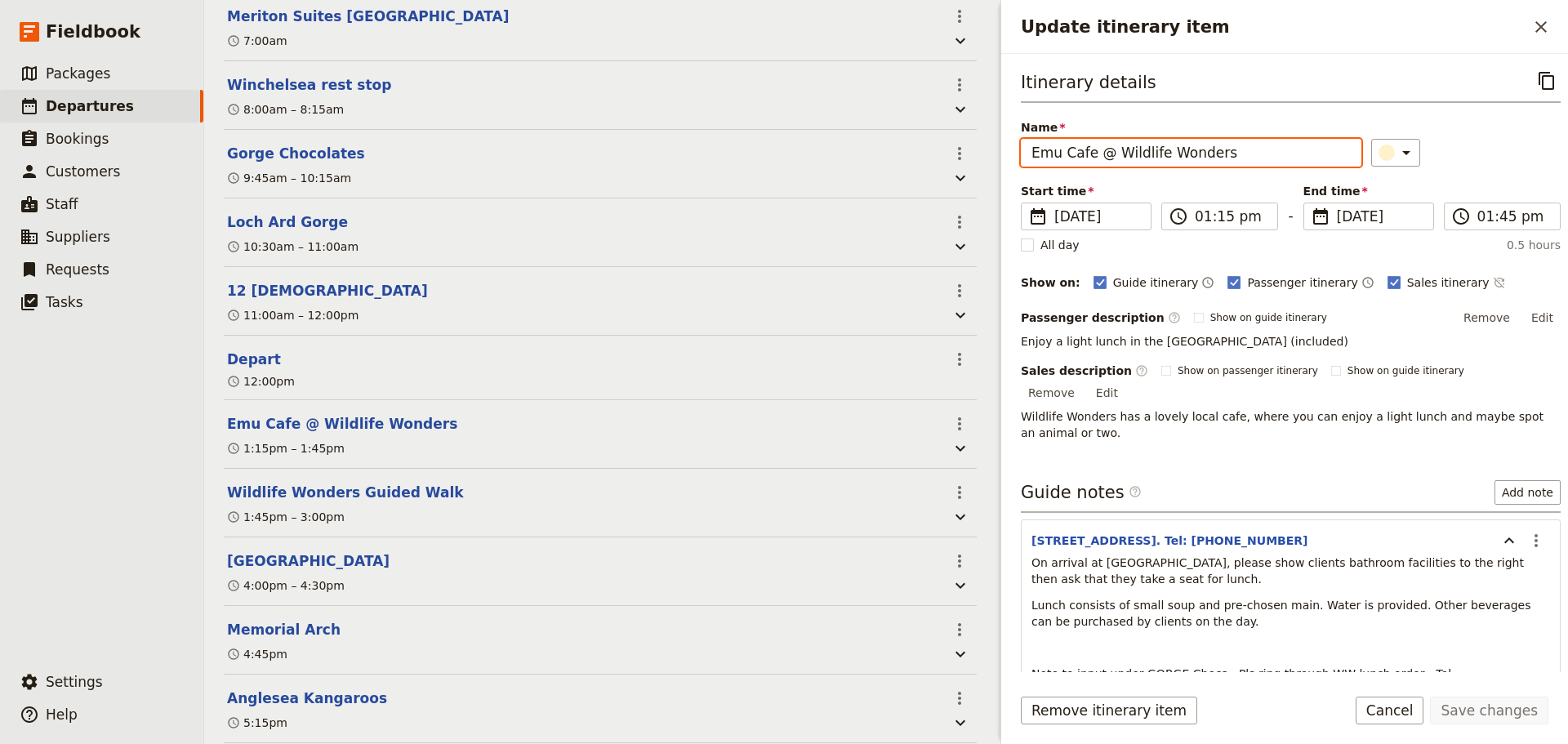
drag, startPoint x: 1230, startPoint y: 154, endPoint x: 1099, endPoint y: 143, distance: 131.5
click at [1099, 143] on input "Emu Cafe @ Wildlife Wonders" at bounding box center [1192, 153] width 340 height 28
type input "Emu Cafe"
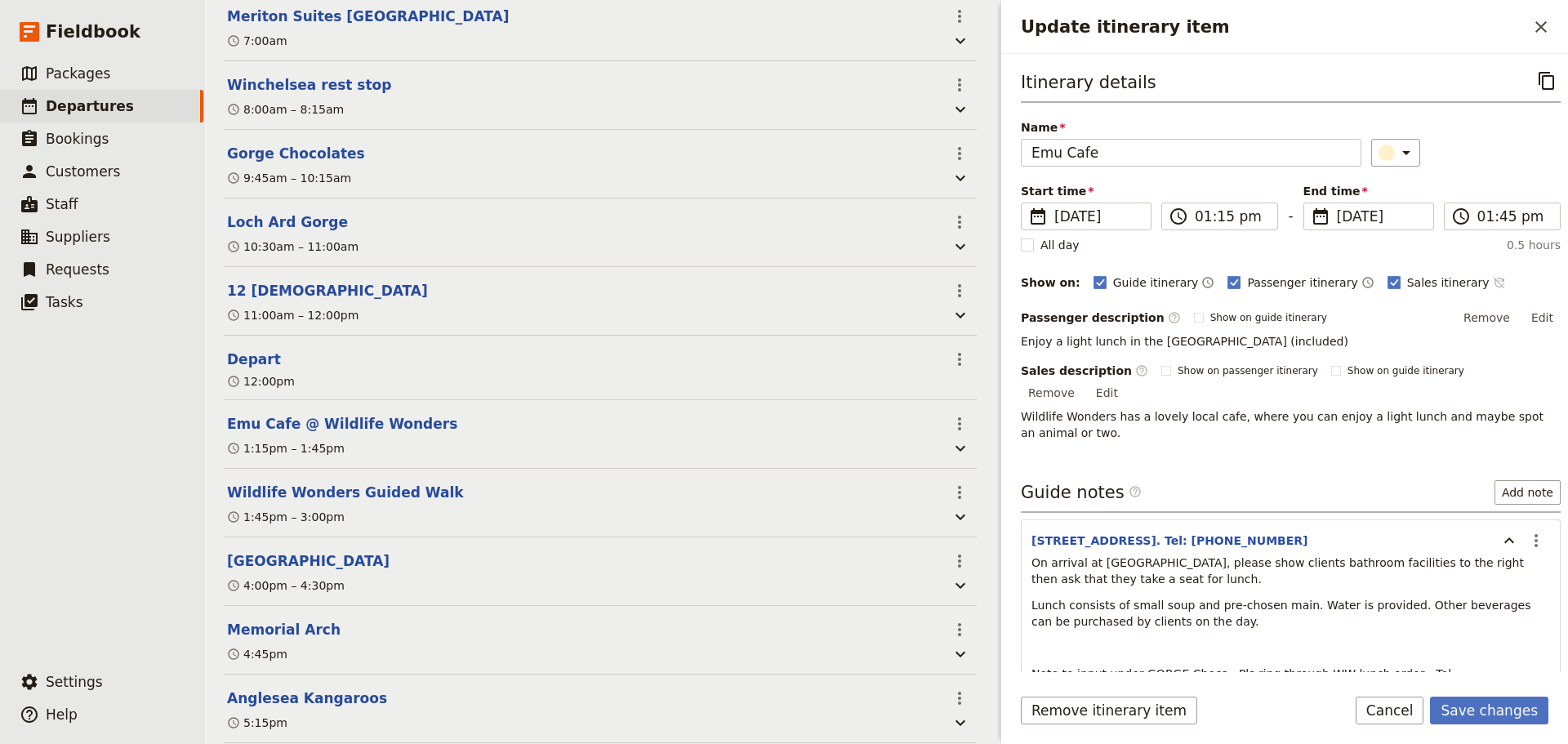
click at [1493, 279] on icon "Time not shown on sales itinerary" at bounding box center [1499, 282] width 13 height 13
click at [1126, 381] on button "Edit" at bounding box center [1107, 393] width 37 height 24
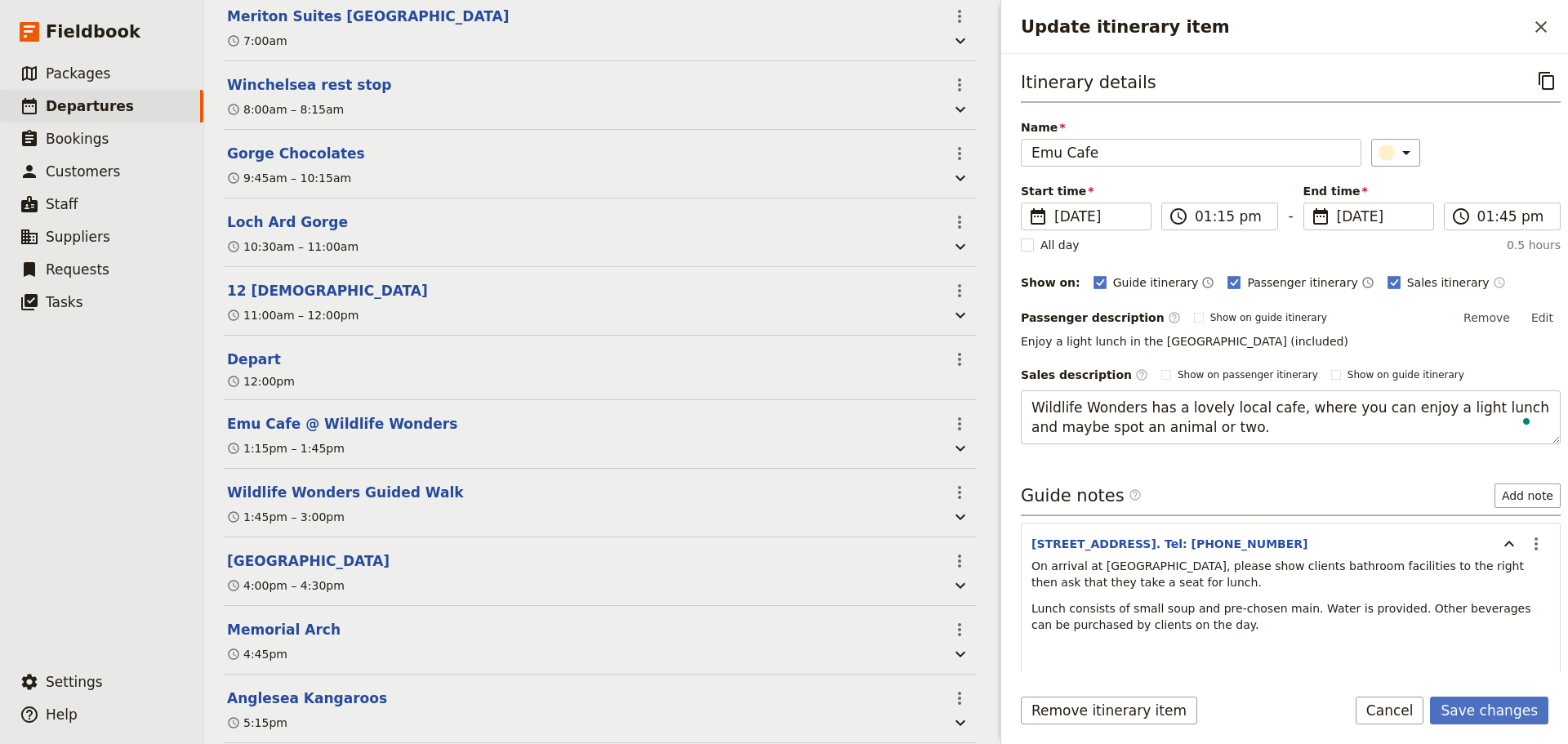
drag, startPoint x: 1151, startPoint y: 403, endPoint x: 994, endPoint y: 392, distance: 157.4
click at [994, 392] on div "Chong Chen Yu ​ Draft 18 Sep 2025 1 day 0/12 booked 1 / 1 staff assigned Based …" at bounding box center [887, 372] width 1364 height 744
click at [1533, 311] on button "Edit" at bounding box center [1542, 318] width 37 height 24
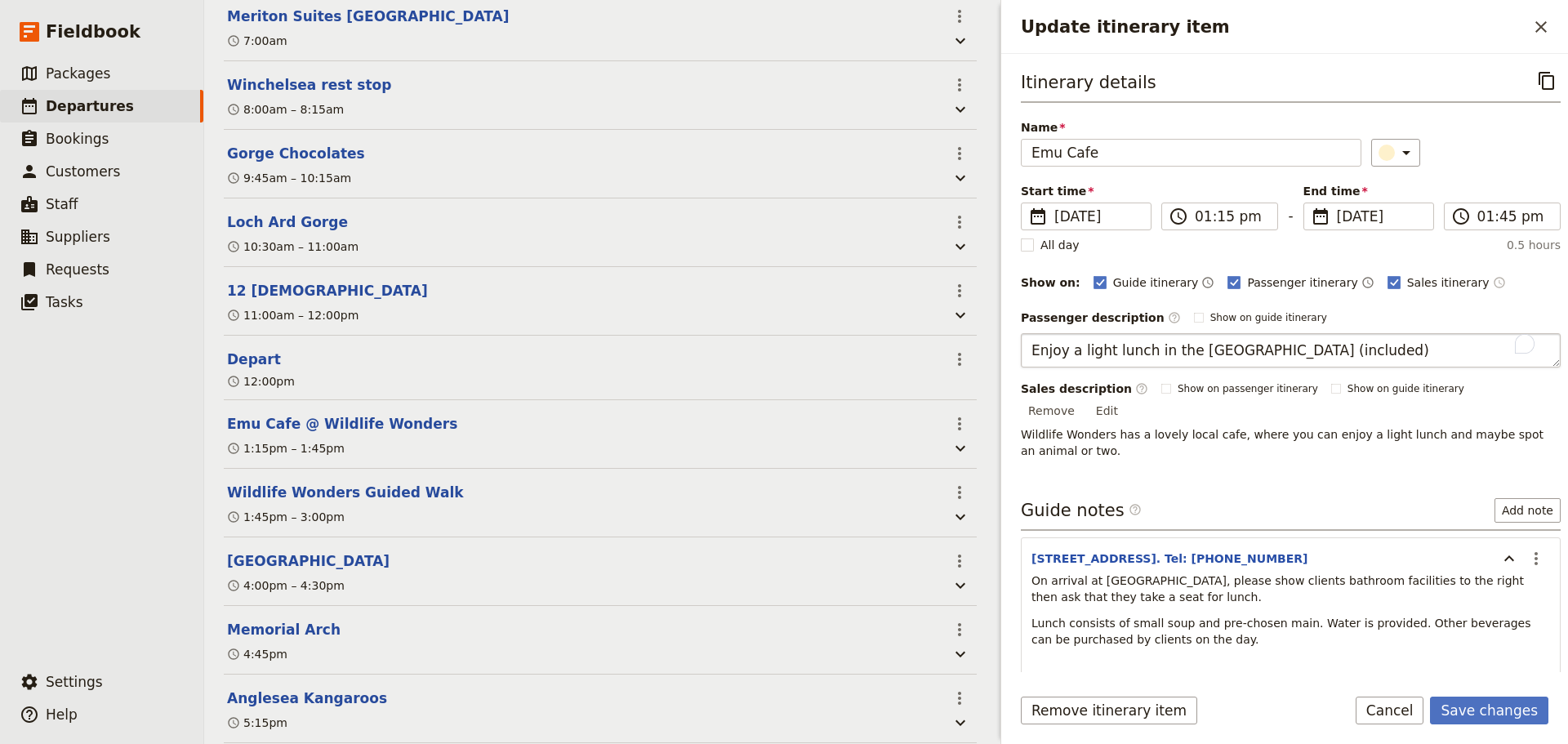
click at [1030, 350] on textarea "Enjoy a light lunch in the Emu Cafe (included)" at bounding box center [1291, 350] width 540 height 35
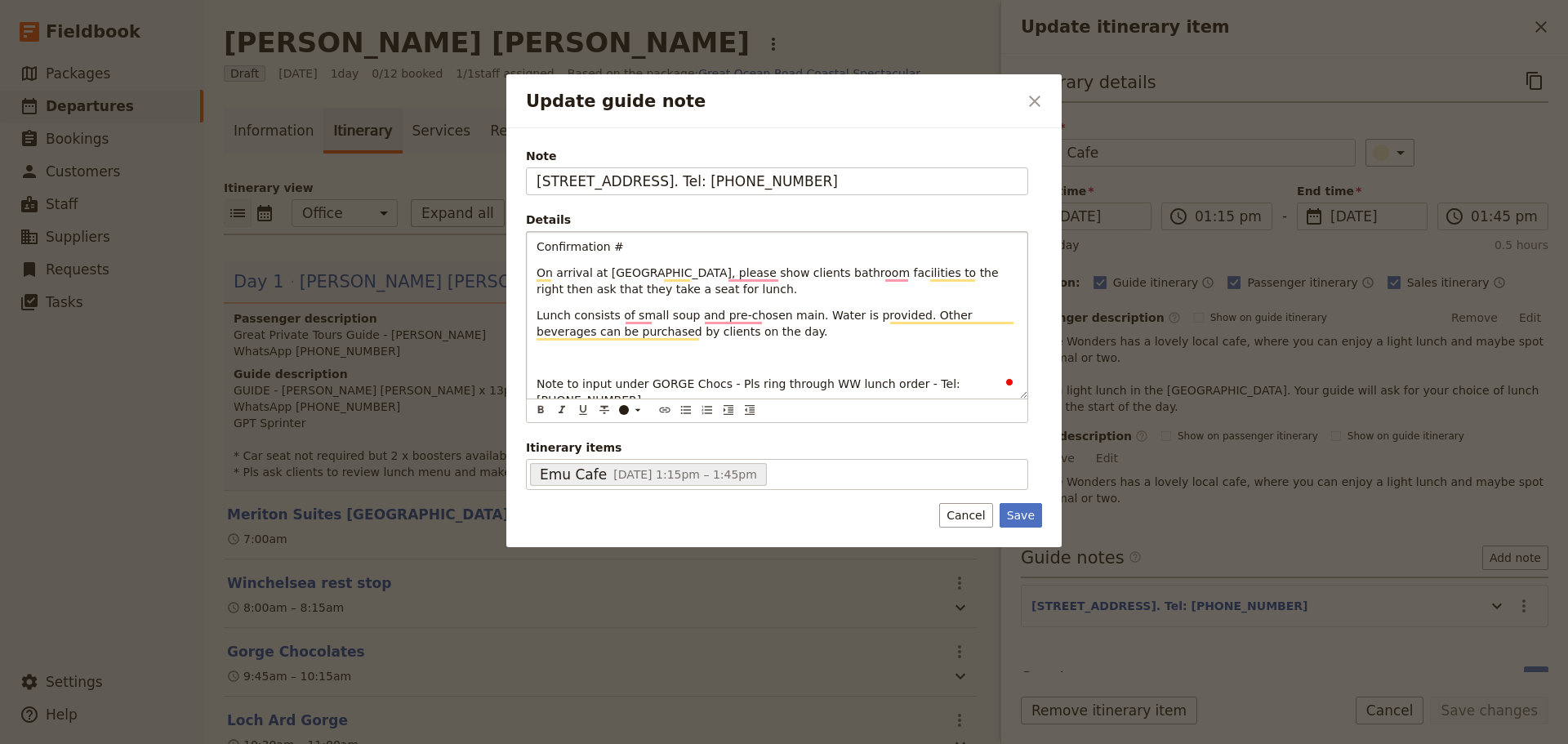
scroll to position [498, 0]
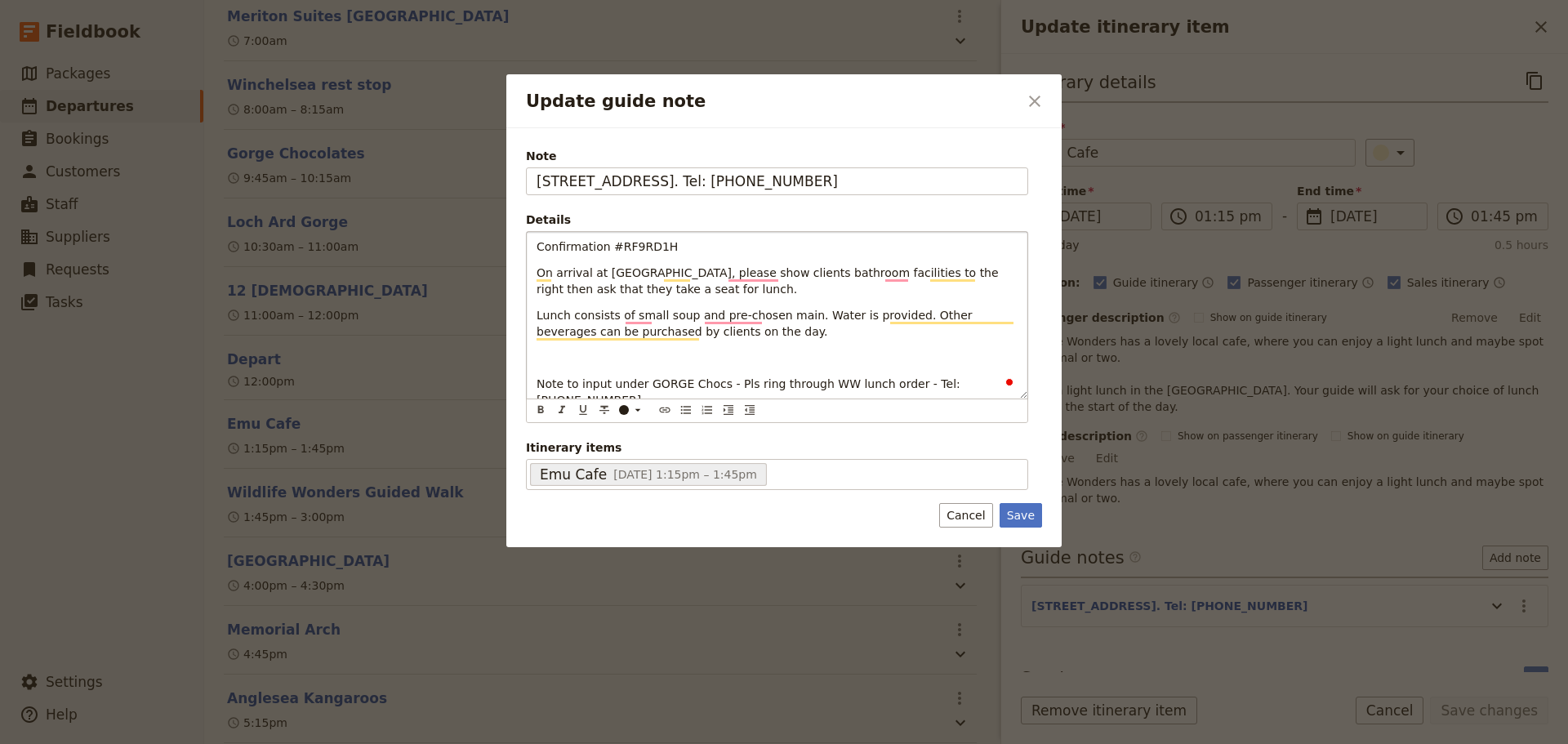
click at [577, 371] on div "Confirmation #RF9RD1H On arrival at [GEOGRAPHIC_DATA], please show clients bath…" at bounding box center [777, 315] width 501 height 167
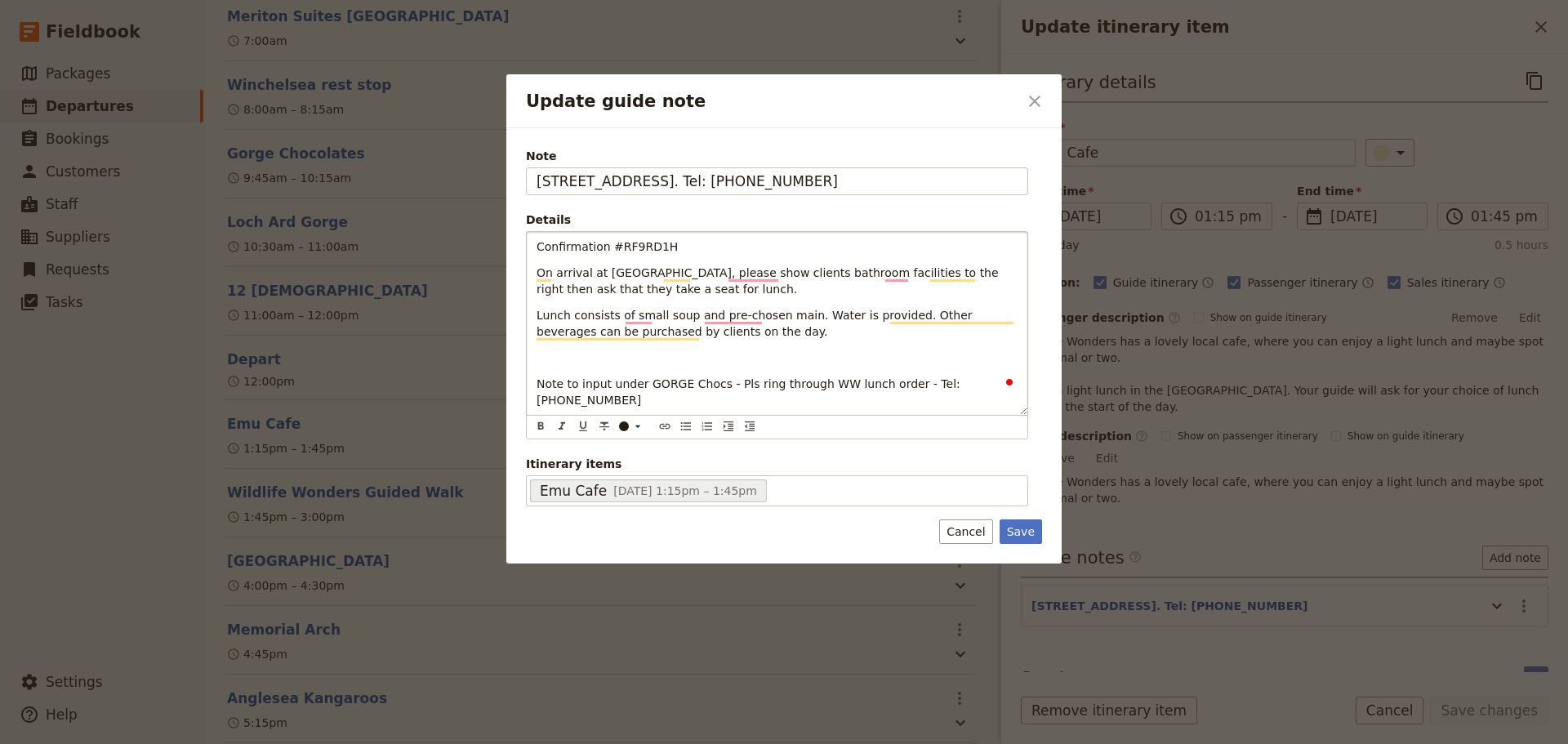
click at [580, 354] on p "To enrich screen reader interactions, please activate Accessibility in Grammarl…" at bounding box center [777, 357] width 481 height 16
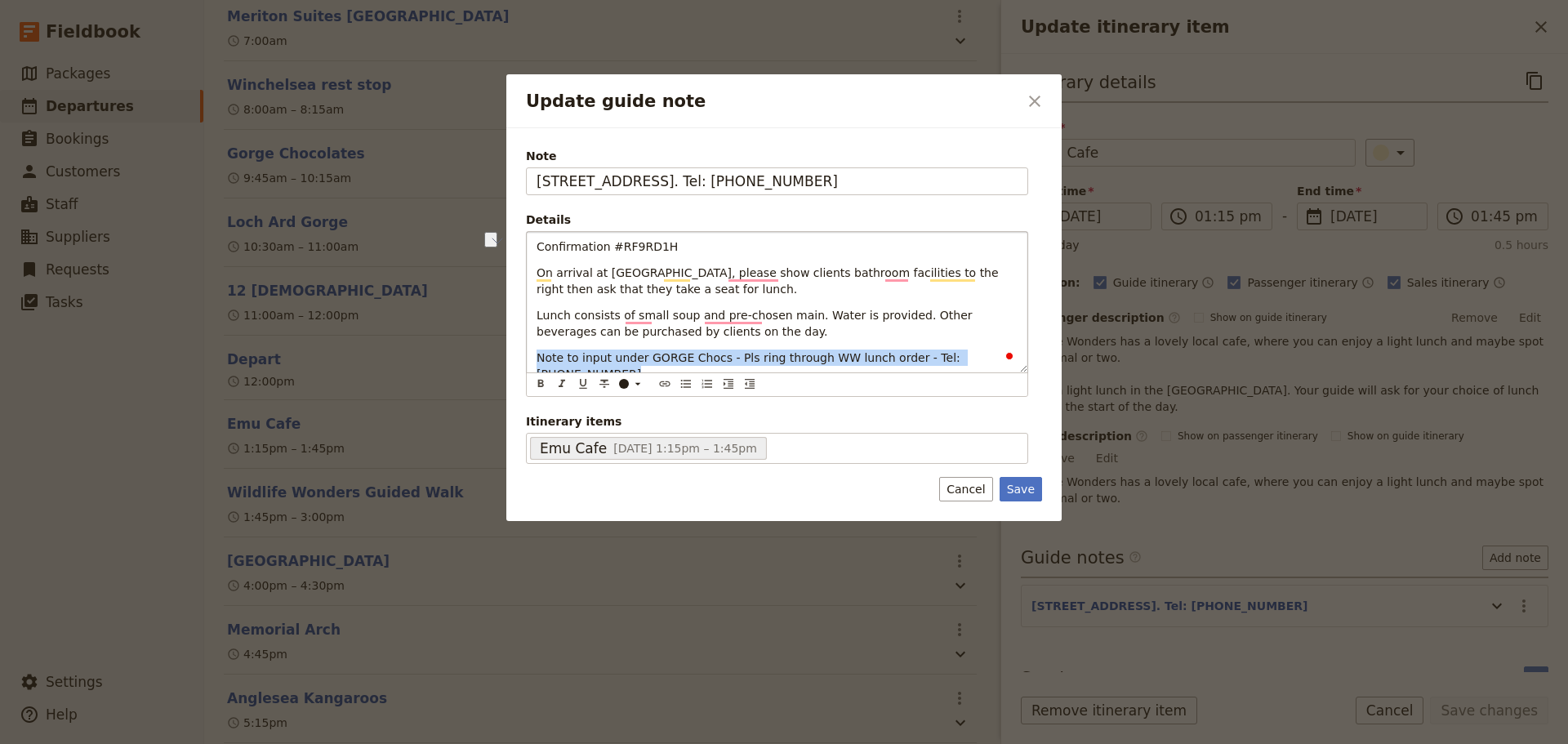
drag, startPoint x: 534, startPoint y: 358, endPoint x: 1027, endPoint y: 371, distance: 493.2
click at [1027, 371] on div "Confirmation #RF9RD1H On arrival at [GEOGRAPHIC_DATA], please show clients bath…" at bounding box center [777, 302] width 501 height 141
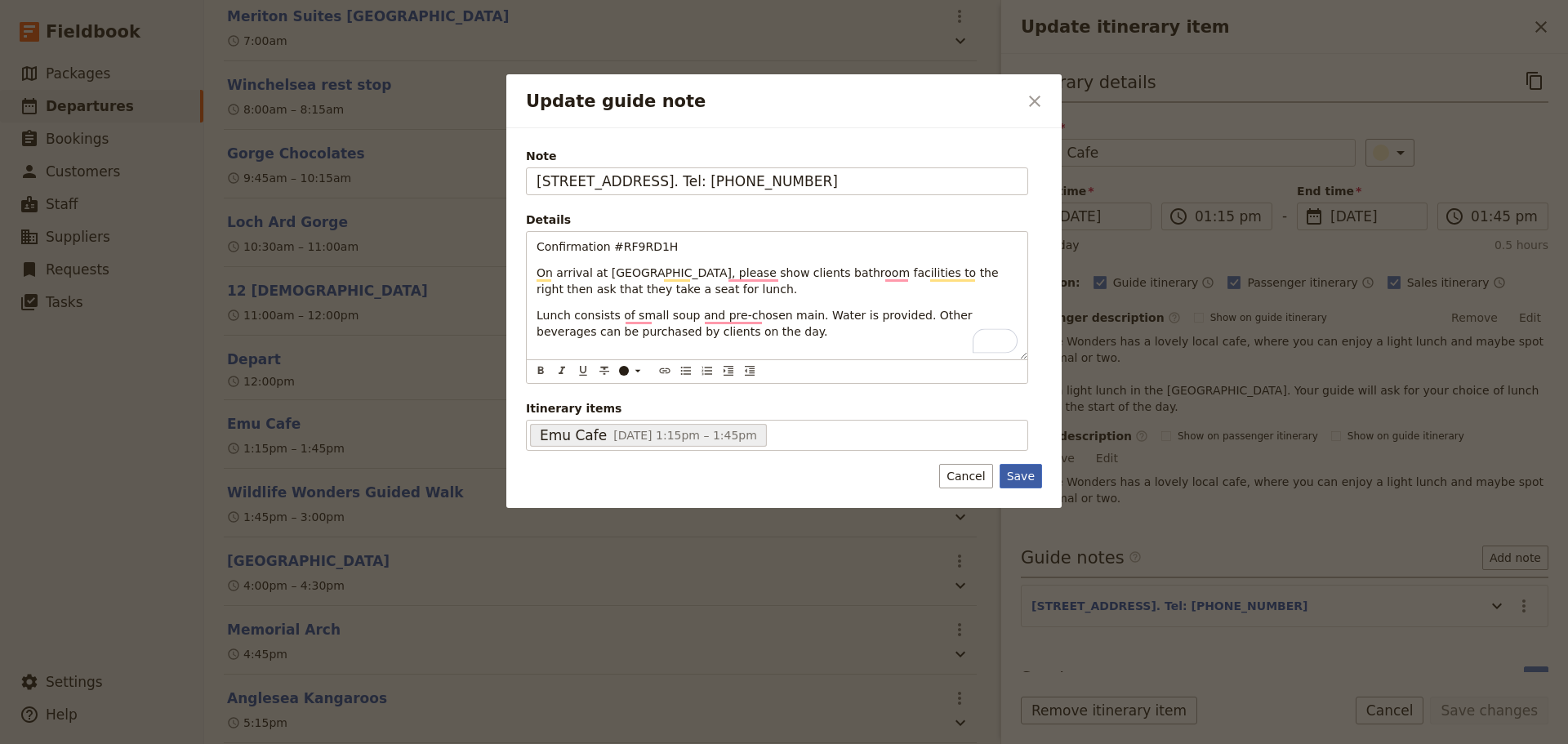
click at [1025, 470] on button "Save" at bounding box center [1021, 476] width 42 height 24
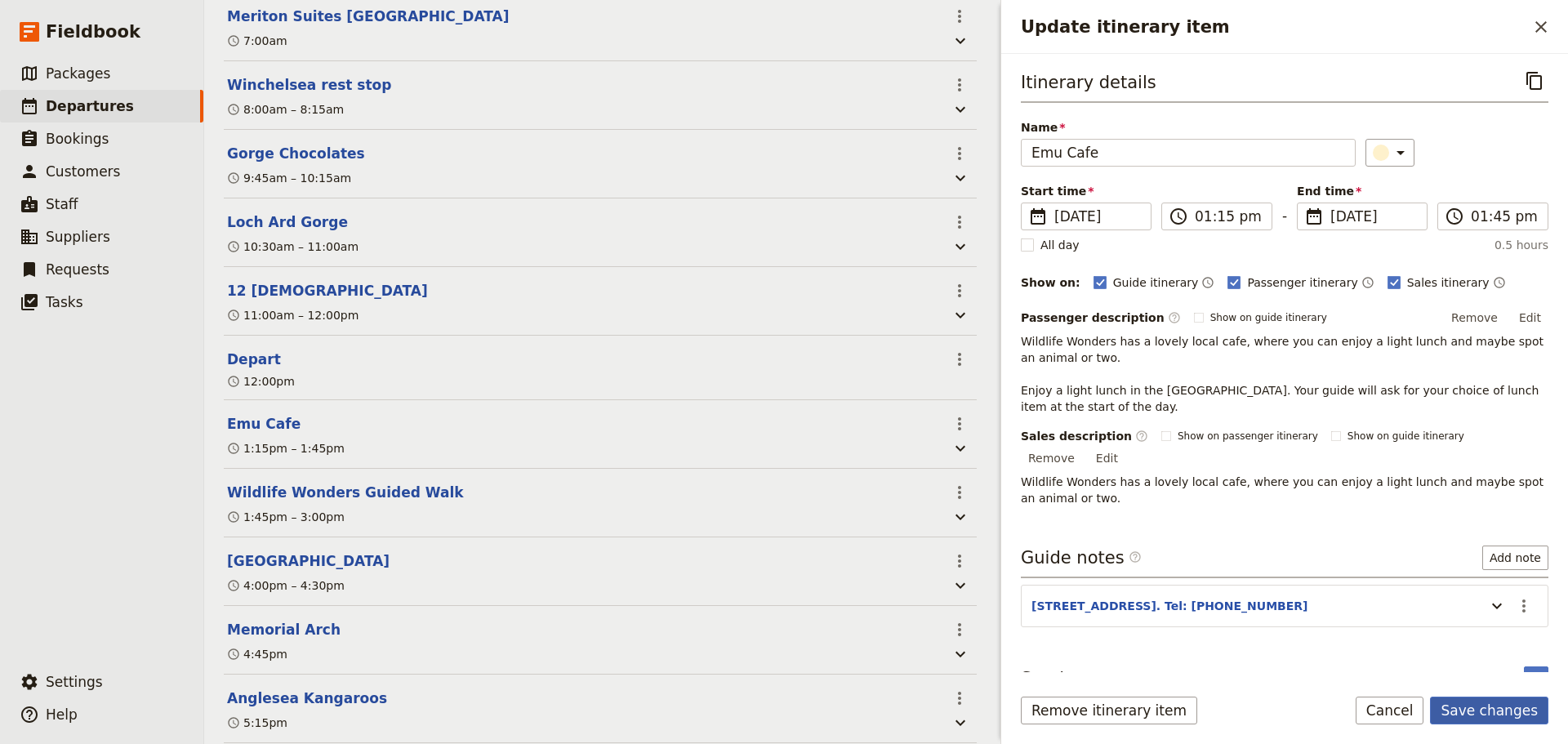
click at [1490, 705] on button "Save changes" at bounding box center [1489, 710] width 118 height 28
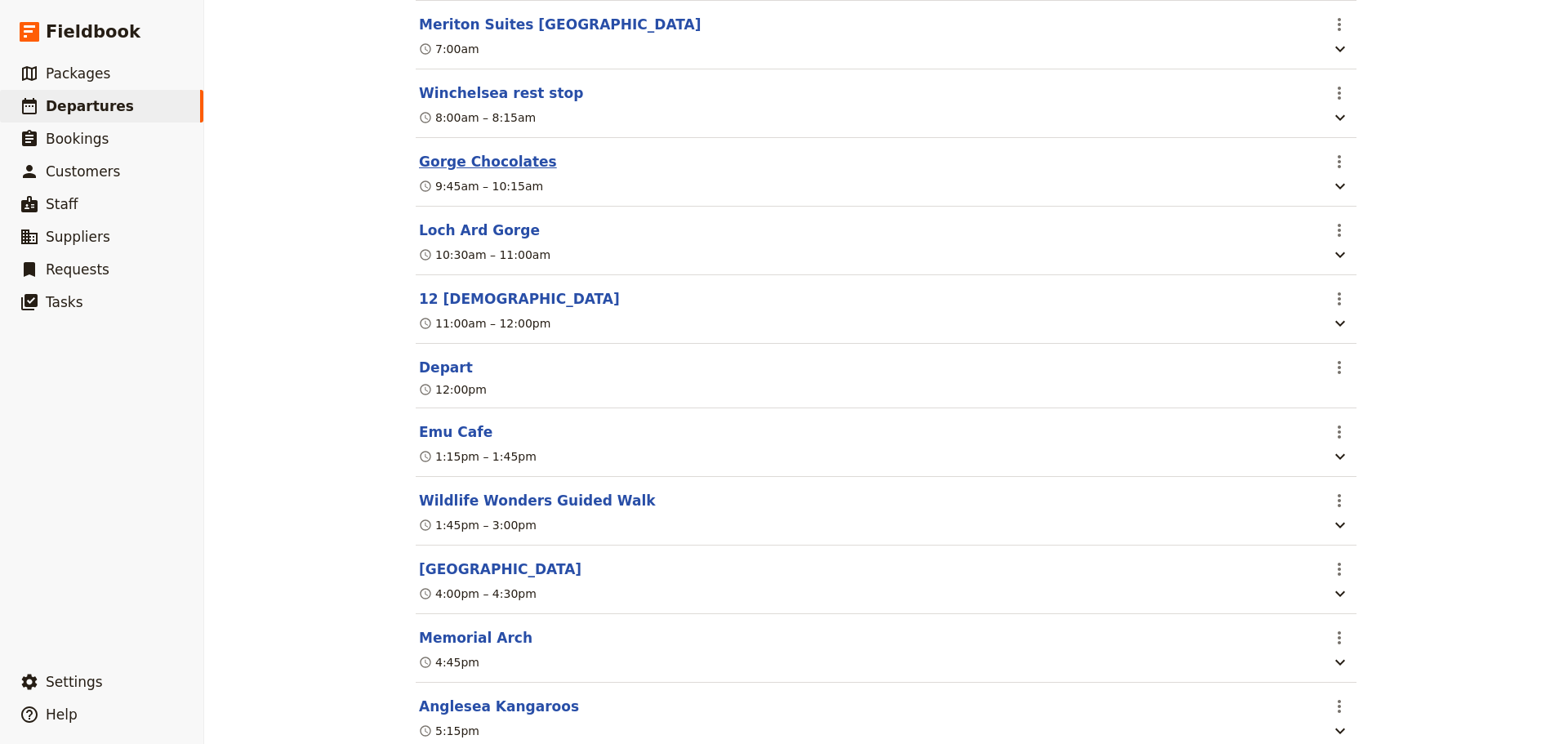
click at [476, 172] on button "Gorge Chocolates" at bounding box center [488, 161] width 138 height 20
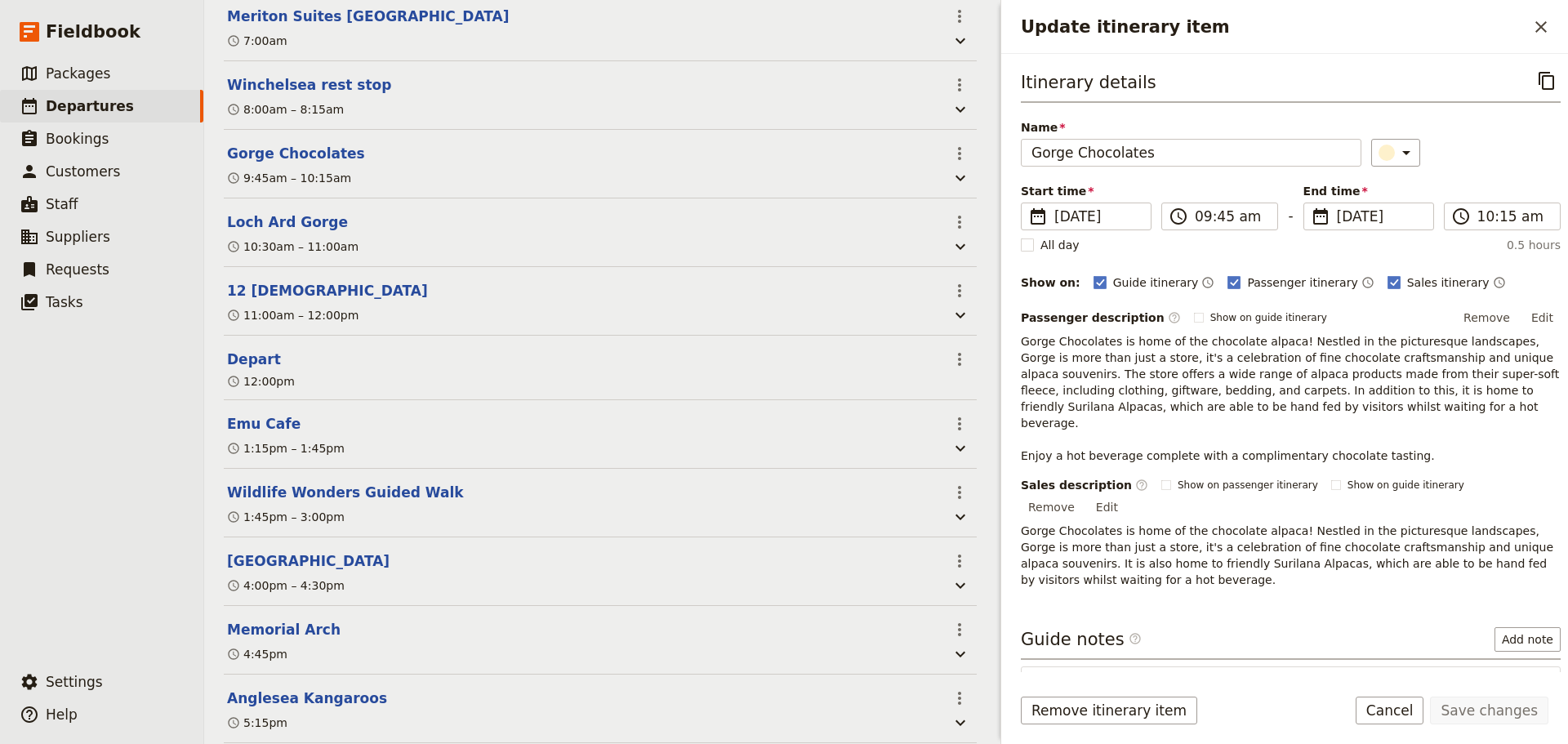
click at [1527, 678] on icon "Actions" at bounding box center [1536, 687] width 20 height 20
click at [1503, 687] on span "Edit note" at bounding box center [1477, 688] width 52 height 16
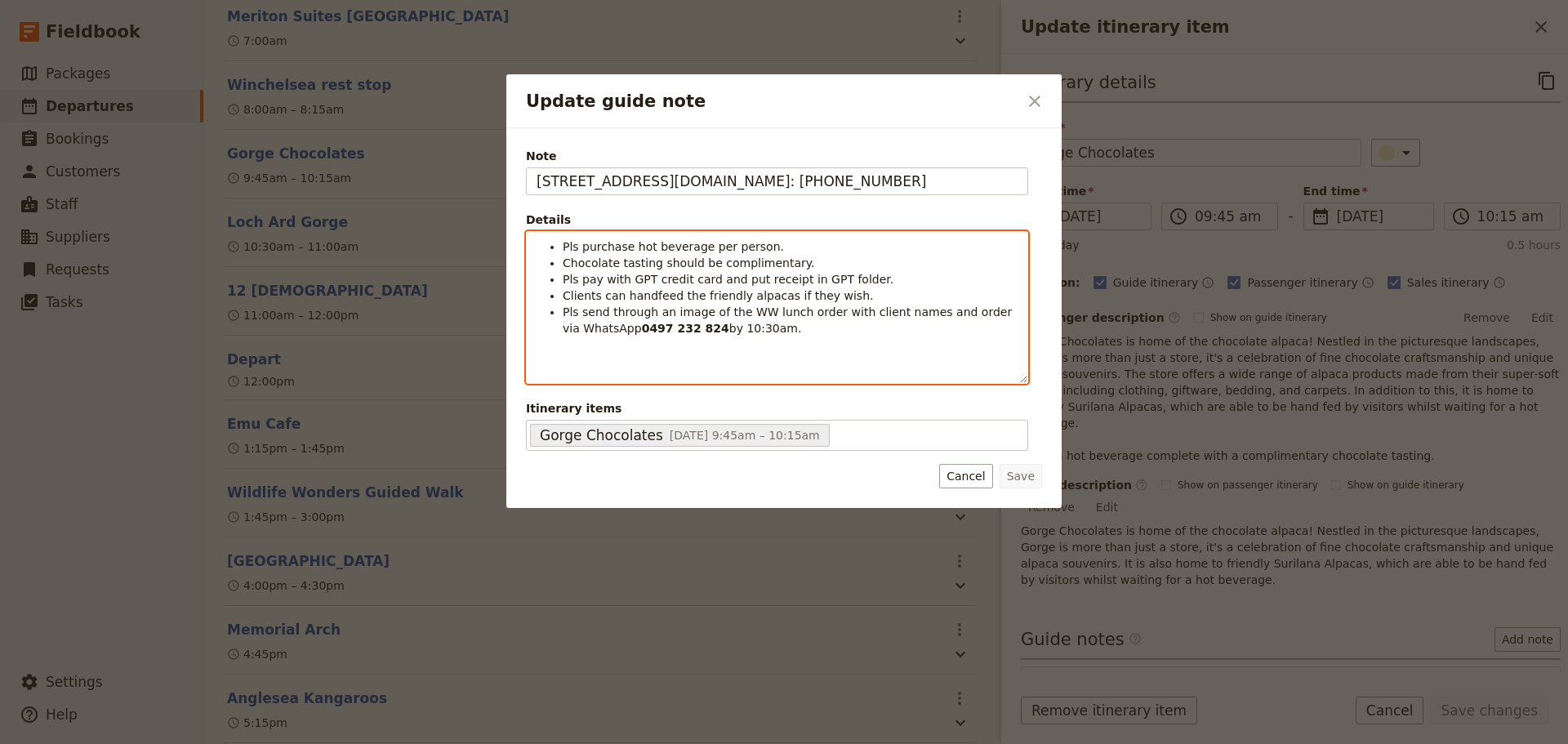
click at [627, 242] on span "Pls purchase hot beverage per person." at bounding box center [673, 246] width 221 height 13
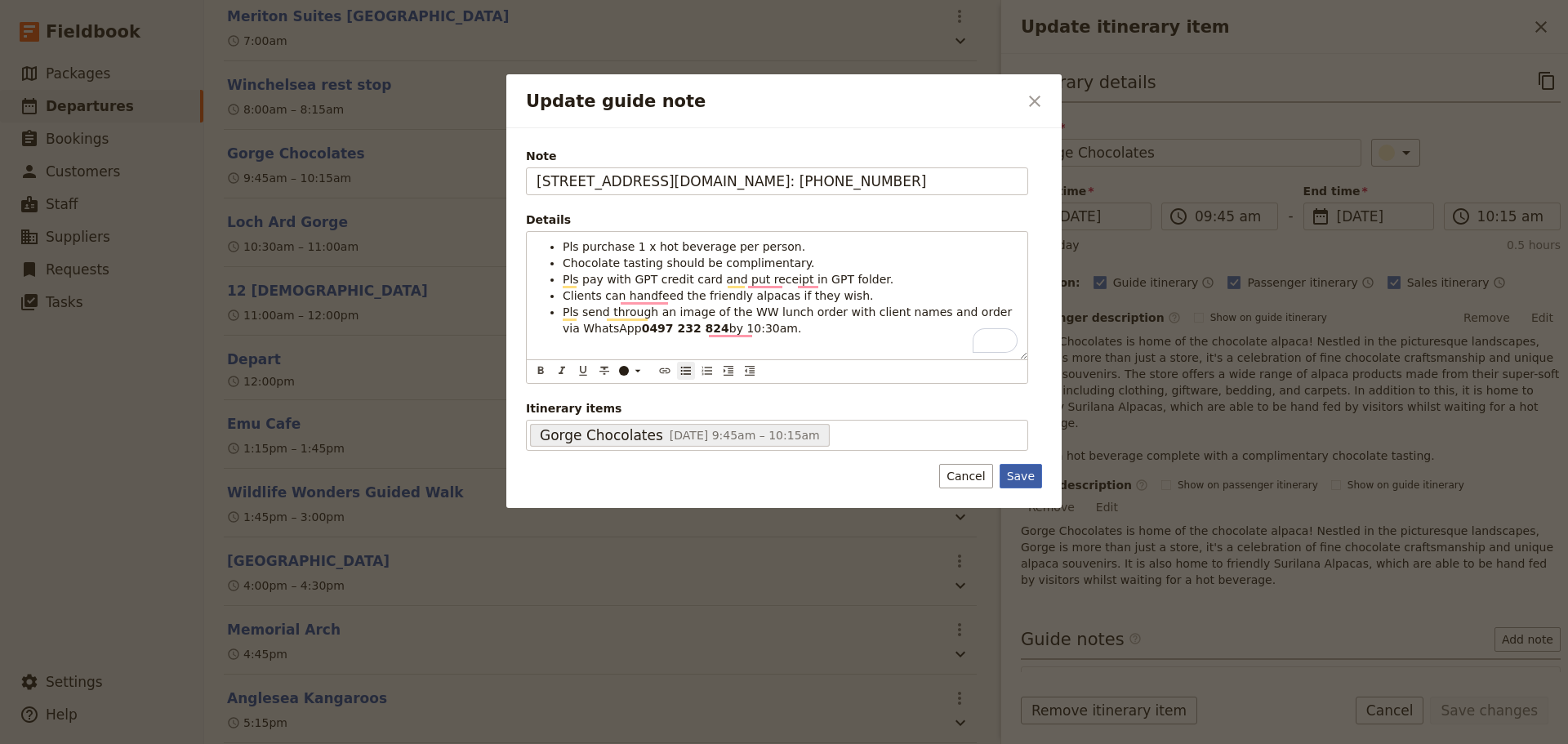
click at [1018, 476] on button "Save" at bounding box center [1021, 476] width 42 height 24
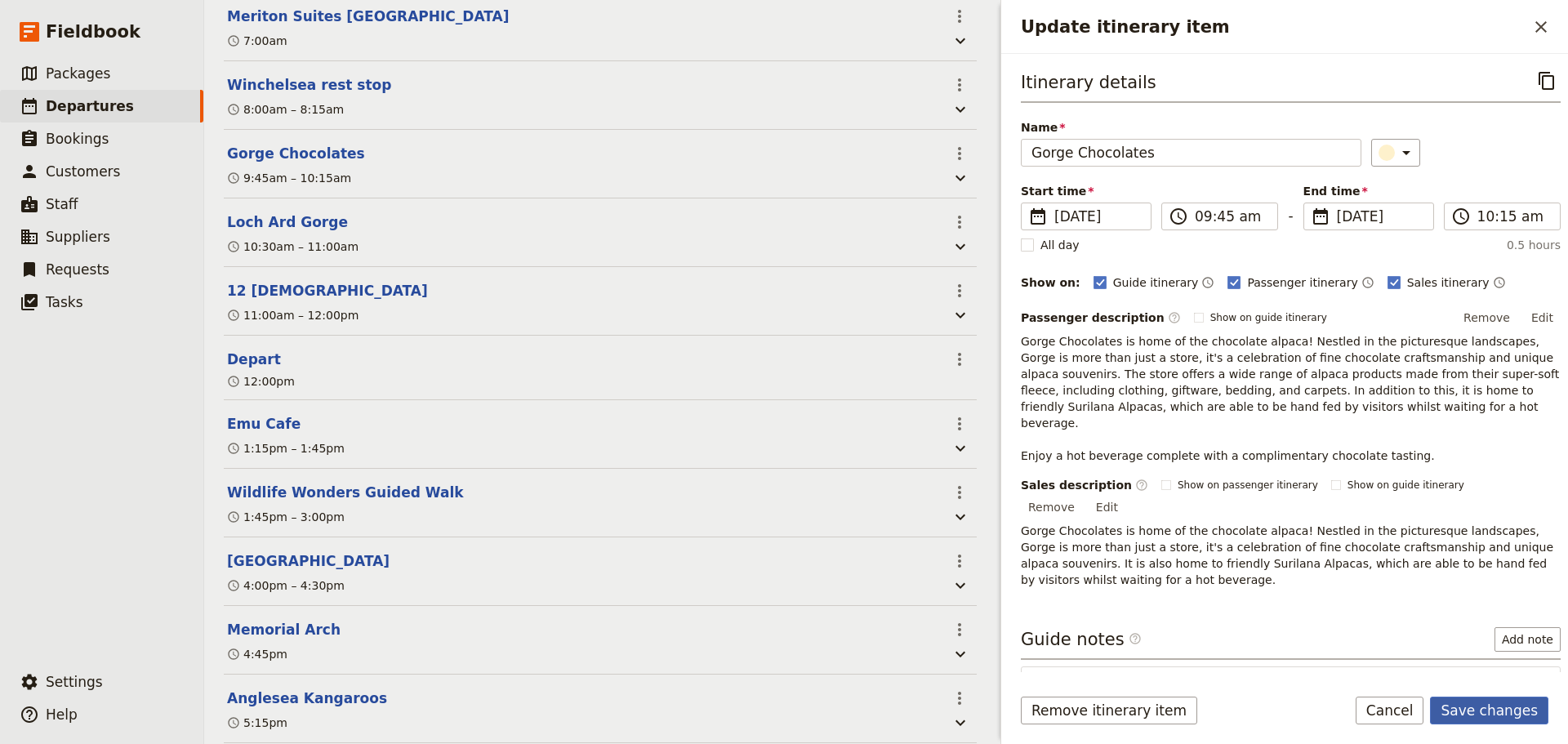
drag, startPoint x: 1505, startPoint y: 717, endPoint x: 1502, endPoint y: 702, distance: 15.3
click at [1505, 716] on button "Save changes" at bounding box center [1489, 710] width 118 height 28
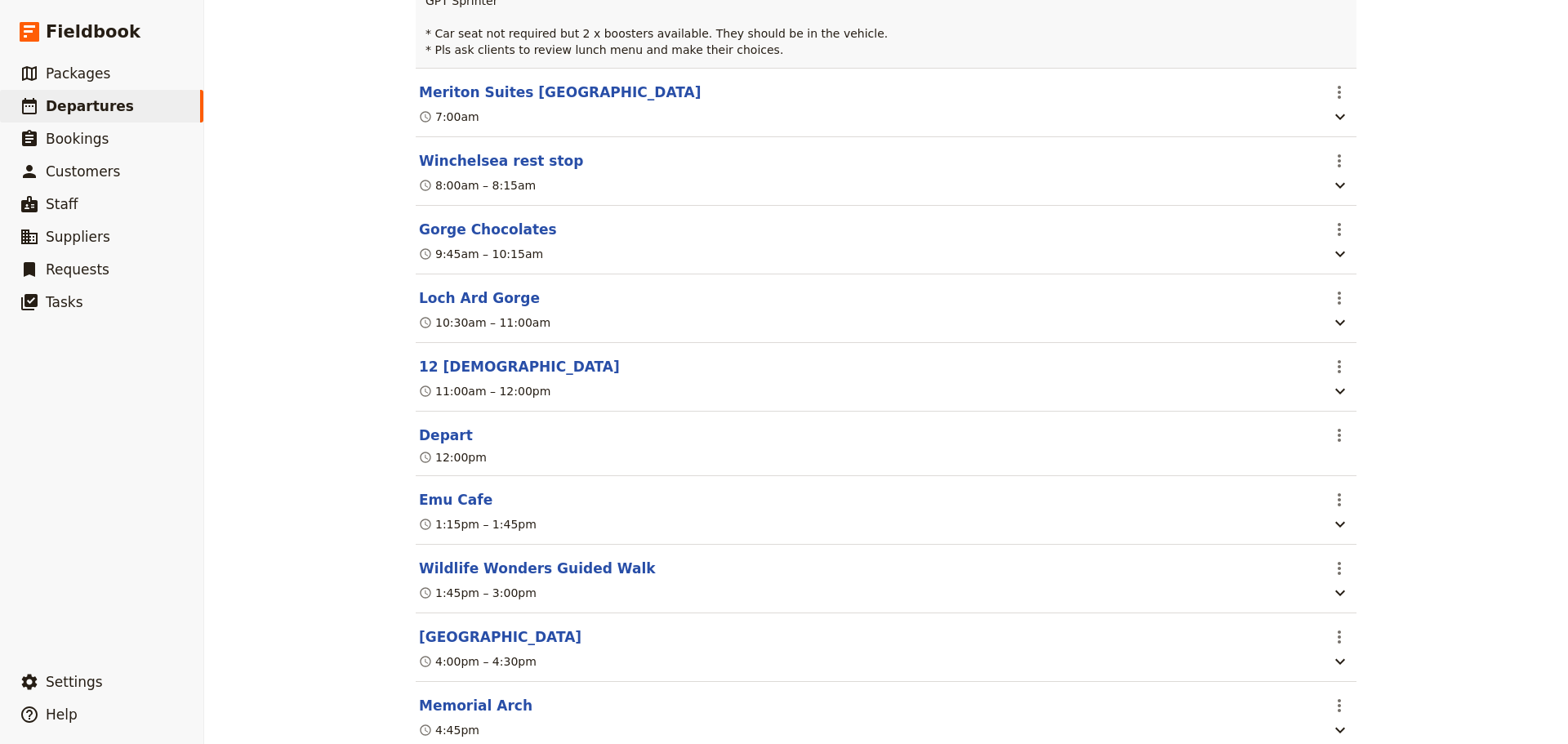
scroll to position [571, 0]
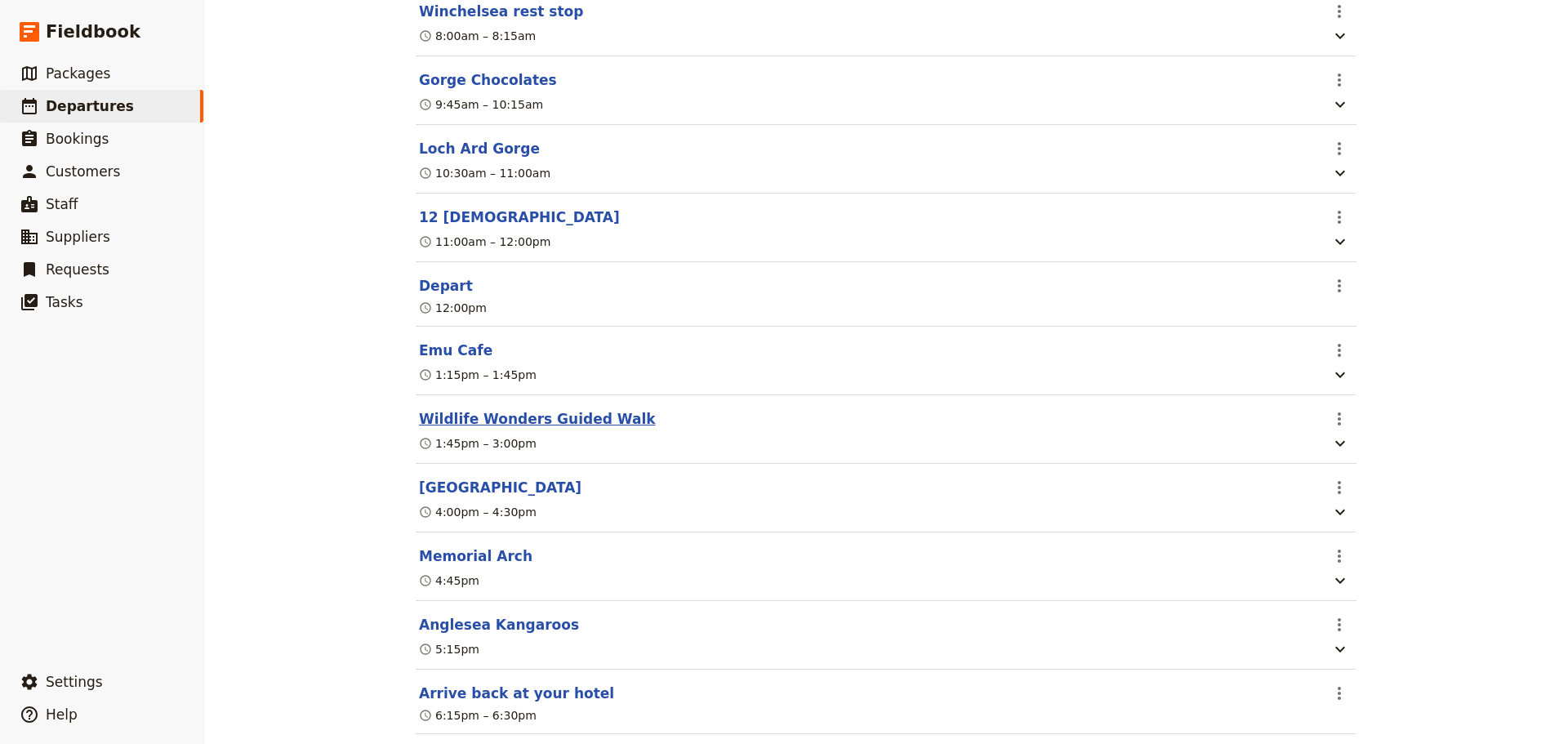
click at [439, 429] on button "Wildlife Wonders Guided Walk" at bounding box center [537, 419] width 237 height 20
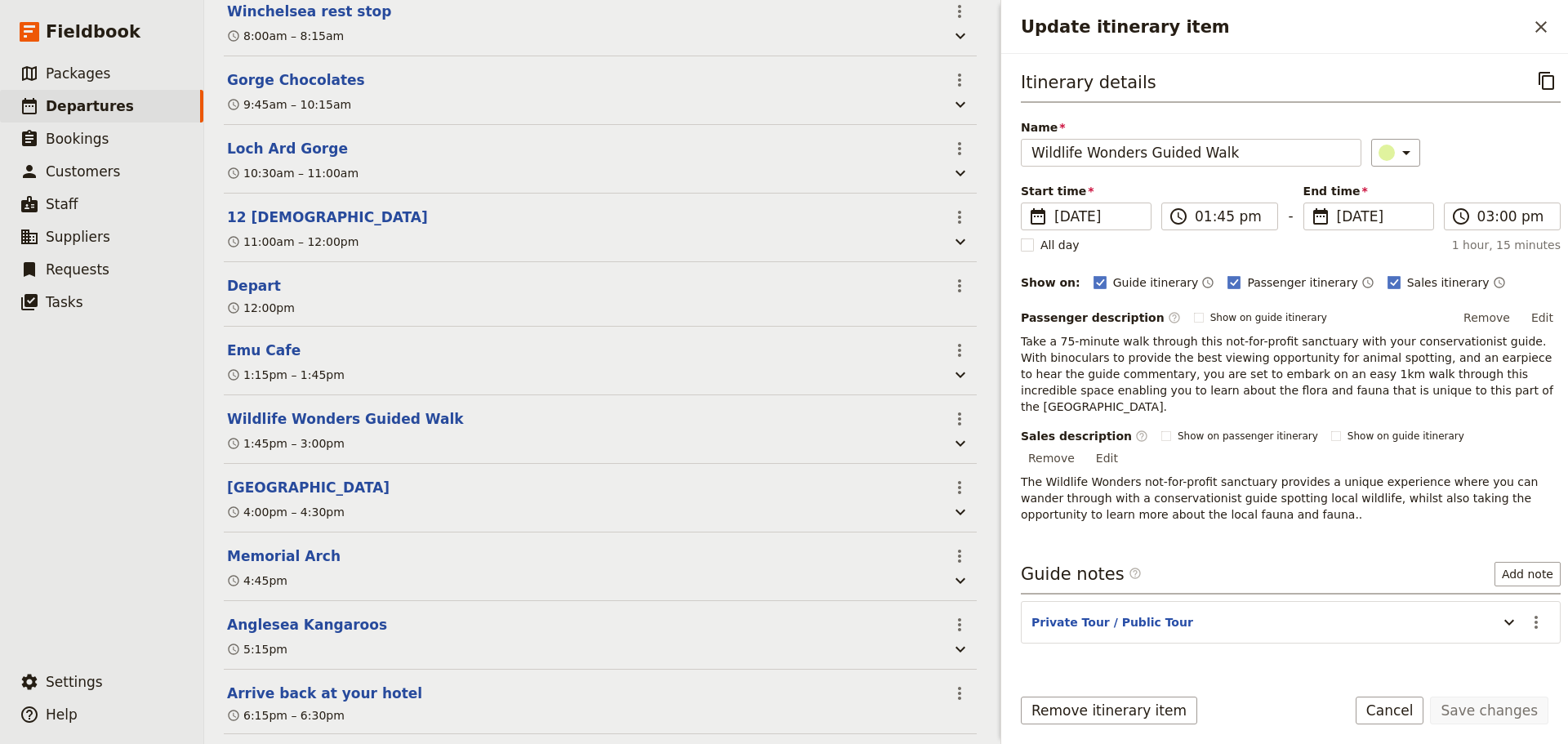
scroll to position [580, 0]
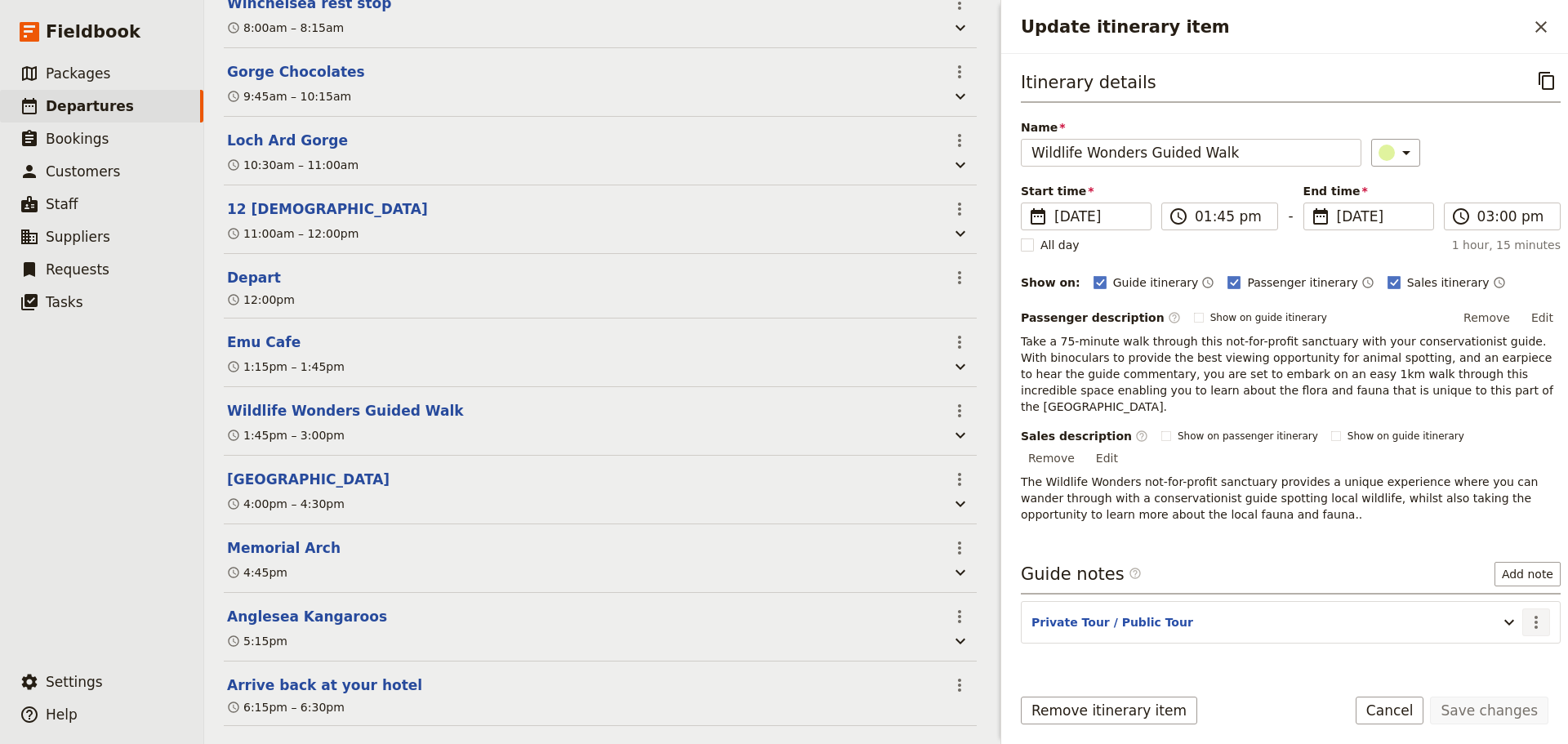
click at [1527, 613] on icon "Actions" at bounding box center [1536, 622] width 20 height 20
click at [1521, 628] on span "Edit note" at bounding box center [1489, 622] width 76 height 16
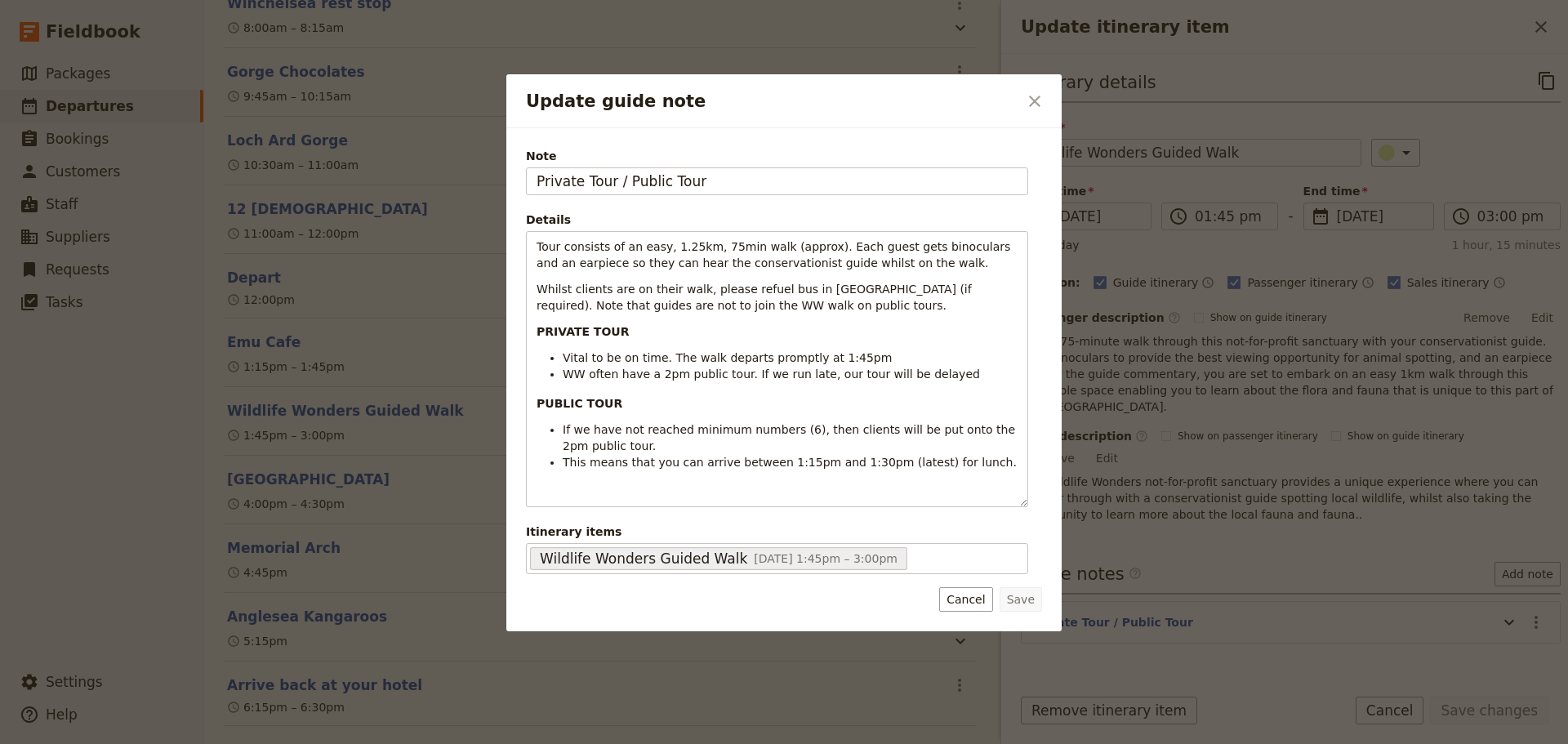
drag, startPoint x: 623, startPoint y: 177, endPoint x: 272, endPoint y: 166, distance: 351.2
click at [272, 743] on div "Update guide note ​ Note Private Tour / Public Tour Details Tour consists of an…" at bounding box center [784, 744] width 1568 height 0
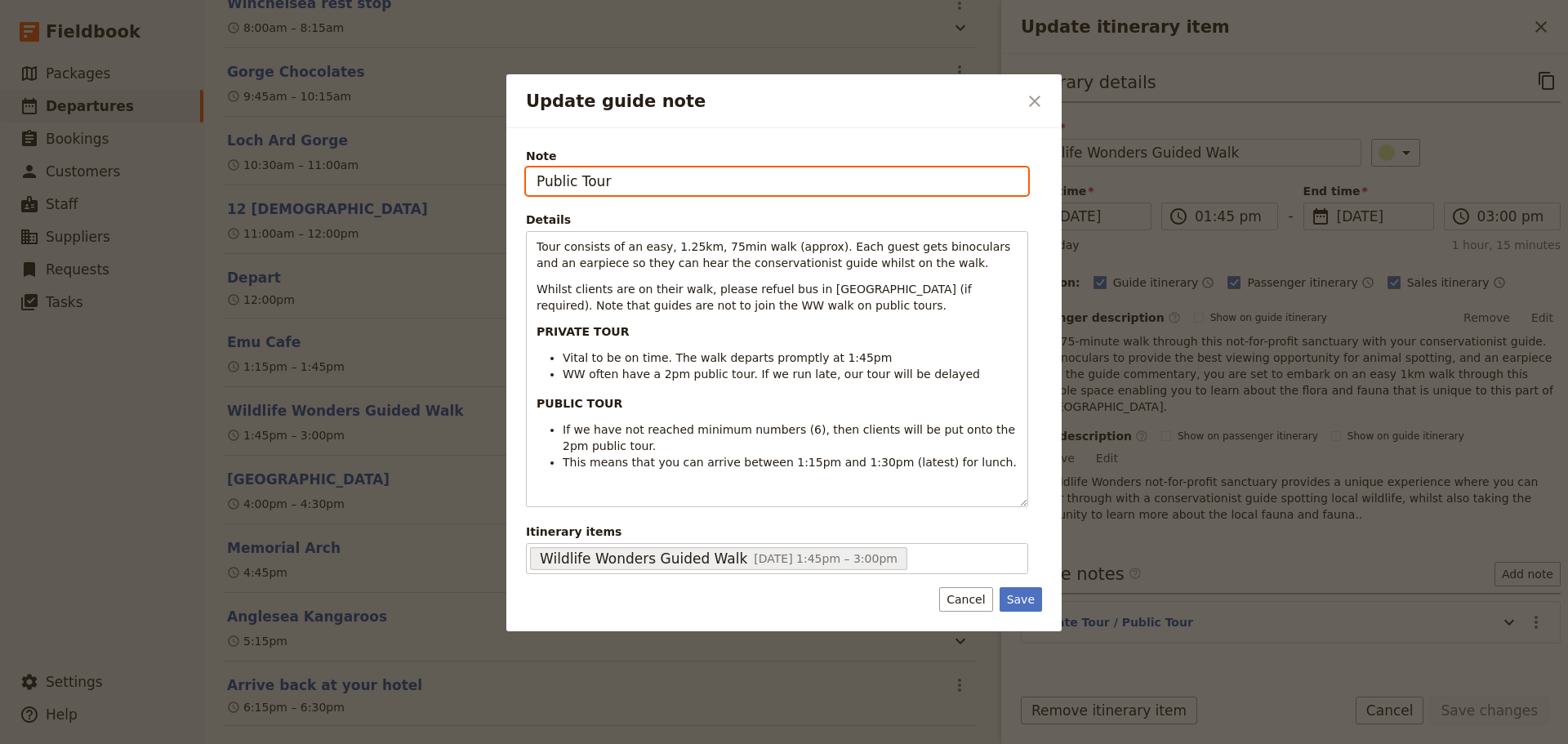
click at [820, 167] on input "Public Tour" at bounding box center [777, 181] width 503 height 28
paste input "RJE0MPE"
type input "Public Tour #RJE0MPE"
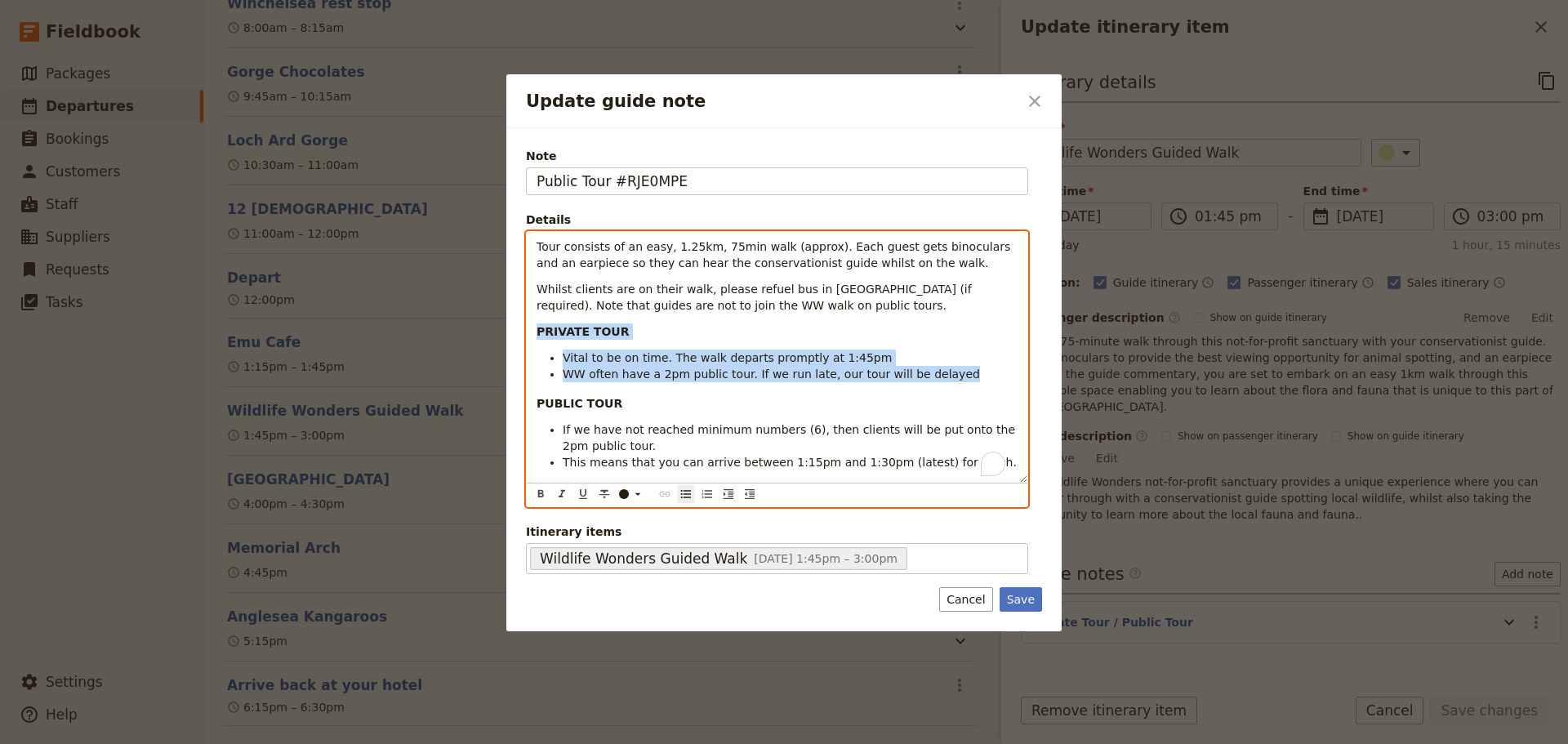
drag, startPoint x: 597, startPoint y: 356, endPoint x: 446, endPoint y: 335, distance: 152.5
click at [446, 743] on div "Update guide note ​ Note Public Tour #RJE0MPE Details Tour consists of an easy,…" at bounding box center [784, 744] width 1568 height 0
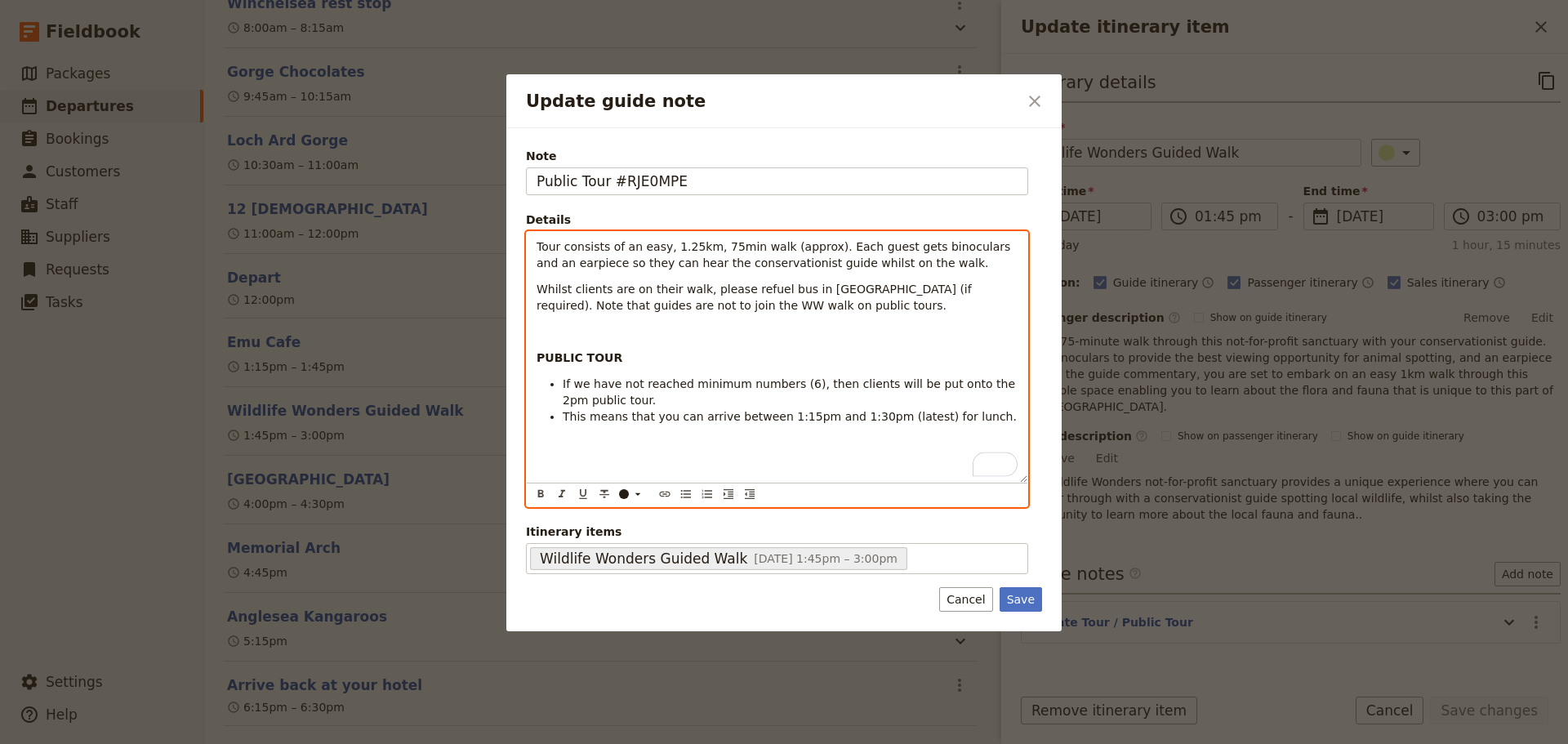
click at [563, 338] on p "To enrich screen reader interactions, please activate Accessibility in Grammarl…" at bounding box center [777, 331] width 481 height 16
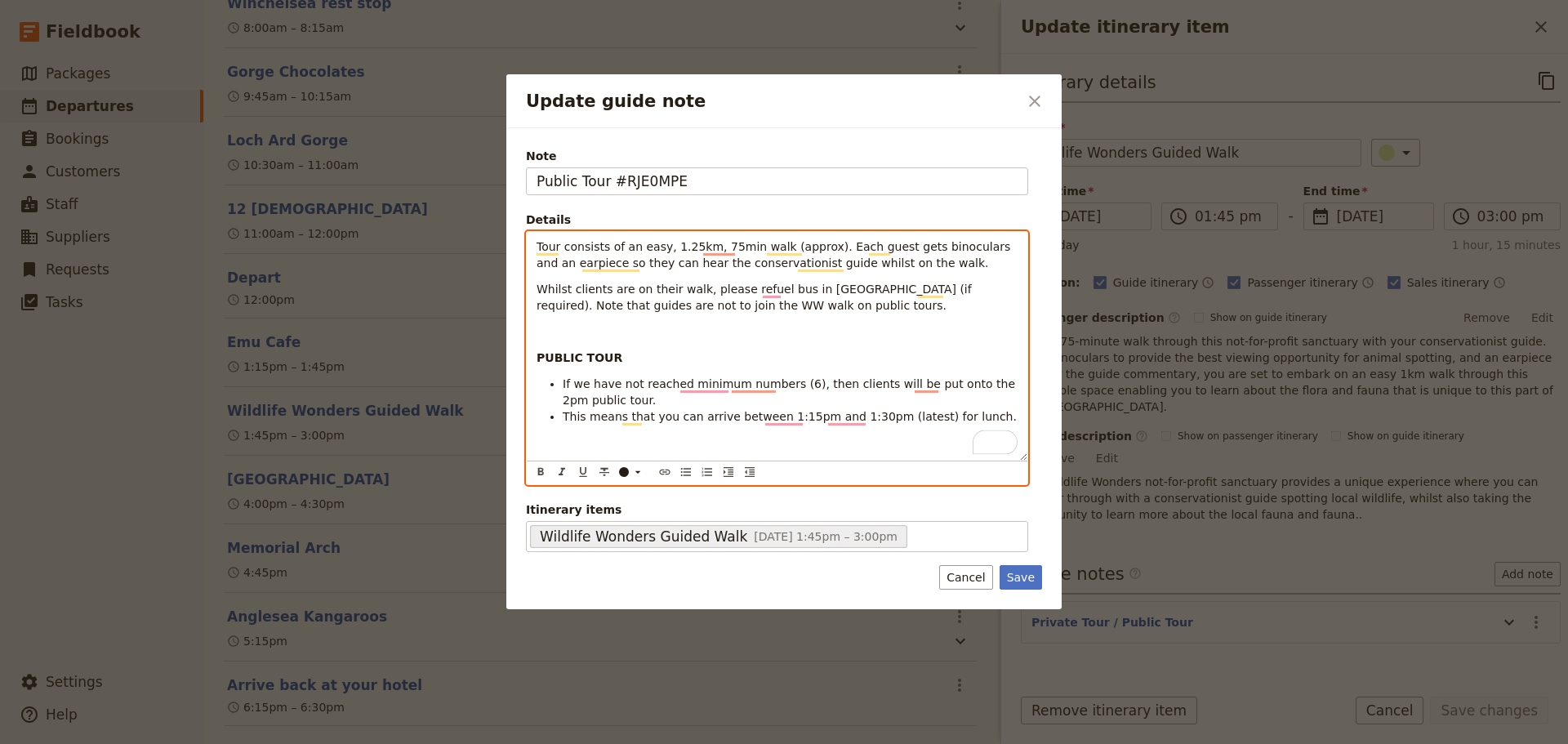
click at [567, 325] on p "To enrich screen reader interactions, please activate Accessibility in Grammarl…" at bounding box center [777, 331] width 481 height 16
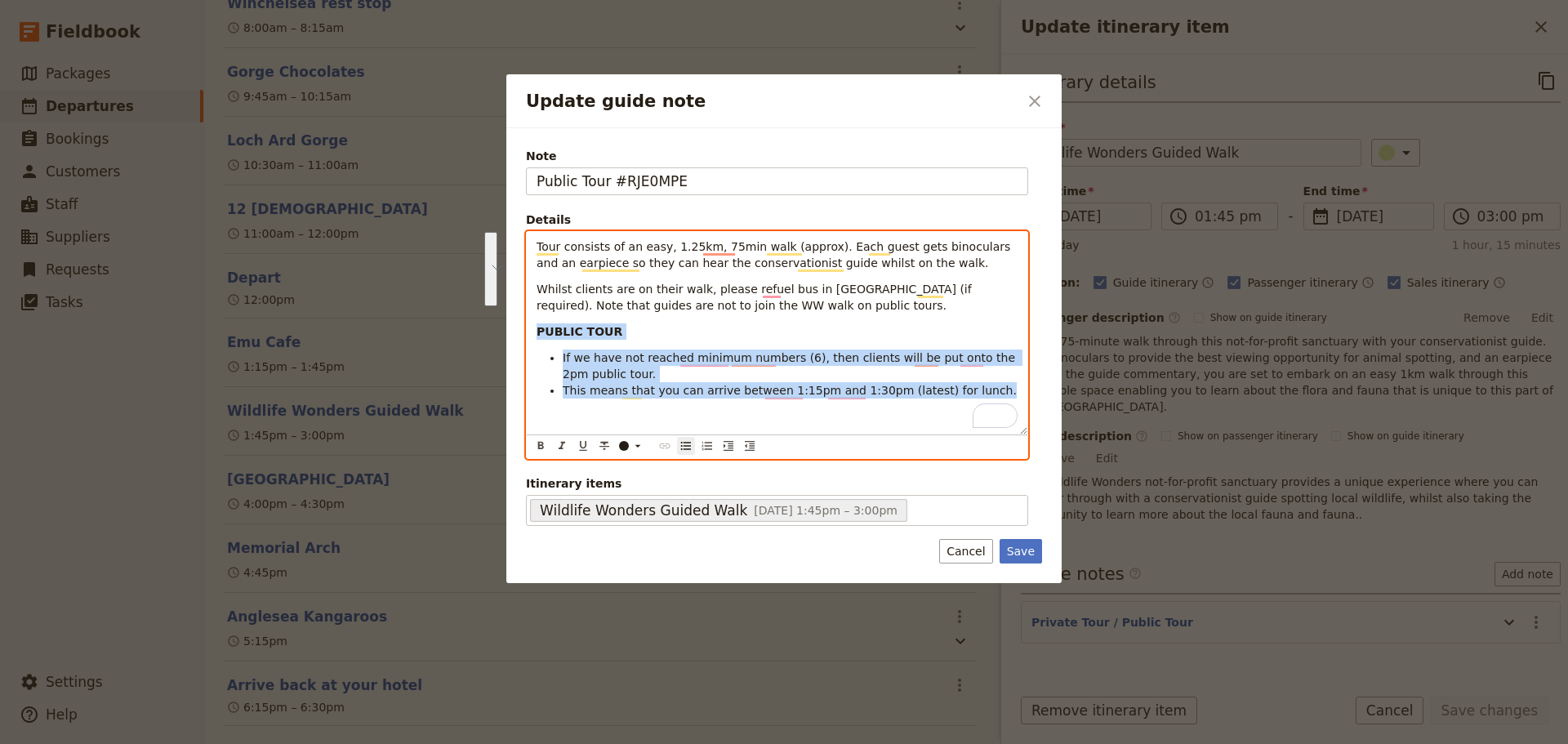
drag, startPoint x: 632, startPoint y: 366, endPoint x: 415, endPoint y: 317, distance: 222.5
click at [415, 743] on div "Update guide note ​ Note Public Tour #RJE0MPE Details Tour consists of an easy,…" at bounding box center [784, 744] width 1568 height 0
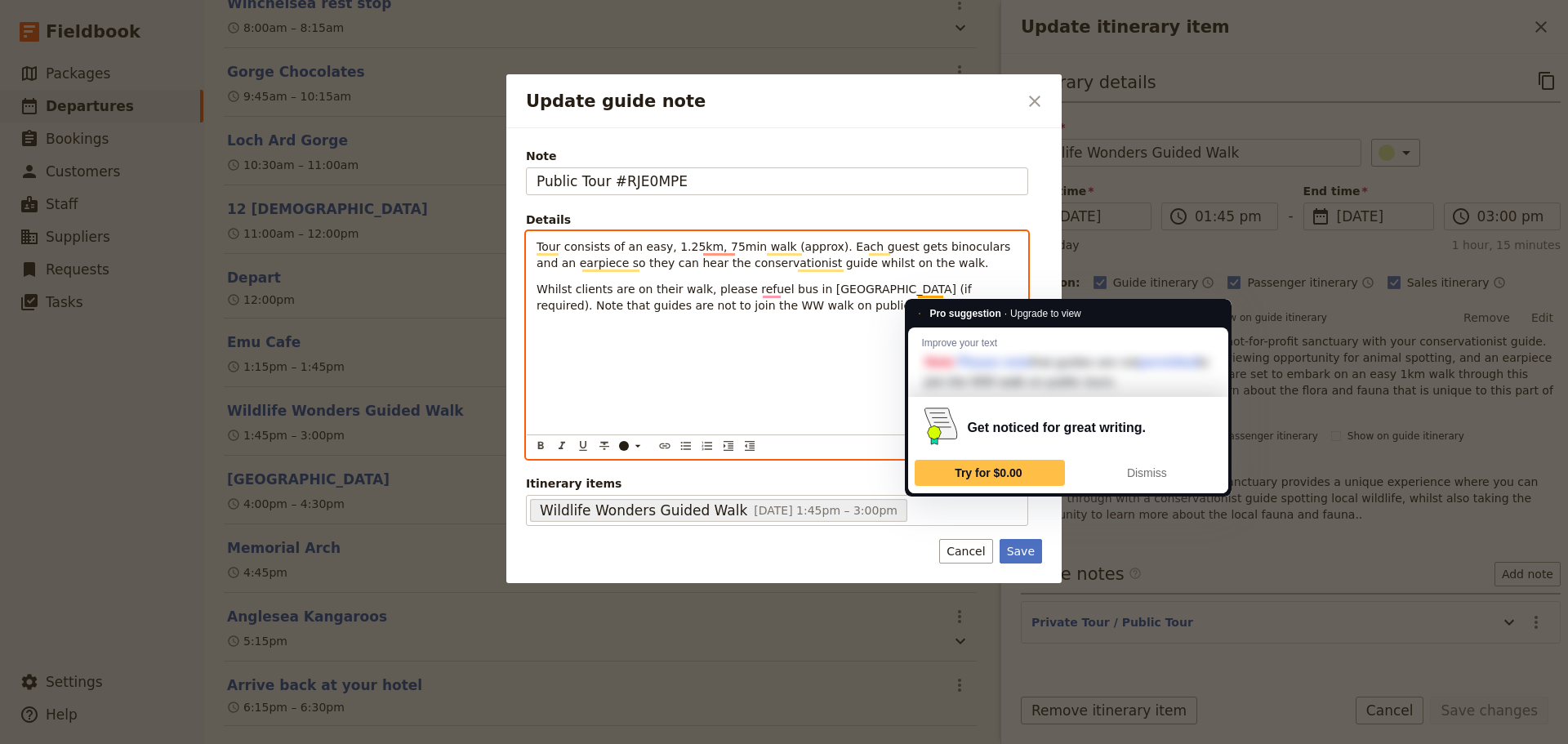
click at [923, 295] on span "Whilst clients are on their walk, please refuel bus in [GEOGRAPHIC_DATA] (if re…" at bounding box center [756, 297] width 439 height 29
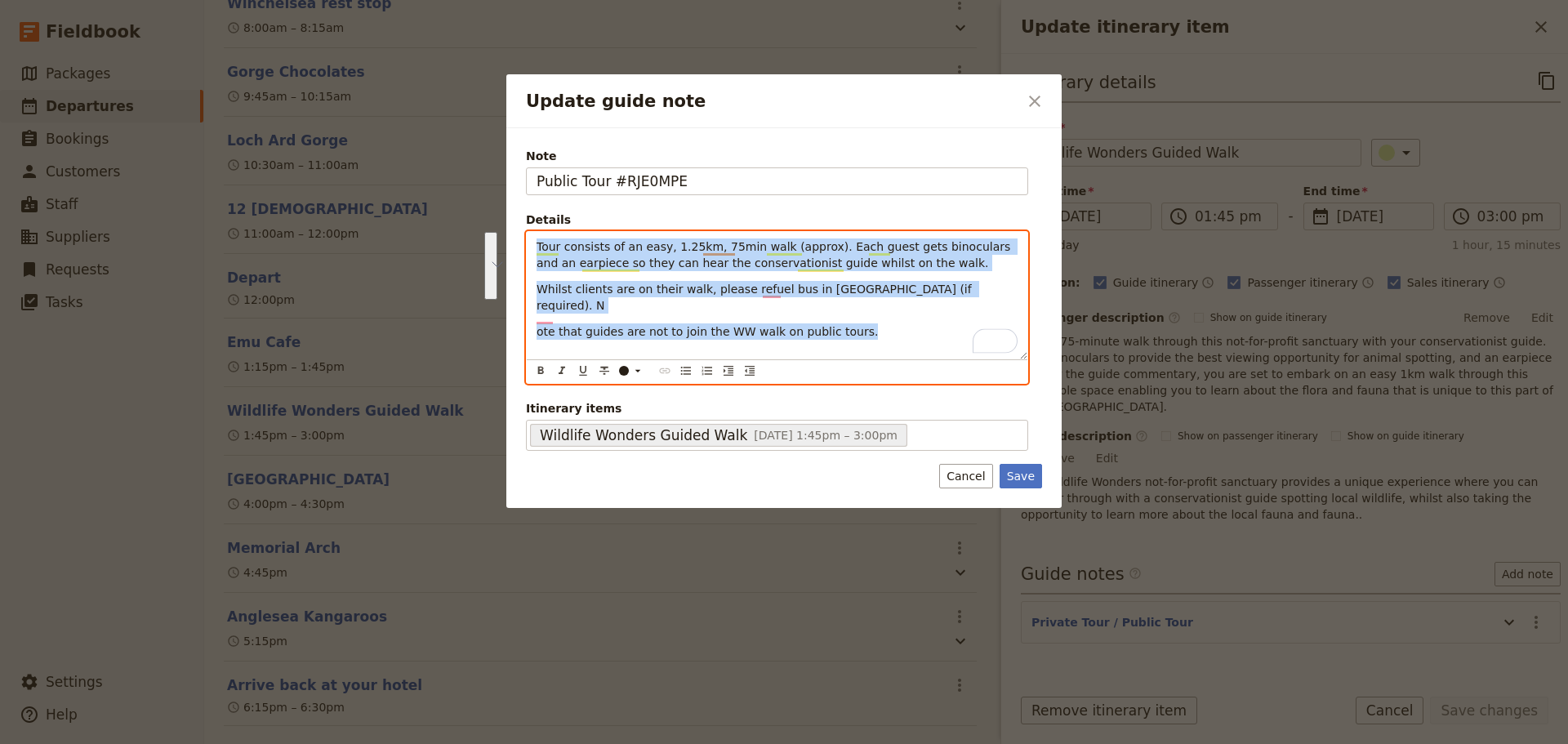
drag, startPoint x: 393, startPoint y: 265, endPoint x: 396, endPoint y: 243, distance: 22.2
click at [396, 743] on div "Update guide note ​ Note Public Tour #RJE0MPE Details Tour consists of an easy,…" at bounding box center [784, 744] width 1568 height 0
click at [684, 368] on icon "Bulleted list" at bounding box center [686, 370] width 9 height 8
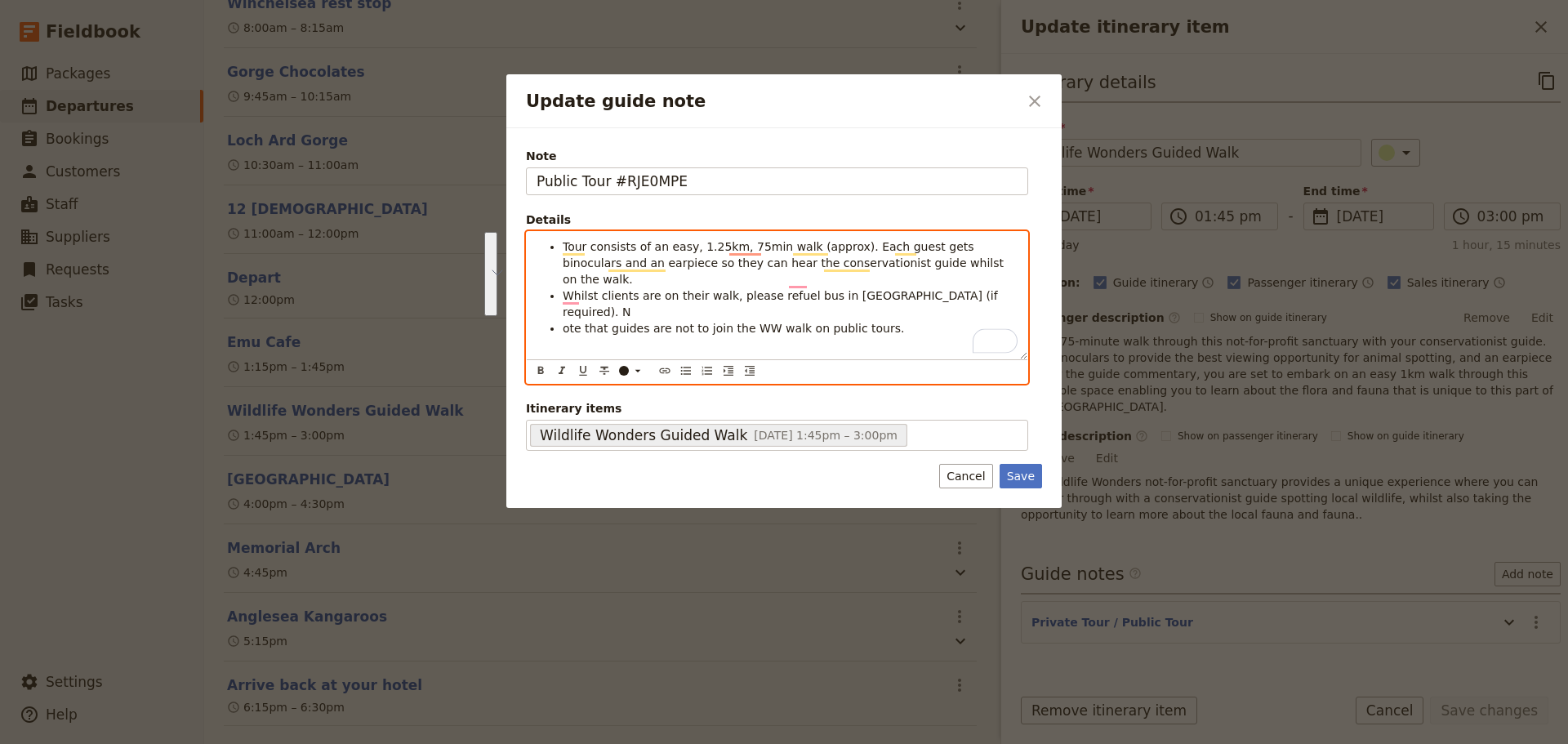
click at [917, 310] on div "Tour consists of an easy, 1.25km, 75min walk (approx). Each guest gets binocula…" at bounding box center [777, 296] width 501 height 128
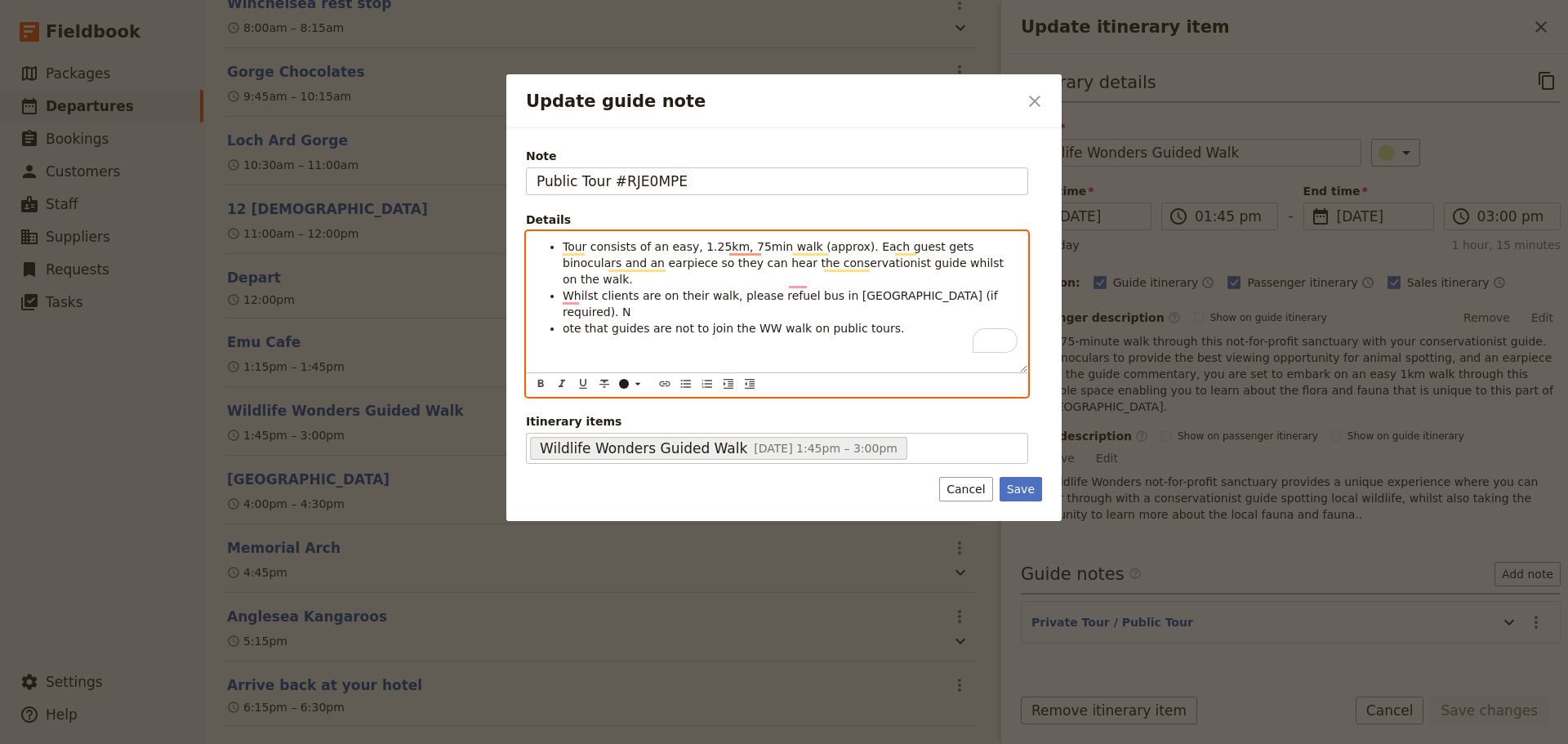
click at [955, 287] on li "Whilst clients are on their walk, please refuel bus in [GEOGRAPHIC_DATA] (if re…" at bounding box center [790, 304] width 455 height 33
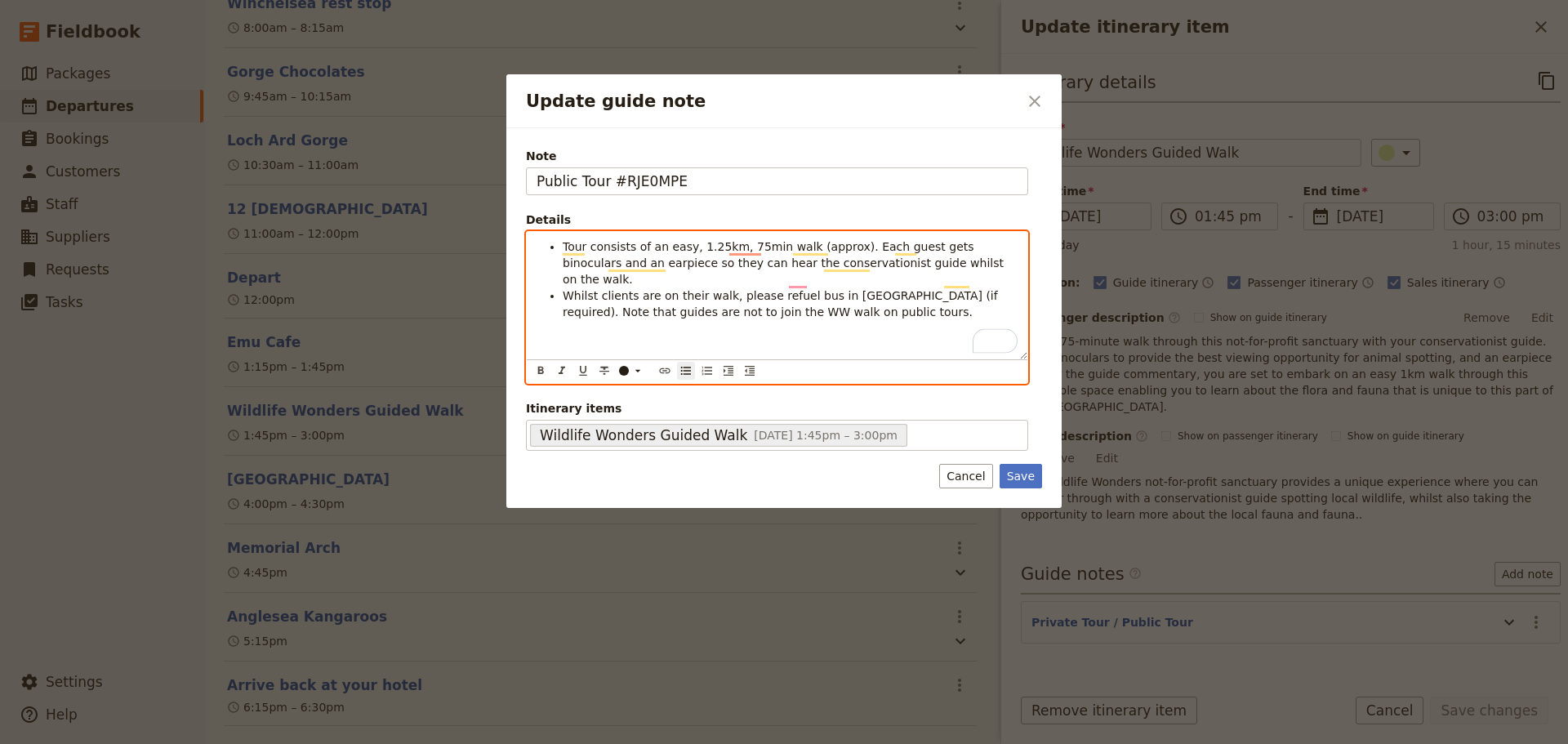
click at [944, 289] on span "Whilst clients are on their walk, please refuel bus in [GEOGRAPHIC_DATA] (if re…" at bounding box center [782, 304] width 439 height 29
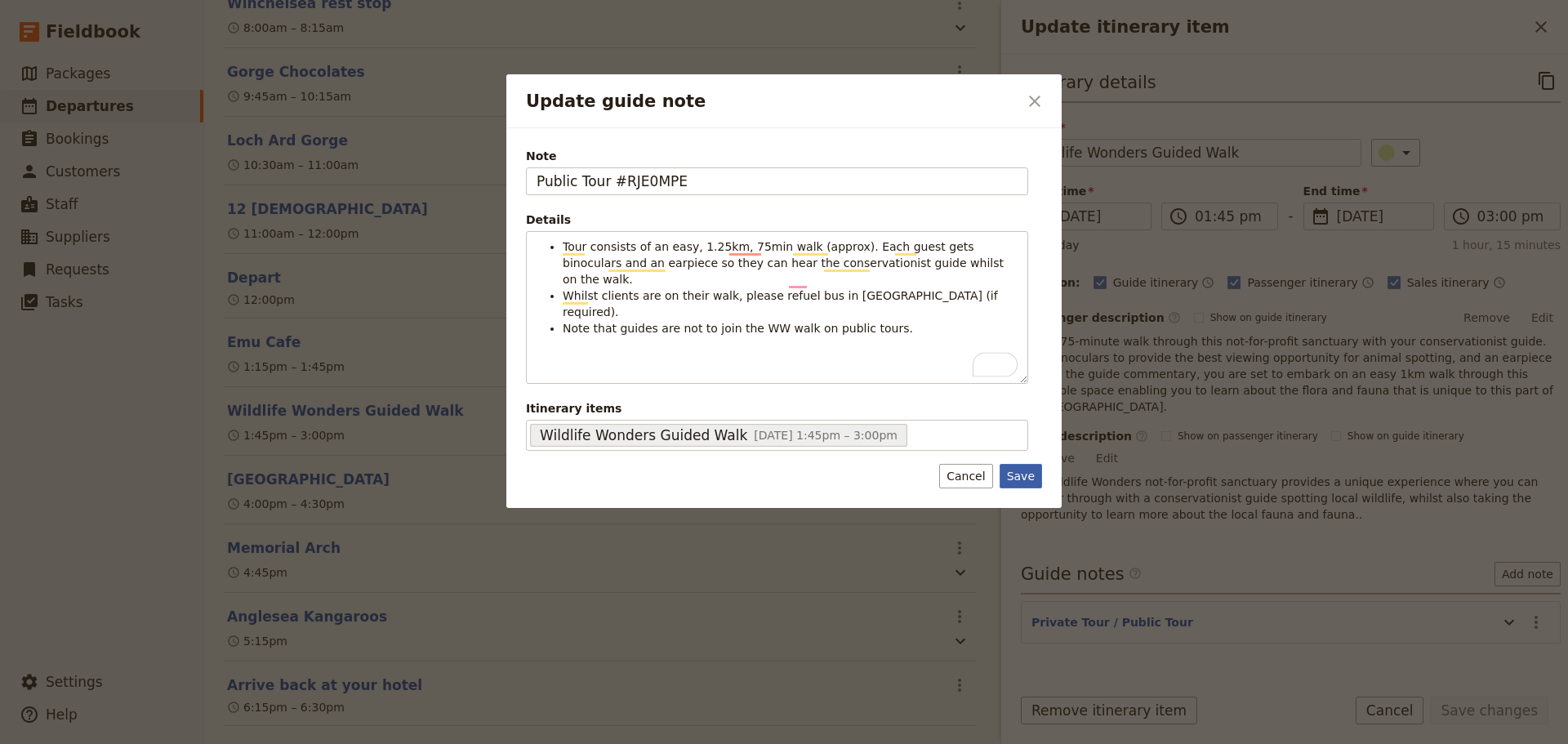
click at [1032, 476] on button "Save" at bounding box center [1021, 476] width 42 height 24
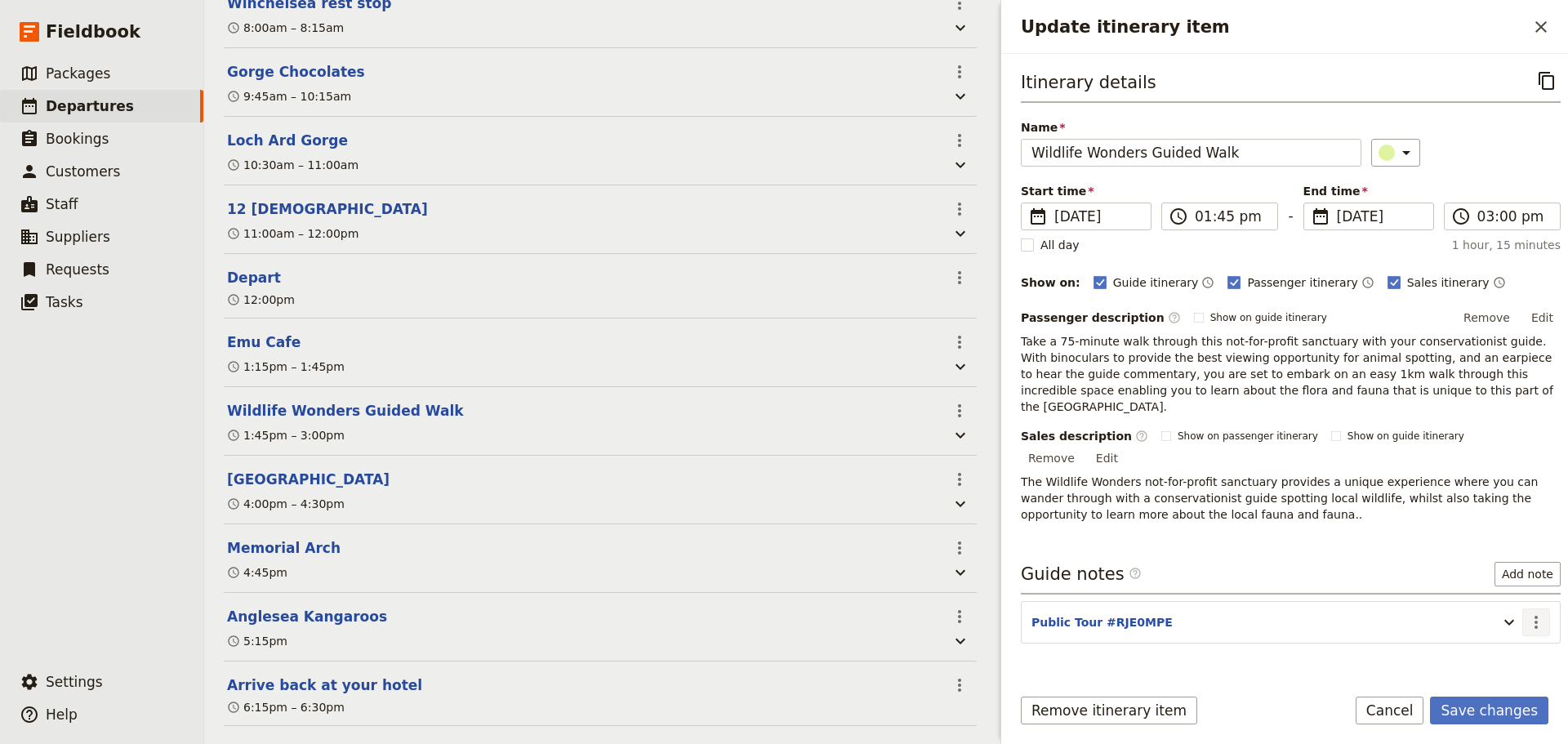
click at [1527, 613] on icon "Actions" at bounding box center [1536, 622] width 20 height 20
click at [1507, 625] on span "Edit note" at bounding box center [1489, 622] width 76 height 16
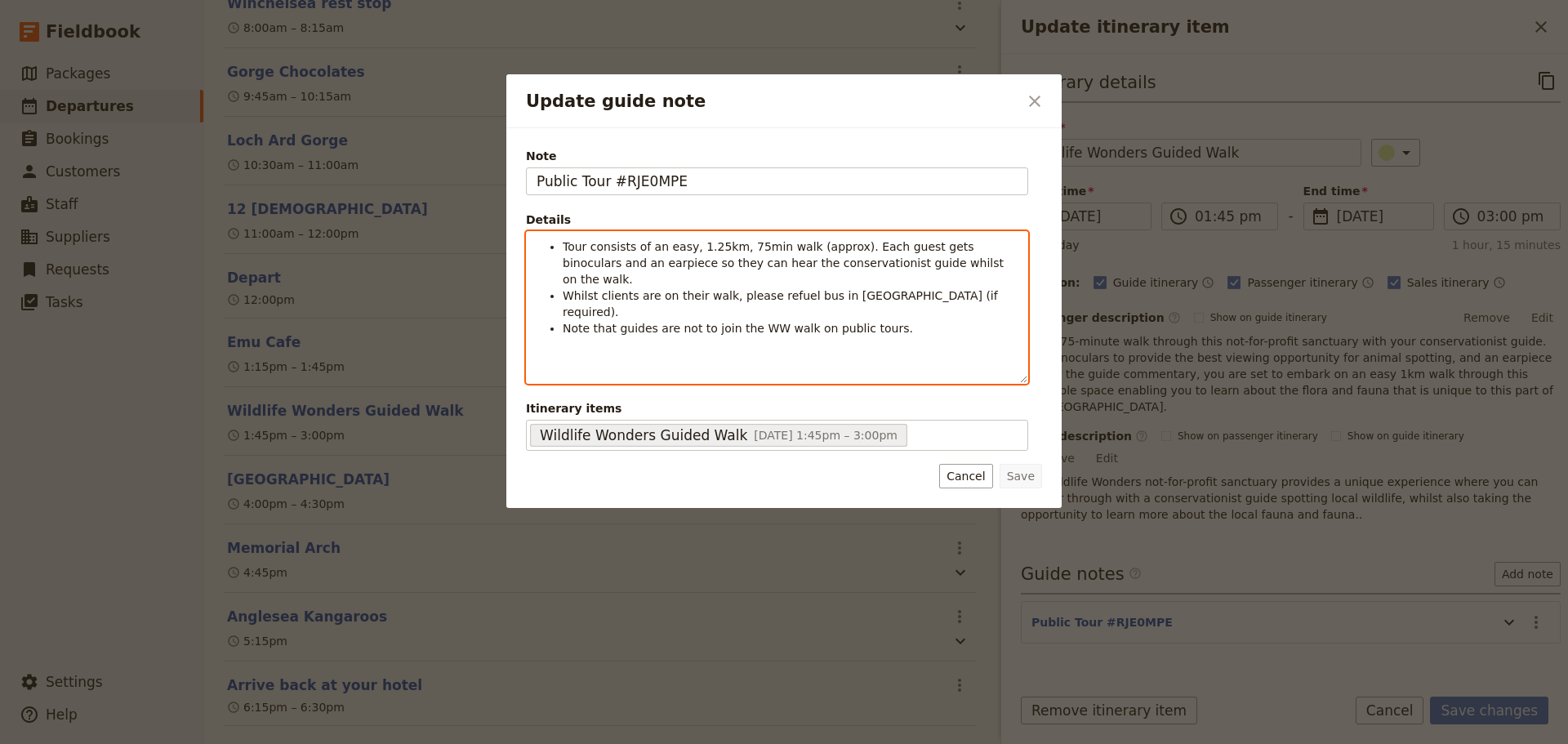
click at [950, 320] on li "Note that guides are not to join the WW walk on public tours." at bounding box center [790, 328] width 455 height 16
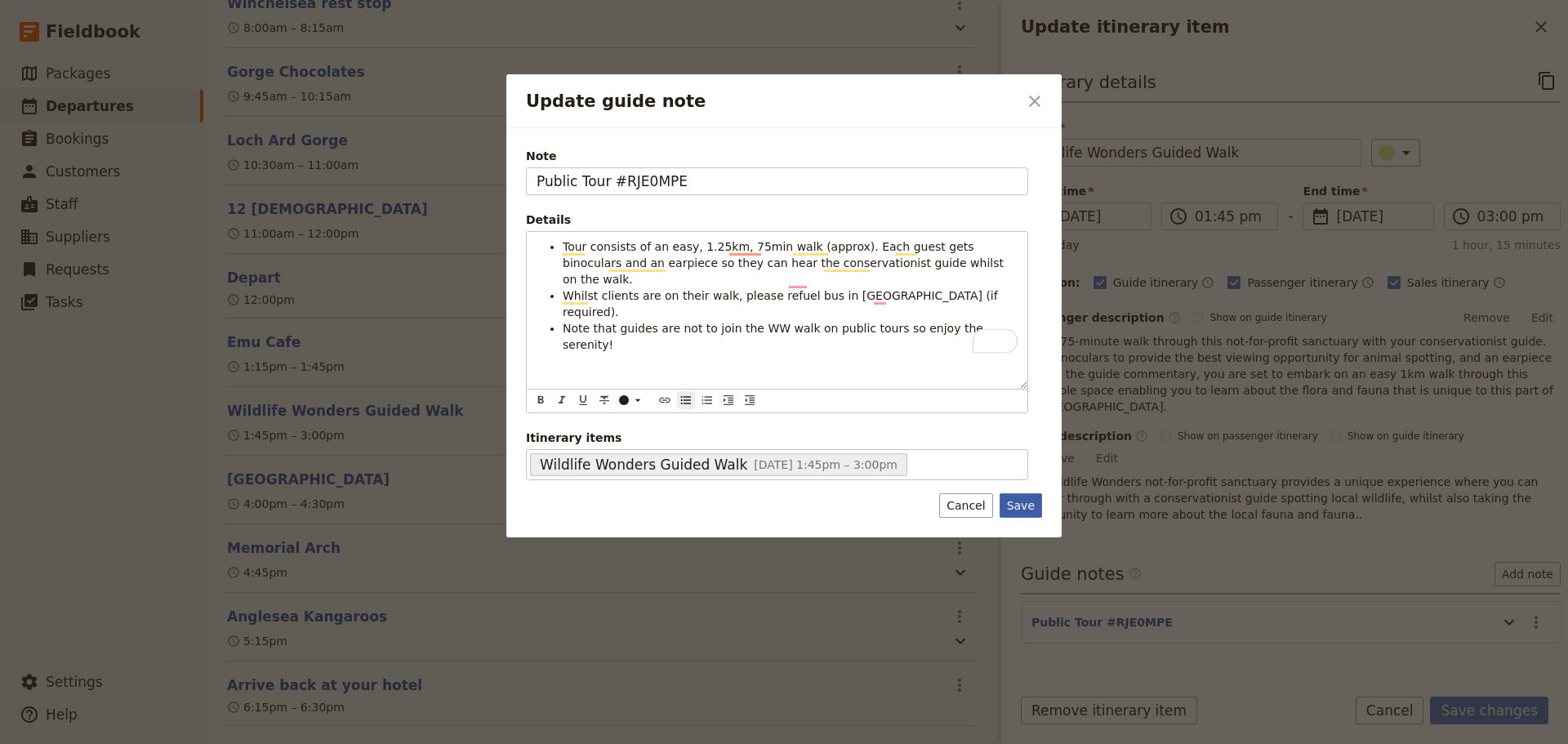
click at [1015, 493] on button "Save" at bounding box center [1021, 505] width 42 height 24
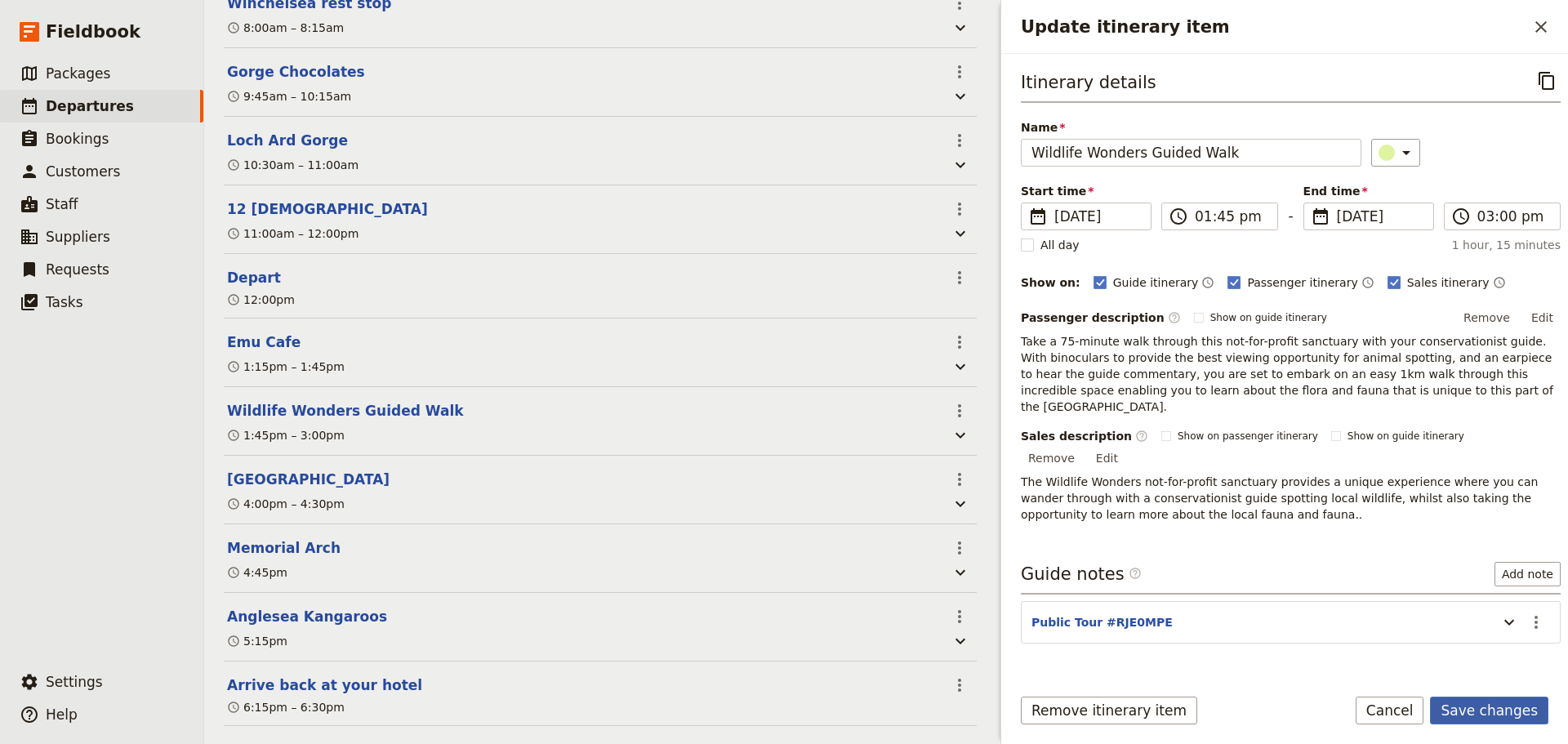
click at [1491, 714] on button "Save changes" at bounding box center [1489, 710] width 118 height 28
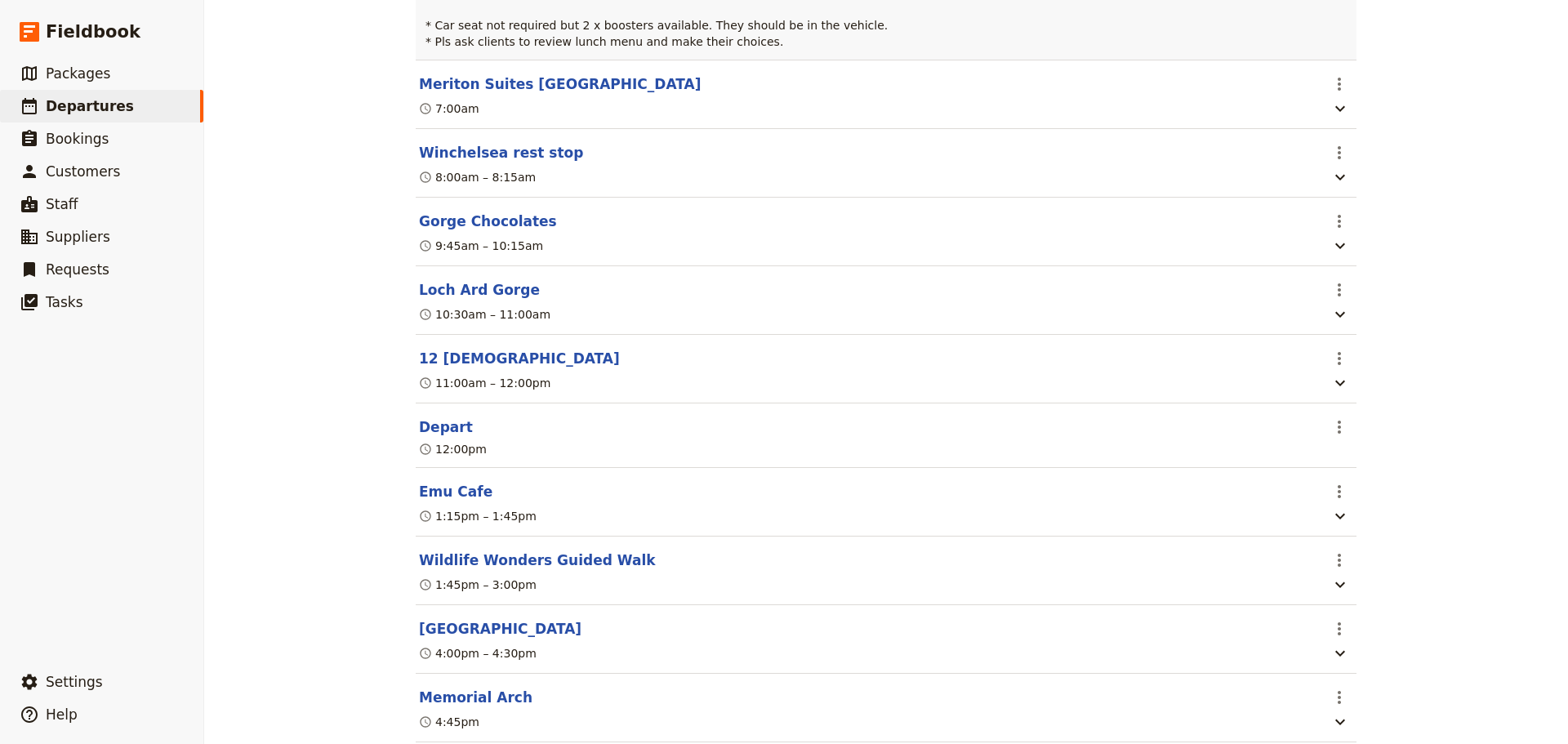
scroll to position [408, 0]
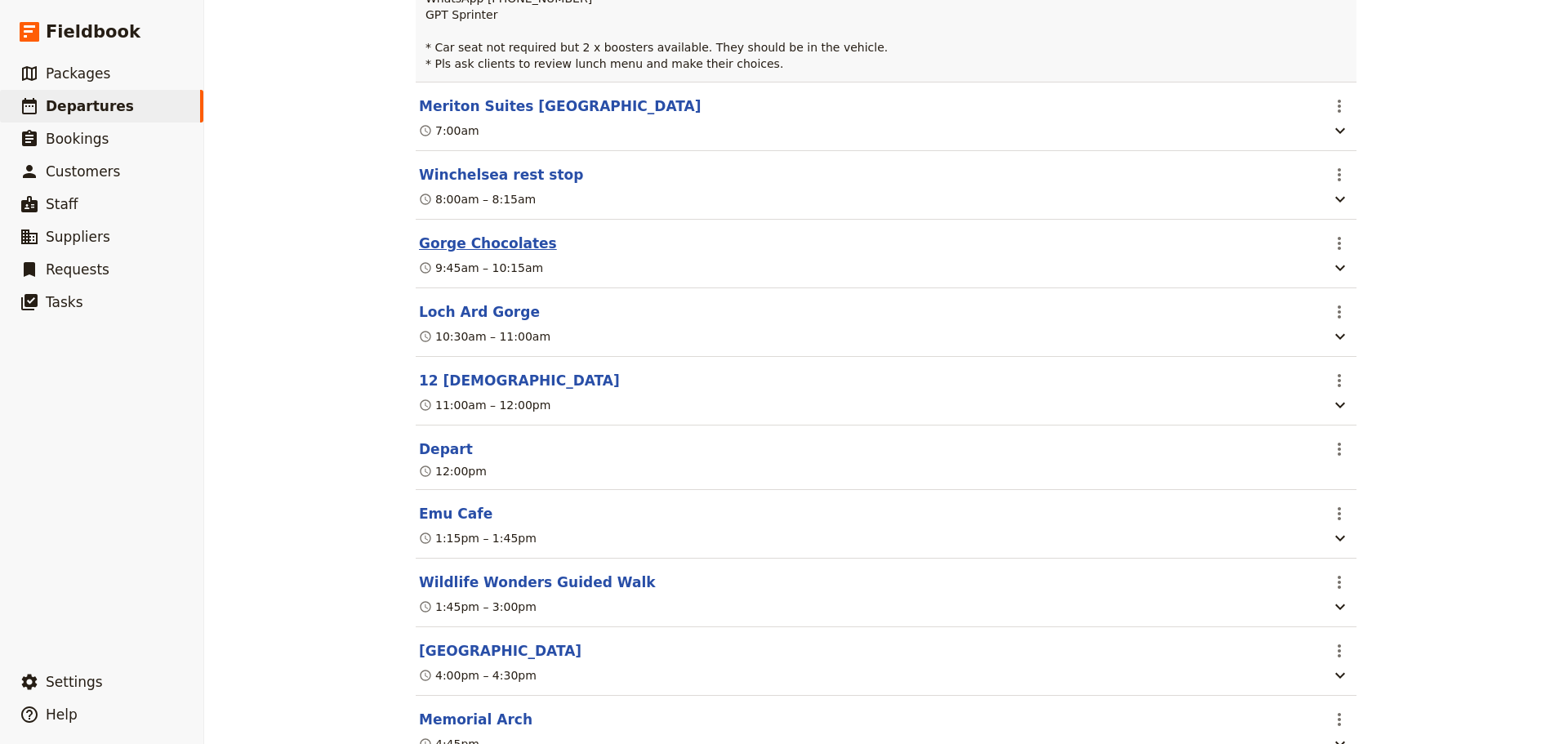
click at [450, 253] on button "Gorge Chocolates" at bounding box center [488, 243] width 138 height 20
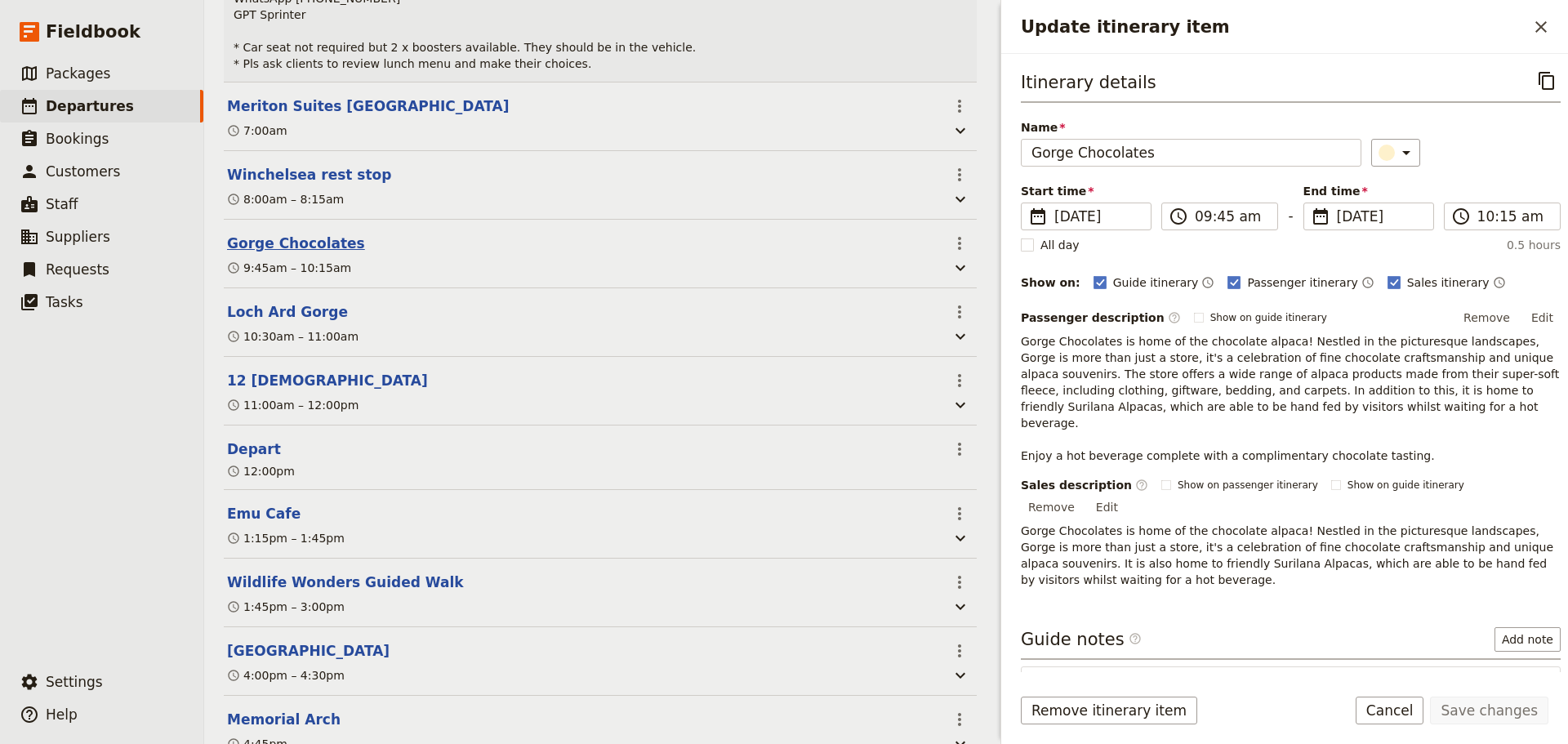
scroll to position [416, 0]
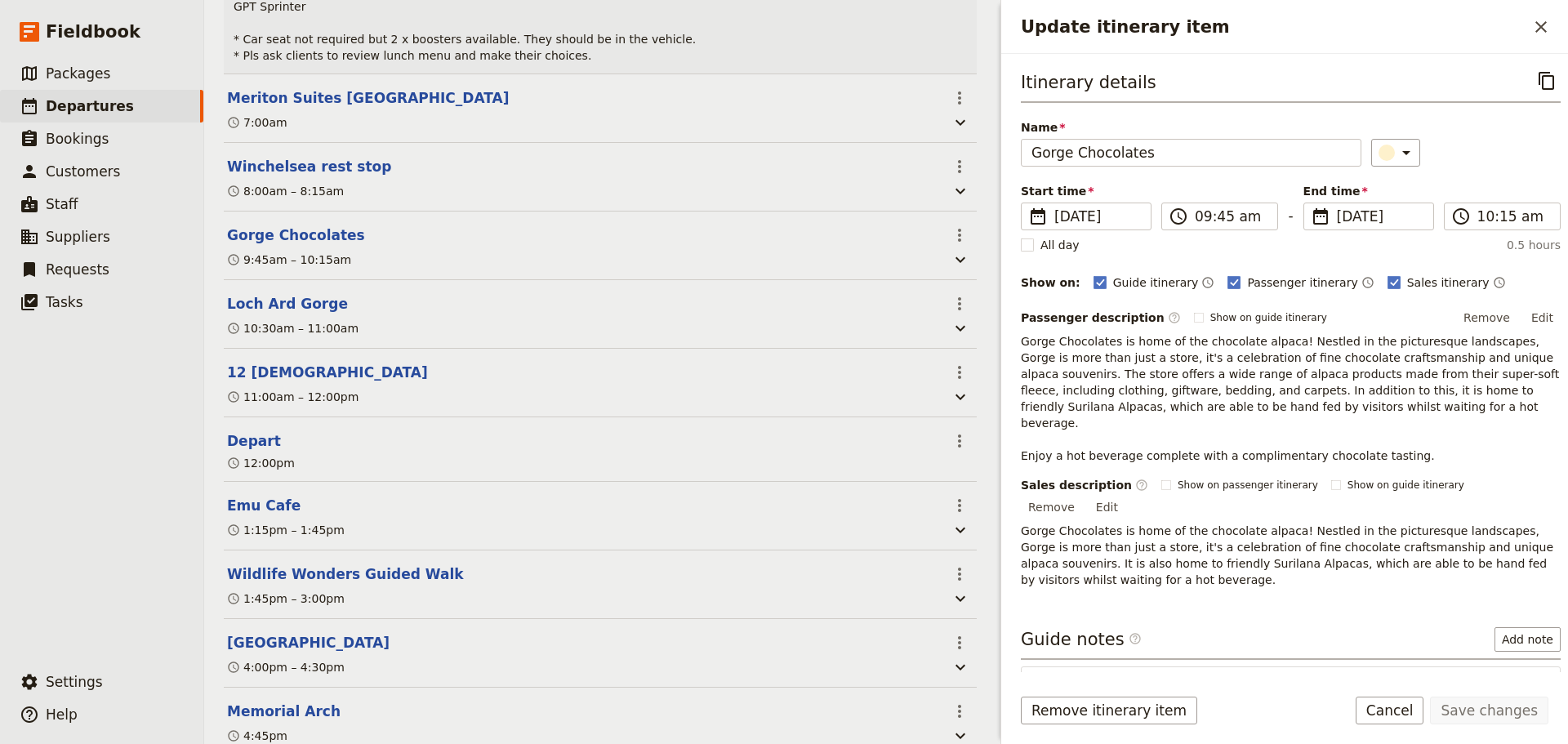
drag, startPoint x: 1537, startPoint y: 639, endPoint x: 1533, endPoint y: 649, distance: 10.8
click at [1533, 678] on icon "Actions" at bounding box center [1536, 687] width 20 height 20
click at [1495, 685] on span "Edit note" at bounding box center [1477, 688] width 52 height 16
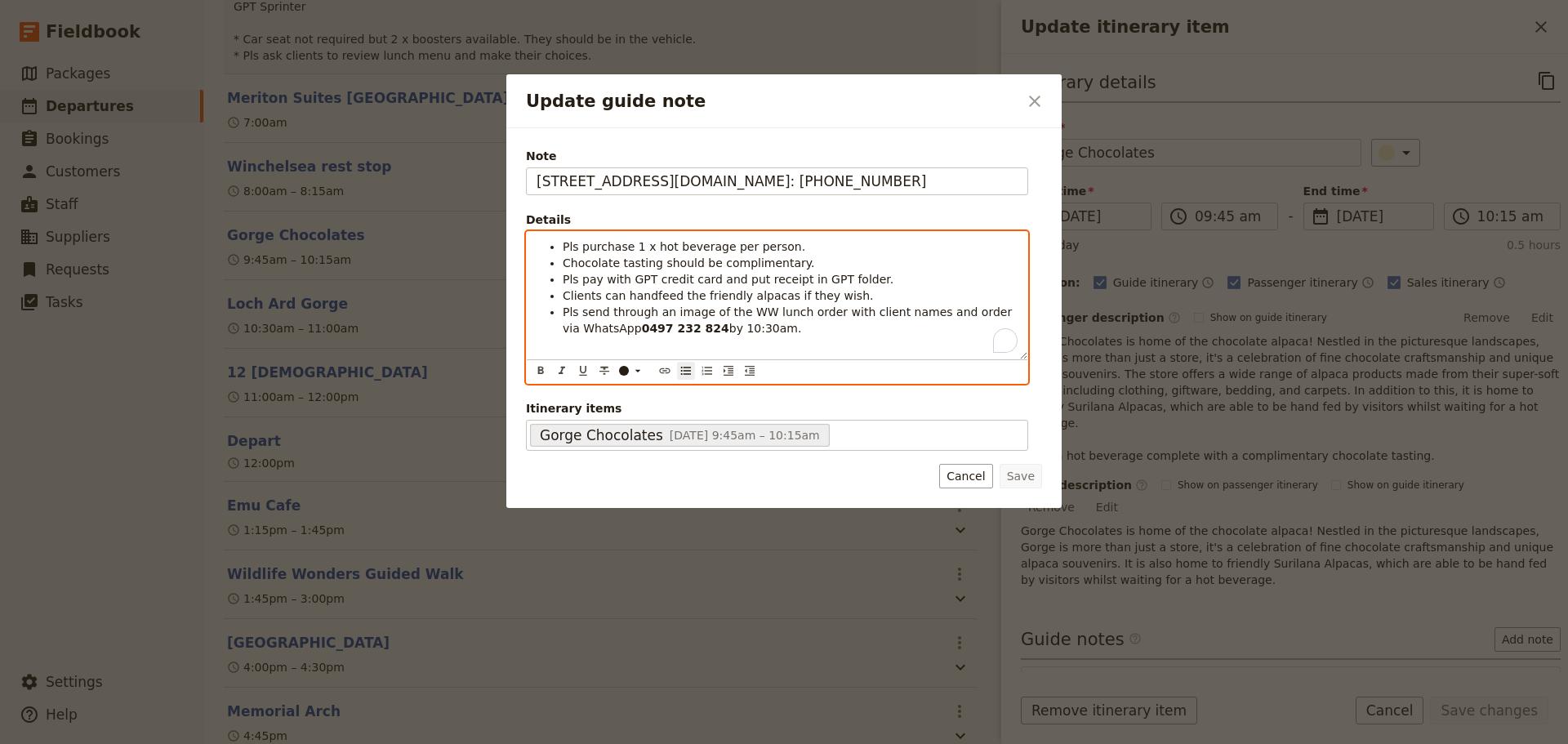
click at [910, 312] on span "Pls send through an image of the WW lunch order with client names and order via…" at bounding box center [789, 320] width 453 height 29
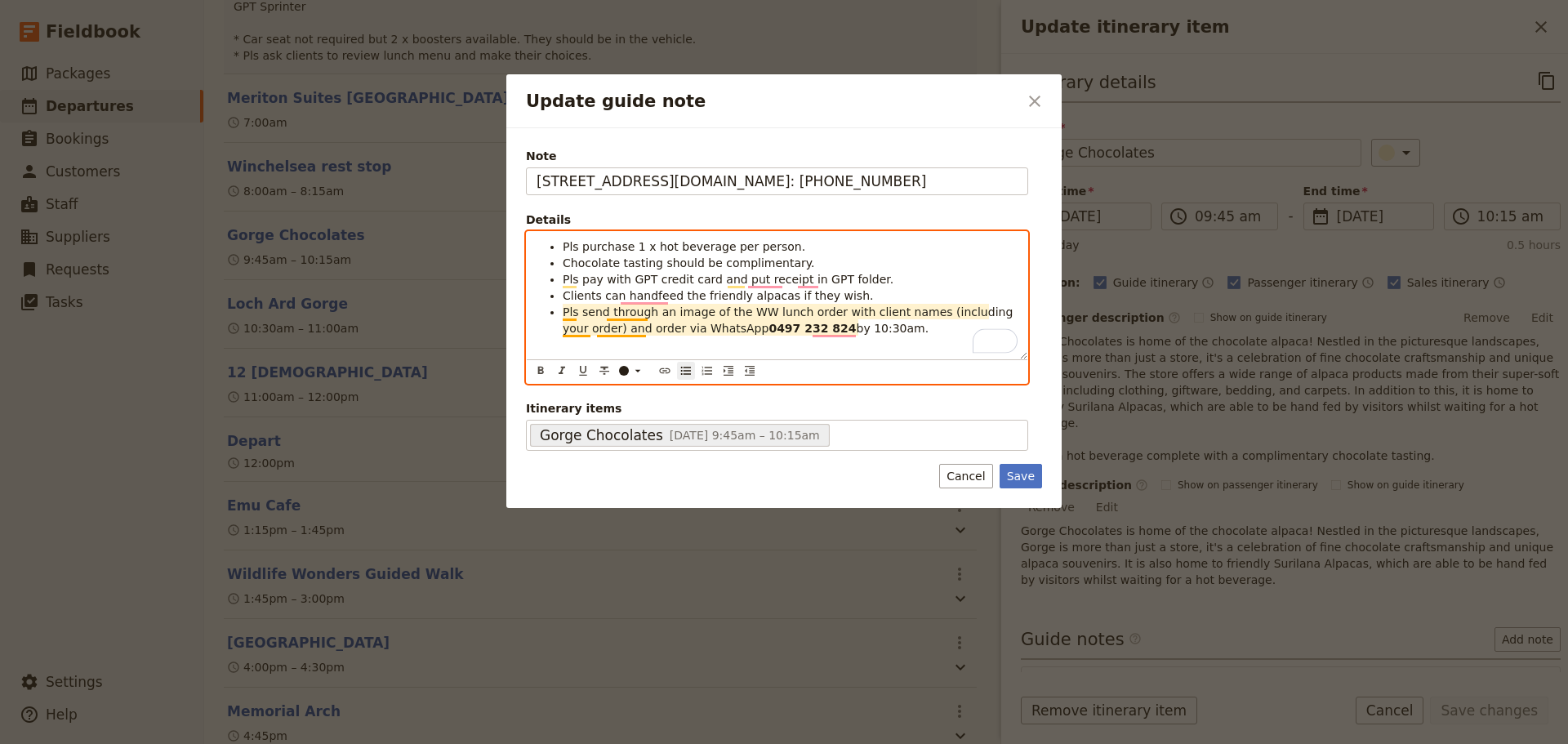
click at [625, 331] on span "Pls send through an image of the WW lunch order with client names (including yo…" at bounding box center [790, 320] width 454 height 29
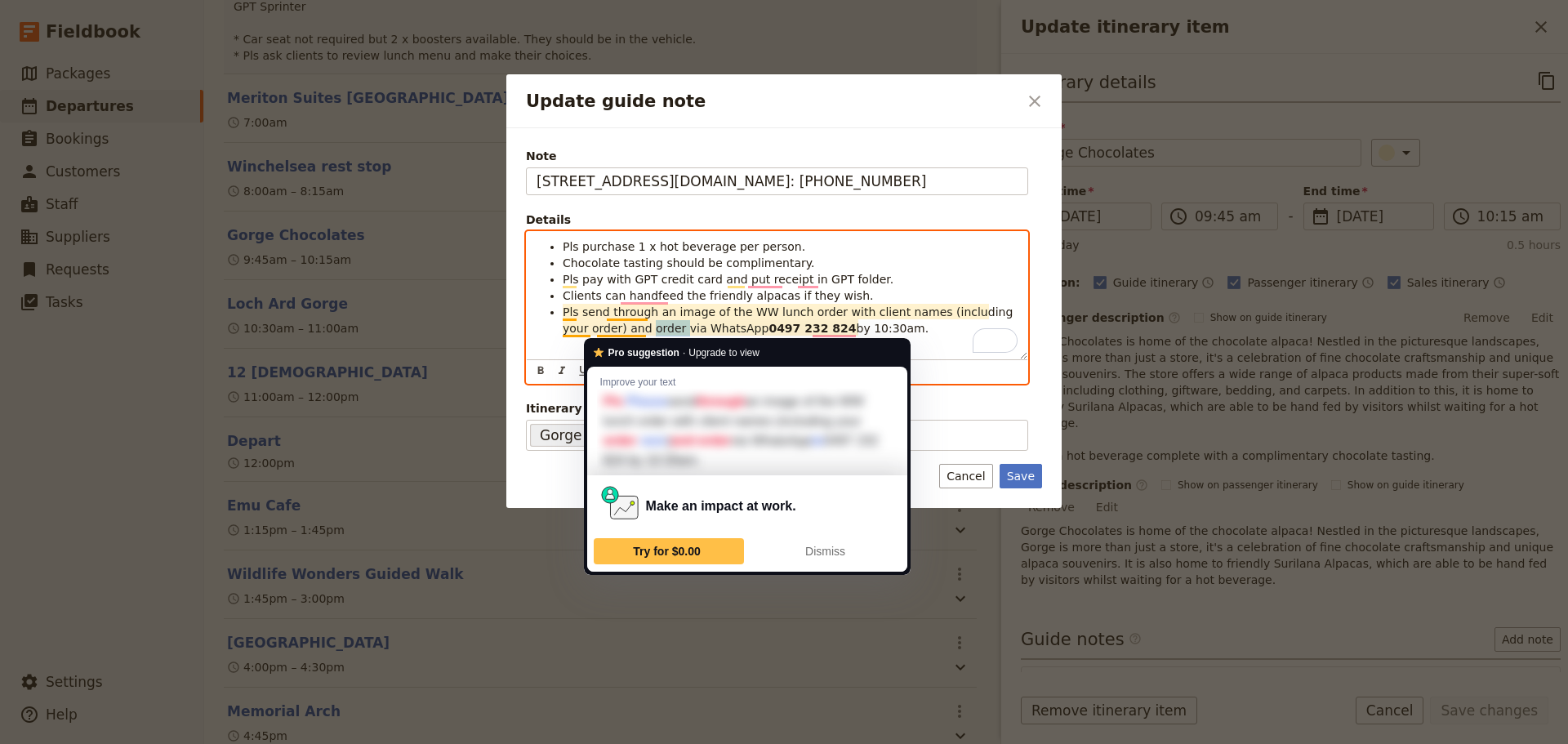
click at [625, 331] on span "Pls send through an image of the WW lunch order with client names (including yo…" at bounding box center [790, 320] width 454 height 29
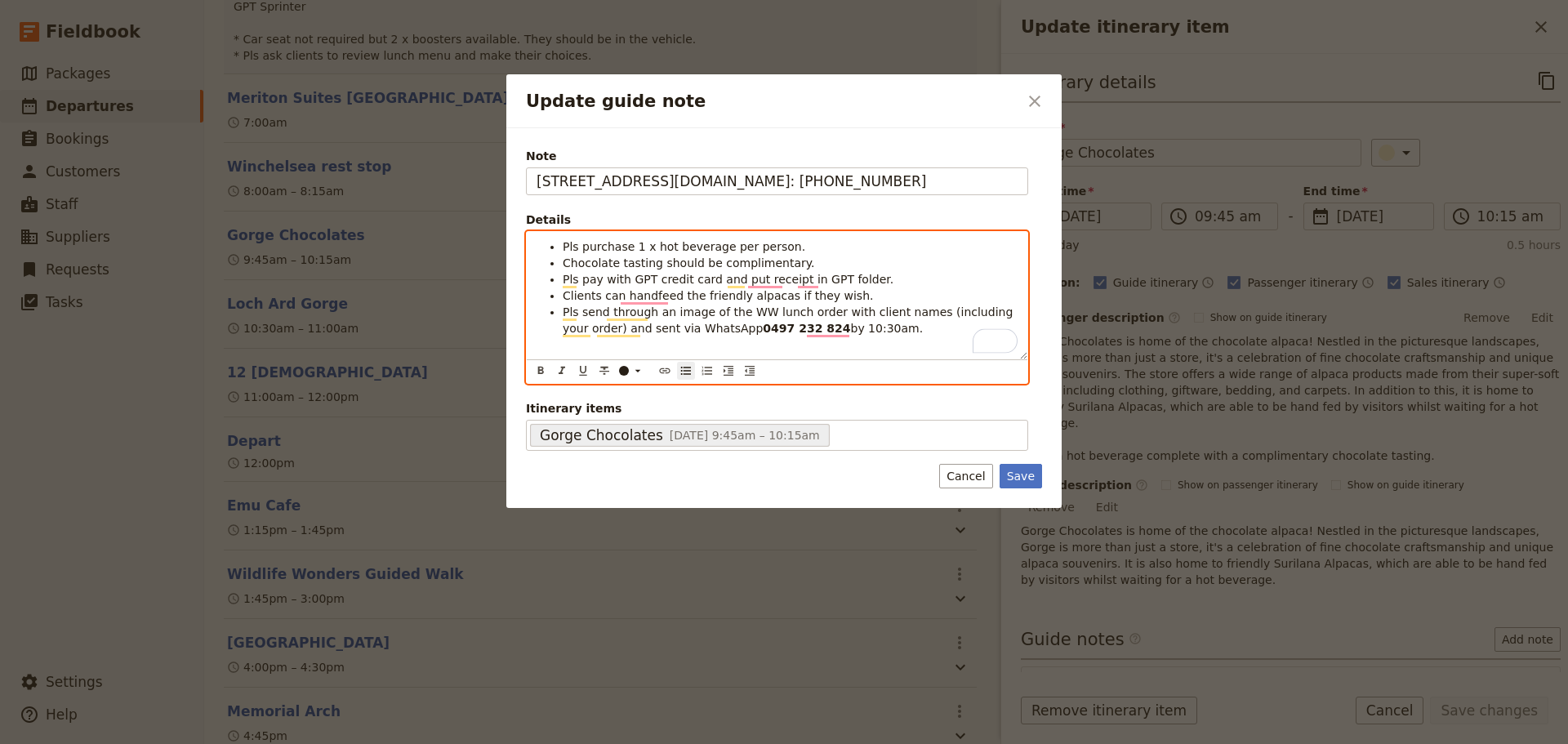
click at [667, 325] on span "Pls send through an image of the WW lunch order with client names (including yo…" at bounding box center [790, 320] width 454 height 29
drag, startPoint x: 653, startPoint y: 331, endPoint x: 664, endPoint y: 325, distance: 12.5
click at [655, 331] on span "Pls send through an image of the WW lunch order with client names (including yo…" at bounding box center [790, 320] width 454 height 29
click at [665, 325] on span "Pls send through an image of the WW lunch order with client names (including yo…" at bounding box center [790, 320] width 454 height 29
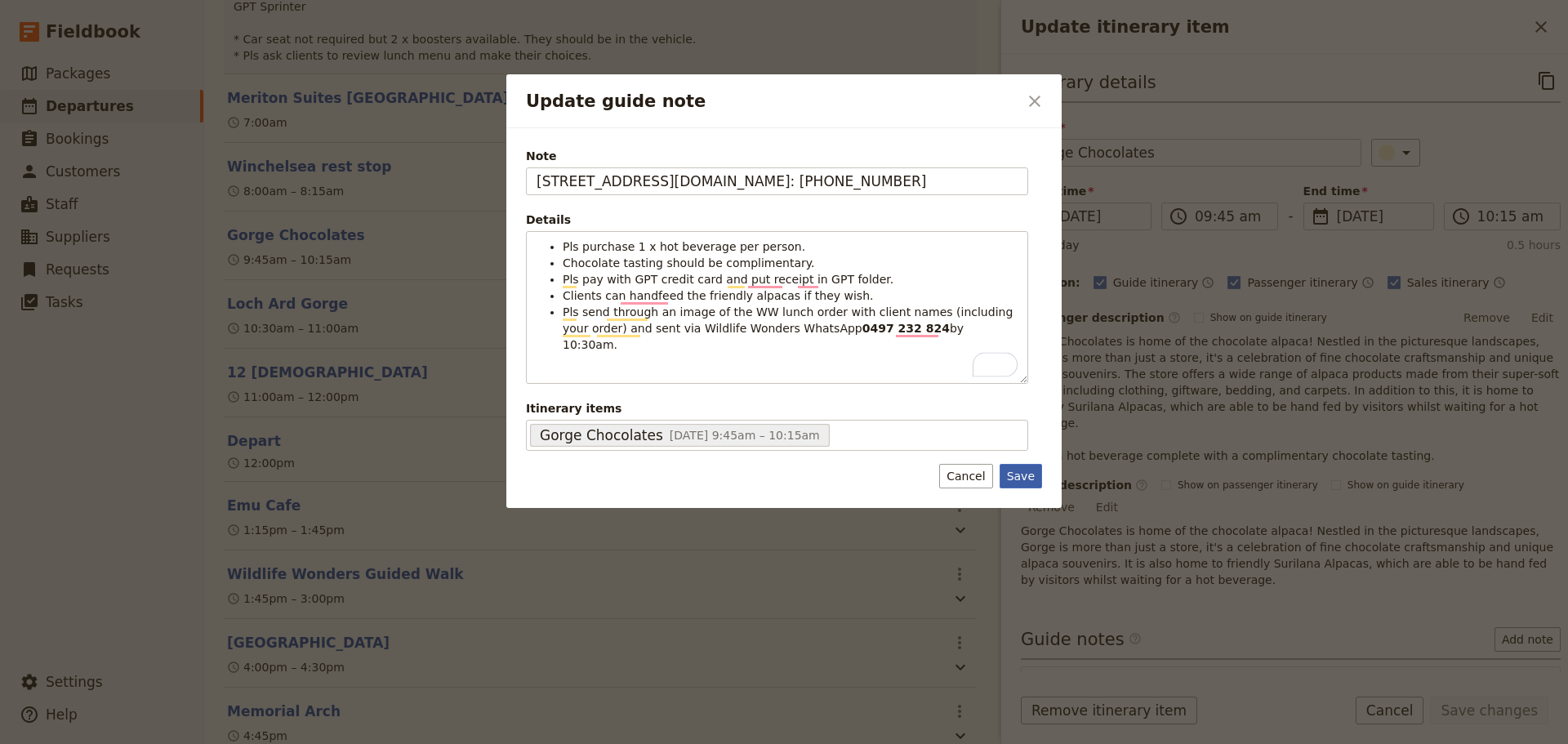
click at [1016, 476] on button "Save" at bounding box center [1021, 476] width 42 height 24
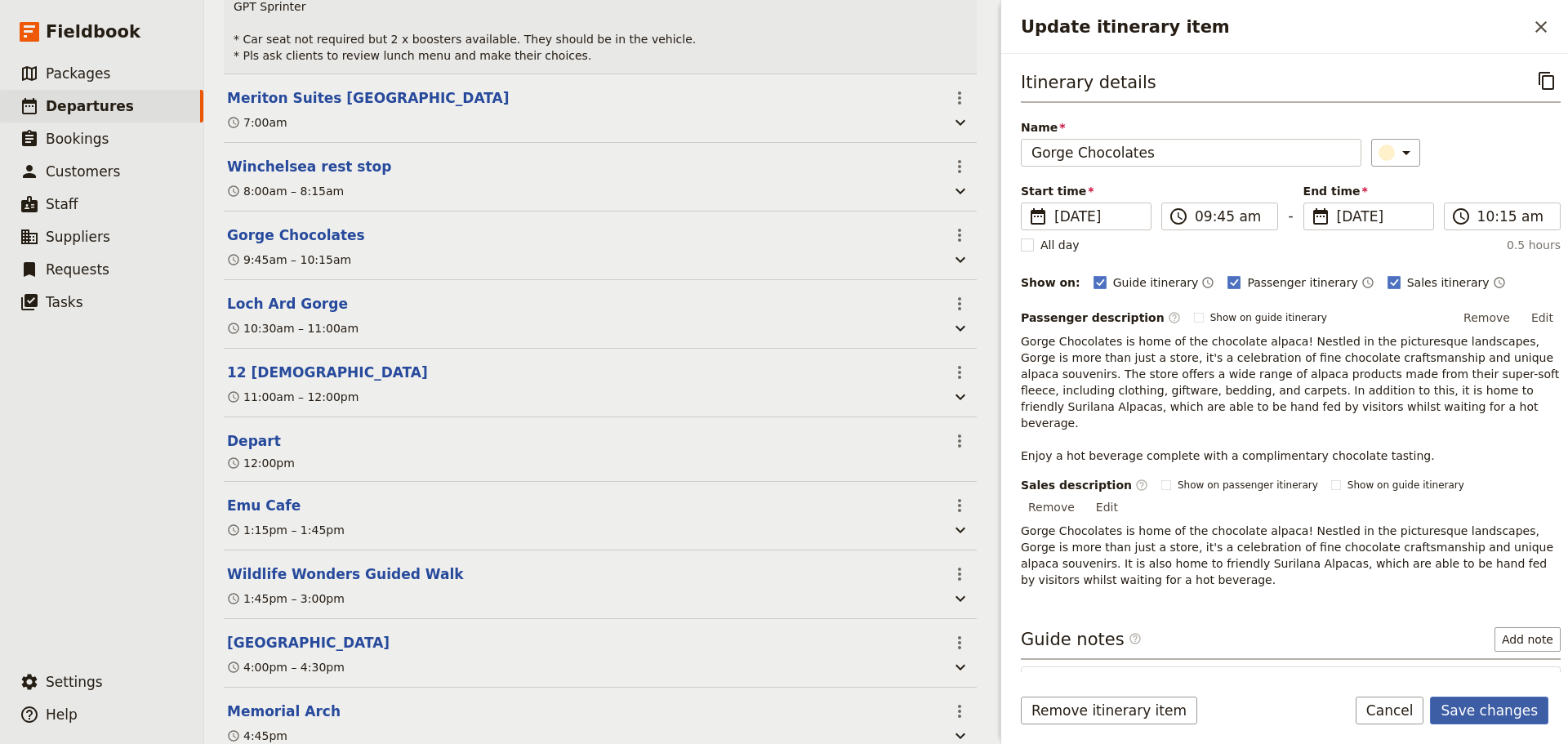
click at [1476, 703] on button "Save changes" at bounding box center [1489, 710] width 118 height 28
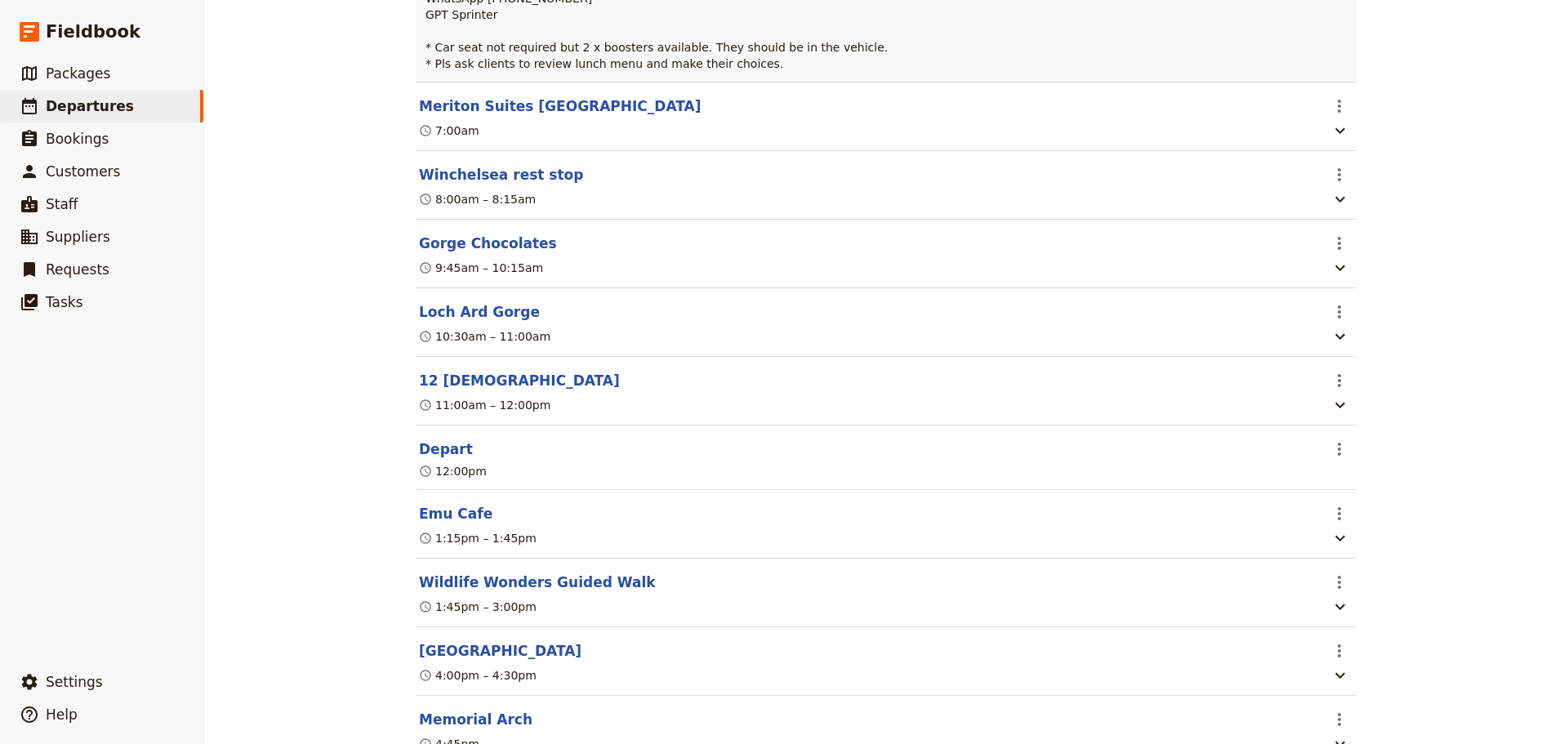
scroll to position [639, 0]
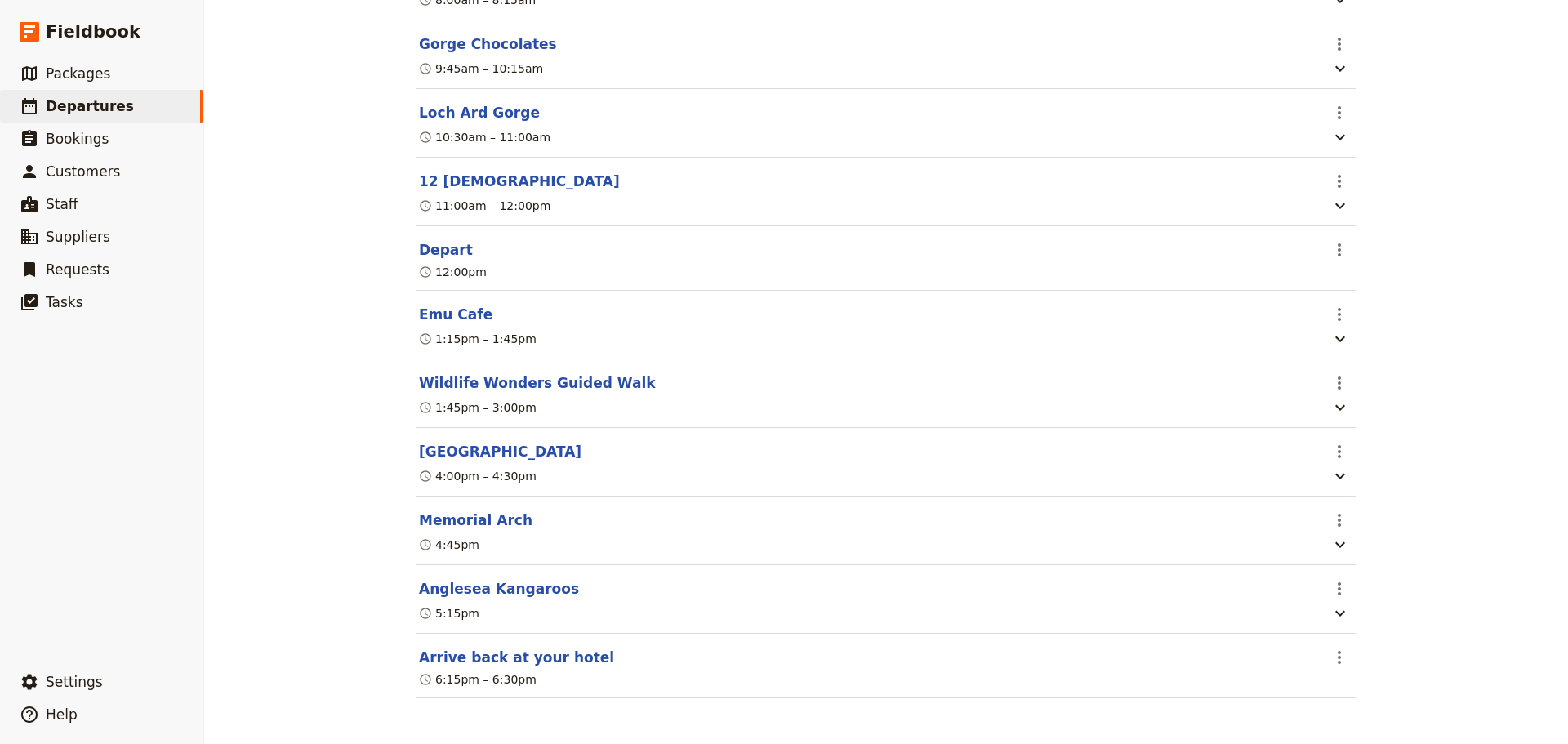
click at [433, 445] on button "[GEOGRAPHIC_DATA]" at bounding box center [500, 451] width 162 height 20
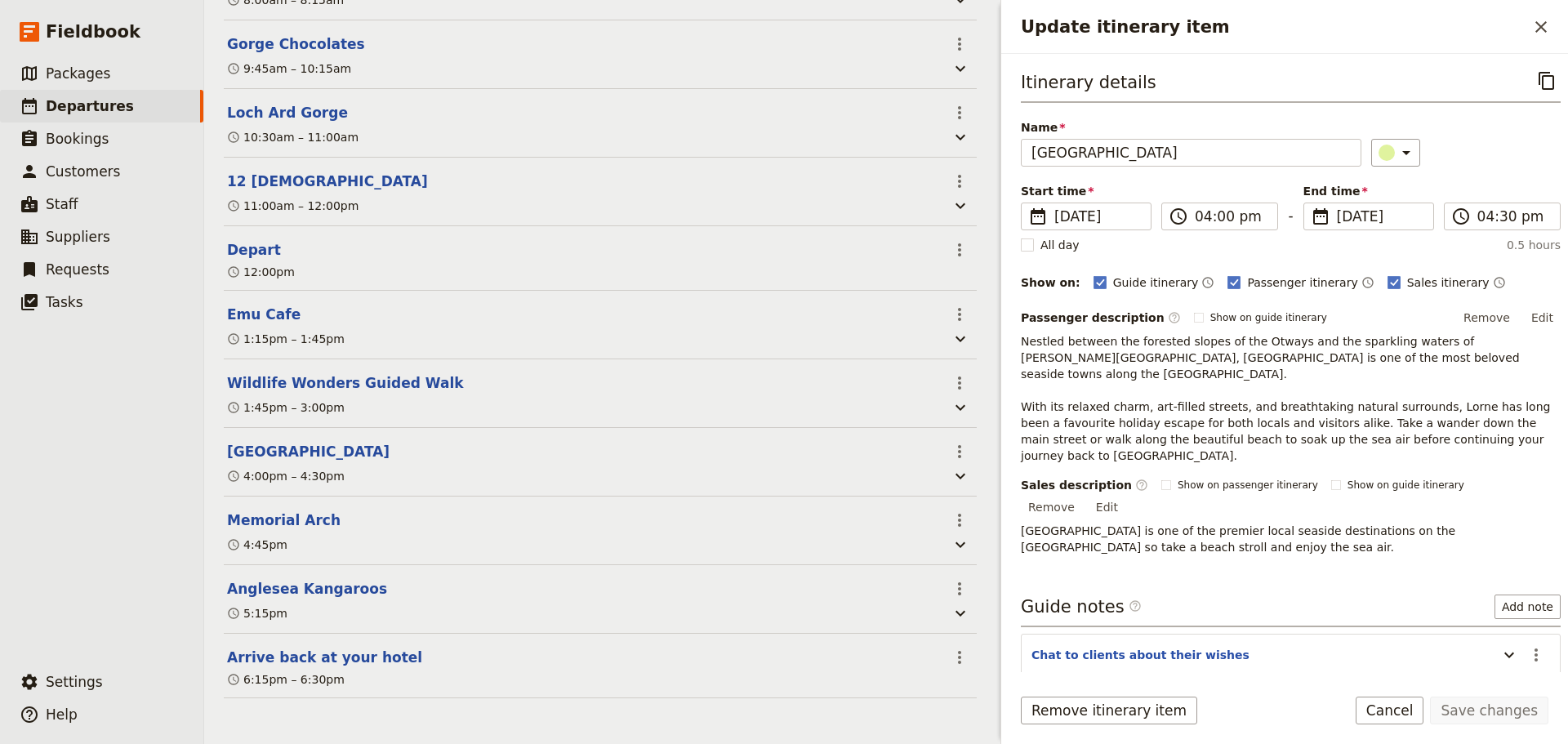
scroll to position [646, 0]
click at [1502, 645] on icon "Update itinerary item" at bounding box center [1509, 654] width 20 height 20
click at [1341, 476] on div "Sales description ​ Show on passenger itinerary Show on guide itinerary Remove …" at bounding box center [1291, 497] width 540 height 42
click at [1527, 645] on icon "Actions" at bounding box center [1536, 654] width 20 height 20
click at [1507, 634] on span "Edit note" at bounding box center [1489, 639] width 76 height 16
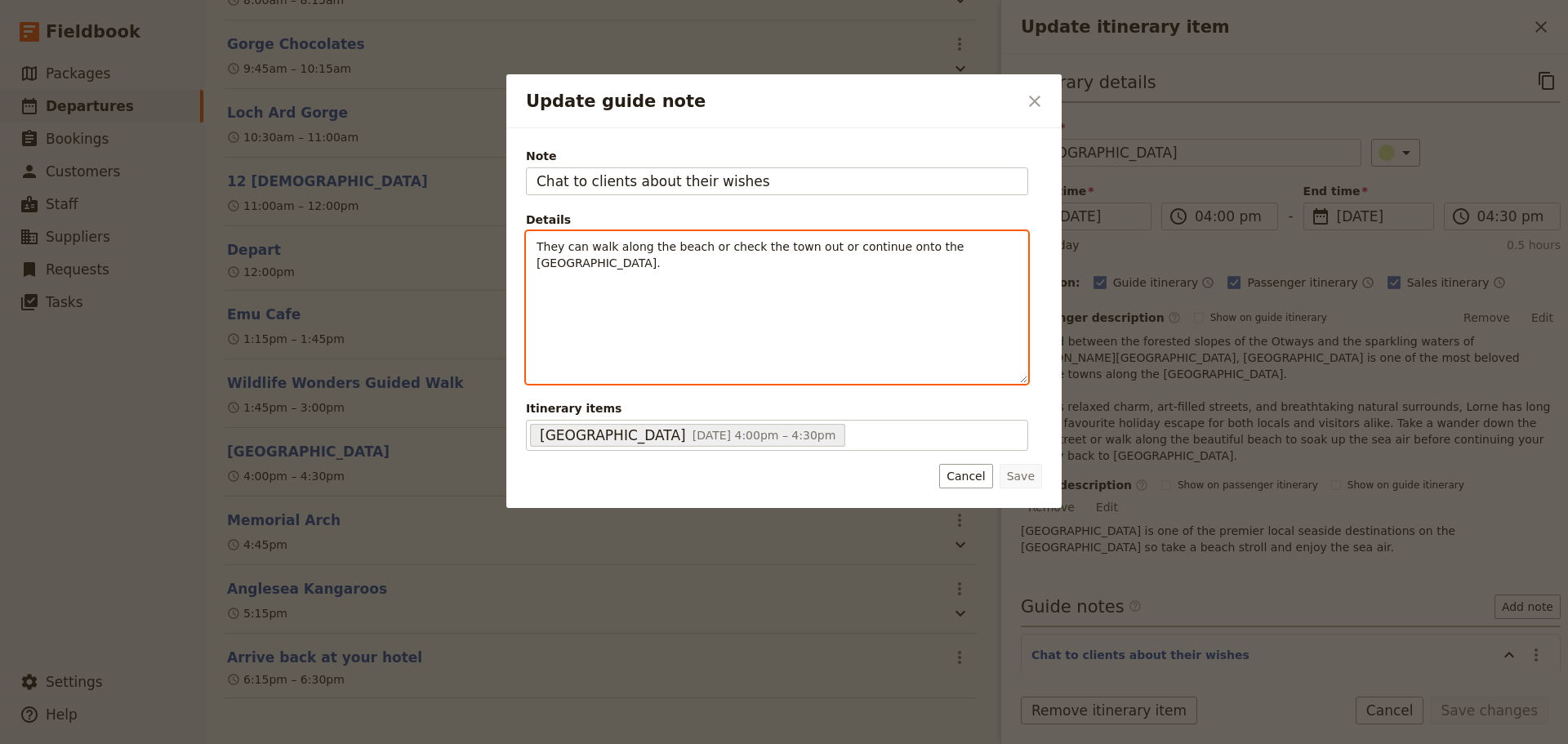
click at [968, 243] on span "They can walk along the beach or check the town out or continue onto the [GEOGR…" at bounding box center [753, 255] width 432 height 29
click at [686, 375] on icon "Bulleted list" at bounding box center [686, 370] width 13 height 13
click at [635, 268] on li "They can walk along the beach or check the town out or continue onto the [GEOGR…" at bounding box center [790, 255] width 455 height 33
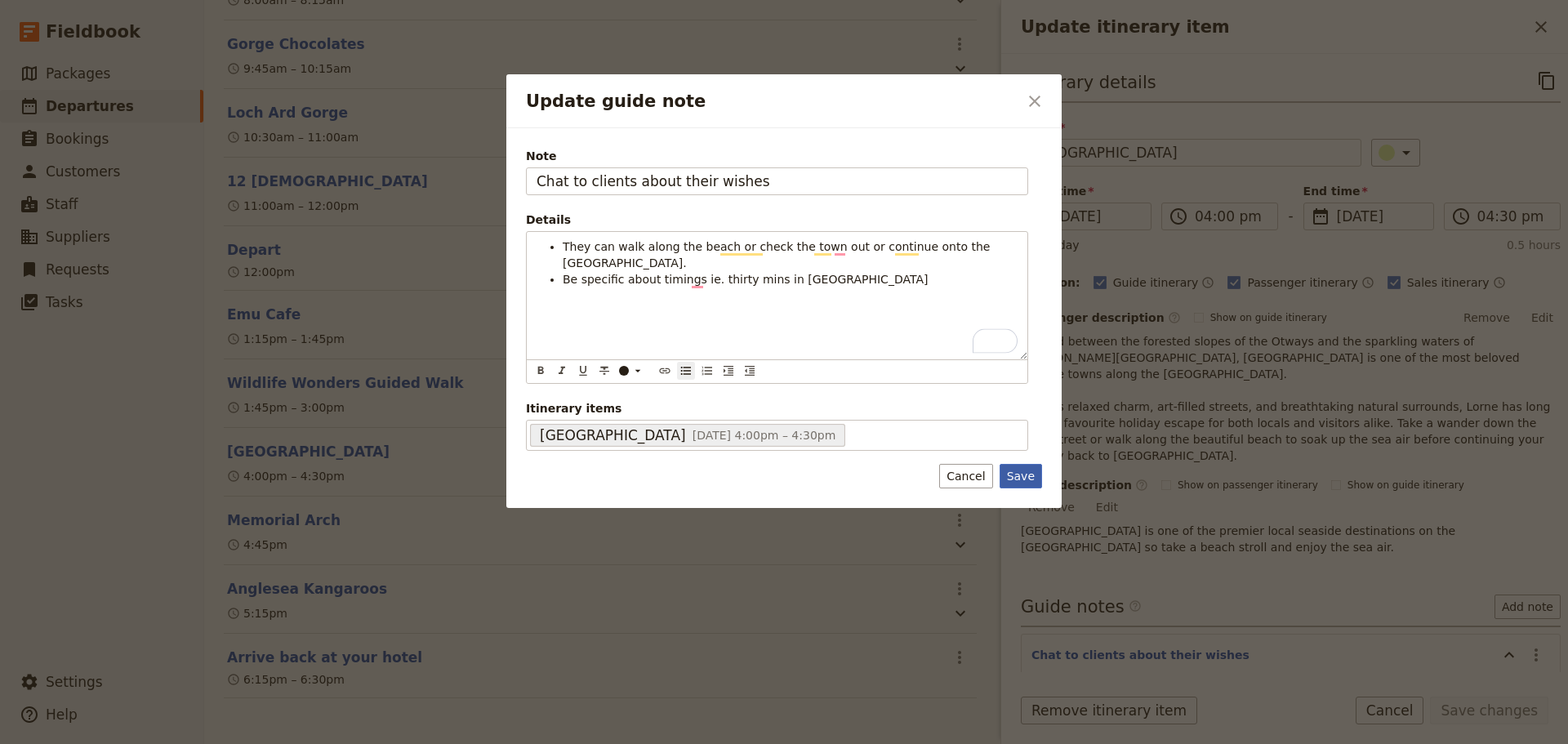
click at [1033, 478] on button "Save" at bounding box center [1021, 476] width 42 height 24
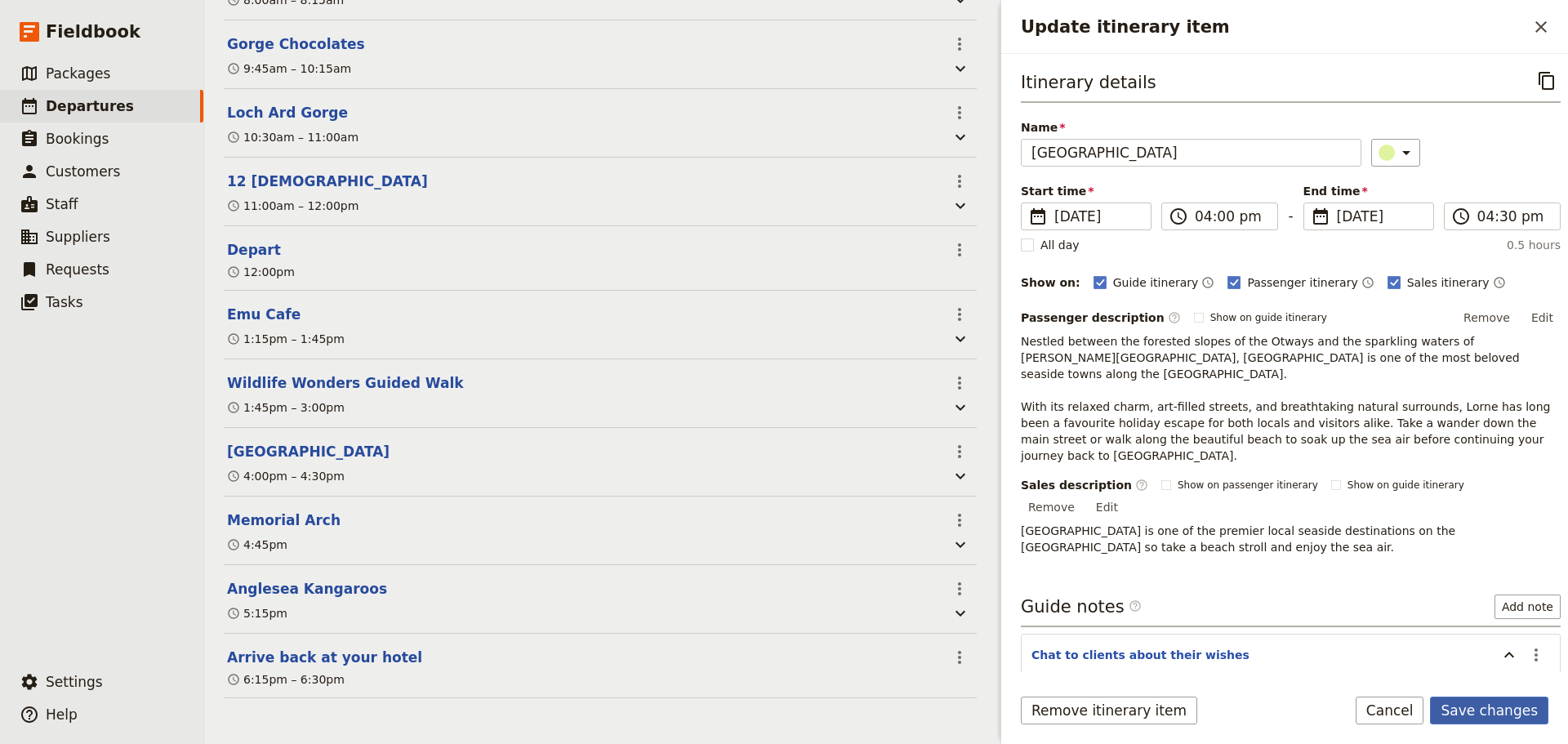
click at [1504, 697] on button "Save changes" at bounding box center [1489, 710] width 118 height 28
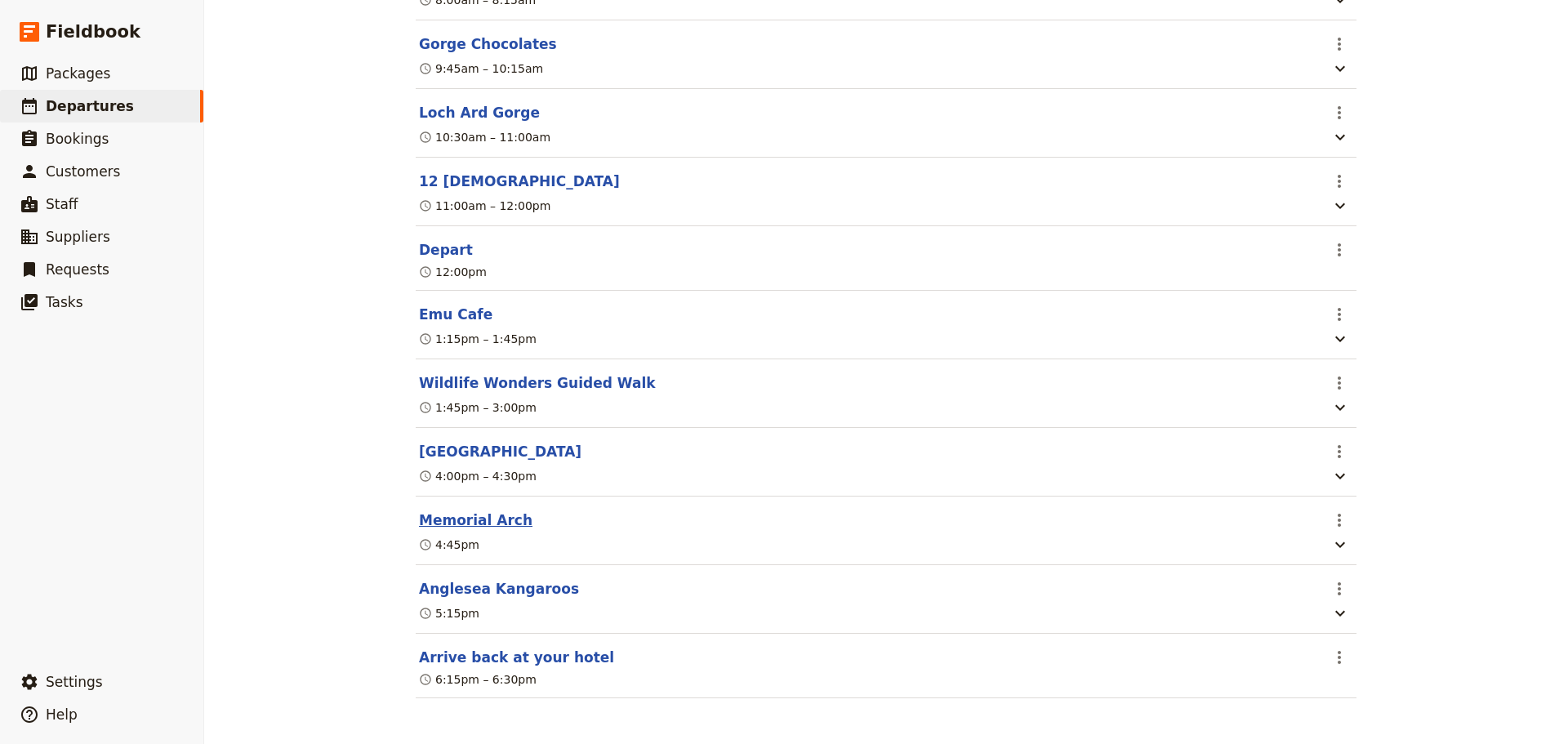
click at [436, 510] on button "Memorial Arch" at bounding box center [475, 520] width 113 height 20
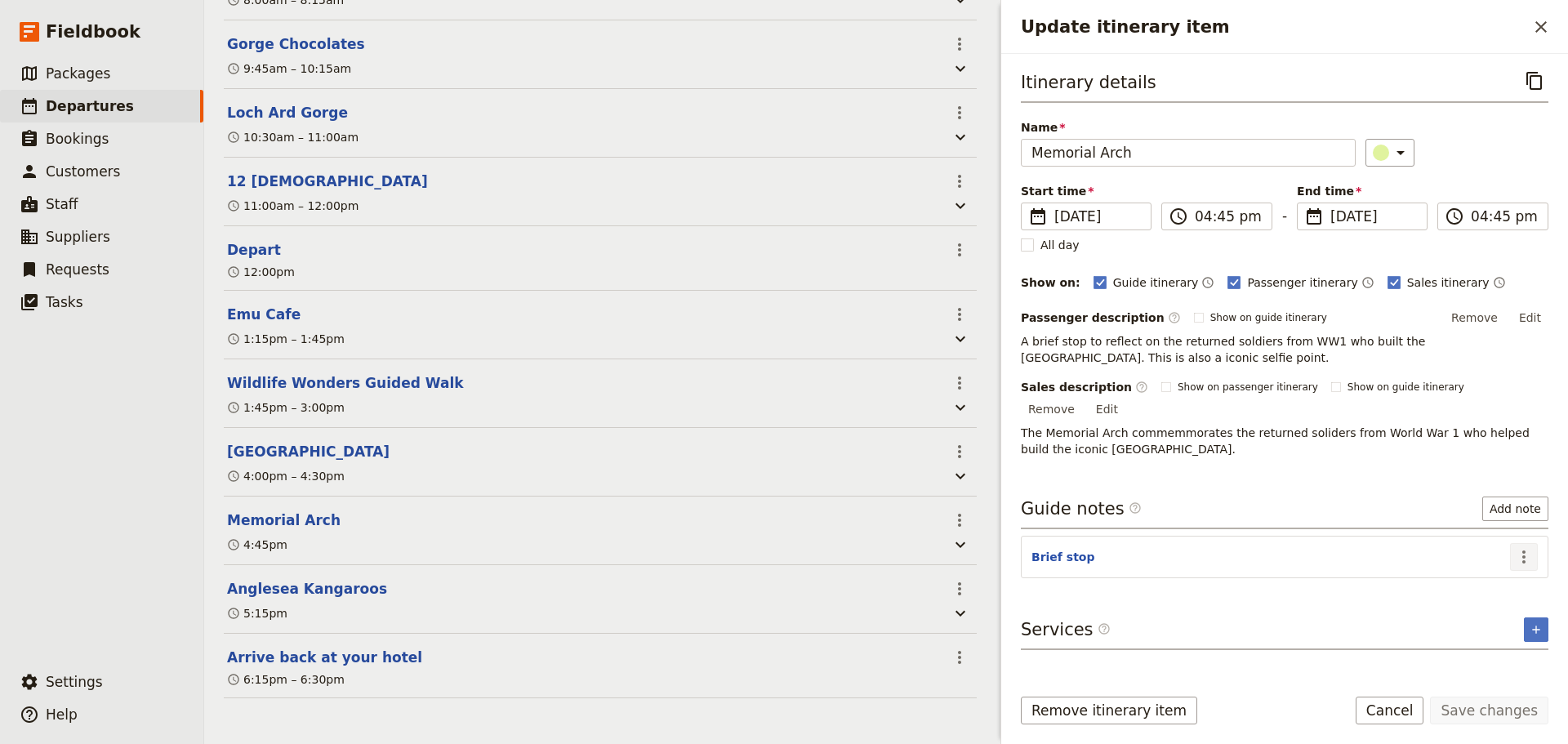
click at [1521, 547] on icon "Actions" at bounding box center [1524, 557] width 20 height 20
click at [1508, 572] on span "Edit note" at bounding box center [1489, 574] width 76 height 16
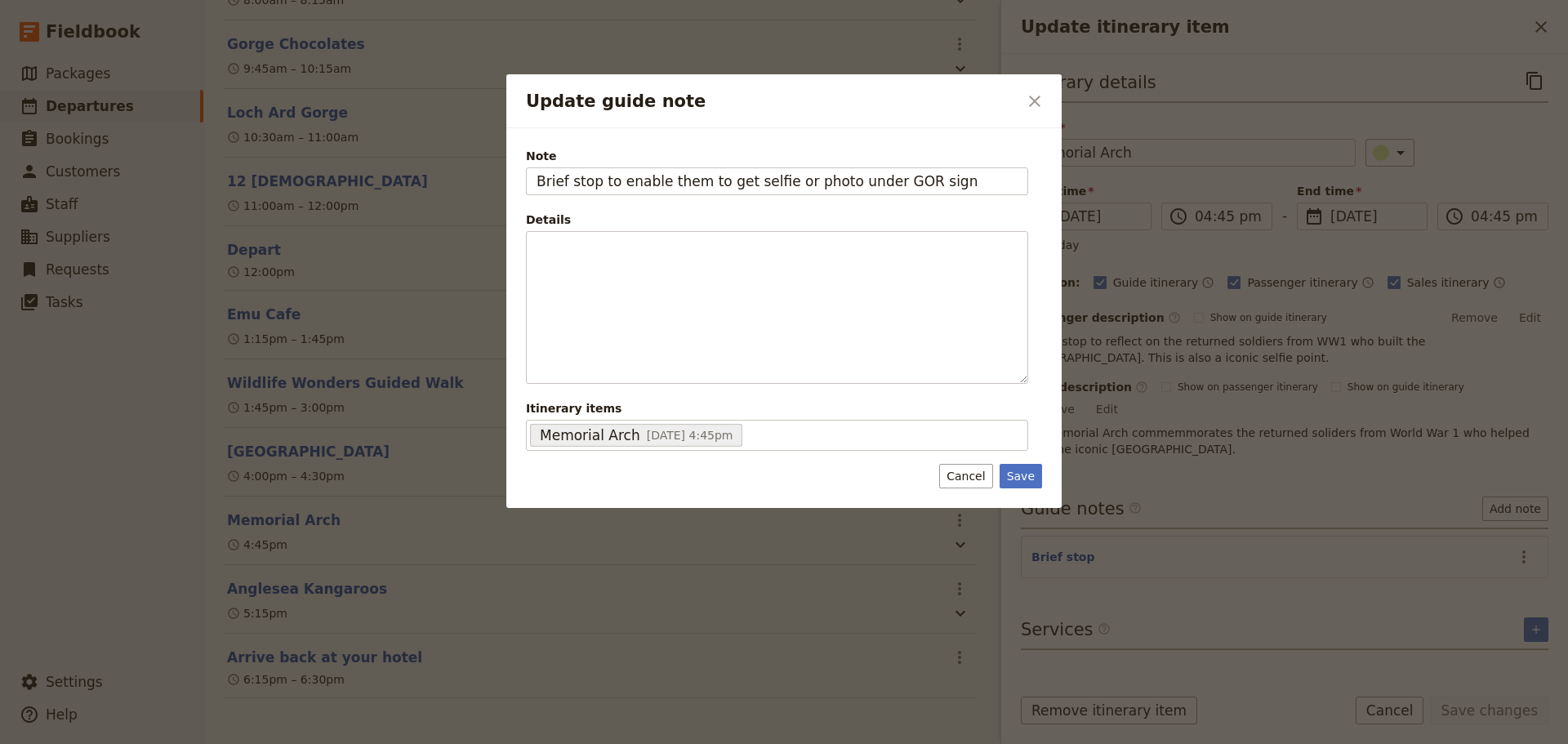
type input "Brief stop to enable them to get selfie or photo under GOR sign"
click at [1021, 460] on form "Note Brief stop to enable them to get selfie or photo under GOR sign Details ​ …" at bounding box center [784, 318] width 516 height 340
click at [1020, 477] on button "Save" at bounding box center [1021, 476] width 42 height 24
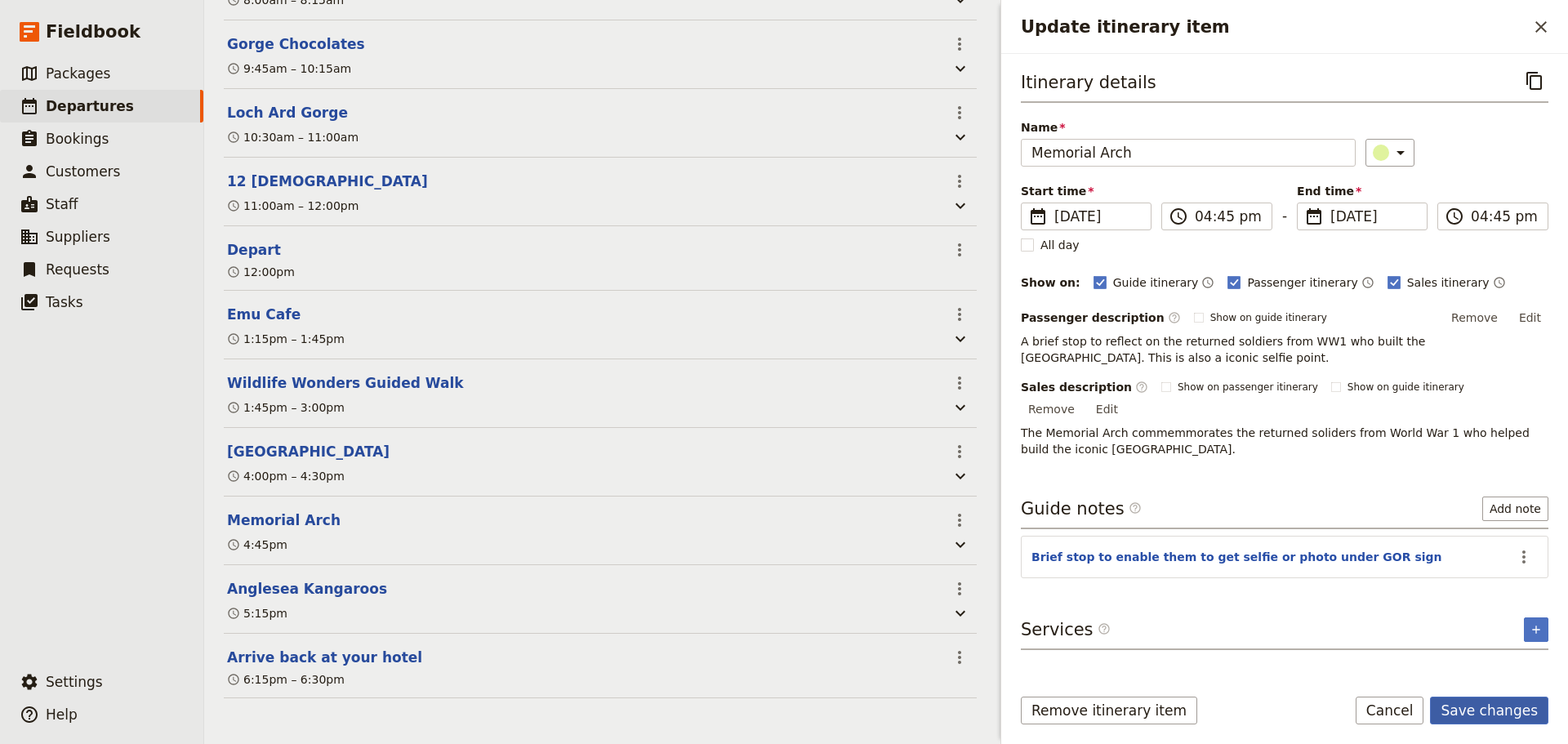
click at [1461, 707] on button "Save changes" at bounding box center [1489, 710] width 118 height 28
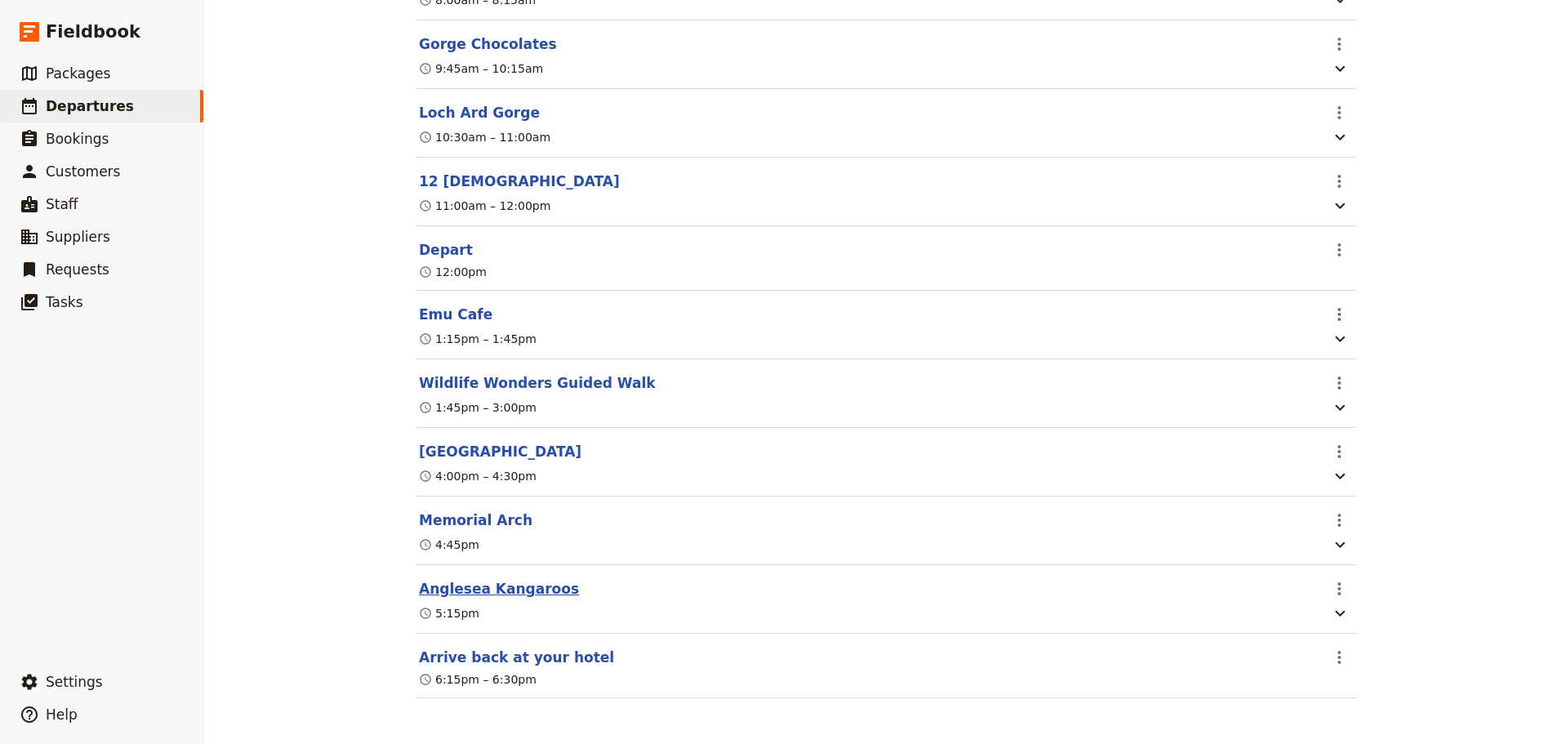
click at [512, 591] on button "Anglesea Kangaroos" at bounding box center [498, 589] width 160 height 20
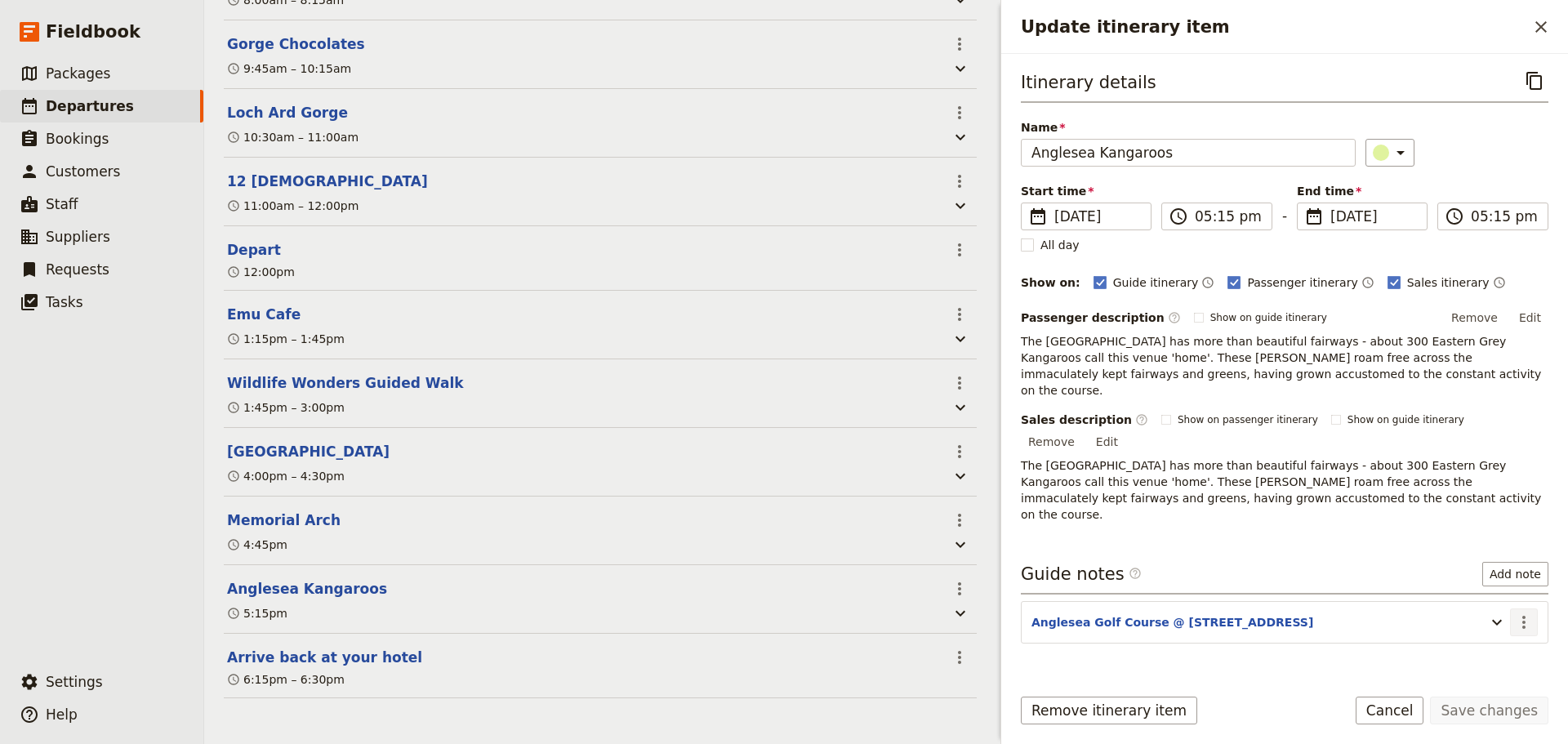
click at [1533, 613] on icon "Actions" at bounding box center [1524, 622] width 20 height 20
click at [1509, 599] on span "Edit note" at bounding box center [1489, 606] width 76 height 16
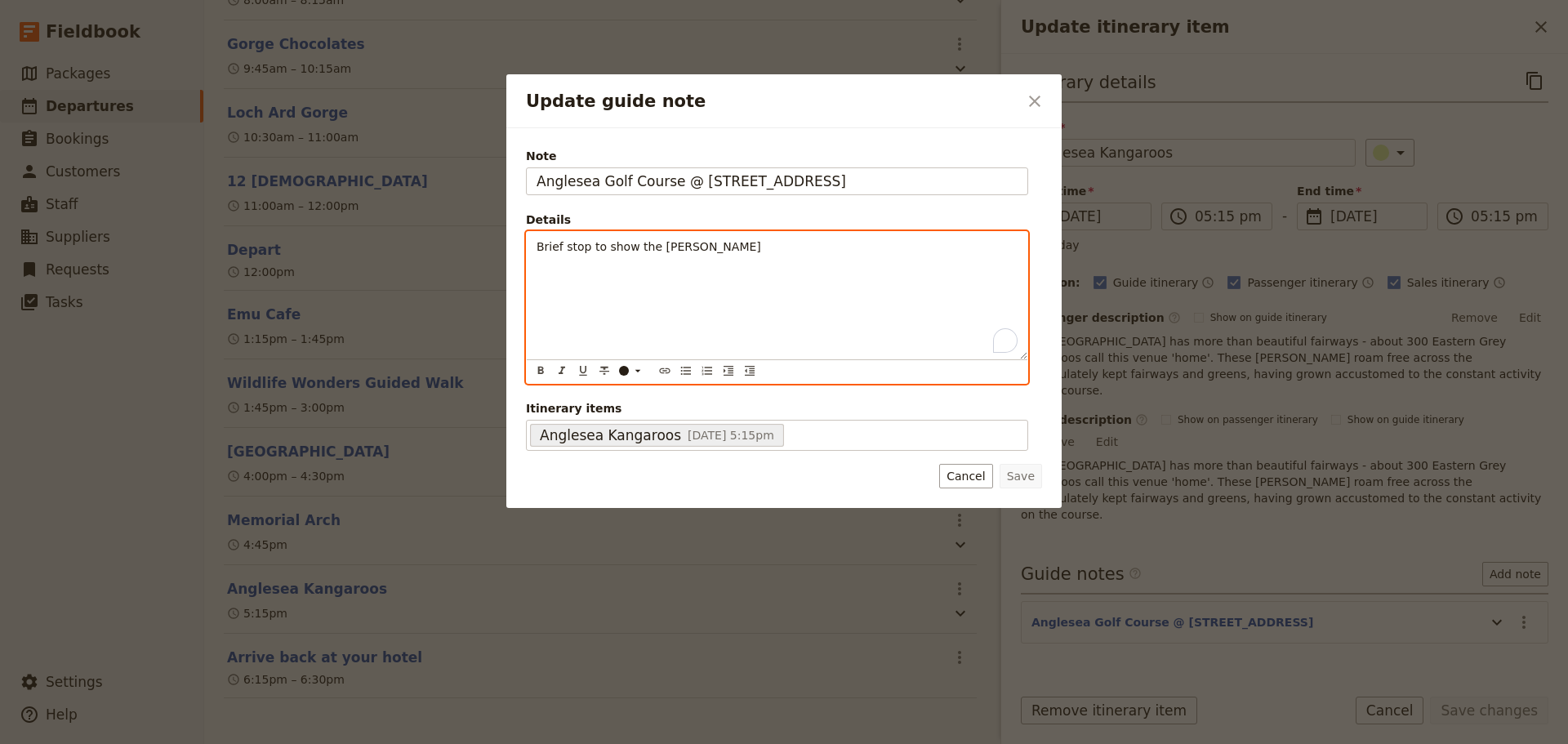
click at [704, 243] on p "Brief stop to show the [PERSON_NAME]" at bounding box center [777, 246] width 481 height 16
click at [688, 367] on icon "Bulleted list" at bounding box center [686, 370] width 13 height 13
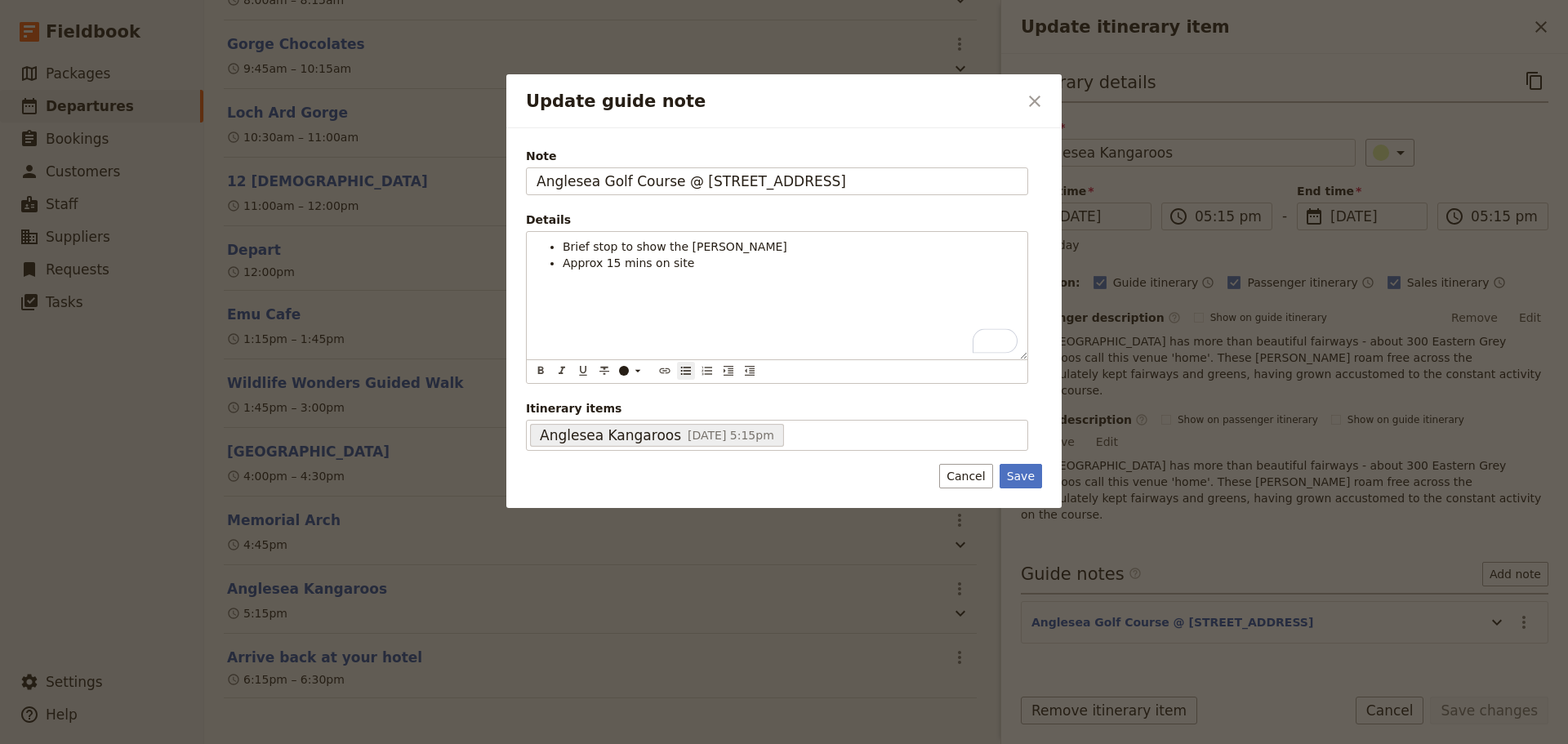
drag, startPoint x: 1015, startPoint y: 474, endPoint x: 1172, endPoint y: 545, distance: 172.3
click at [1015, 475] on button "Save" at bounding box center [1021, 476] width 42 height 24
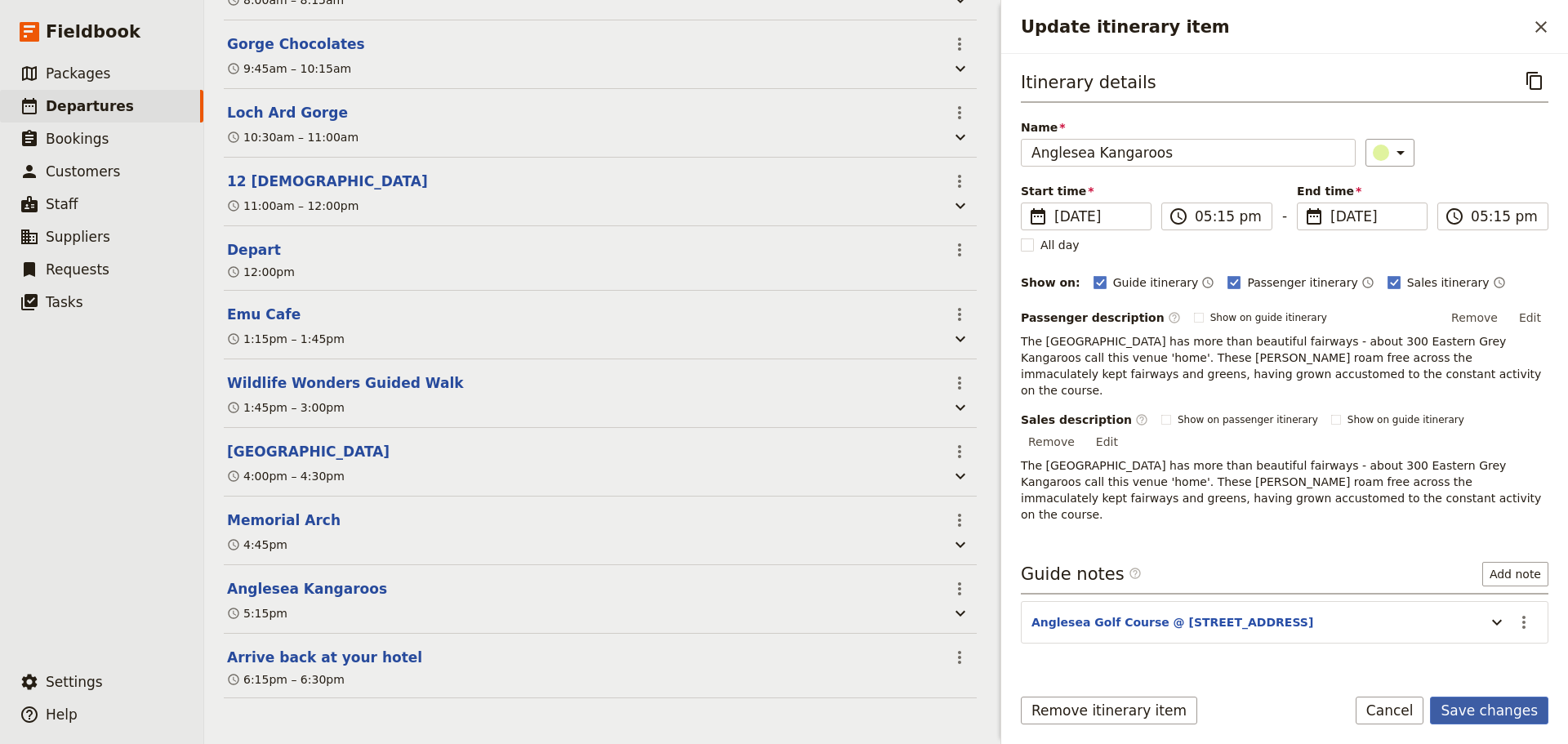
click at [1496, 716] on button "Save changes" at bounding box center [1489, 710] width 118 height 28
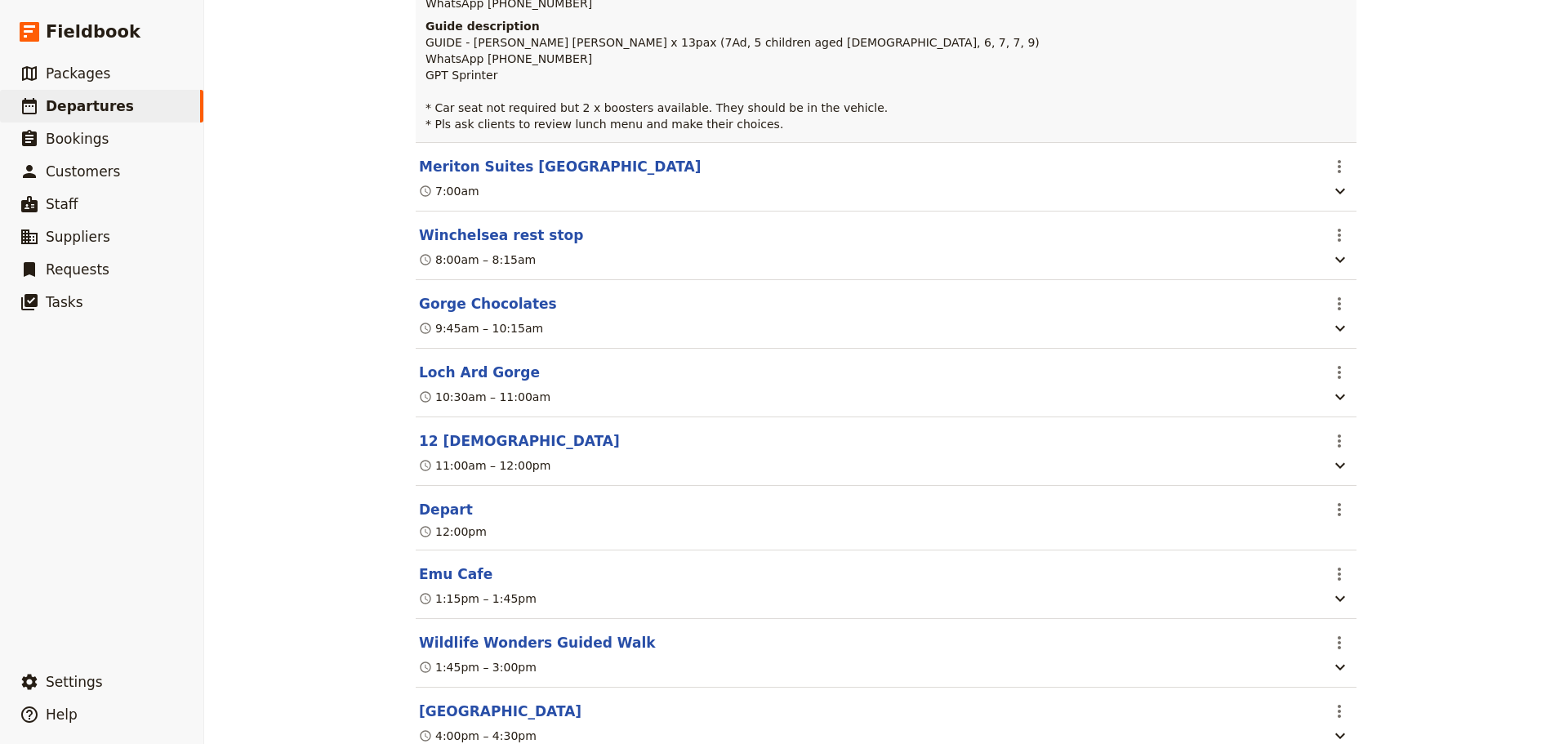
scroll to position [148, 0]
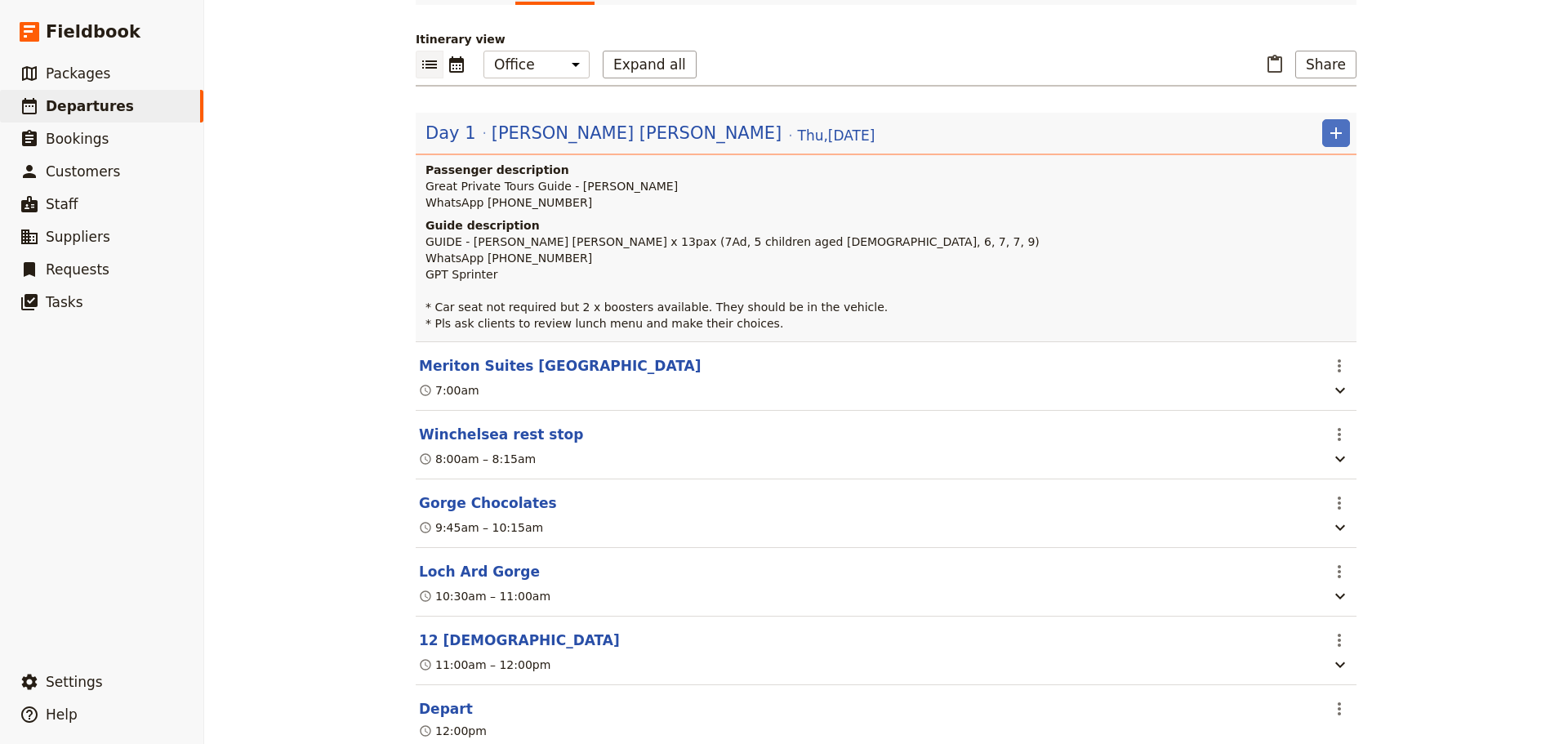
click at [453, 72] on button "​" at bounding box center [457, 65] width 27 height 28
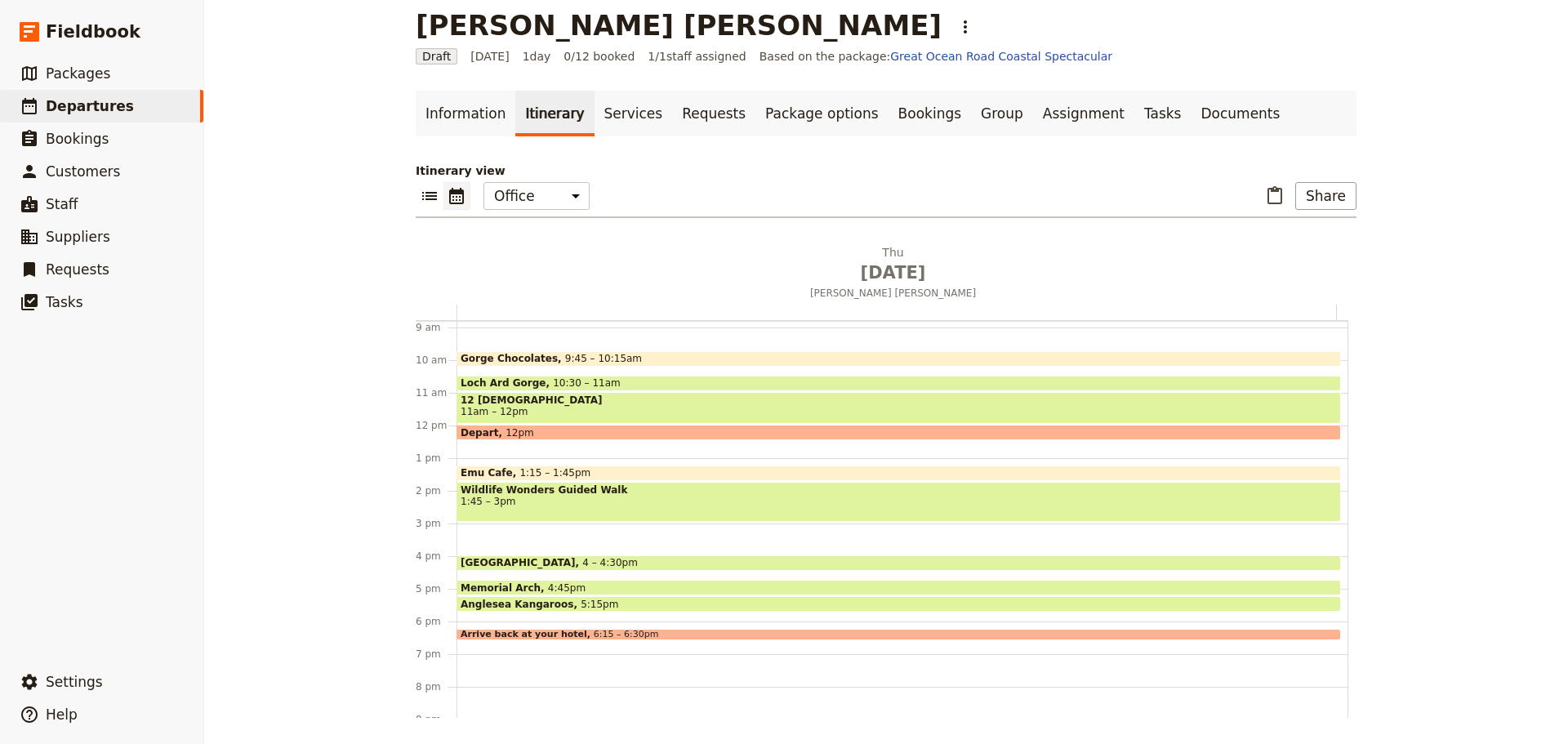
scroll to position [387, 0]
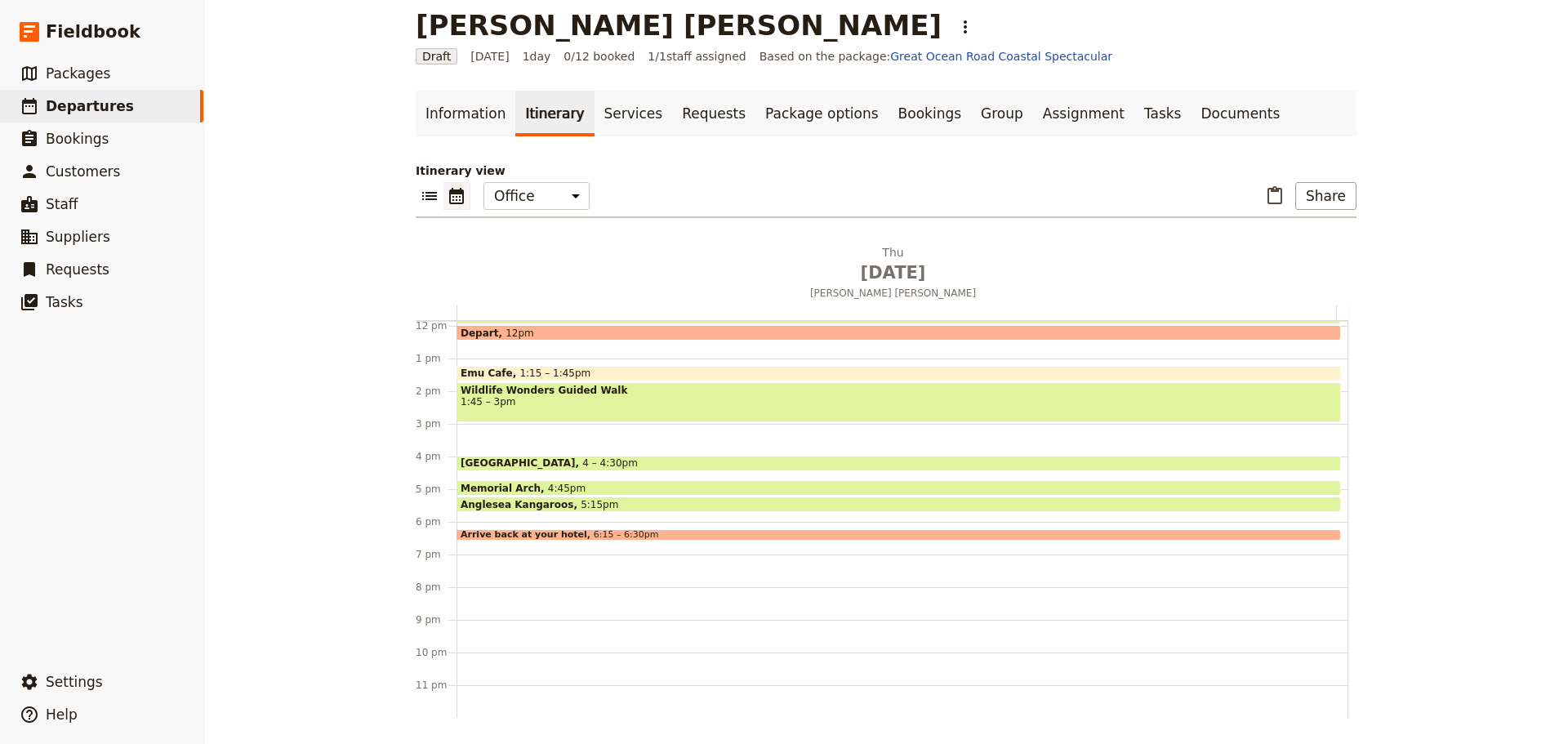
click at [465, 520] on div "Meriton Suites Melbourne 7am [GEOGRAPHIC_DATA] rest stop 8 – 8:15am Gorge Choco…" at bounding box center [902, 325] width 892 height 784
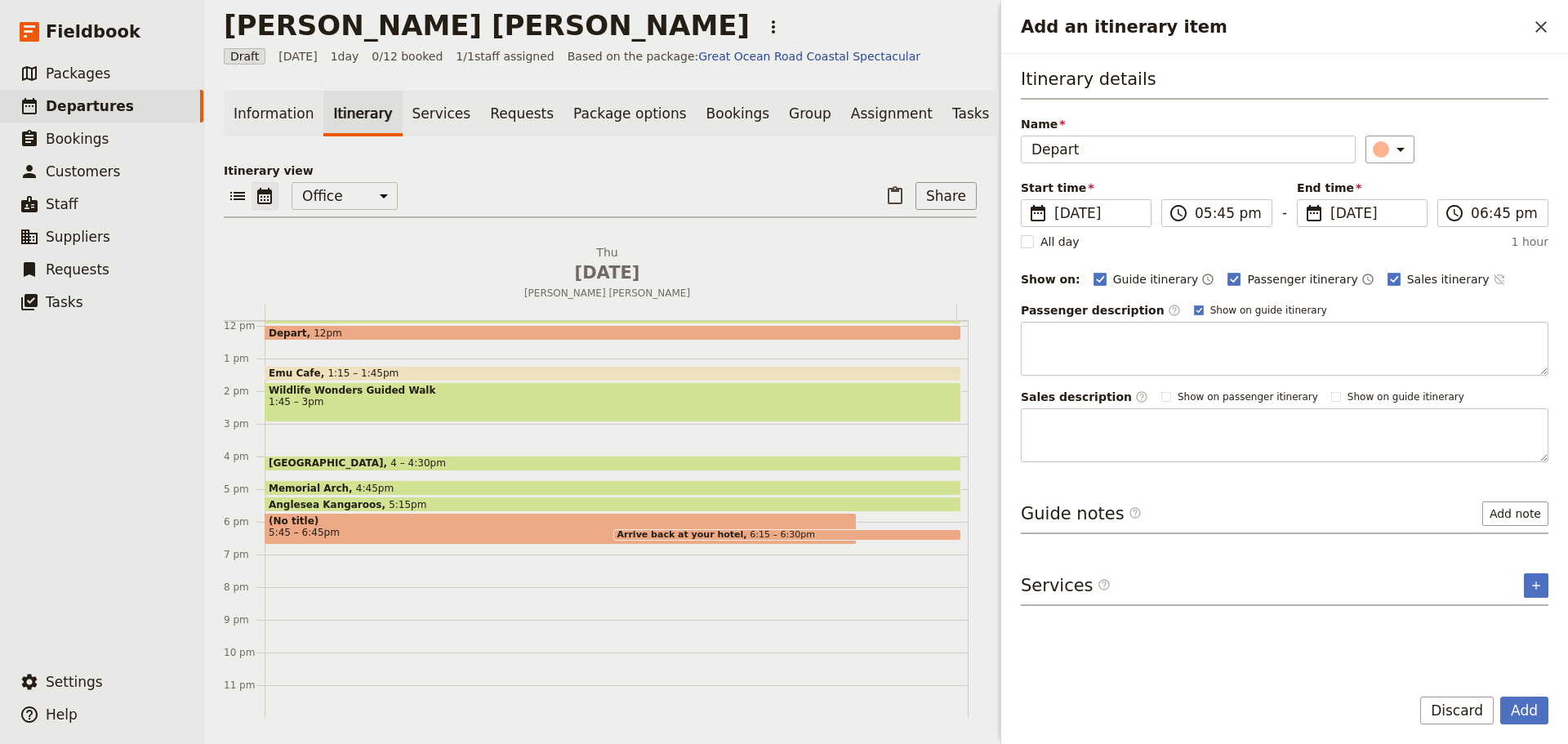
type input "Depart"
click at [1493, 283] on icon "Time not shown on sales itinerary" at bounding box center [1499, 279] width 13 height 13
click at [1194, 309] on label "Show on guide itinerary" at bounding box center [1261, 310] width 133 height 13
click at [1193, 304] on input "Show on guide itinerary" at bounding box center [1193, 303] width 1 height 1
checkbox input "false"
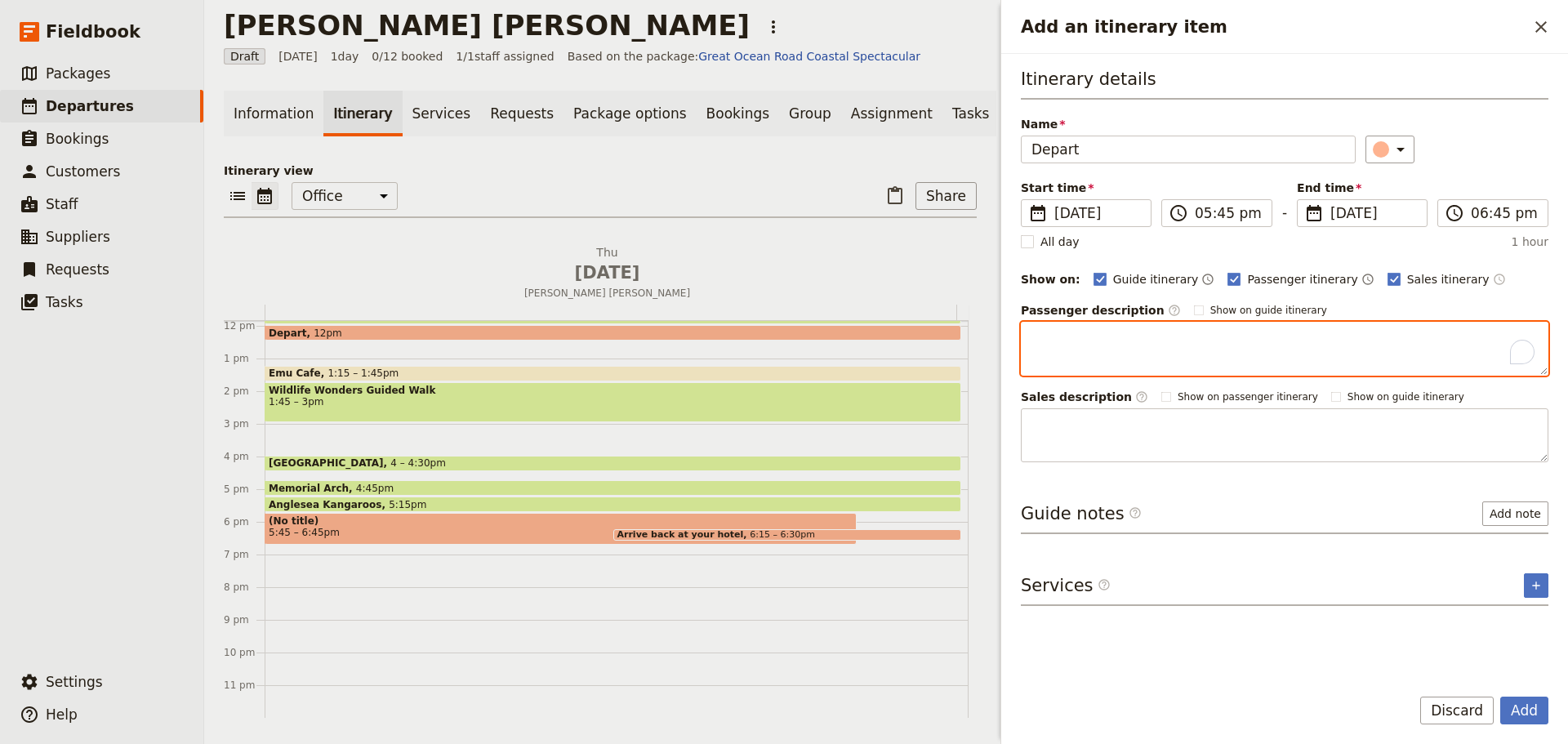
click at [1186, 344] on textarea "To enrich screen reader interactions, please activate Accessibility in Grammarl…" at bounding box center [1285, 349] width 528 height 54
type textarea "Sit back and relax on the return journey to [GEOGRAPHIC_DATA]"
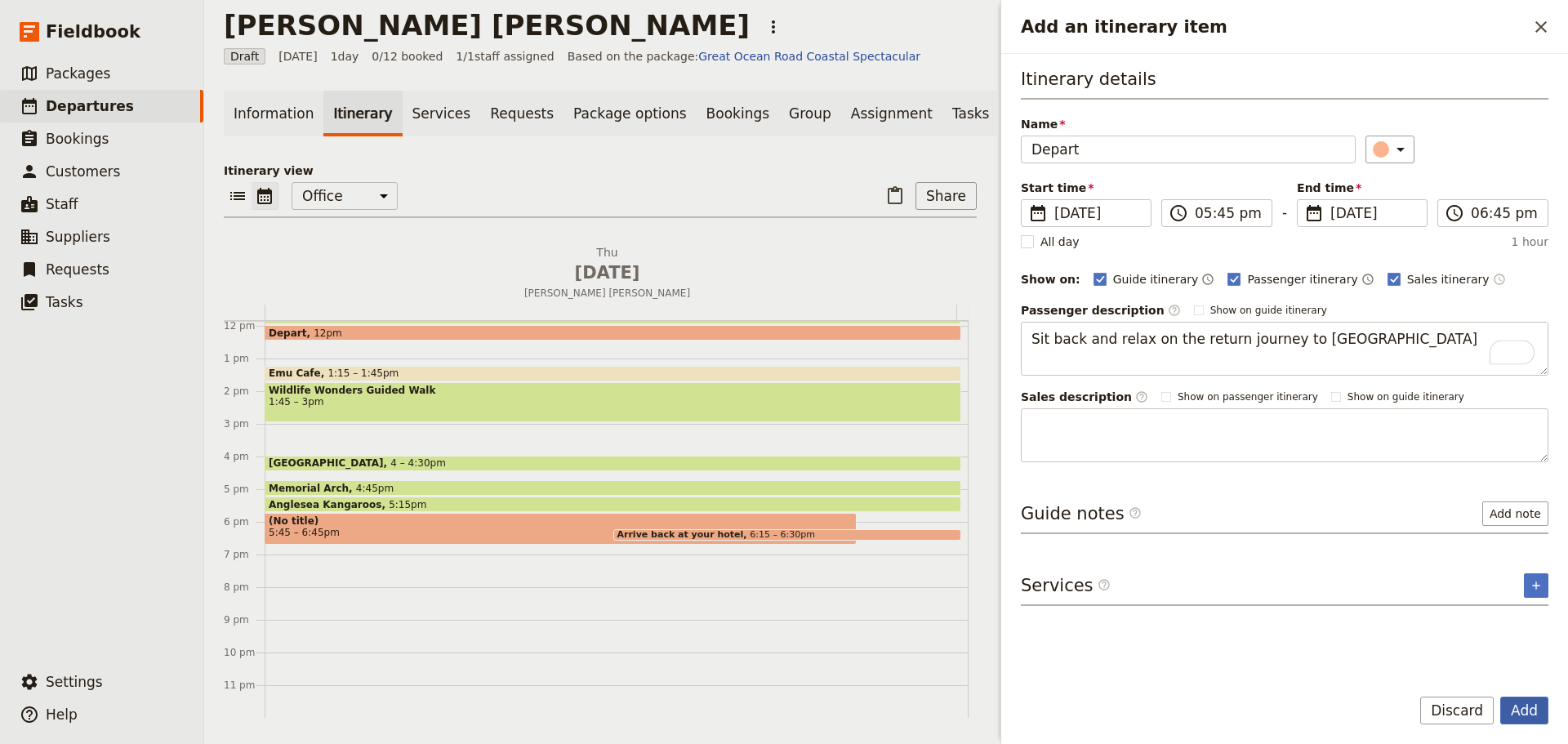
click at [1514, 698] on button "Add" at bounding box center [1525, 710] width 48 height 28
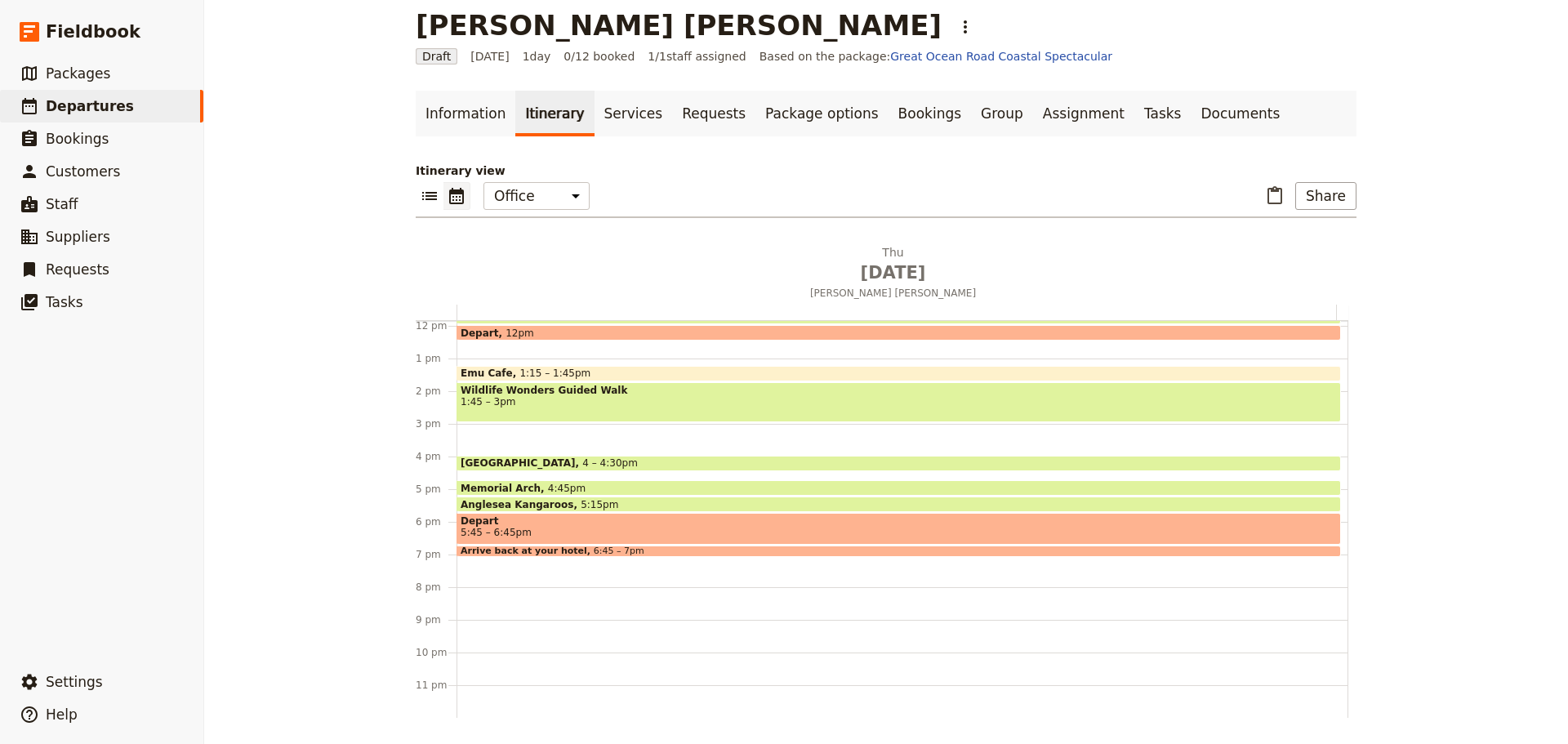
click at [597, 523] on span "Depart" at bounding box center [899, 520] width 876 height 11
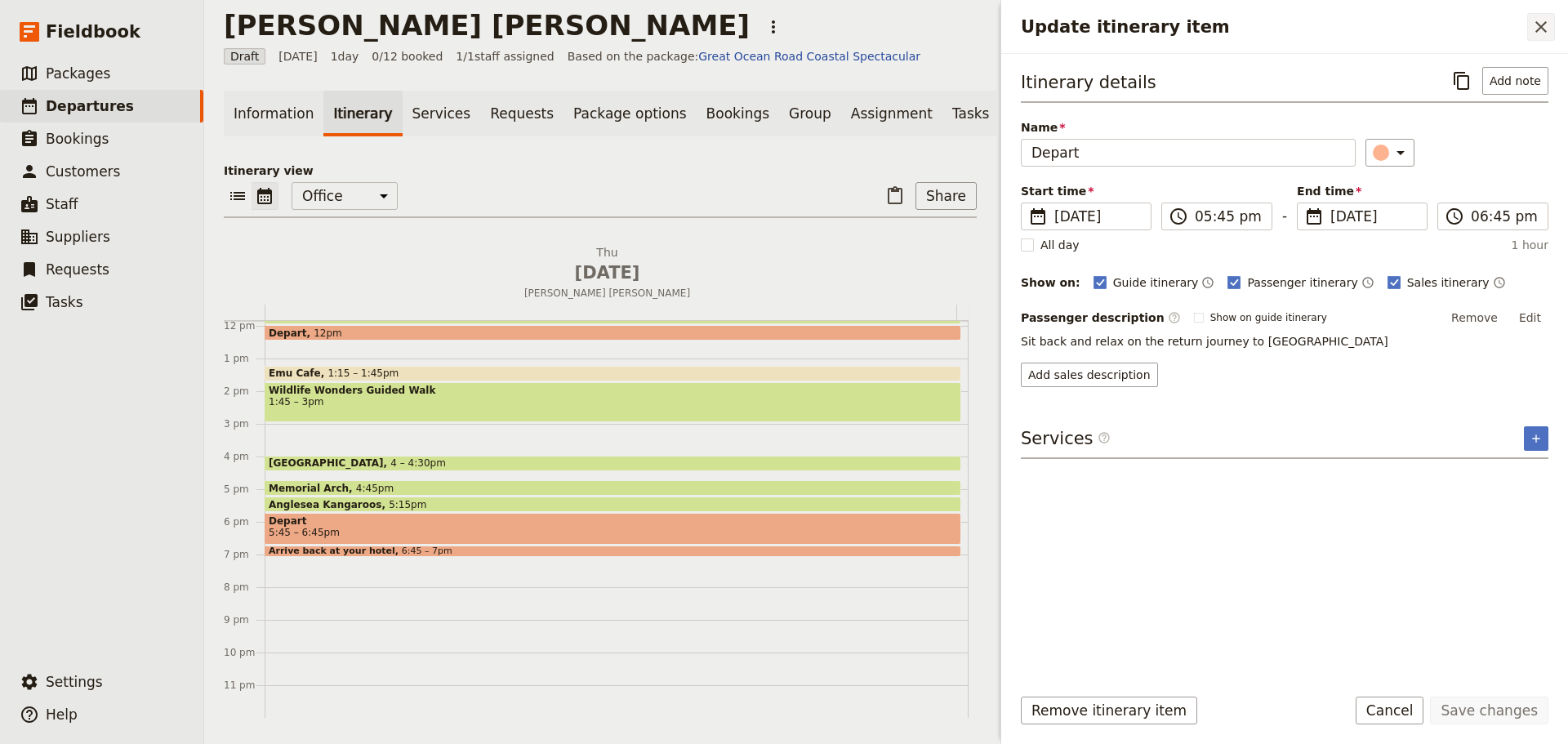
click at [1540, 32] on icon "Close drawer" at bounding box center [1541, 27] width 20 height 20
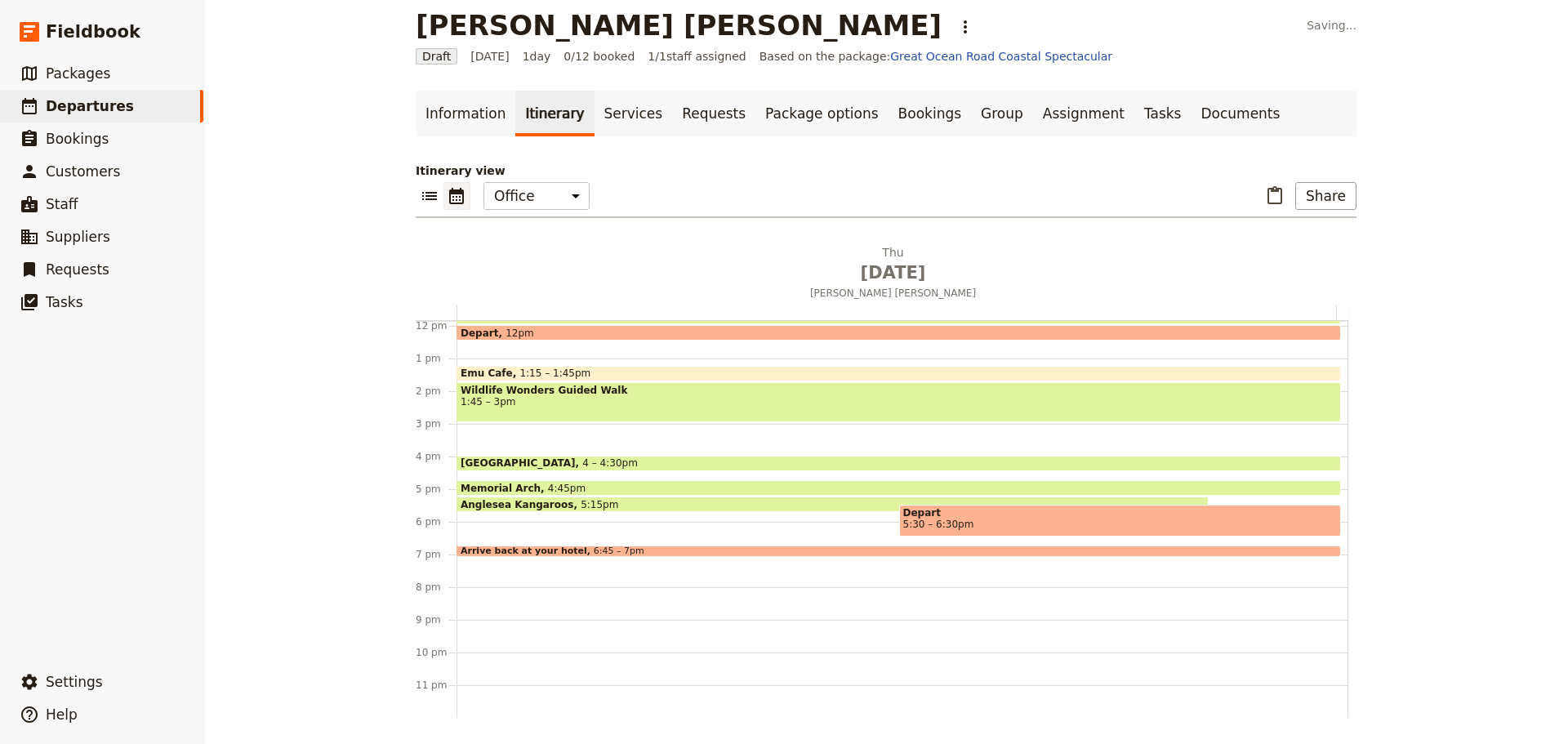
click at [988, 506] on div "Depart 5:30 – 6:30pm" at bounding box center [1121, 520] width 443 height 32
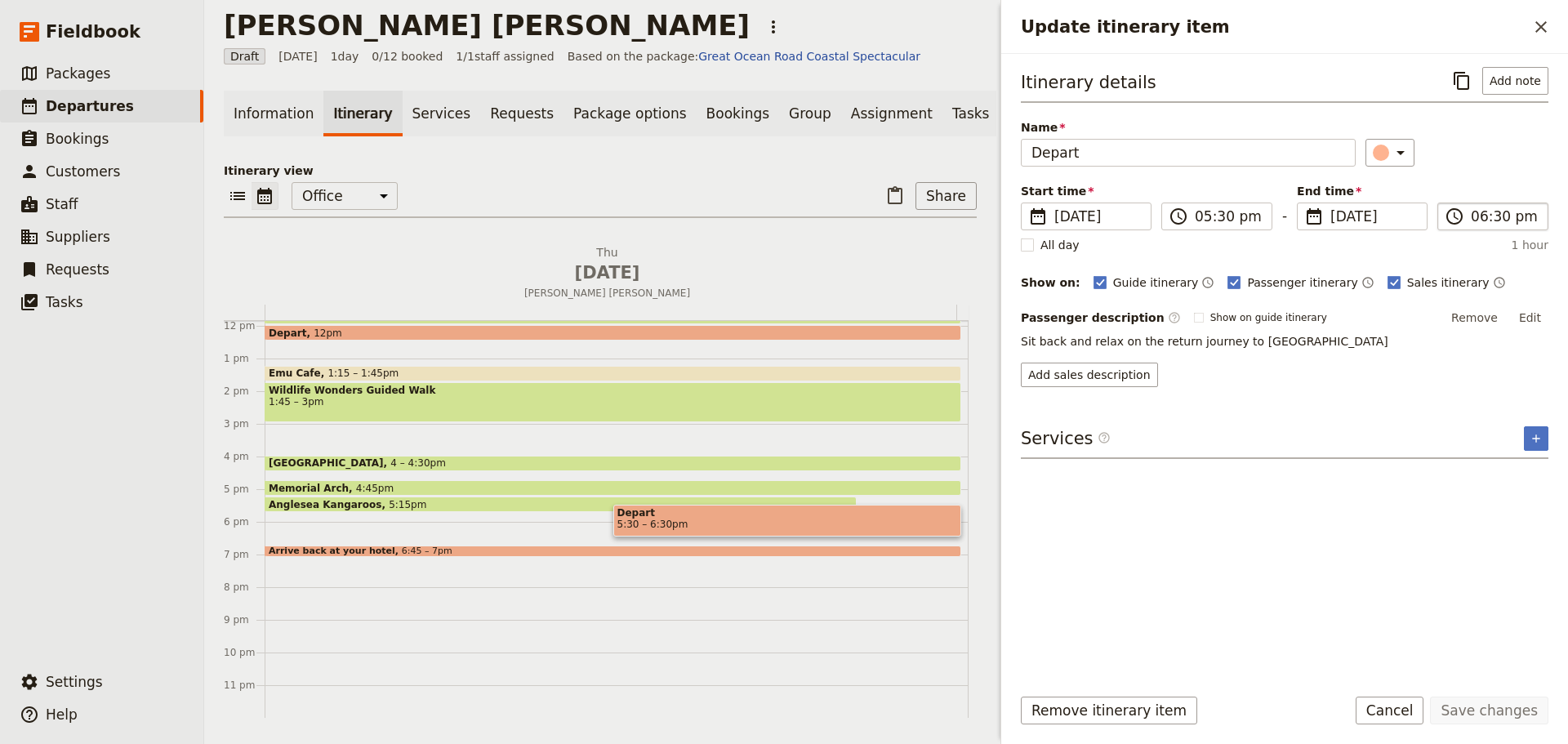
click at [1505, 228] on label "​ 06:30 pm" at bounding box center [1493, 217] width 111 height 28
click at [1505, 226] on input "06:30 pm" at bounding box center [1505, 216] width 67 height 20
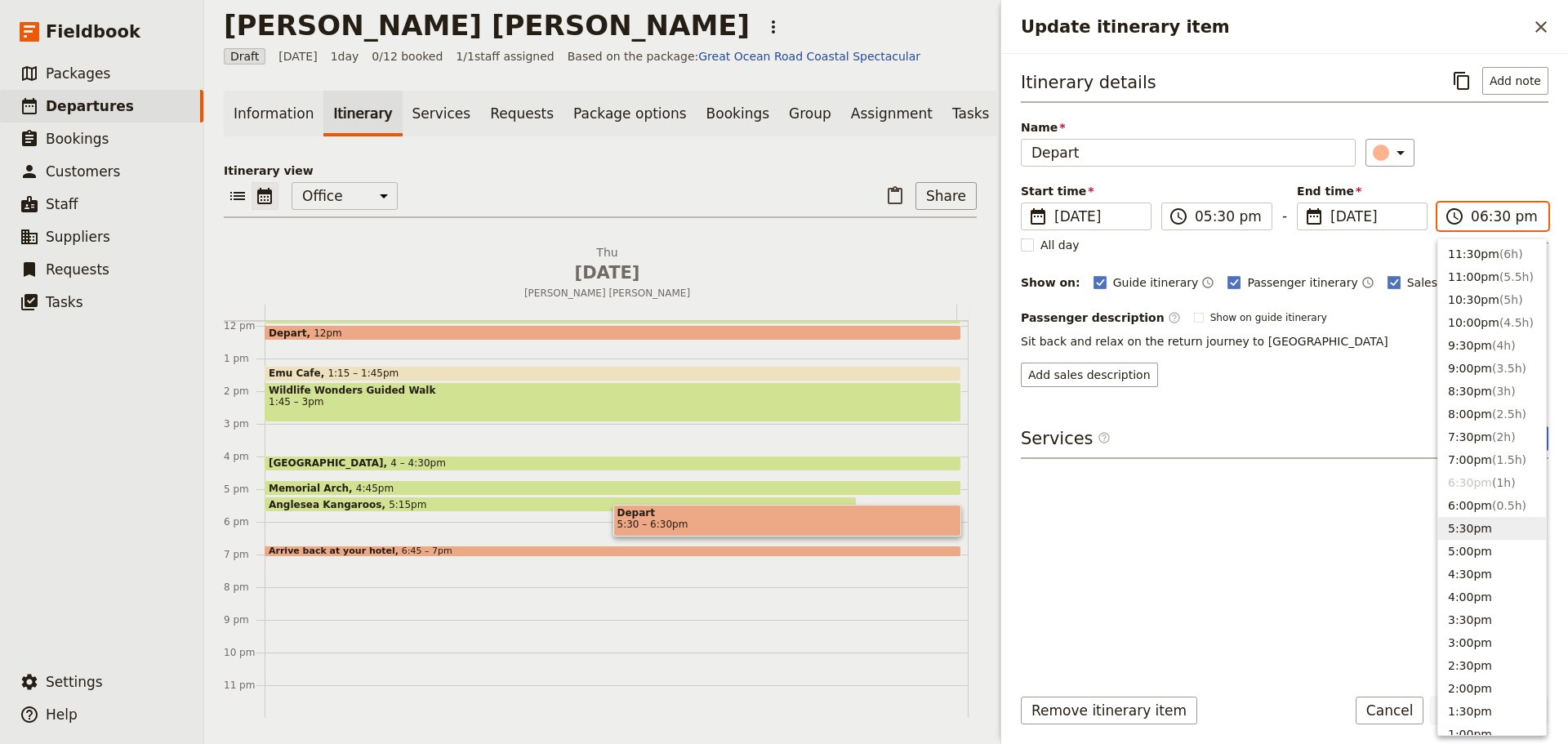
drag, startPoint x: 1480, startPoint y: 530, endPoint x: 1477, endPoint y: 488, distance: 42.1
click at [1480, 531] on button "5:30pm" at bounding box center [1492, 528] width 108 height 22
type input "05:30 pm"
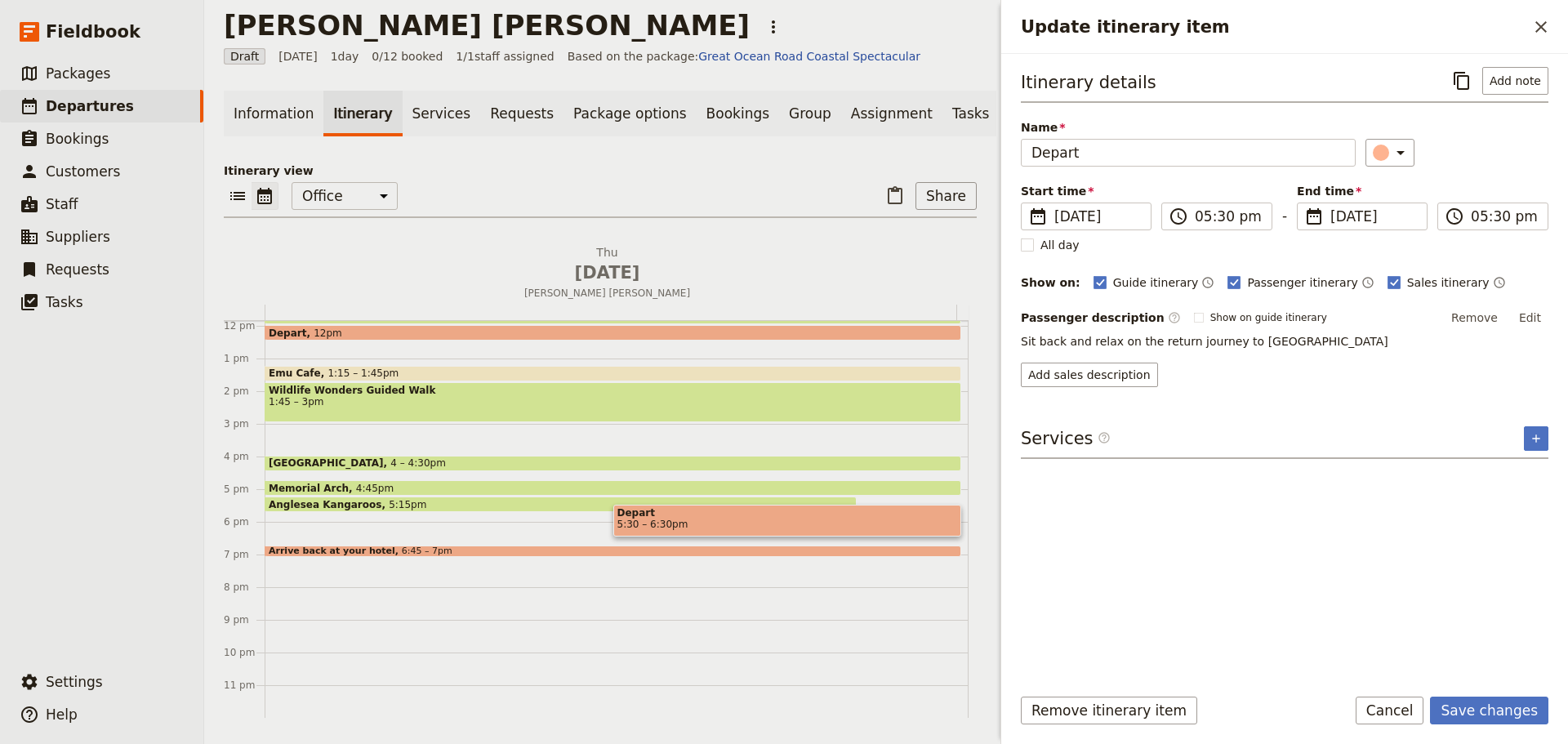
click at [1467, 167] on div "Itinerary details ​ Add note Name Depart ​ Start time ​ [DATE] [DATE] [DATE] 17…" at bounding box center [1285, 227] width 528 height 320
click at [1502, 719] on button "Save changes" at bounding box center [1489, 710] width 118 height 28
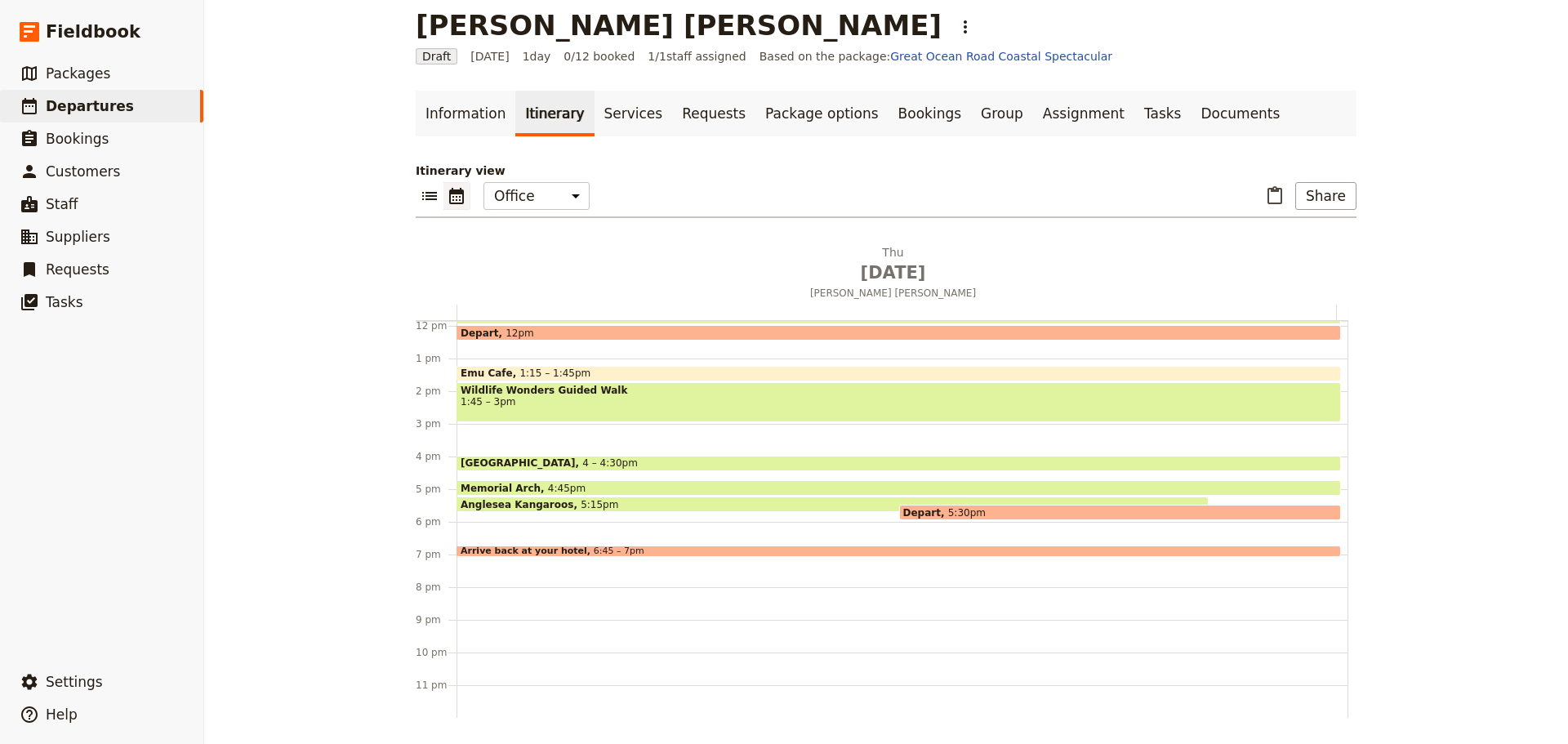
click at [611, 545] on div "Arrive back at your hotel 6:45 – 7pm" at bounding box center [899, 551] width 885 height 11
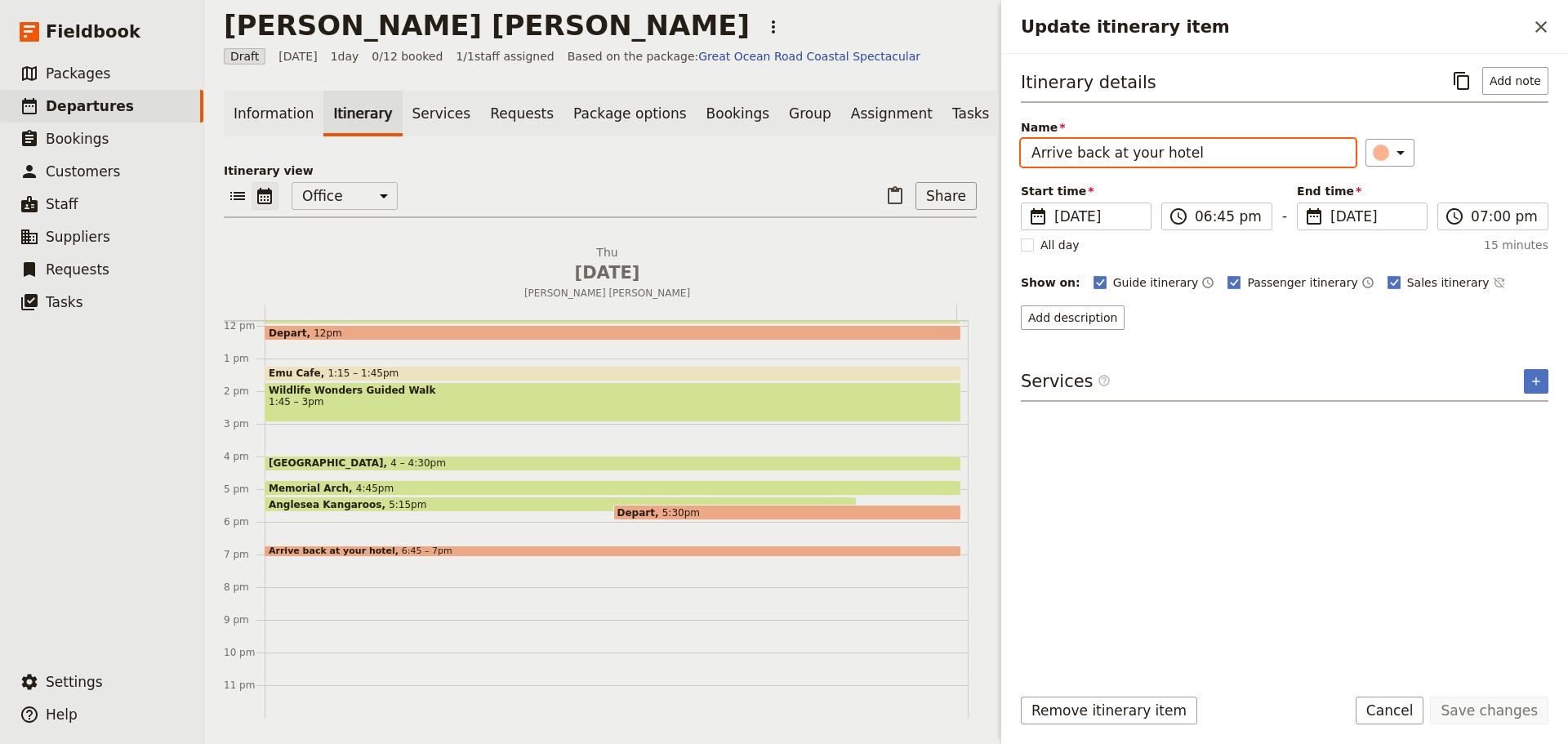
drag, startPoint x: 1172, startPoint y: 148, endPoint x: 955, endPoint y: 129, distance: 217.8
click at [955, 129] on div "[PERSON_NAME] [PERSON_NAME] ​ Draft [DATE] 1 day 0/12 booked 1 / 1 staff assign…" at bounding box center [887, 372] width 1364 height 744
type input "Meriton Suites [GEOGRAPHIC_DATA]"
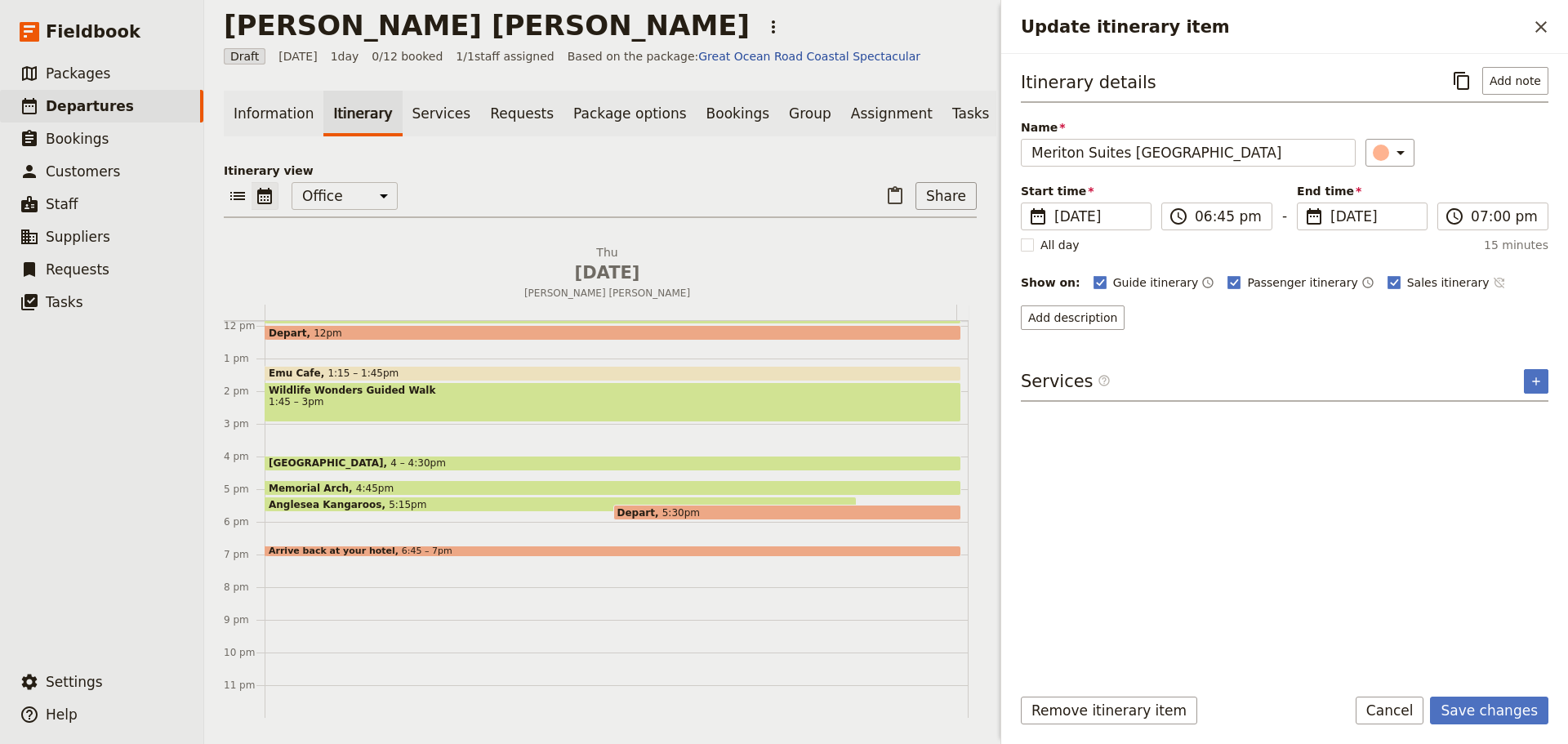
click at [1493, 285] on icon "Time not shown on sales itinerary" at bounding box center [1499, 282] width 13 height 13
click at [1085, 315] on button "Add description" at bounding box center [1073, 318] width 104 height 24
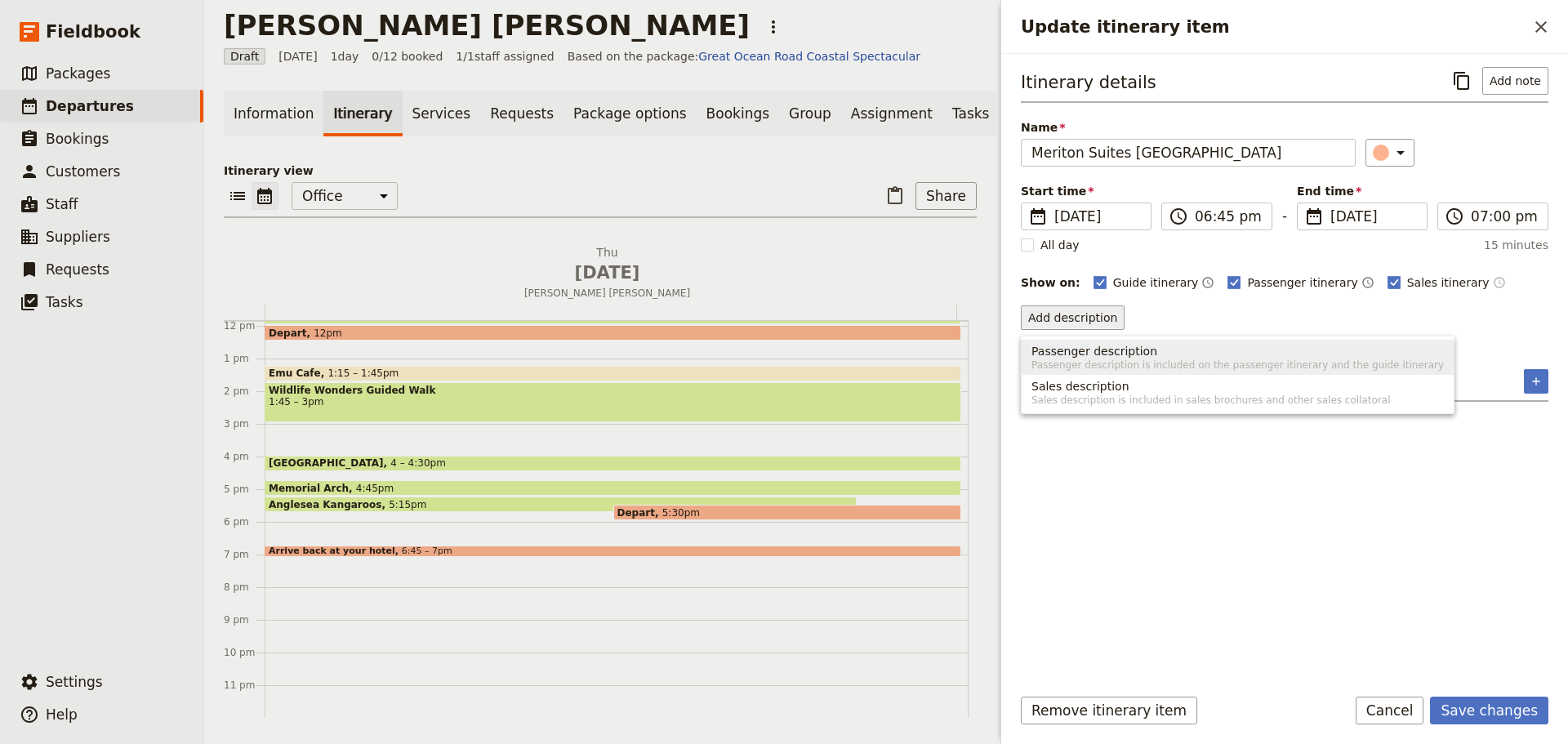
click at [1113, 355] on span "Passenger description" at bounding box center [1095, 350] width 126 height 16
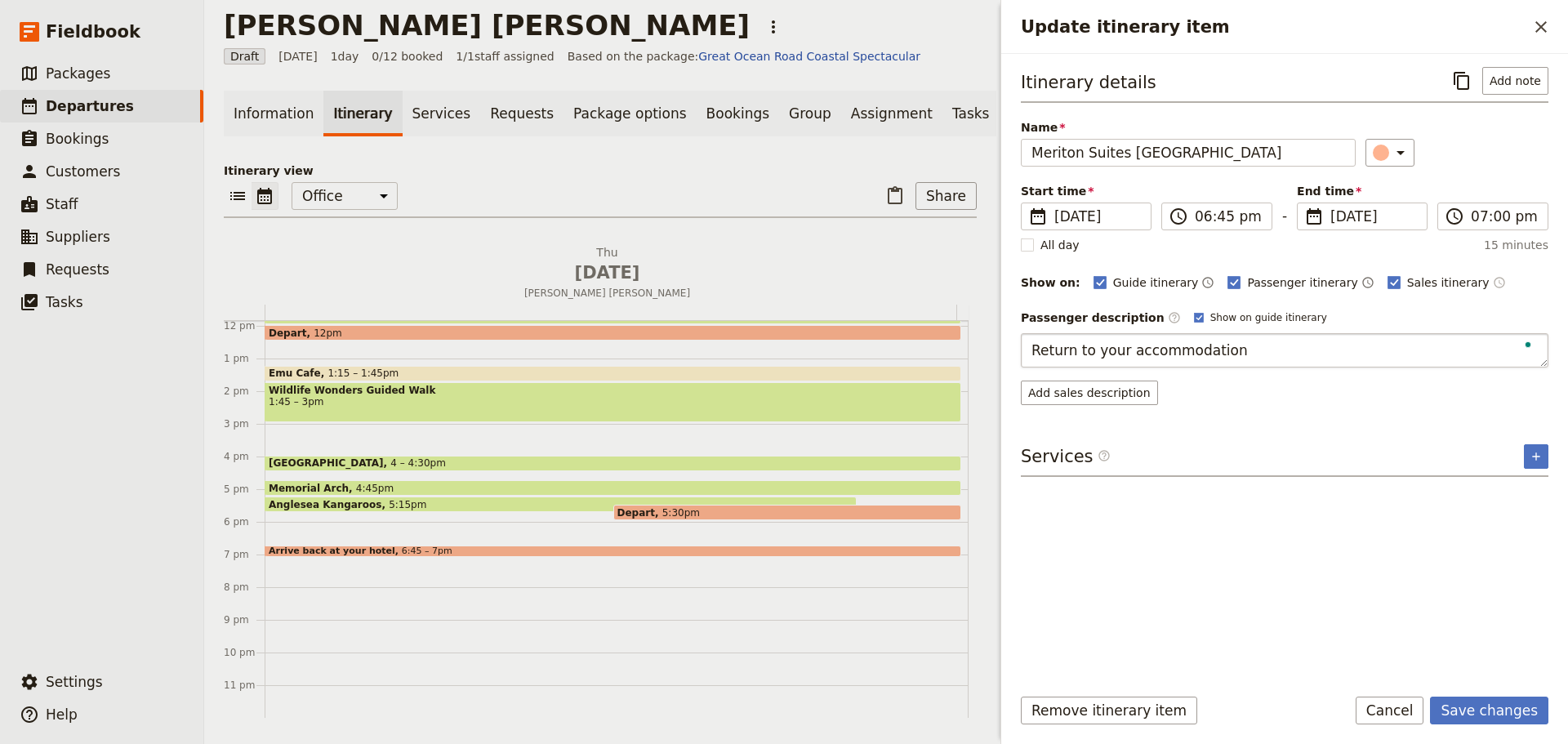
type textarea "Return to your accommodation"
click at [1174, 314] on body "Fieldbook ​ ​ Fieldbook ​ ​ Packages ​ Departures ​ Bookings ​ Customers ​ Staf…" at bounding box center [784, 372] width 1568 height 744
click at [1520, 315] on button "Edit" at bounding box center [1530, 318] width 37 height 24
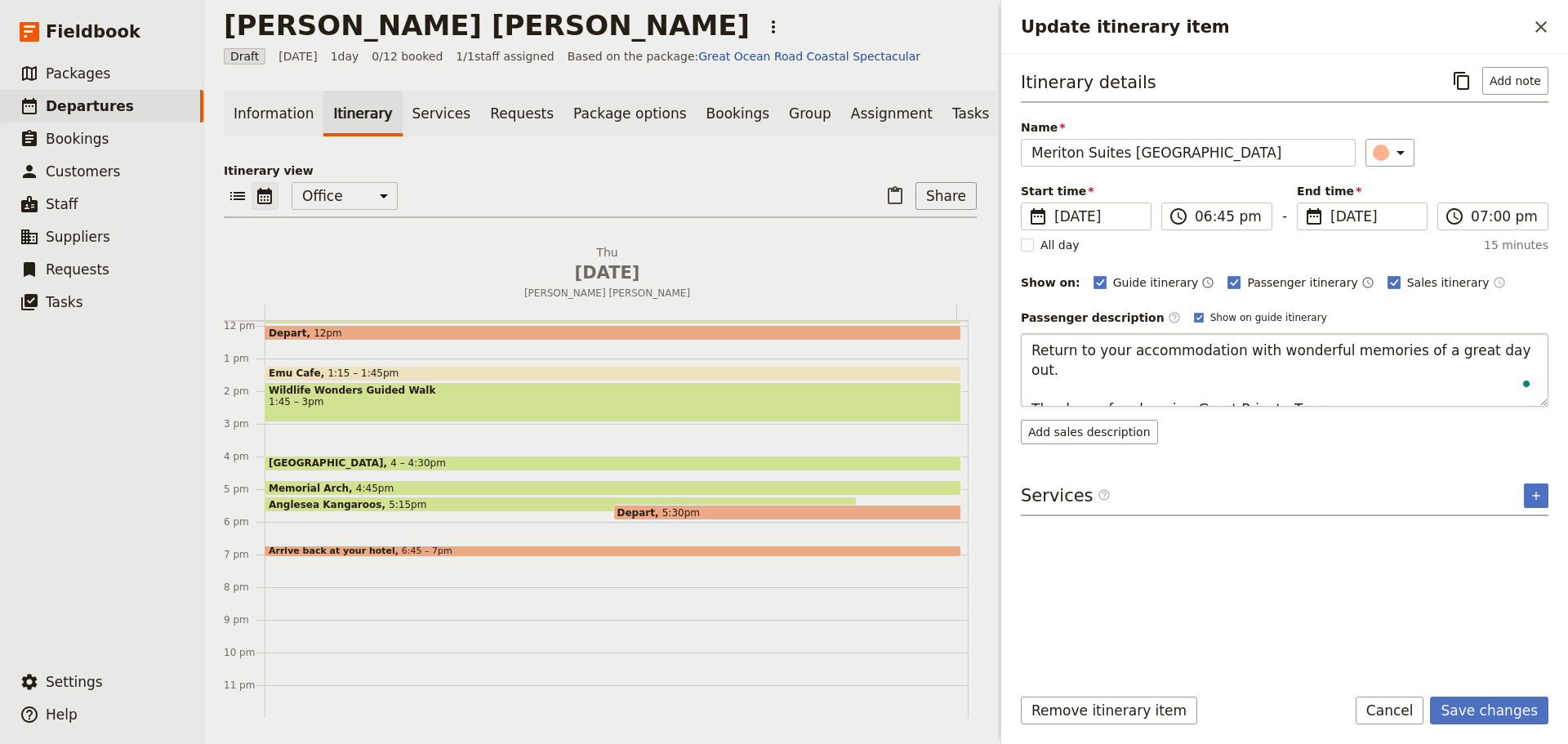
type textarea "Return to your accommodation with wonderful memories of a great day out. Thank …"
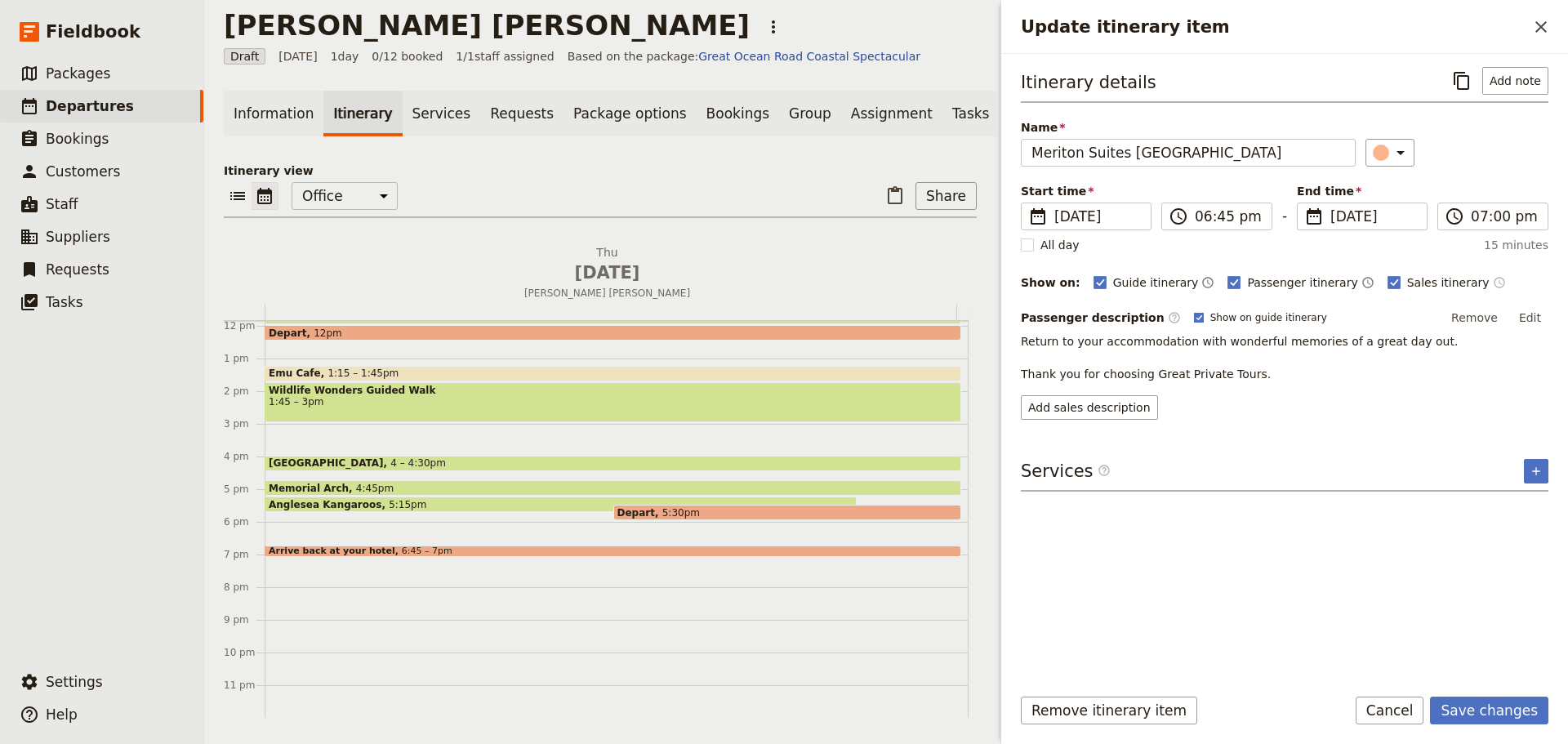
click at [1170, 317] on body "Fieldbook ​ ​ Fieldbook ​ ​ Packages ​ Departures ​ Bookings ​ Customers ​ Staf…" at bounding box center [784, 372] width 1568 height 744
click at [1194, 318] on rect "Update itinerary item" at bounding box center [1198, 317] width 9 height 9
click at [1193, 311] on input "Show on guide itinerary" at bounding box center [1193, 310] width 1 height 1
checkbox input "false"
click at [1478, 708] on button "Save changes" at bounding box center [1489, 710] width 118 height 28
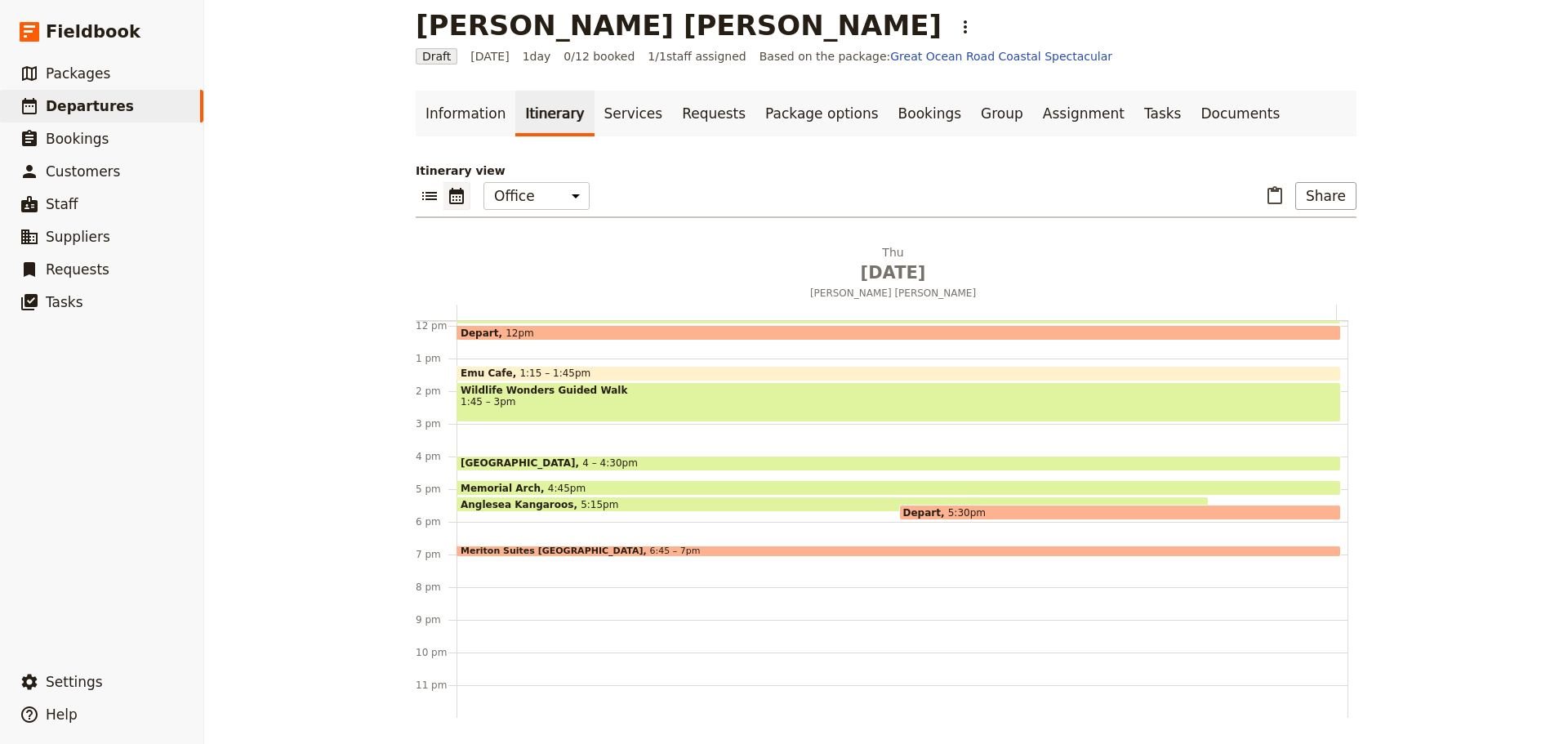
click at [622, 551] on span at bounding box center [899, 553] width 883 height 7
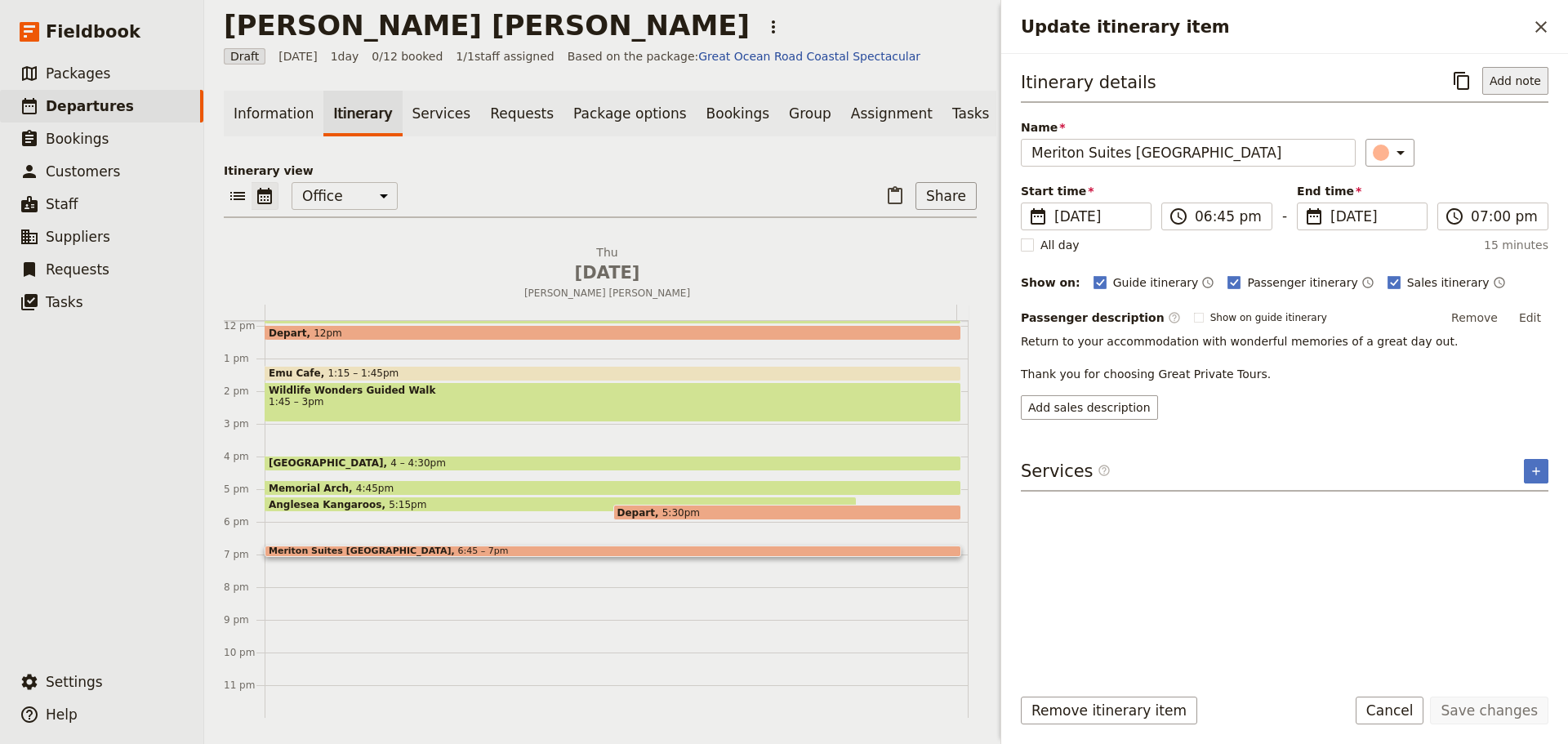
click at [1510, 85] on button "Add note" at bounding box center [1515, 81] width 66 height 28
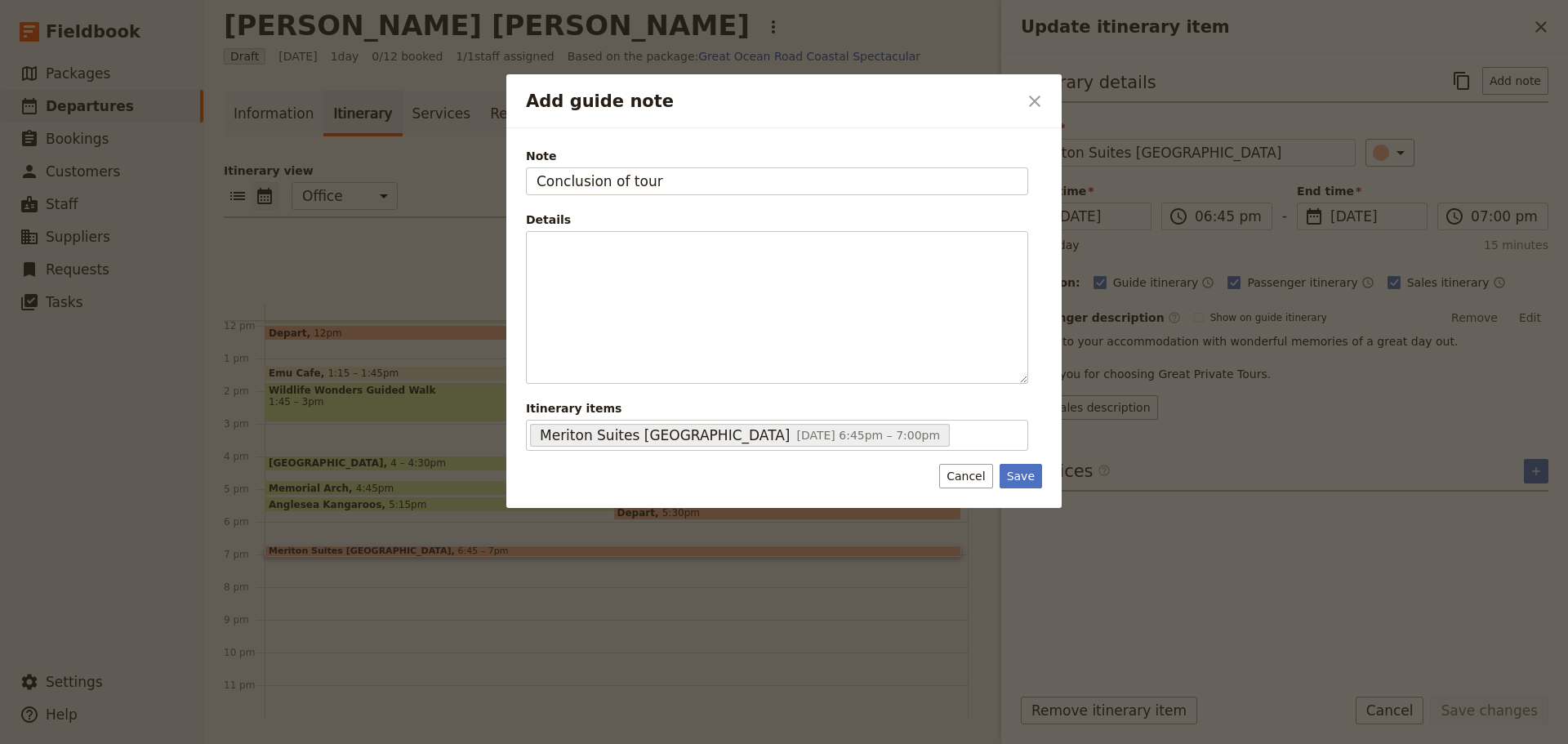
type input "Conclusion of tour"
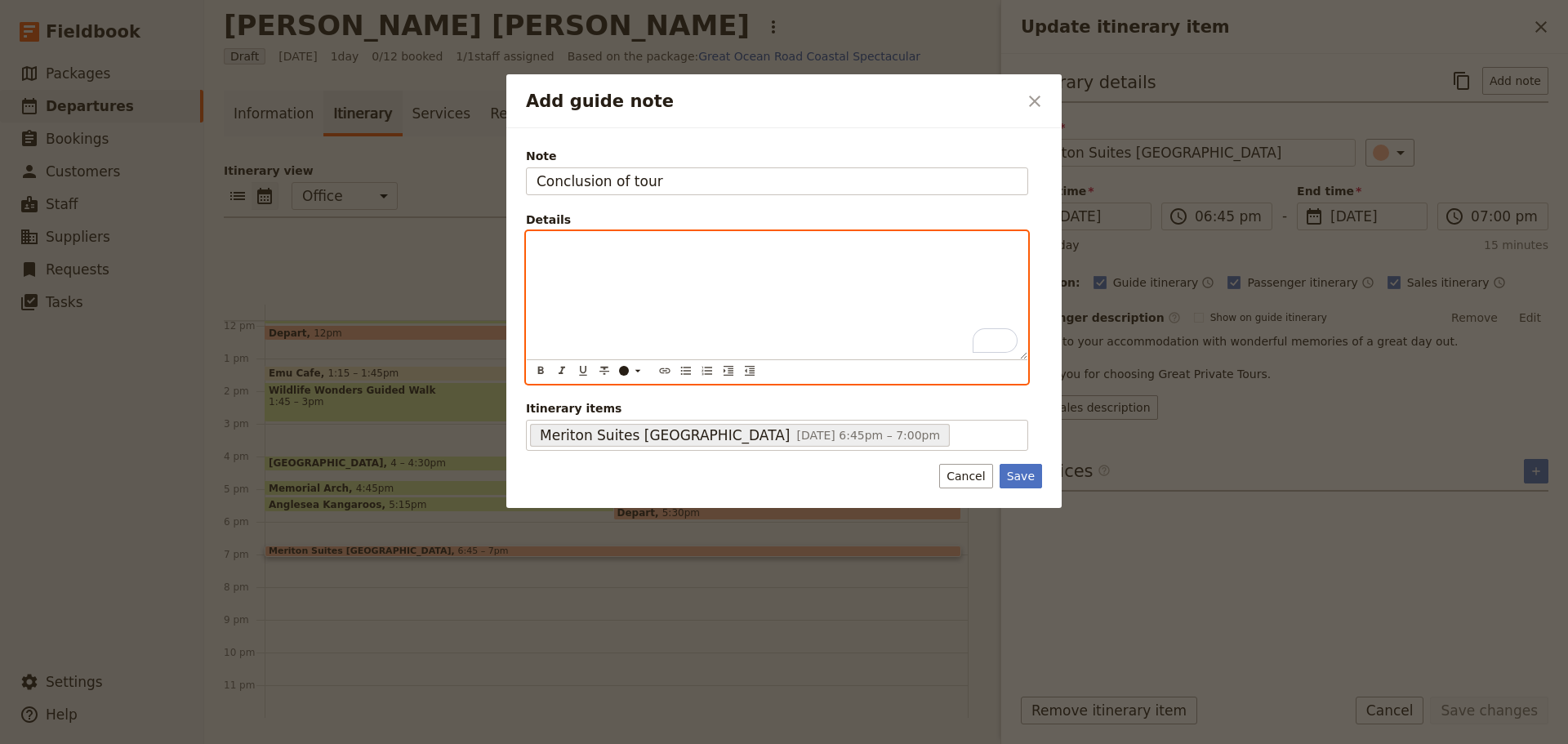
click at [683, 356] on div "To enrich screen reader interactions, please activate Accessibility in Grammarl…" at bounding box center [777, 296] width 501 height 128
click at [682, 372] on icon "Bulleted list" at bounding box center [686, 370] width 13 height 13
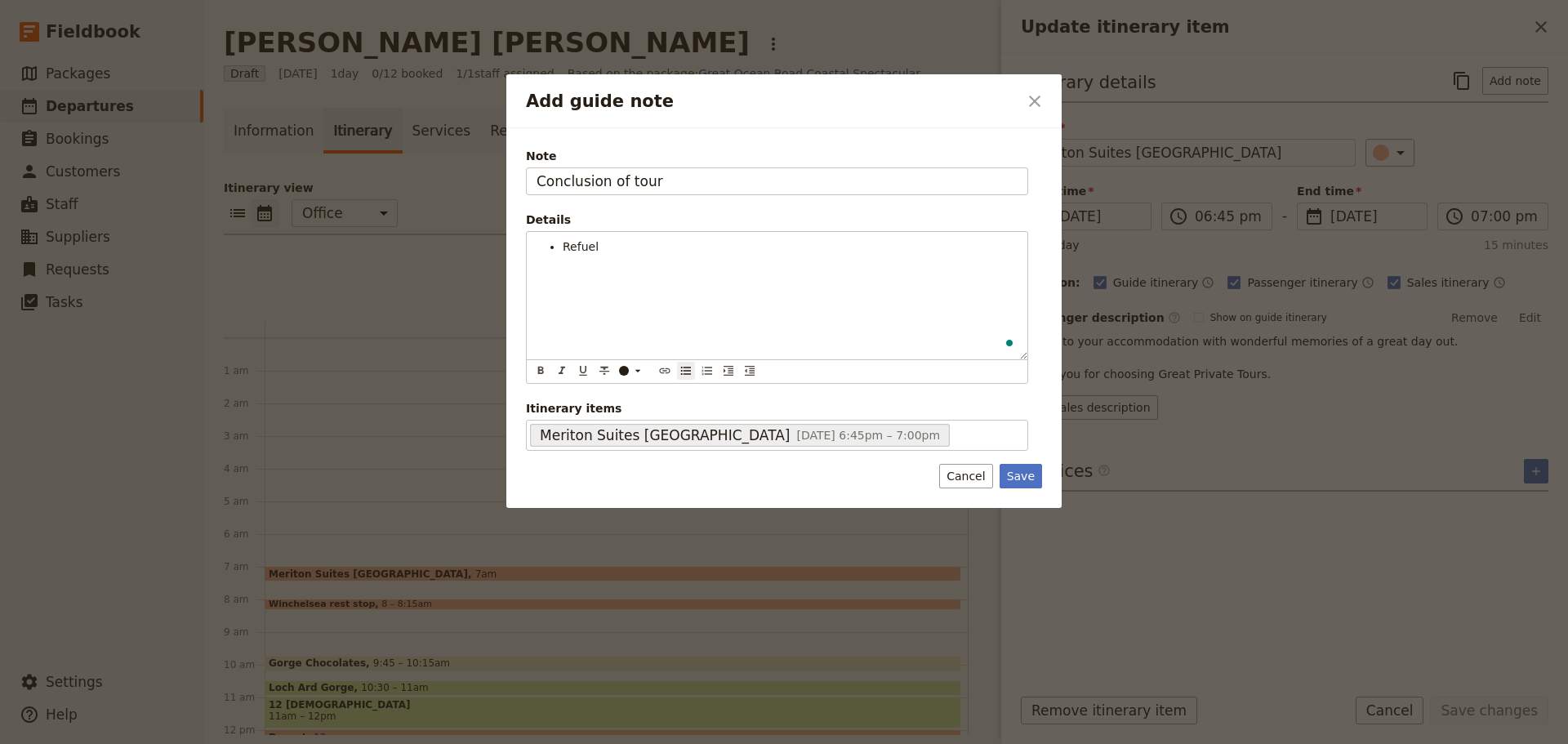
scroll to position [387, 0]
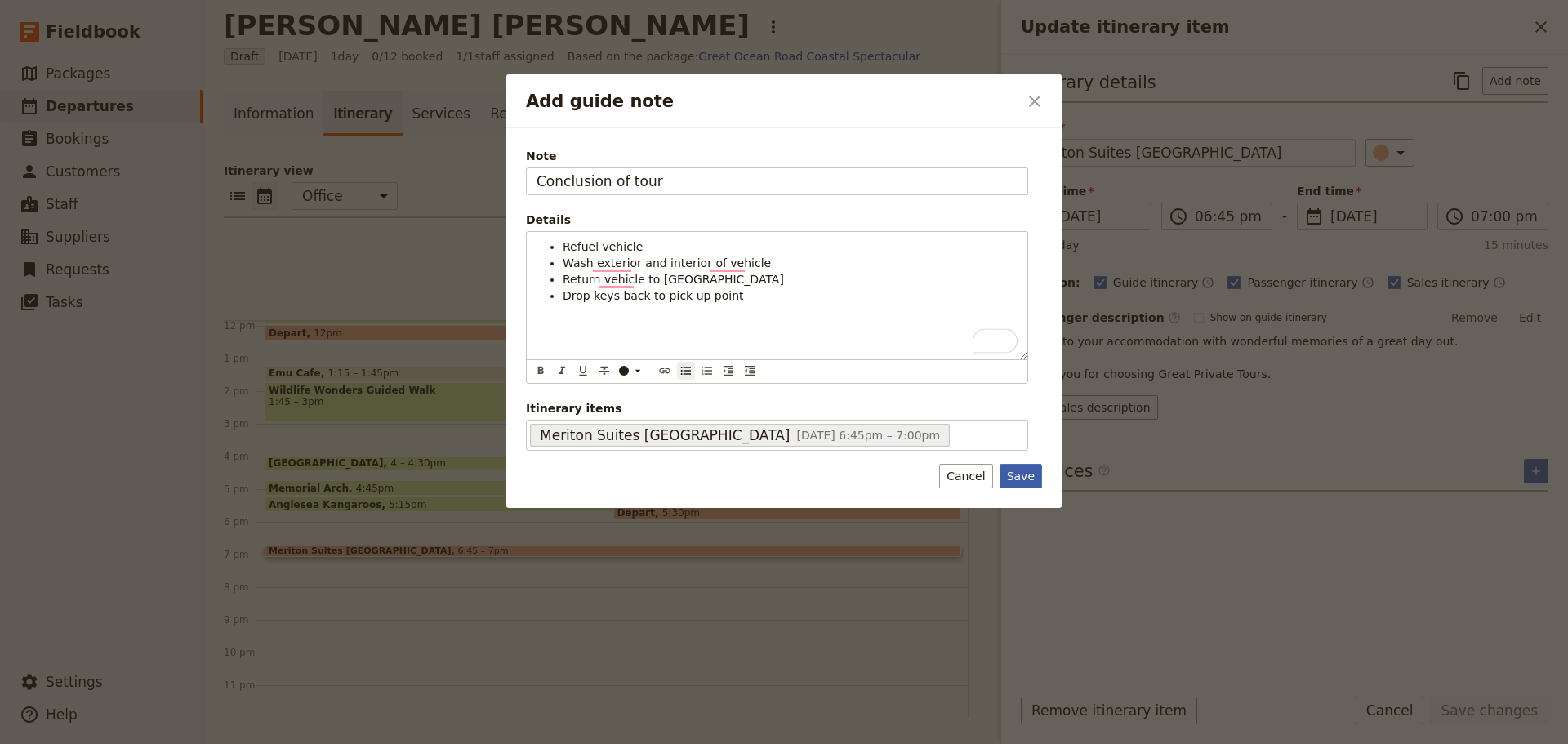
click at [1038, 476] on button "Save" at bounding box center [1021, 476] width 42 height 24
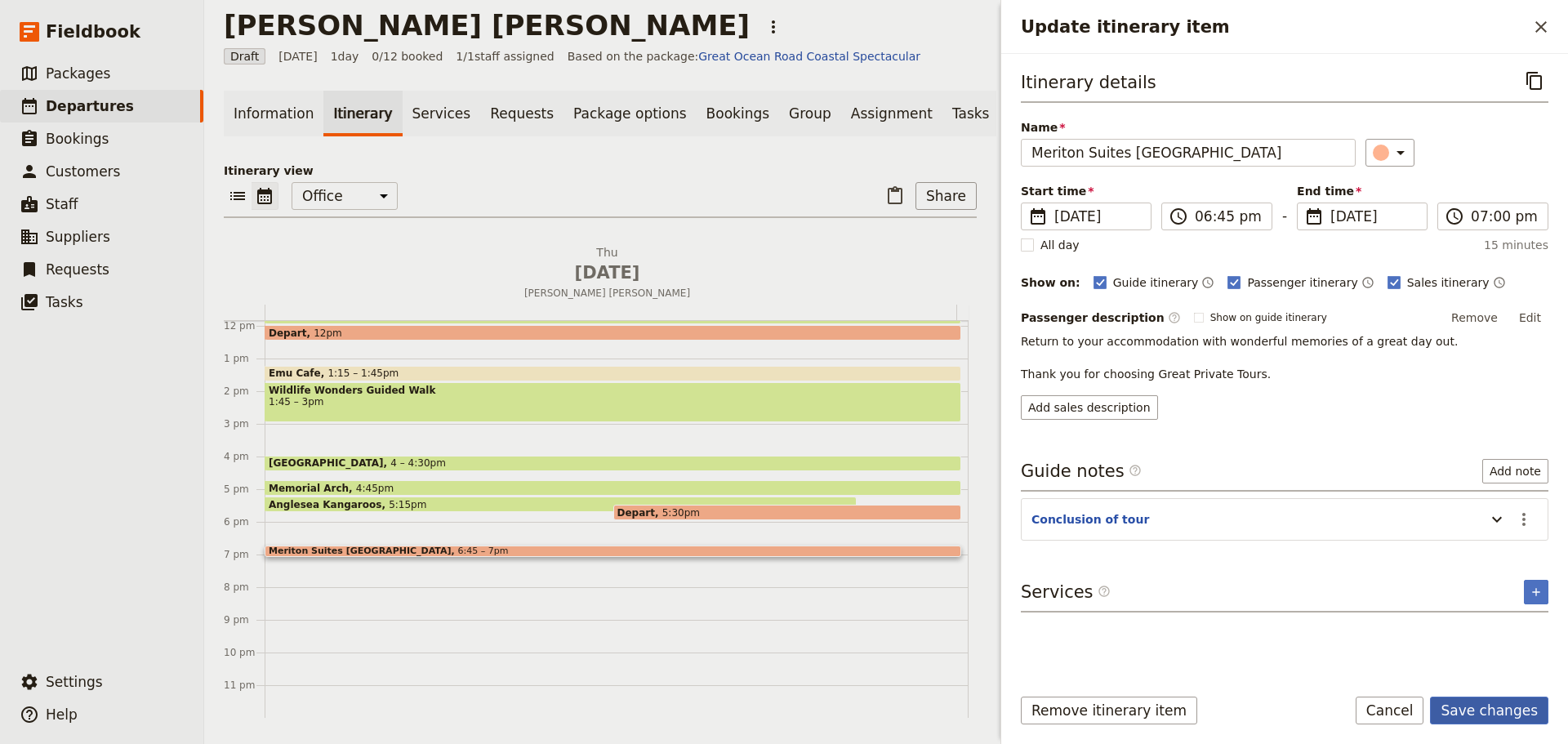
click at [1494, 715] on button "Save changes" at bounding box center [1489, 710] width 118 height 28
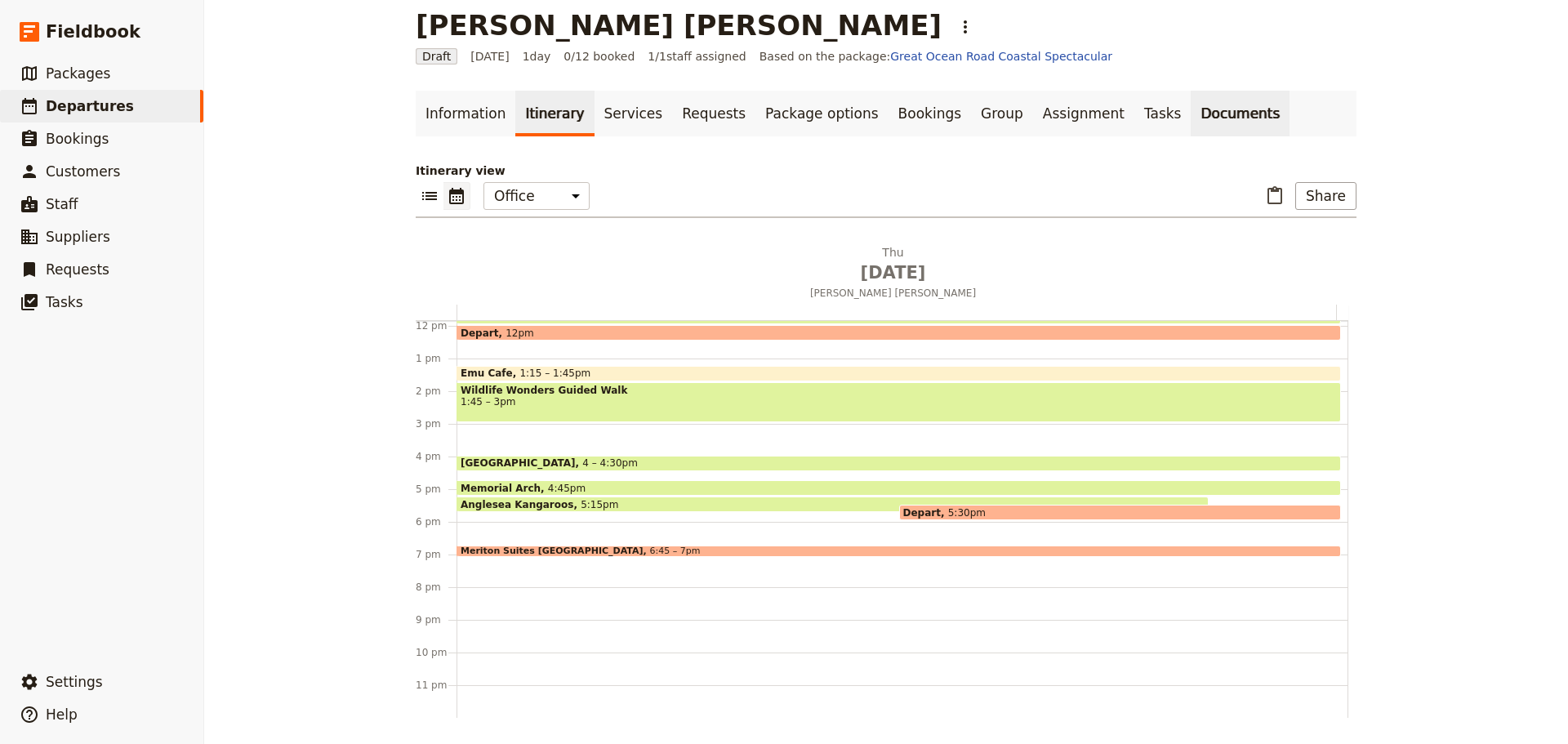
click at [1191, 112] on link "Documents" at bounding box center [1240, 113] width 98 height 46
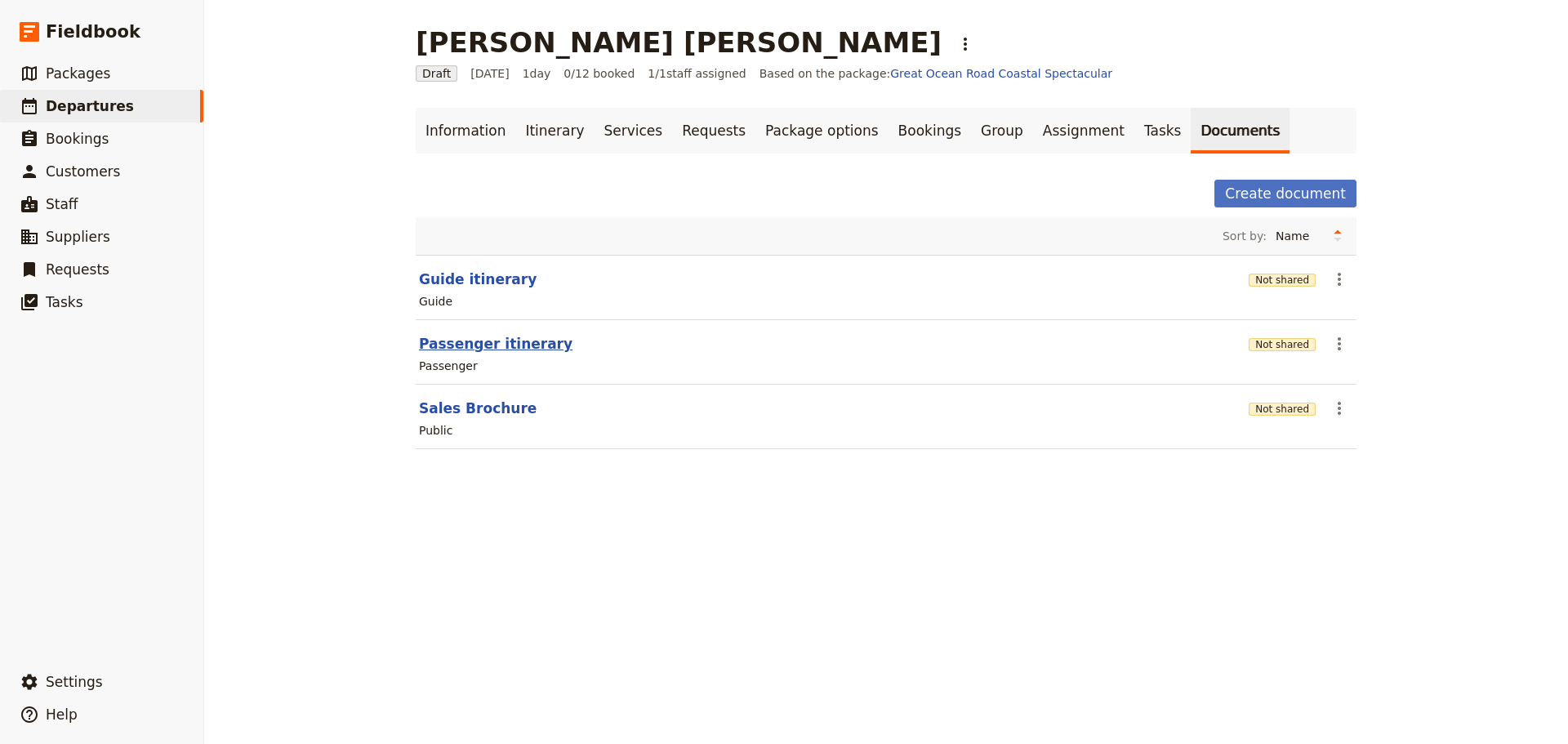
click at [459, 340] on button "Passenger itinerary" at bounding box center [496, 344] width 154 height 20
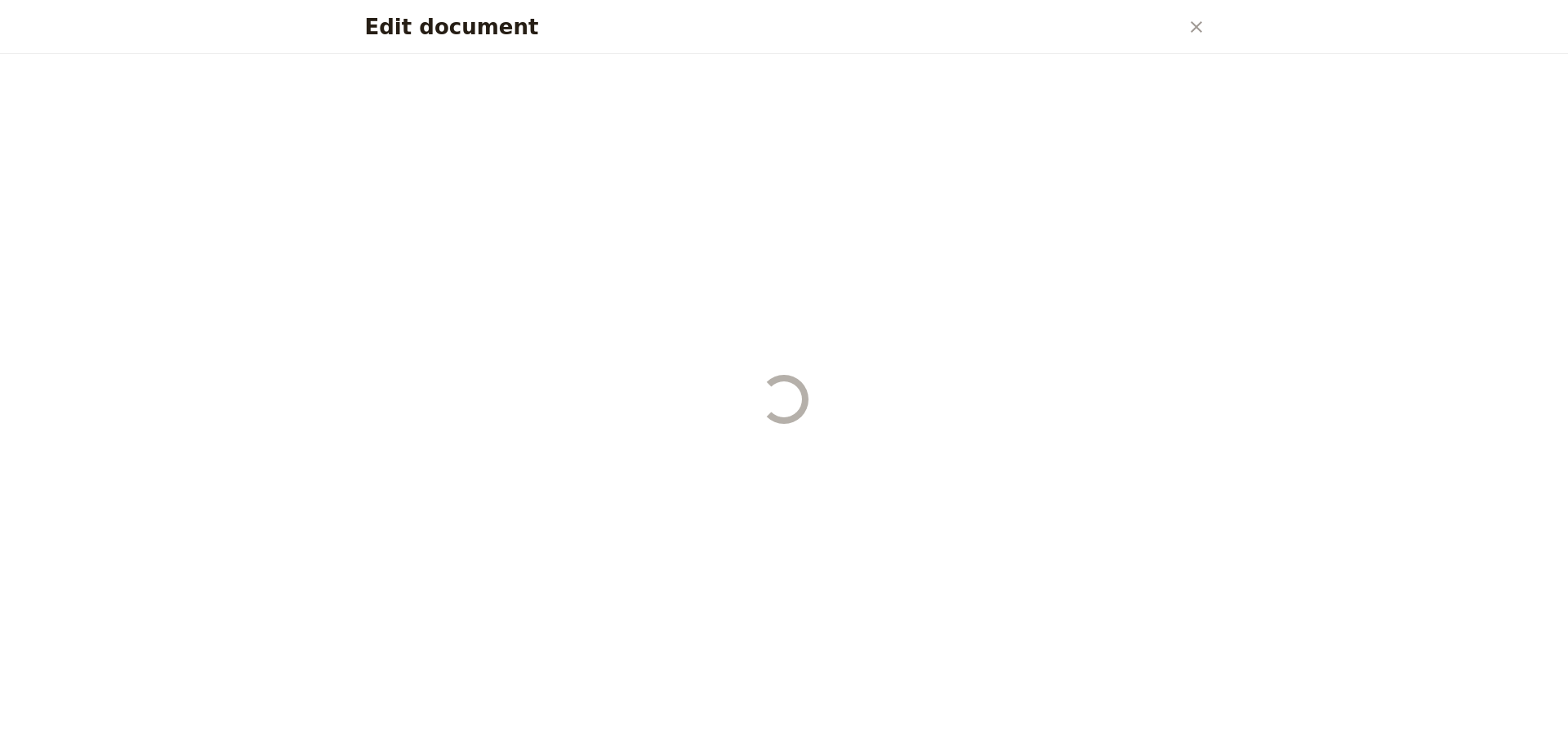
select select "PASSENGER"
select select "DEFAULT"
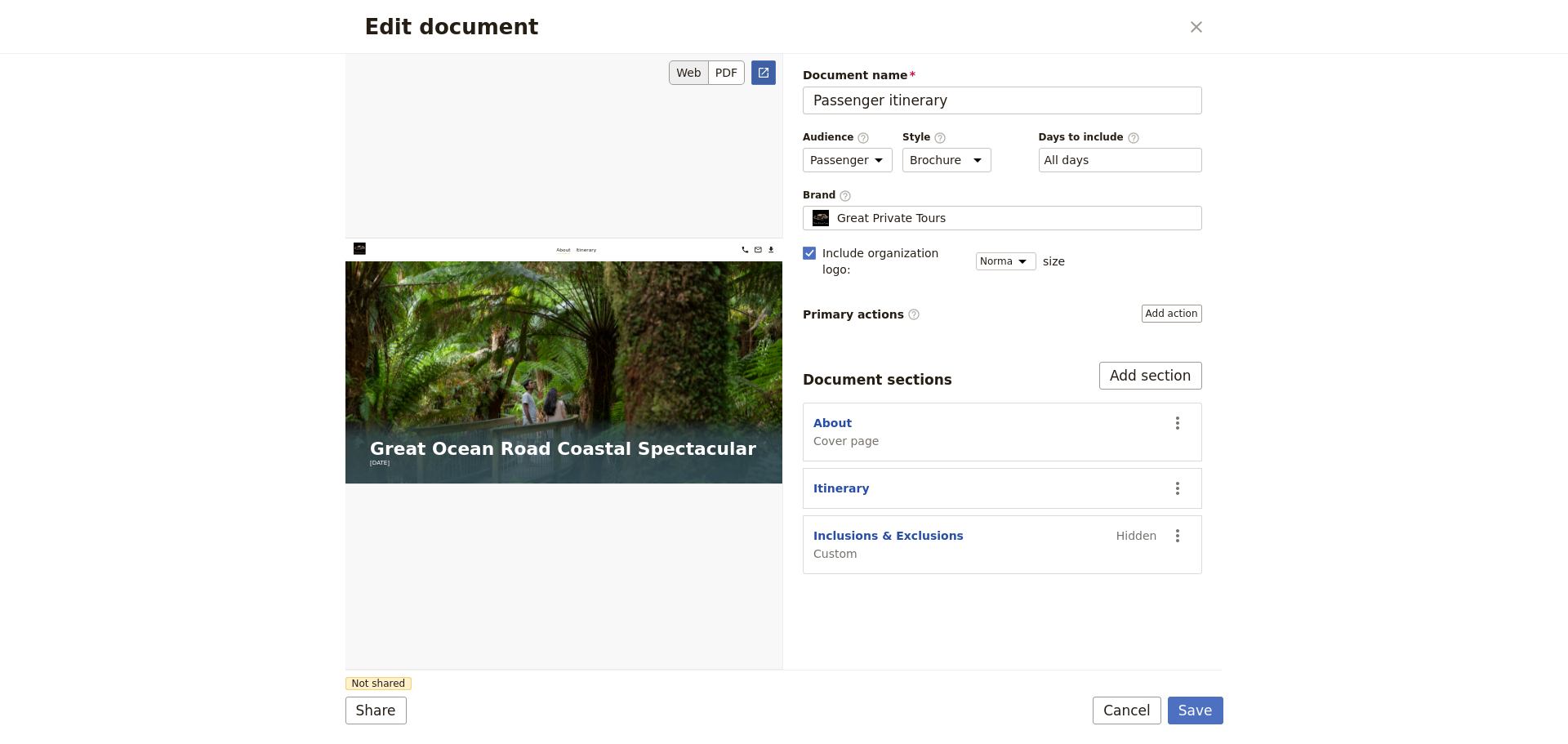
click at [760, 77] on icon "Open full preview" at bounding box center [763, 73] width 9 height 9
click at [1139, 703] on button "Cancel" at bounding box center [1127, 710] width 68 height 28
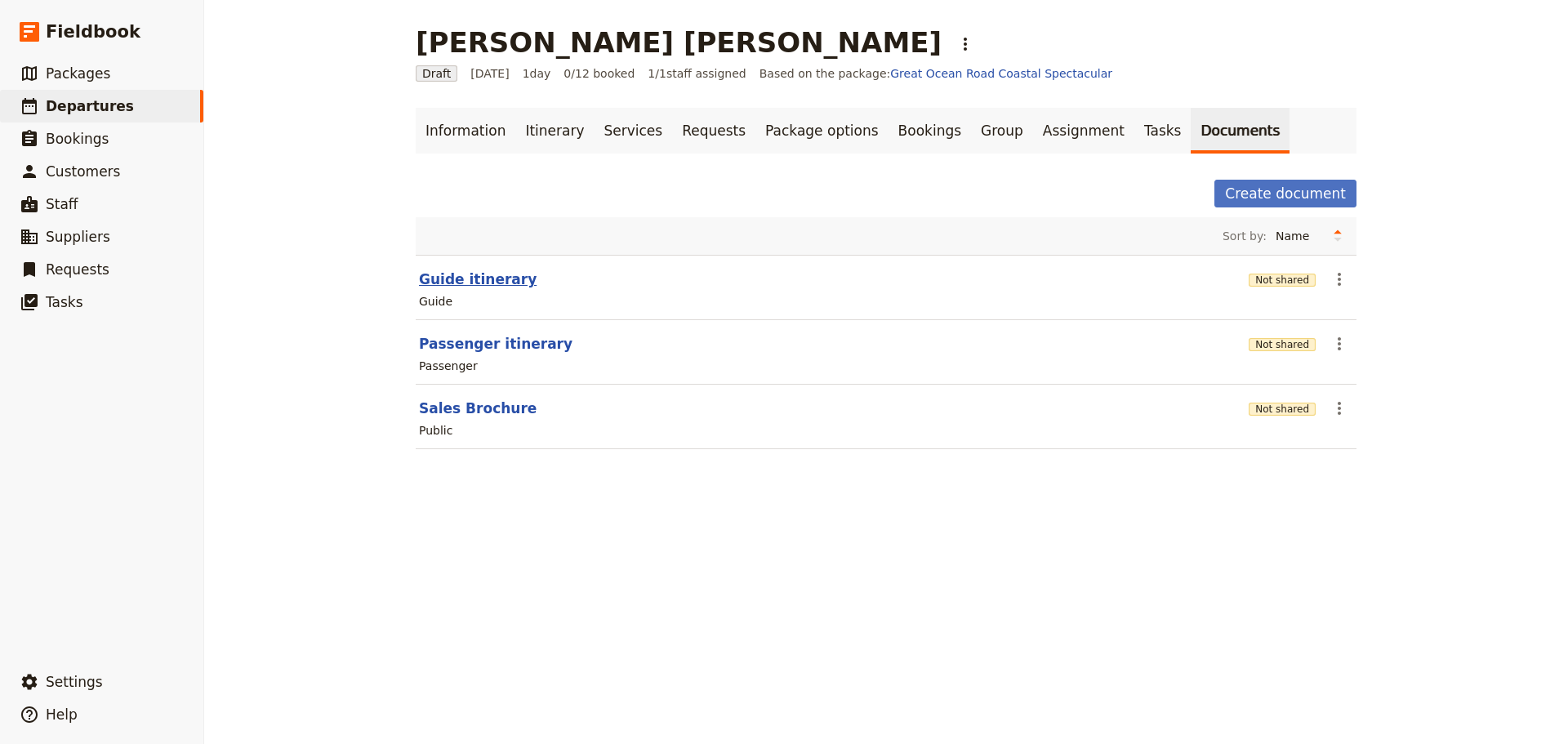
click at [472, 277] on button "Guide itinerary" at bounding box center [477, 279] width 117 height 20
select select "STAFF"
select select "RUN_SHEET"
select select "DEFAULT"
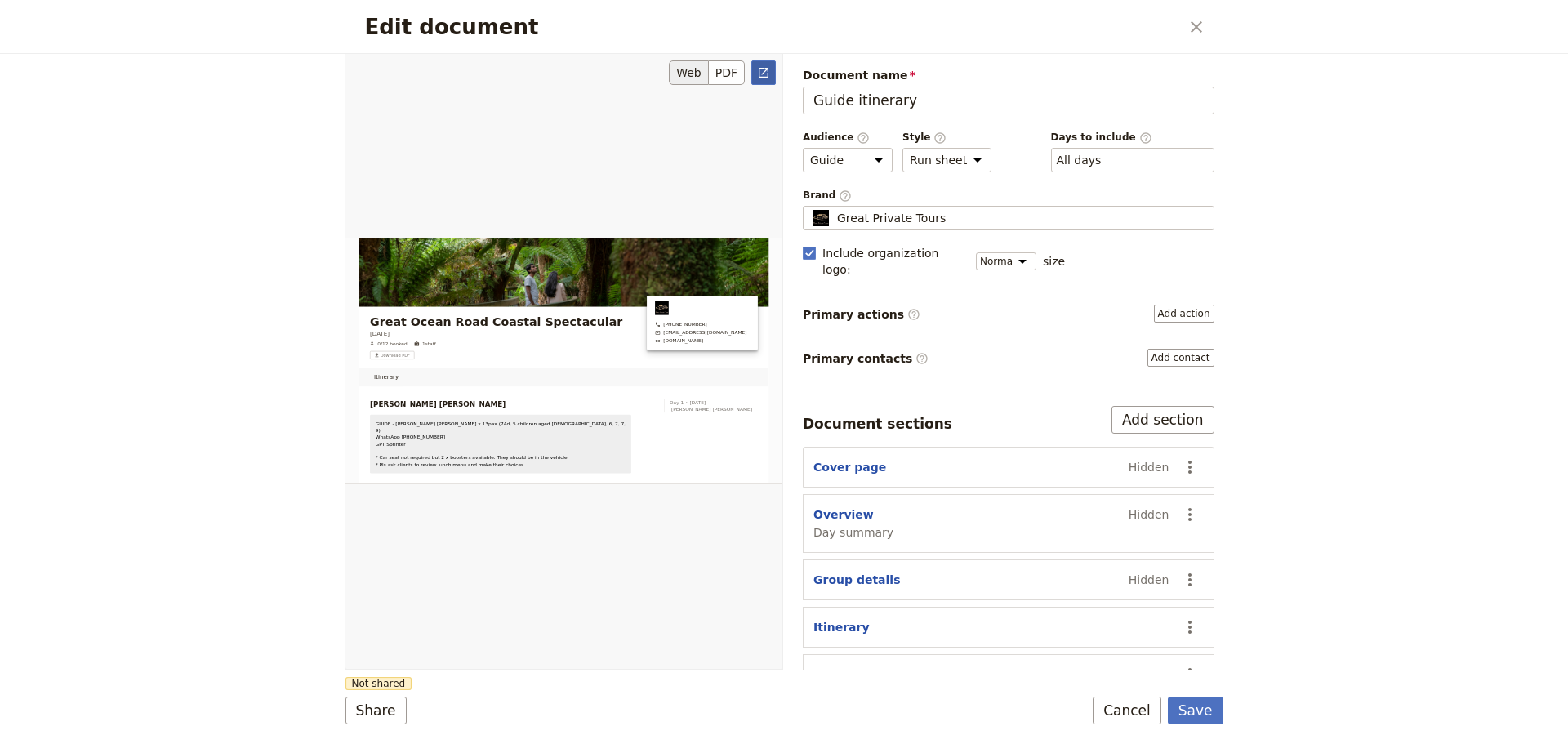
click at [760, 70] on icon "Open full preview" at bounding box center [763, 73] width 13 height 13
click at [1118, 712] on button "Cancel" at bounding box center [1127, 710] width 68 height 28
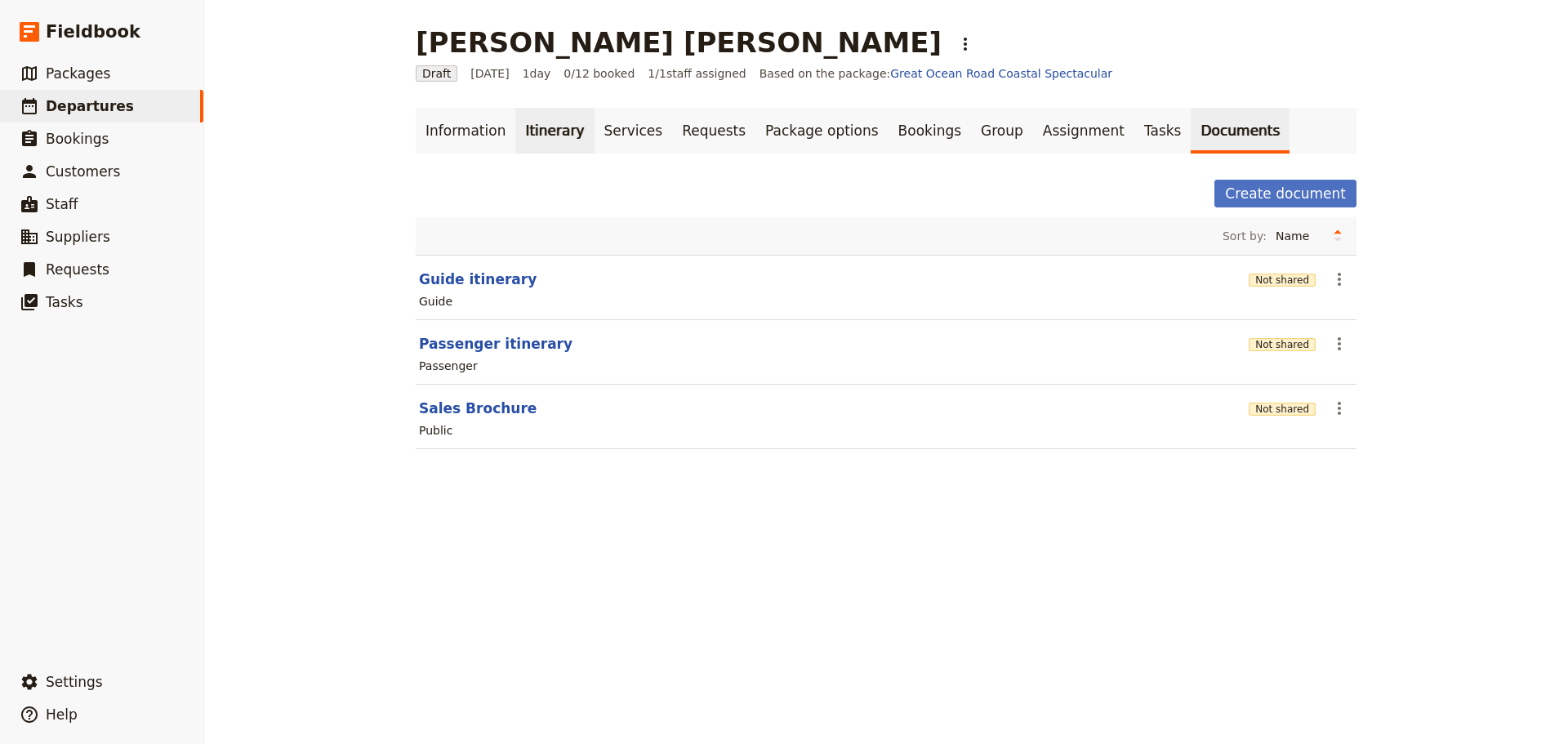
click at [526, 123] on link "Itinerary" at bounding box center [554, 130] width 79 height 46
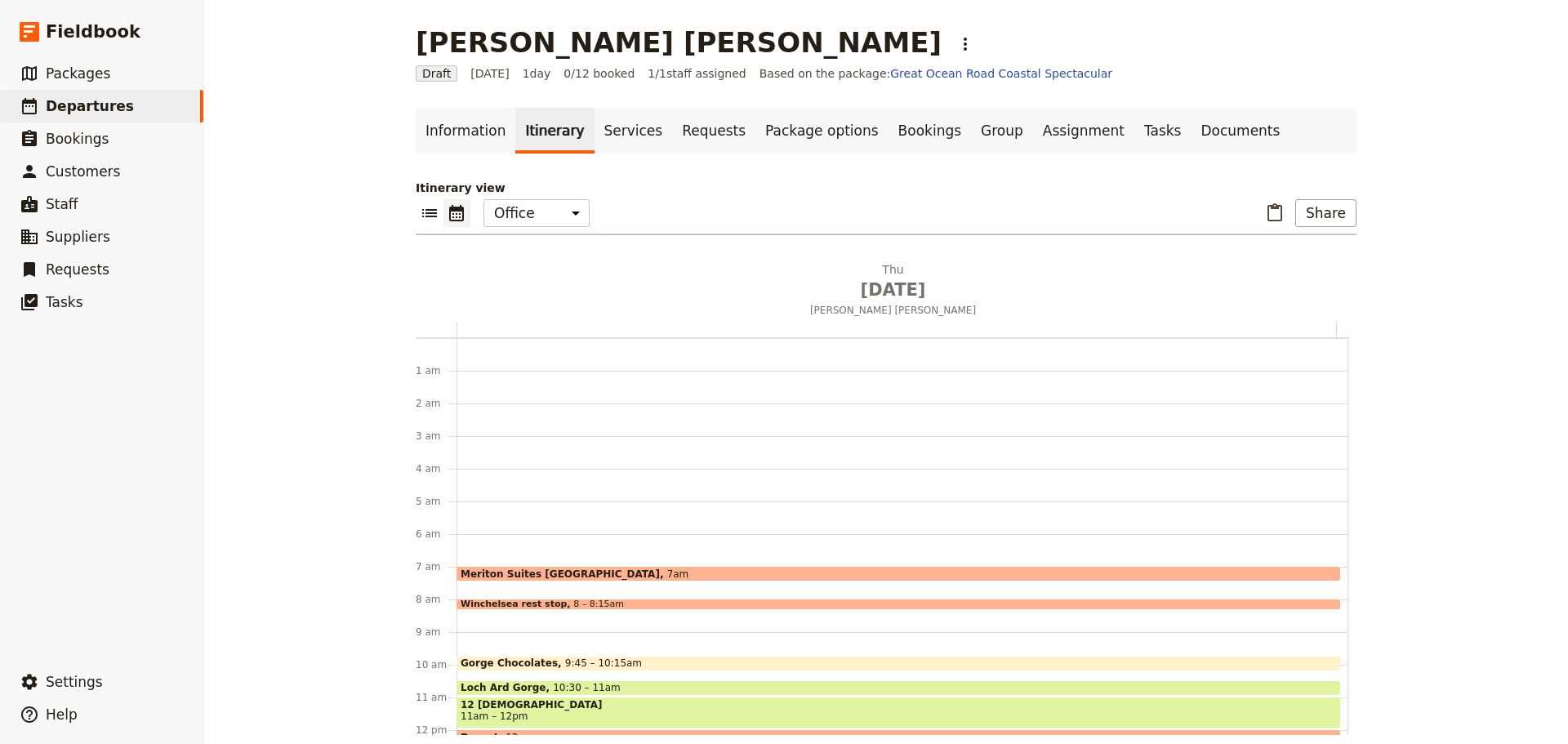
scroll to position [212, 0]
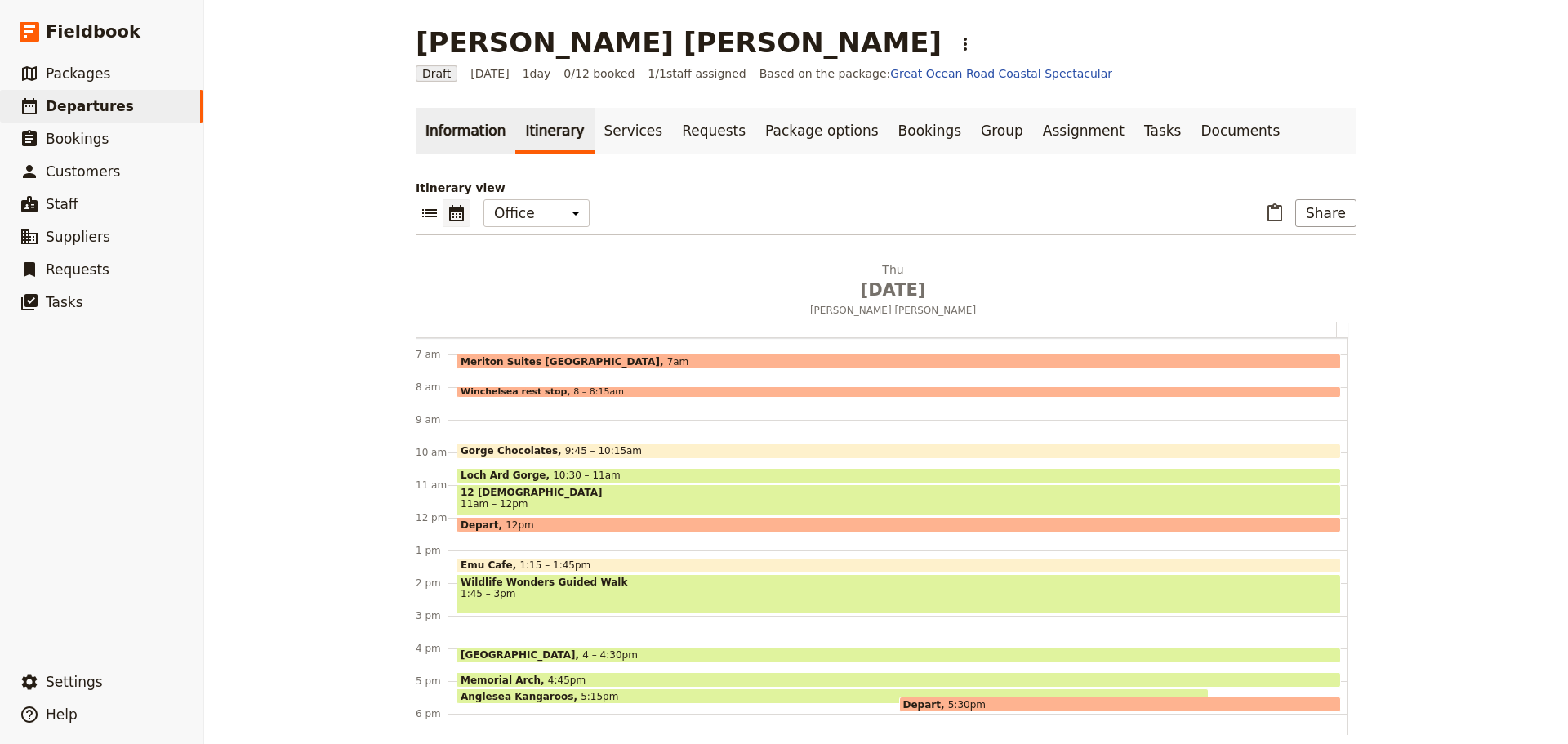
click at [452, 143] on link "Information" at bounding box center [465, 130] width 99 height 46
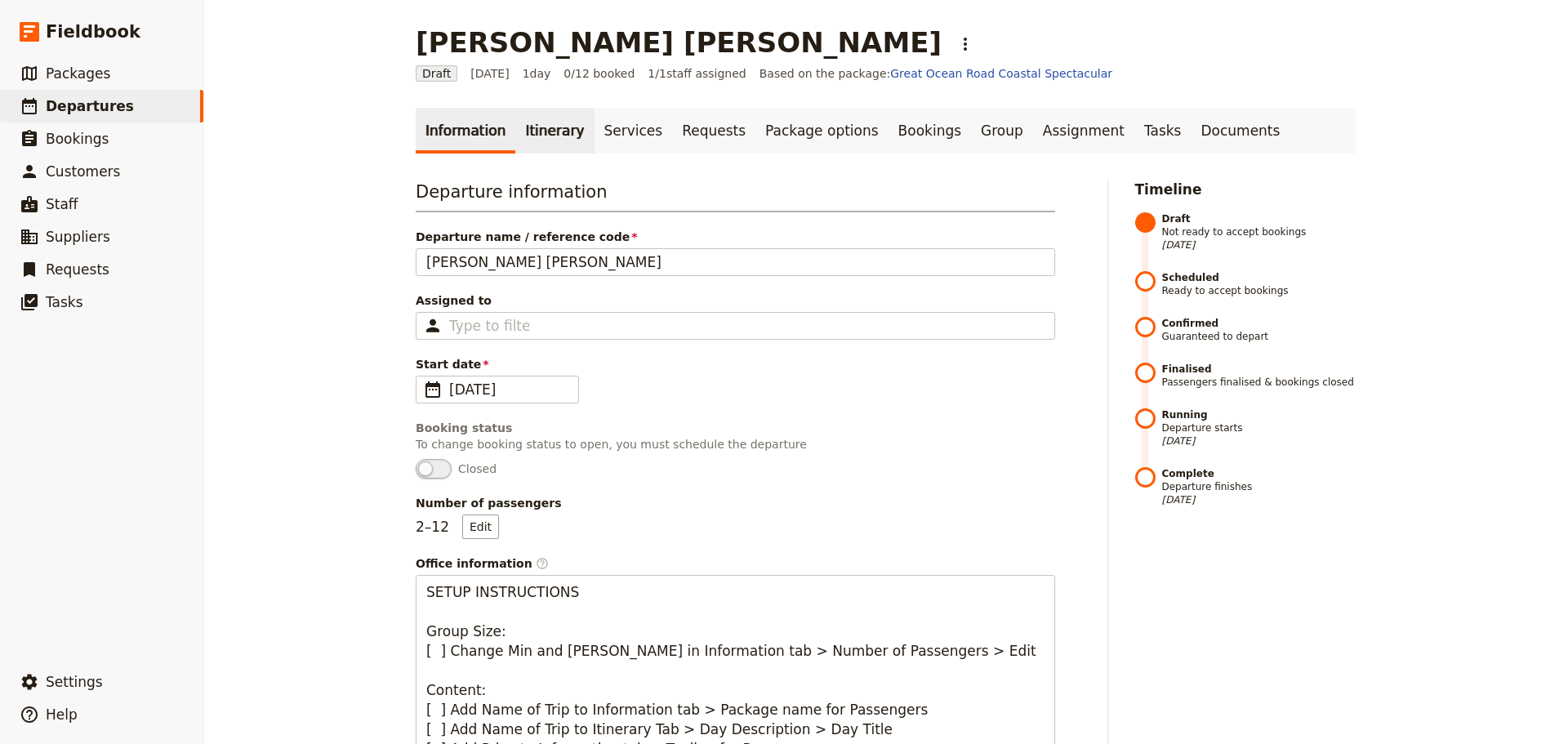
click at [515, 122] on link "Itinerary" at bounding box center [554, 130] width 79 height 46
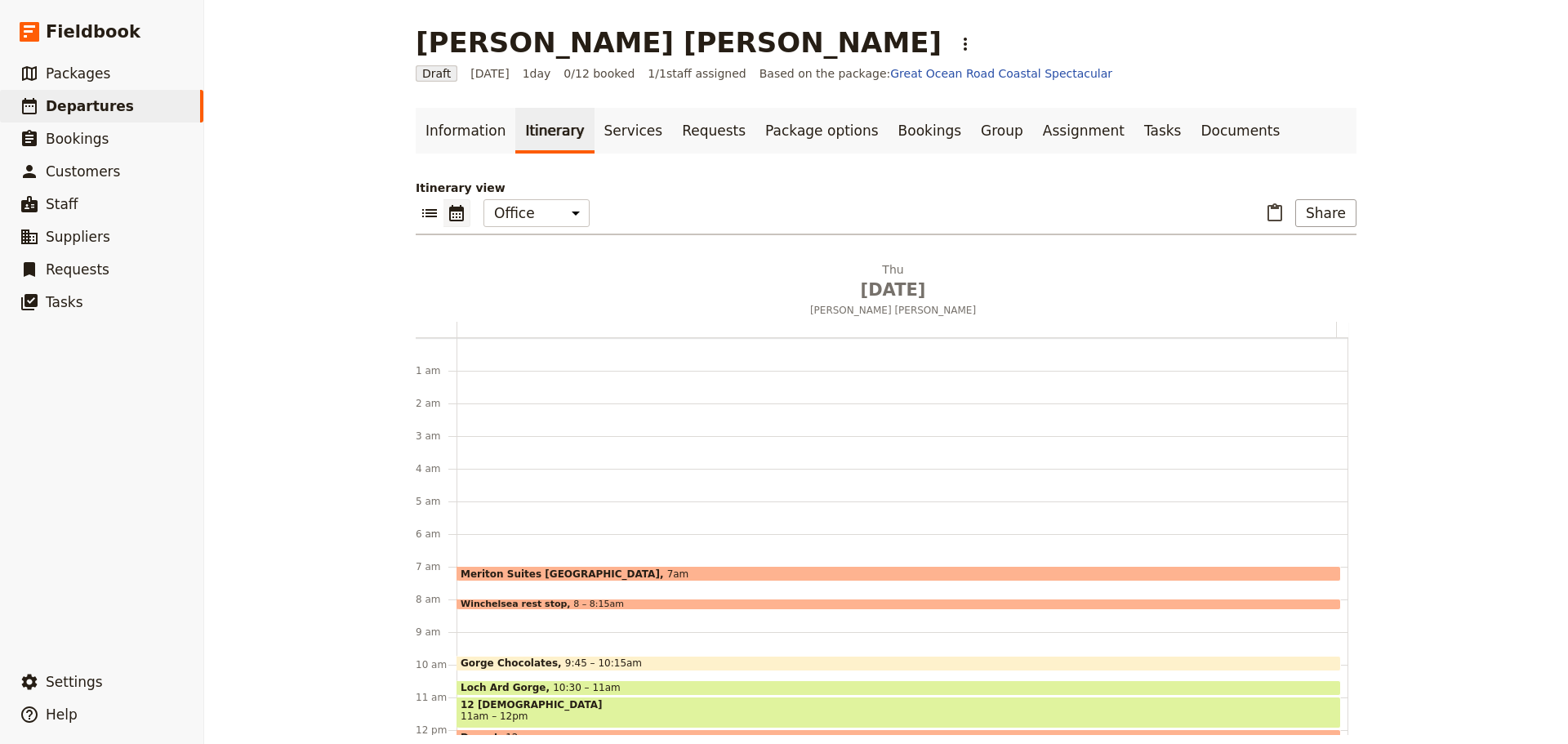
scroll to position [212, 0]
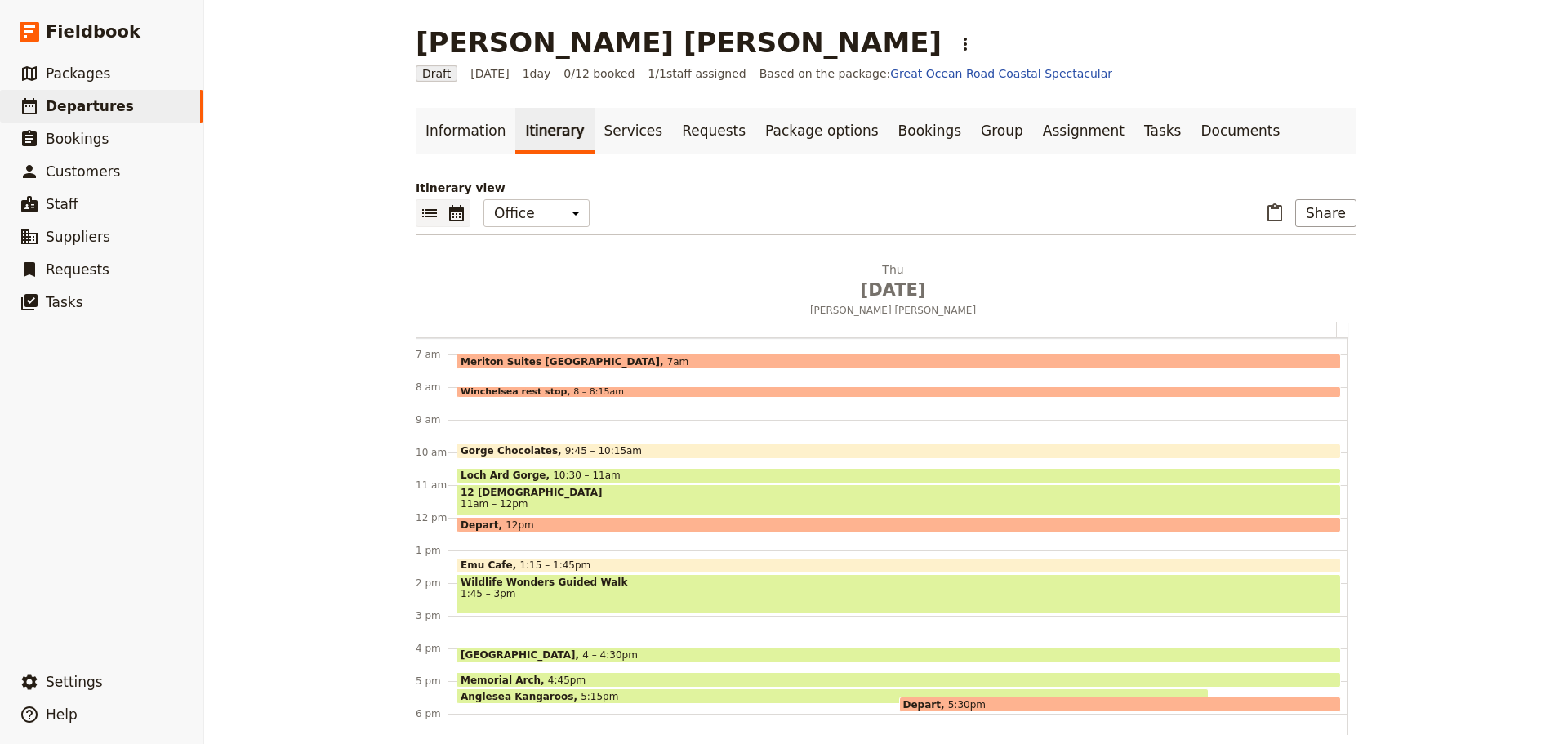
click at [427, 208] on icon "List view" at bounding box center [429, 213] width 20 height 20
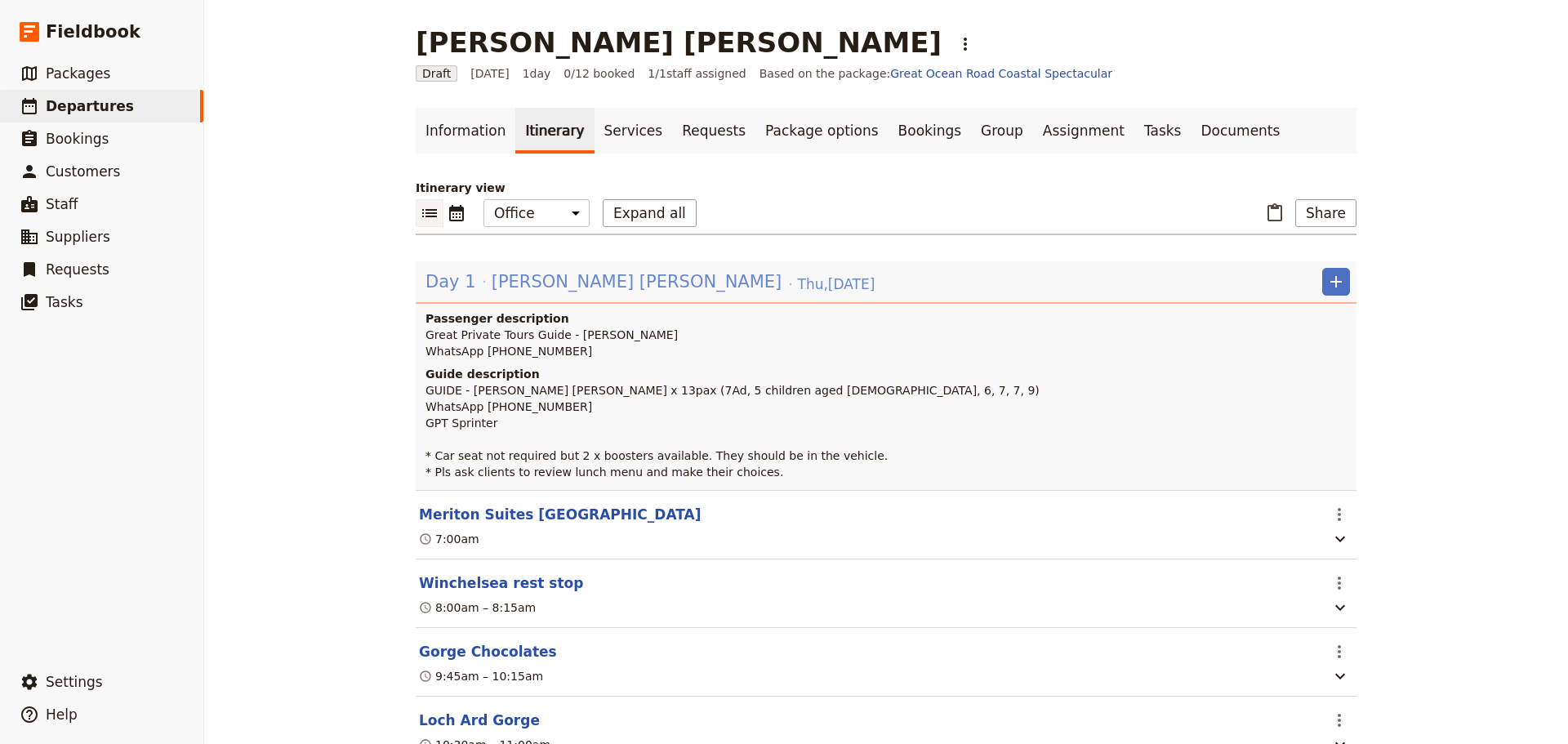
click at [546, 291] on span "[PERSON_NAME] [PERSON_NAME]" at bounding box center [637, 281] width 291 height 24
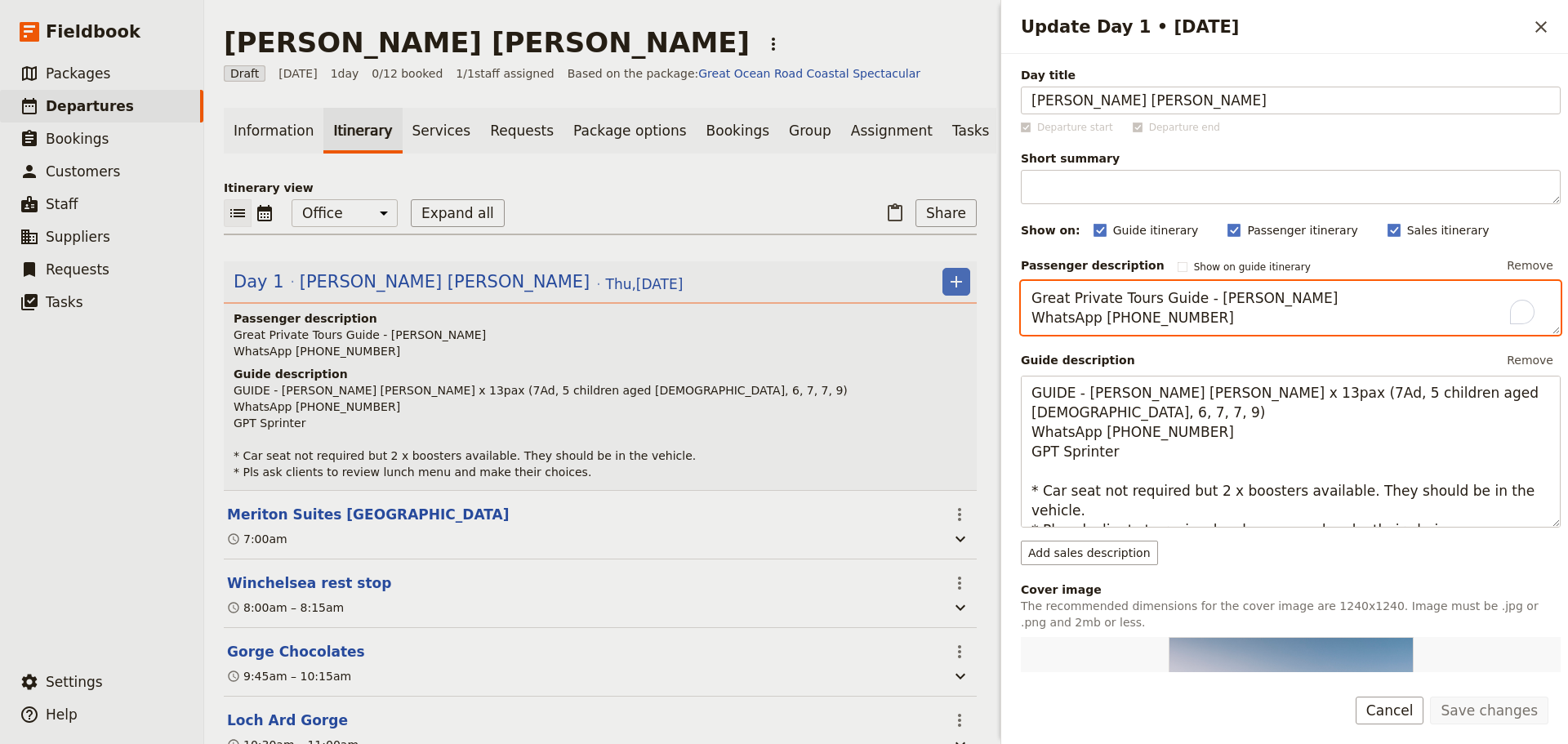
click at [1228, 325] on textarea "Great Private Tours Guide - [PERSON_NAME] WhatsApp [PHONE_NUMBER]" at bounding box center [1291, 307] width 540 height 54
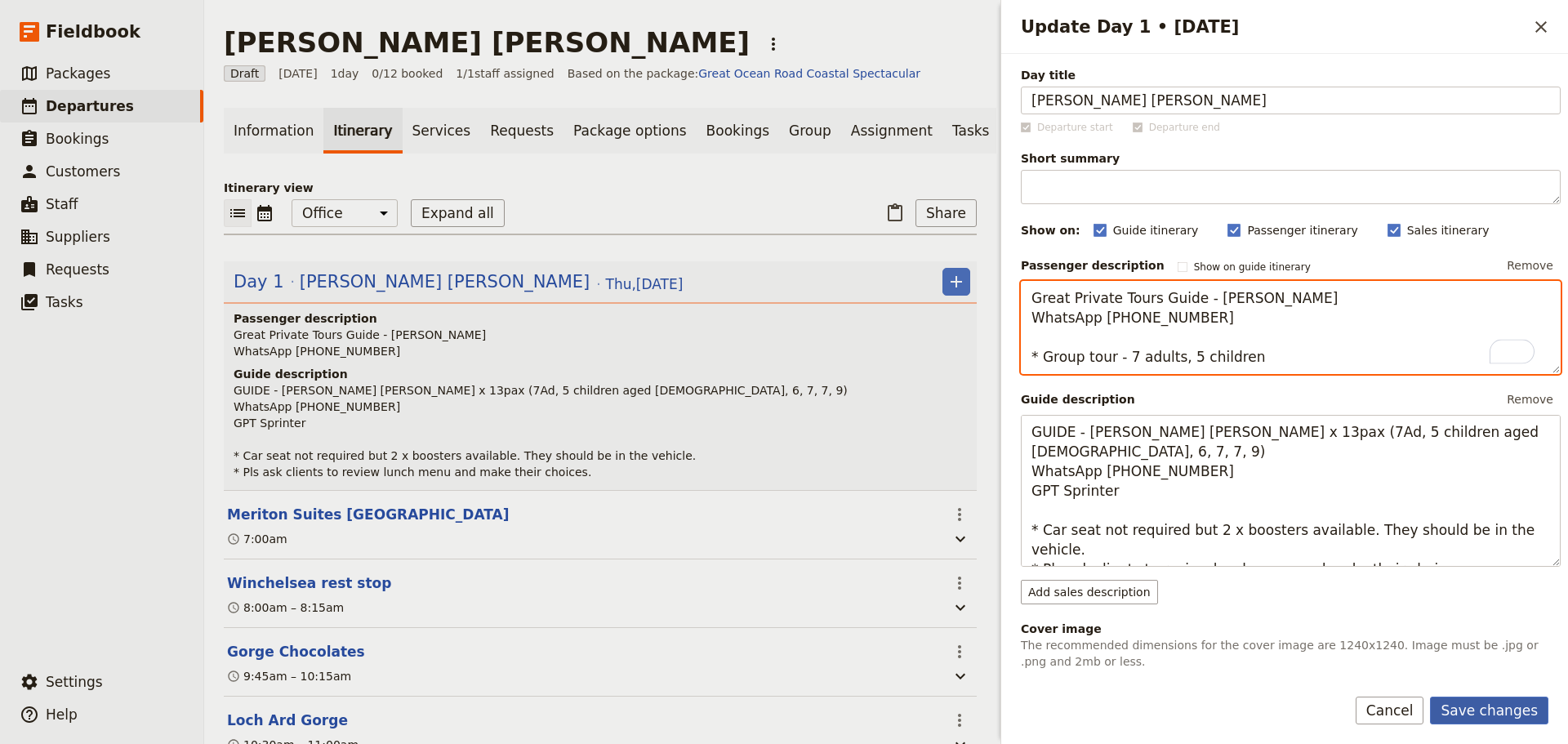
type textarea "Great Private Tours Guide - [PERSON_NAME] WhatsApp [PHONE_NUMBER] * Group tour …"
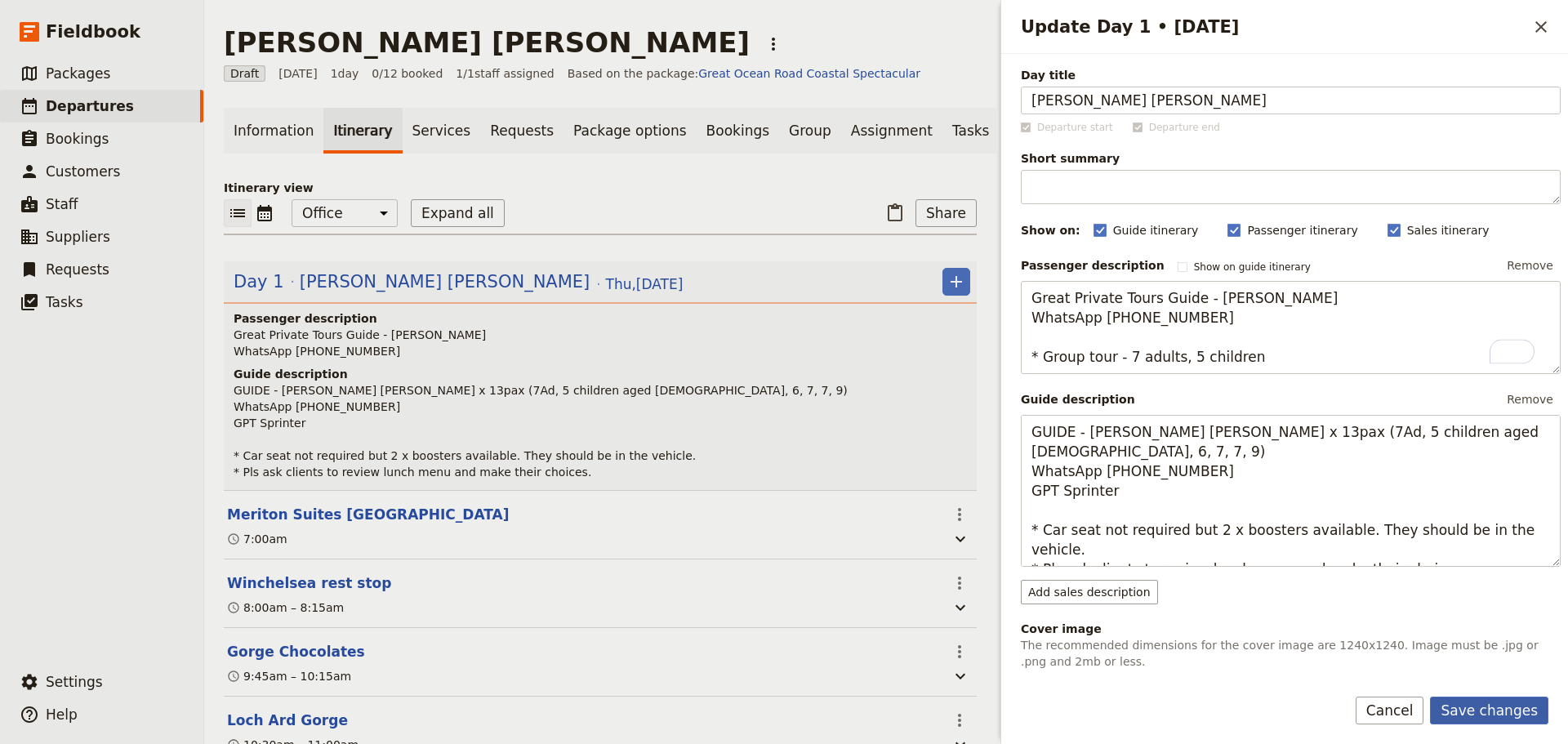
click at [1499, 699] on button "Save changes" at bounding box center [1489, 710] width 118 height 28
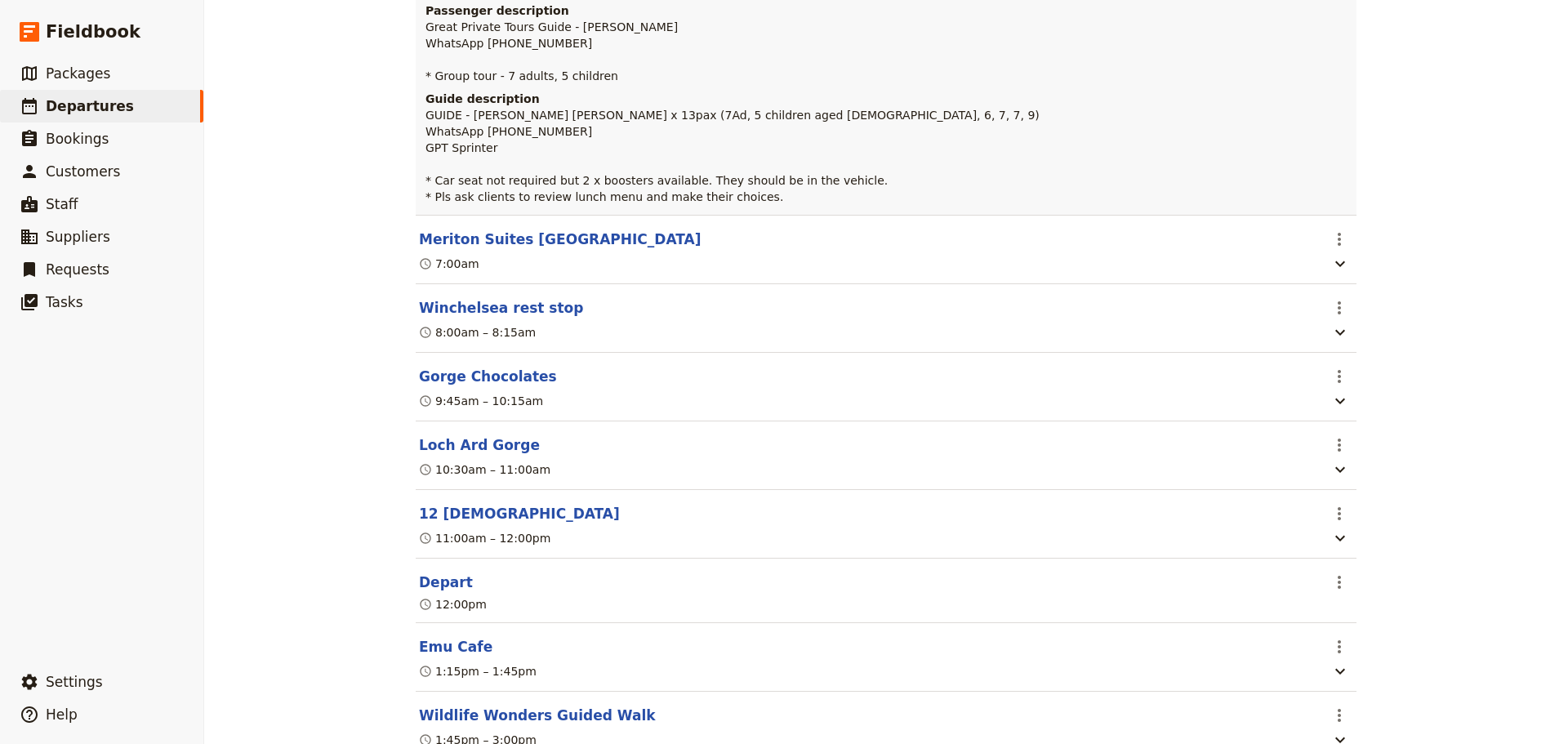
scroll to position [653, 0]
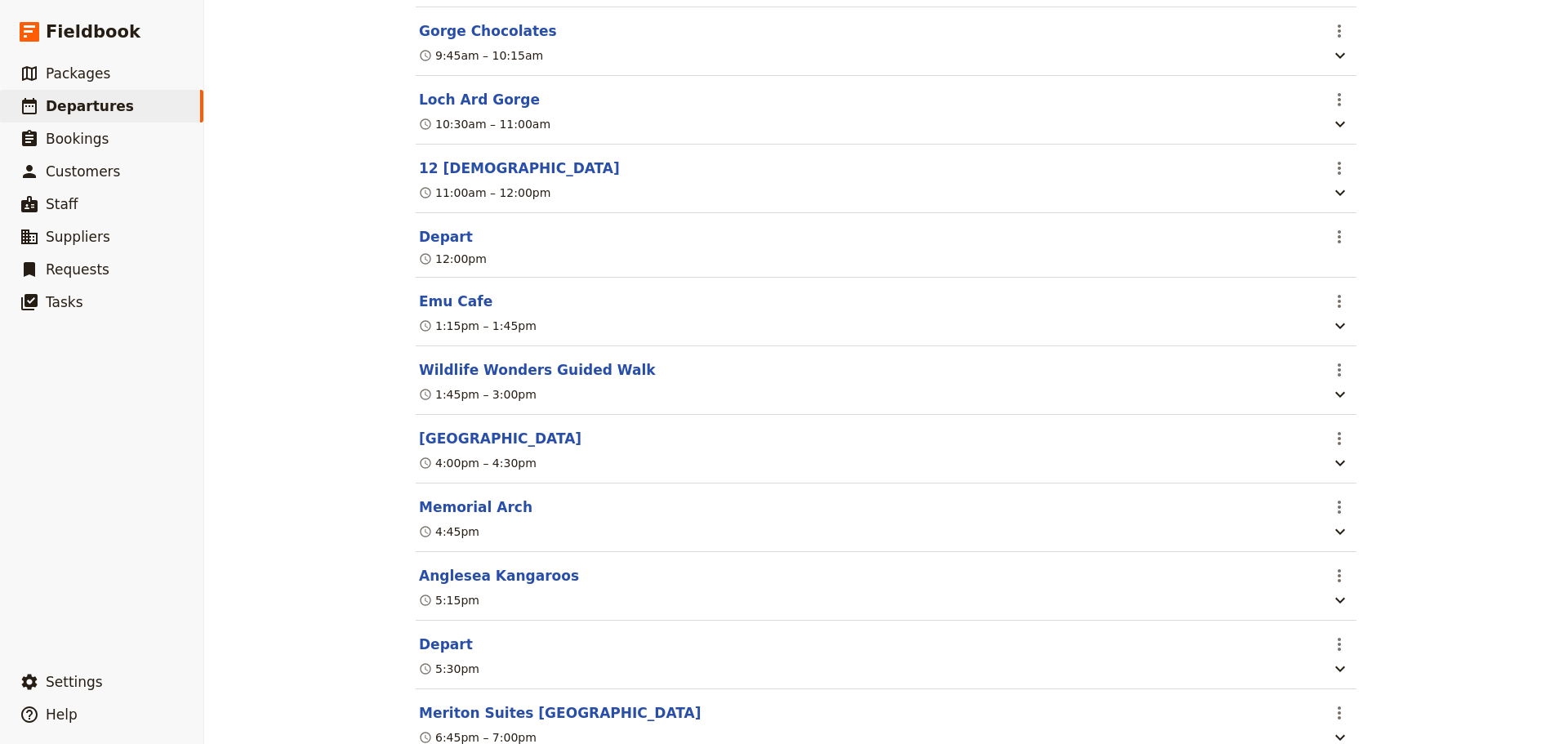
click at [433, 451] on section "[GEOGRAPHIC_DATA] ​ 4:00pm – 4:30pm" at bounding box center [887, 449] width 941 height 68
click at [427, 448] on button "[GEOGRAPHIC_DATA]" at bounding box center [500, 438] width 162 height 20
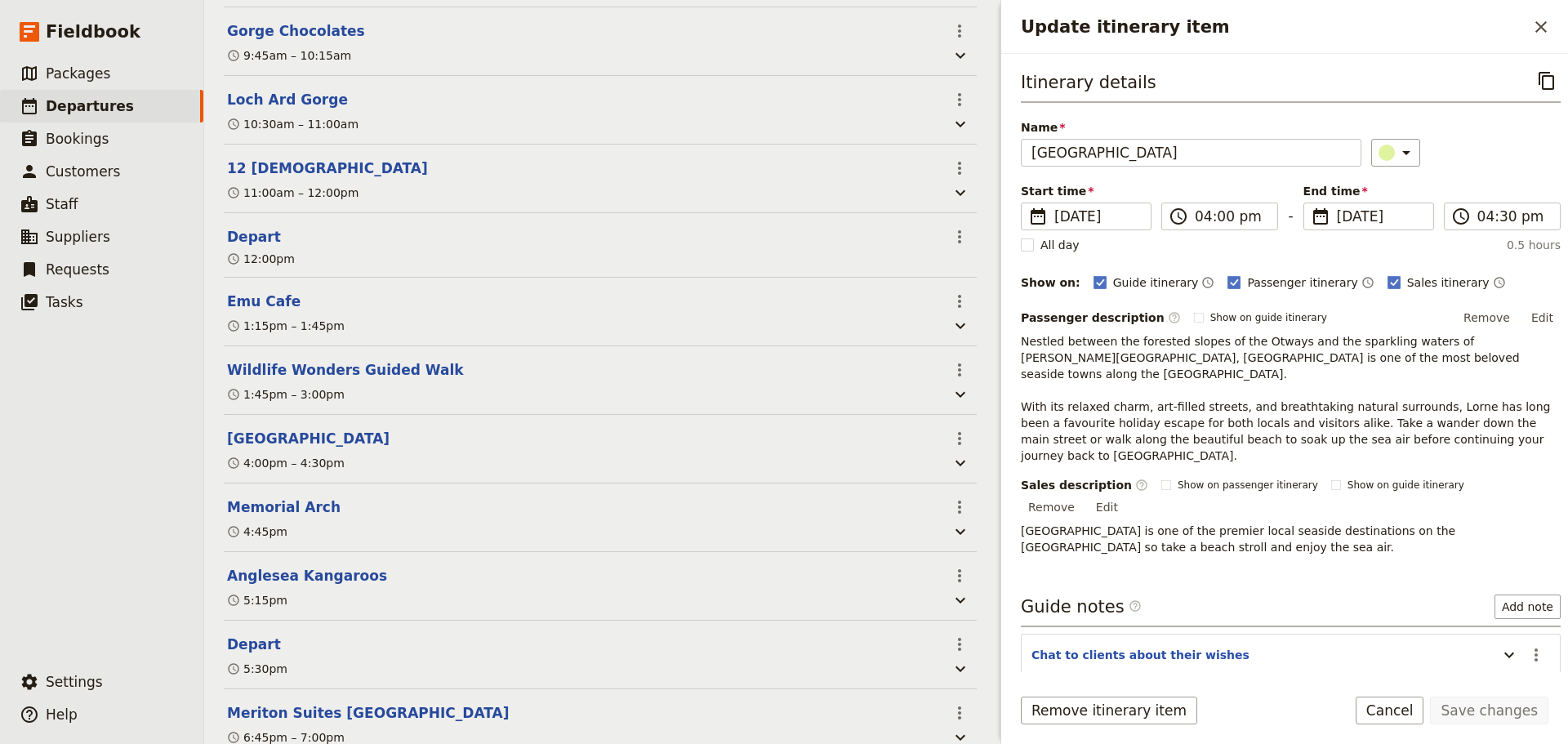
scroll to position [661, 0]
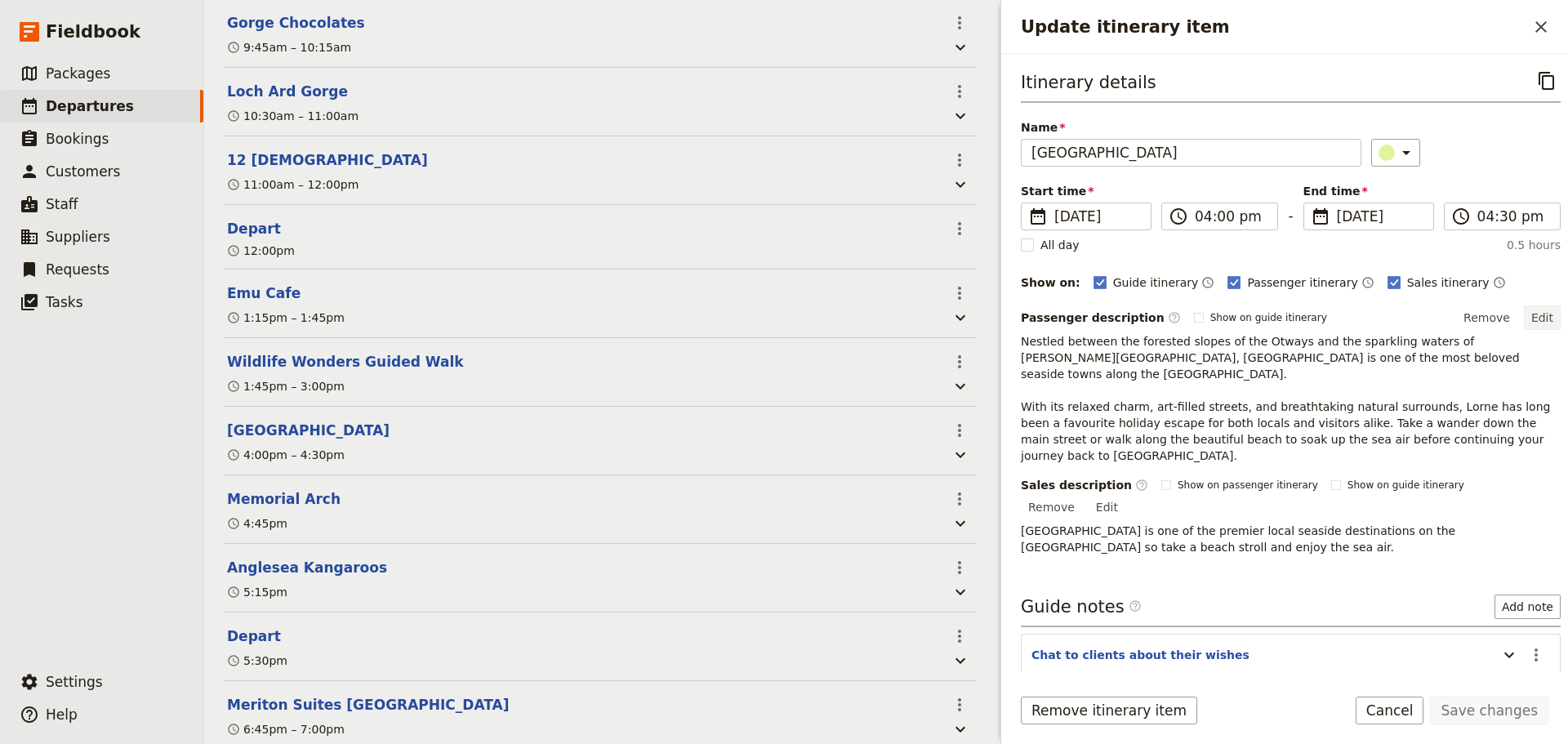
click at [1539, 321] on button "Edit" at bounding box center [1542, 318] width 37 height 24
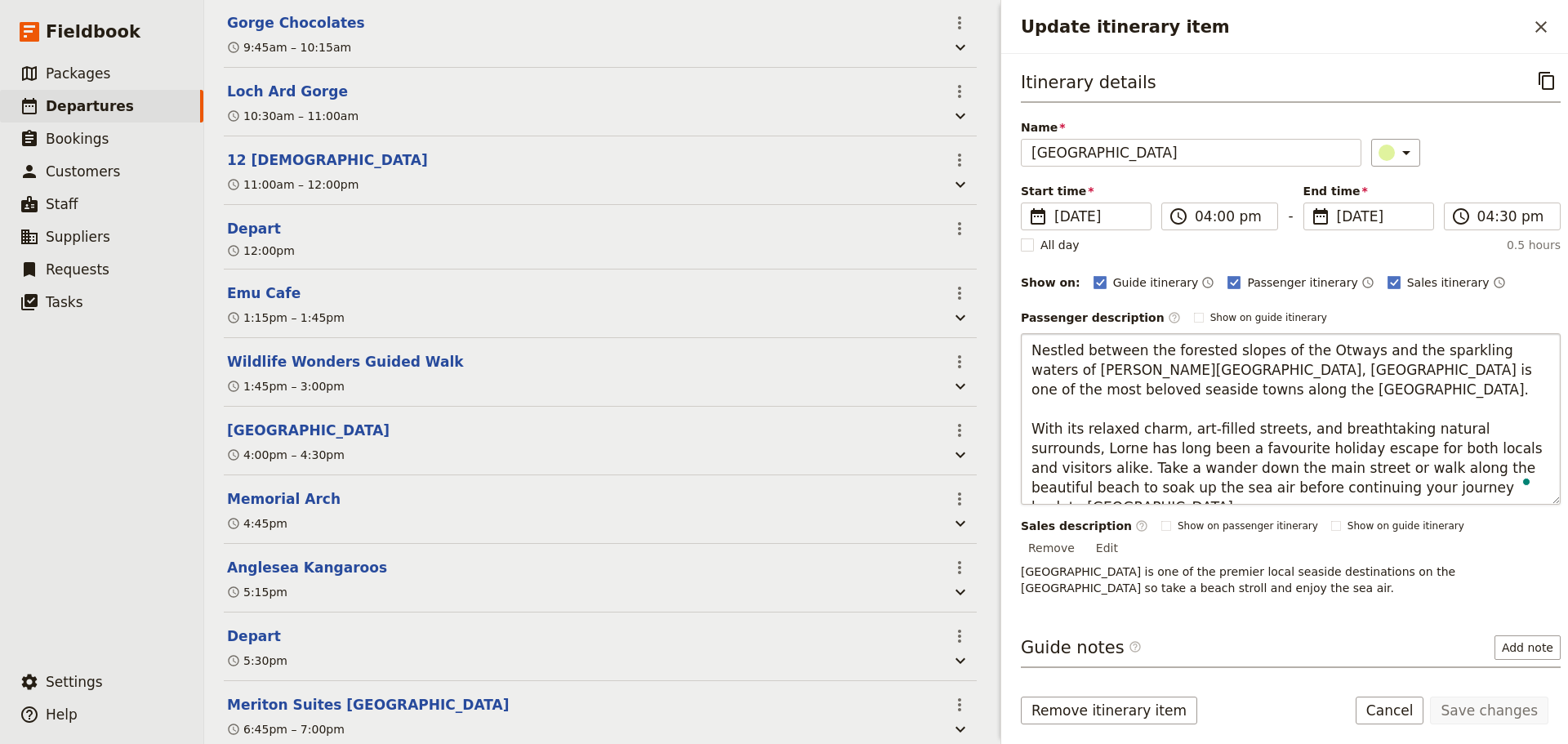
click at [1485, 445] on textarea "Nestled between the forested slopes of the Otways and the sparkling waters of […" at bounding box center [1291, 419] width 540 height 172
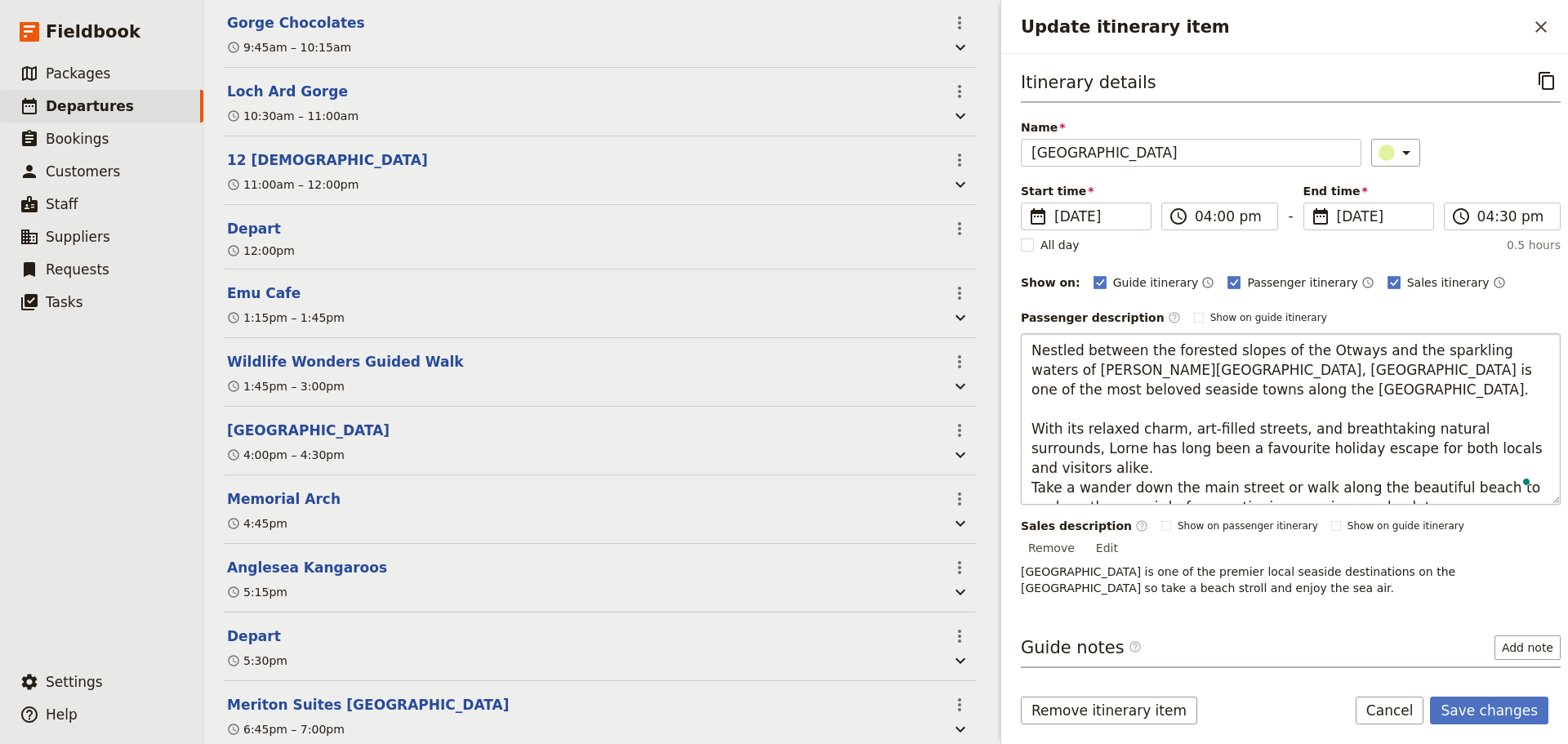
type textarea "Nestled between the forested slopes of the Otways and the sparkling waters of […"
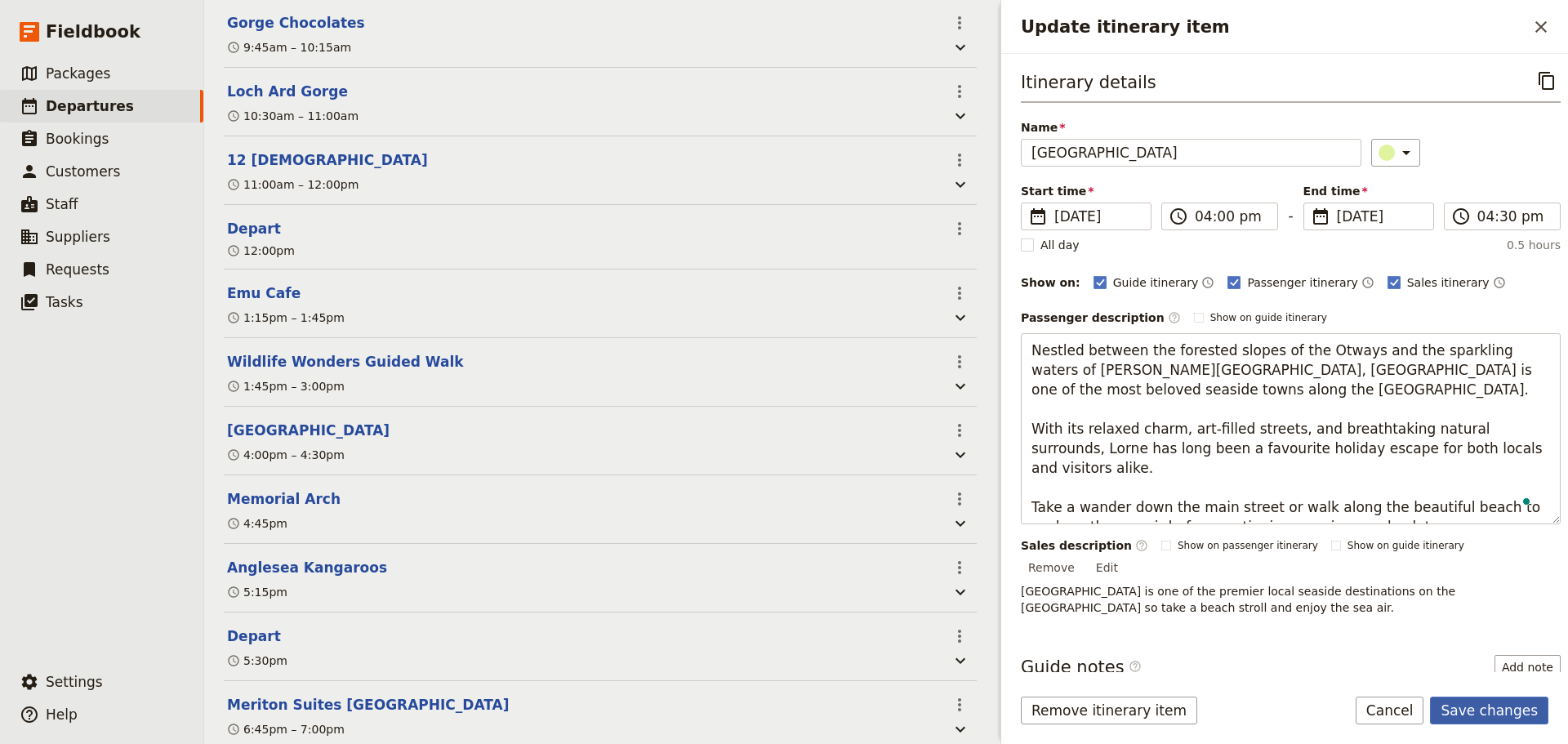
click at [1527, 699] on button "Save changes" at bounding box center [1489, 710] width 118 height 28
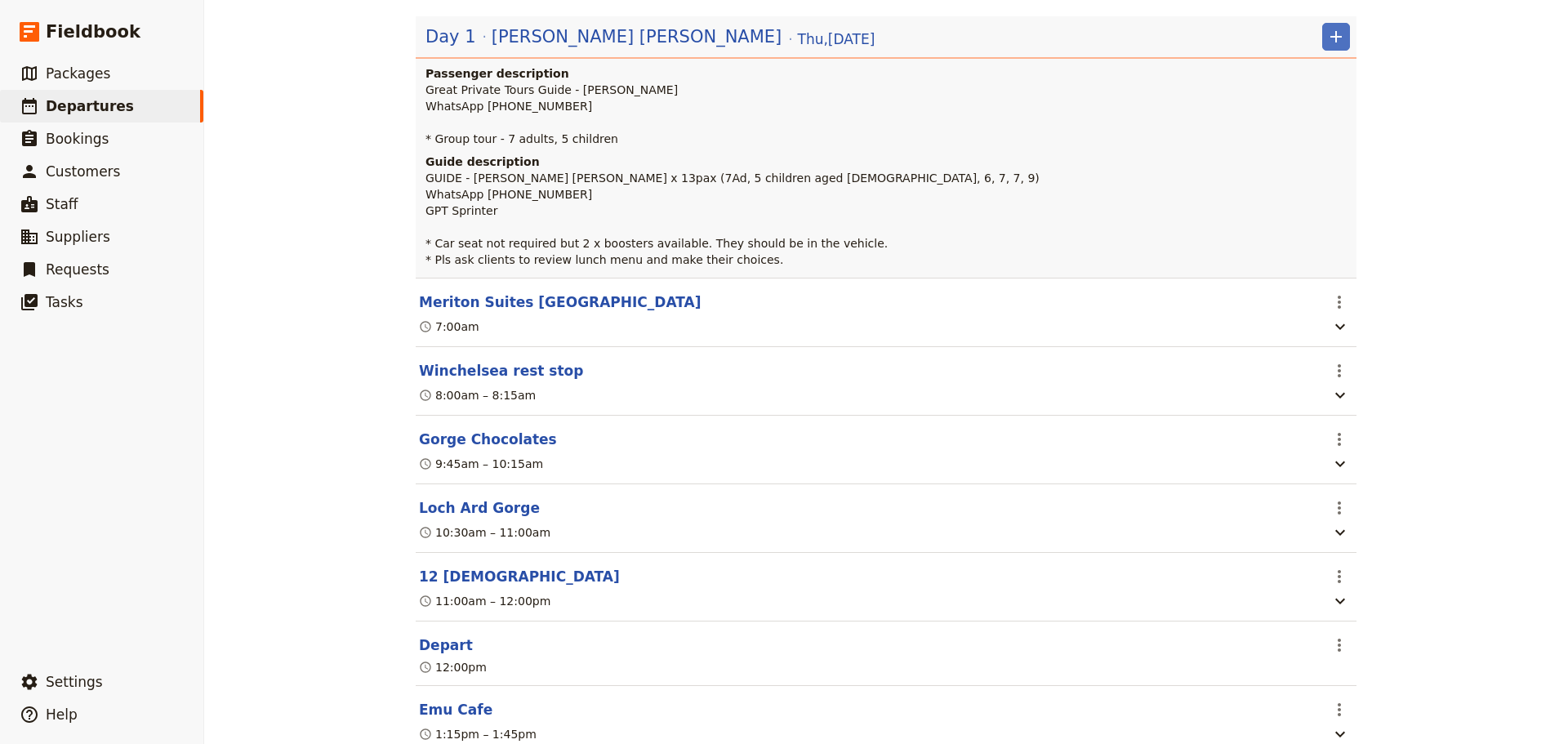
scroll to position [0, 0]
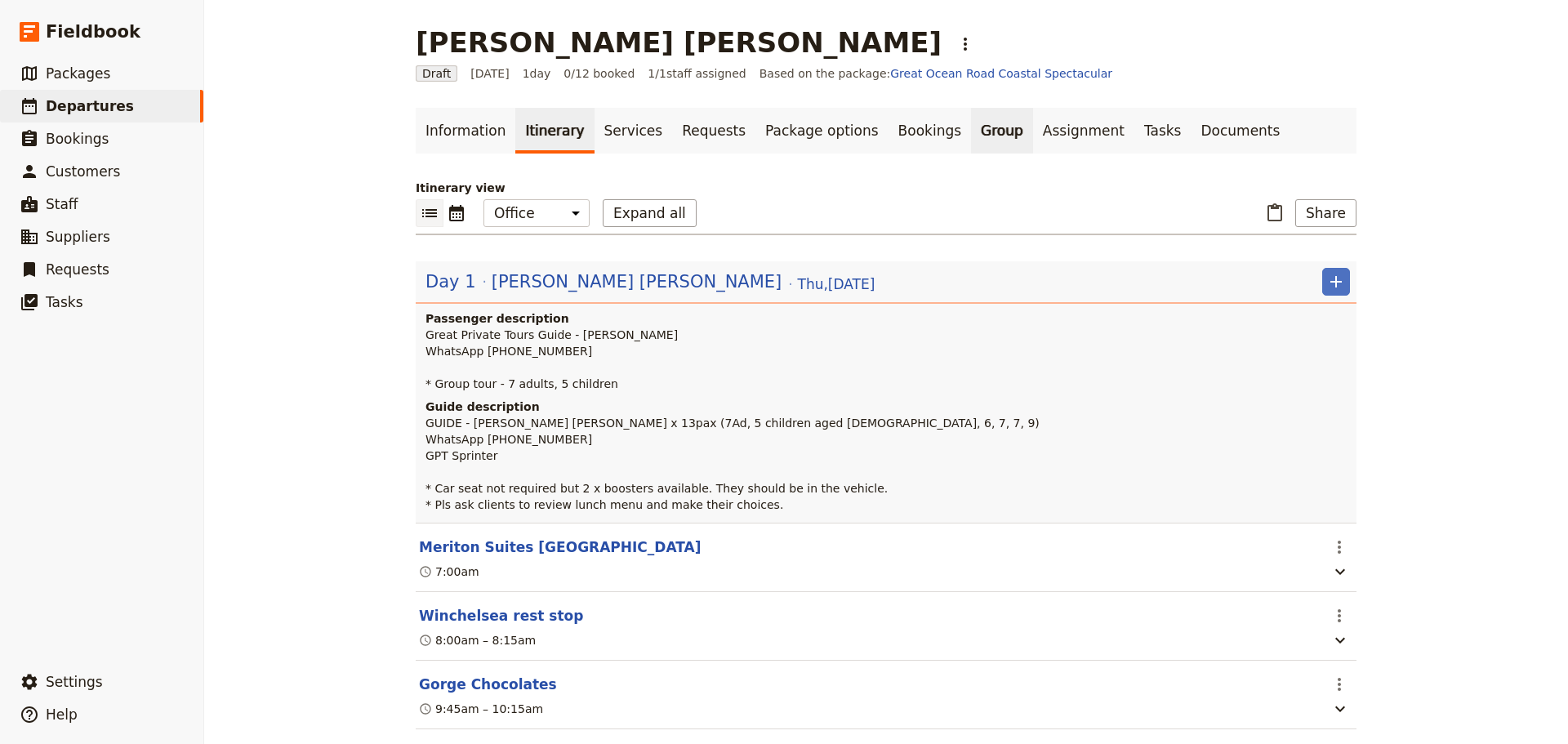
click at [971, 123] on link "Group" at bounding box center [1002, 130] width 62 height 46
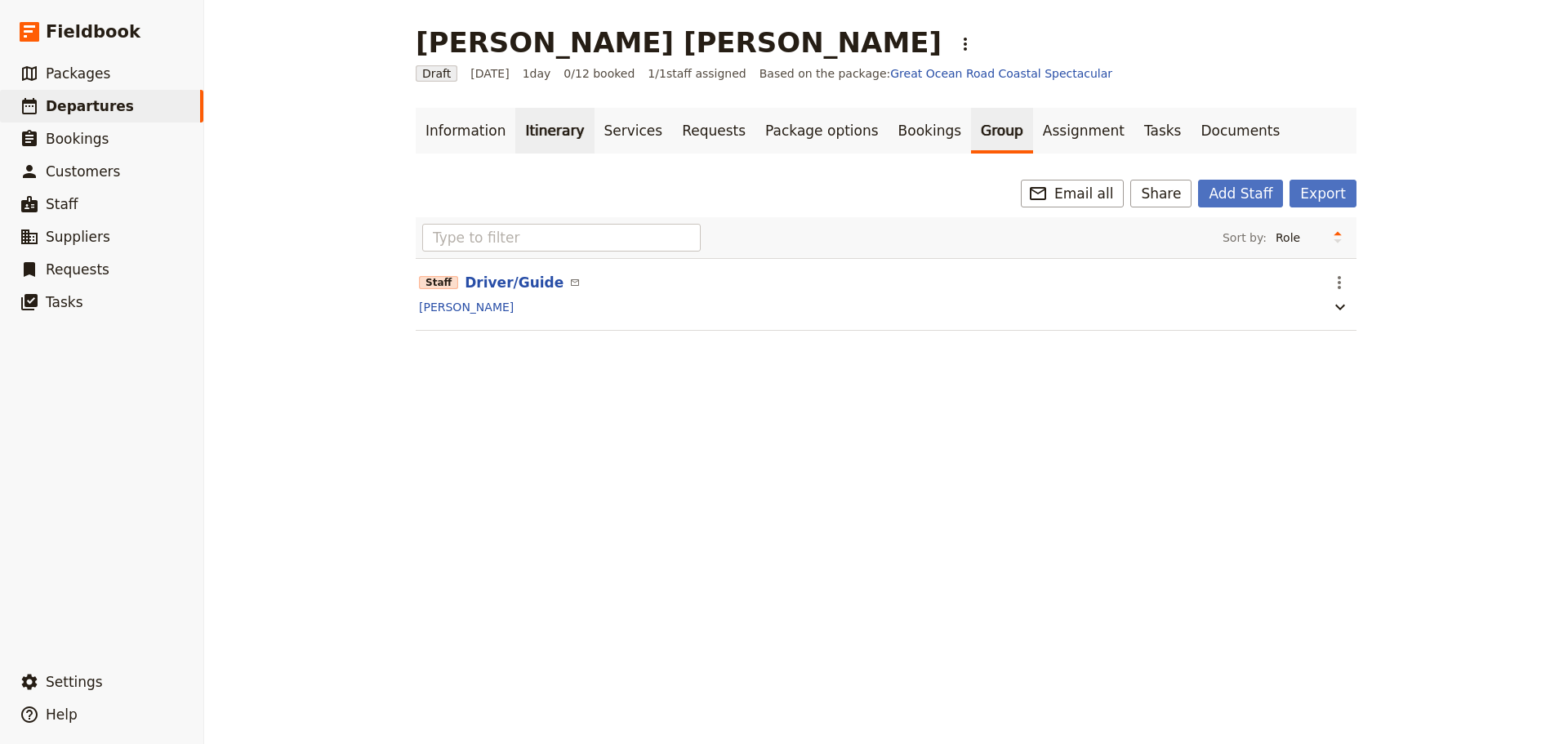
click at [526, 128] on link "Itinerary" at bounding box center [554, 130] width 79 height 46
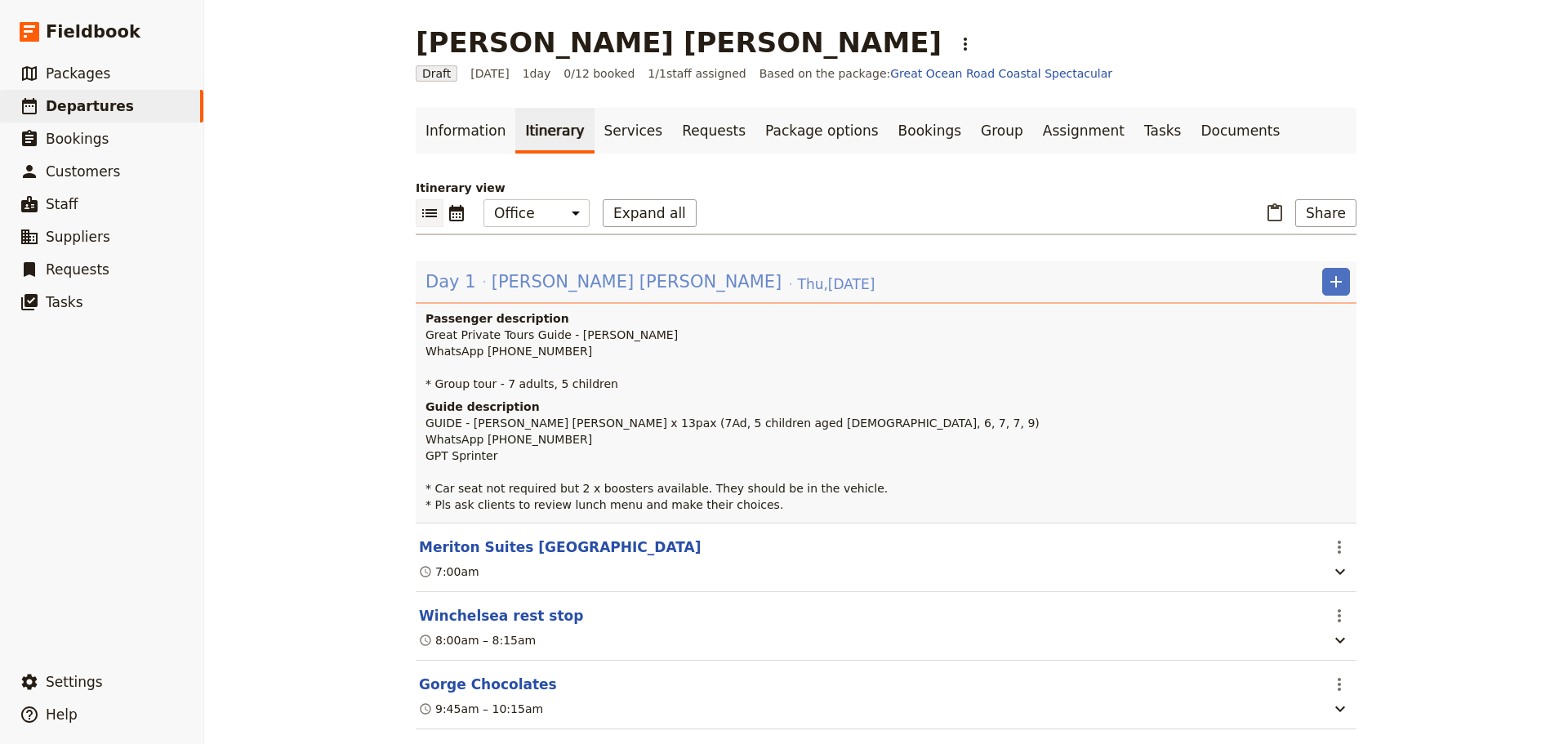
click at [492, 271] on span "[PERSON_NAME] [PERSON_NAME]" at bounding box center [637, 281] width 291 height 24
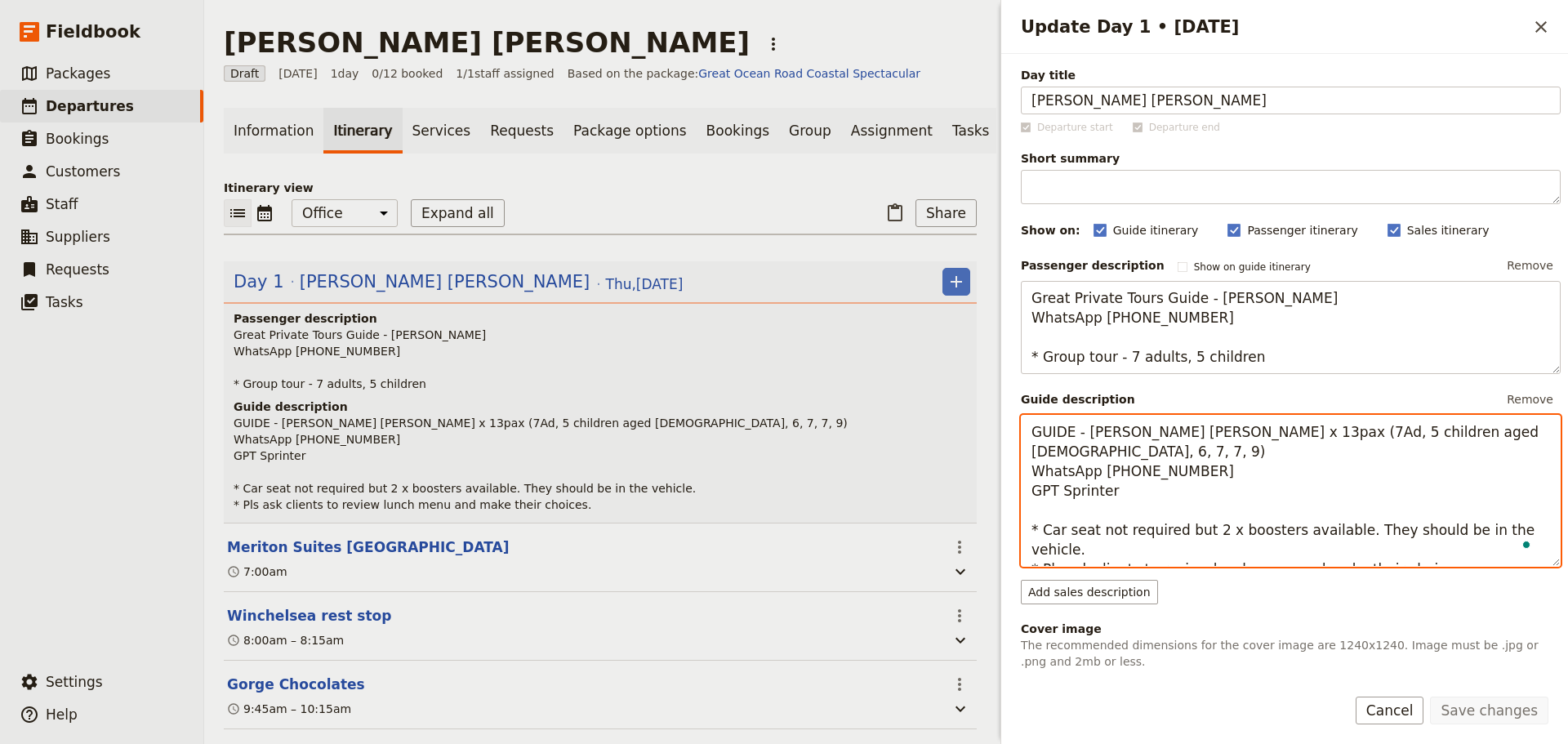
drag, startPoint x: 1199, startPoint y: 532, endPoint x: 1040, endPoint y: 533, distance: 159.0
click at [1040, 533] on textarea "GUIDE - [PERSON_NAME] [PERSON_NAME] x 13pax (7Ad, 5 children aged [DEMOGRAPHIC_…" at bounding box center [1291, 491] width 540 height 152
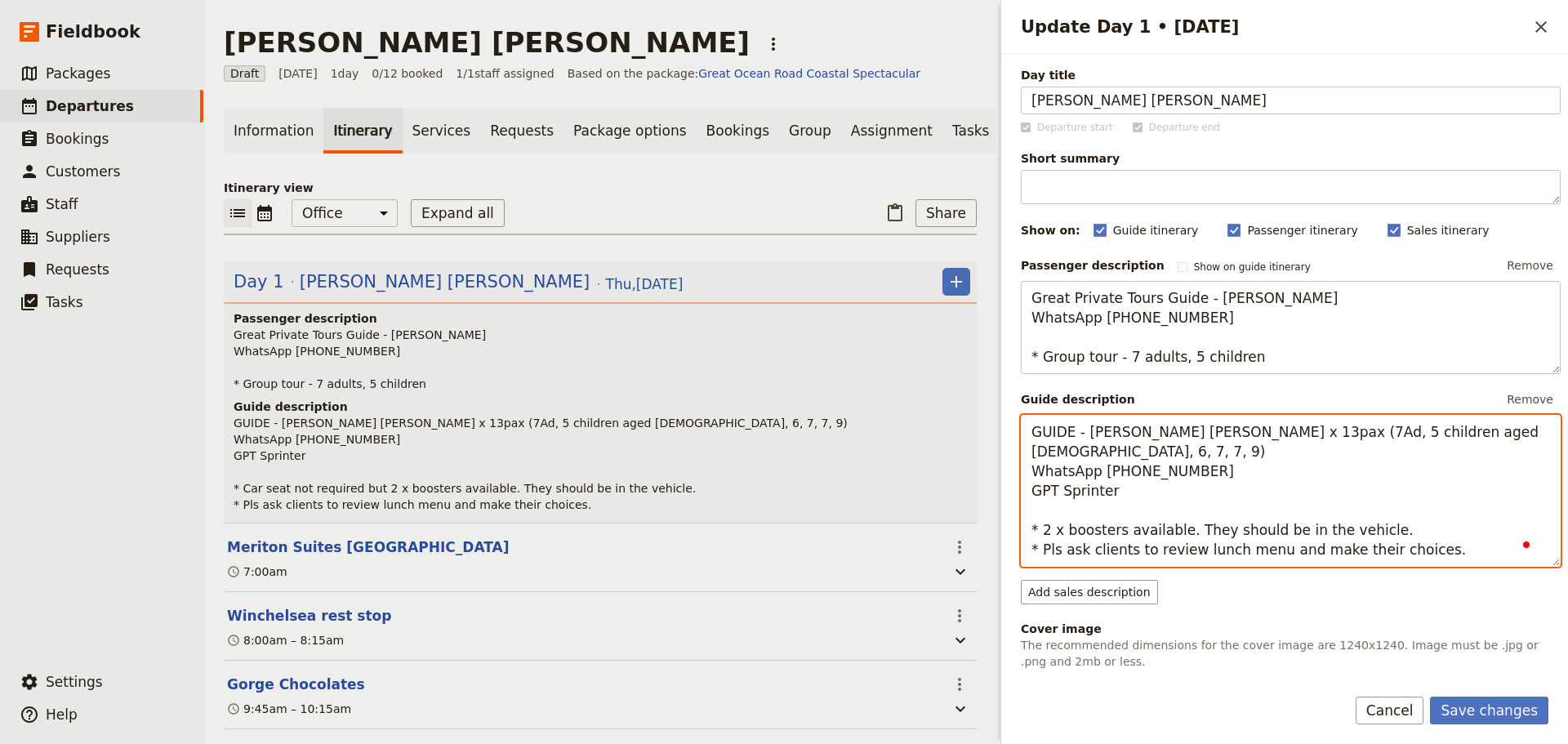
click at [1129, 530] on textarea "GUIDE - [PERSON_NAME] [PERSON_NAME] x 13pax (7Ad, 5 children aged [DEMOGRAPHIC_…" at bounding box center [1291, 491] width 540 height 152
click at [1426, 549] on textarea "GUIDE - [PERSON_NAME] [PERSON_NAME] x 13pax (7Ad, 5 children aged [DEMOGRAPHIC_…" at bounding box center [1291, 491] width 540 height 152
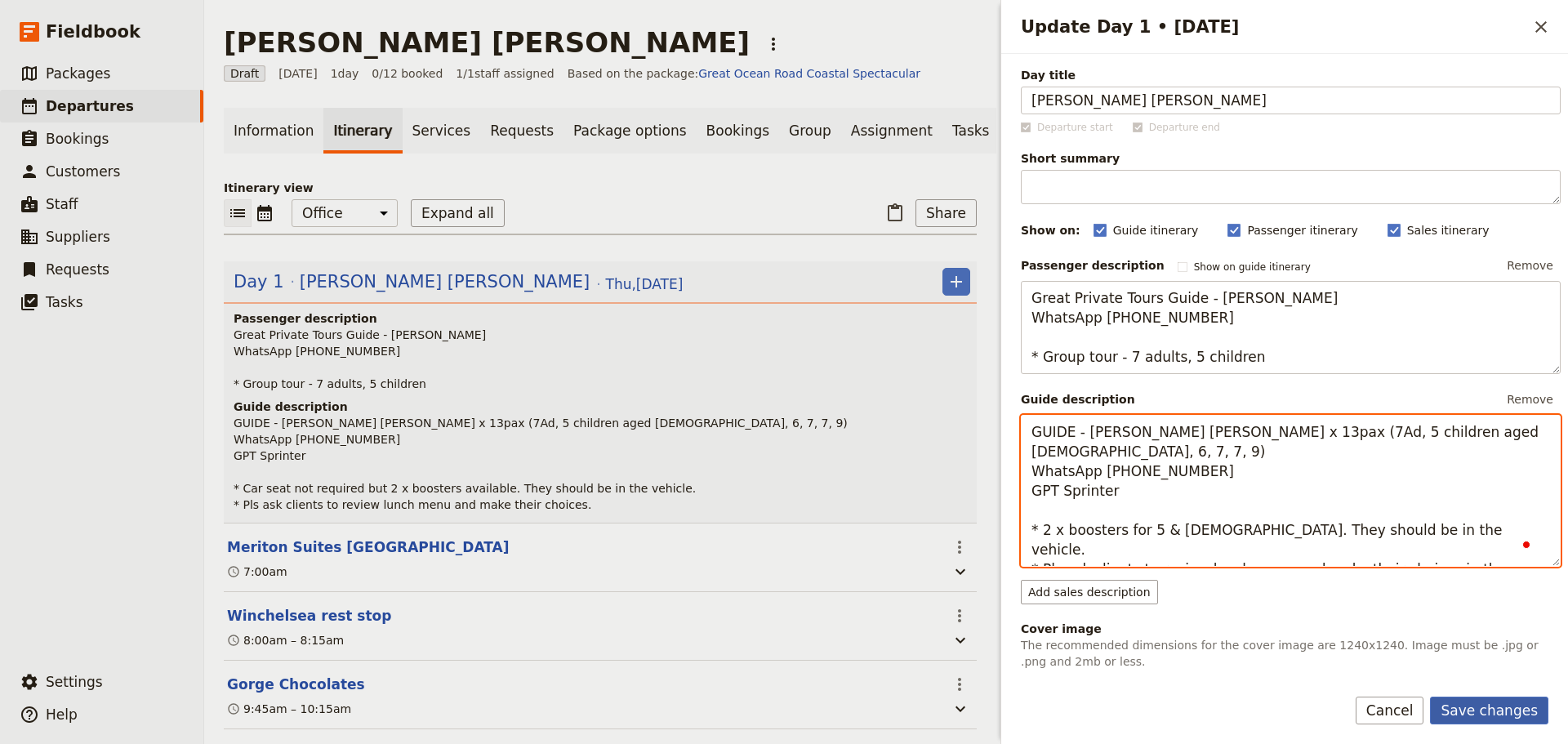
type textarea "GUIDE - [PERSON_NAME] [PERSON_NAME] x 13pax (7Ad, 5 children aged [DEMOGRAPHIC_…"
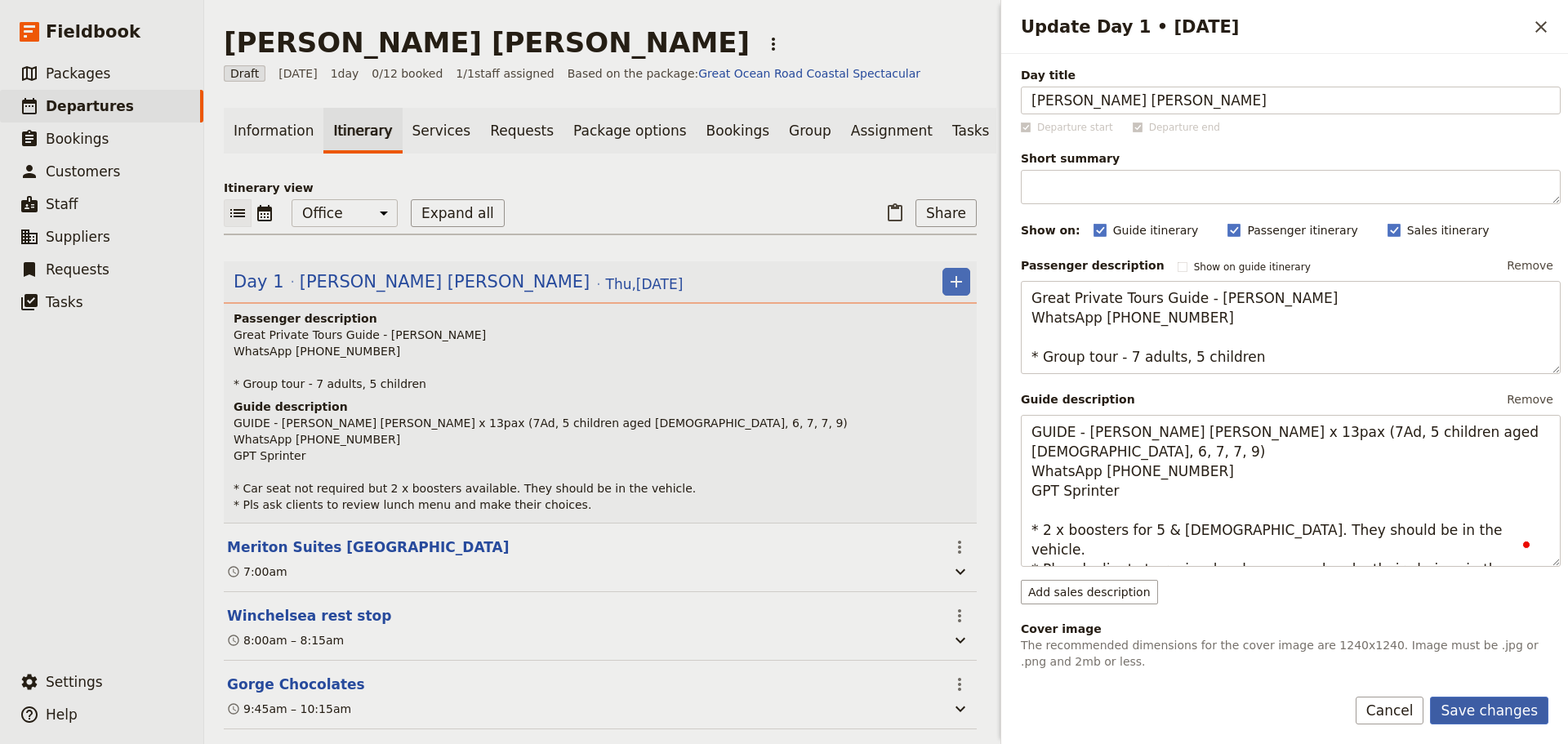
click at [1495, 704] on button "Save changes" at bounding box center [1489, 710] width 118 height 28
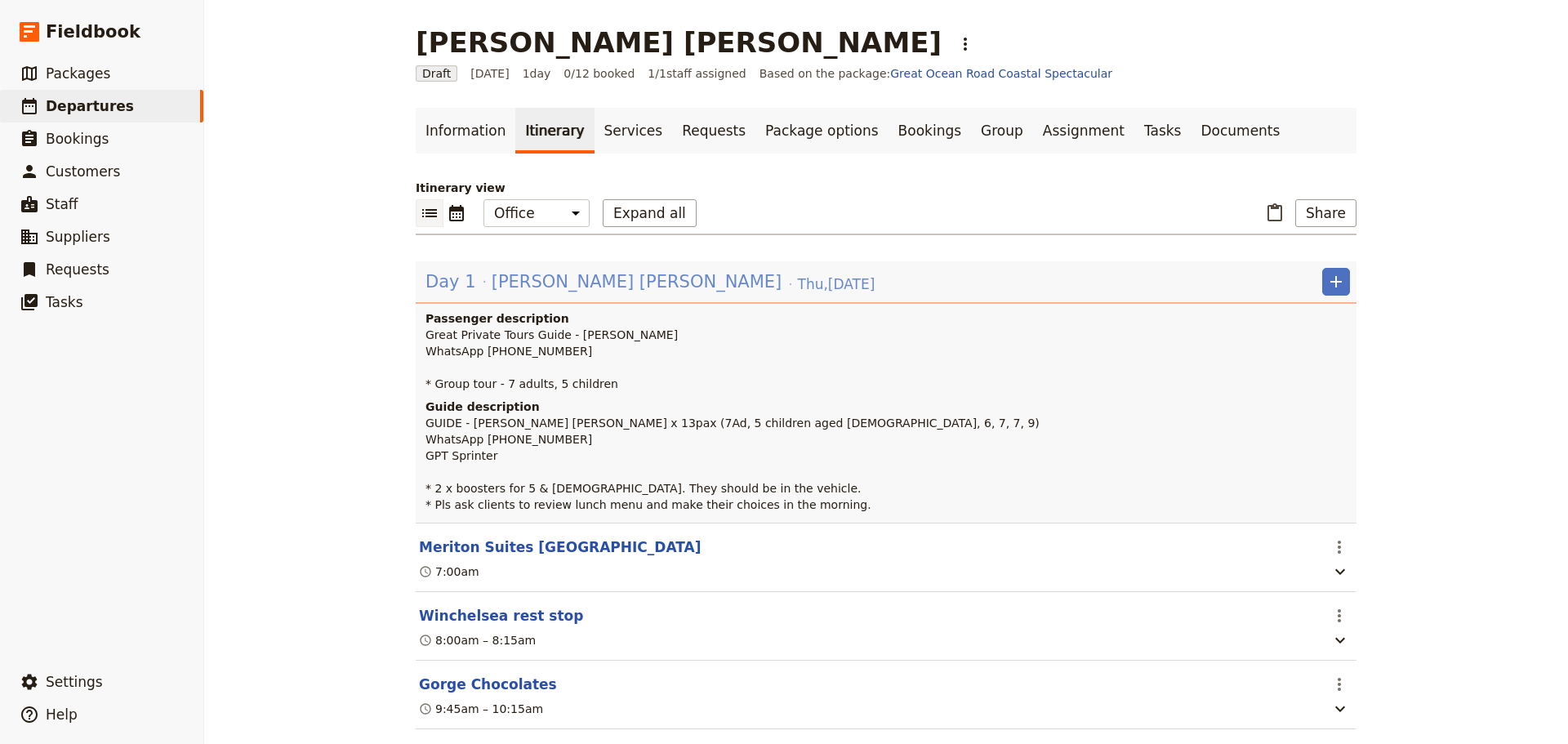
click at [798, 286] on span "[DATE]" at bounding box center [837, 284] width 78 height 20
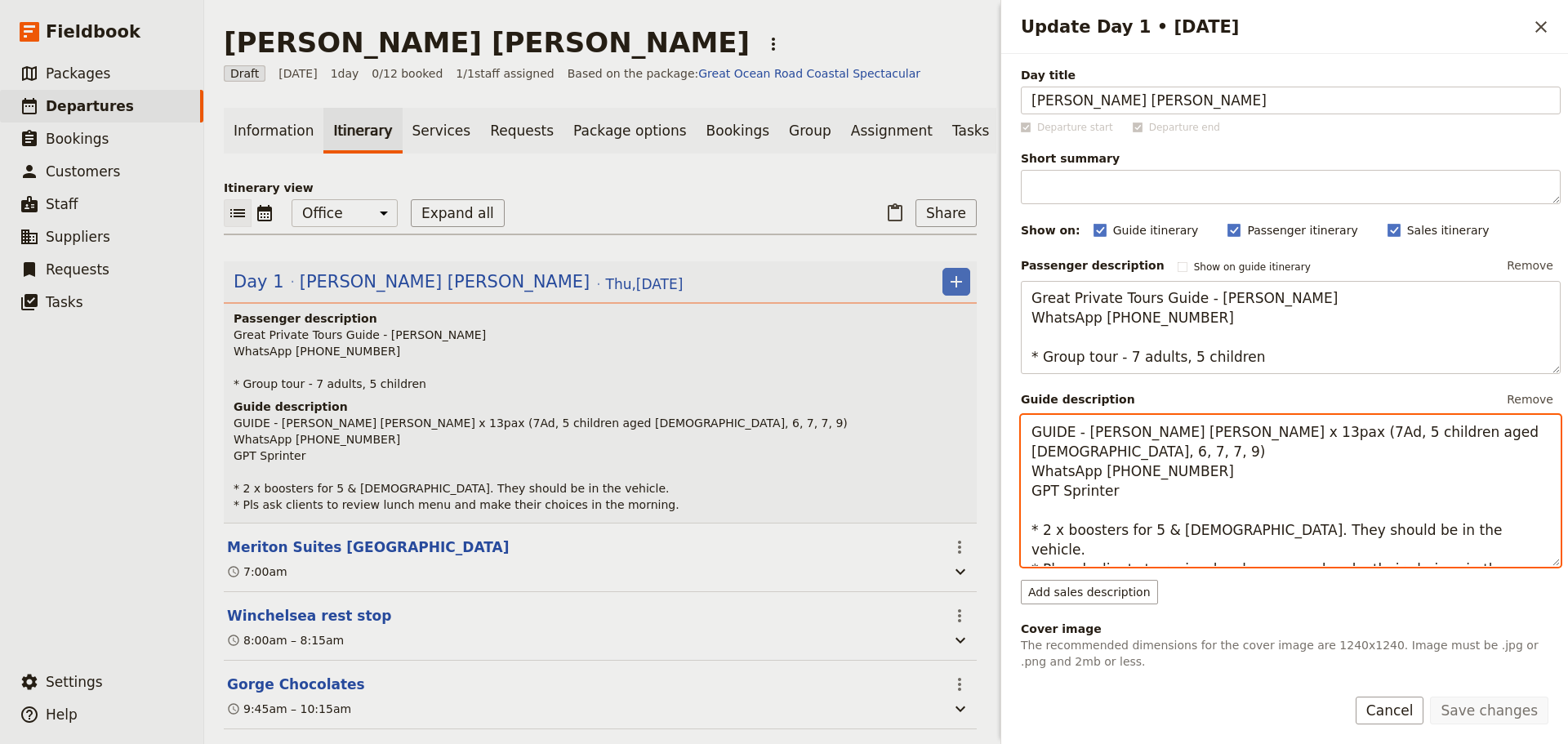
click at [1041, 511] on textarea "GUIDE - [PERSON_NAME] [PERSON_NAME] x 13pax (7Ad, 5 children aged [DEMOGRAPHIC_…" at bounding box center [1291, 491] width 540 height 152
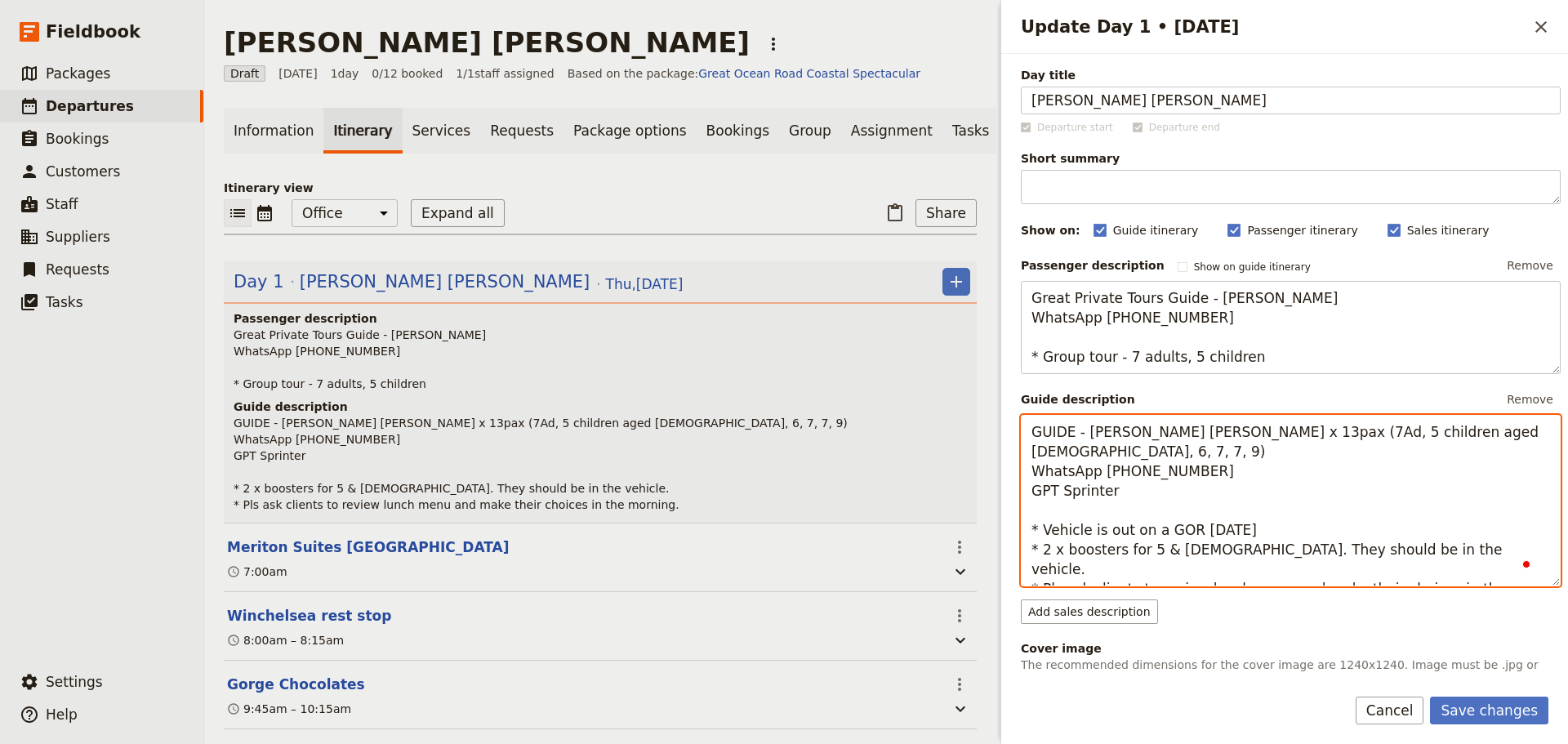
click at [1247, 533] on textarea "GUIDE - [PERSON_NAME] [PERSON_NAME] x 13pax (7Ad, 5 children aged [DEMOGRAPHIC_…" at bounding box center [1291, 501] width 540 height 172
type textarea "GUIDE - [PERSON_NAME] [PERSON_NAME] x 13pax (7Ad, 5 children aged [DEMOGRAPHIC_…"
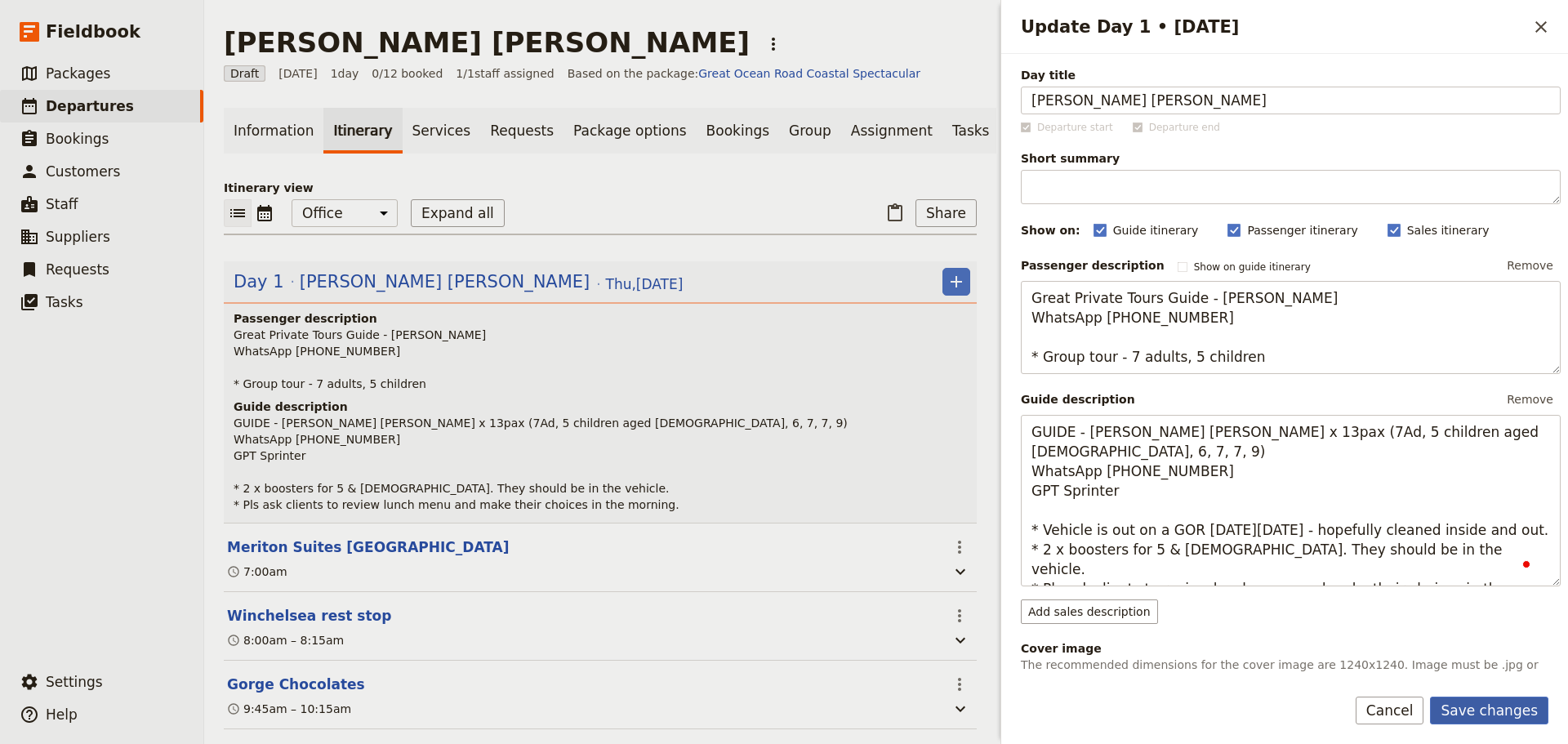
click at [1507, 700] on button "Save changes" at bounding box center [1489, 710] width 118 height 28
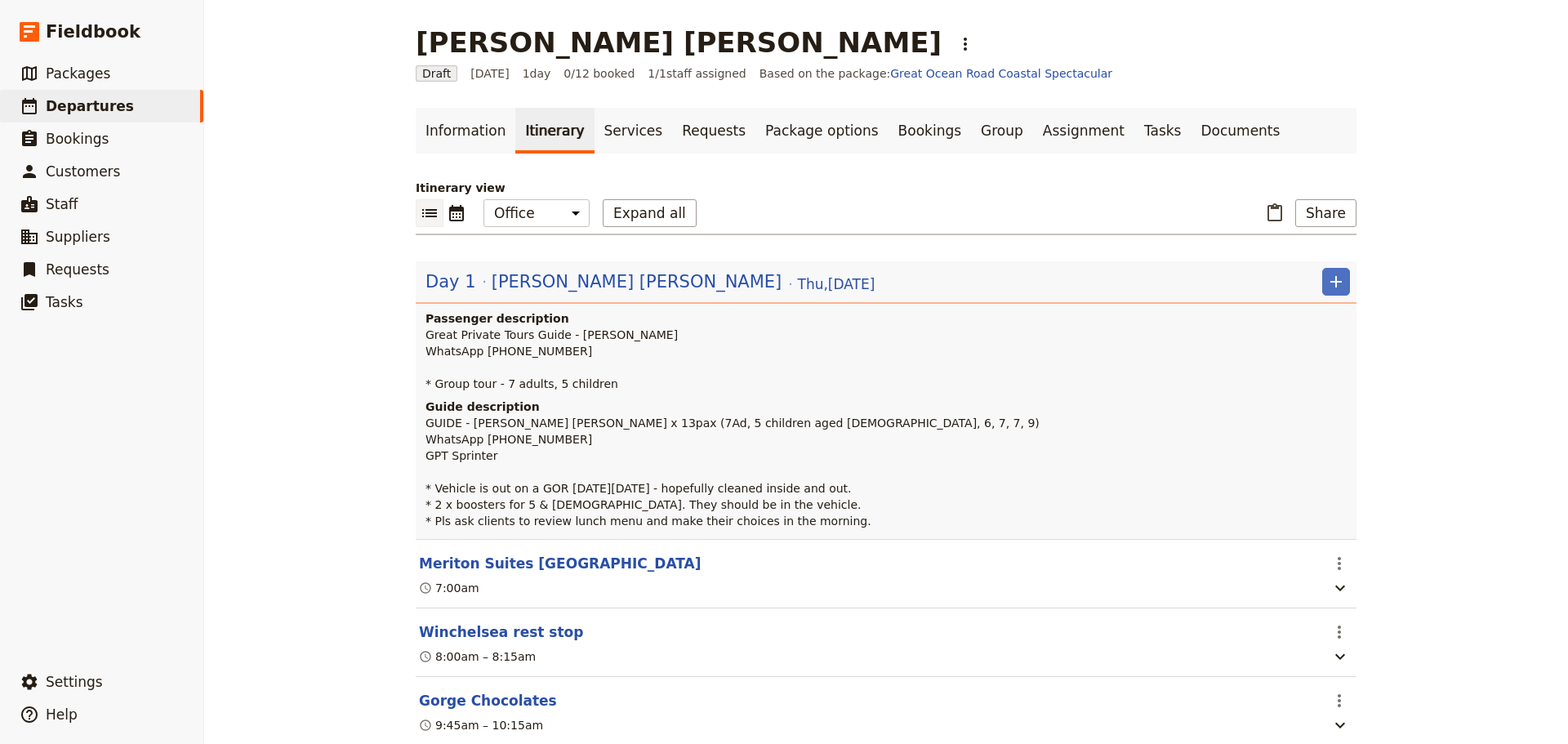
click at [798, 285] on span "[DATE]" at bounding box center [837, 284] width 78 height 20
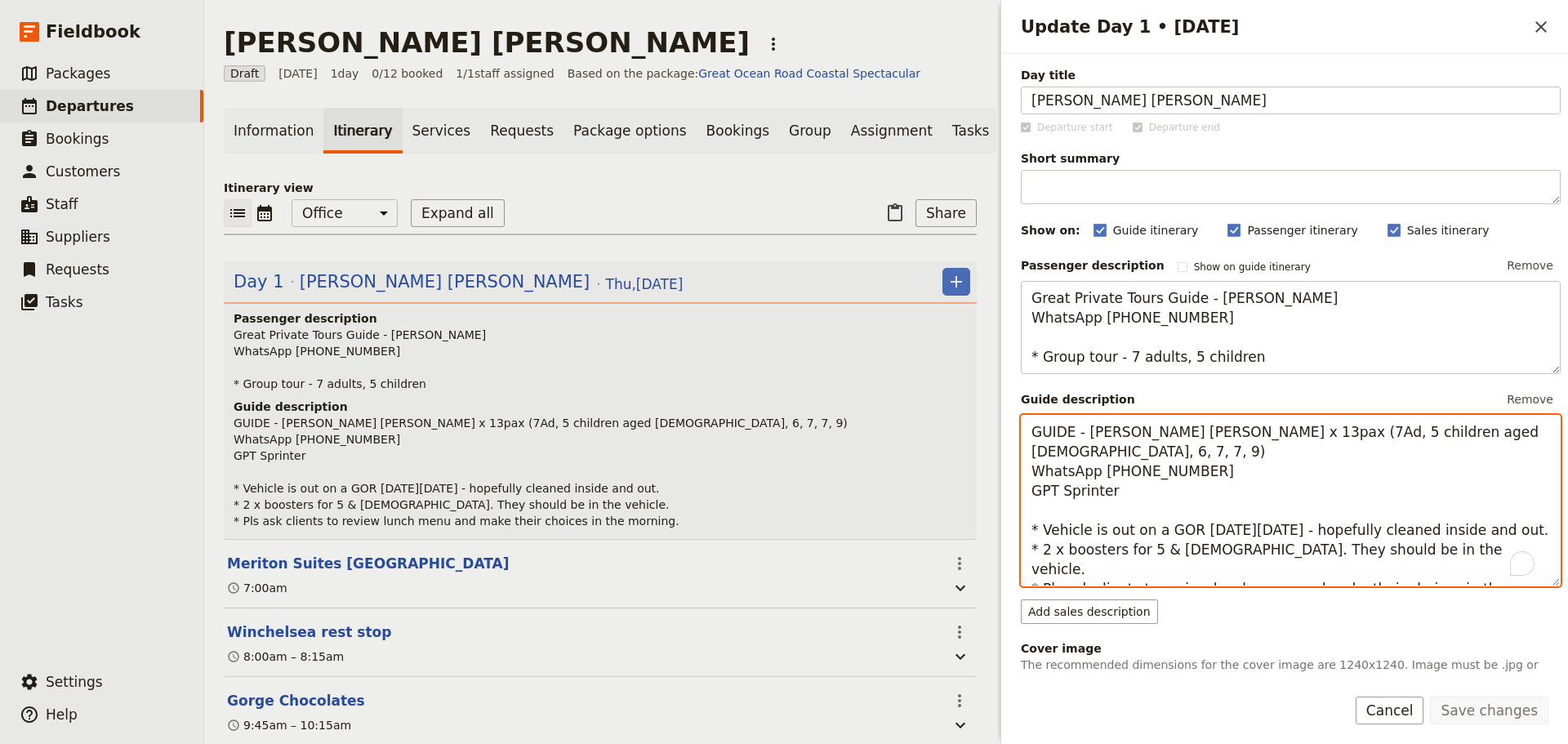
click at [1508, 531] on textarea "GUIDE - [PERSON_NAME] [PERSON_NAME] x 13pax (7Ad, 5 children aged [DEMOGRAPHIC_…" at bounding box center [1291, 501] width 540 height 172
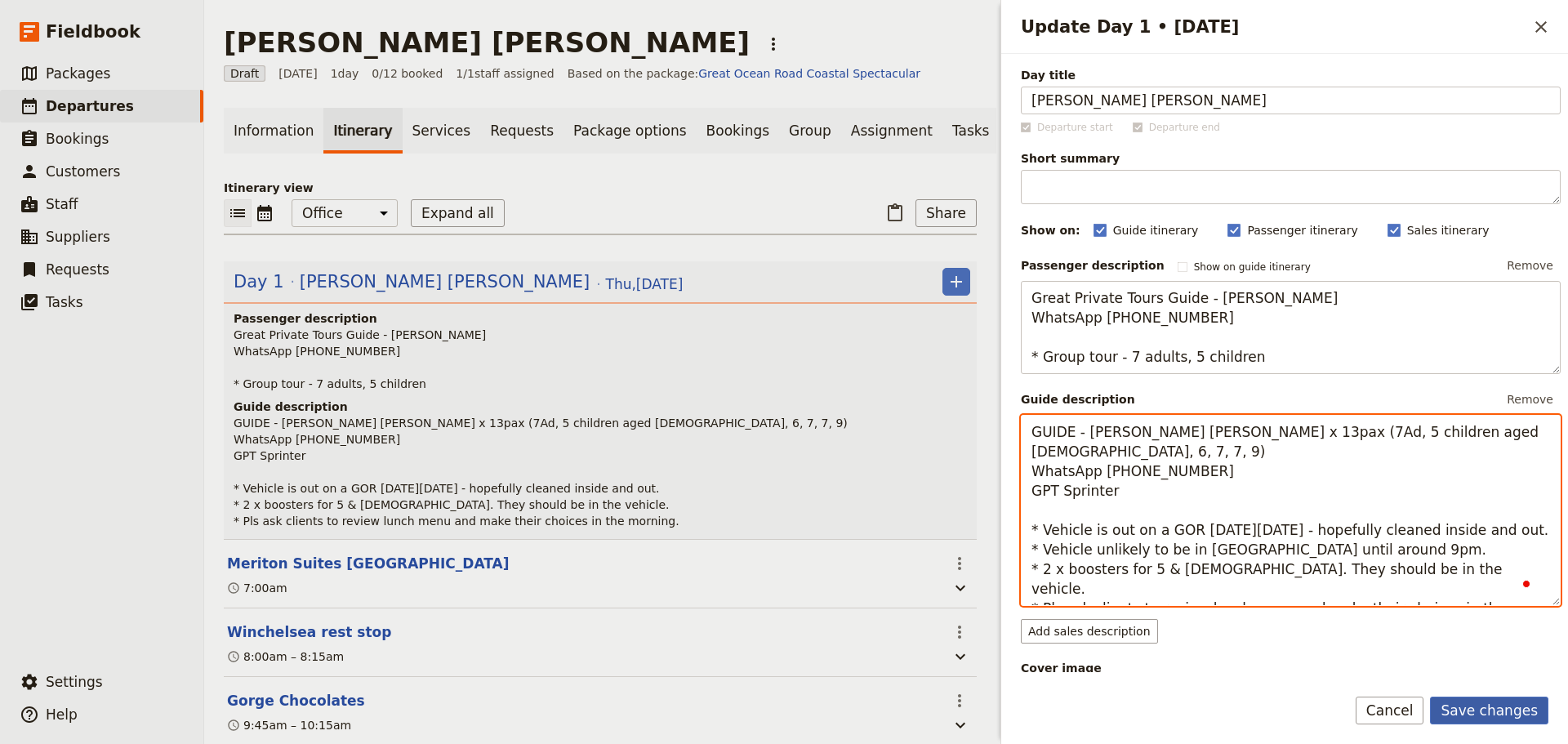
type textarea "GUIDE - [PERSON_NAME] [PERSON_NAME] x 13pax (7Ad, 5 children aged [DEMOGRAPHIC_…"
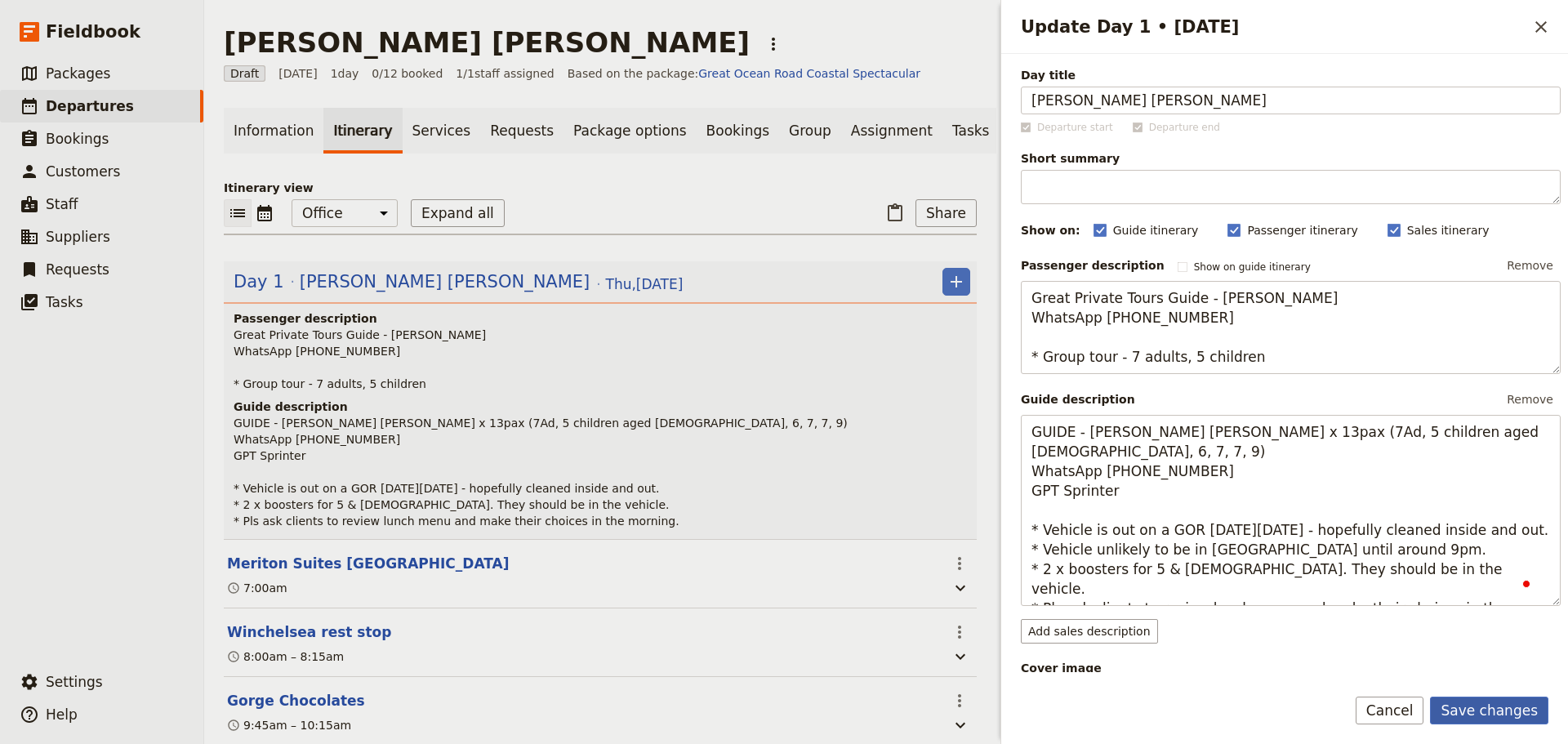
click at [1471, 697] on button "Save changes" at bounding box center [1489, 710] width 118 height 28
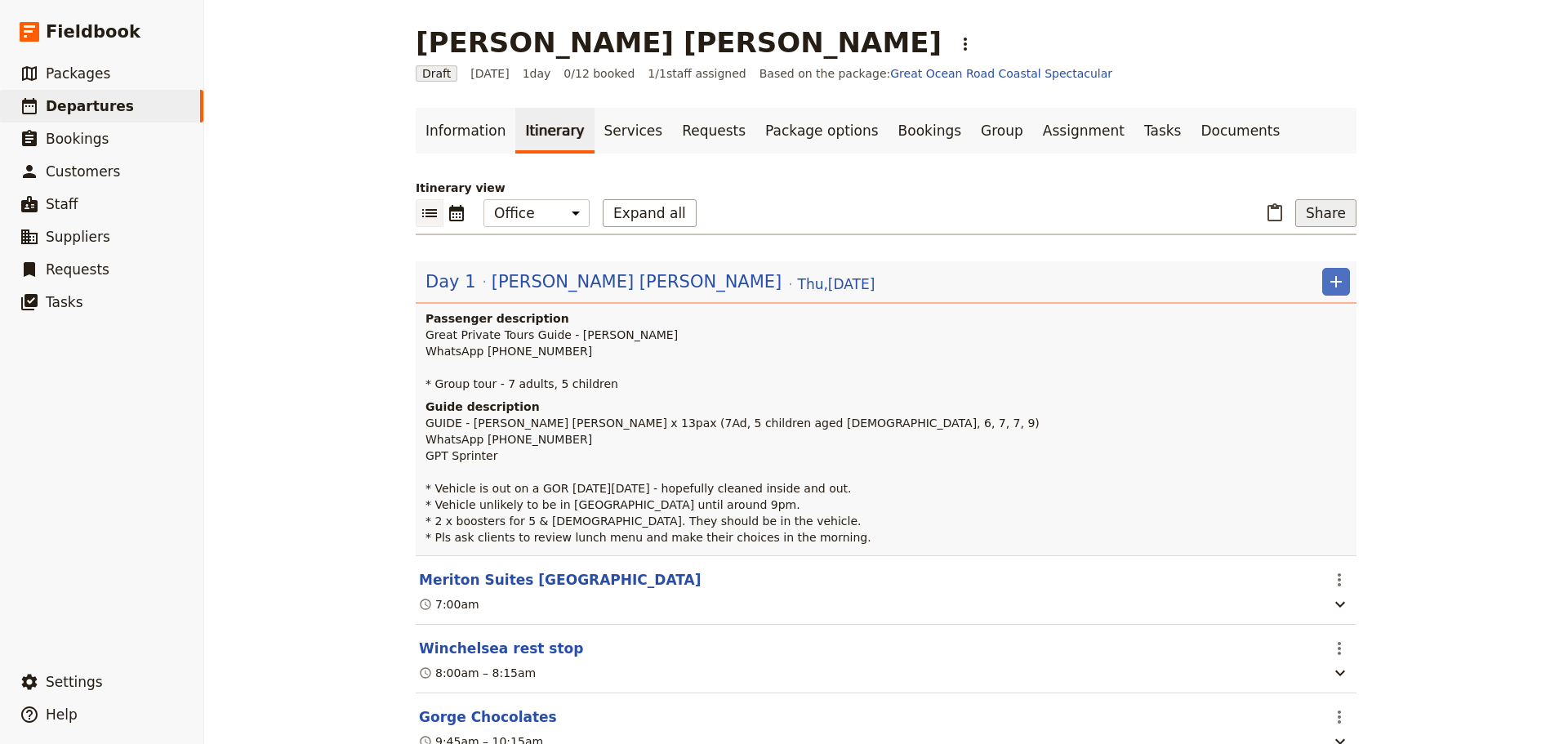
click at [1321, 211] on button "Share" at bounding box center [1325, 213] width 61 height 28
click at [1308, 249] on span "Guide itinerary" at bounding box center [1272, 249] width 85 height 16
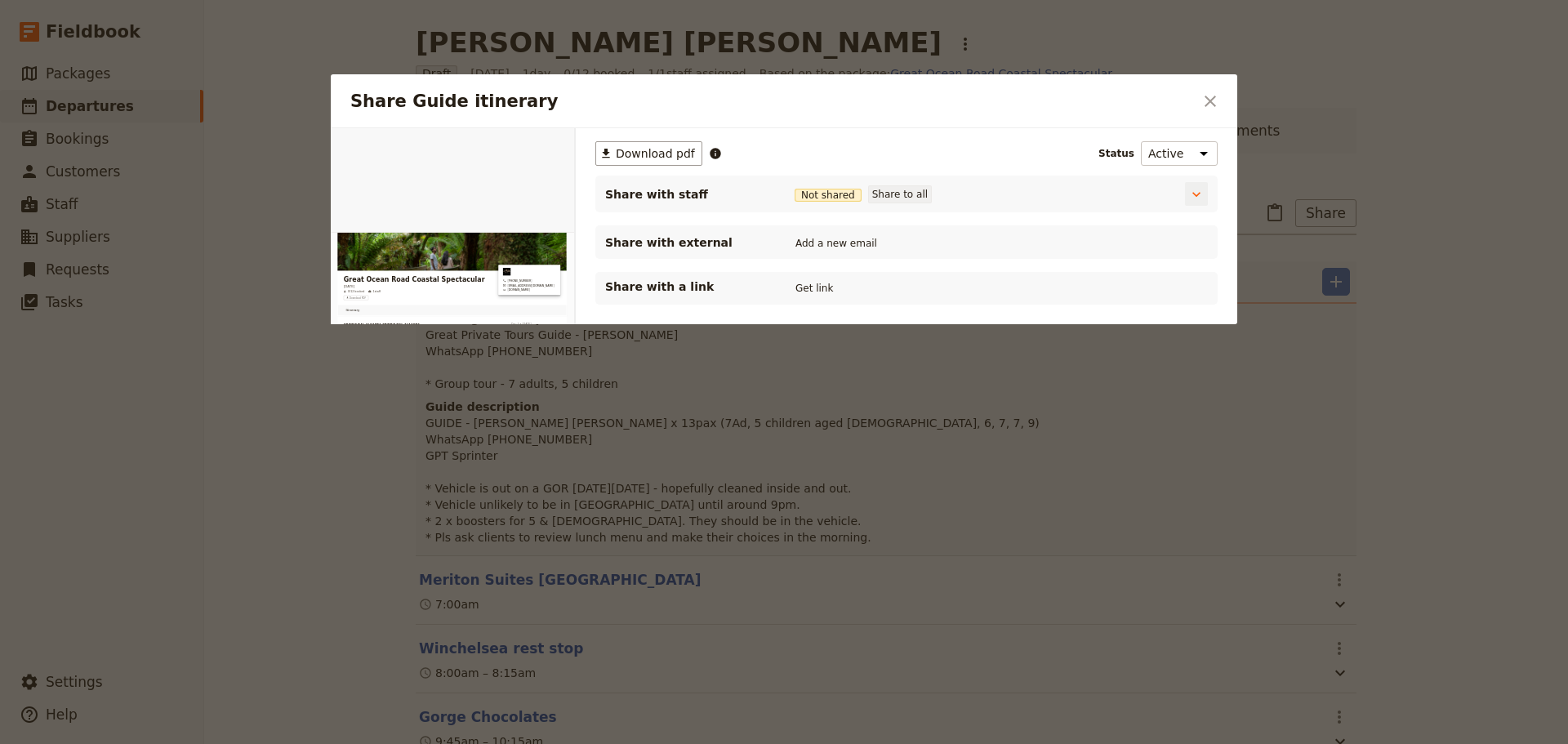
click at [897, 190] on button "Share to all" at bounding box center [901, 194] width 64 height 18
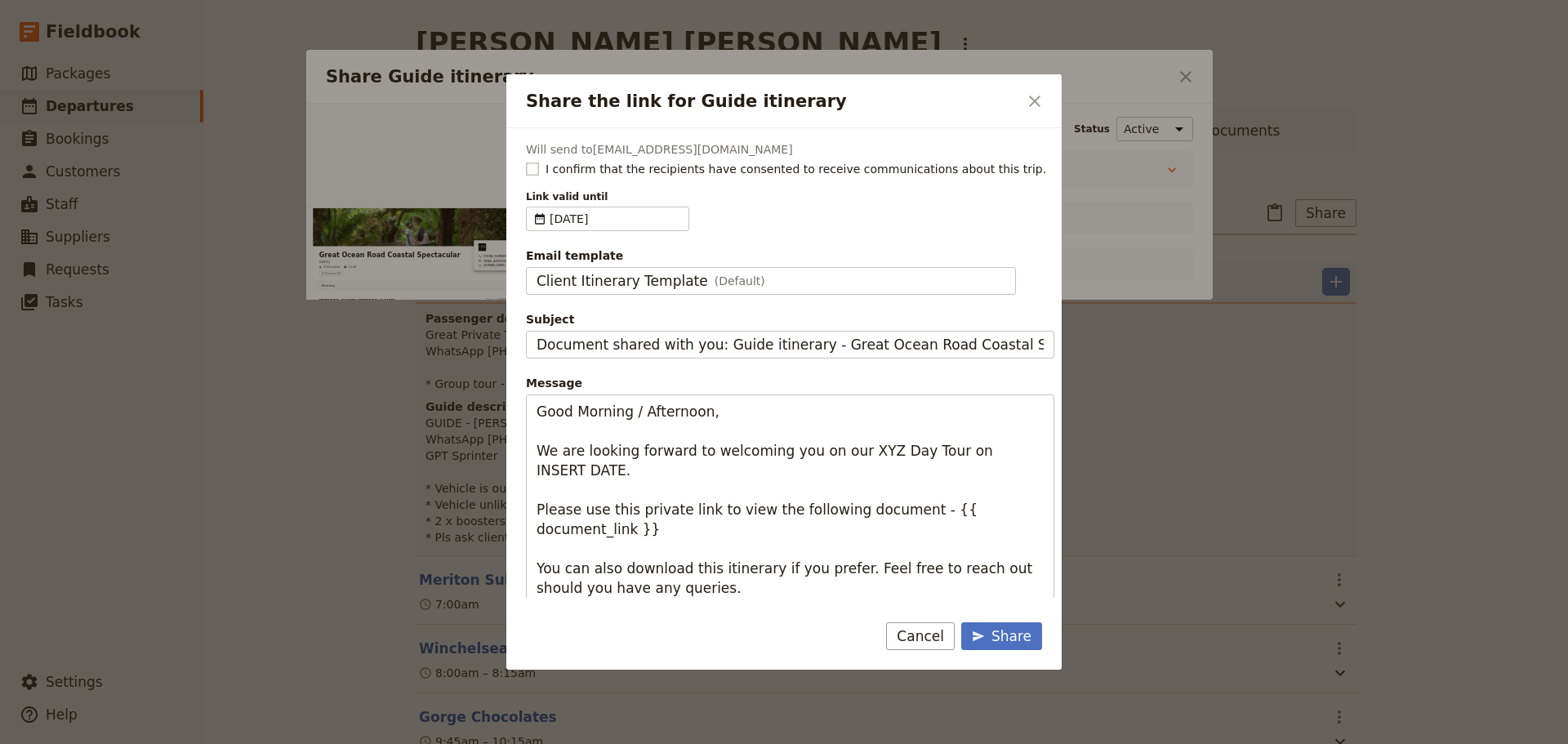
click at [534, 165] on rect "Share the link for Guide itinerary" at bounding box center [532, 168] width 12 height 12
click at [526, 161] on input "I confirm that the recipients have consented to receive communications about th…" at bounding box center [525, 160] width 1 height 1
checkbox input "true"
click at [647, 271] on span "Client Itinerary Template" at bounding box center [623, 281] width 172 height 20
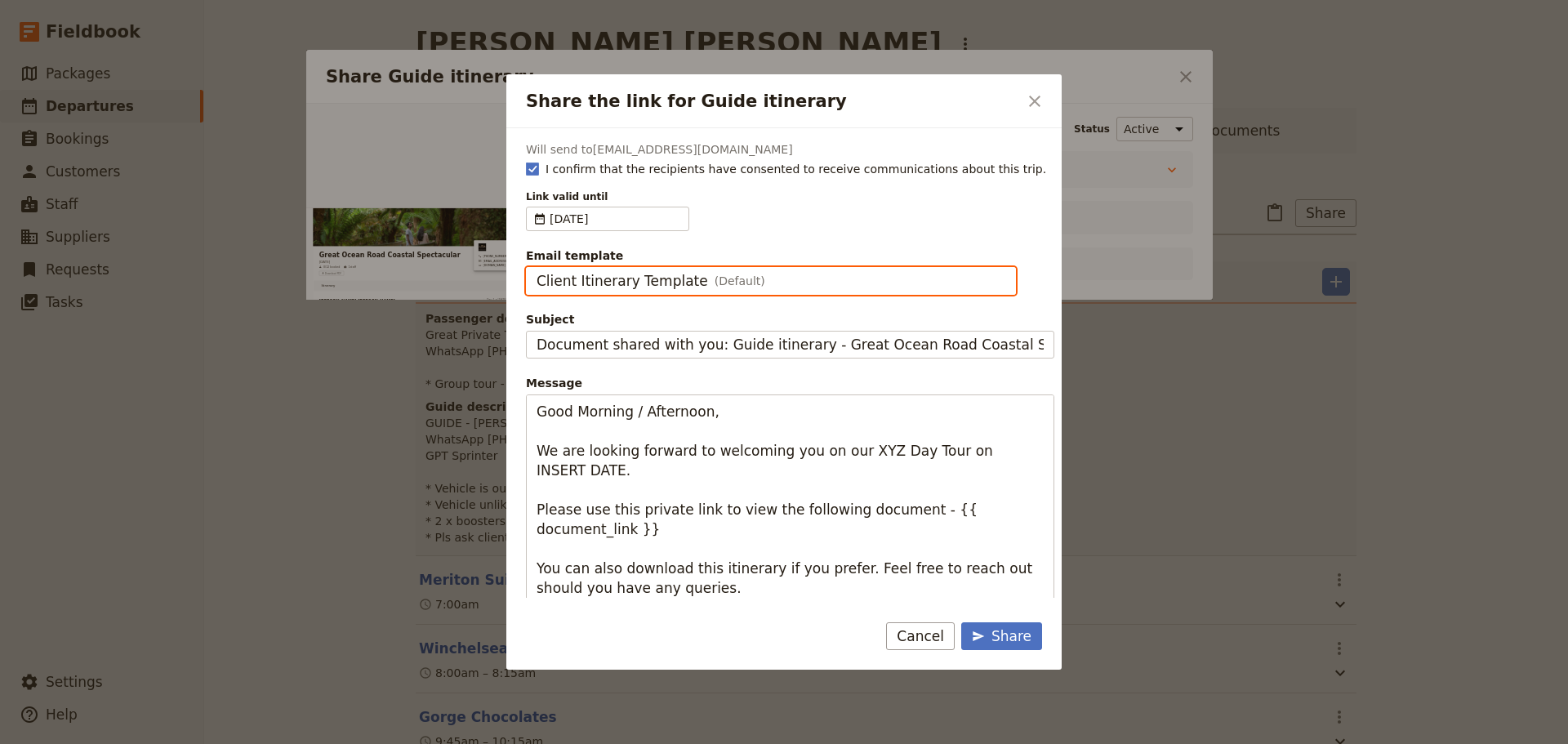
click at [537, 268] on input "Client Itinerary Template" at bounding box center [536, 267] width 1 height 1
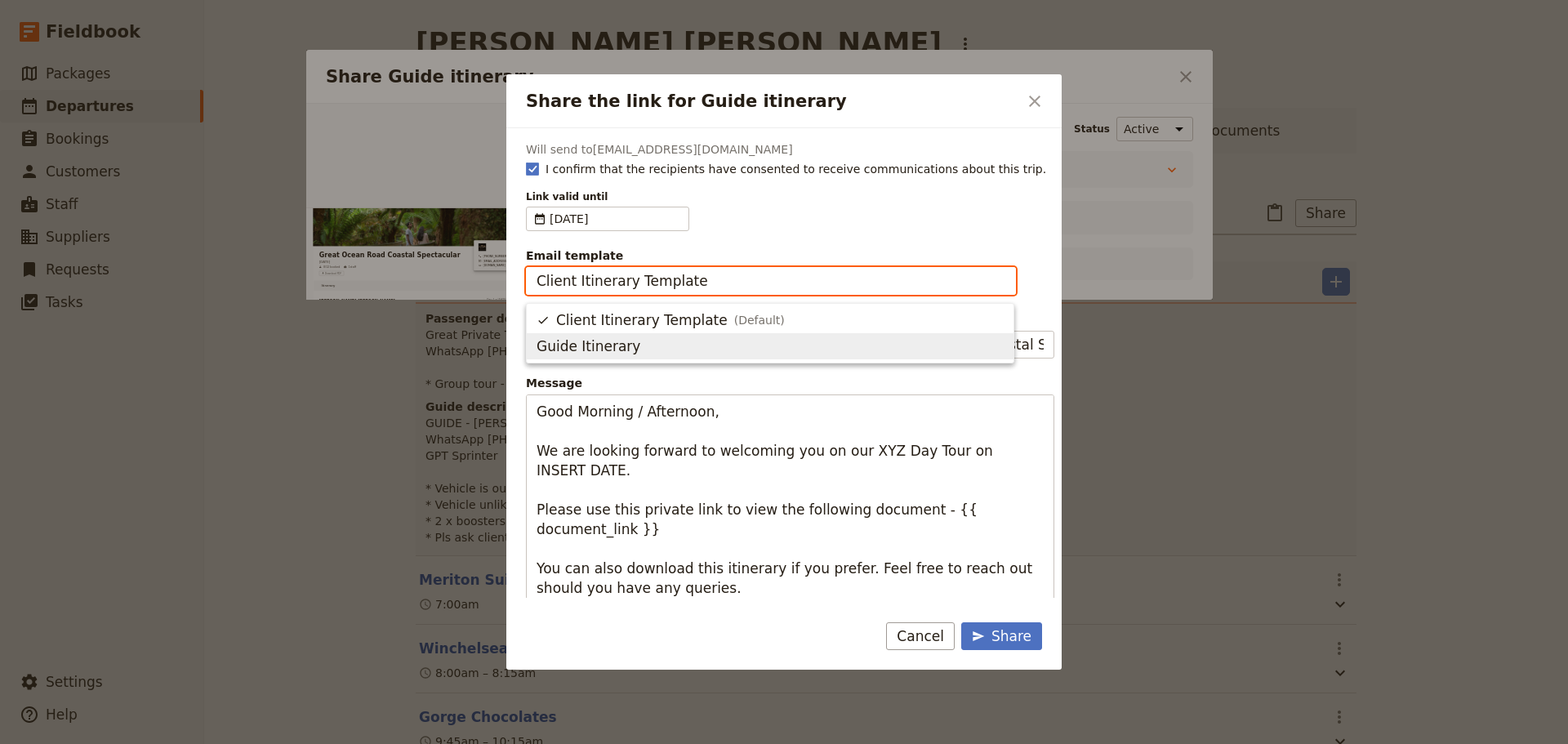
click at [629, 340] on span "Guide Itinerary" at bounding box center [770, 346] width 467 height 20
type input "Guide Itinerary"
type input "TOUR NAME & Date"
type textarea "Hi {{ contact_name }} Please find a link to your upcoming tour of Great Ocean R…"
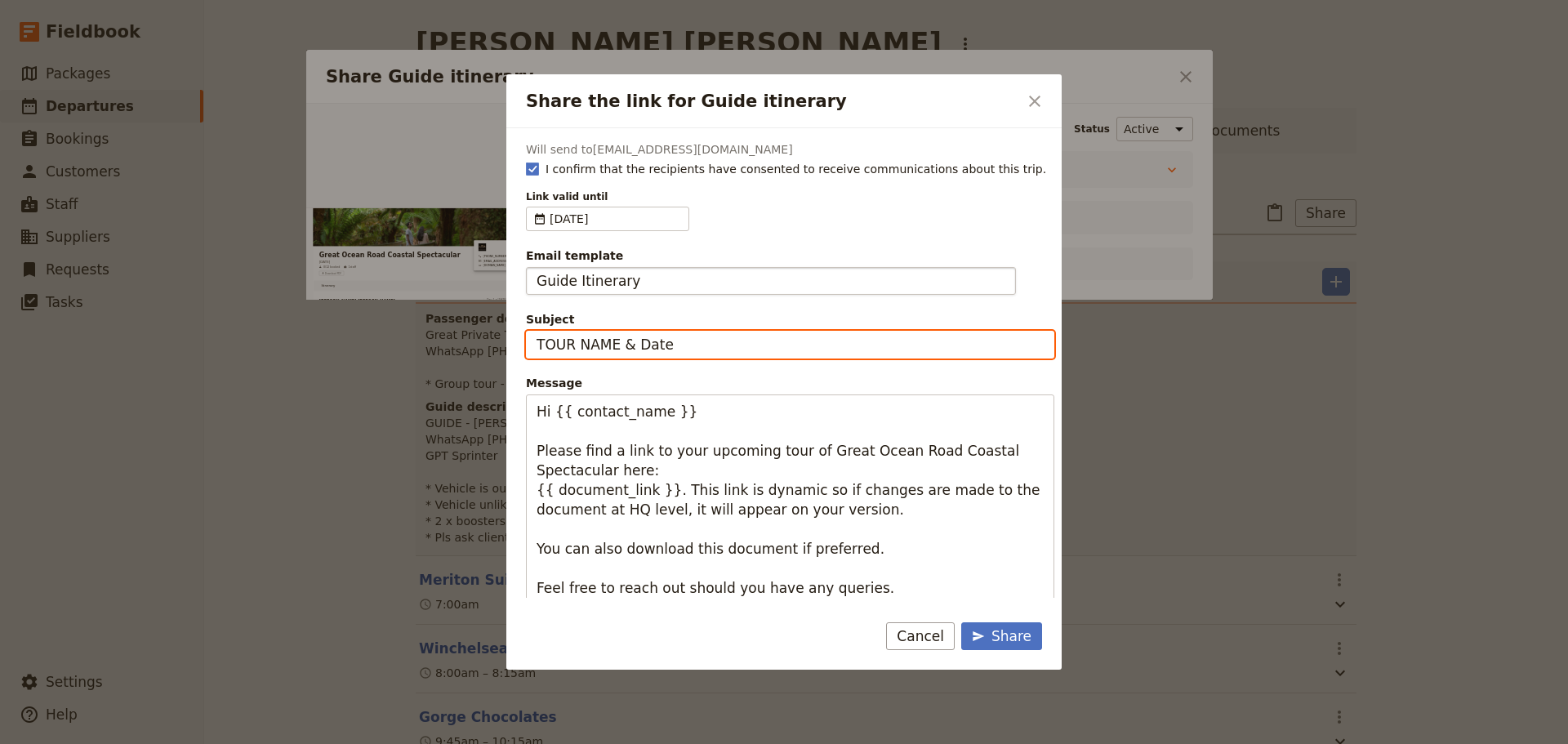
drag, startPoint x: 691, startPoint y: 350, endPoint x: 460, endPoint y: 350, distance: 231.0
click at [460, 743] on div "Share the link for Guide itinerary ​ Will send to [EMAIL_ADDRESS][DOMAIN_NAME] …" at bounding box center [784, 744] width 1568 height 0
type input "GOR wWW - [DATE]"
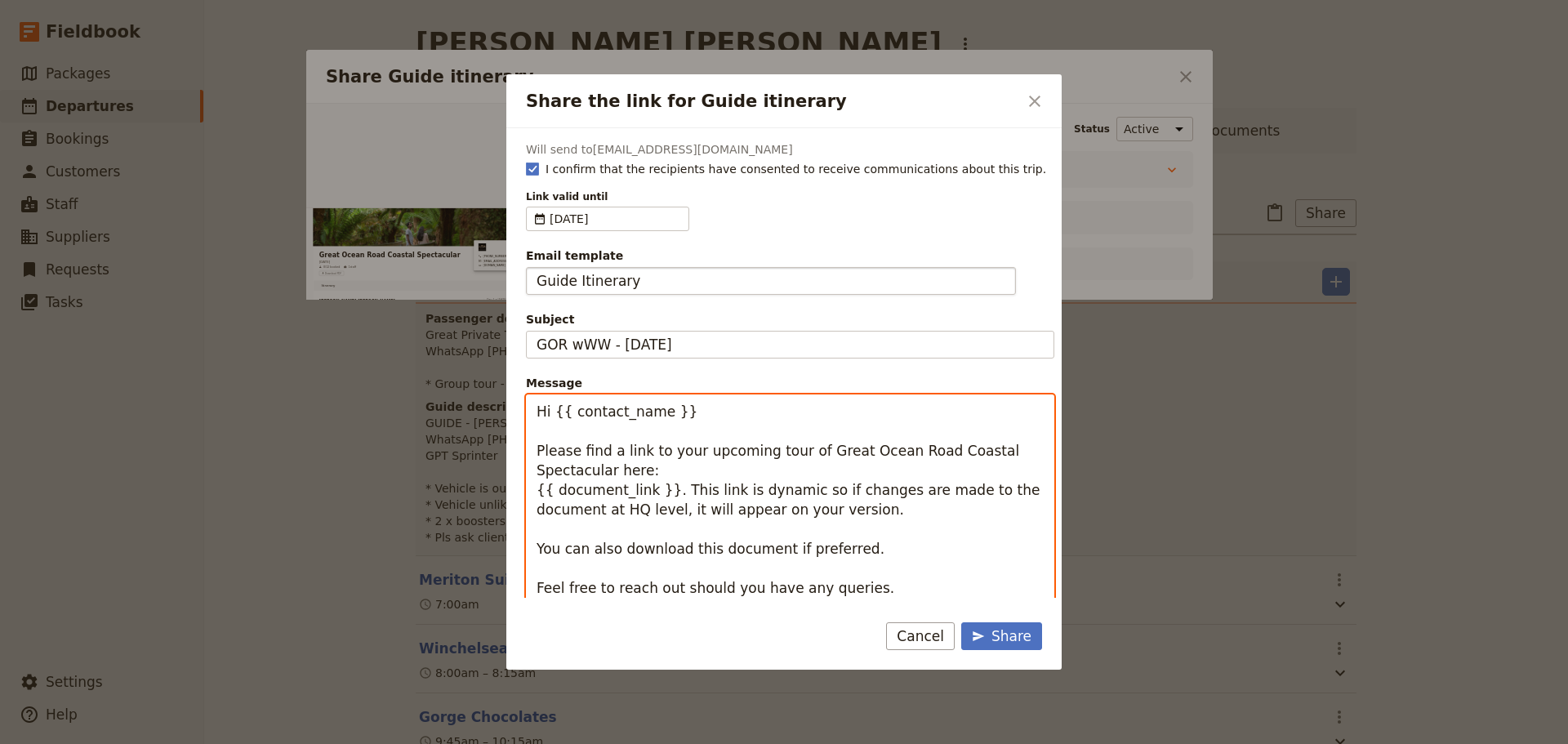
drag, startPoint x: 685, startPoint y: 415, endPoint x: 553, endPoint y: 414, distance: 132.0
click at [553, 414] on textarea "Hi {{ contact_name }} Please find a link to your upcoming tour of Great Ocean R…" at bounding box center [790, 529] width 528 height 269
click at [657, 489] on textarea "Hi [PERSON_NAME] Please find a link to your upcoming tour of Great Ocean Road C…" at bounding box center [790, 529] width 528 height 269
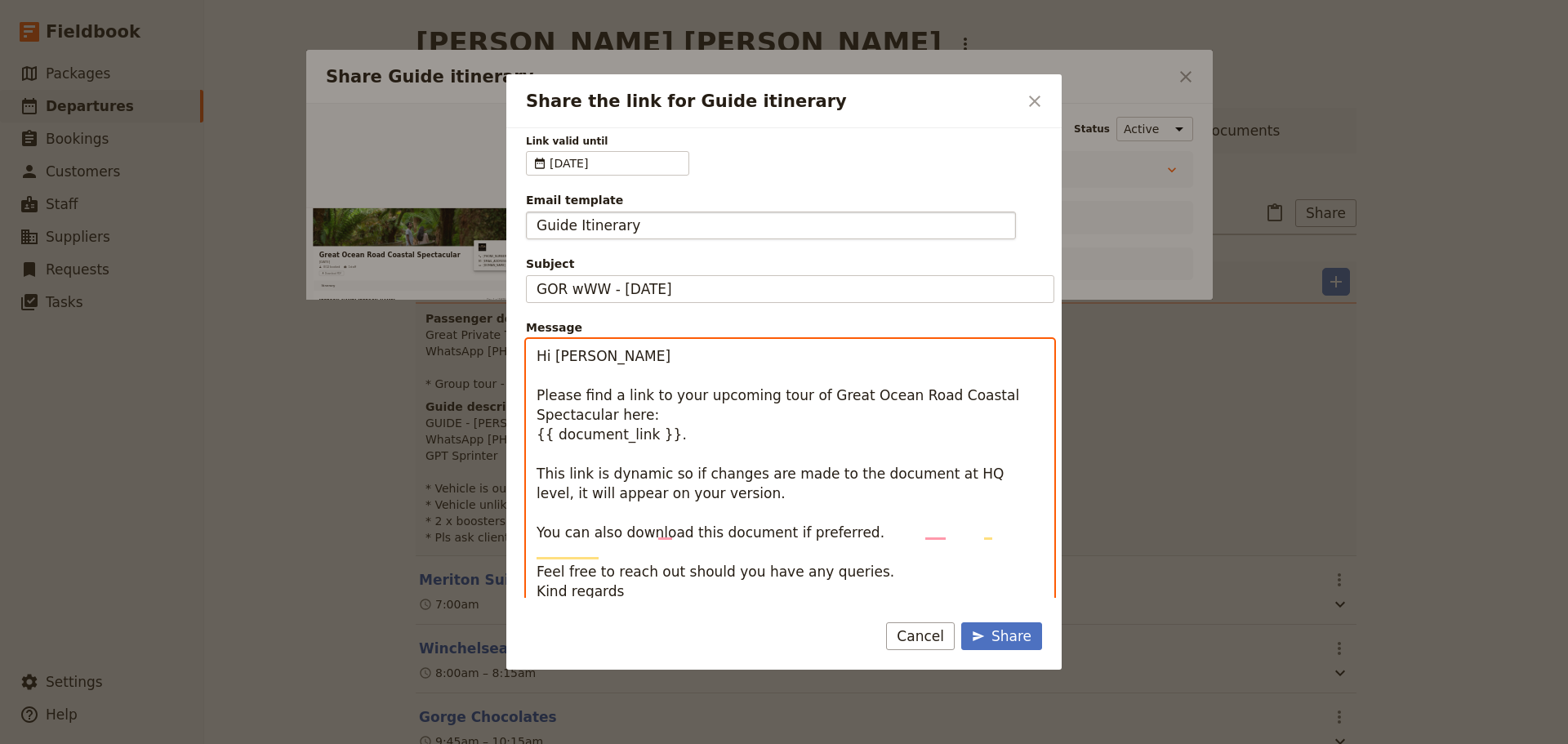
scroll to position [107, 0]
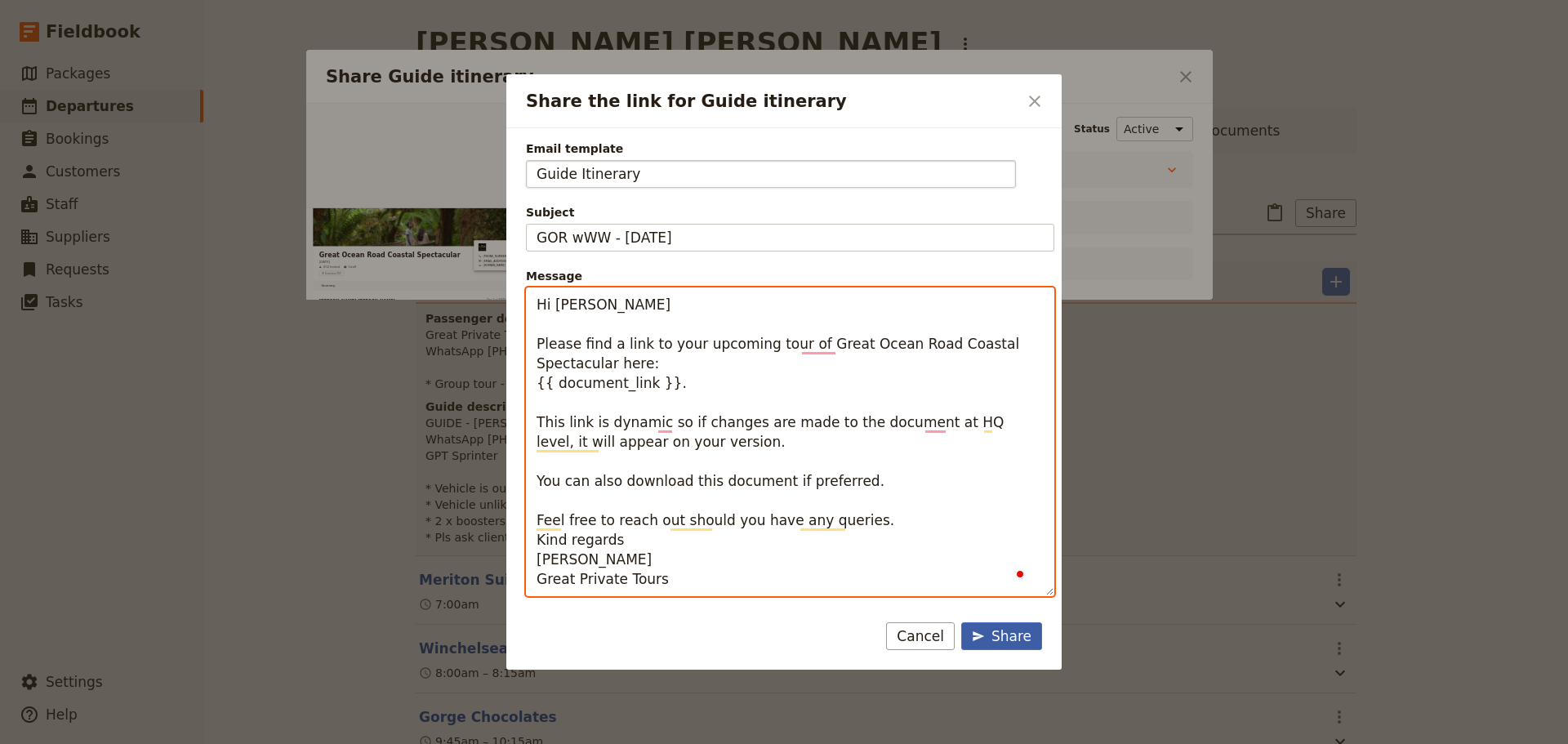
type textarea "Hi [PERSON_NAME] Please find a link to your upcoming tour of Great Ocean Road C…"
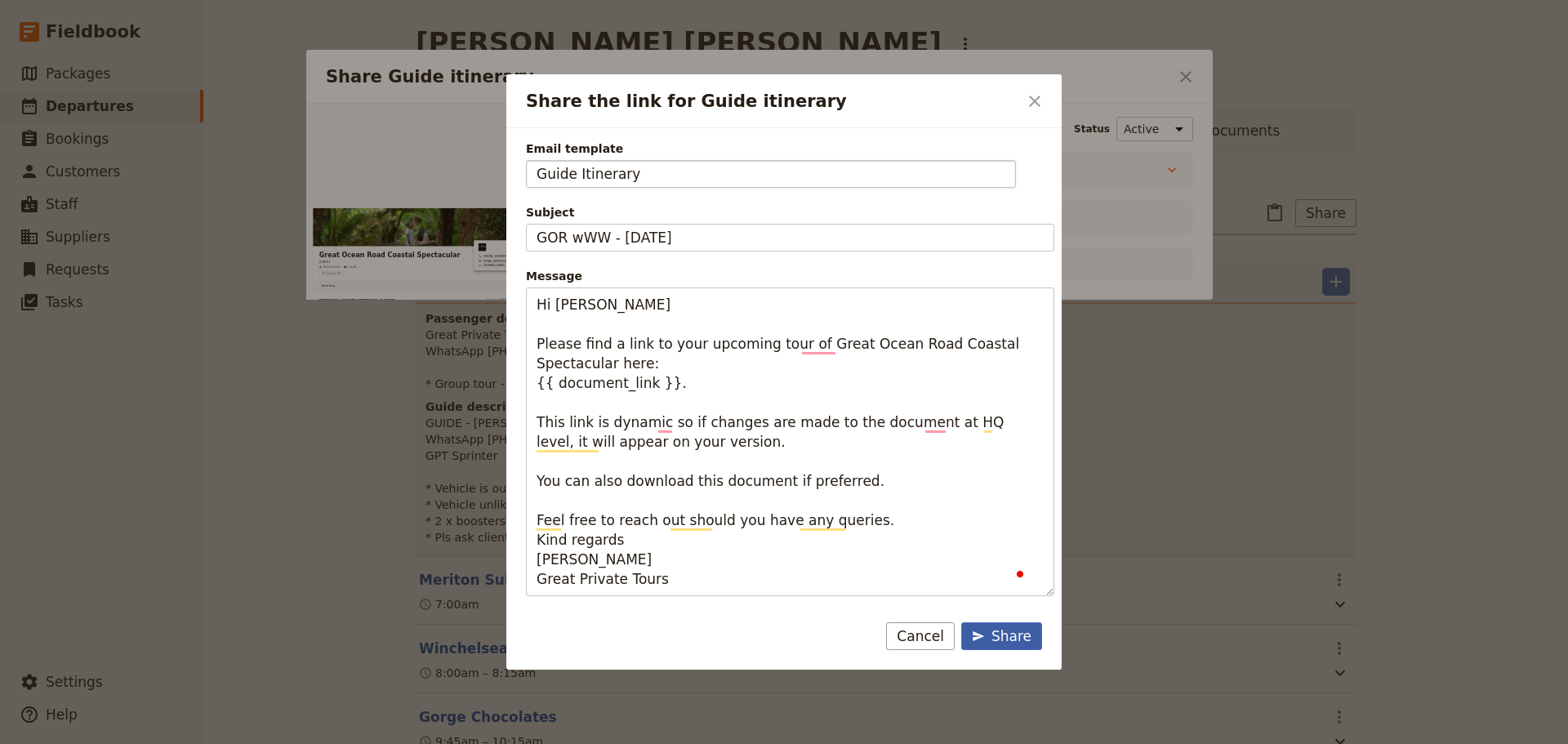
click at [999, 628] on div "Share" at bounding box center [1002, 636] width 60 height 20
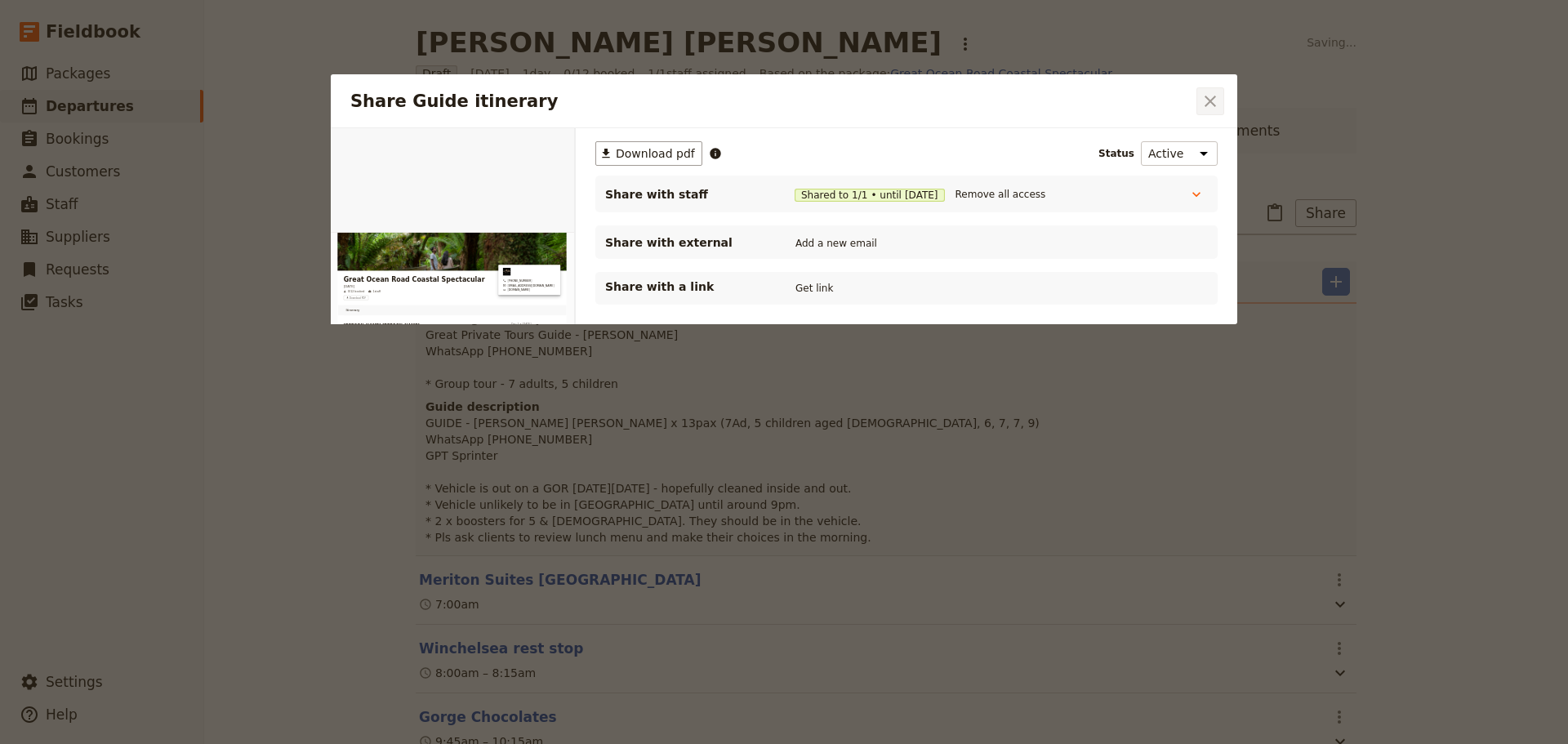
click at [1223, 97] on button "​" at bounding box center [1211, 101] width 28 height 28
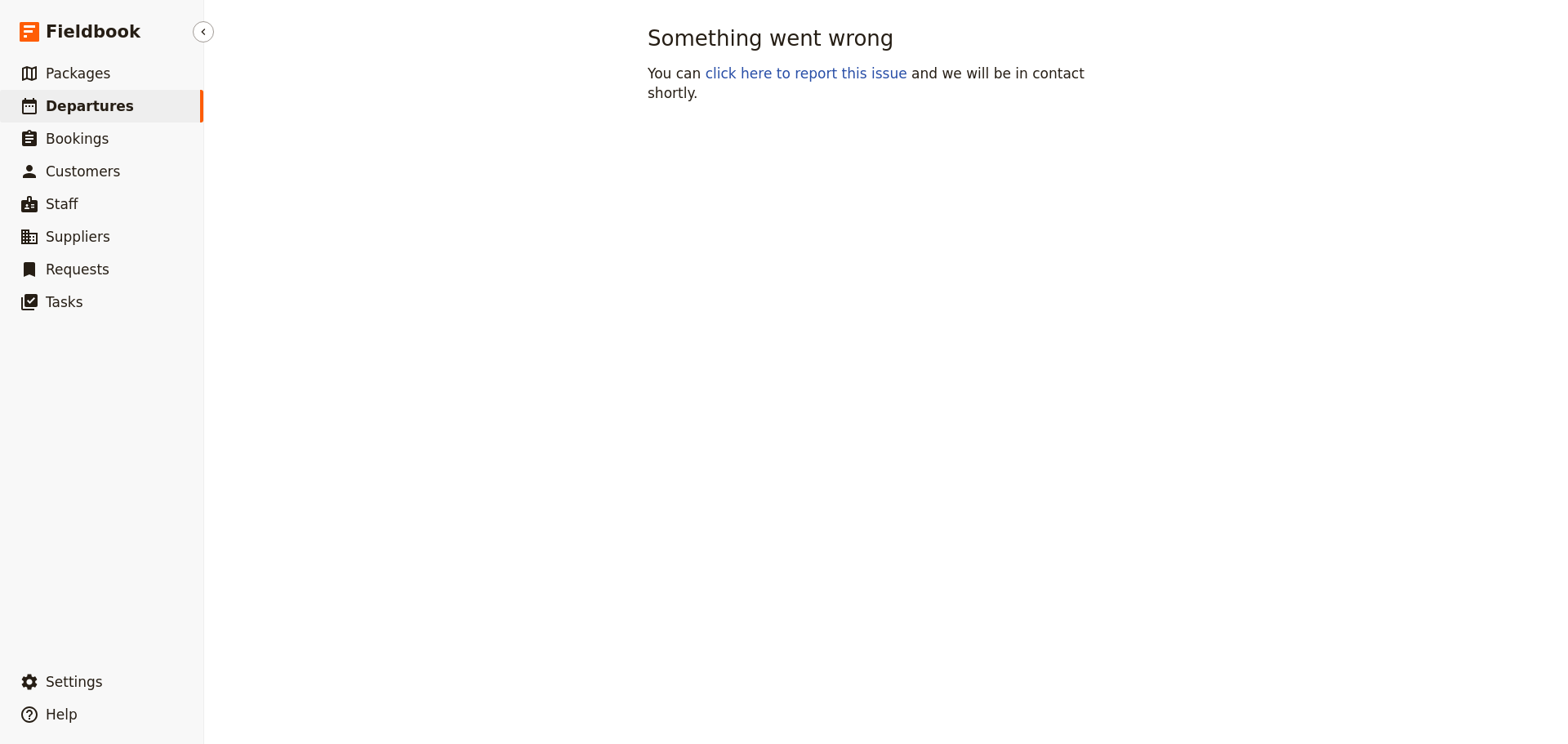
click at [98, 113] on span "Departures" at bounding box center [90, 106] width 88 height 16
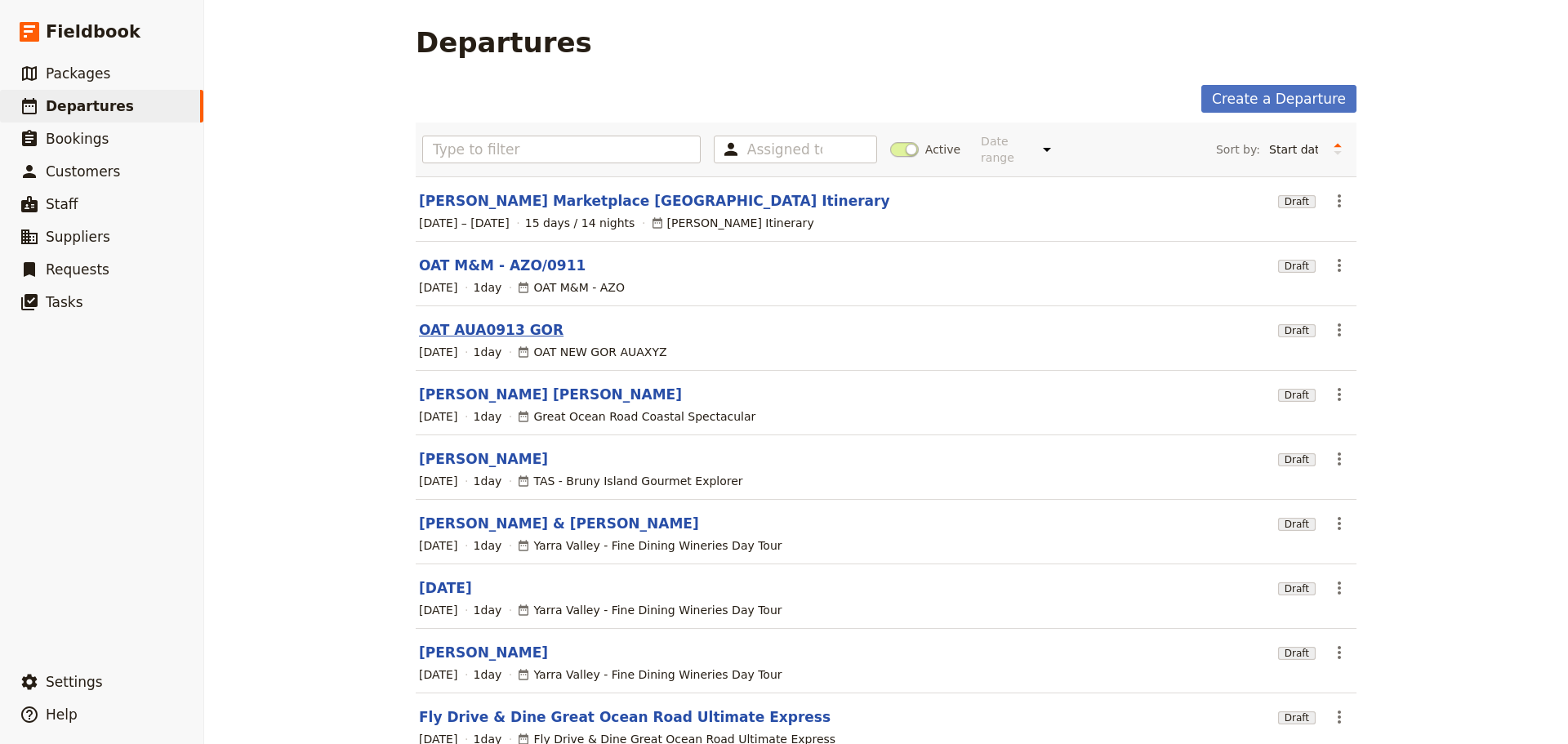
click at [451, 320] on link "OAT AUA0913 GOR" at bounding box center [490, 330] width 144 height 20
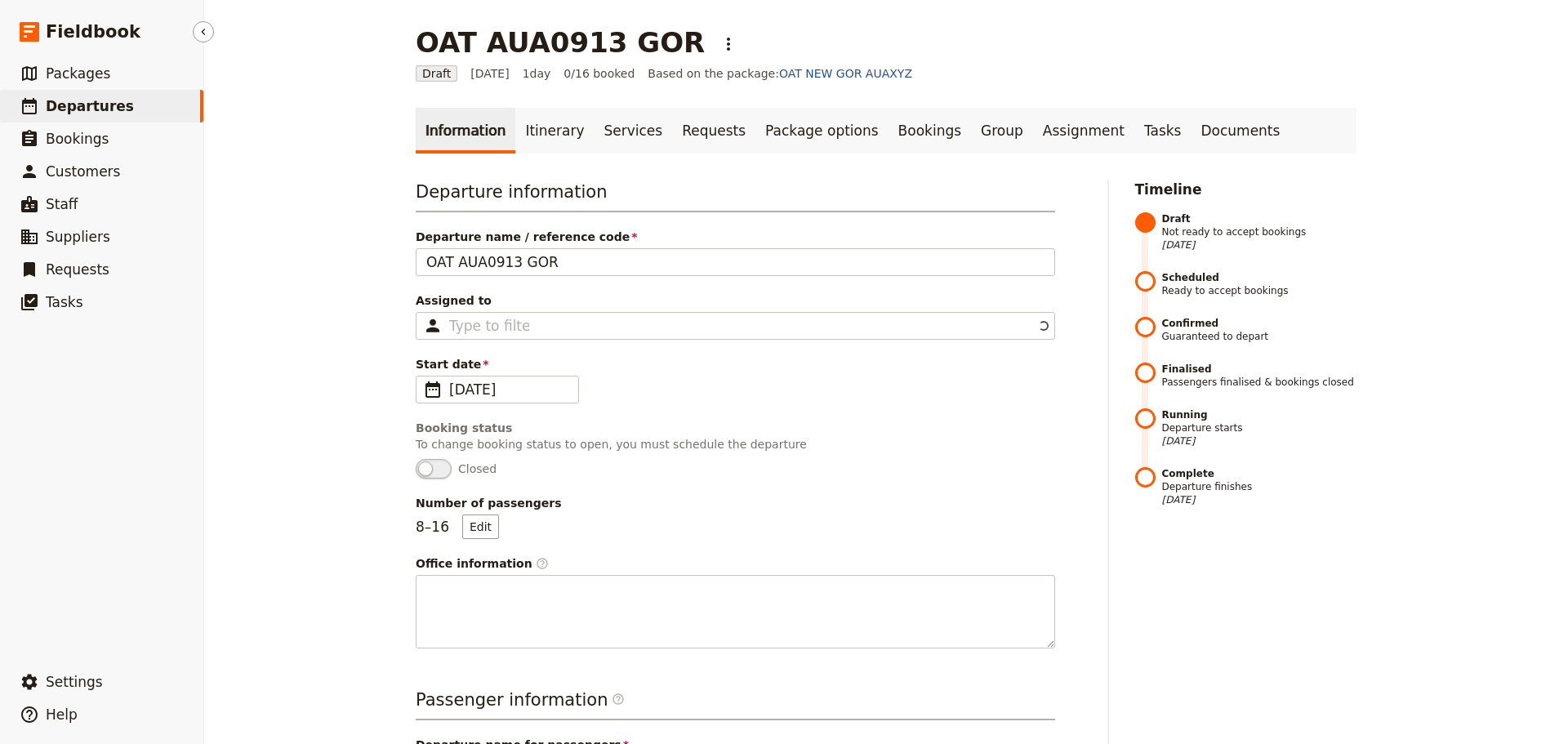
click at [70, 104] on span "Departures" at bounding box center [90, 106] width 88 height 16
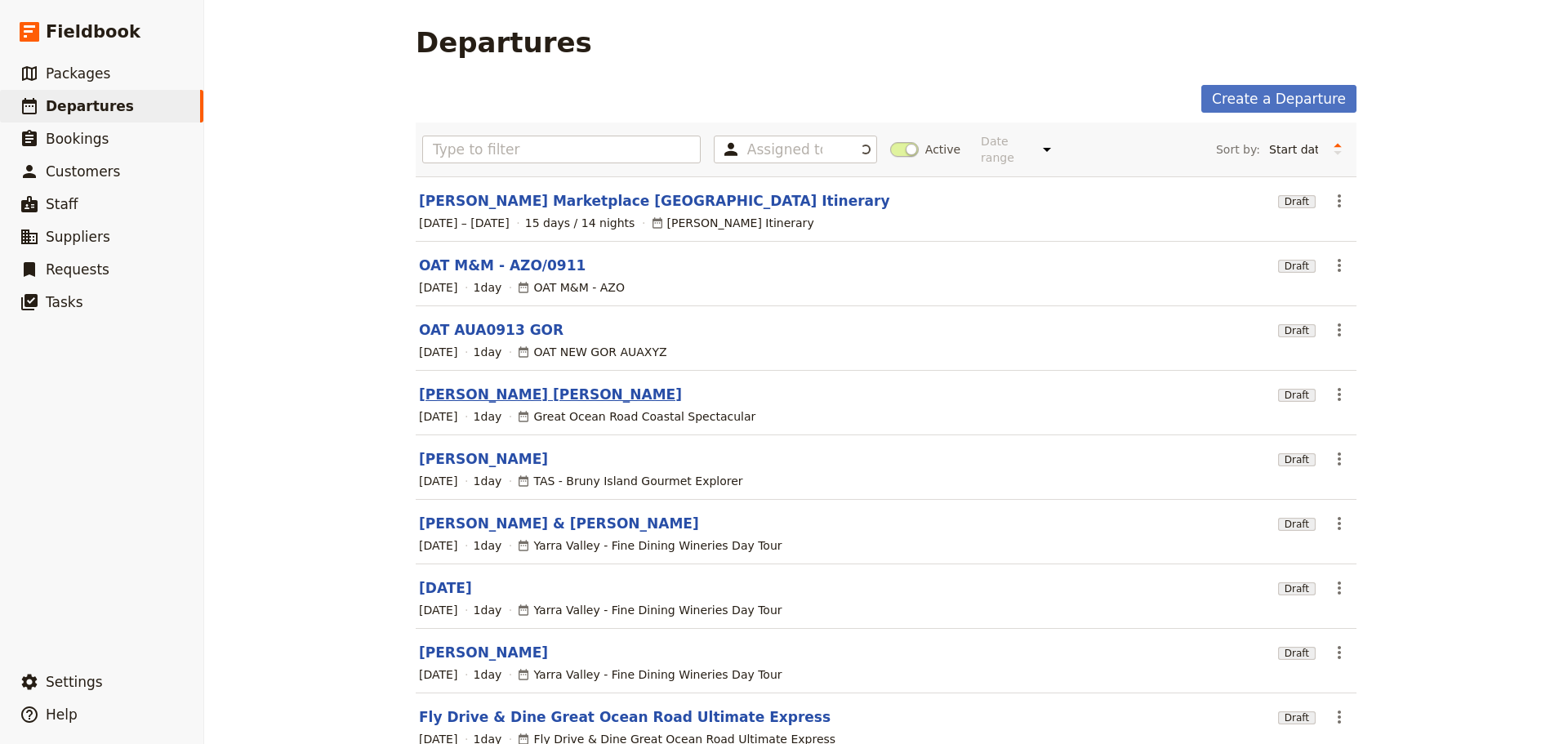
click at [488, 385] on link "[PERSON_NAME] [PERSON_NAME]" at bounding box center [550, 394] width 263 height 20
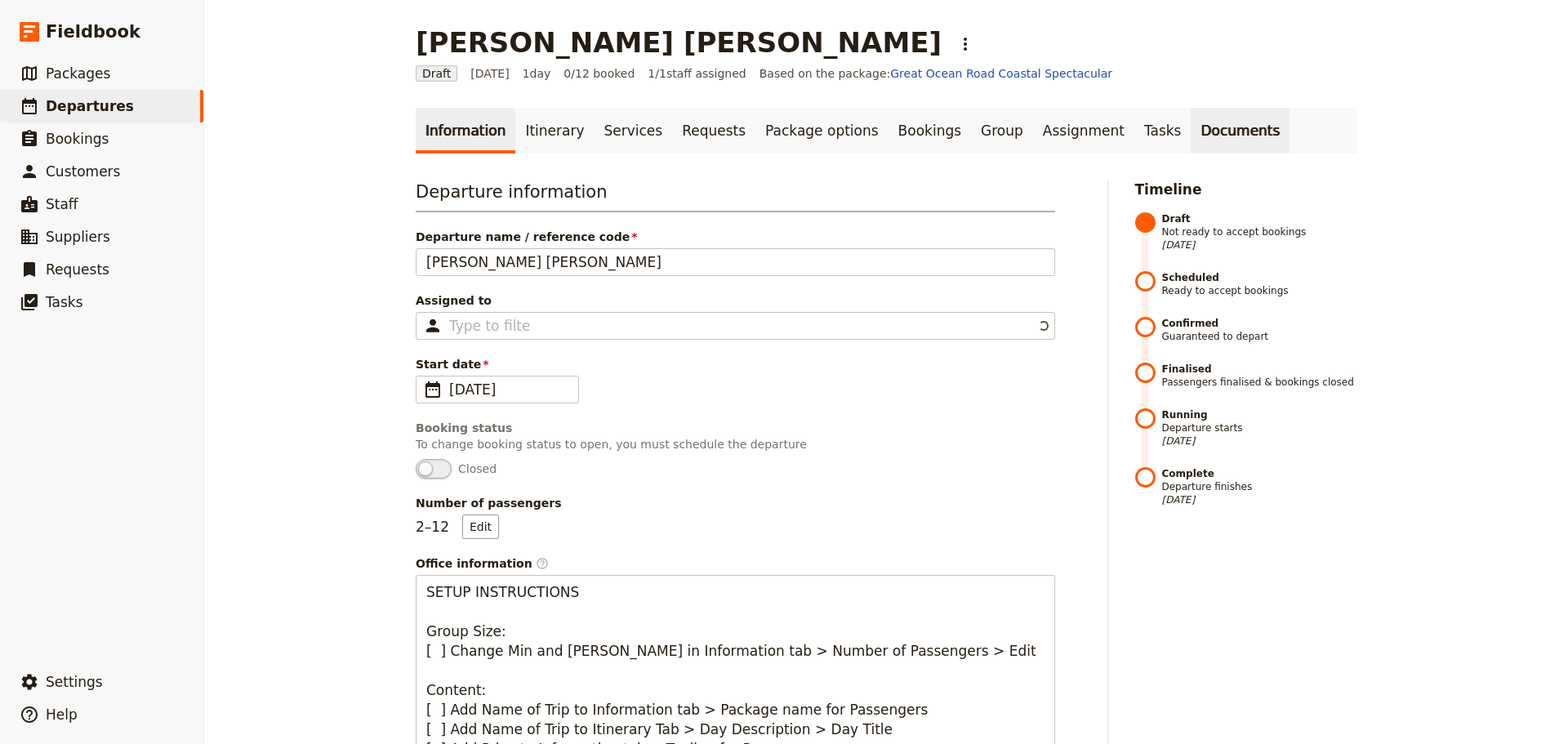
click at [1191, 134] on link "Documents" at bounding box center [1240, 130] width 98 height 46
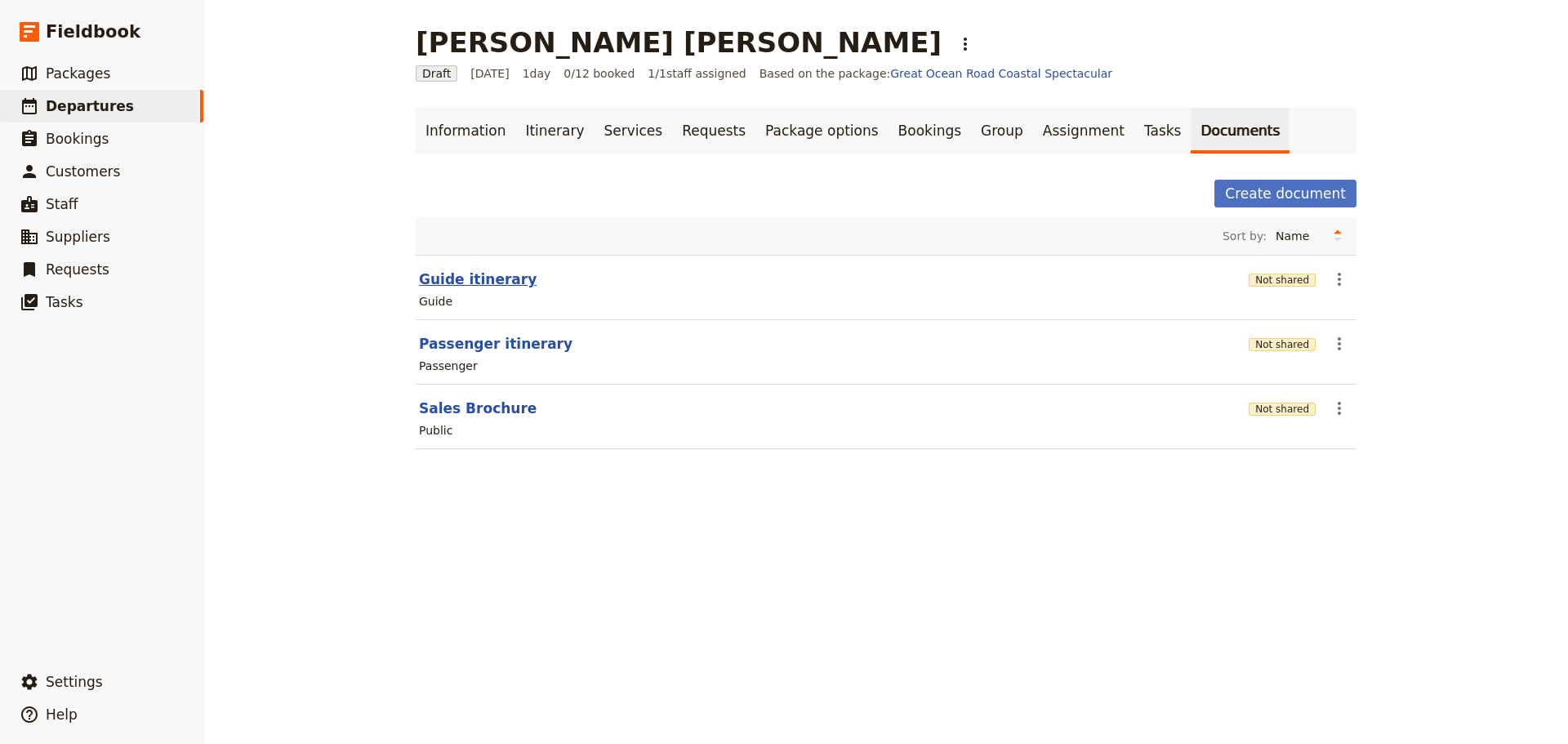
click at [476, 279] on button "Guide itinerary" at bounding box center [477, 279] width 117 height 20
select select "STAFF"
select select "RUN_SHEET"
select select "DEFAULT"
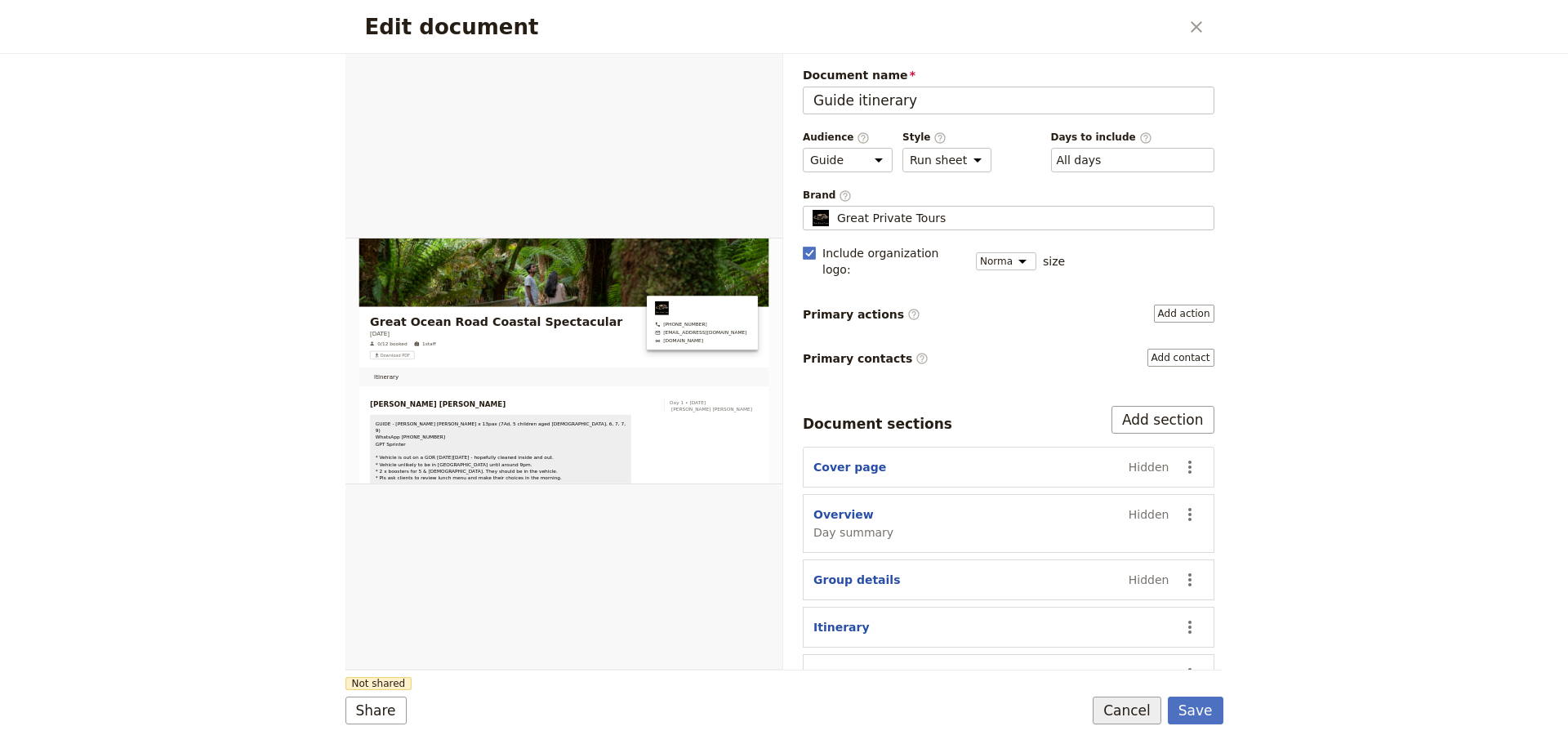
click at [1121, 715] on button "Cancel" at bounding box center [1127, 710] width 68 height 28
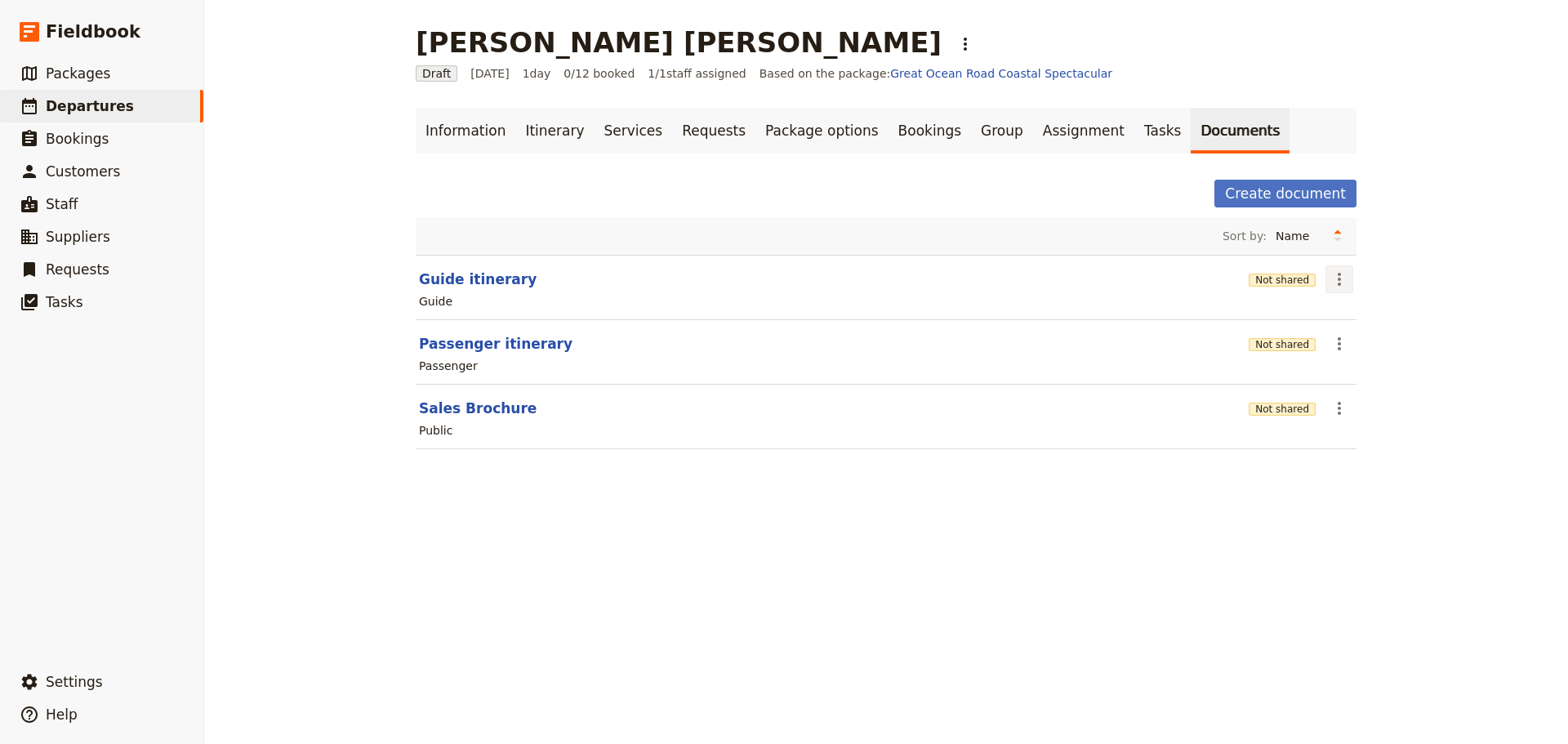
click at [1340, 284] on icon "Actions" at bounding box center [1339, 279] width 20 height 20
click at [1338, 311] on span "Share" at bounding box center [1347, 315] width 33 height 16
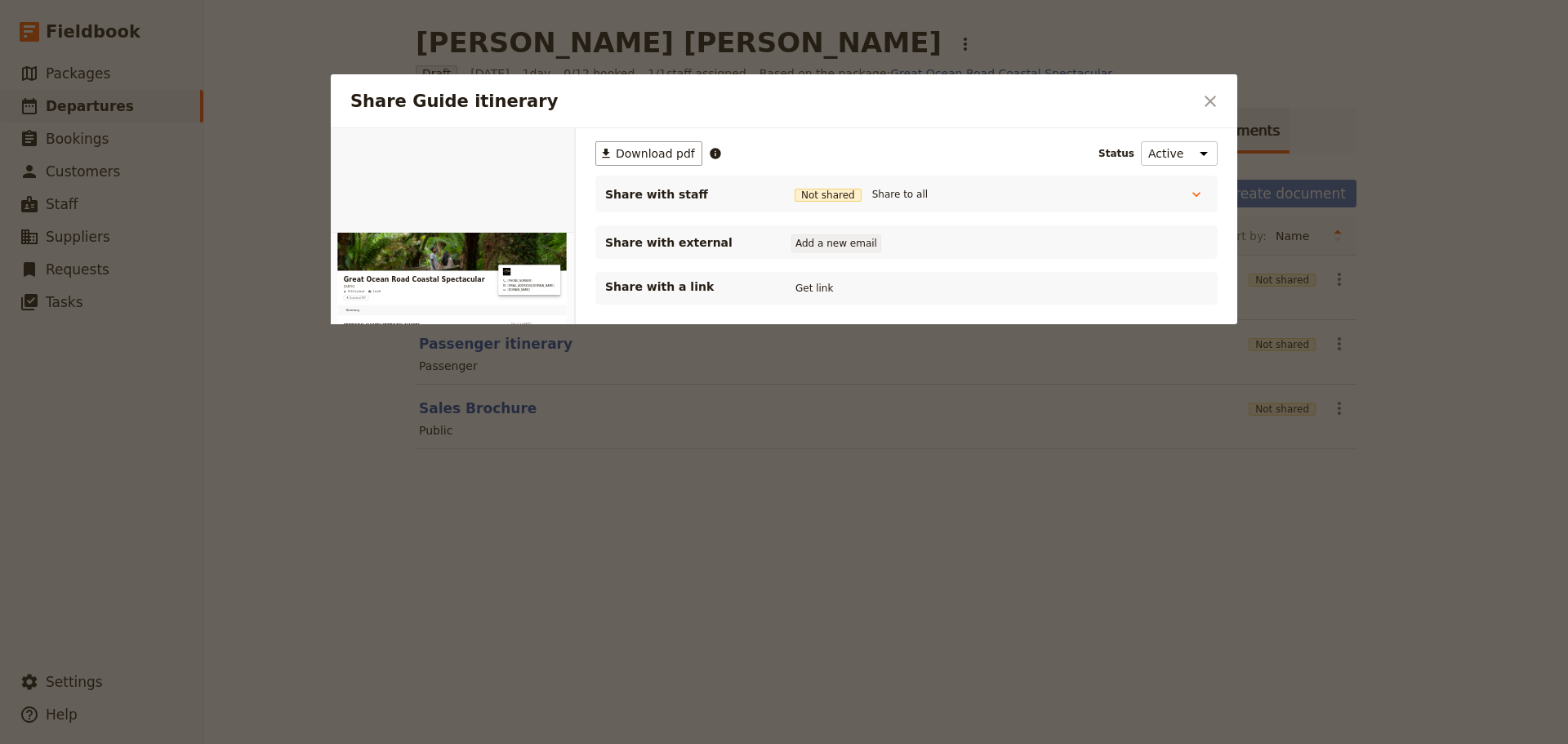
click at [840, 241] on button "Add a new email" at bounding box center [837, 243] width 90 height 18
click at [872, 245] on button "Add a new email" at bounding box center [837, 243] width 90 height 18
type input "[EMAIL_ADDRESS][DOMAIN_NAME]"
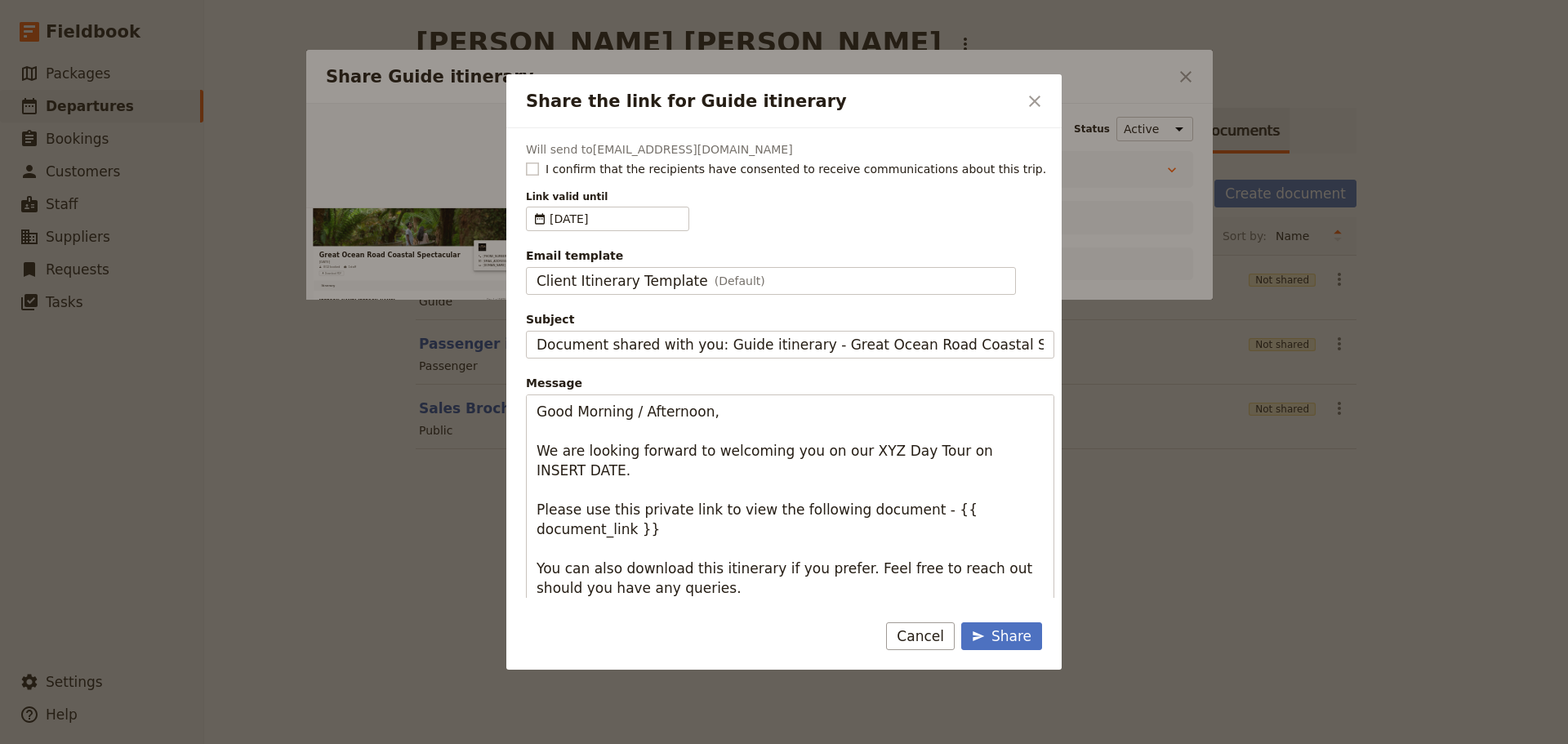
click at [535, 169] on rect "Share the link for Guide itinerary" at bounding box center [532, 168] width 12 height 12
click at [526, 161] on input "I confirm that the recipients have consented to receive communications about th…" at bounding box center [525, 160] width 1 height 1
checkbox input "true"
click at [770, 280] on div "Client Itinerary Template (Default)" at bounding box center [771, 281] width 469 height 20
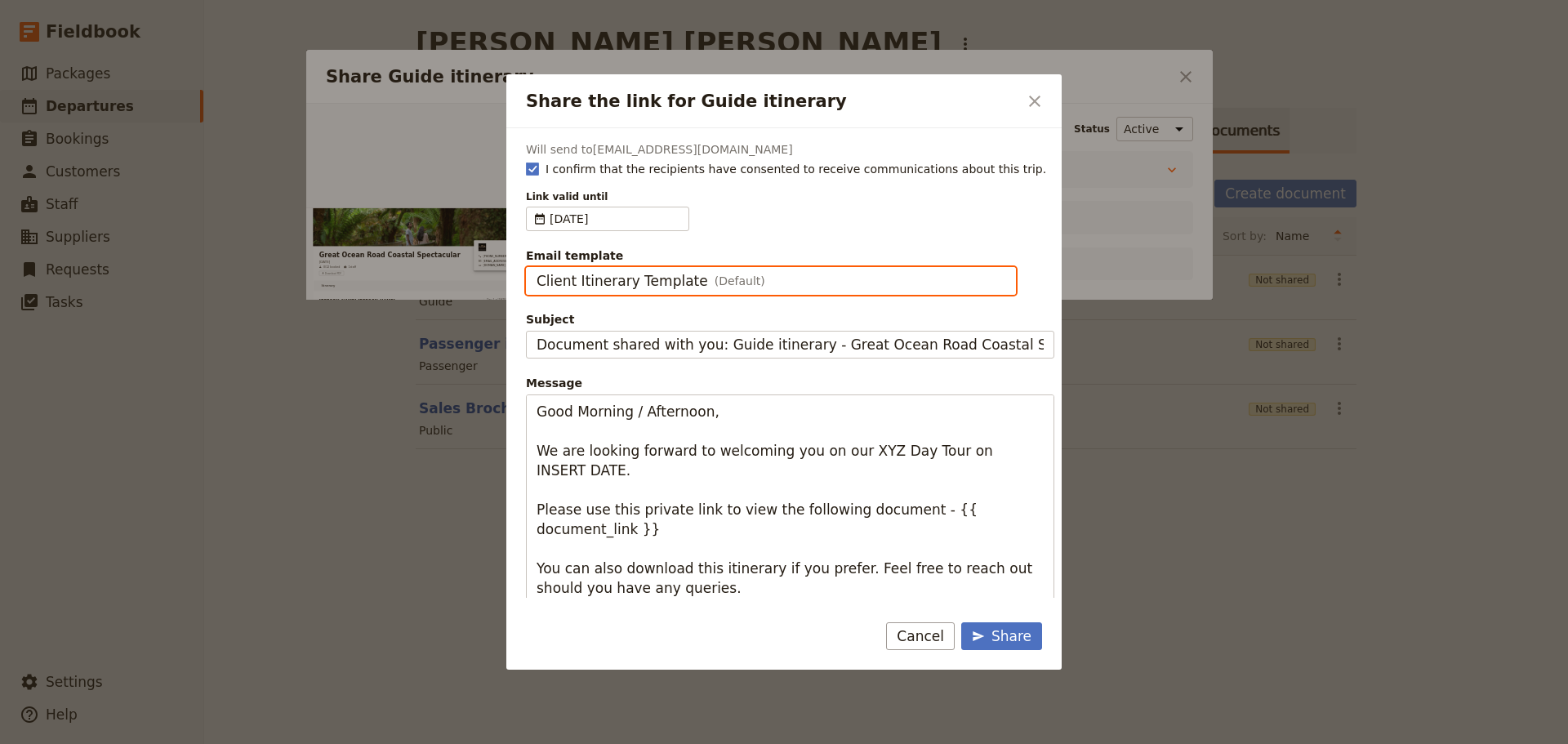
click at [537, 268] on input "Client Itinerary Template" at bounding box center [536, 267] width 1 height 1
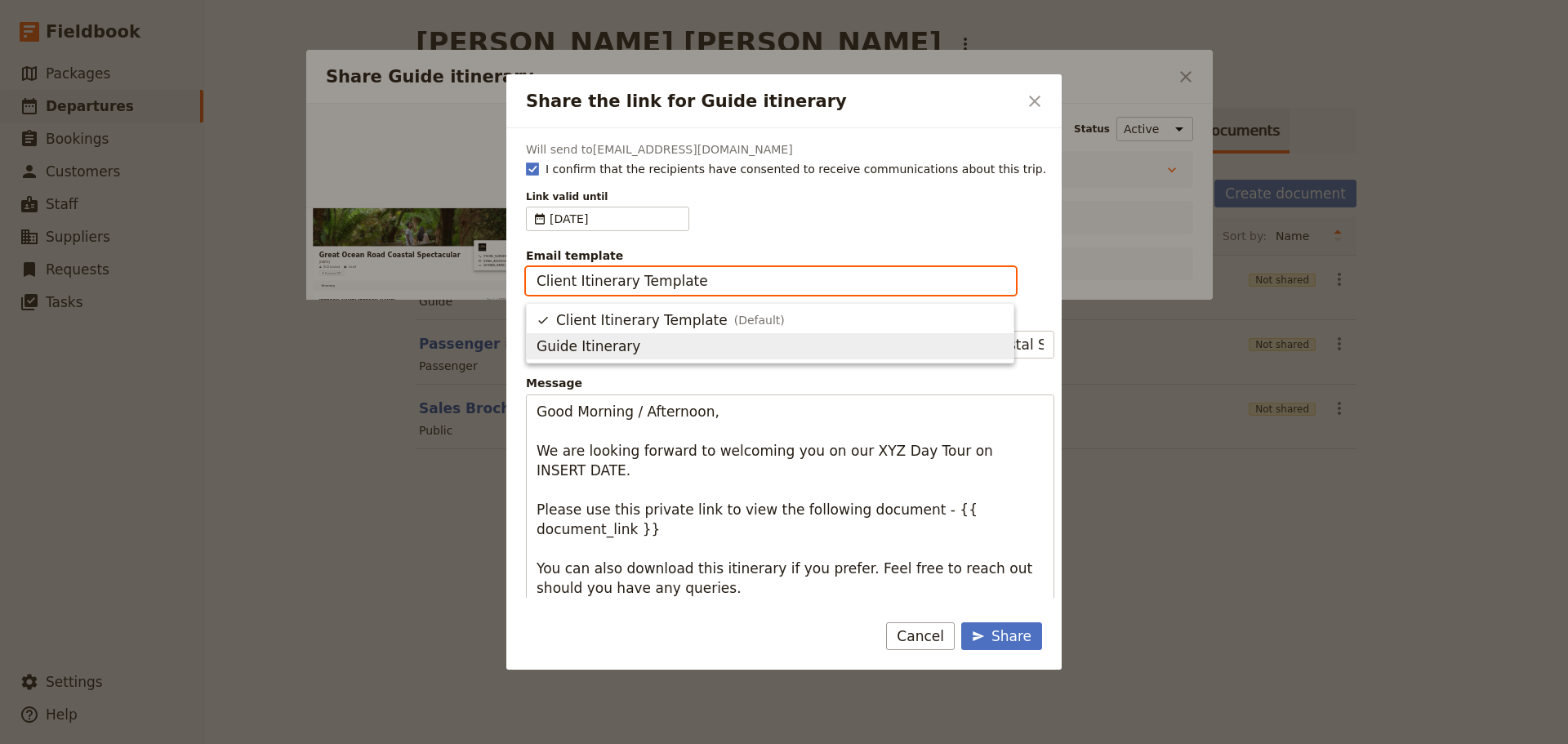
click at [720, 349] on span "Guide Itinerary" at bounding box center [770, 346] width 467 height 20
